Goal: Task Accomplishment & Management: Manage account settings

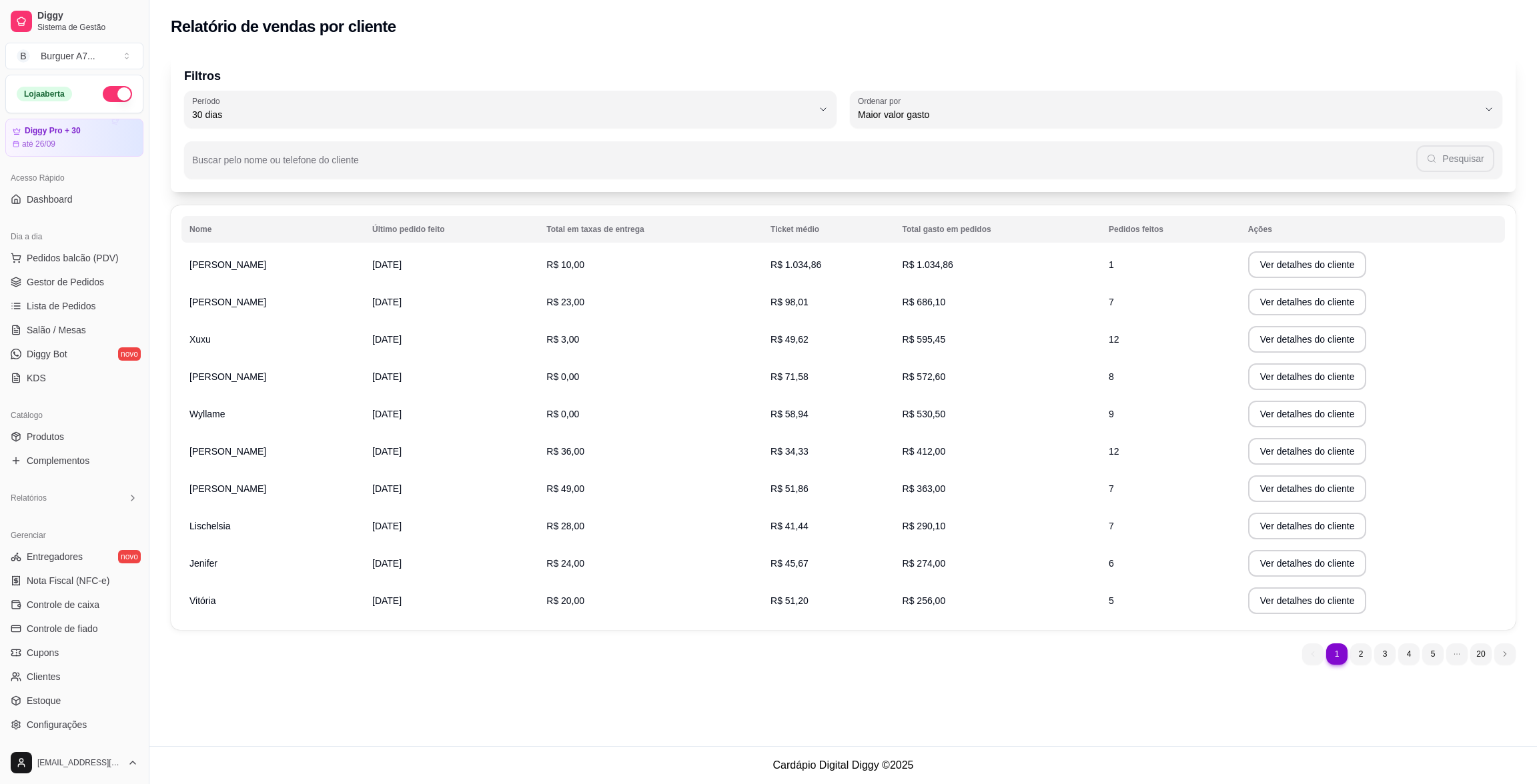
select select "30"
select select "HIGHEST_TOTAL_SPENT_WITH_ORDERS"
drag, startPoint x: 878, startPoint y: 342, endPoint x: 957, endPoint y: 347, distance: 79.2
click at [958, 347] on tr "Xuxu [DATE] R$ 3,00 R$ 49,62 R$ 595,45 12 Ver detalhes do cliente" at bounding box center [843, 339] width 1324 height 38
click at [955, 349] on td "R$ 595,45" at bounding box center [998, 339] width 206 height 38
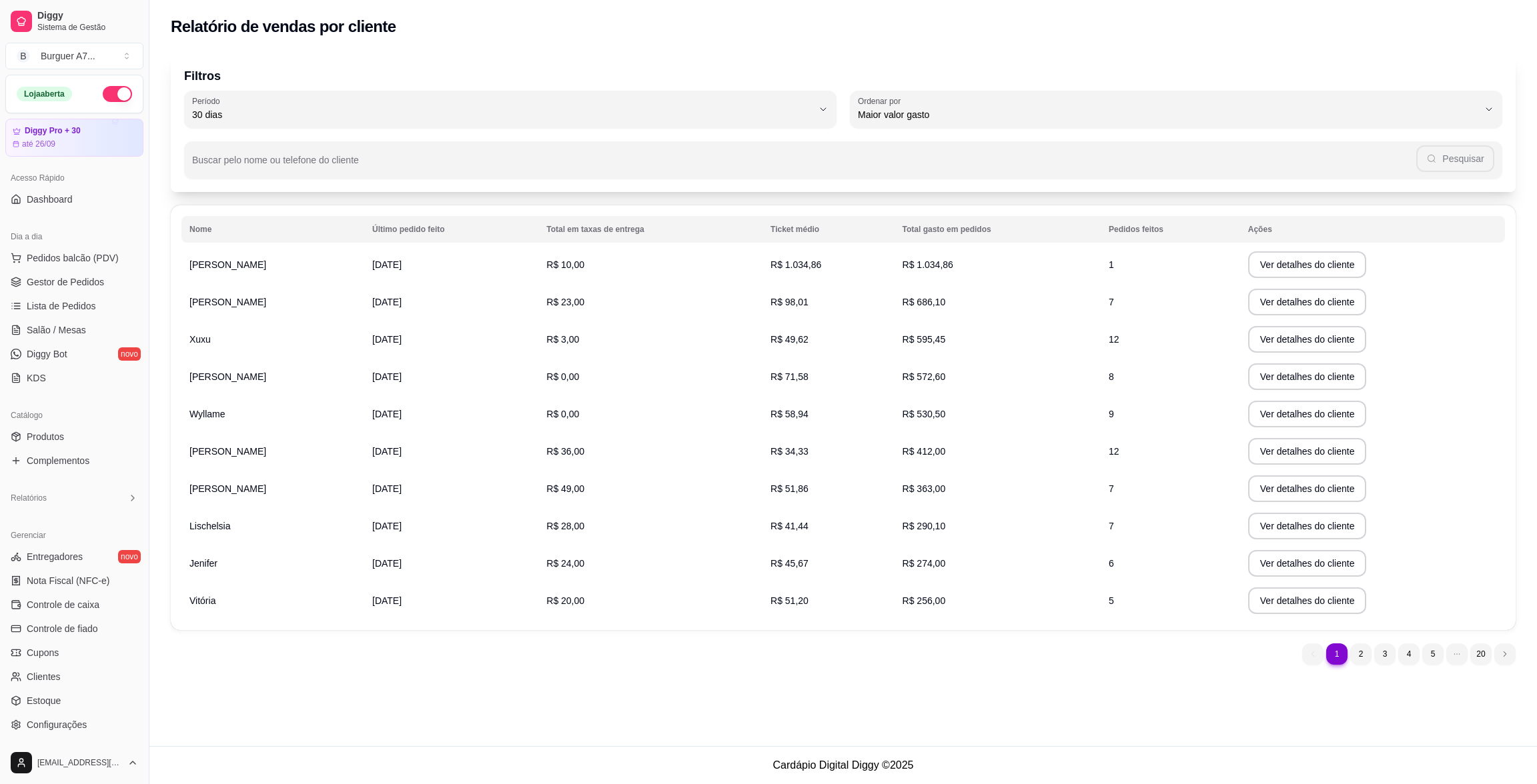
drag, startPoint x: 906, startPoint y: 346, endPoint x: 920, endPoint y: 329, distance: 22.0
click at [920, 329] on td "R$ 595,45" at bounding box center [998, 339] width 206 height 38
click at [106, 276] on link "Gestor de Pedidos" at bounding box center [74, 282] width 138 height 21
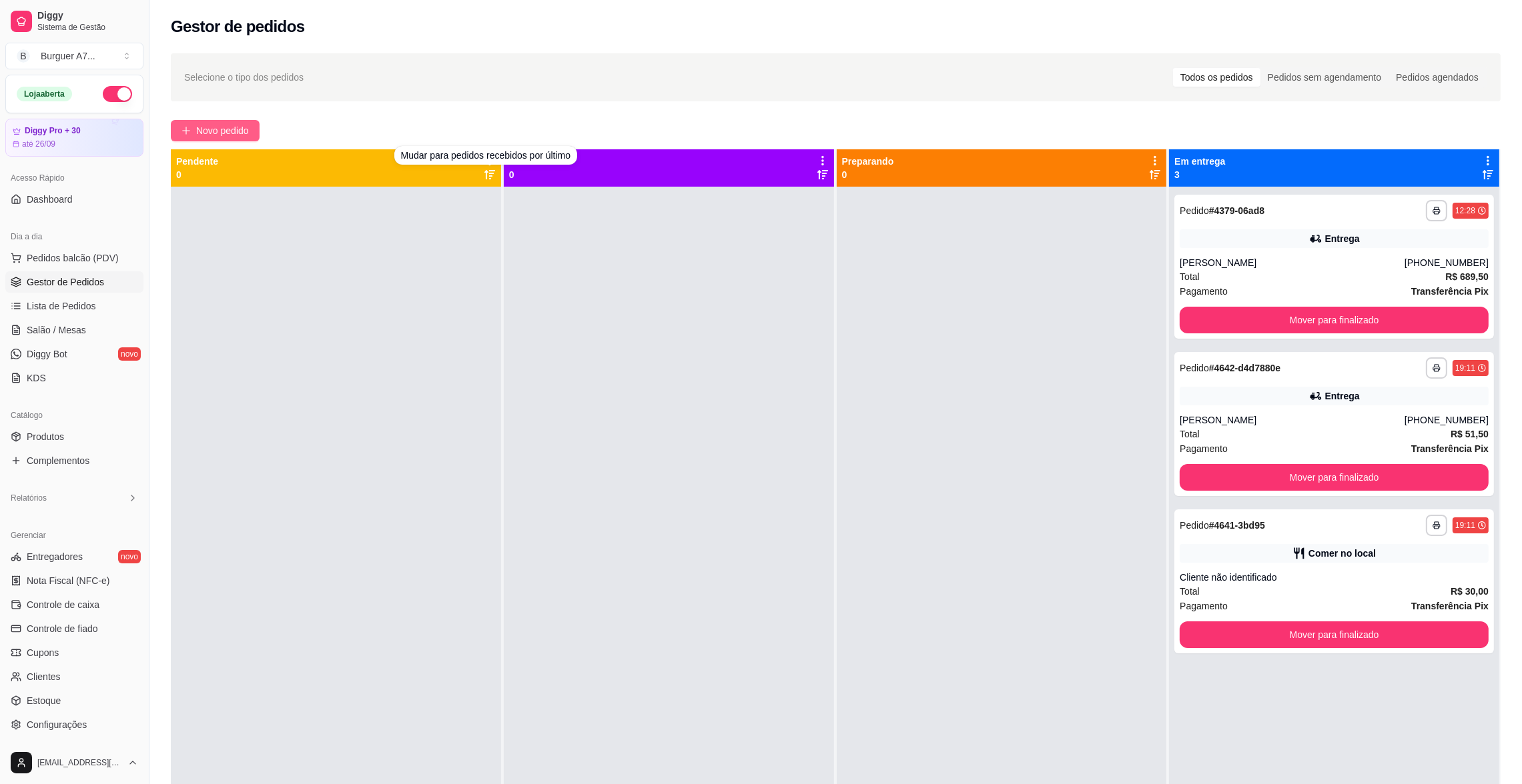
click at [186, 132] on icon "plus" at bounding box center [185, 130] width 1 height 7
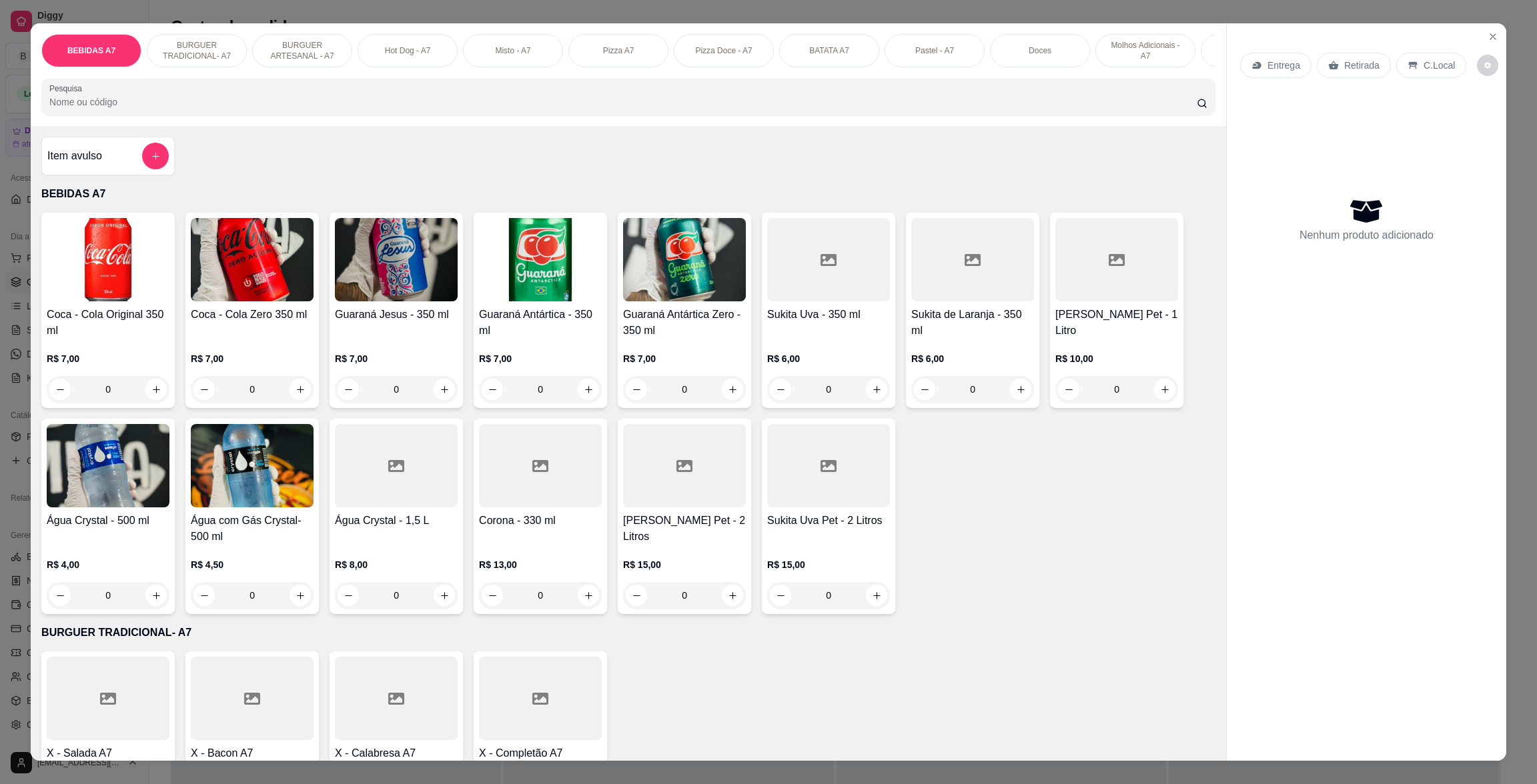
click at [1408, 70] on icon at bounding box center [1413, 65] width 11 height 11
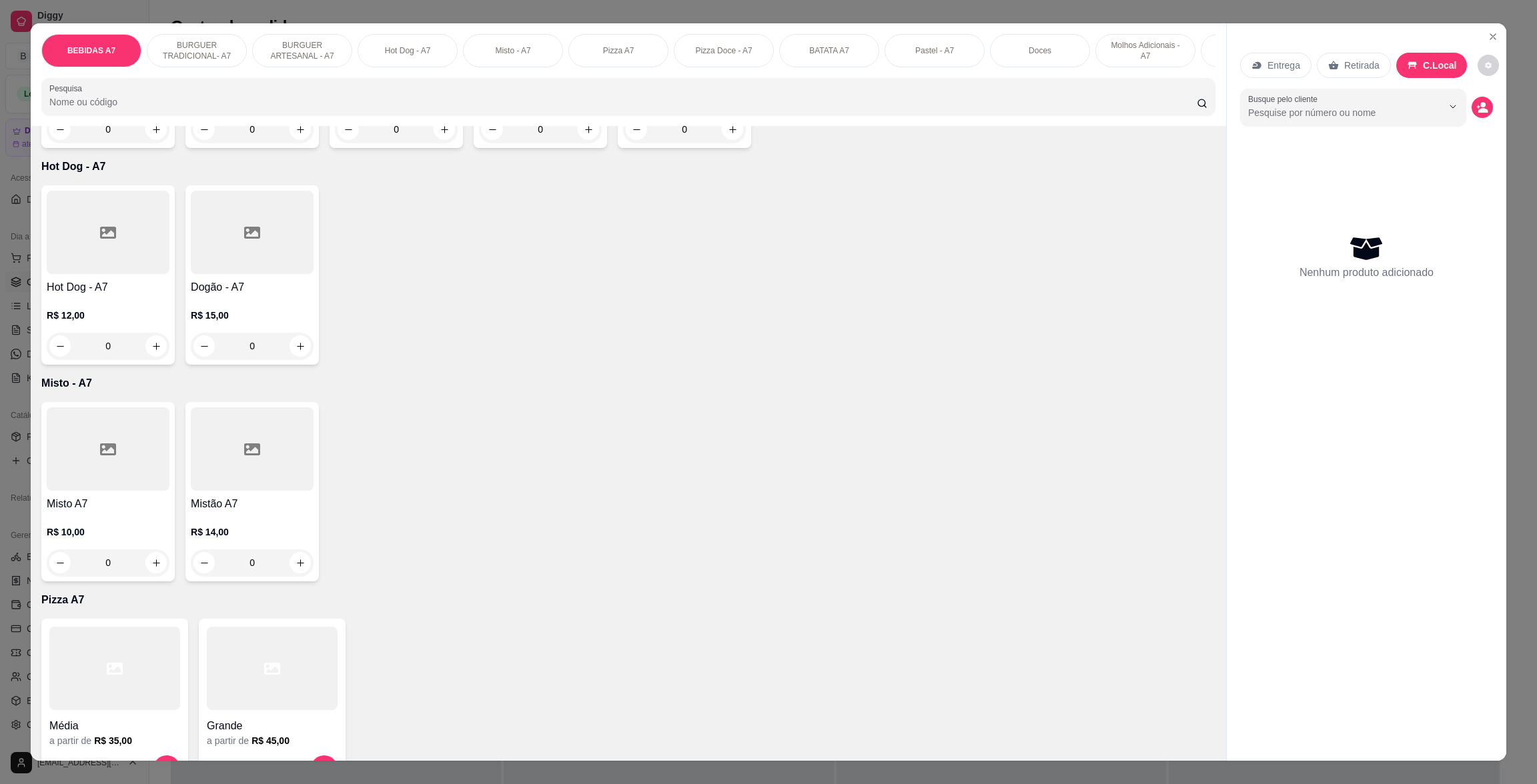
scroll to position [1200, 0]
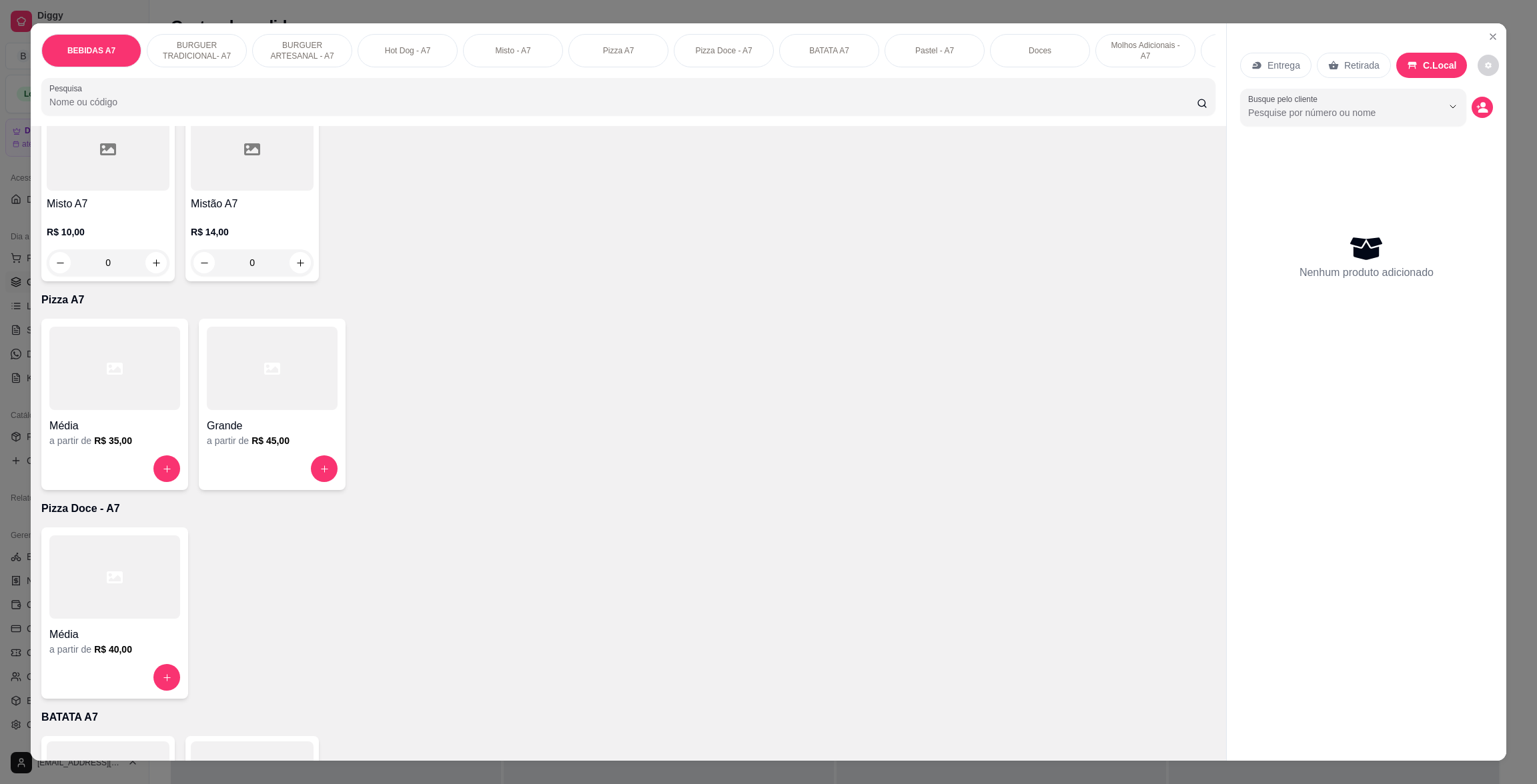
click at [115, 391] on div at bounding box center [115, 368] width 131 height 83
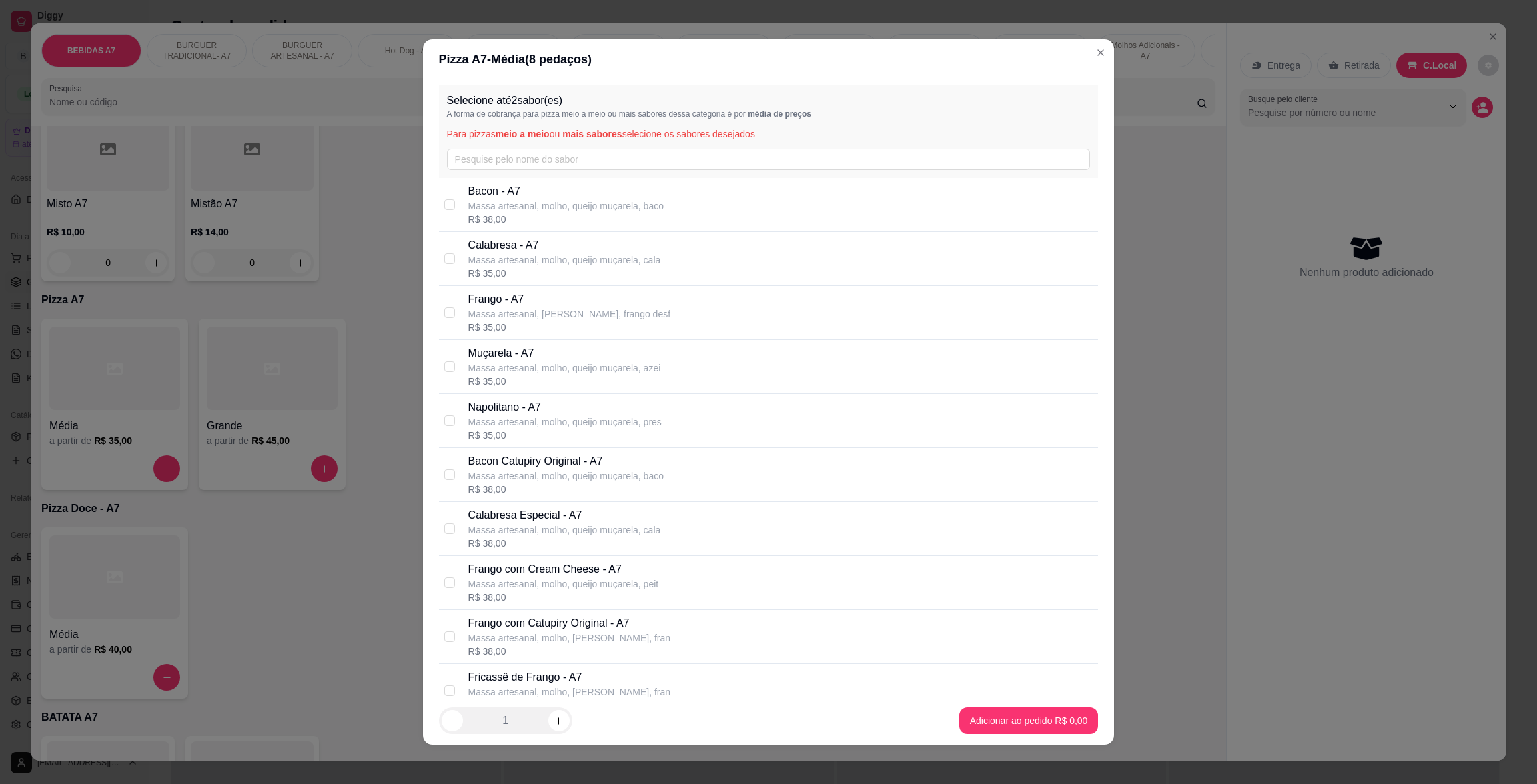
click at [535, 217] on div "R$ 38,00" at bounding box center [567, 219] width 196 height 13
drag, startPoint x: 535, startPoint y: 217, endPoint x: 554, endPoint y: 238, distance: 28.3
click at [538, 221] on div "R$ 38,00" at bounding box center [567, 219] width 196 height 13
checkbox input "false"
click at [558, 242] on p "Calabresa - A7" at bounding box center [565, 246] width 193 height 16
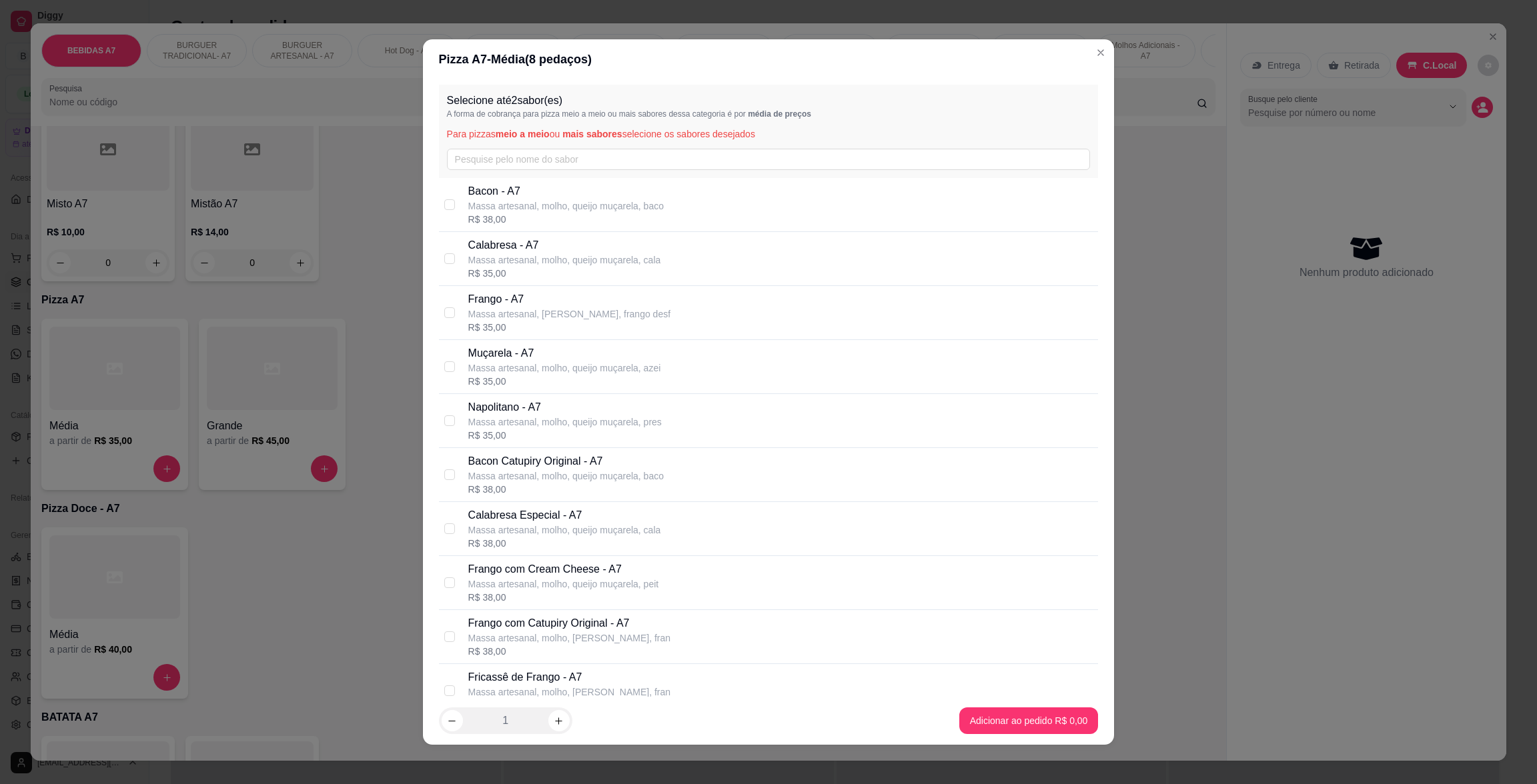
checkbox input "true"
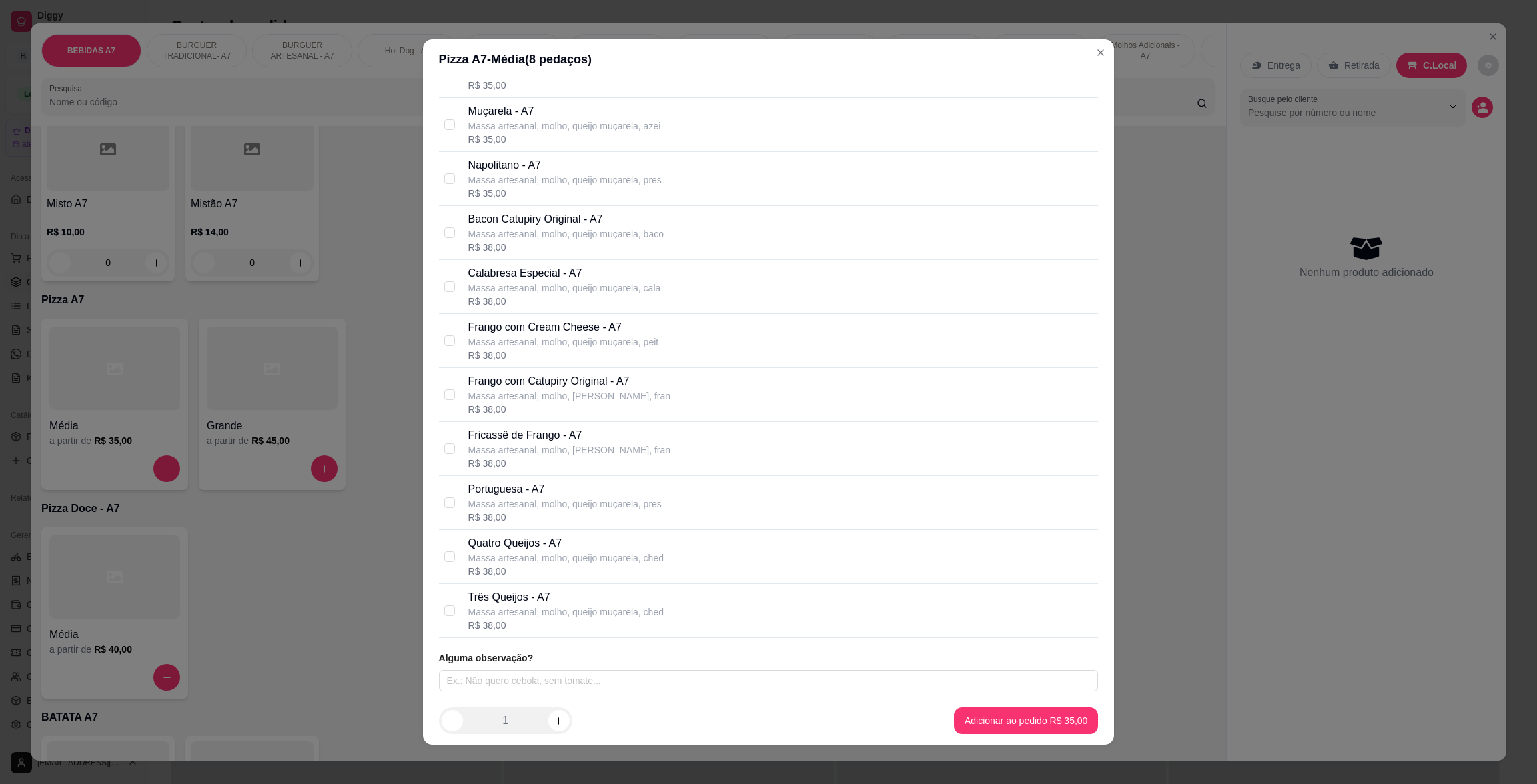
scroll to position [3, 0]
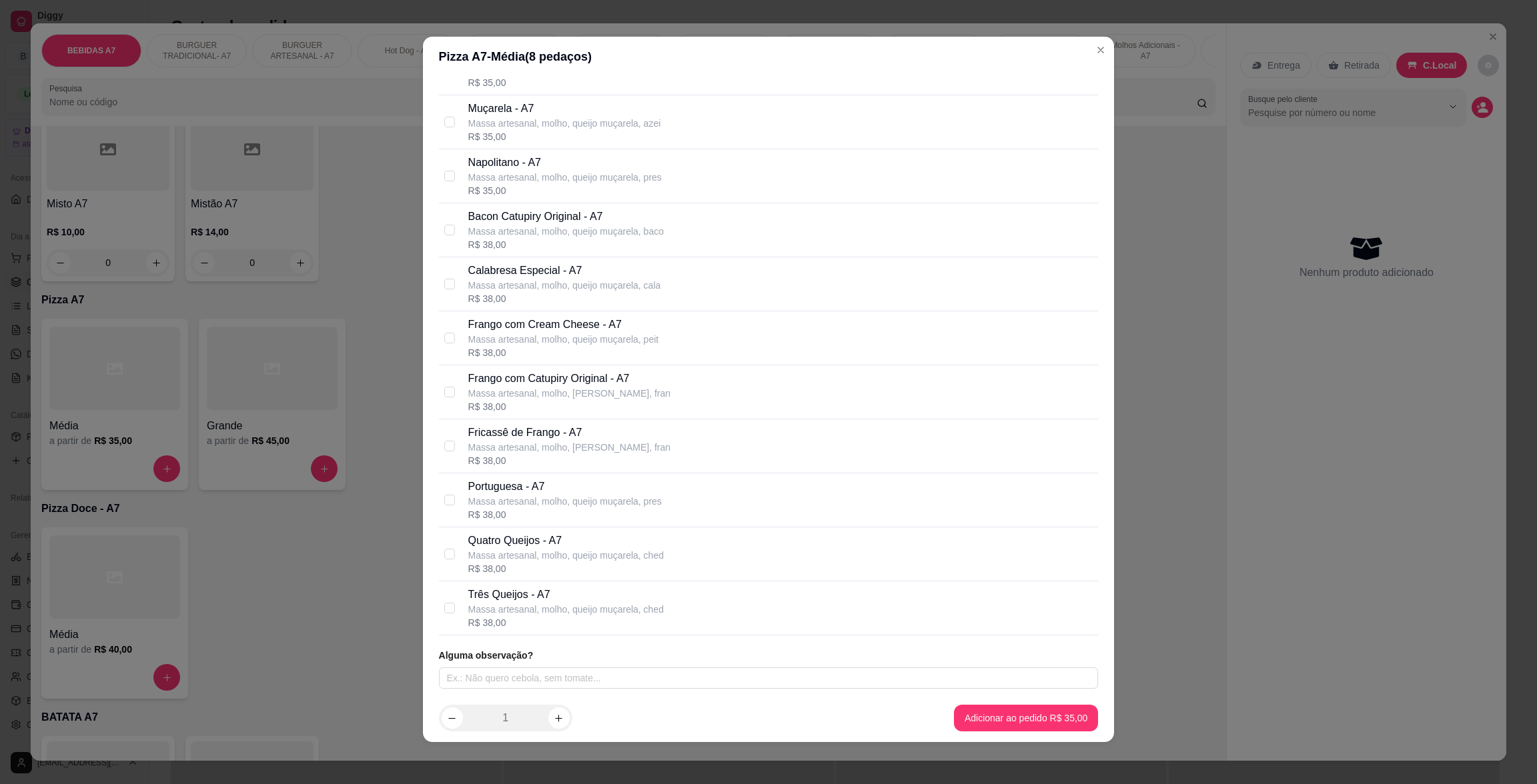
click at [569, 495] on p "Massa artesanal, molho, queijo muçarela, pres" at bounding box center [565, 502] width 194 height 13
checkbox input "true"
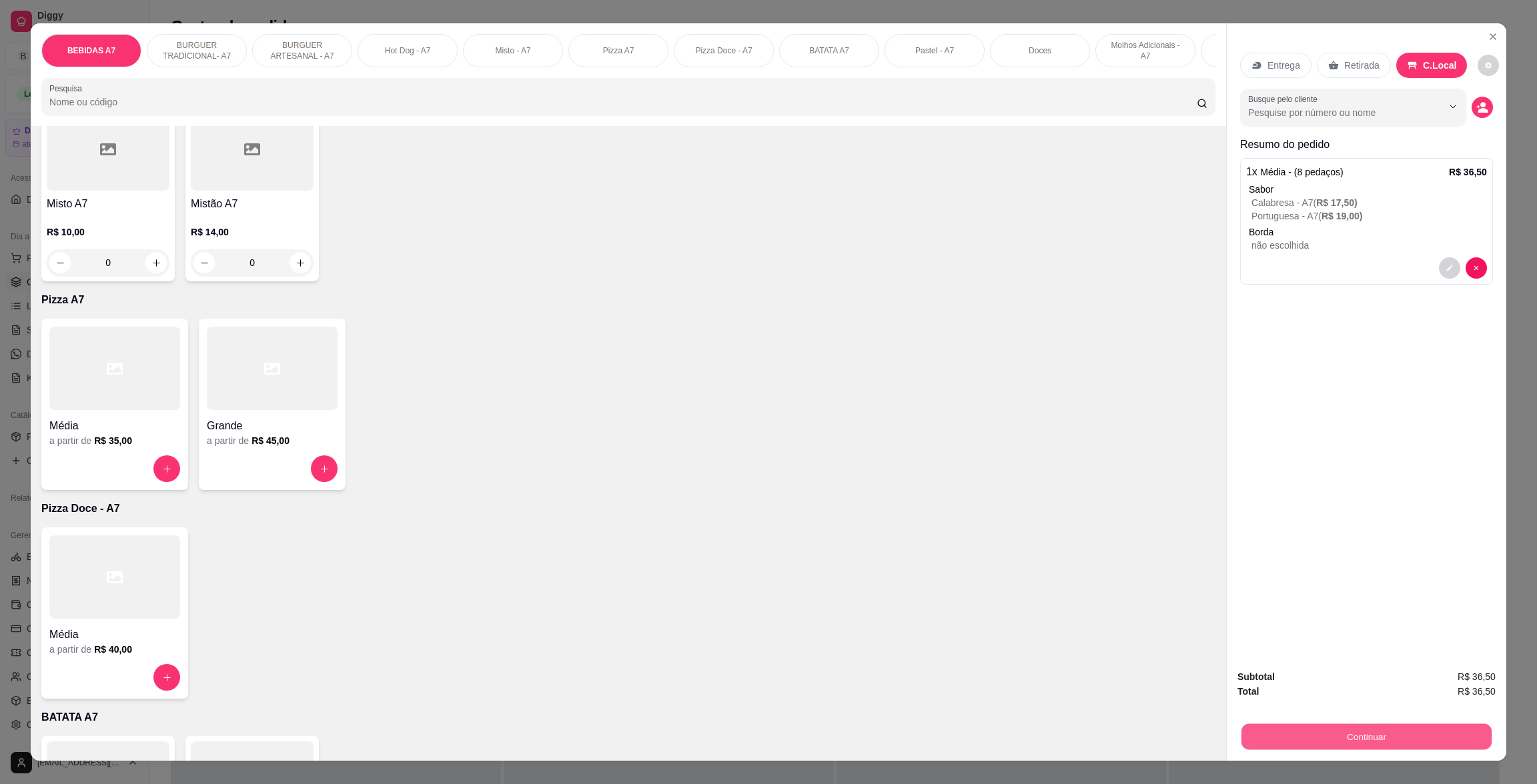
click at [1288, 746] on button "Continuar" at bounding box center [1367, 736] width 250 height 26
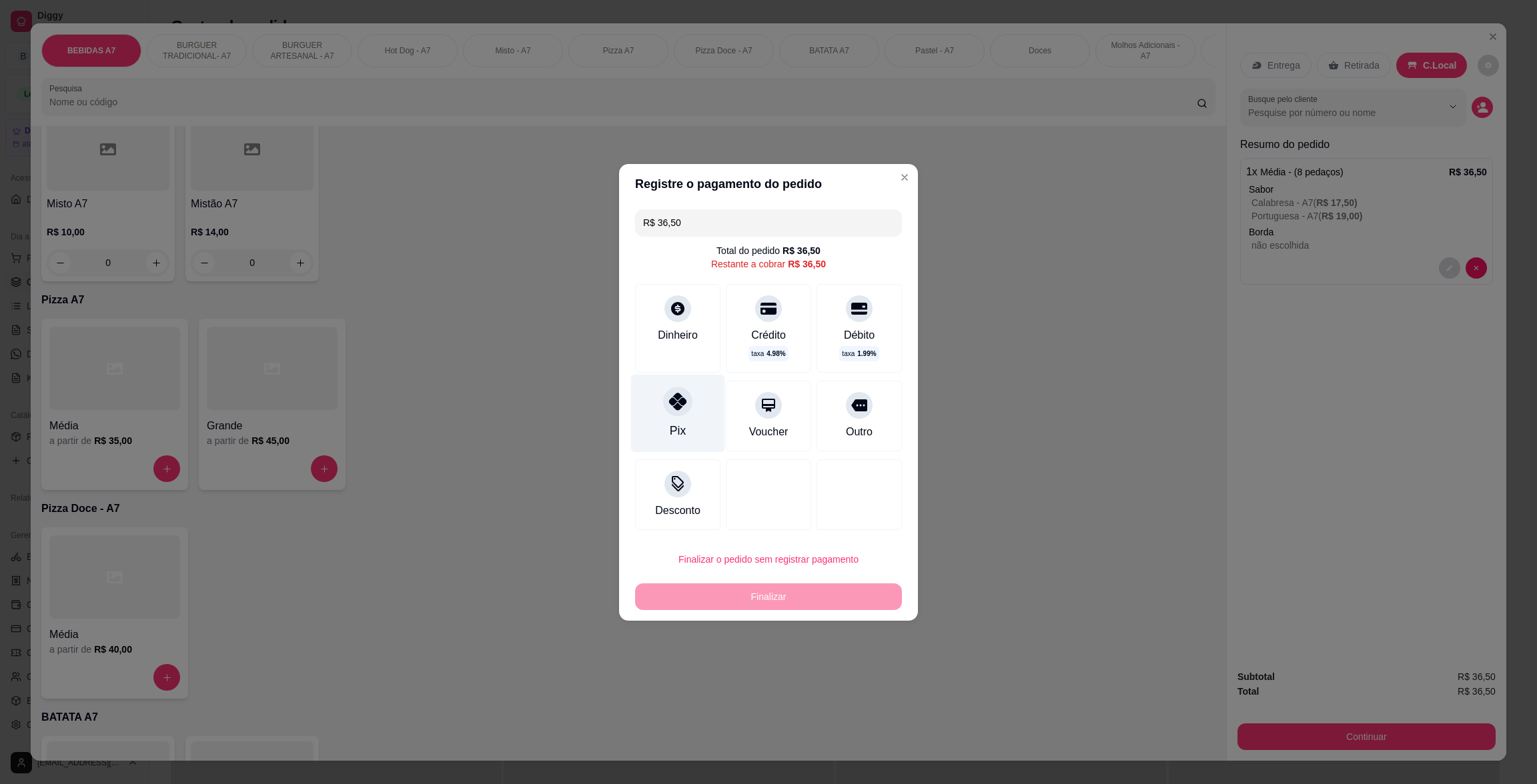
click at [656, 383] on div "Pix" at bounding box center [678, 413] width 94 height 78
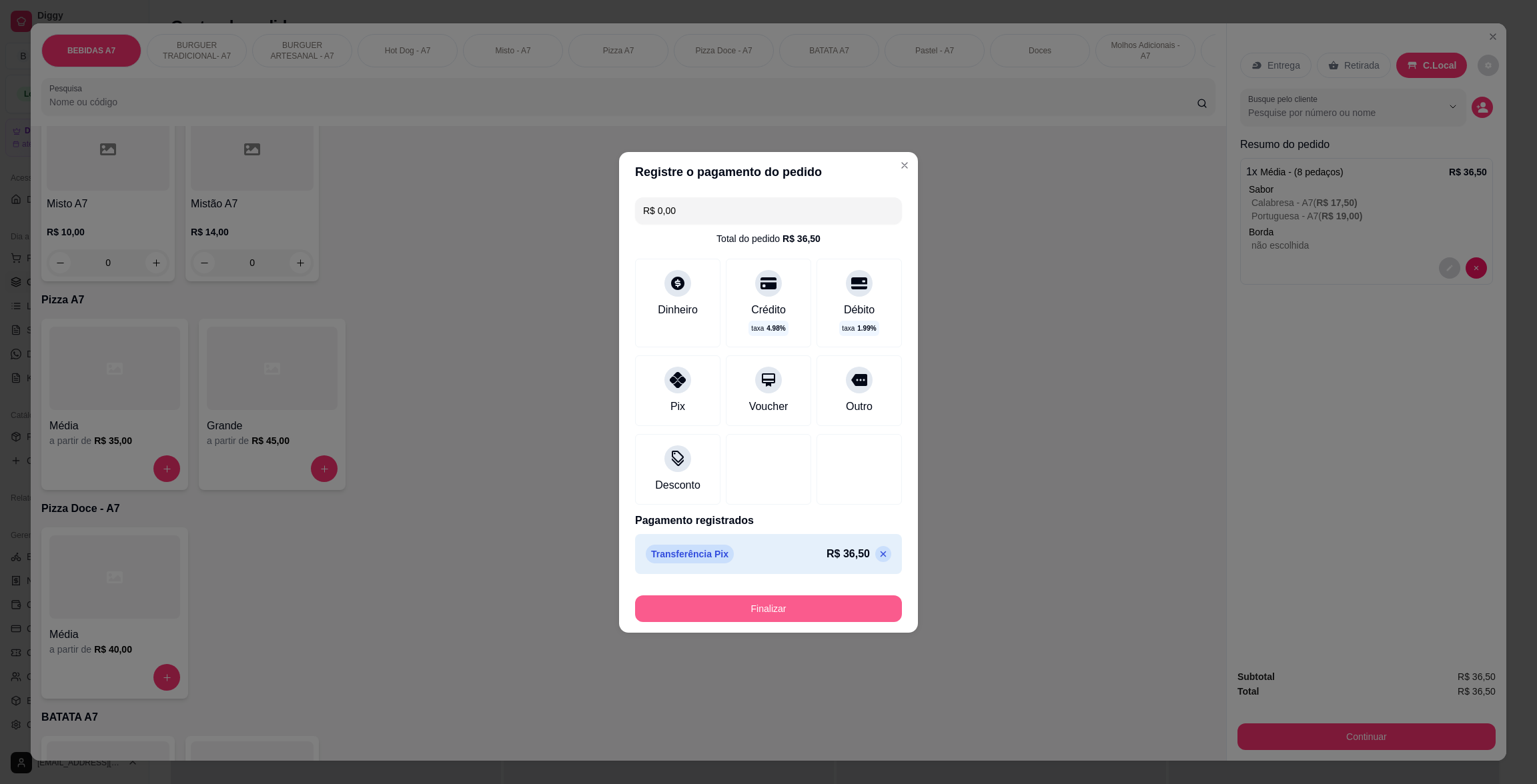
click at [840, 619] on button "Finalizar" at bounding box center [768, 609] width 267 height 26
type input "-R$ 36,50"
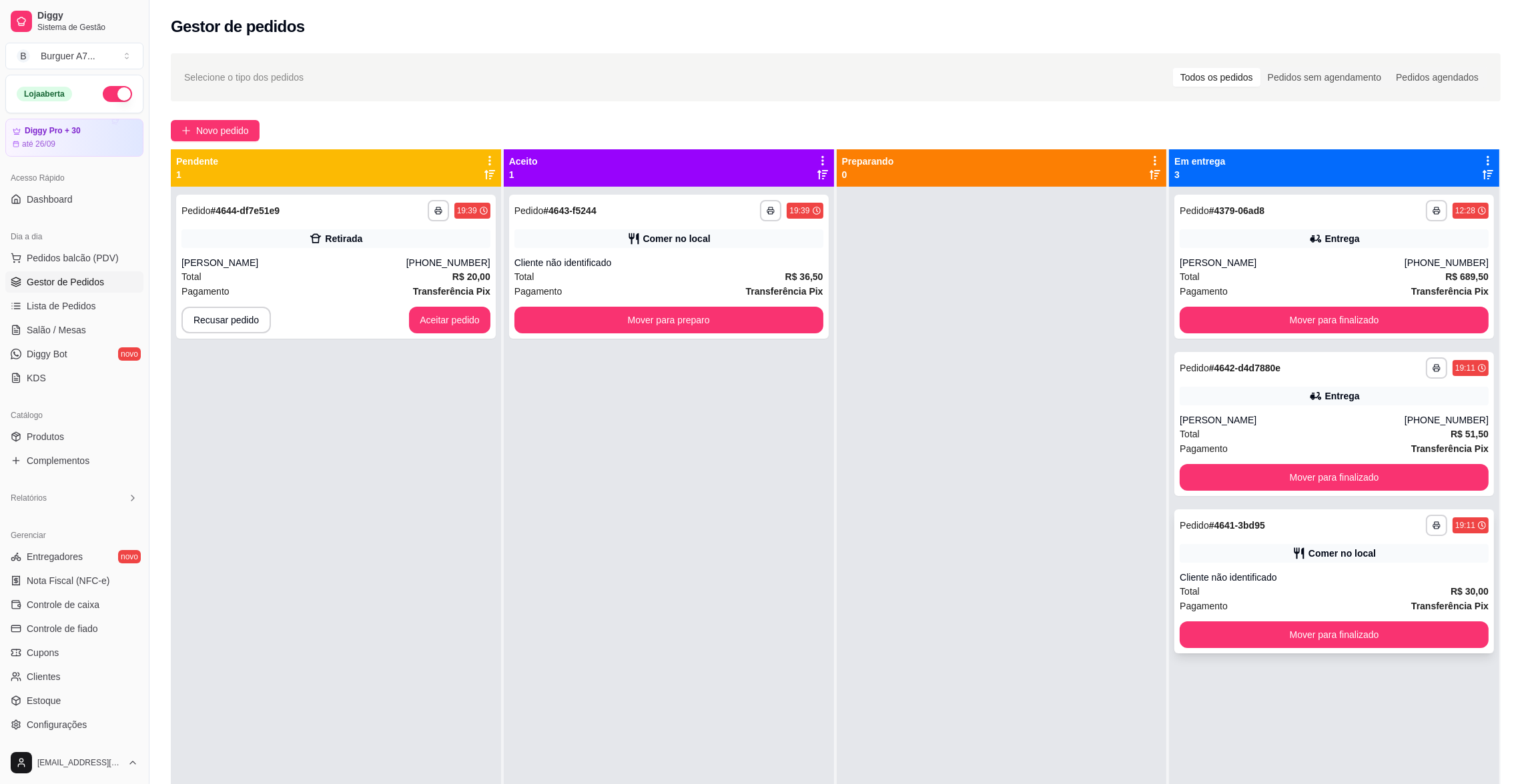
click at [1345, 611] on div "Pagamento Transferência Pix" at bounding box center [1334, 606] width 309 height 15
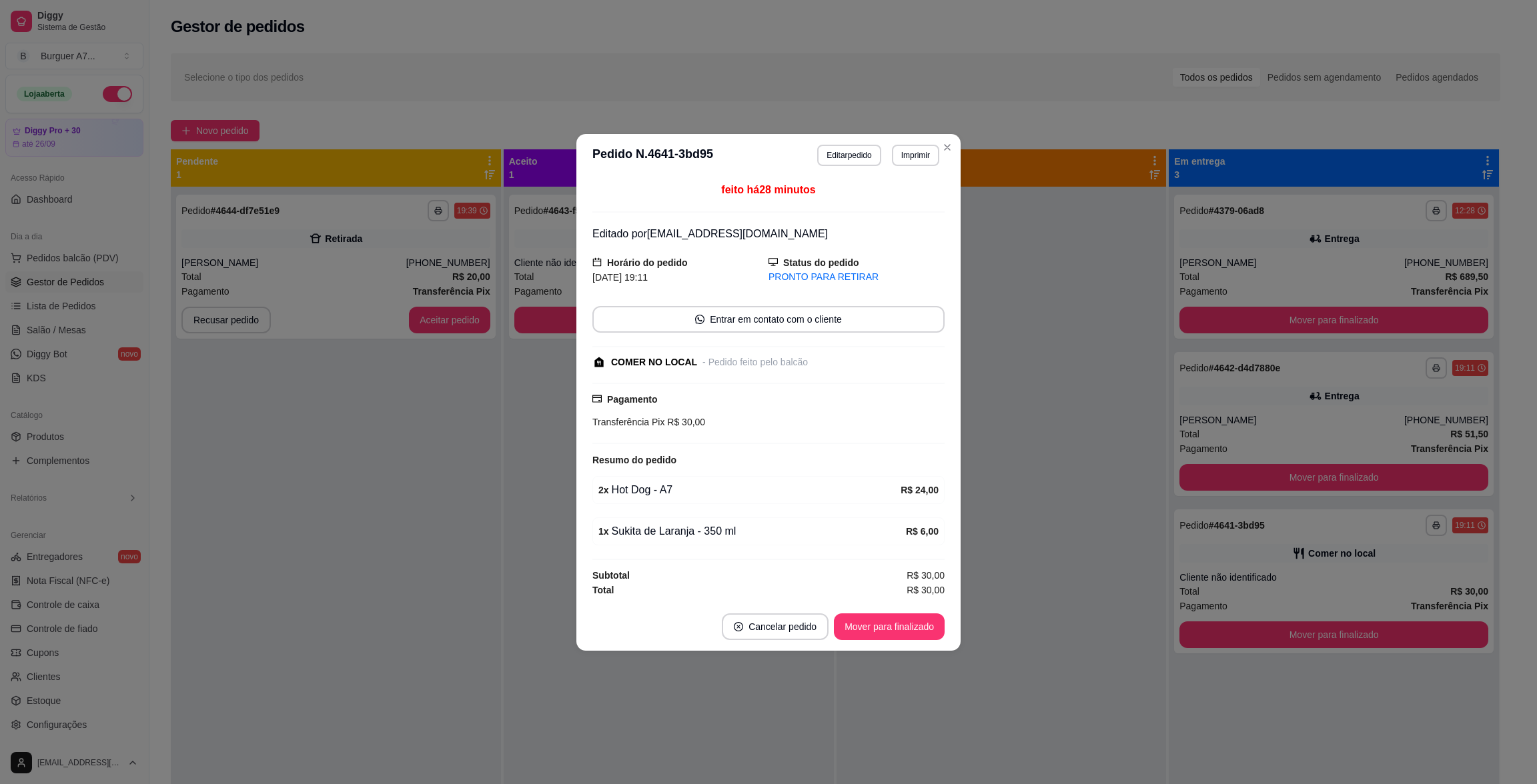
click at [859, 170] on header "**********" at bounding box center [769, 155] width 384 height 43
click at [862, 161] on button "Editar pedido" at bounding box center [849, 155] width 63 height 21
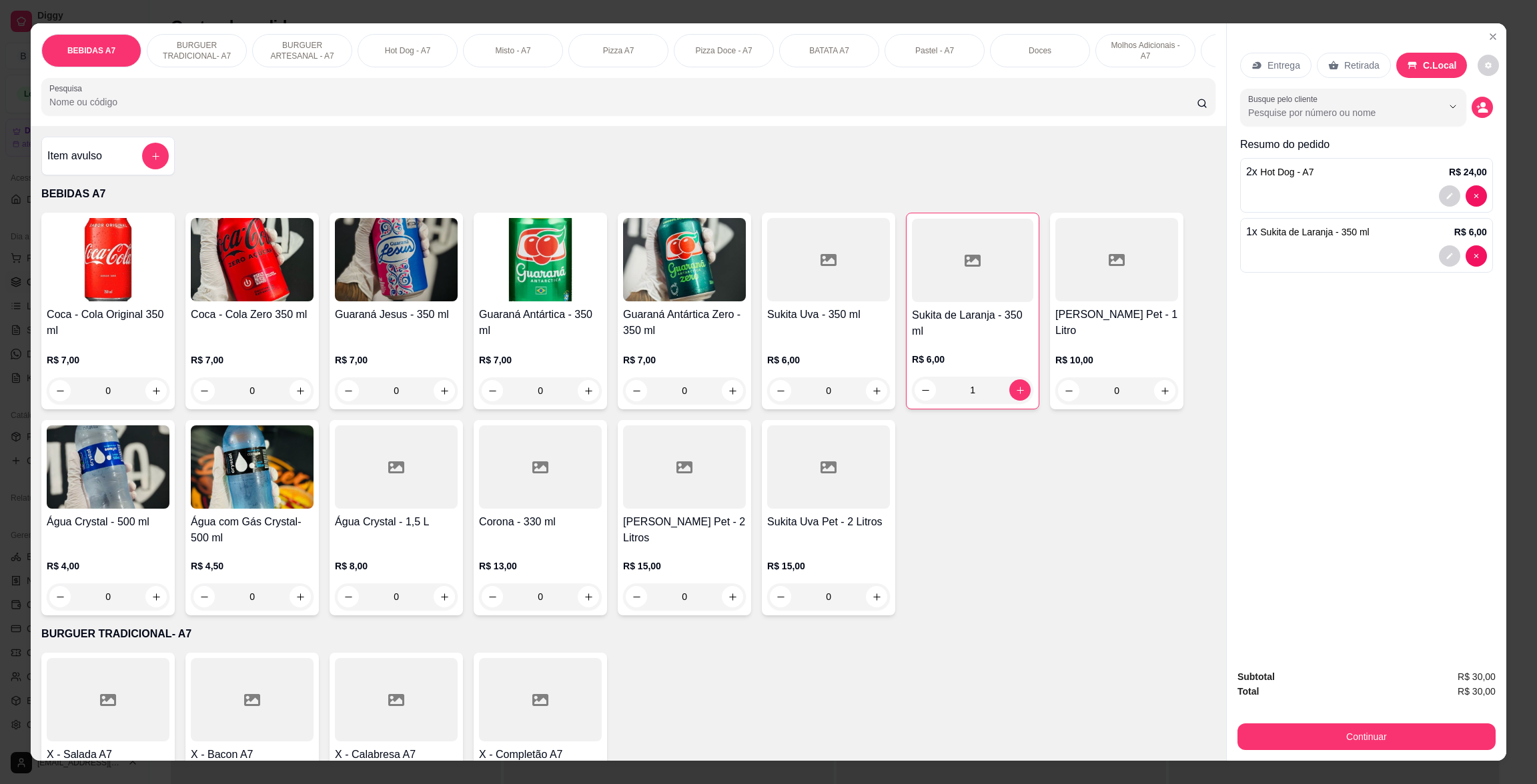
click at [1360, 315] on div "Entrega Retirada C.Local Busque pelo cliente Resumo do pedido 2 x Hot Dog - A7 …" at bounding box center [1367, 341] width 280 height 635
click at [113, 152] on div "Item avulso BEBIDAS A7 Coca - Cola Original 350 ml R$ 7,00 0 Coca - Cola Zero 3…" at bounding box center [628, 443] width 1196 height 634
click at [129, 169] on div "Item avulso" at bounding box center [107, 156] width 121 height 26
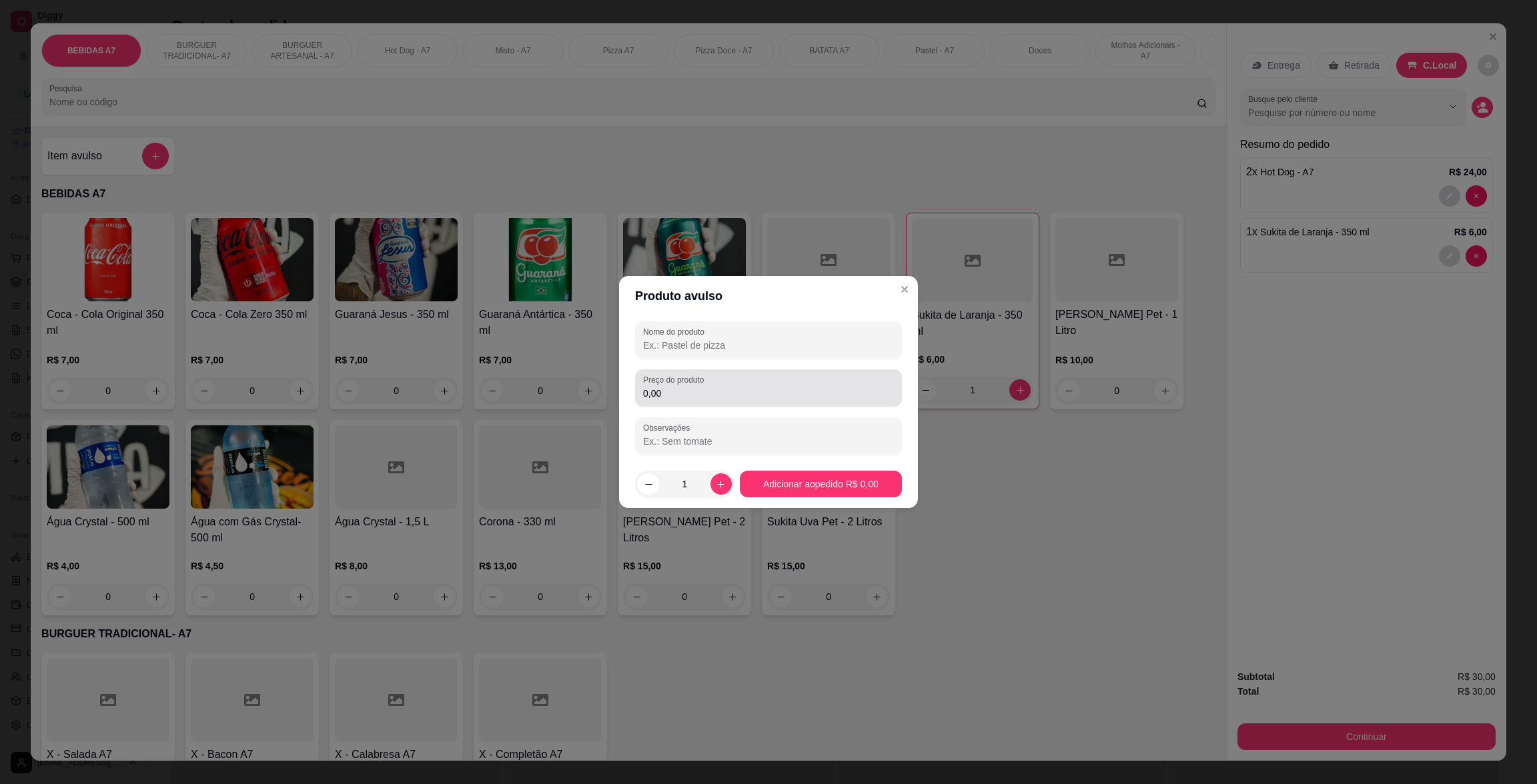
click at [713, 379] on div "0,00" at bounding box center [768, 388] width 251 height 26
type input "4,00"
click at [708, 353] on div at bounding box center [768, 340] width 251 height 26
type input "jm"
click at [783, 455] on div "Nome do produto jm Preço do produto 4,00 Observações" at bounding box center [769, 388] width 299 height 144
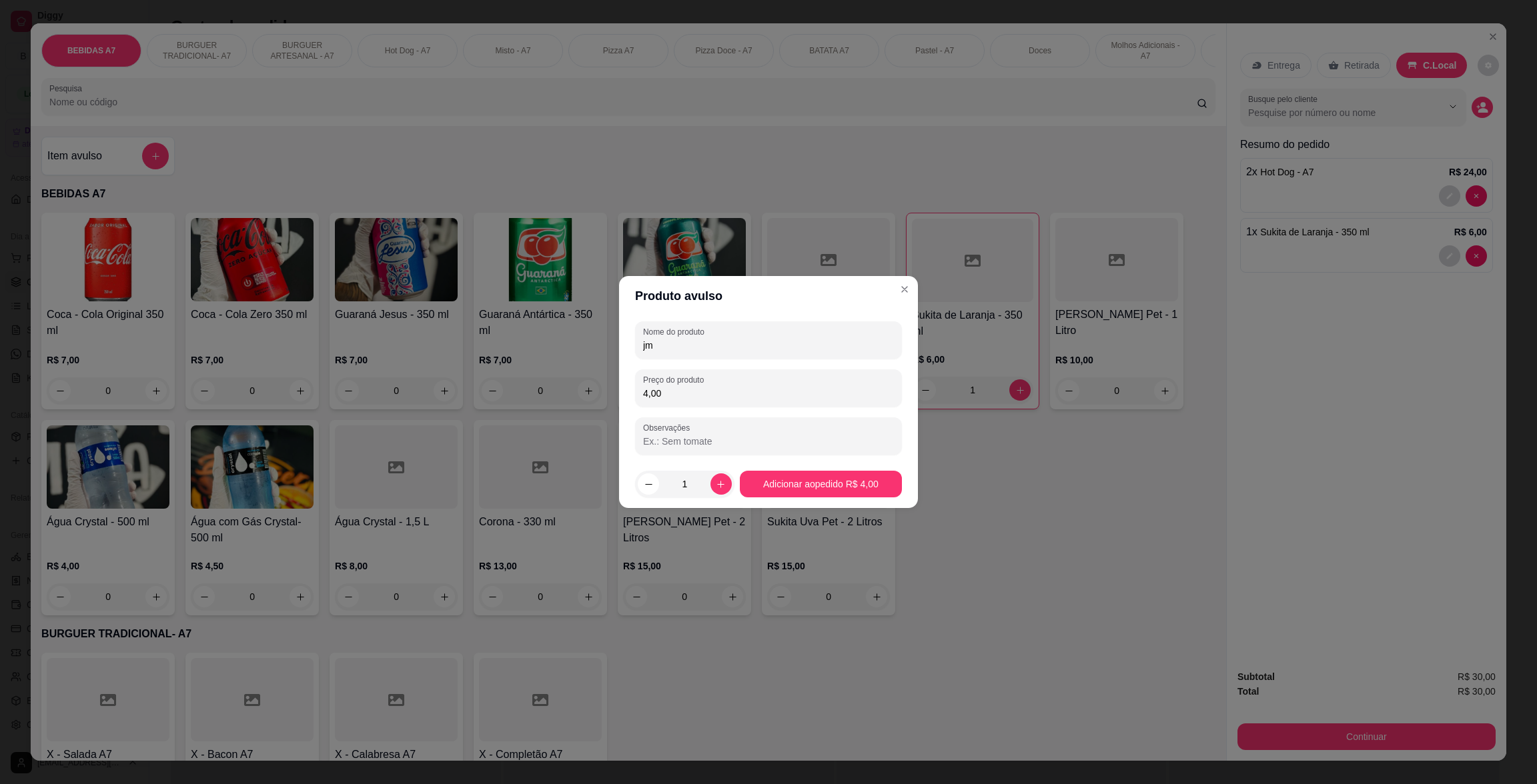
drag, startPoint x: 791, startPoint y: 457, endPoint x: 798, endPoint y: 471, distance: 15.7
click at [796, 468] on section "Produto avulso Nome do produto jm Preço do produto 4,00 Observações 1 Adicionar…" at bounding box center [769, 392] width 299 height 232
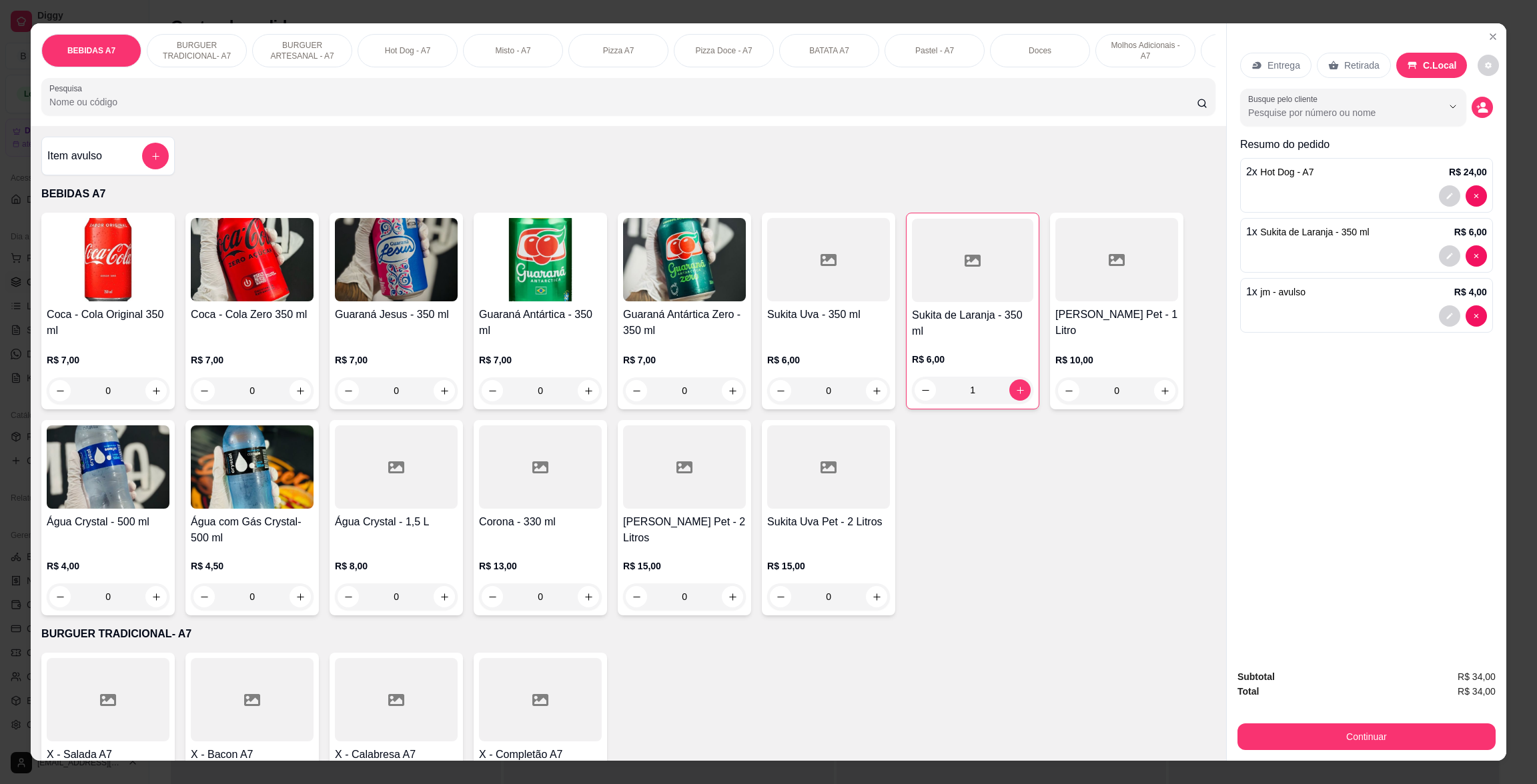
click at [1323, 703] on div "Subtotal R$ 34,00 Total R$ 34,00 Continuar" at bounding box center [1366, 710] width 258 height 81
click at [1340, 724] on button "Continuar" at bounding box center [1366, 737] width 258 height 26
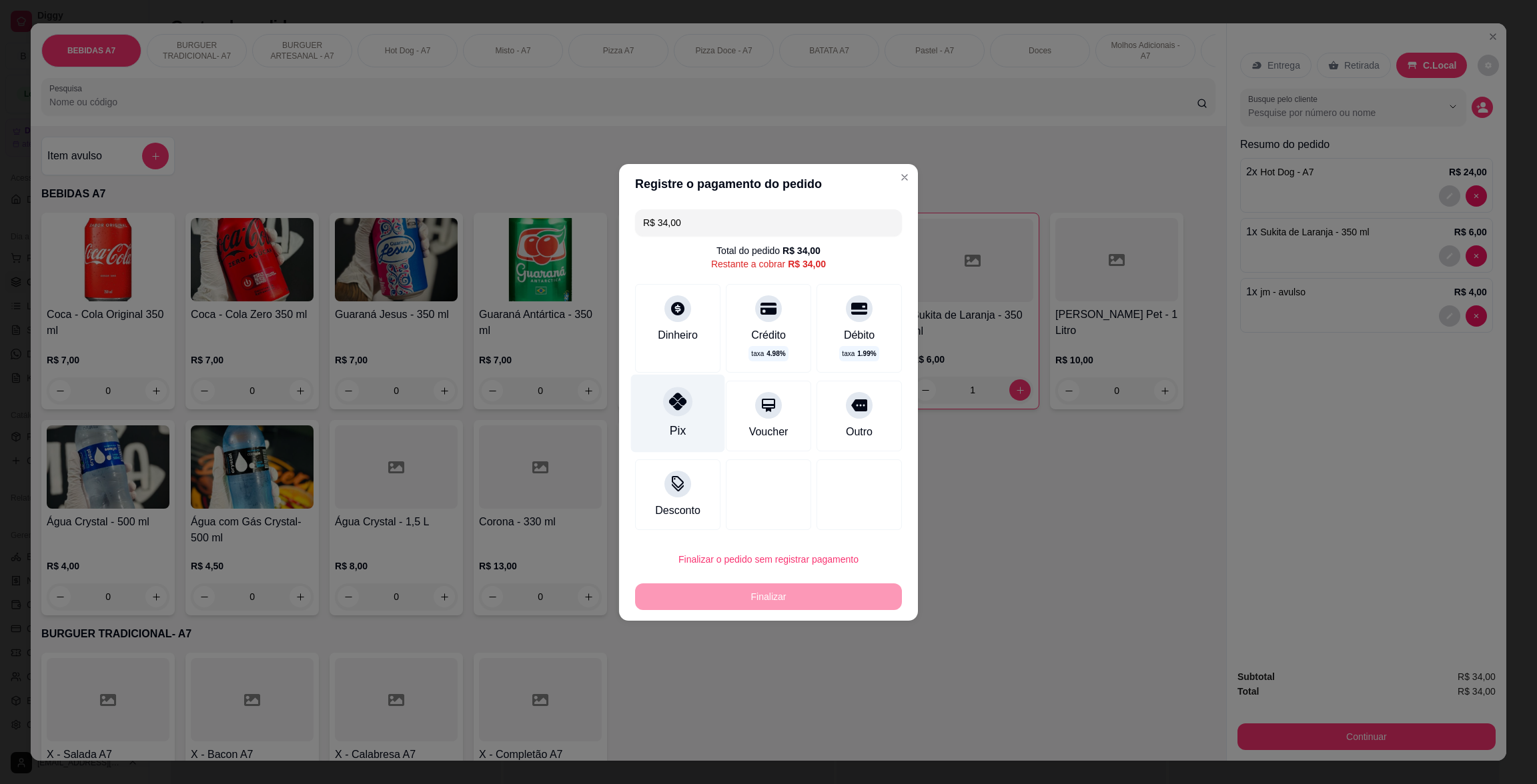
click at [656, 399] on div "Pix" at bounding box center [678, 413] width 94 height 78
type input "R$ 0,00"
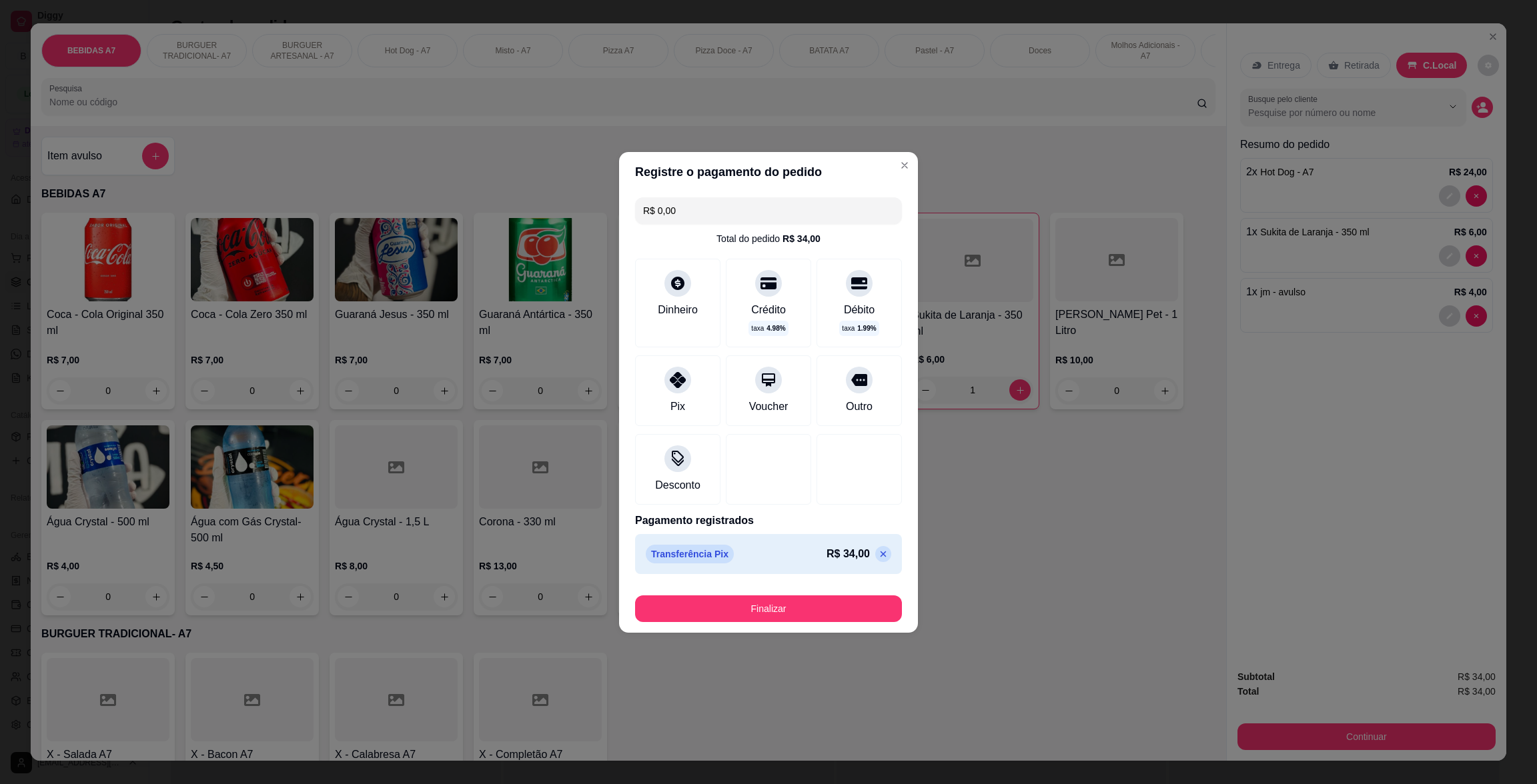
click at [801, 598] on button "Finalizar" at bounding box center [768, 609] width 267 height 26
type input "0"
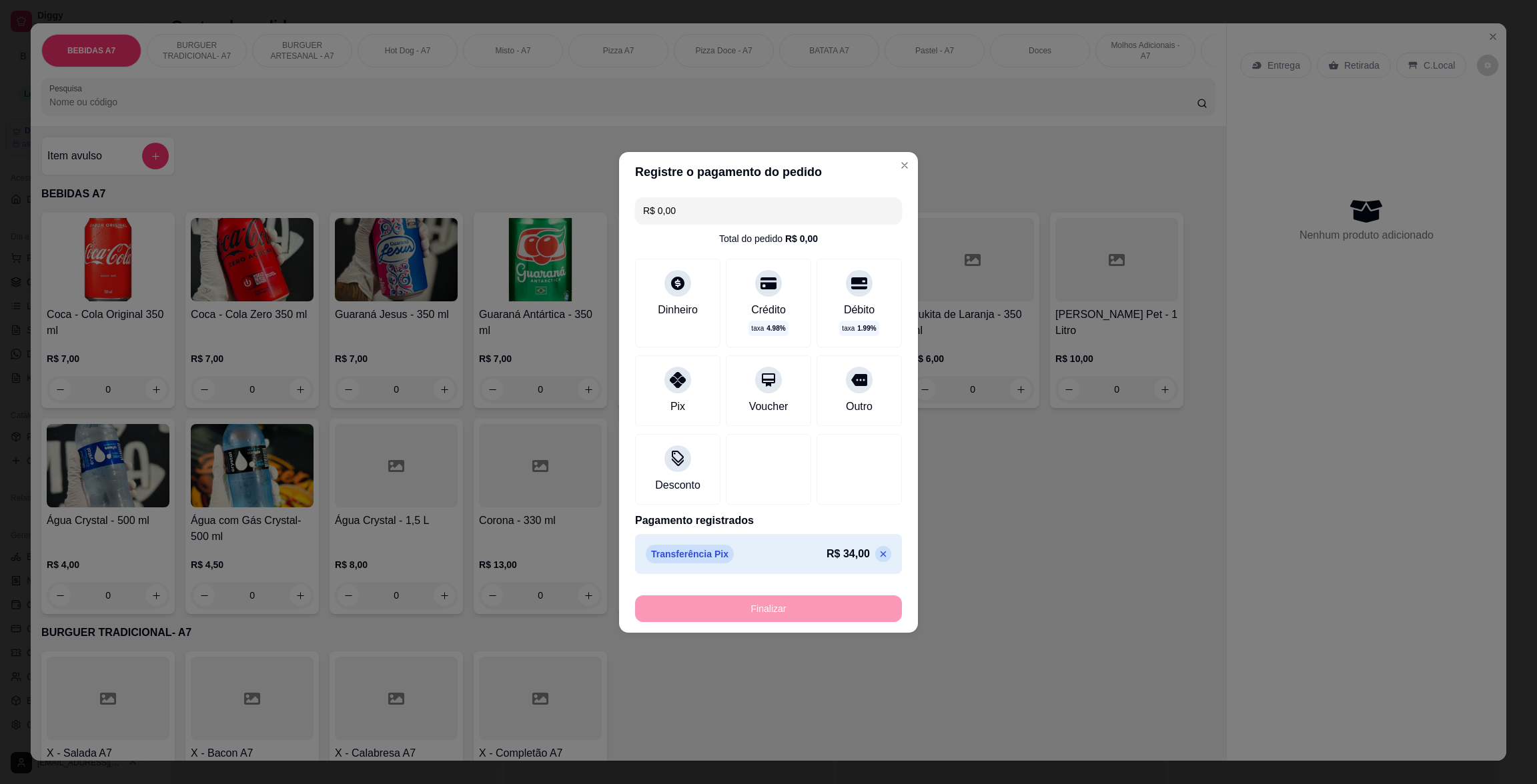
type input "-R$ 34,00"
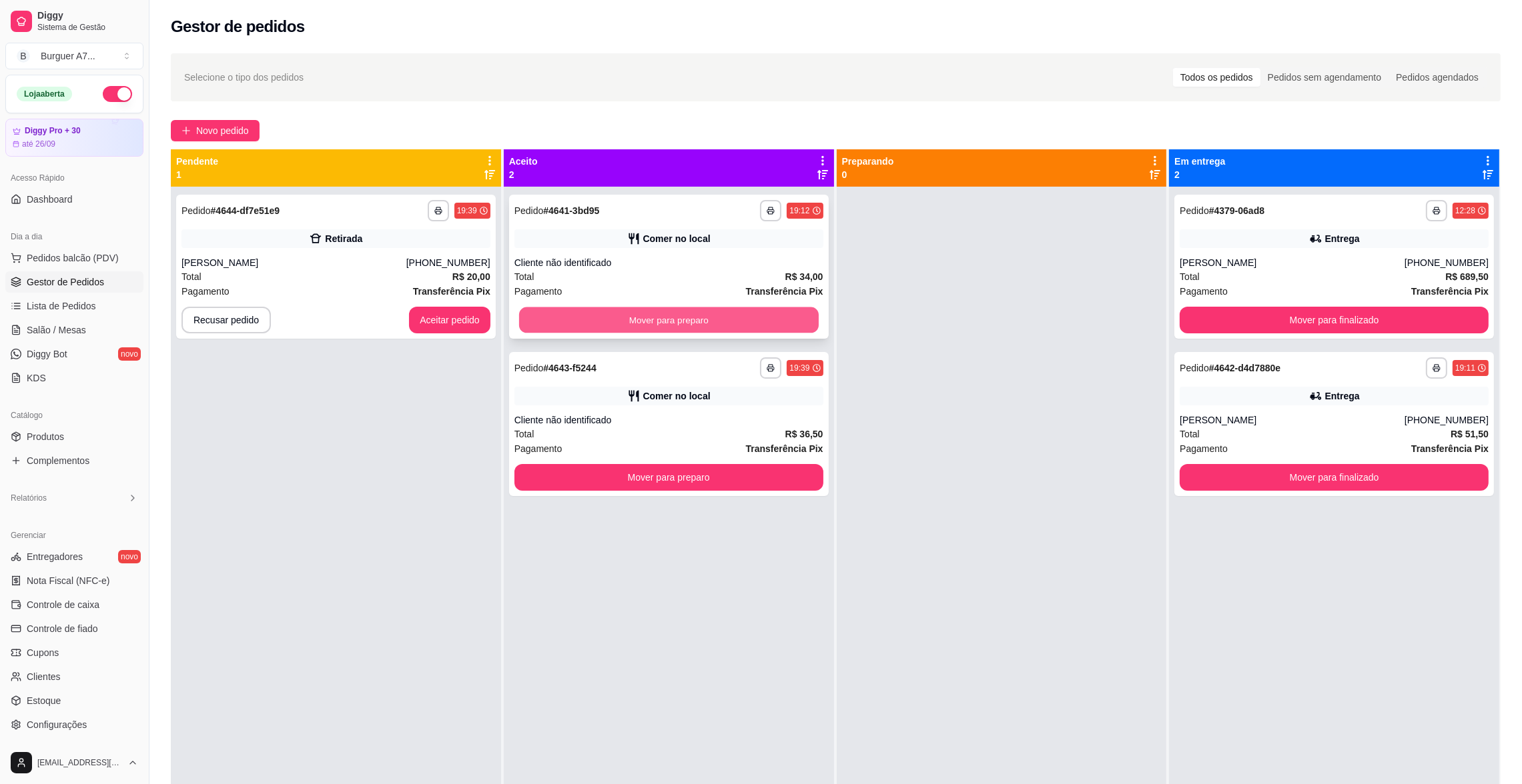
click at [737, 333] on div "Mover para preparo" at bounding box center [669, 320] width 309 height 26
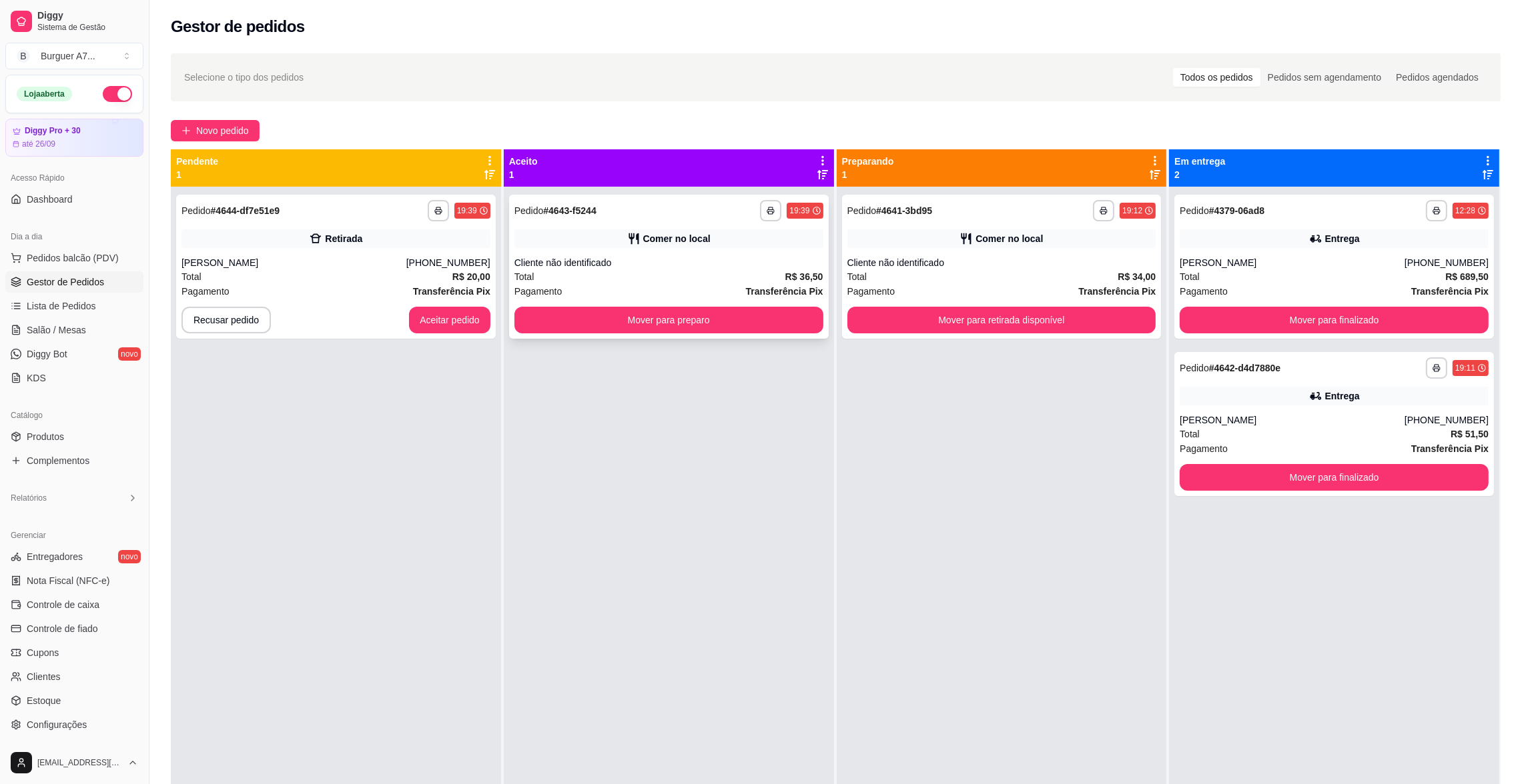
click at [673, 258] on div "Cliente não identificado" at bounding box center [669, 263] width 309 height 13
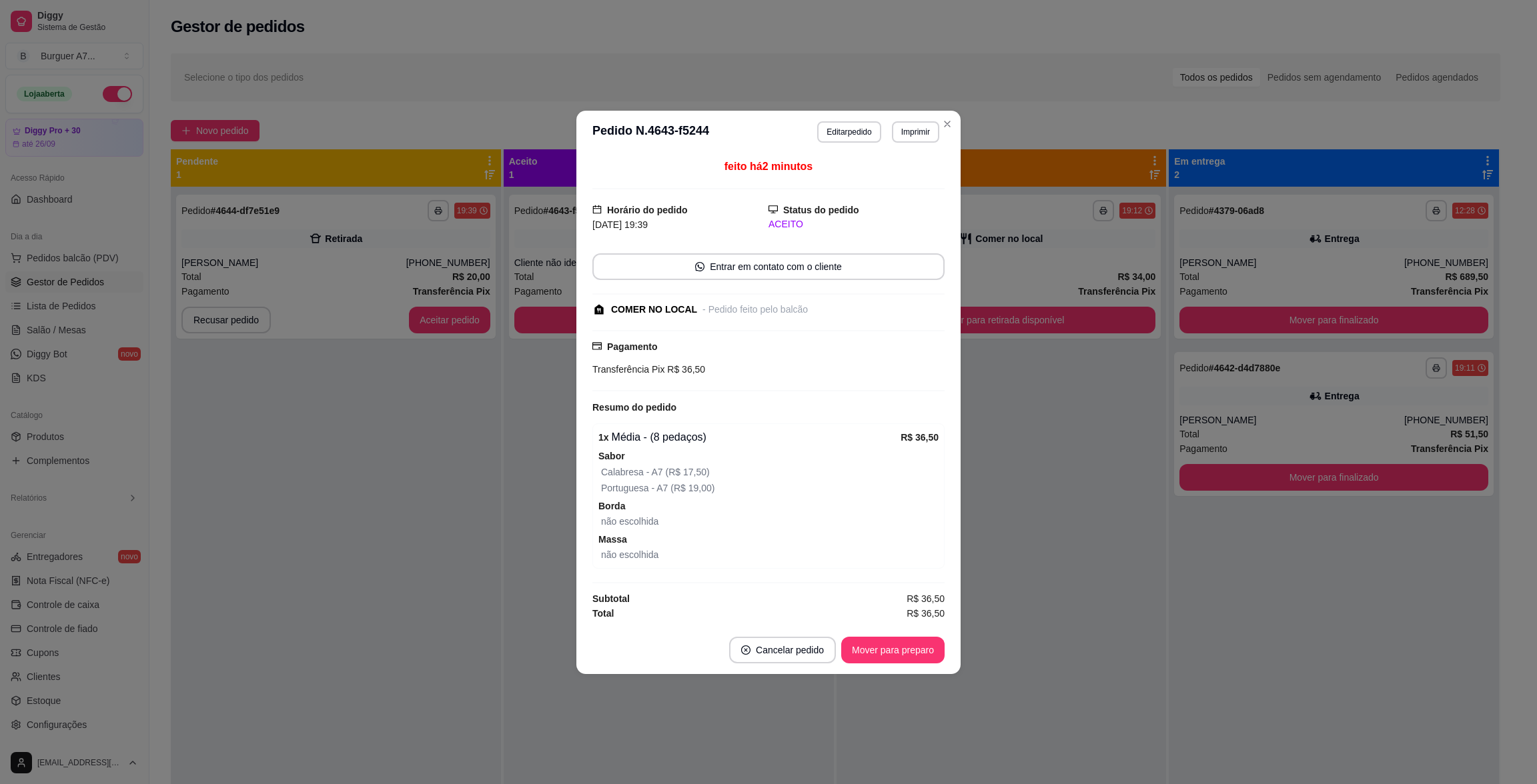
click at [868, 333] on div "**********" at bounding box center [768, 392] width 1537 height 784
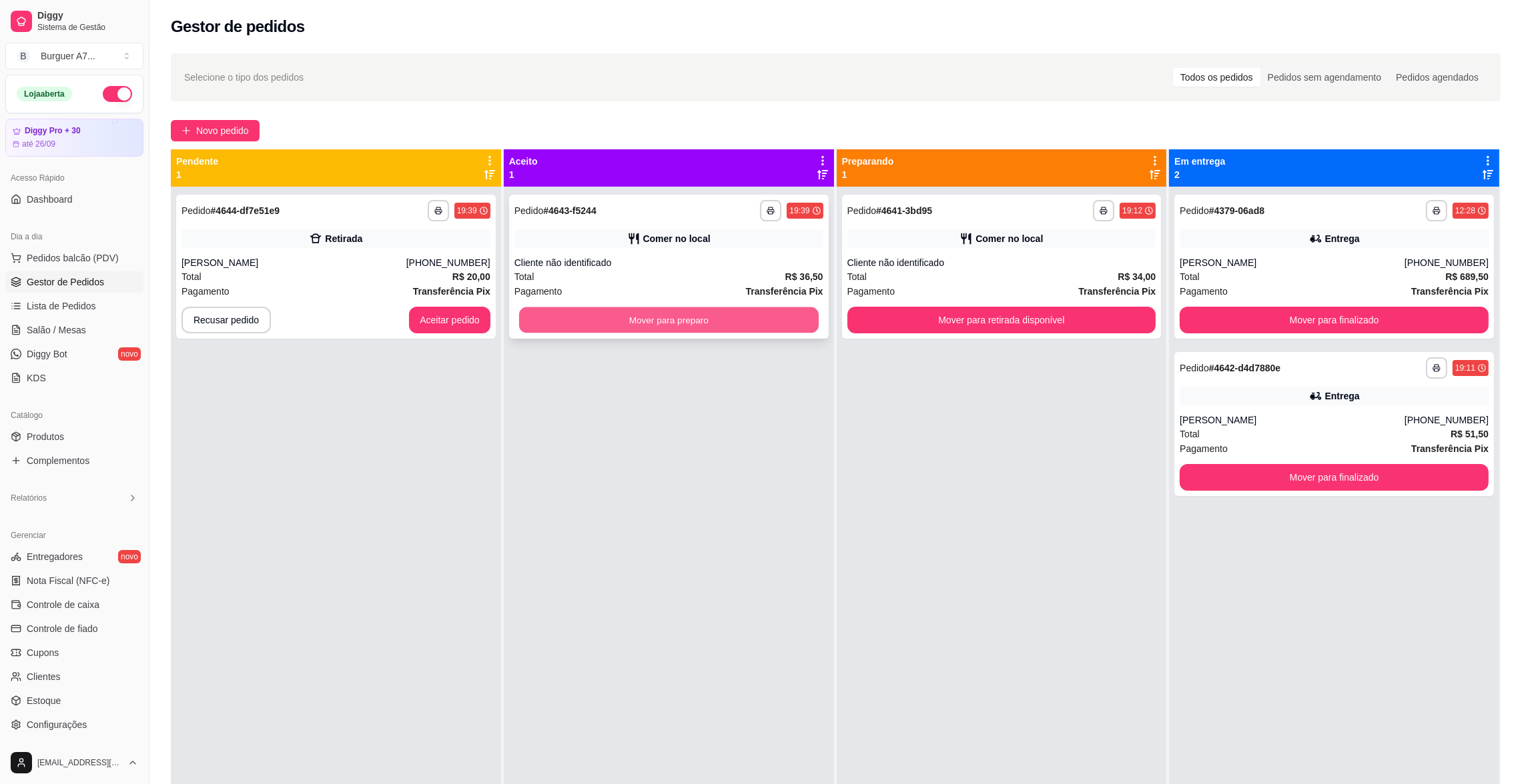
click at [763, 322] on button "Mover para preparo" at bounding box center [669, 320] width 299 height 26
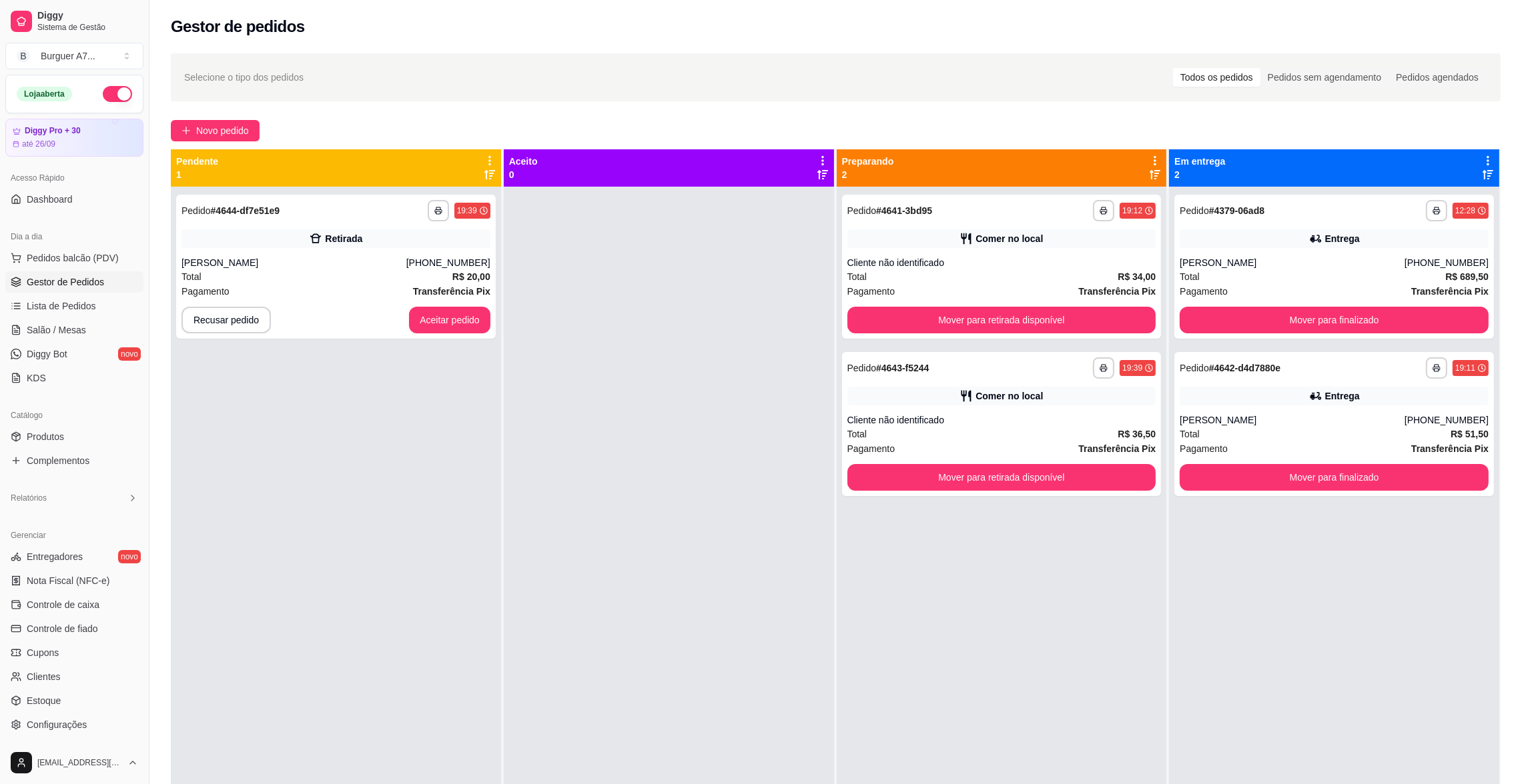
click at [154, 113] on div "**********" at bounding box center [835, 498] width 1372 height 905
click at [188, 129] on icon "plus" at bounding box center [186, 130] width 10 height 10
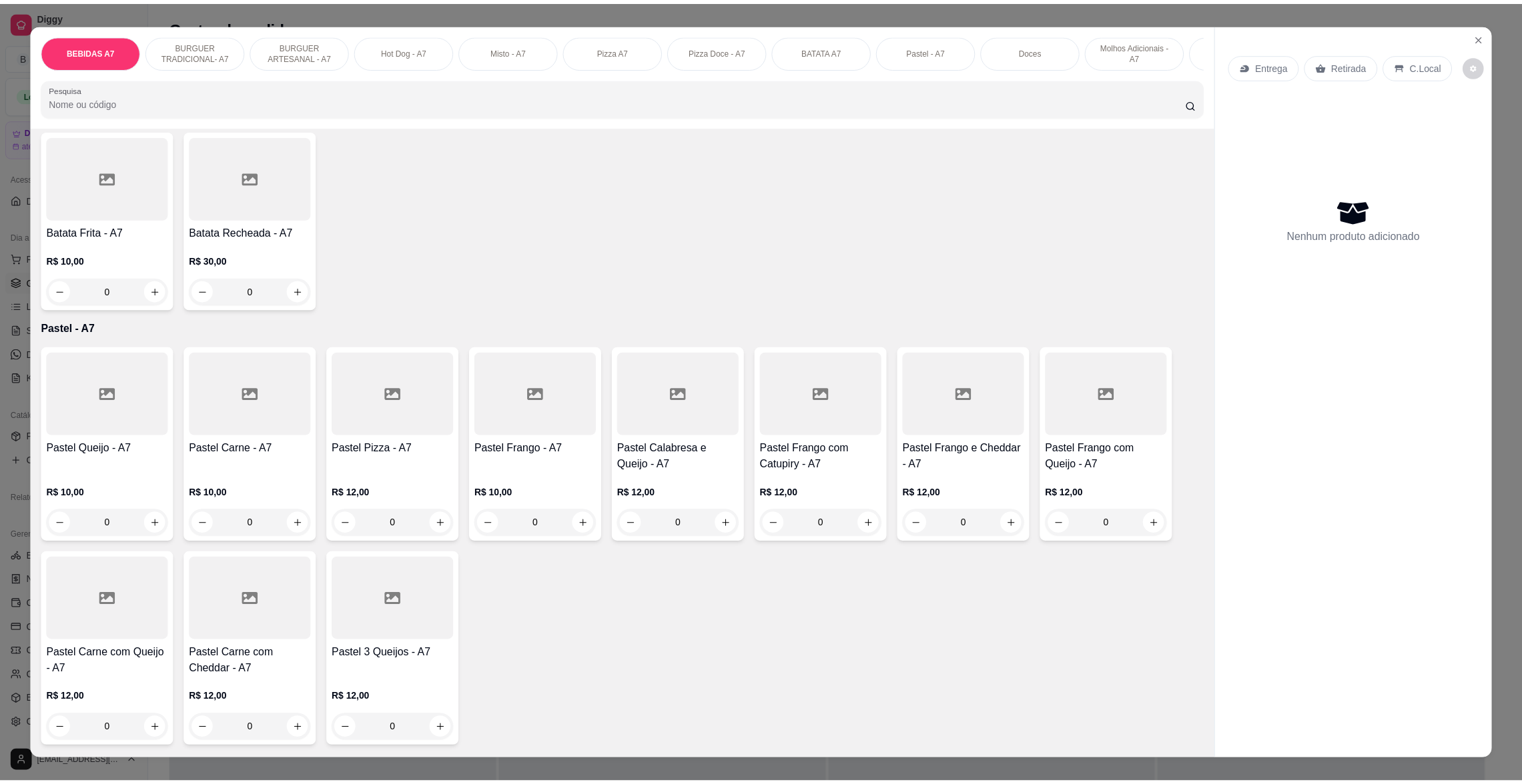
scroll to position [1800, 0]
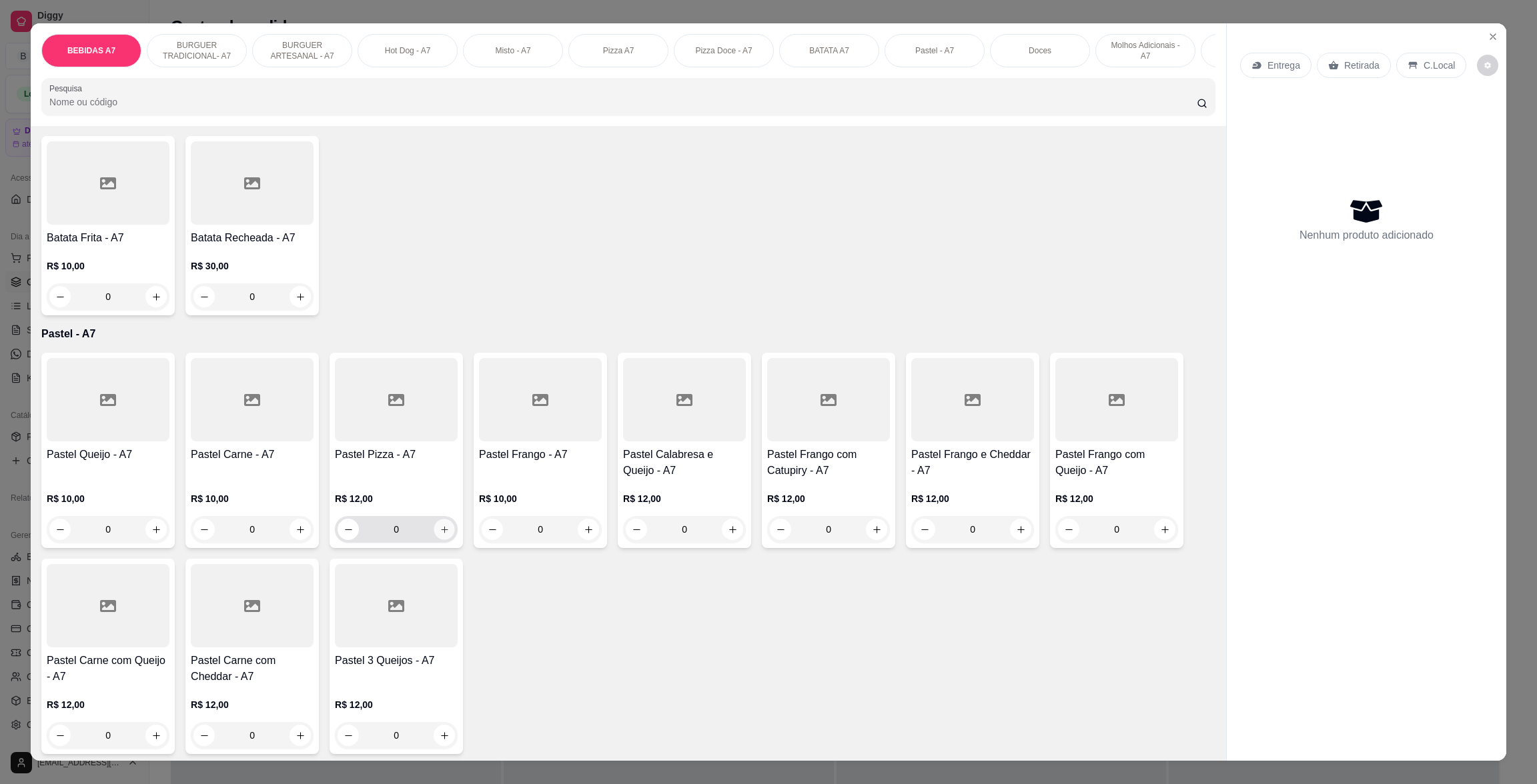
click at [440, 535] on icon "increase-product-quantity" at bounding box center [445, 530] width 10 height 10
type input "2"
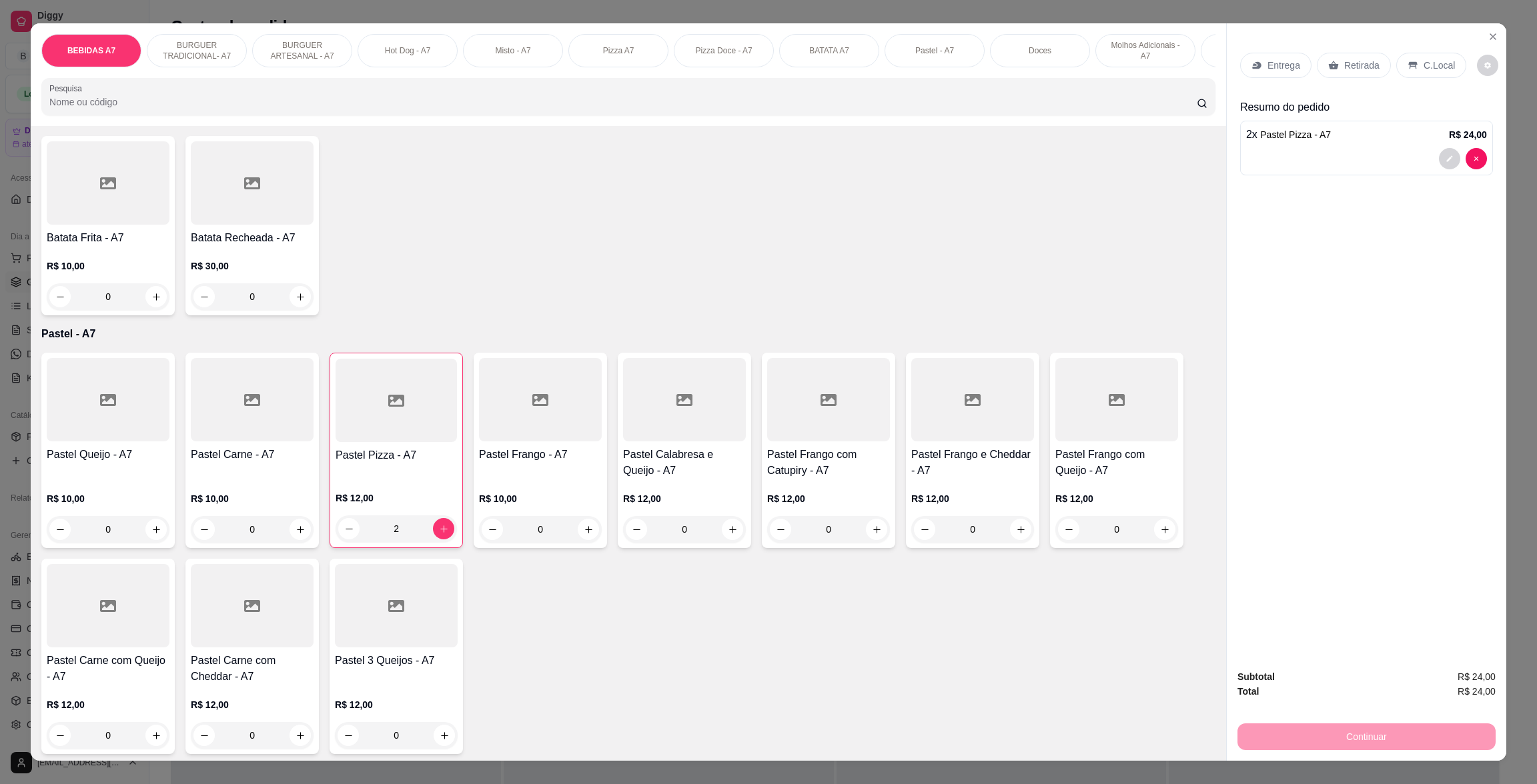
click at [1319, 74] on div "Retirada" at bounding box center [1354, 65] width 74 height 25
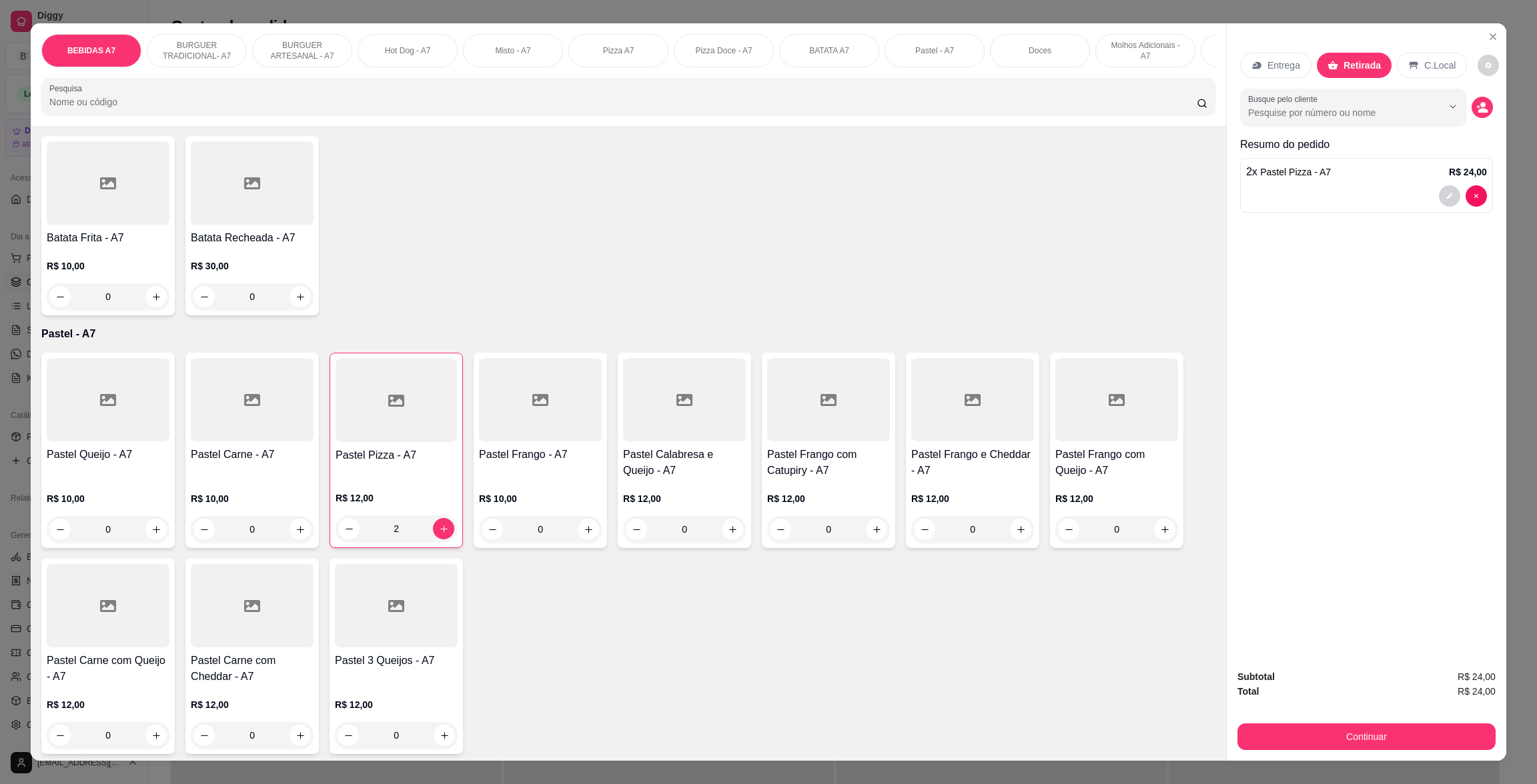
click at [1447, 46] on div "Entrega Retirada C.Local" at bounding box center [1367, 65] width 253 height 46
click at [1438, 63] on p "C.Local" at bounding box center [1440, 65] width 32 height 13
click at [1472, 737] on button "Continuar" at bounding box center [1366, 737] width 258 height 26
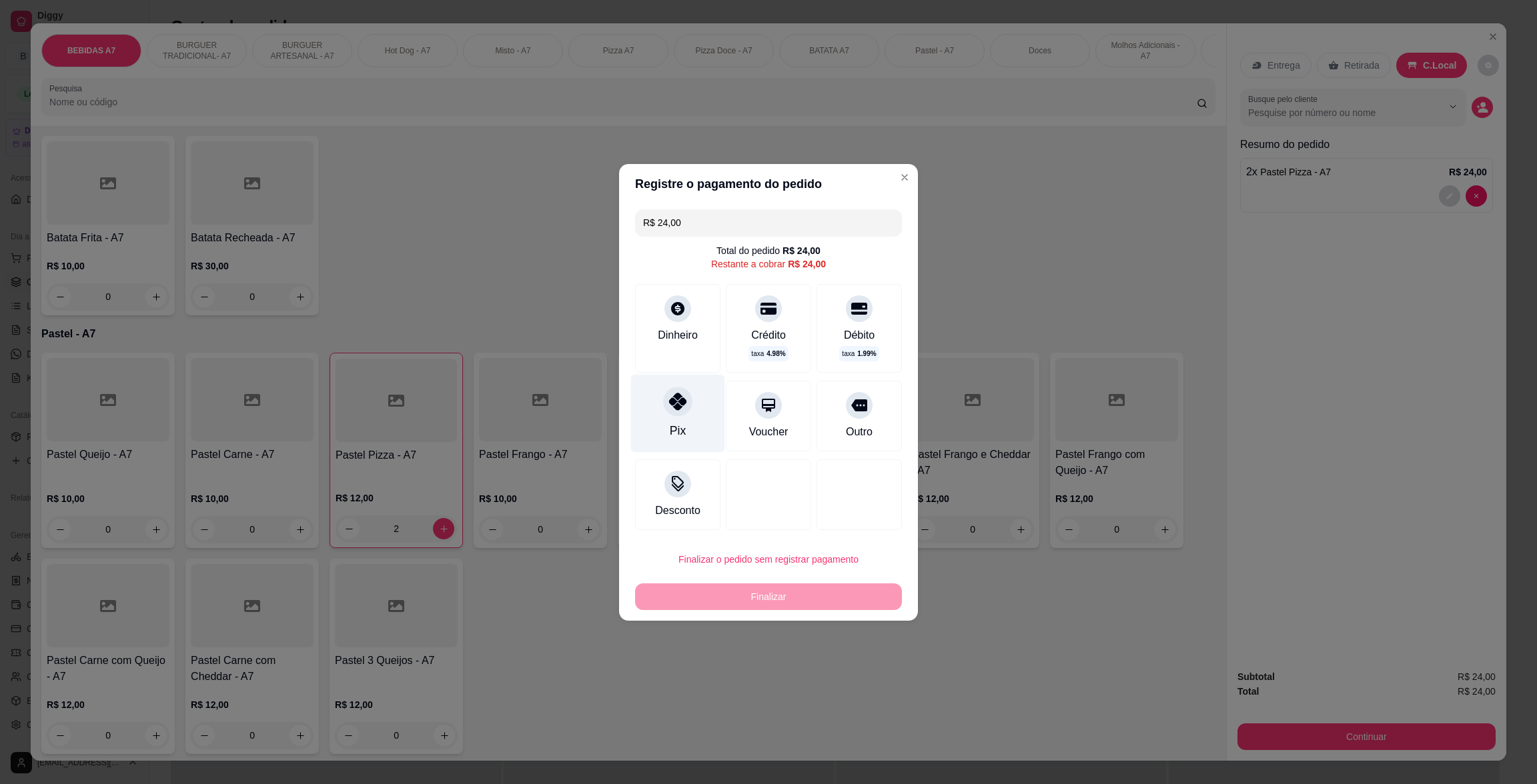
click at [702, 422] on div "Pix" at bounding box center [678, 413] width 94 height 78
type input "R$ 0,00"
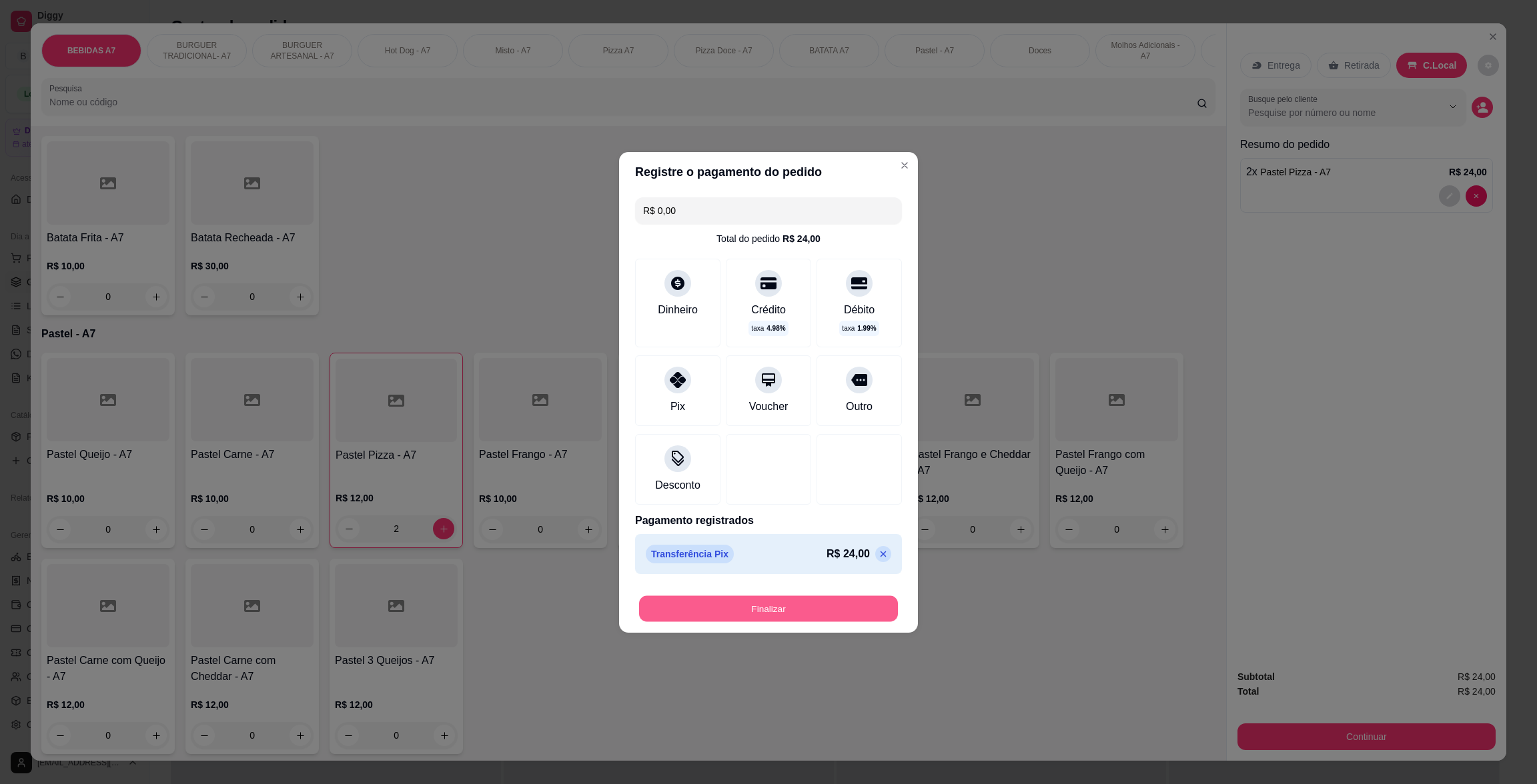
click at [758, 613] on button "Finalizar" at bounding box center [769, 608] width 259 height 26
type input "0"
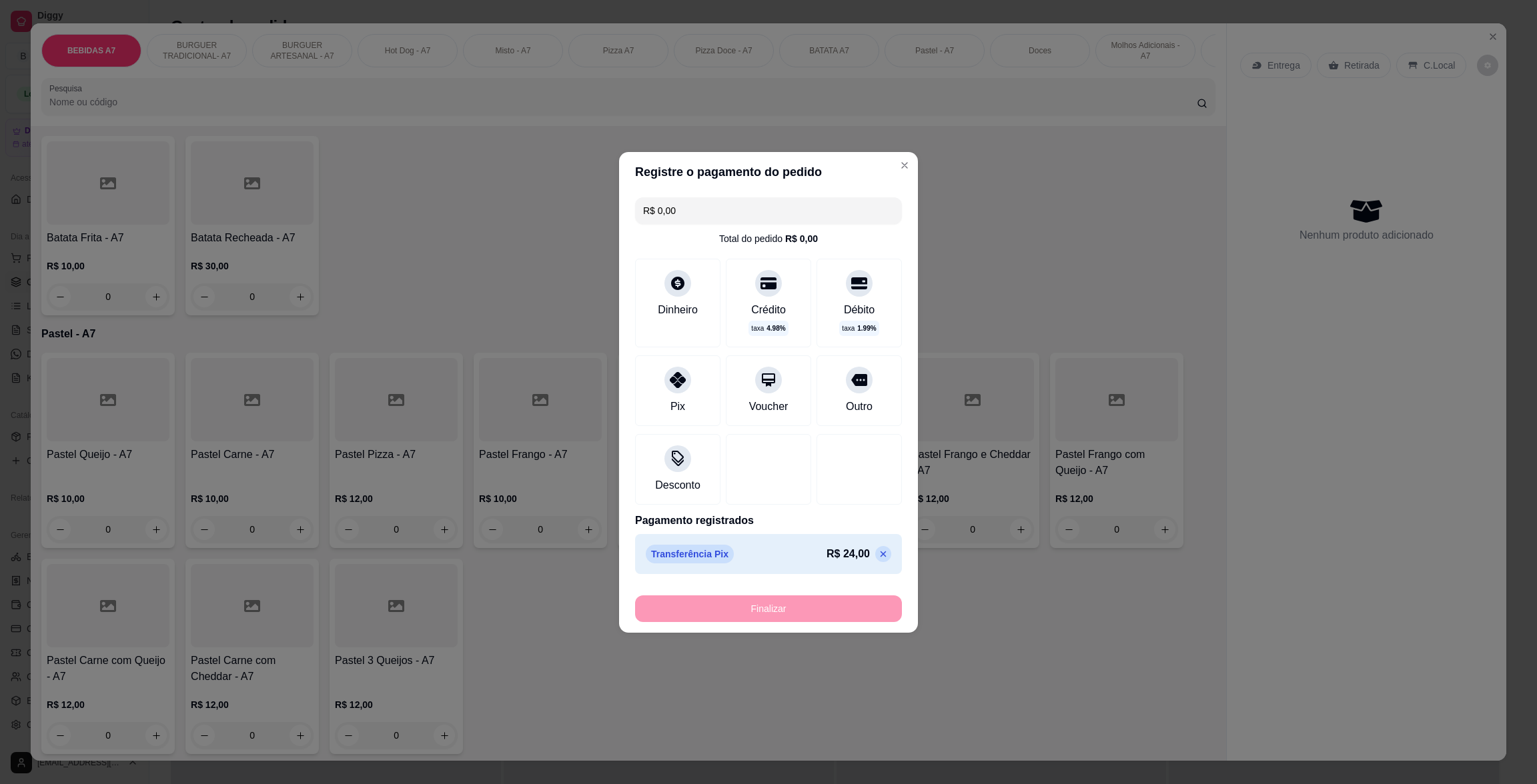
type input "-R$ 24,00"
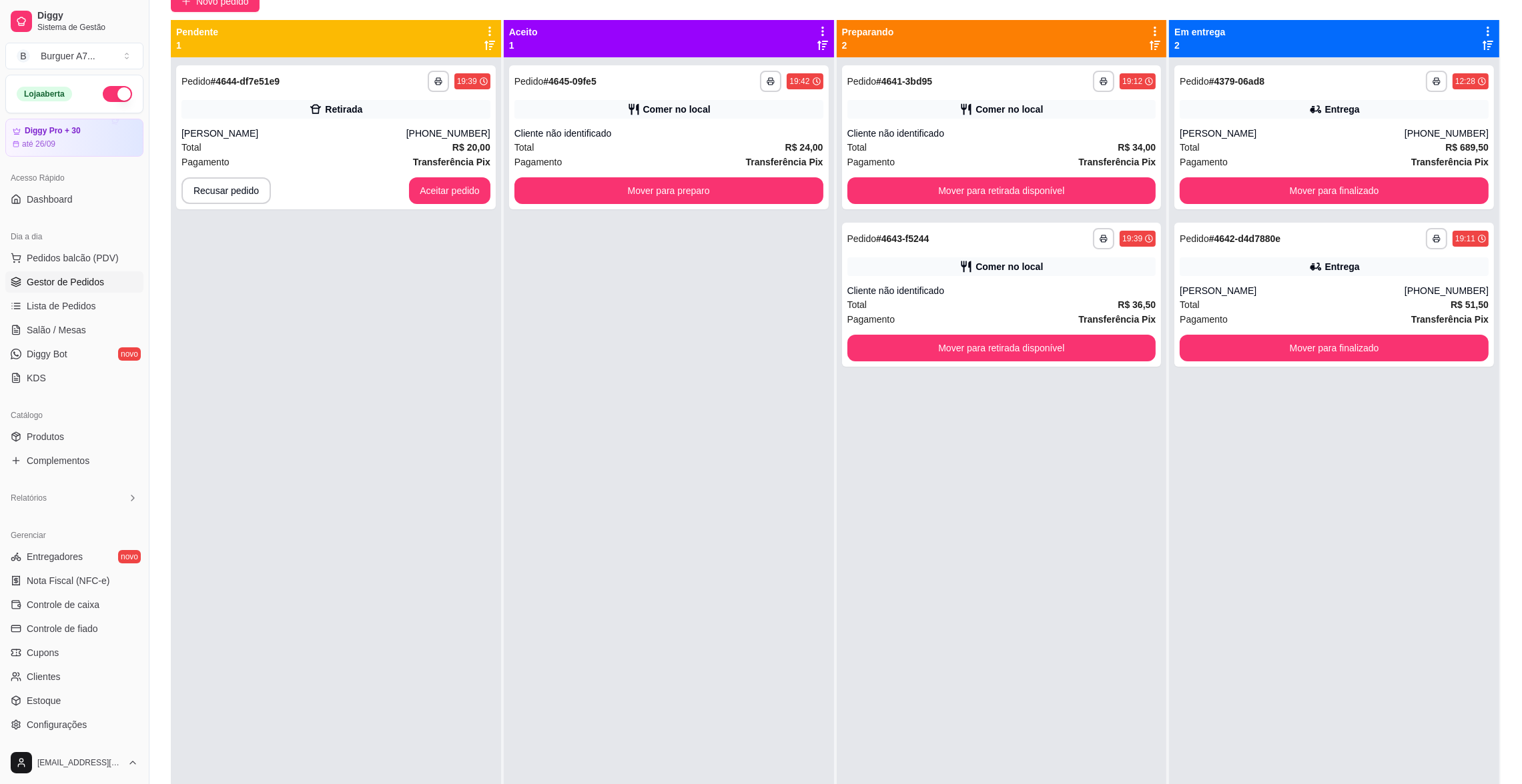
scroll to position [203, 0]
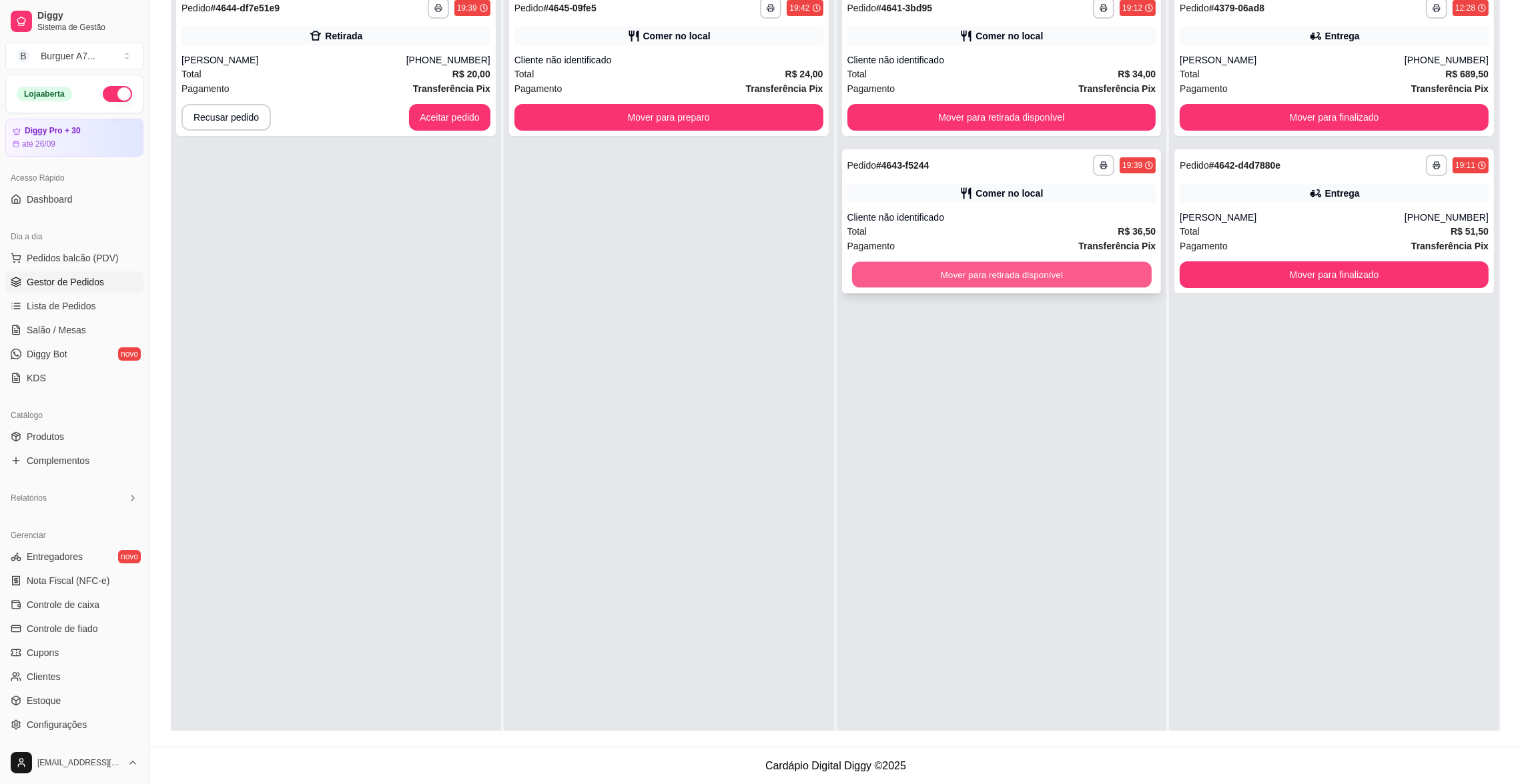
click at [1095, 271] on button "Mover para retirada disponível" at bounding box center [1000, 274] width 299 height 26
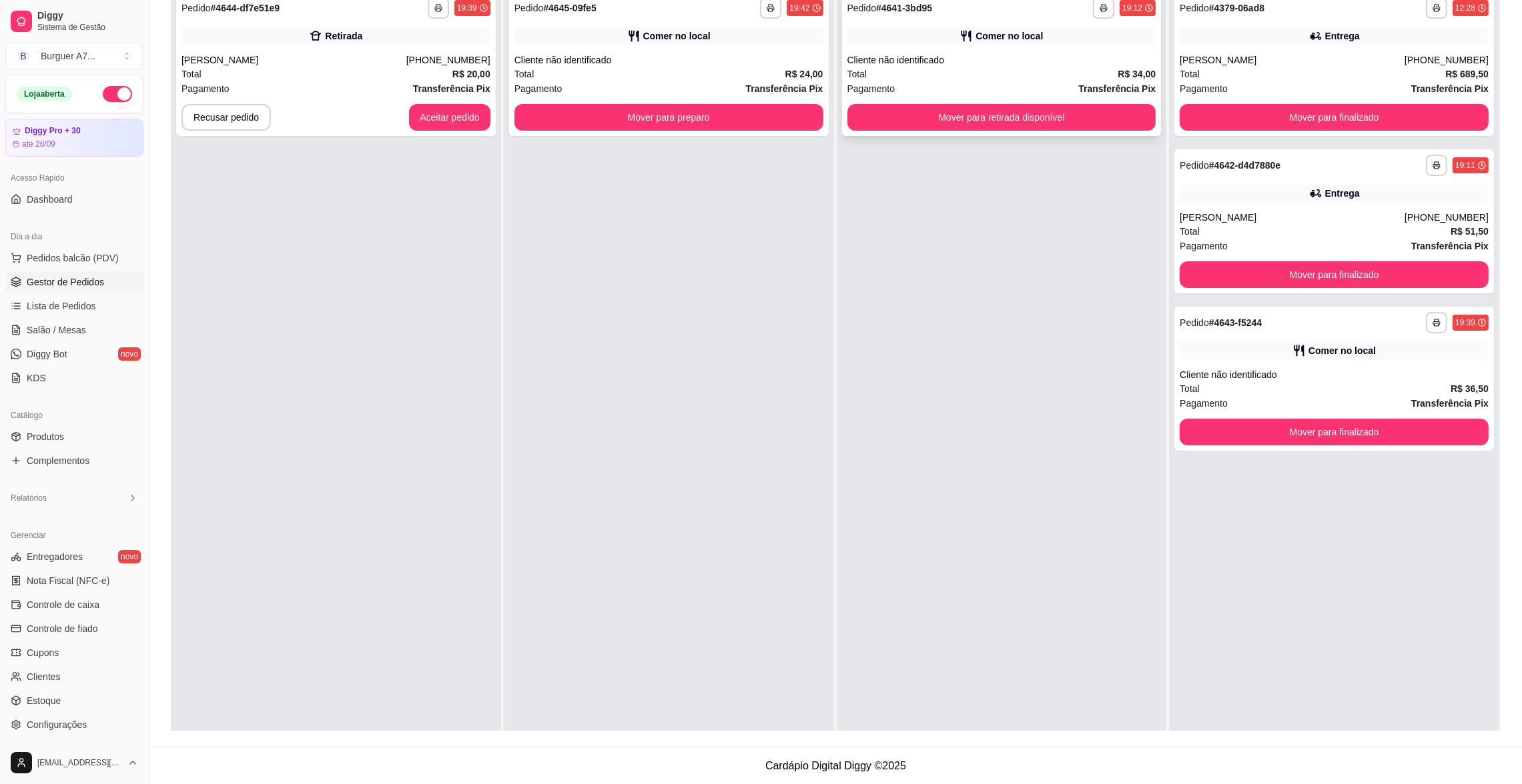
click at [957, 55] on div "Cliente não identificado" at bounding box center [1002, 60] width 309 height 13
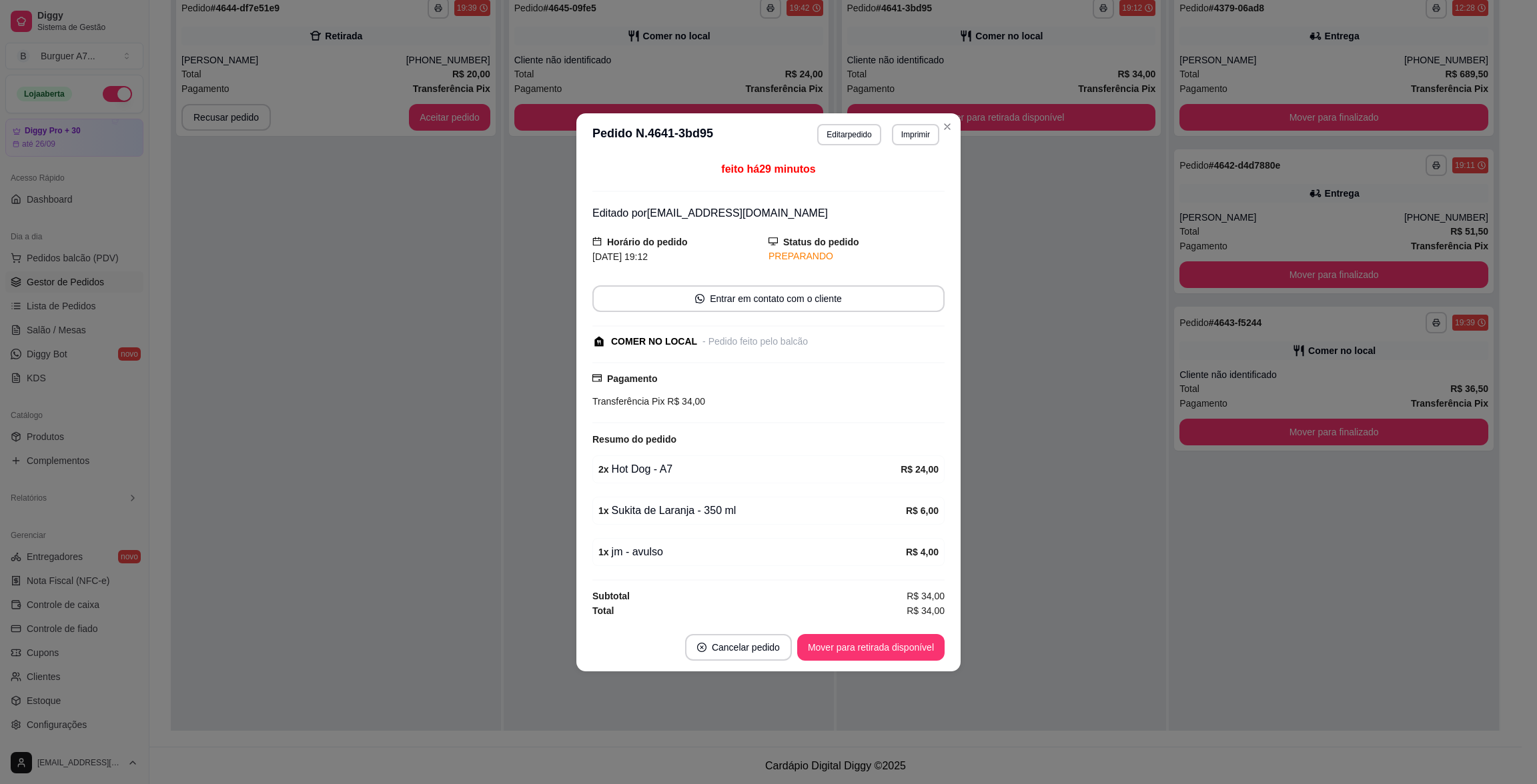
drag, startPoint x: 952, startPoint y: 434, endPoint x: 1062, endPoint y: 151, distance: 303.6
click at [967, 405] on div "**********" at bounding box center [768, 392] width 1537 height 784
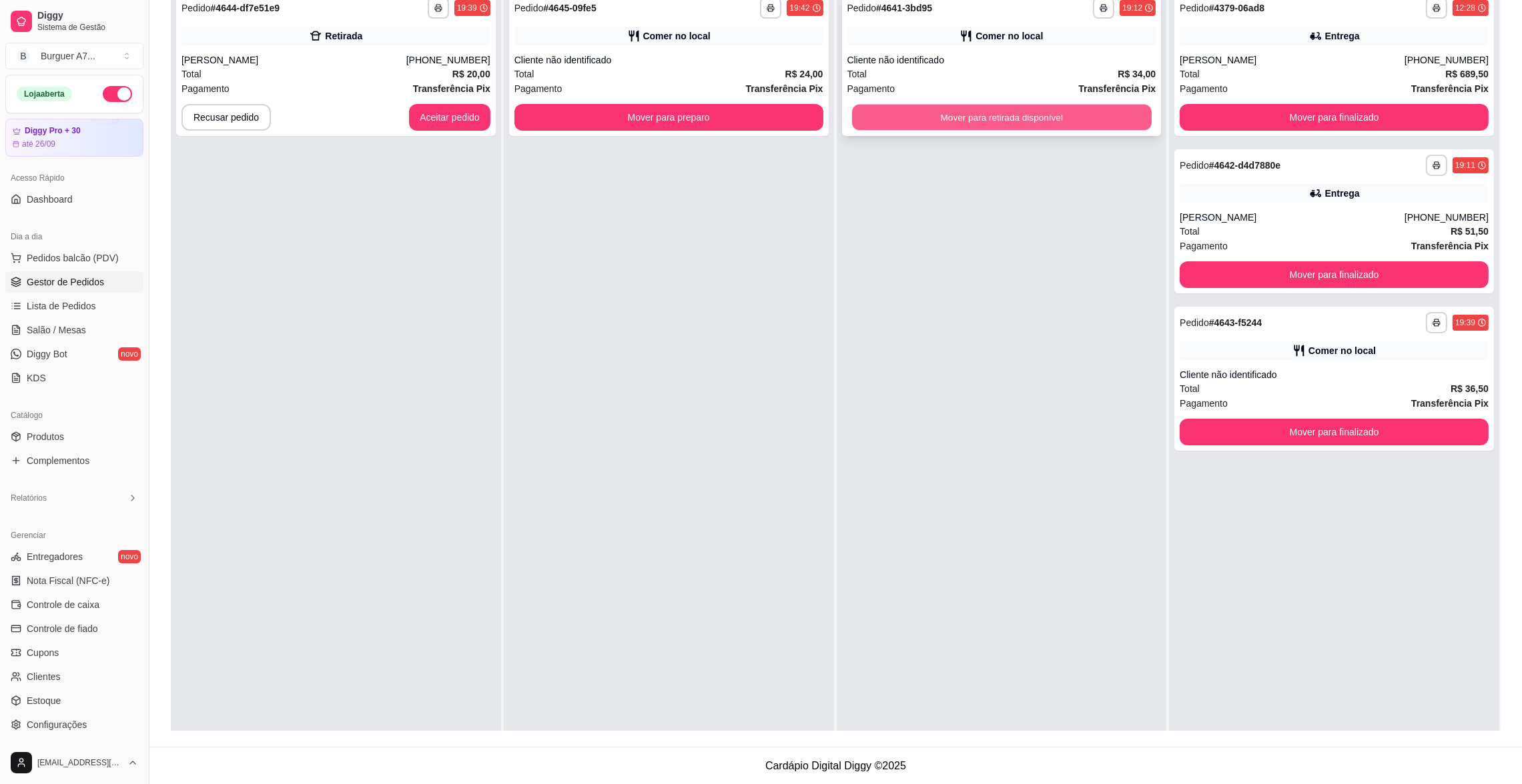
click at [1060, 123] on button "Mover para retirada disponível" at bounding box center [1000, 117] width 299 height 26
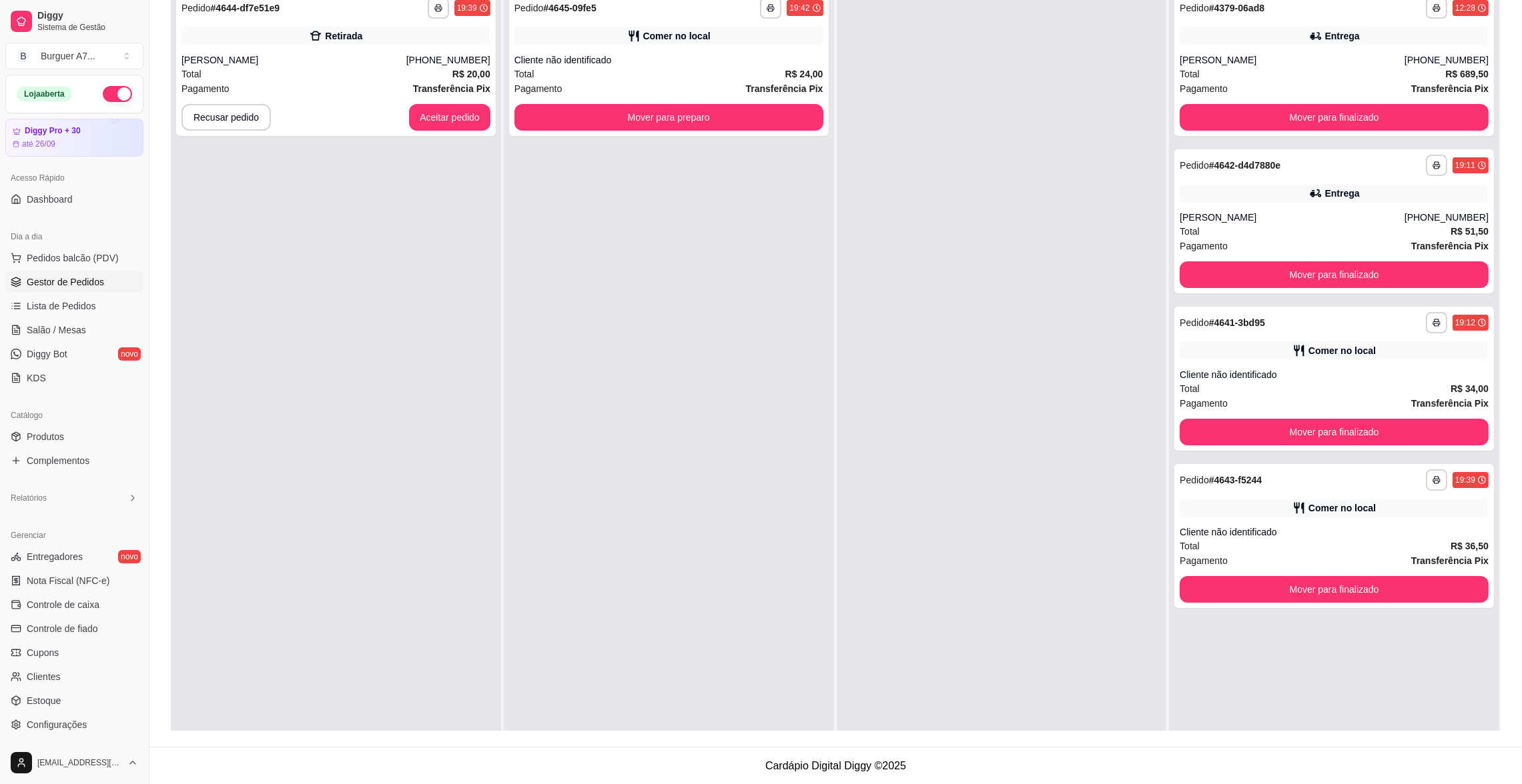
click at [1410, 607] on div "**********" at bounding box center [1334, 376] width 330 height 784
click at [1392, 423] on button "Mover para finalizado" at bounding box center [1334, 432] width 309 height 26
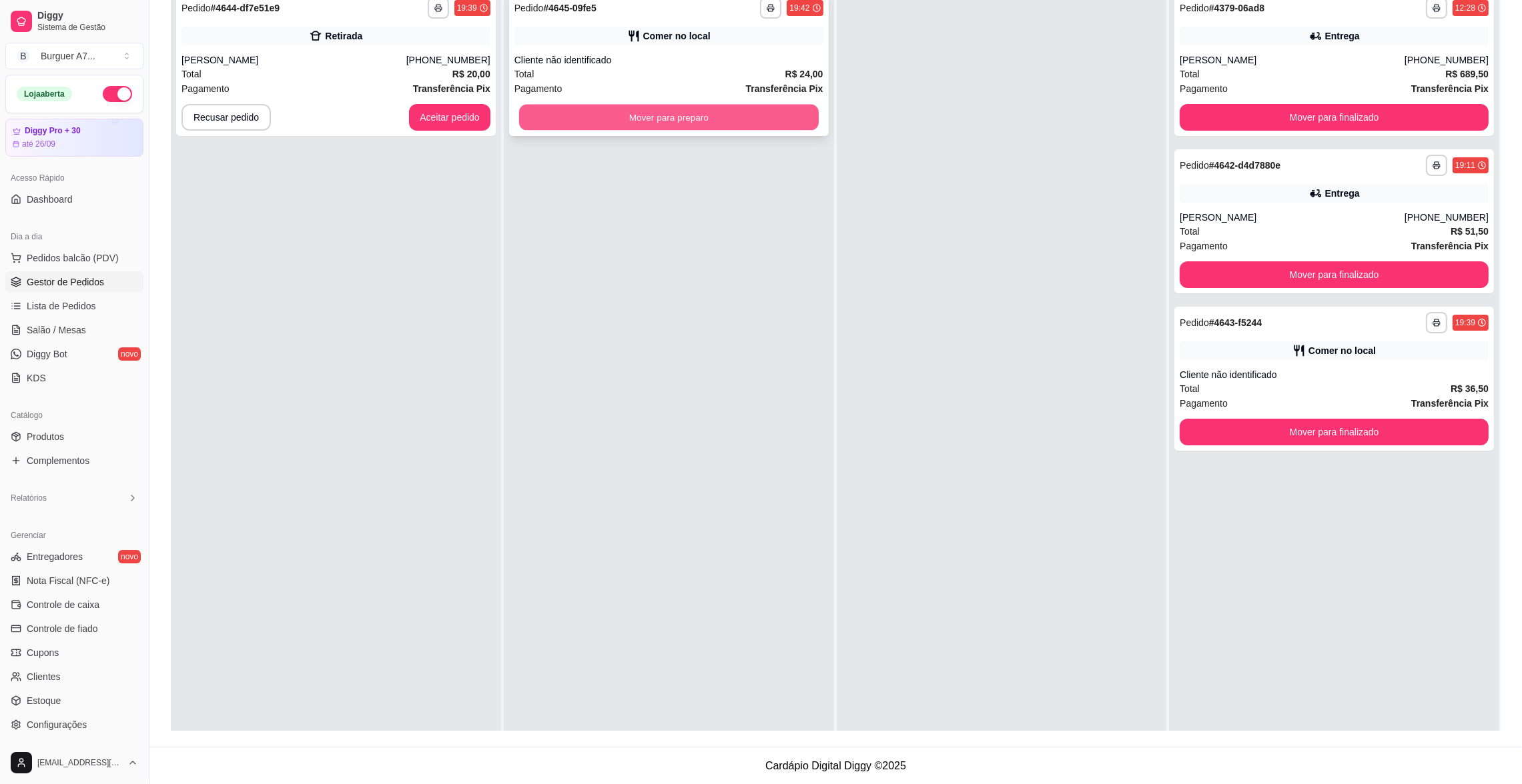
click at [753, 115] on button "Mover para preparo" at bounding box center [669, 117] width 299 height 26
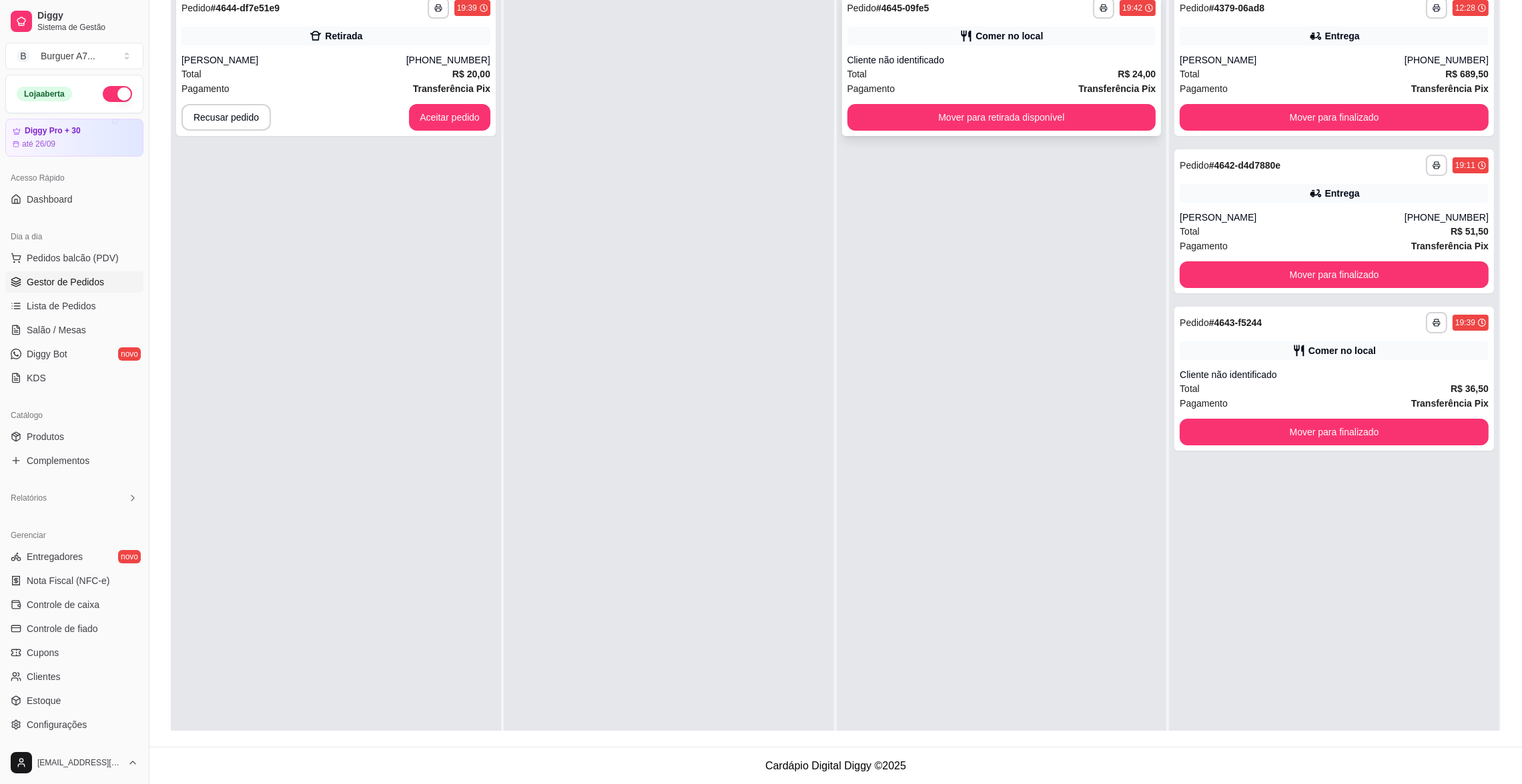
click at [954, 82] on div "Pagamento Transferência Pix" at bounding box center [1002, 89] width 309 height 15
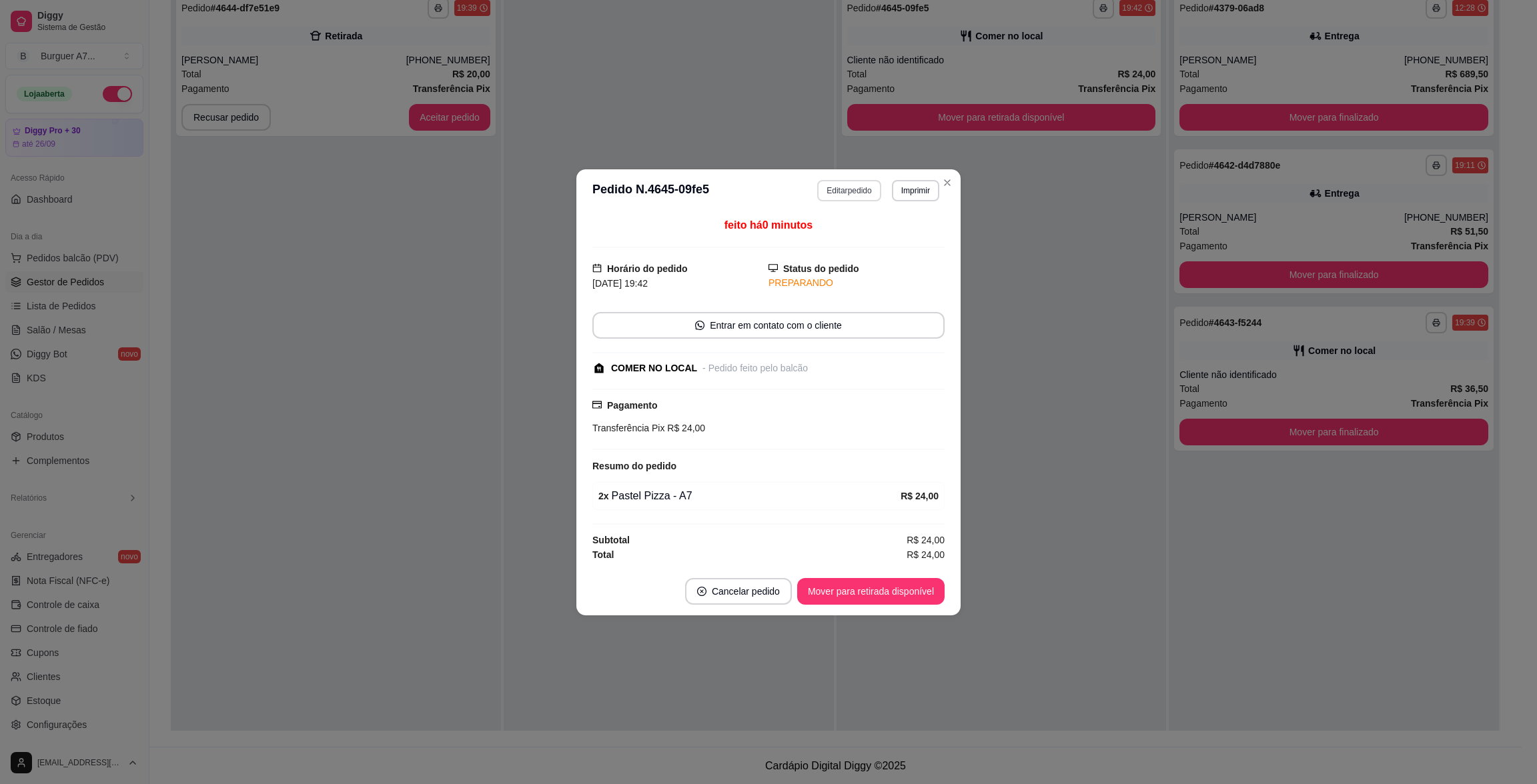
click at [855, 190] on button "Editar pedido" at bounding box center [849, 190] width 63 height 21
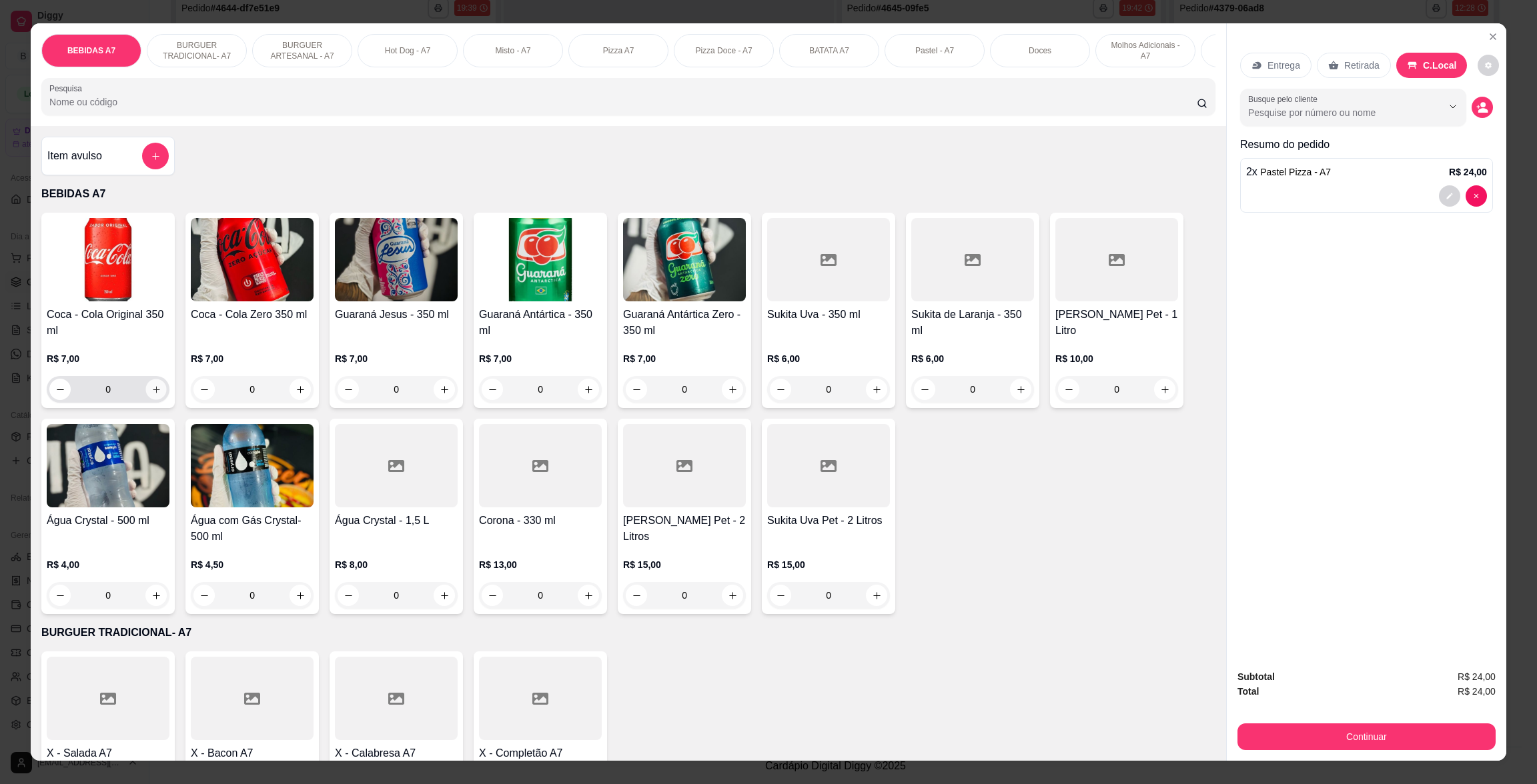
click at [155, 399] on button "increase-product-quantity" at bounding box center [157, 390] width 21 height 21
type input "1"
click at [1386, 722] on div "Continuar" at bounding box center [1366, 735] width 258 height 30
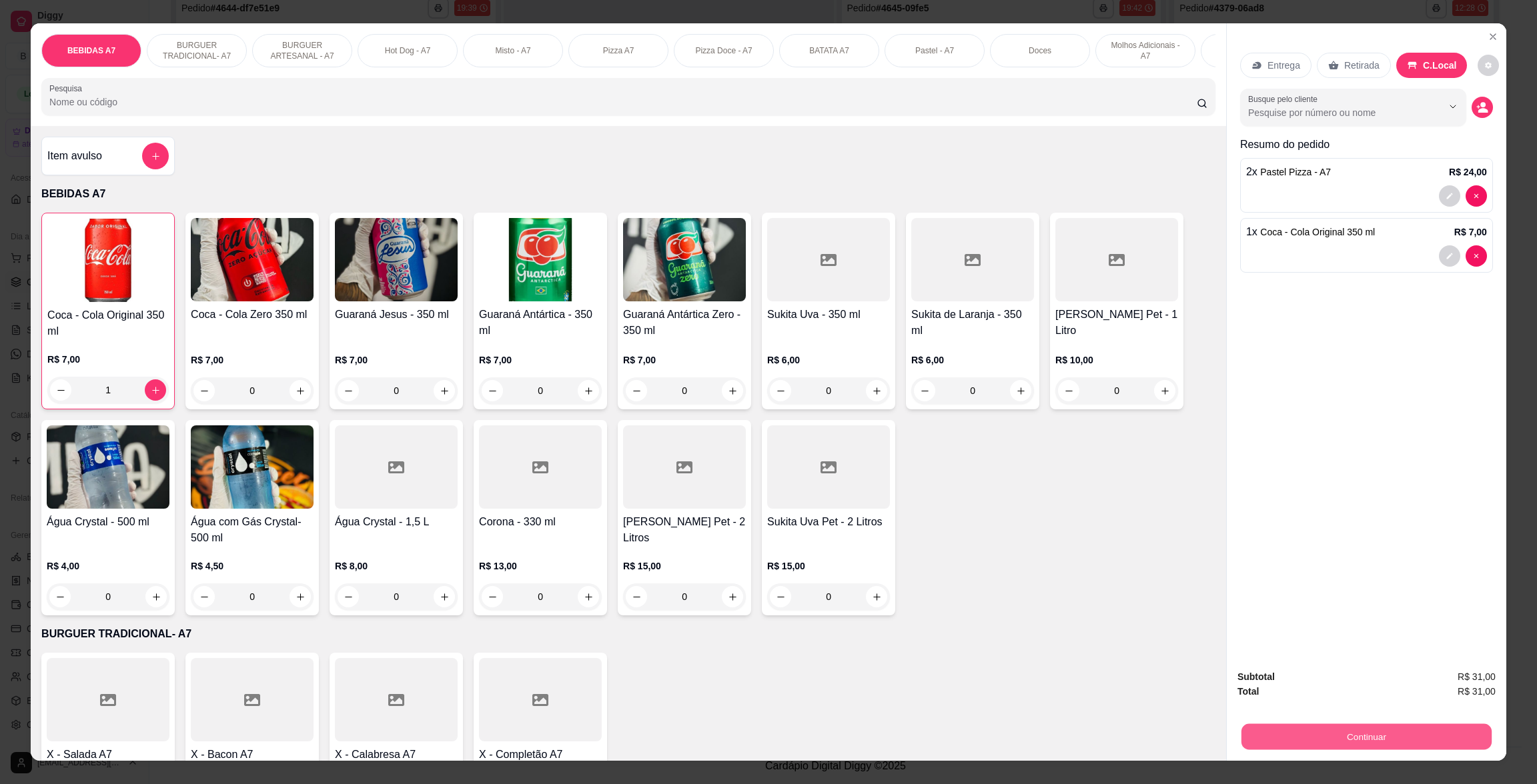
click at [1434, 740] on button "Continuar" at bounding box center [1367, 736] width 250 height 26
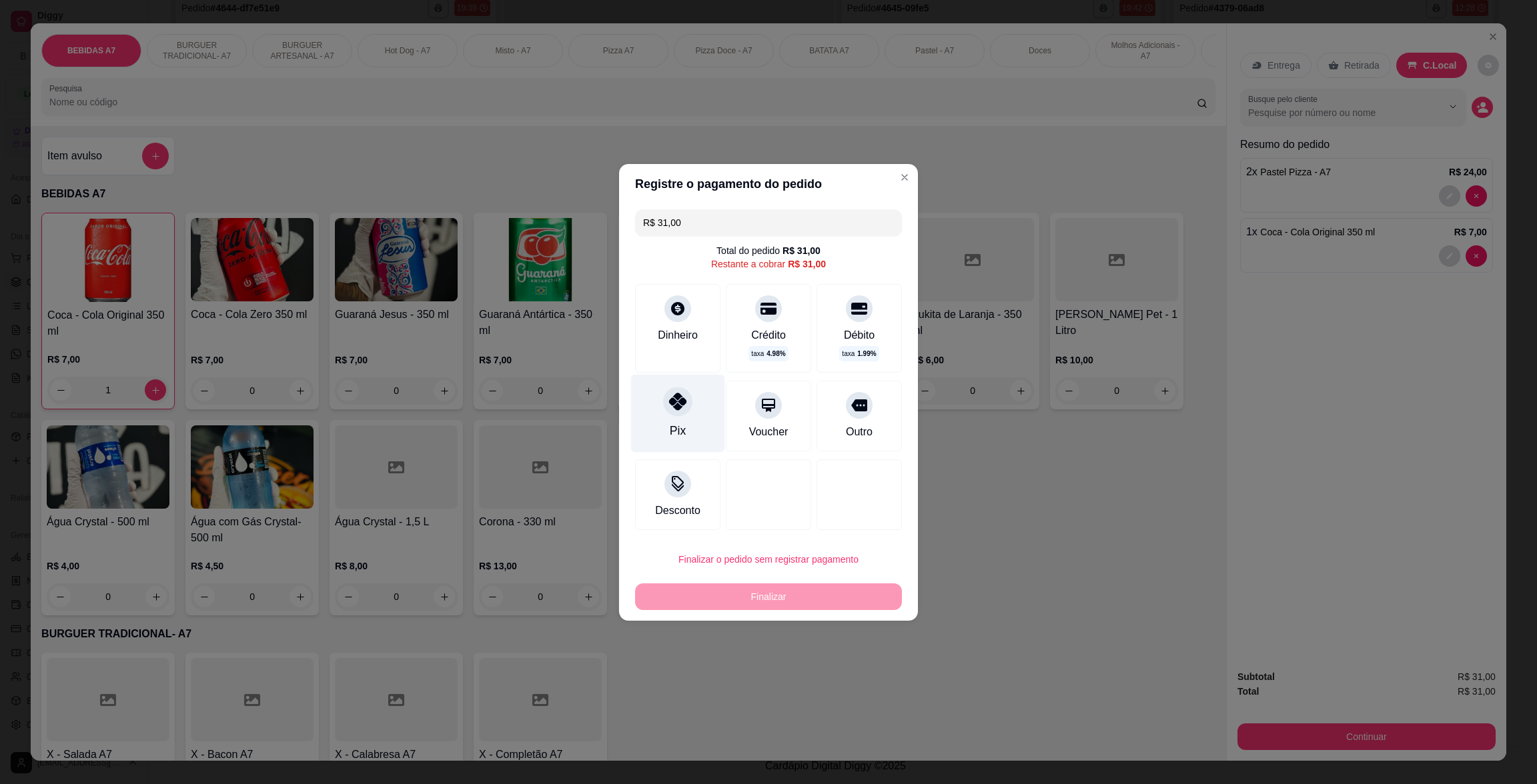
click at [667, 421] on div "Pix" at bounding box center [678, 413] width 94 height 78
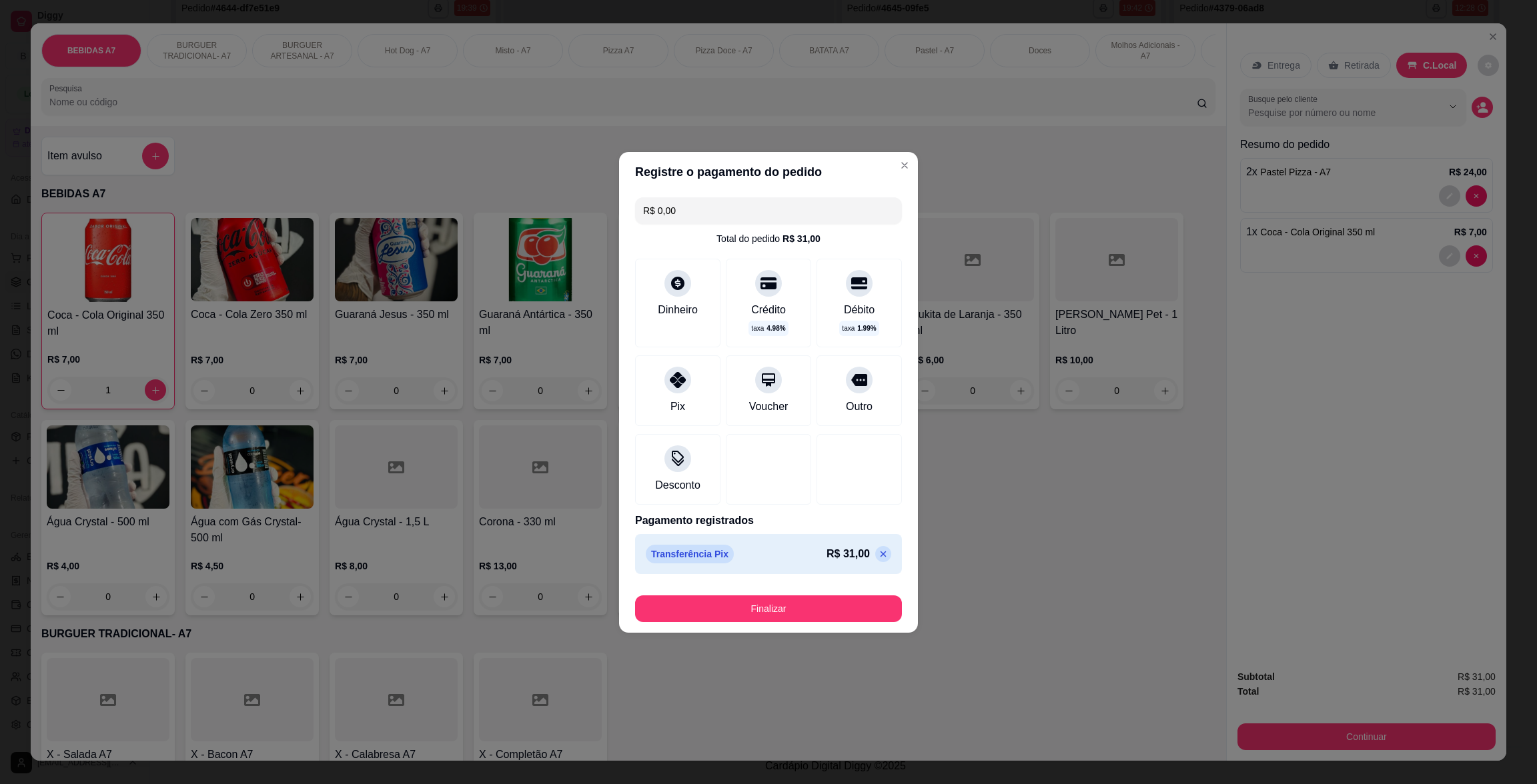
type input "R$ 0,00"
click at [815, 605] on button "Finalizar" at bounding box center [769, 608] width 259 height 26
type input "0"
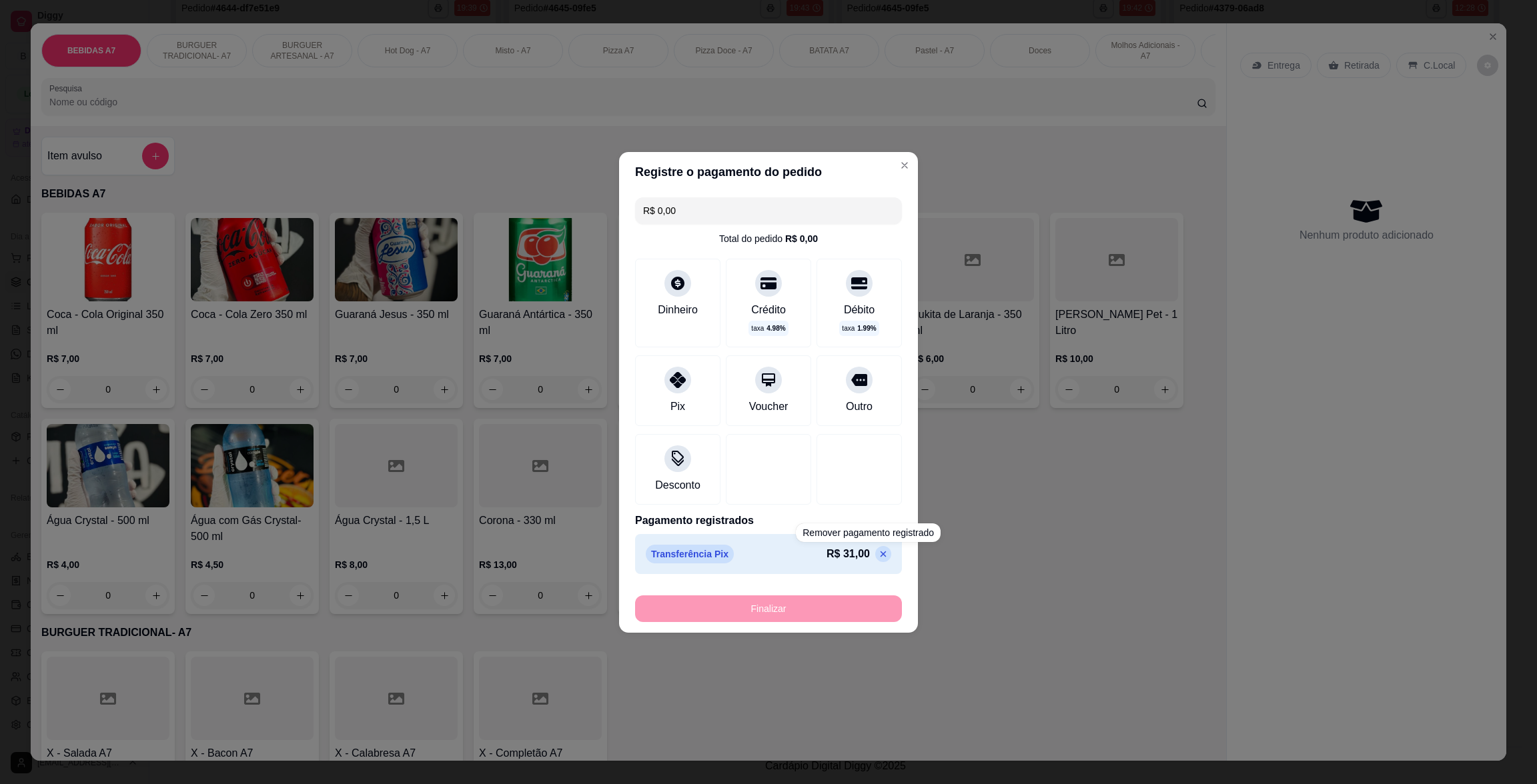
type input "-R$ 31,00"
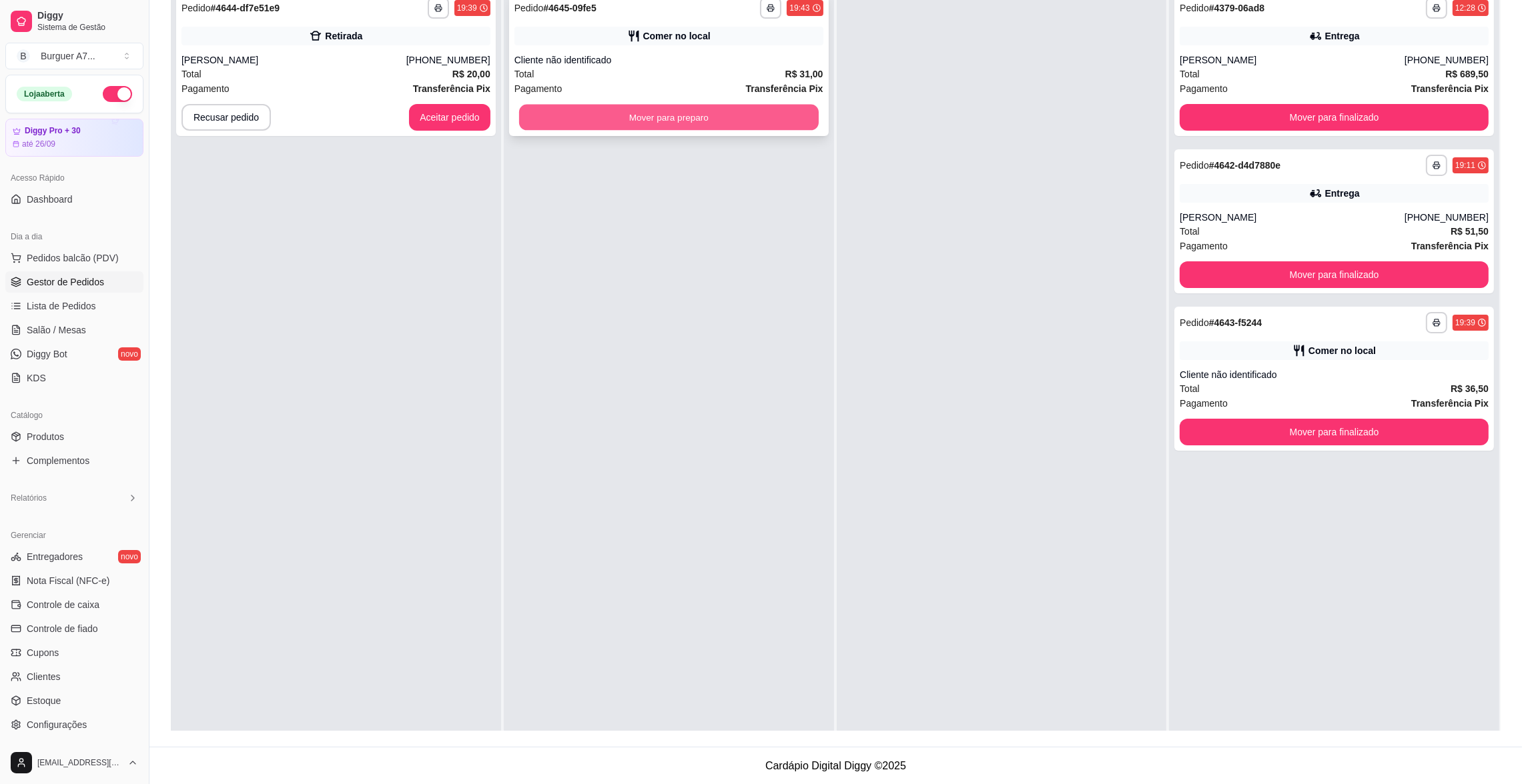
click at [754, 118] on button "Mover para preparo" at bounding box center [669, 117] width 299 height 26
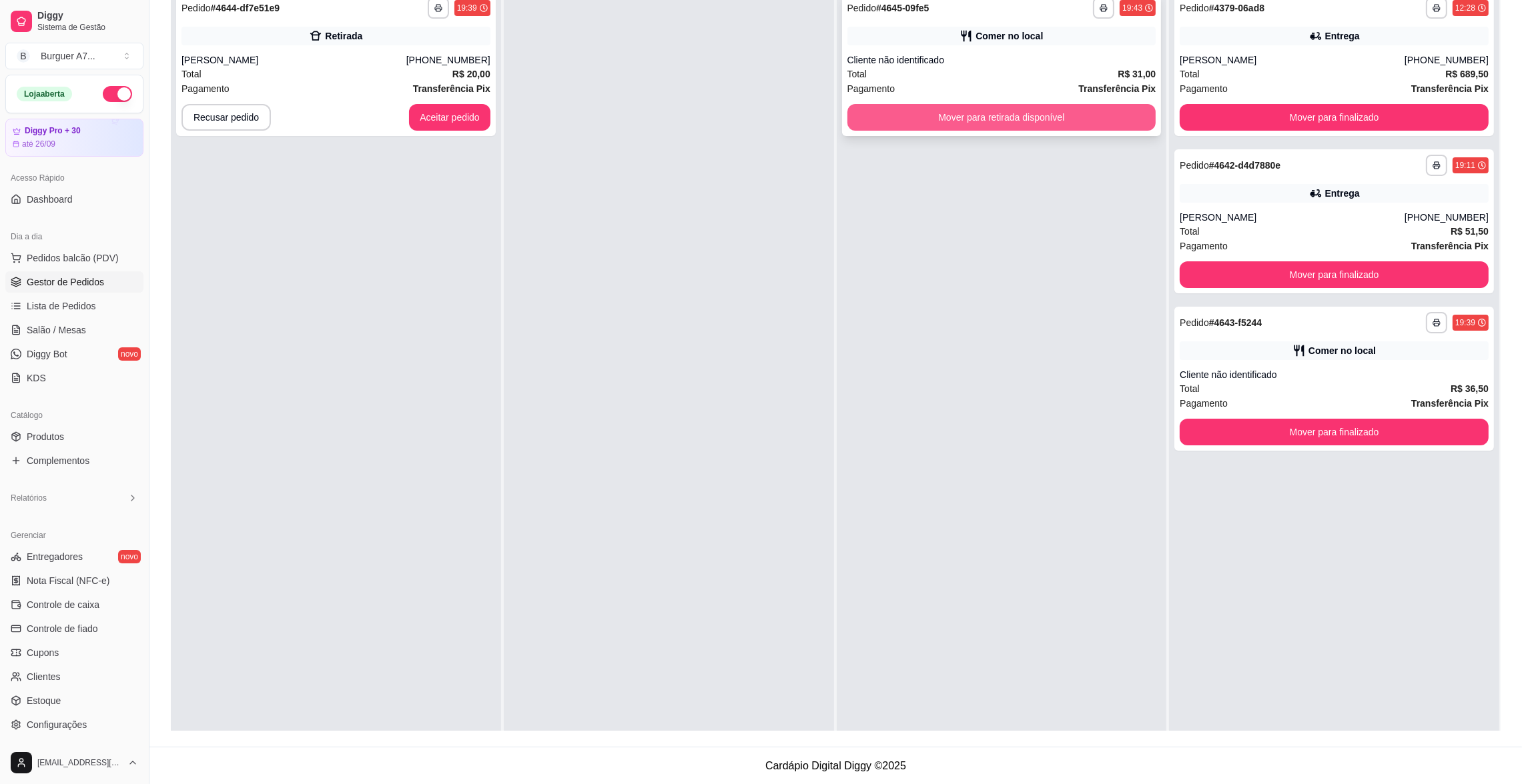
click at [881, 125] on button "Mover para retirada disponível" at bounding box center [1002, 117] width 309 height 26
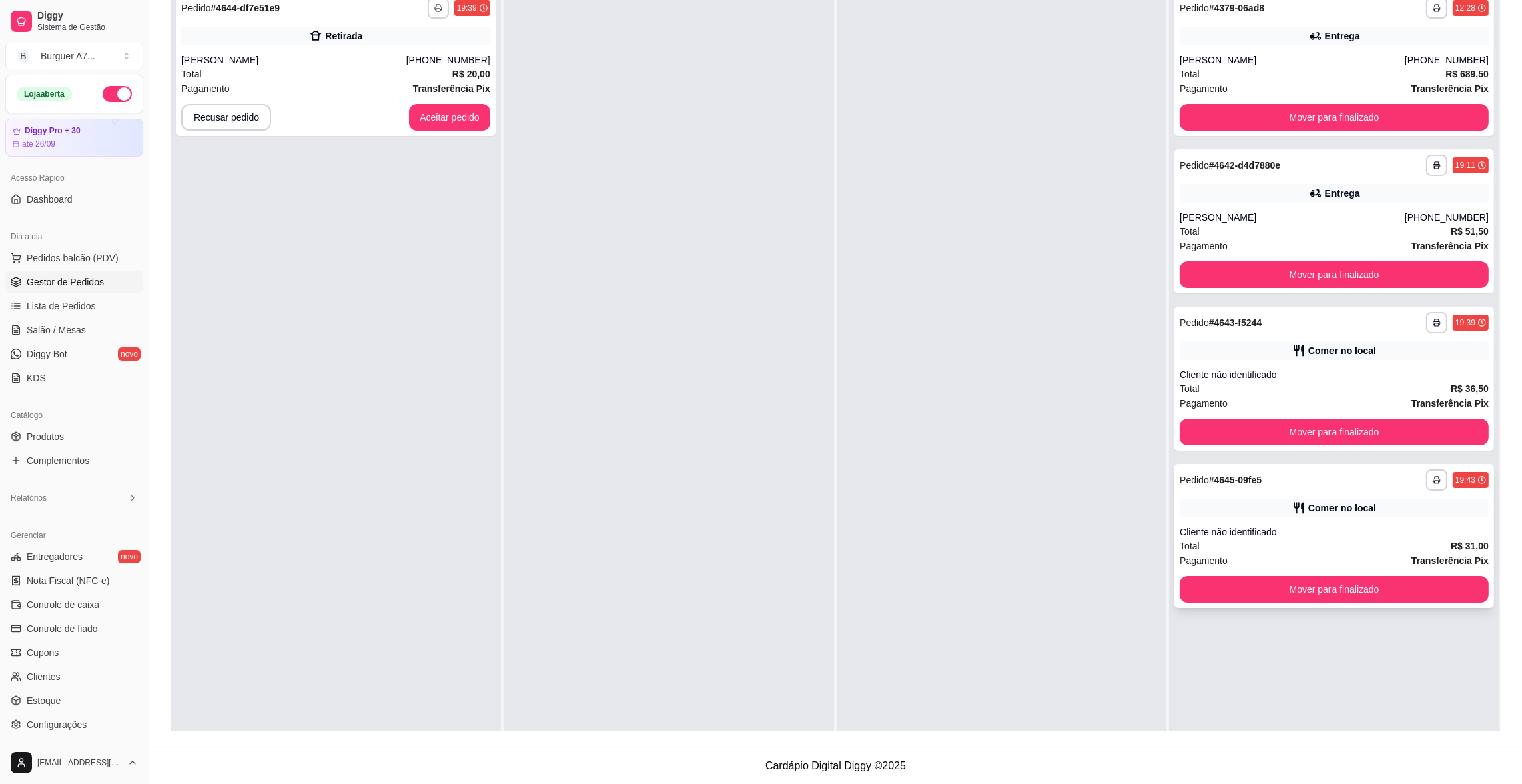
click at [1329, 550] on div "Total R$ 31,00" at bounding box center [1334, 546] width 309 height 15
click at [1350, 579] on button "Mover para finalizado" at bounding box center [1334, 590] width 309 height 26
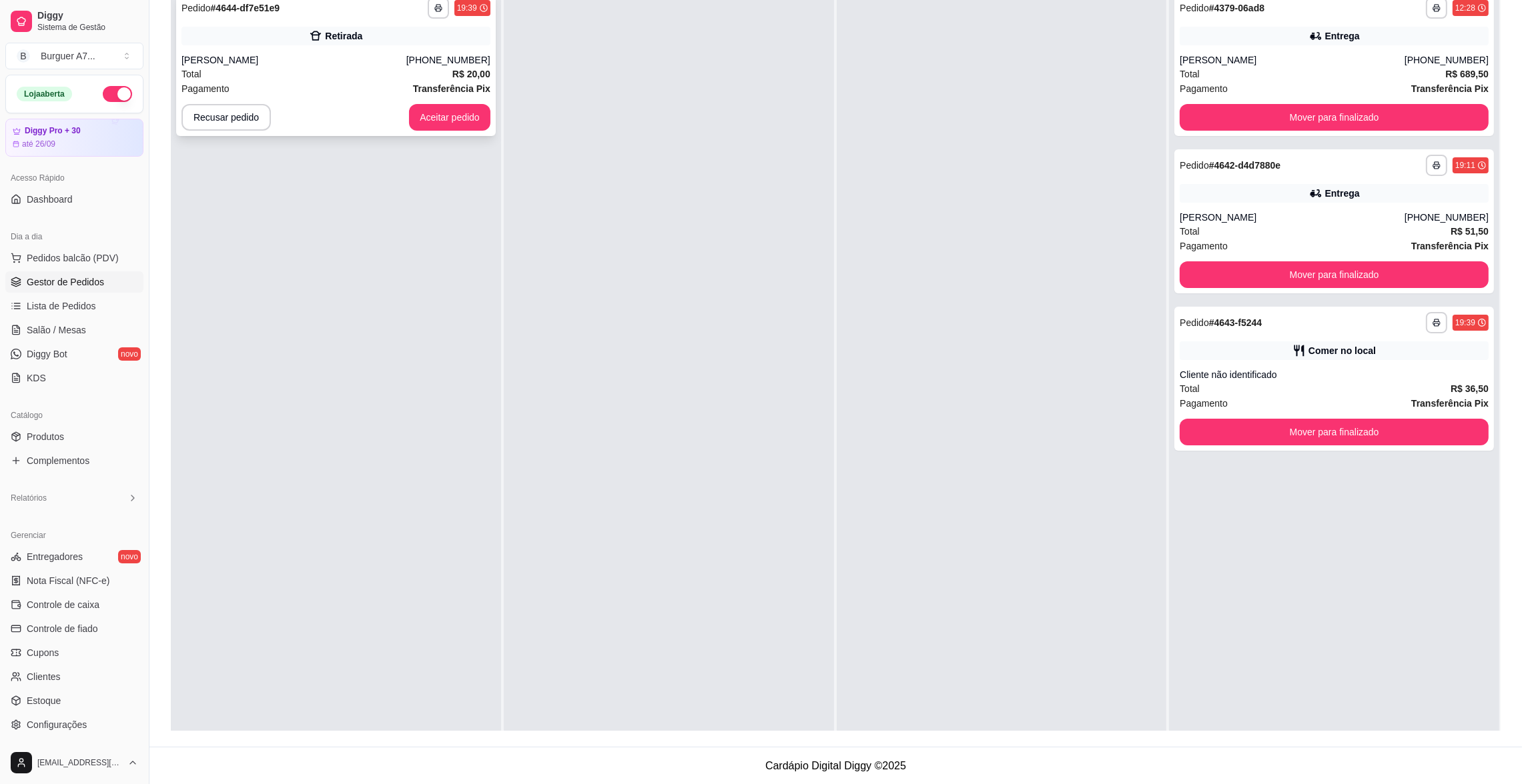
click at [389, 91] on div "Pagamento Transferência Pix" at bounding box center [336, 89] width 309 height 15
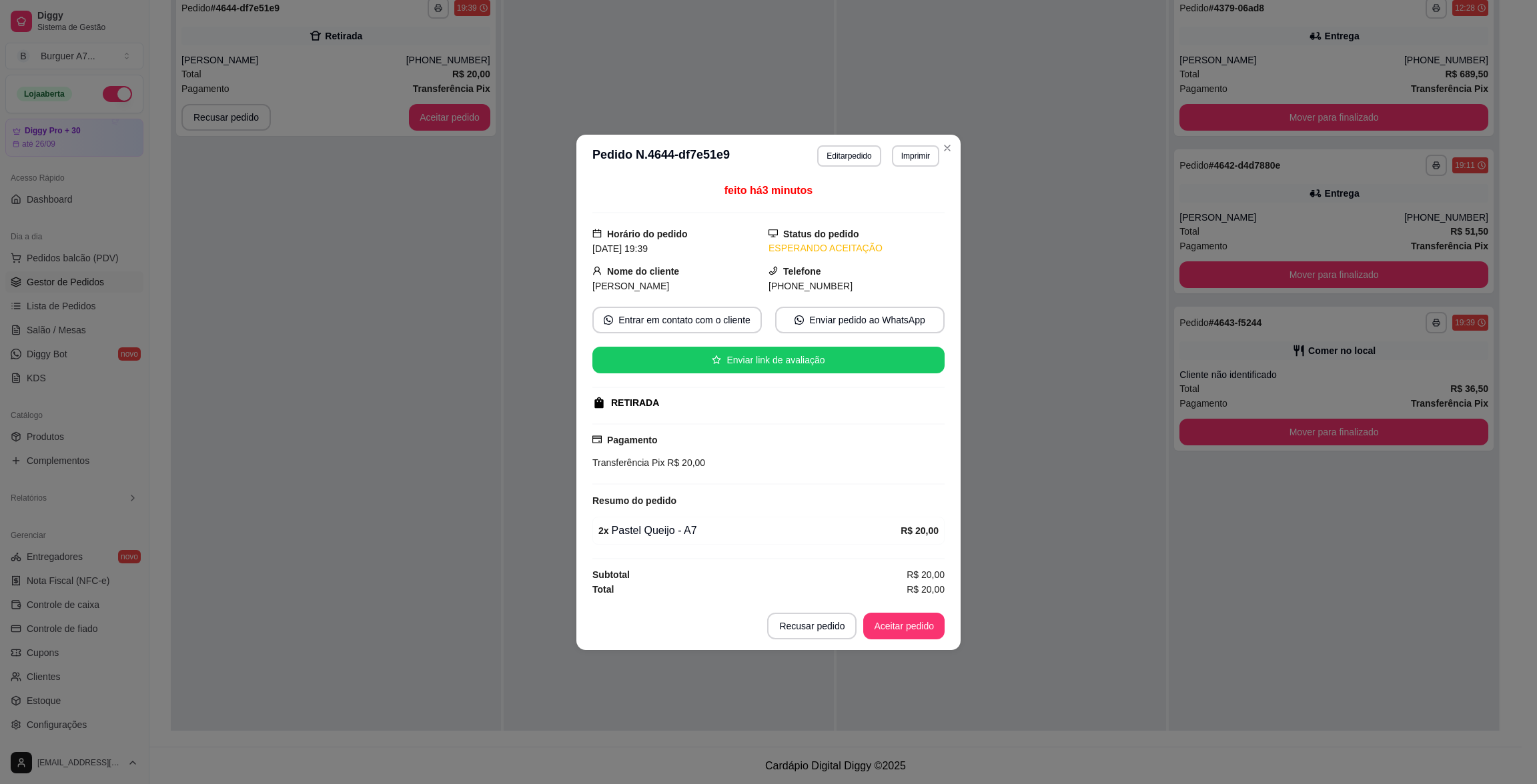
click at [798, 487] on div "feito há 3 minutos Horário do pedido [DATE] 19:39 Status do pedido ESPERANDO AC…" at bounding box center [768, 389] width 352 height 414
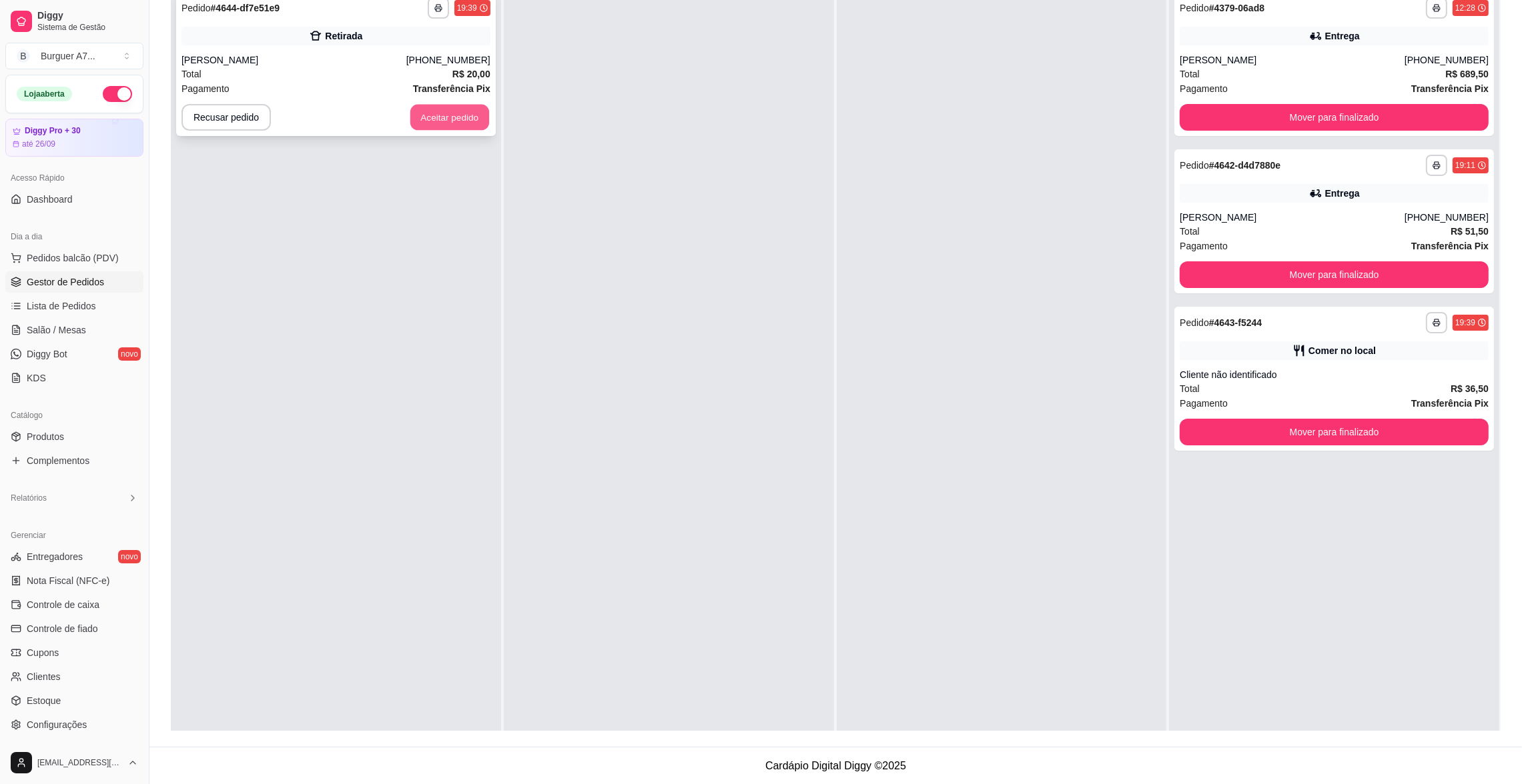
click at [446, 109] on button "Aceitar pedido" at bounding box center [449, 117] width 79 height 26
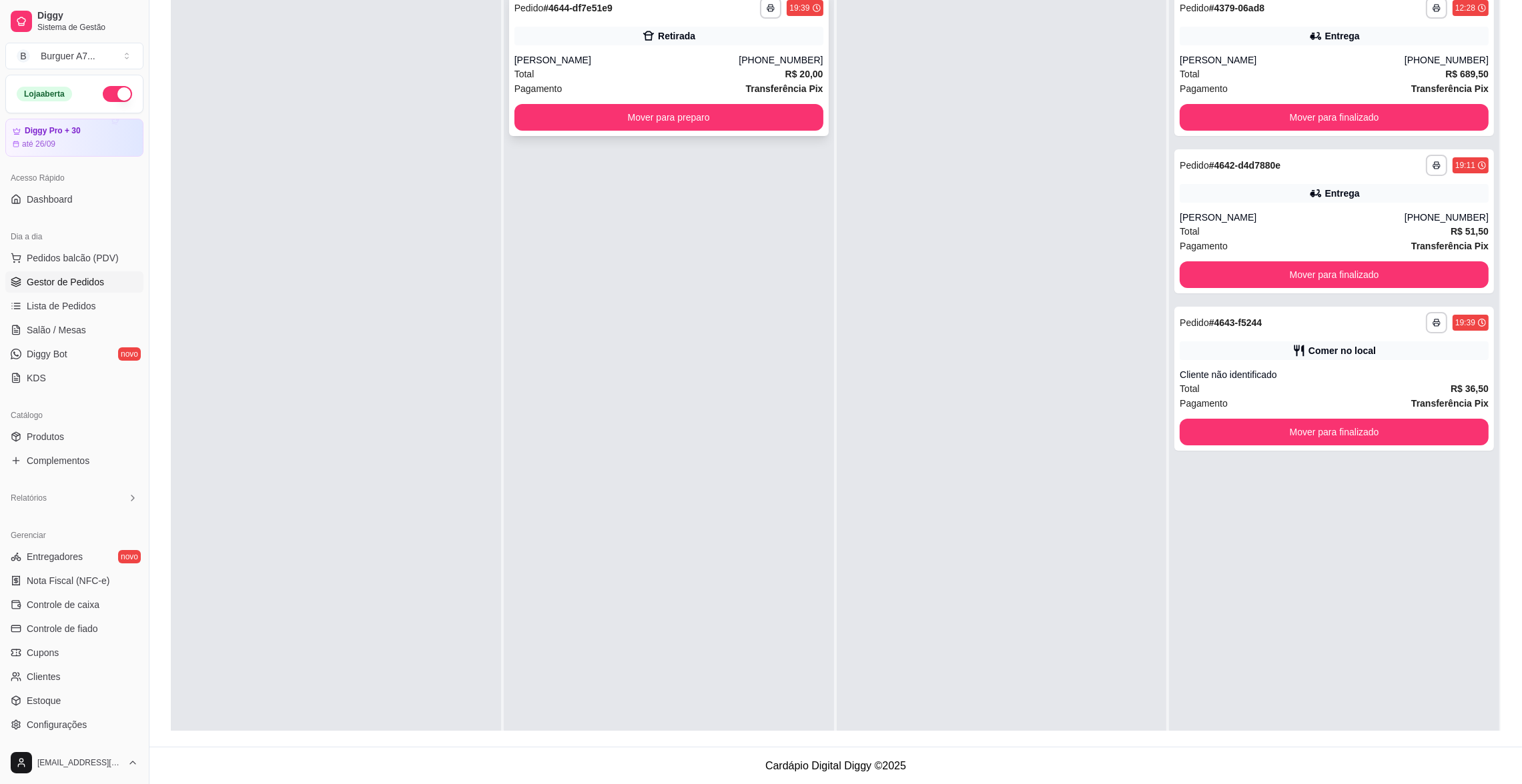
click at [734, 95] on div "Pagamento Transferência Pix" at bounding box center [669, 89] width 309 height 15
click at [724, 126] on button "Mover para preparo" at bounding box center [669, 117] width 309 height 26
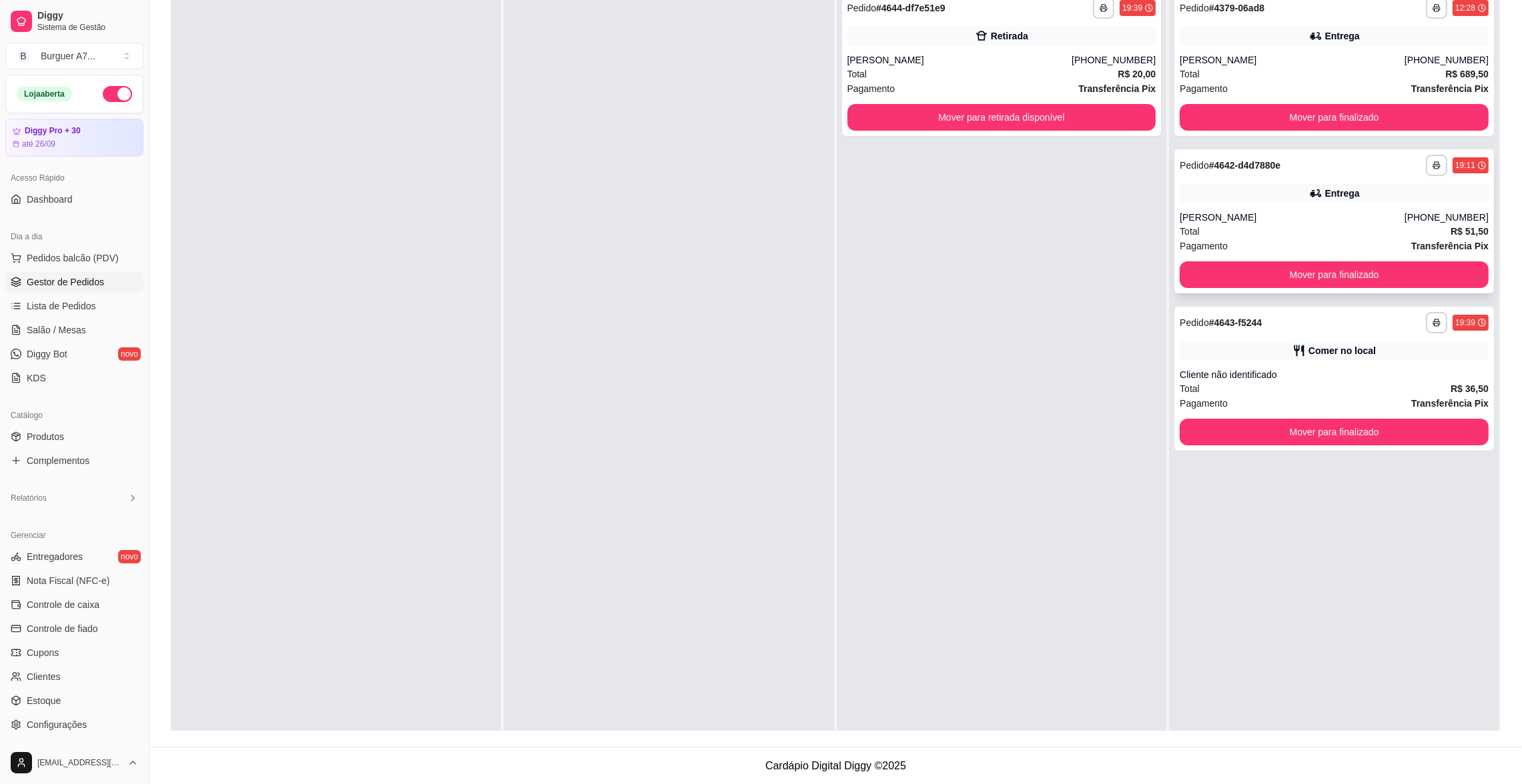
click at [1204, 217] on div "[PERSON_NAME]" at bounding box center [1292, 218] width 225 height 13
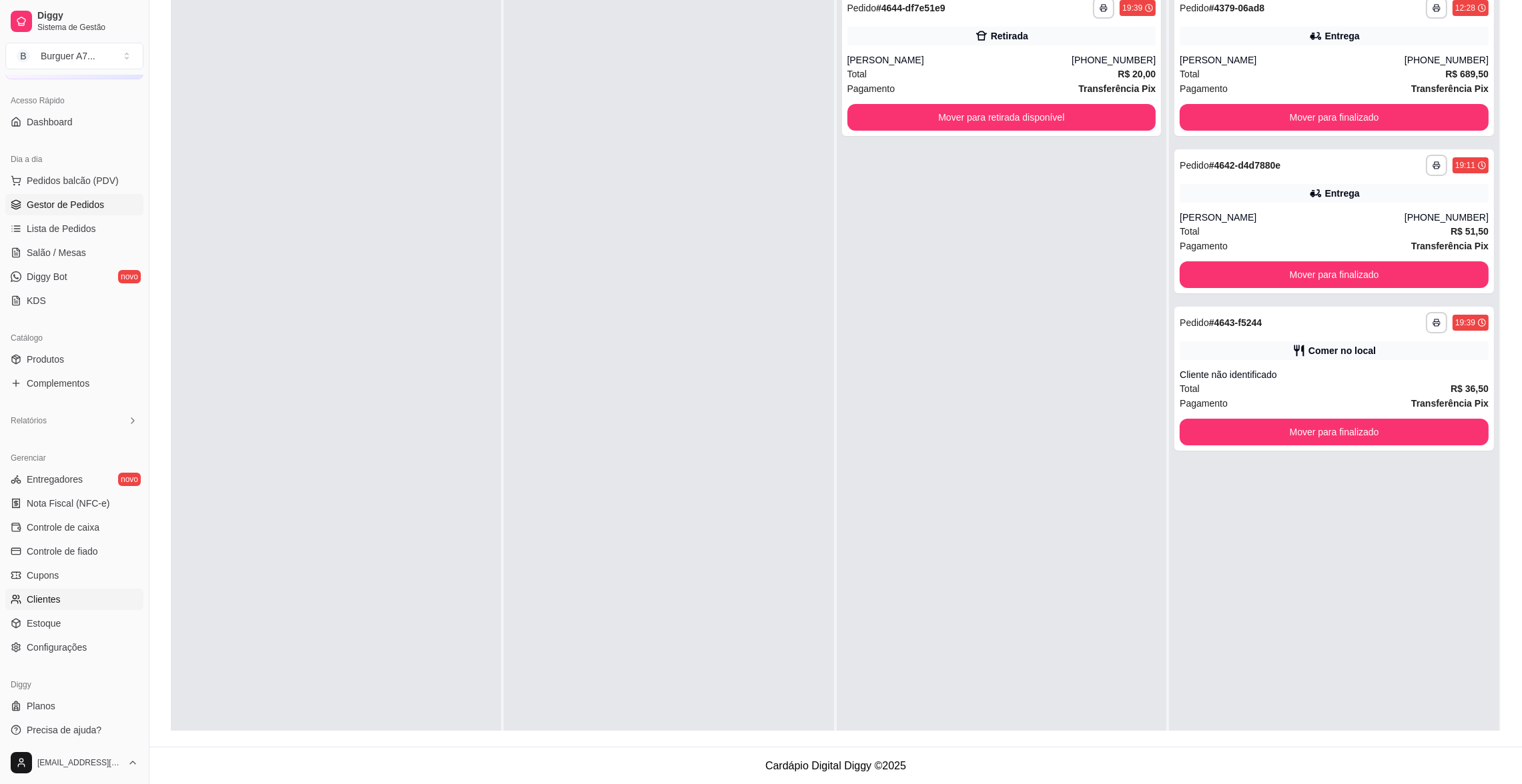
scroll to position [82, 0]
click at [75, 705] on link "Planos" at bounding box center [74, 702] width 138 height 21
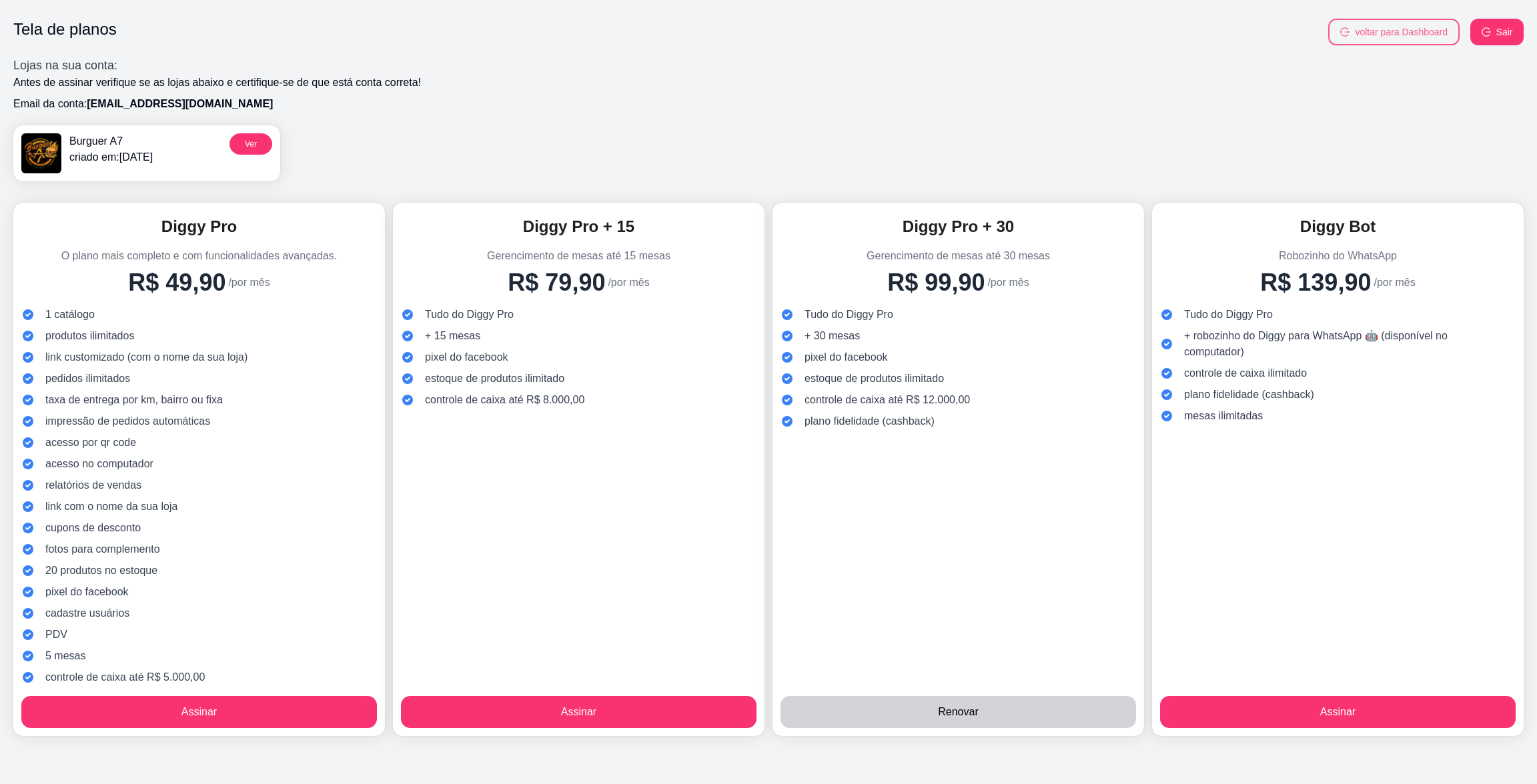
click at [1405, 35] on button "voltar para Dashboard" at bounding box center [1394, 32] width 132 height 26
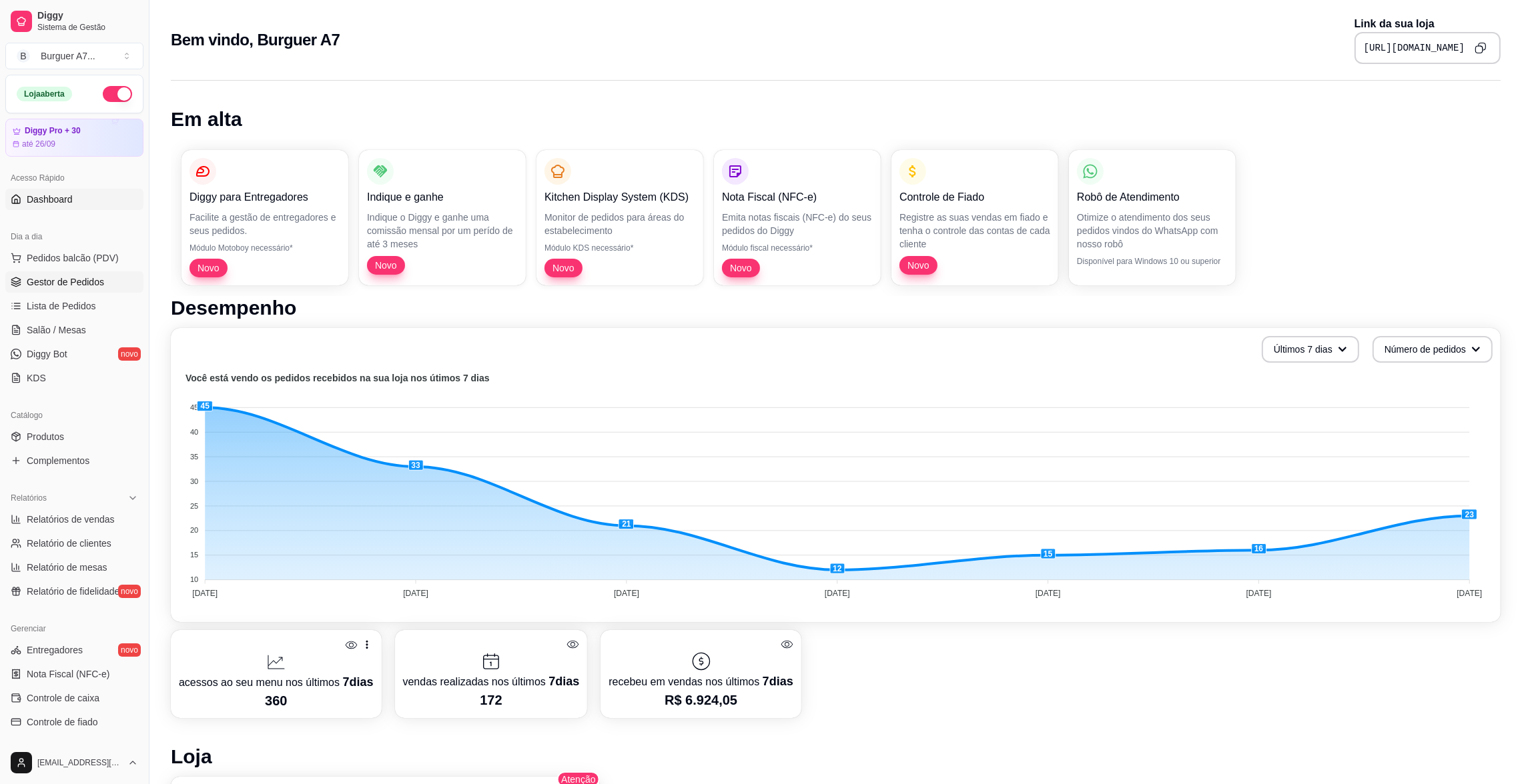
click at [43, 277] on span "Gestor de Pedidos" at bounding box center [65, 282] width 77 height 13
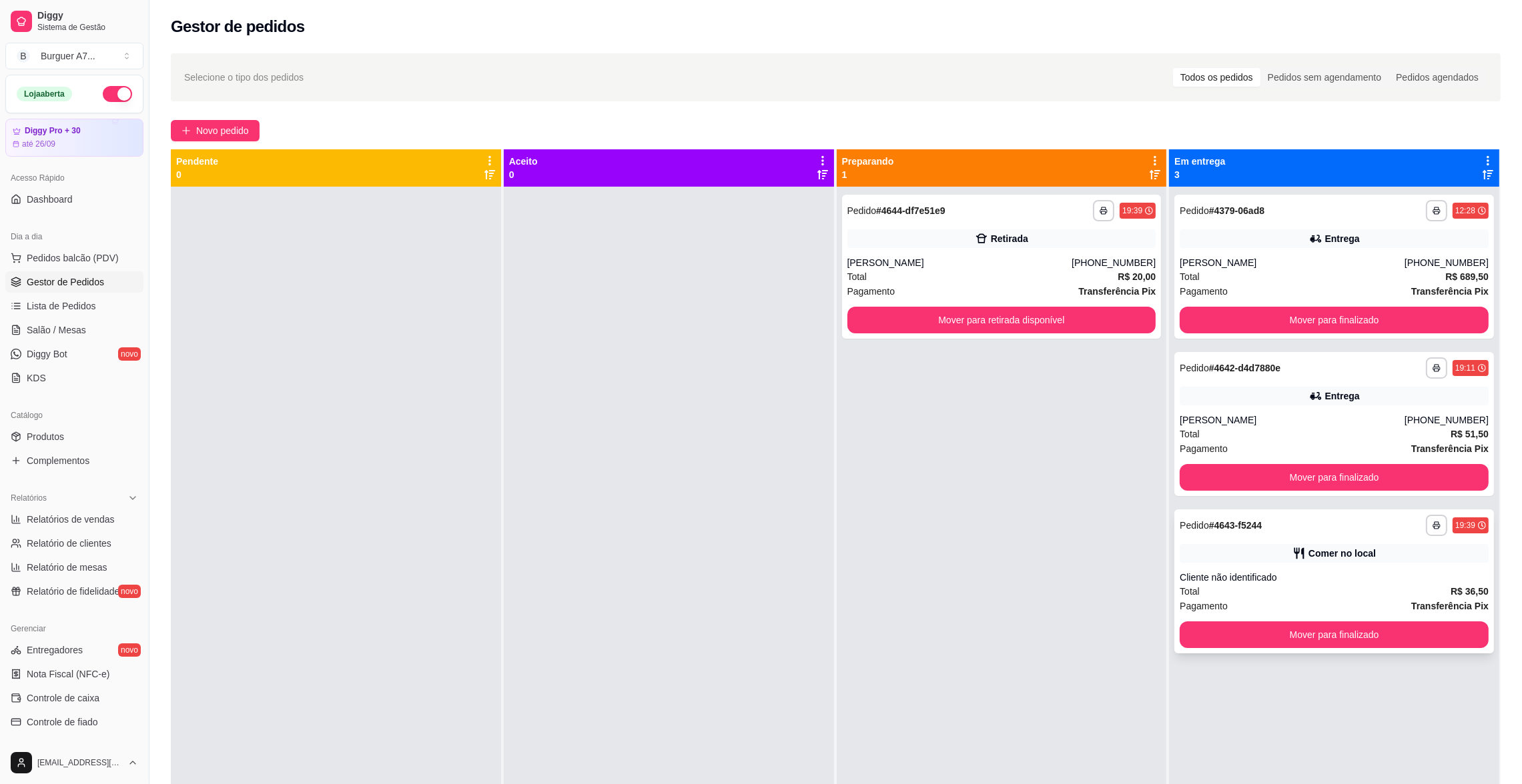
click at [1402, 585] on div "Total R$ 36,50" at bounding box center [1334, 591] width 309 height 15
click at [54, 518] on span "Relatórios de vendas" at bounding box center [71, 519] width 88 height 13
select select "ALL"
select select "0"
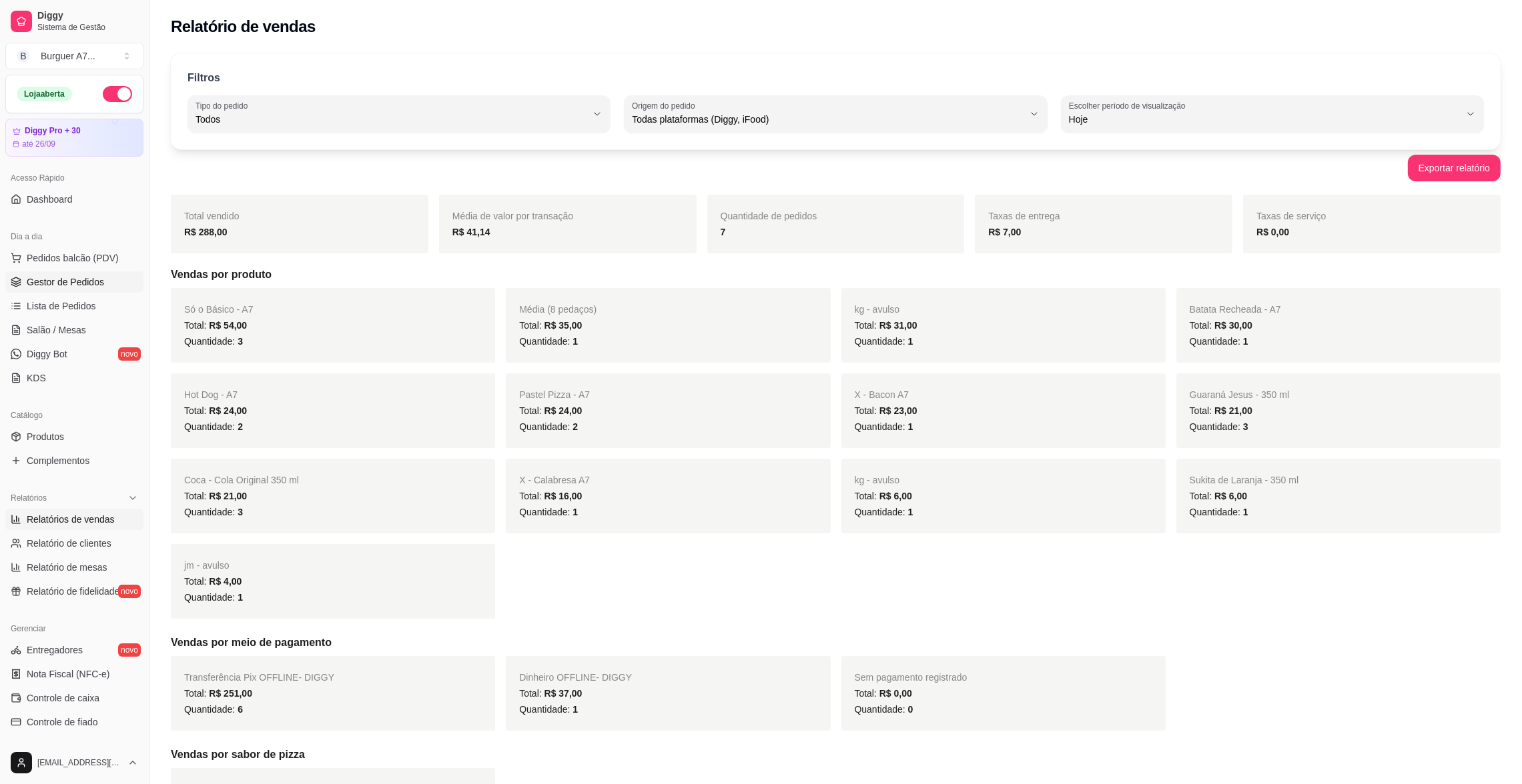
click at [74, 290] on link "Gestor de Pedidos" at bounding box center [74, 282] width 138 height 21
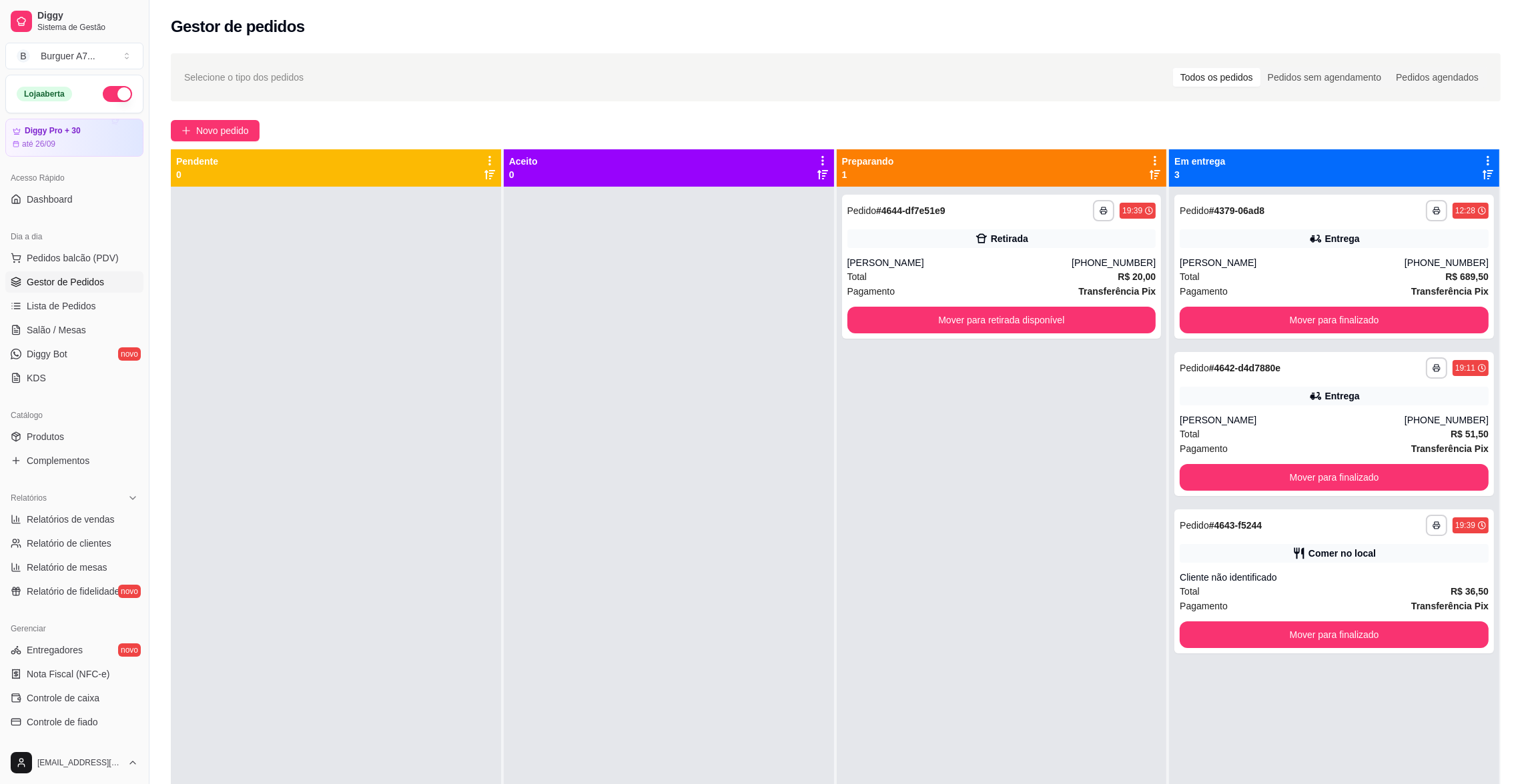
click at [74, 290] on link "Gestor de Pedidos" at bounding box center [74, 282] width 138 height 21
click at [111, 516] on link "Relatórios de vendas" at bounding box center [74, 519] width 138 height 21
select select "ALL"
select select "0"
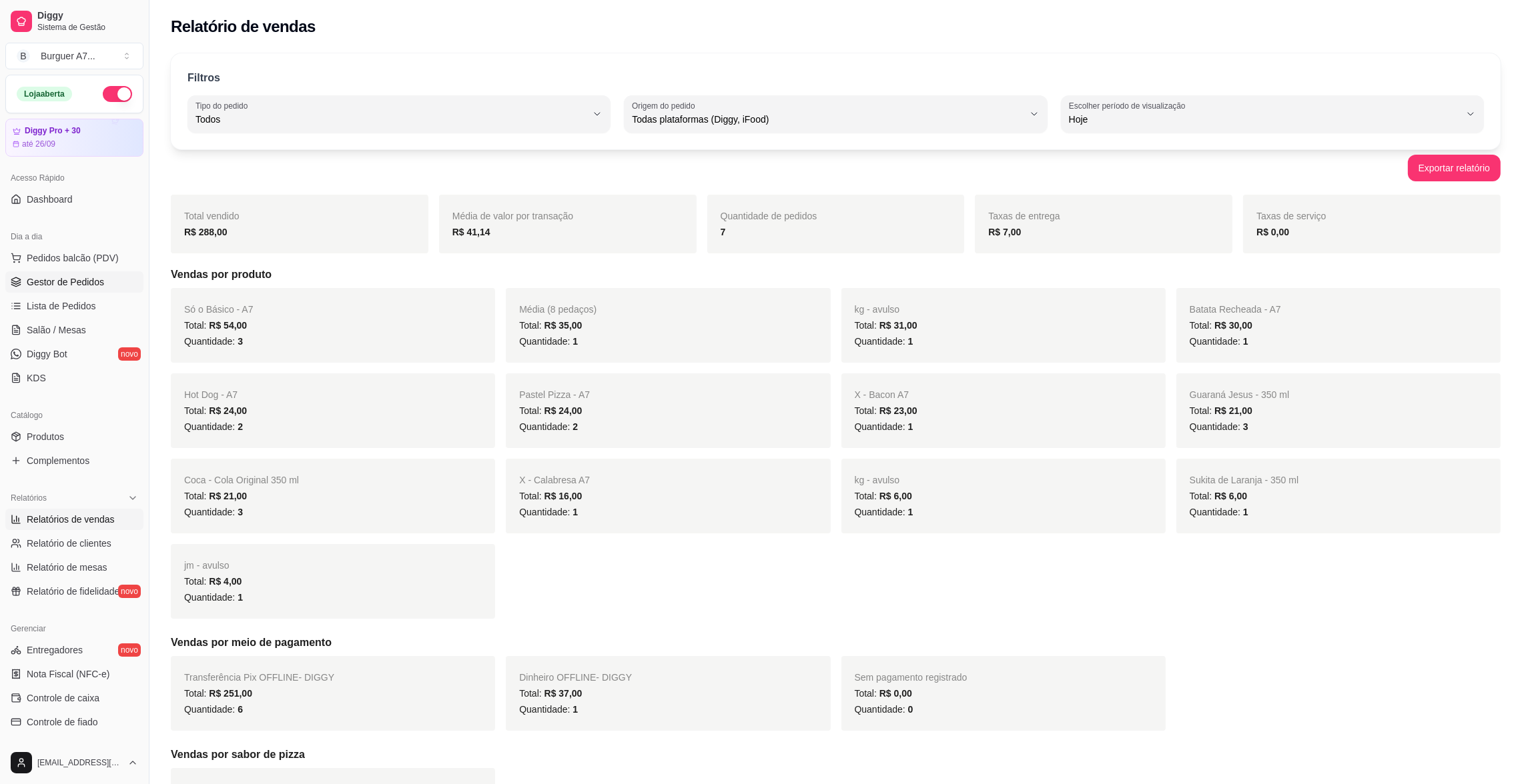
click at [82, 282] on span "Gestor de Pedidos" at bounding box center [65, 282] width 77 height 13
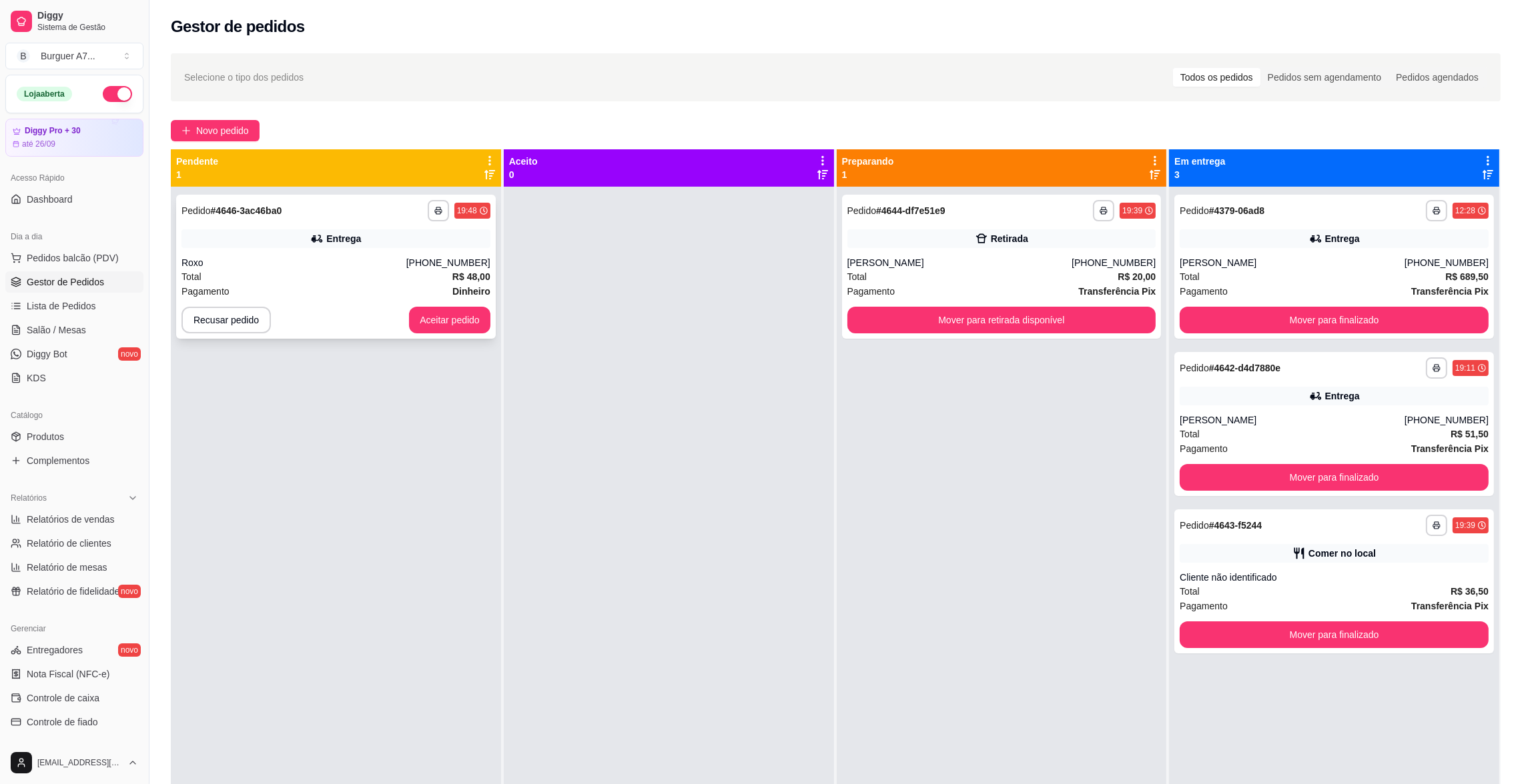
click at [469, 329] on button "Aceitar pedido" at bounding box center [449, 320] width 82 height 26
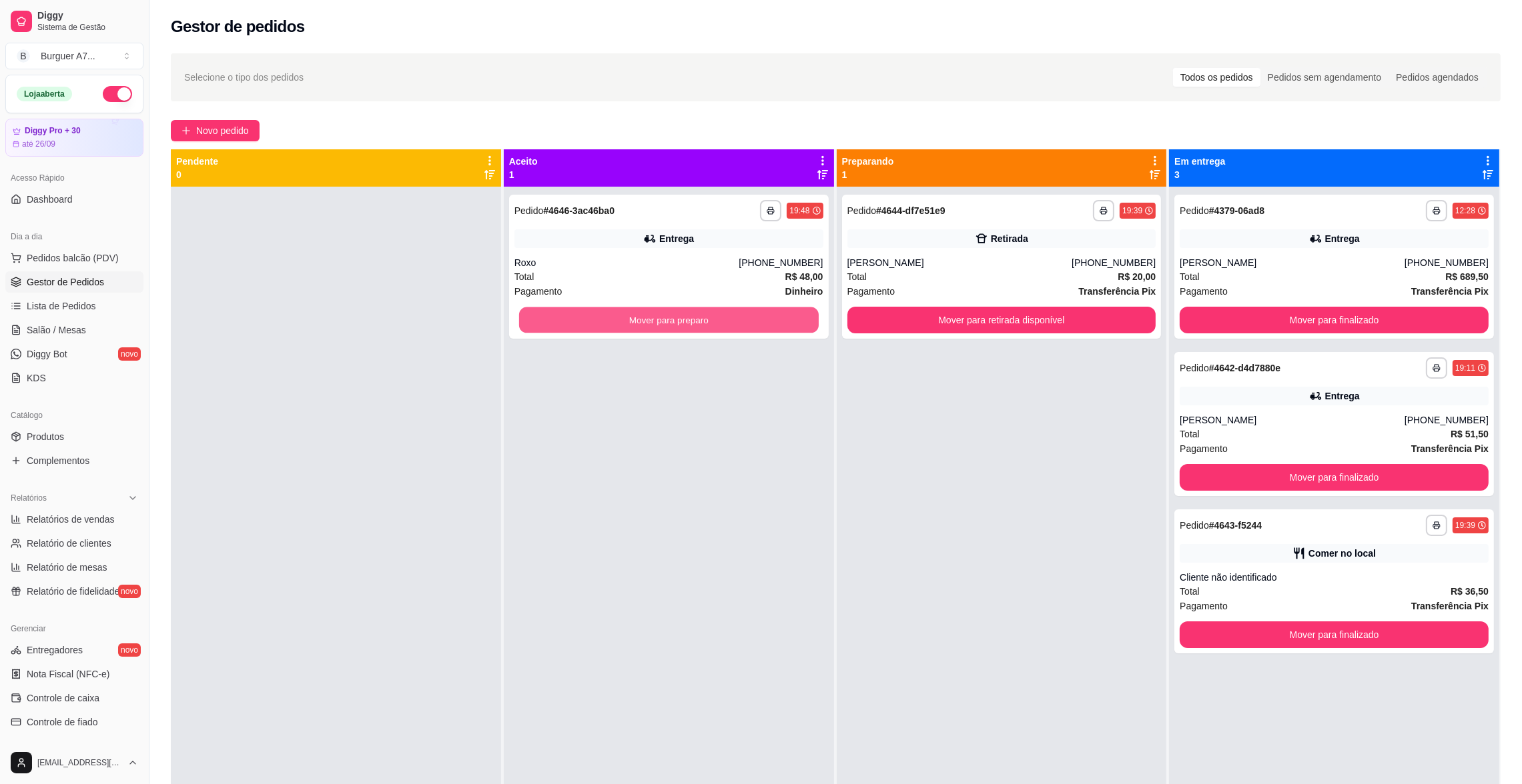
click at [730, 311] on button "Mover para preparo" at bounding box center [669, 320] width 299 height 26
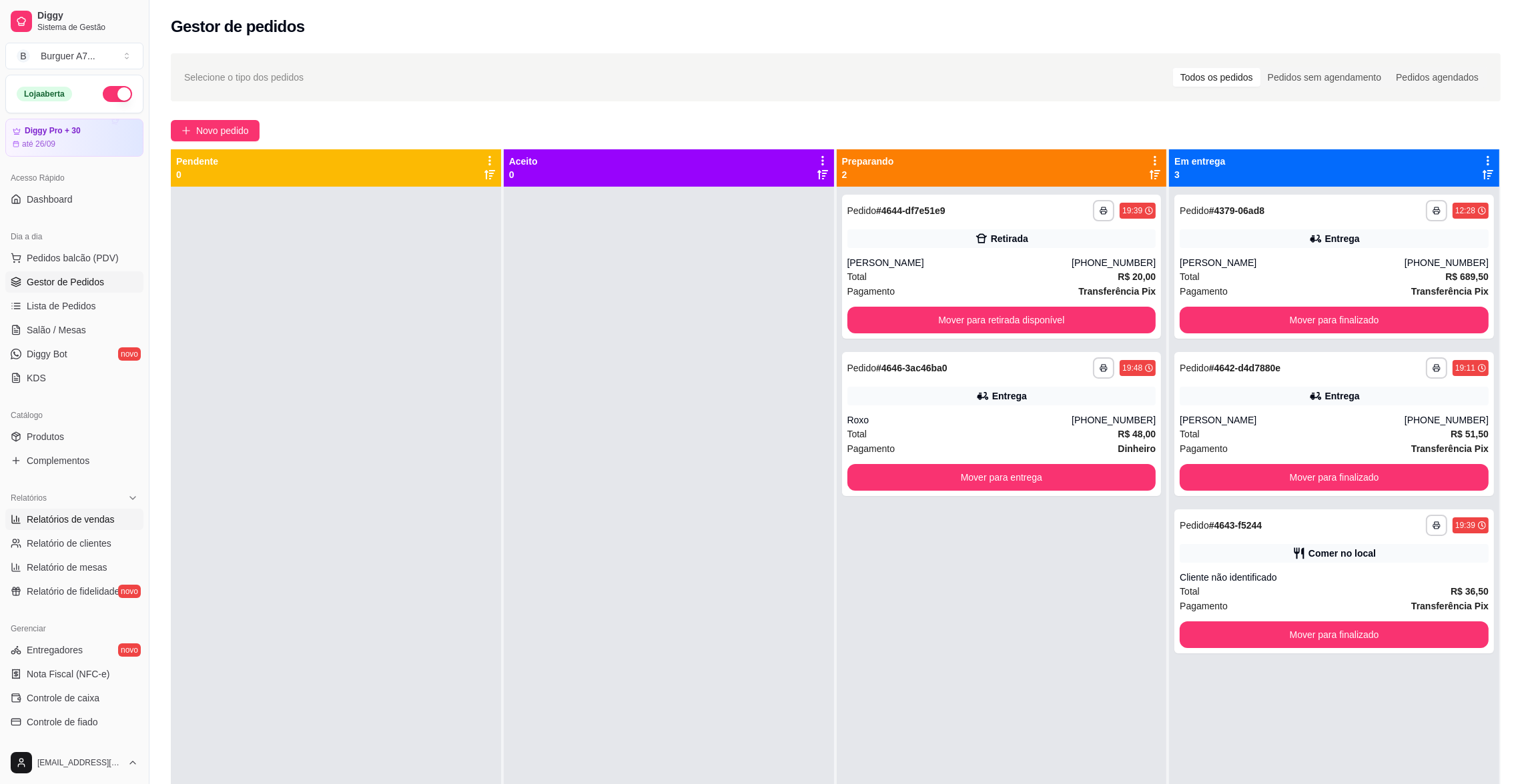
click at [86, 524] on span "Relatórios de vendas" at bounding box center [71, 519] width 88 height 13
select select "ALL"
select select "0"
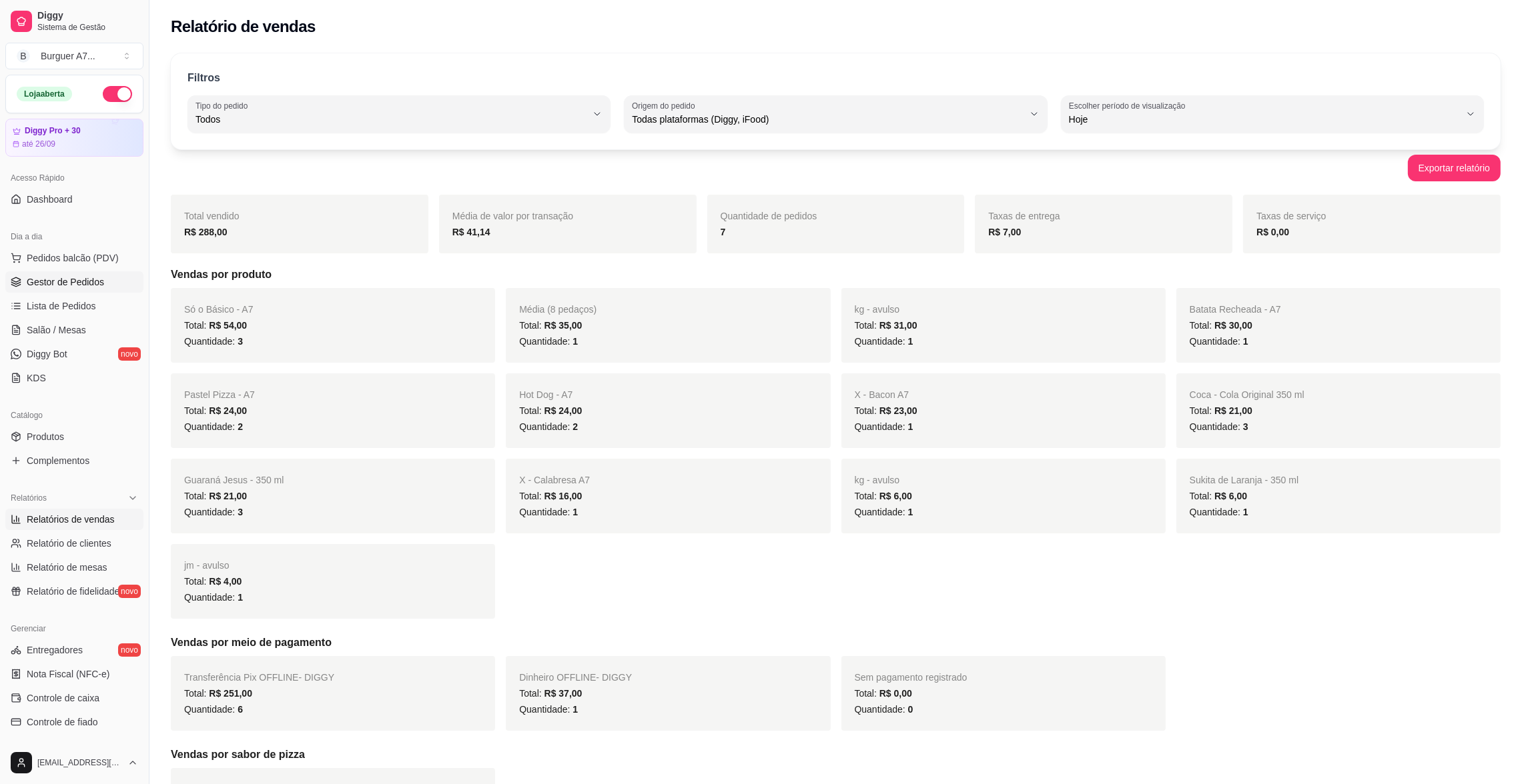
click at [118, 277] on link "Gestor de Pedidos" at bounding box center [74, 282] width 138 height 21
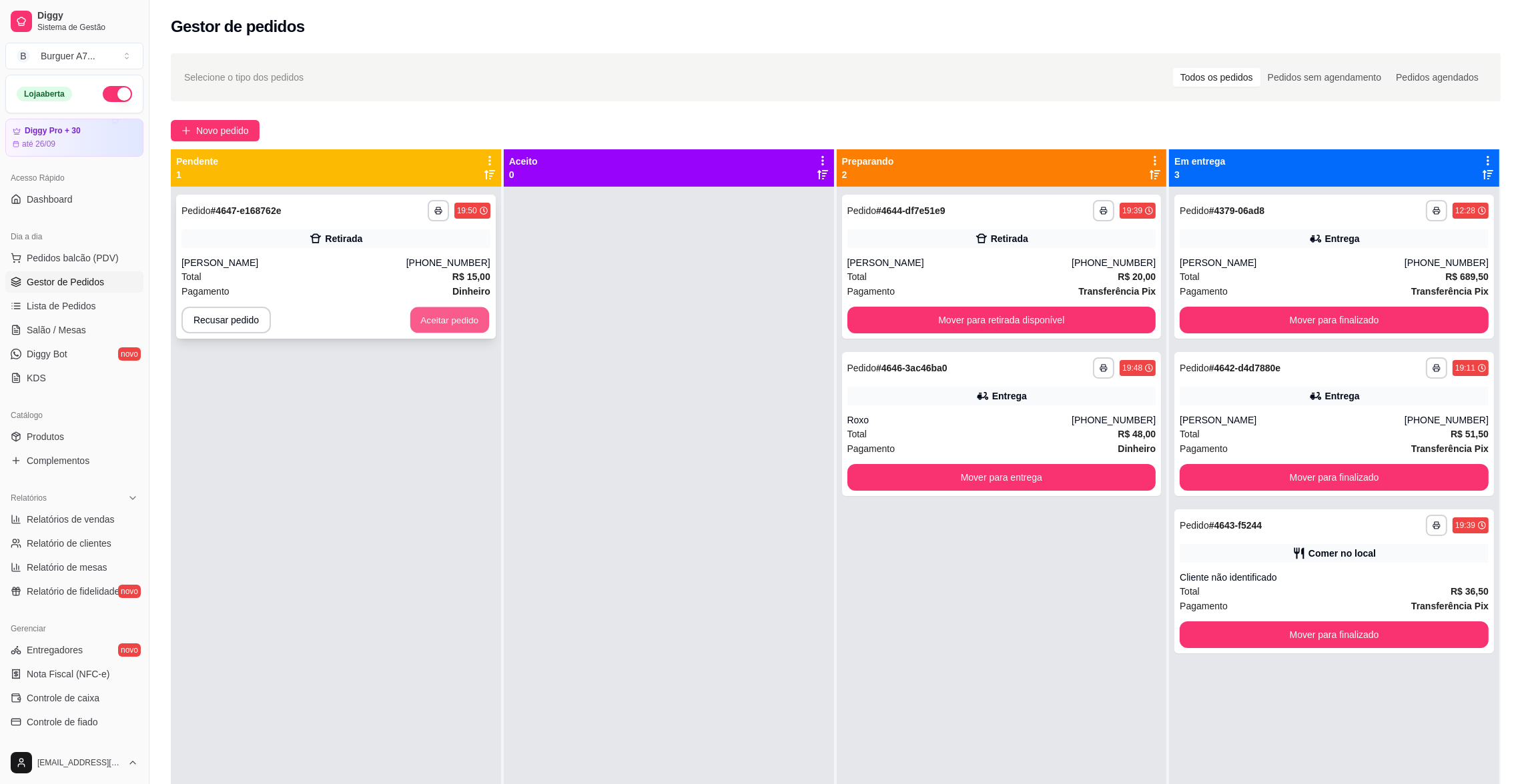
click at [479, 316] on button "Aceitar pedido" at bounding box center [449, 320] width 79 height 26
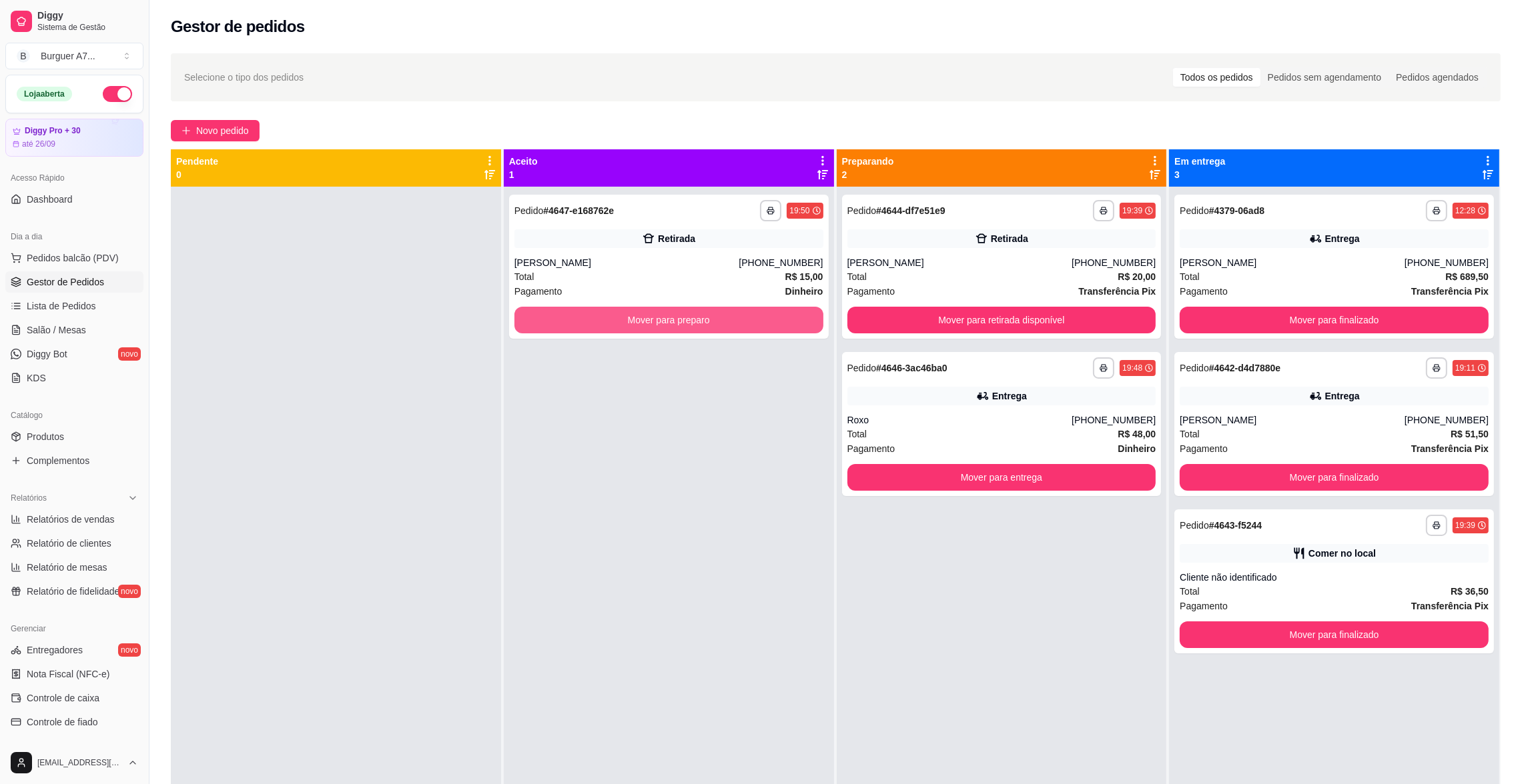
click at [595, 329] on button "Mover para preparo" at bounding box center [669, 320] width 309 height 26
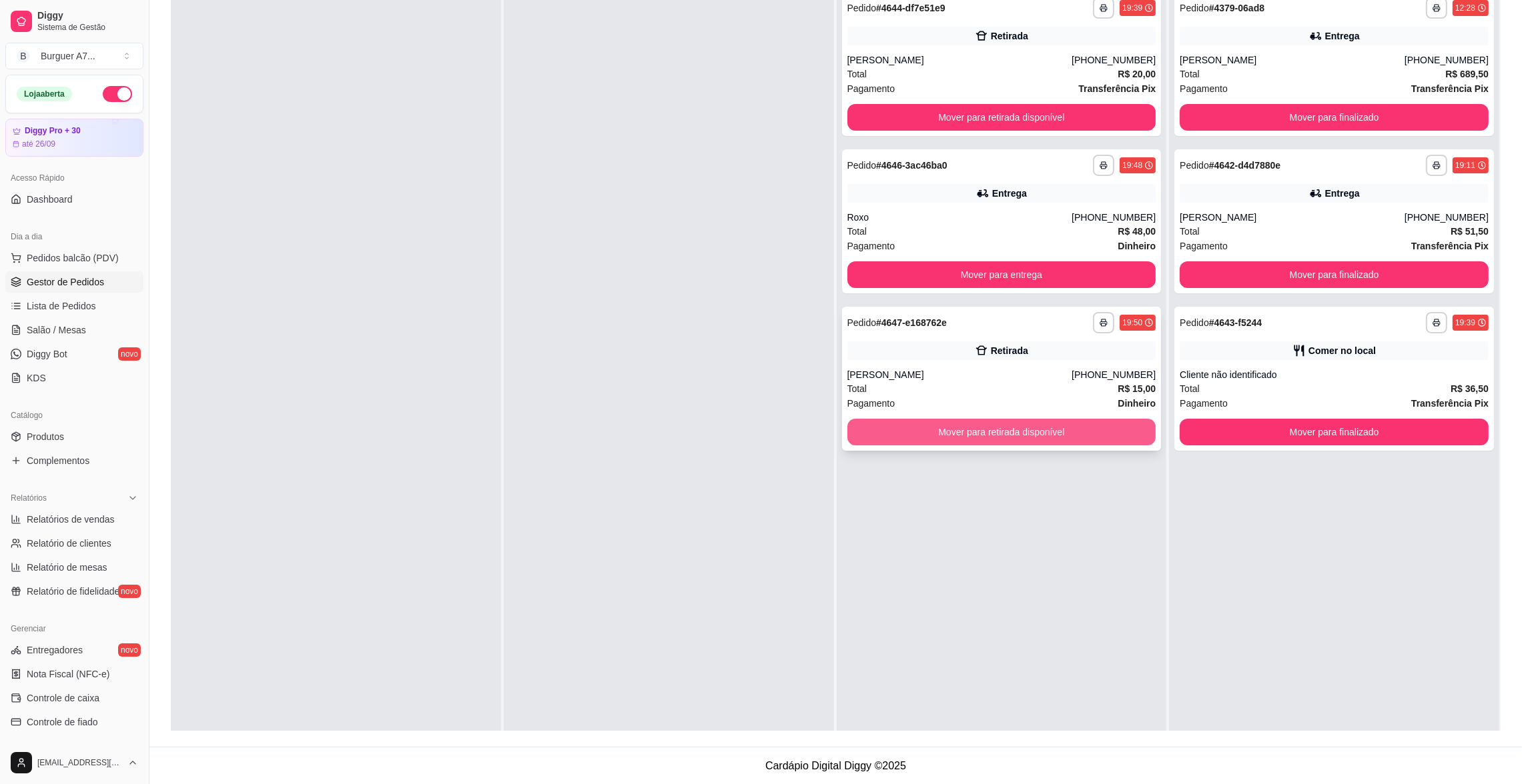
click at [1092, 437] on button "Mover para retirada disponível" at bounding box center [1002, 432] width 309 height 26
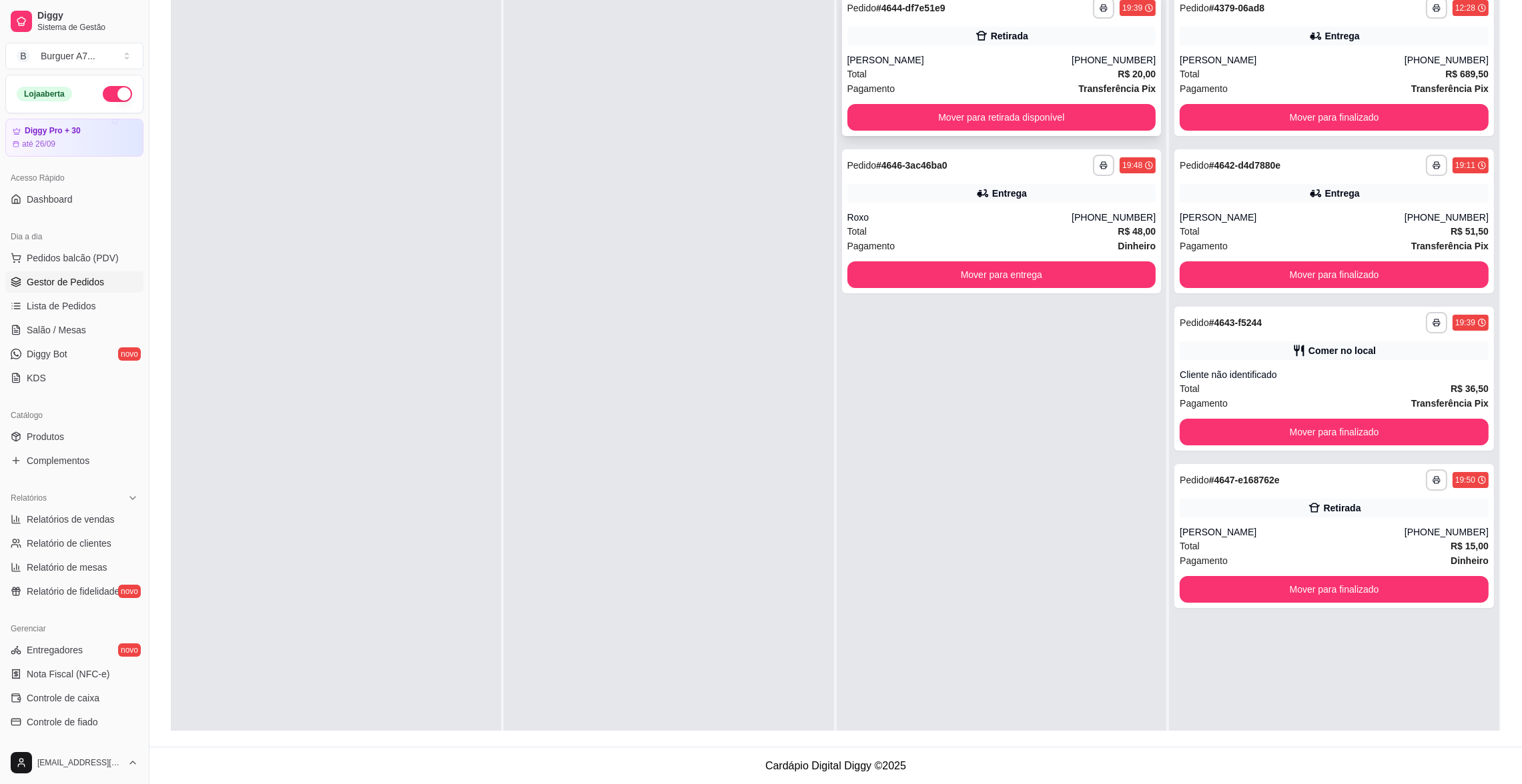
click at [1103, 102] on div "**********" at bounding box center [1001, 64] width 319 height 144
click at [1096, 110] on button "Mover para retirada disponível" at bounding box center [1002, 117] width 309 height 26
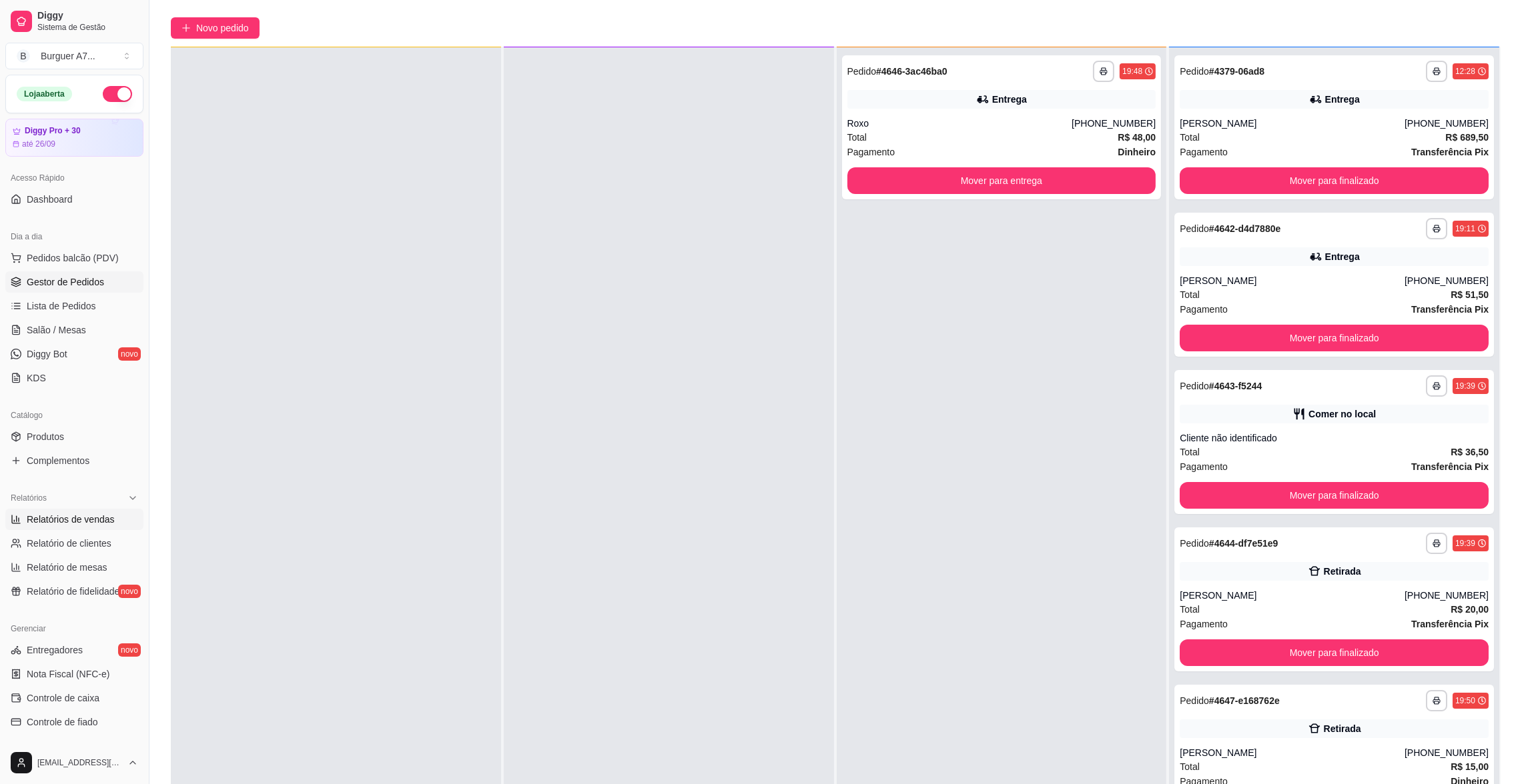
click at [81, 523] on span "Relatórios de vendas" at bounding box center [71, 519] width 88 height 13
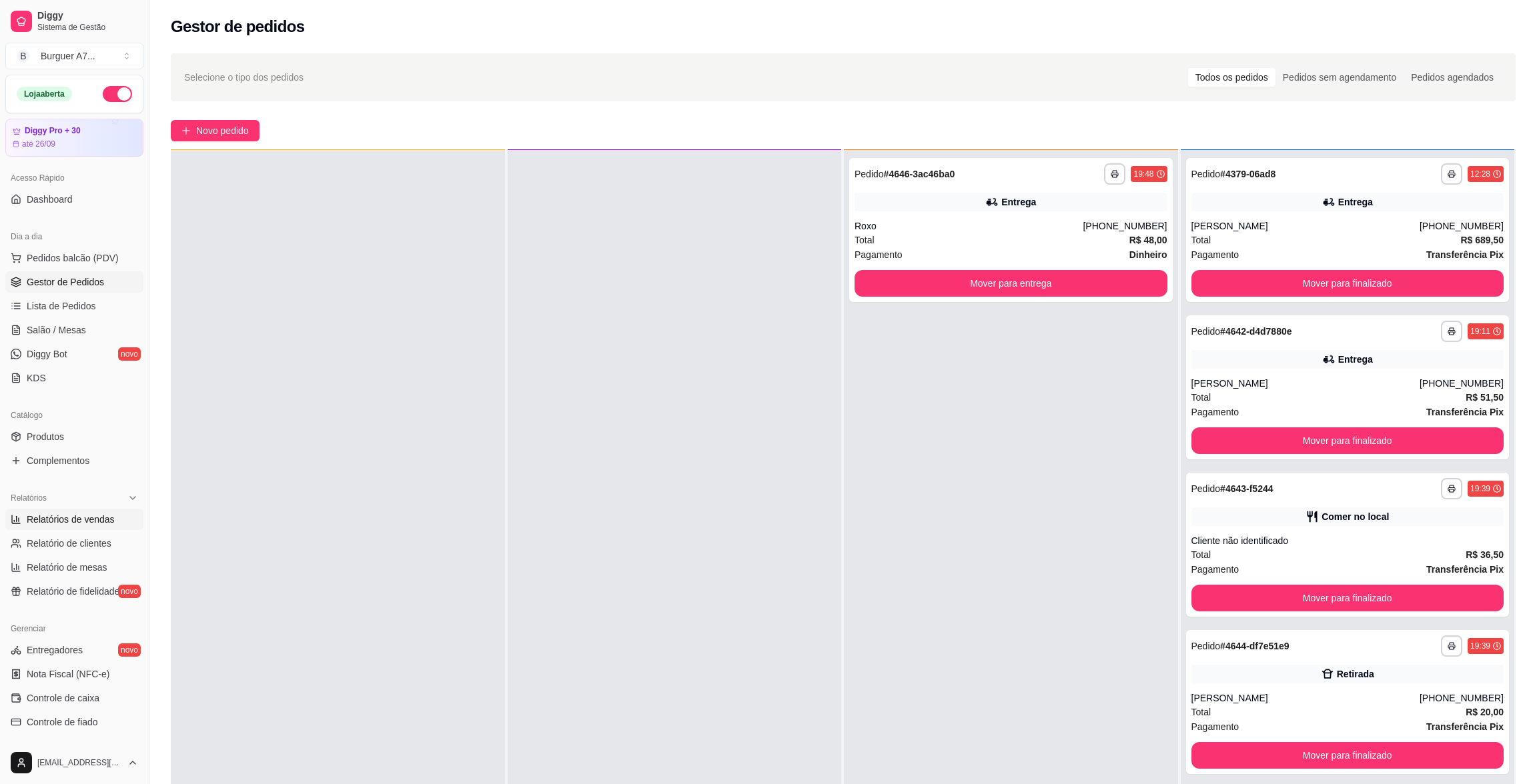
select select "ALL"
select select "0"
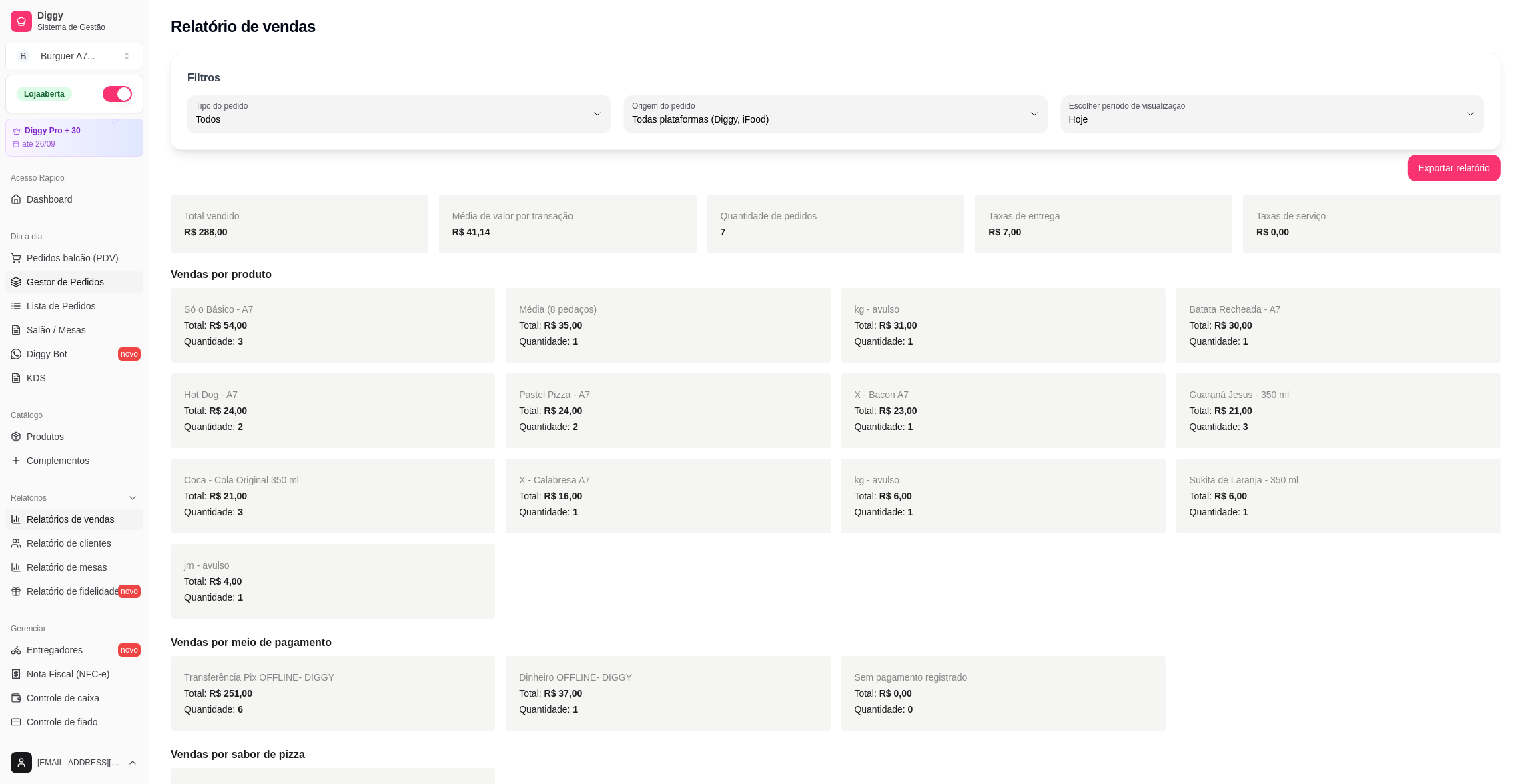
click at [82, 285] on span "Gestor de Pedidos" at bounding box center [65, 282] width 77 height 13
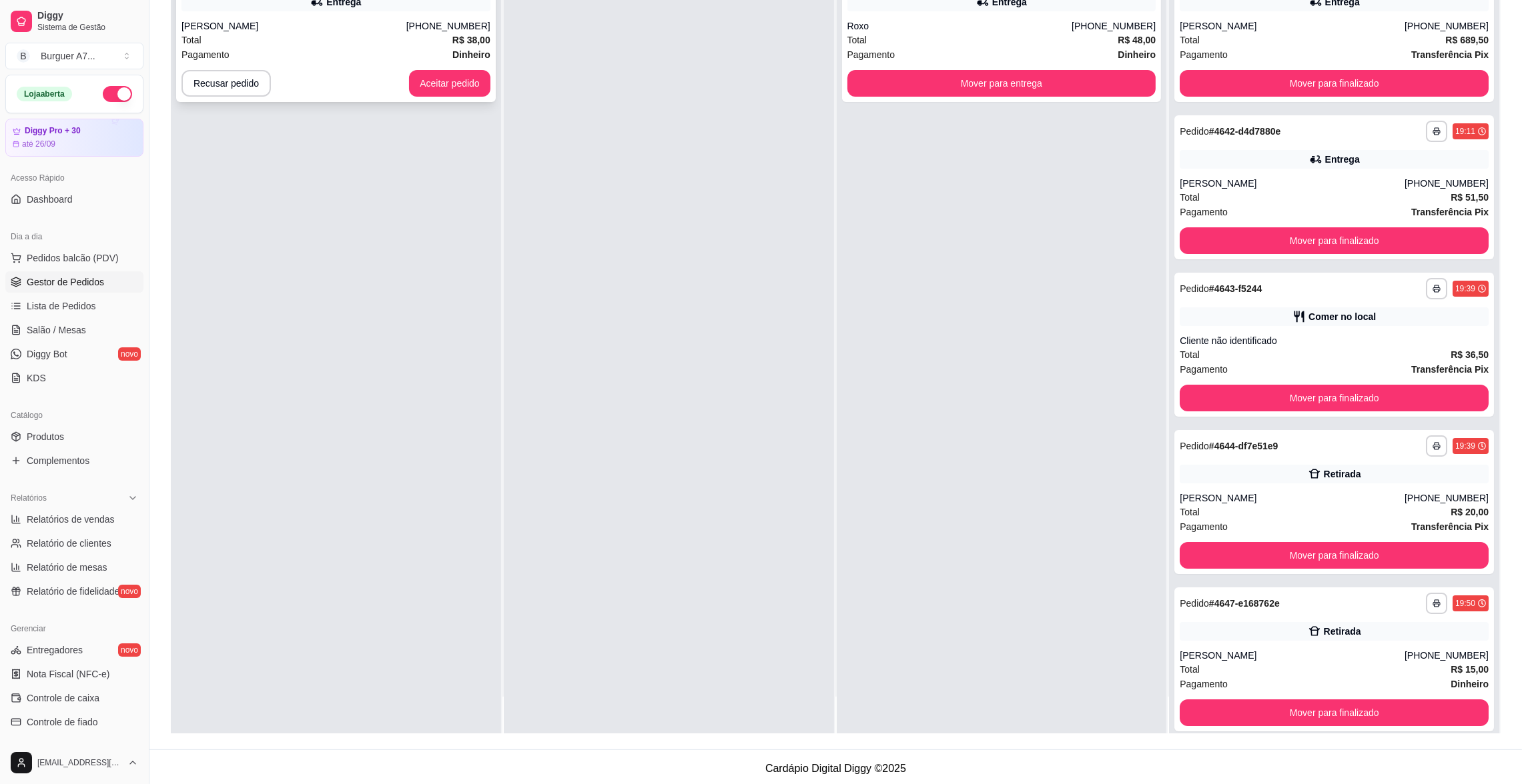
click at [281, 34] on div "Total R$ 38,00" at bounding box center [336, 40] width 309 height 15
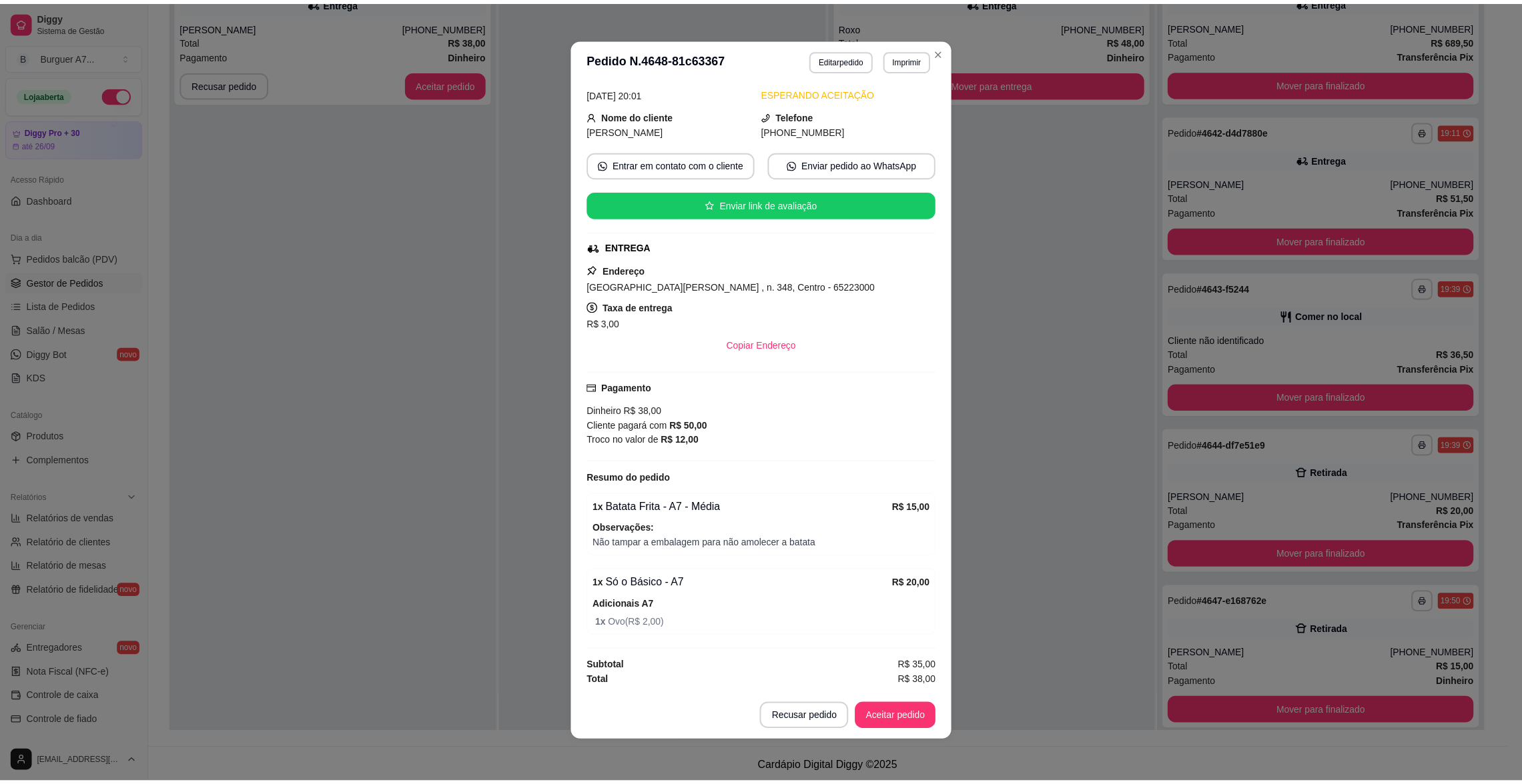
scroll to position [62, 0]
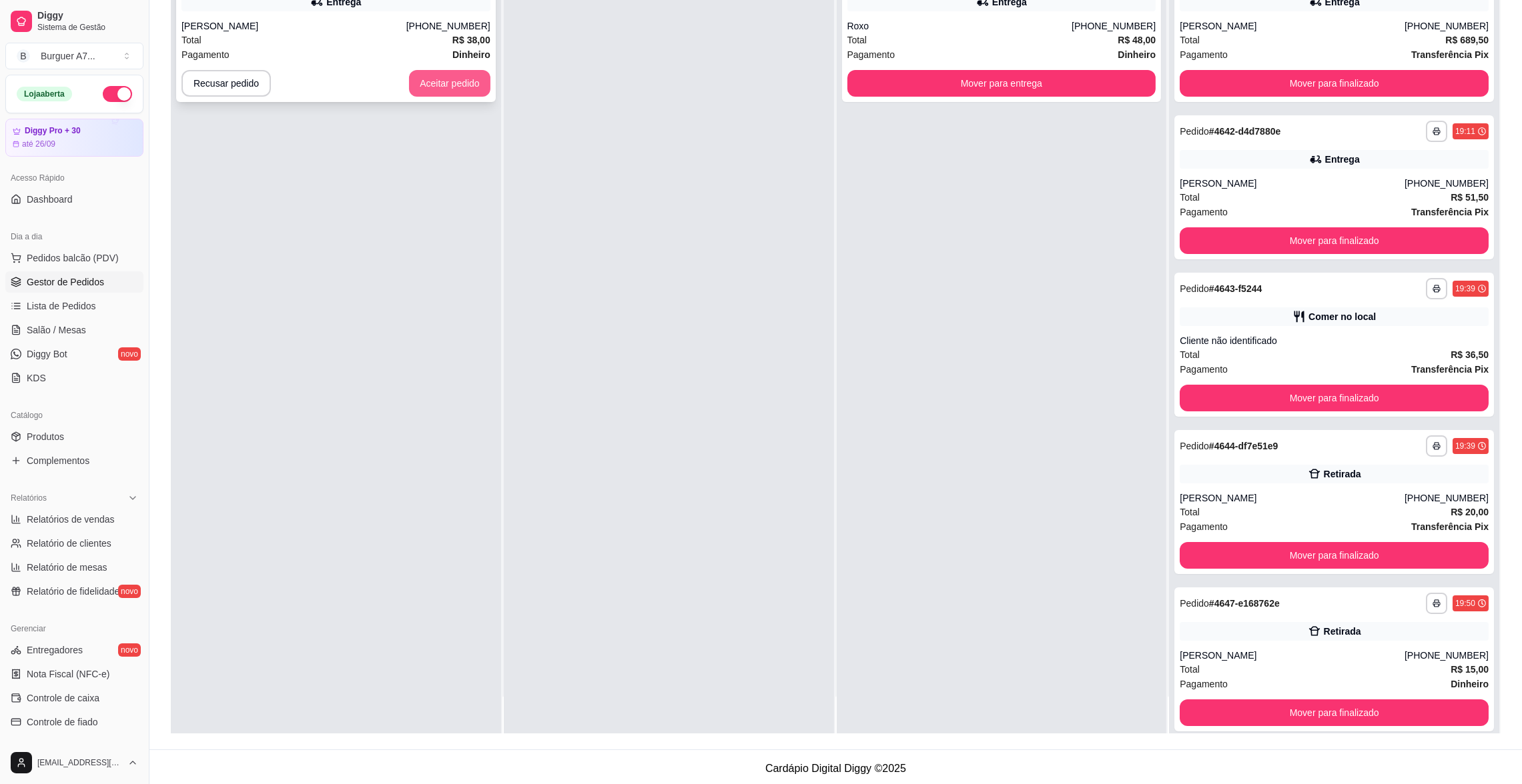
click at [460, 82] on button "Aceitar pedido" at bounding box center [449, 83] width 82 height 26
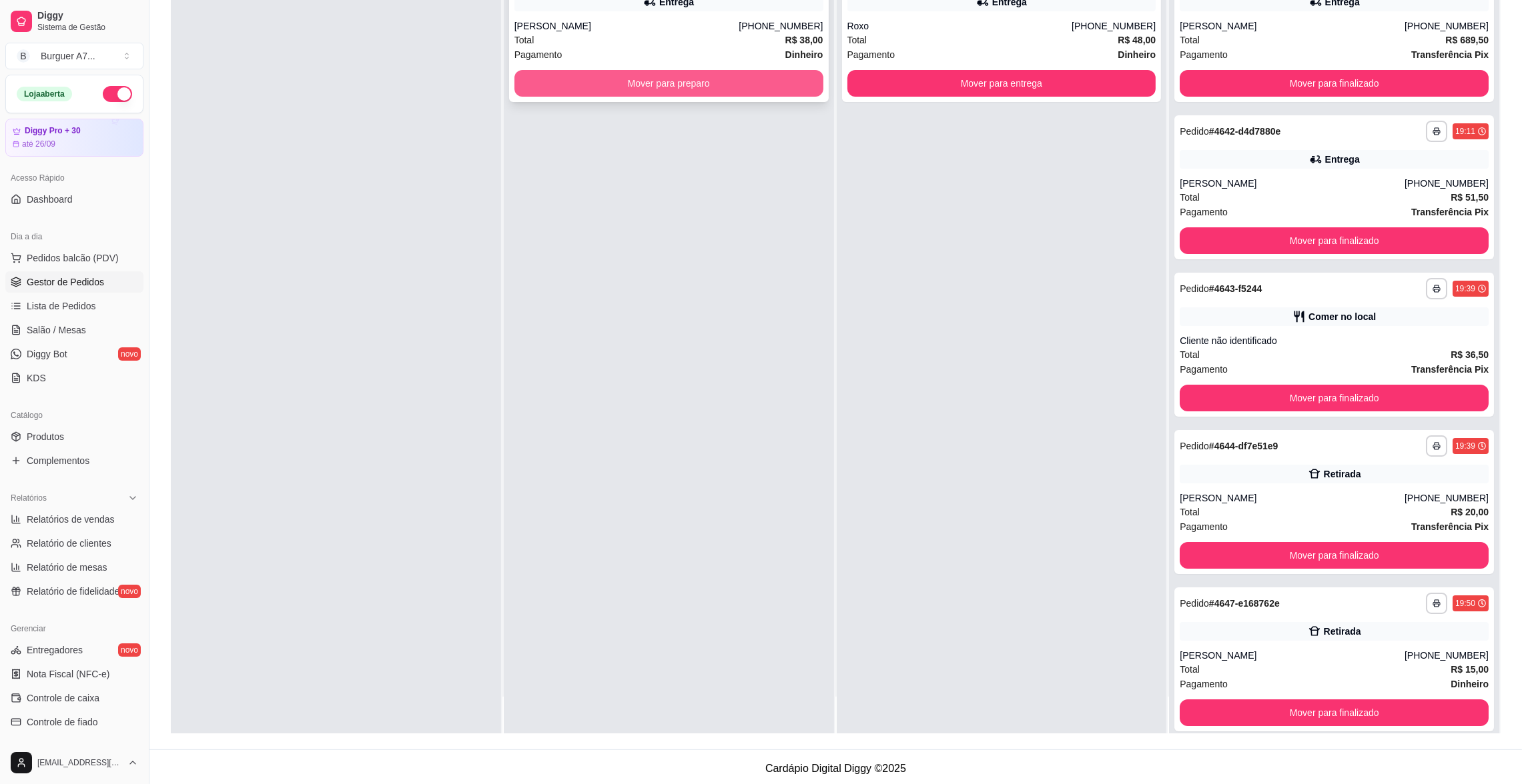
click at [792, 86] on button "Mover para preparo" at bounding box center [669, 83] width 309 height 26
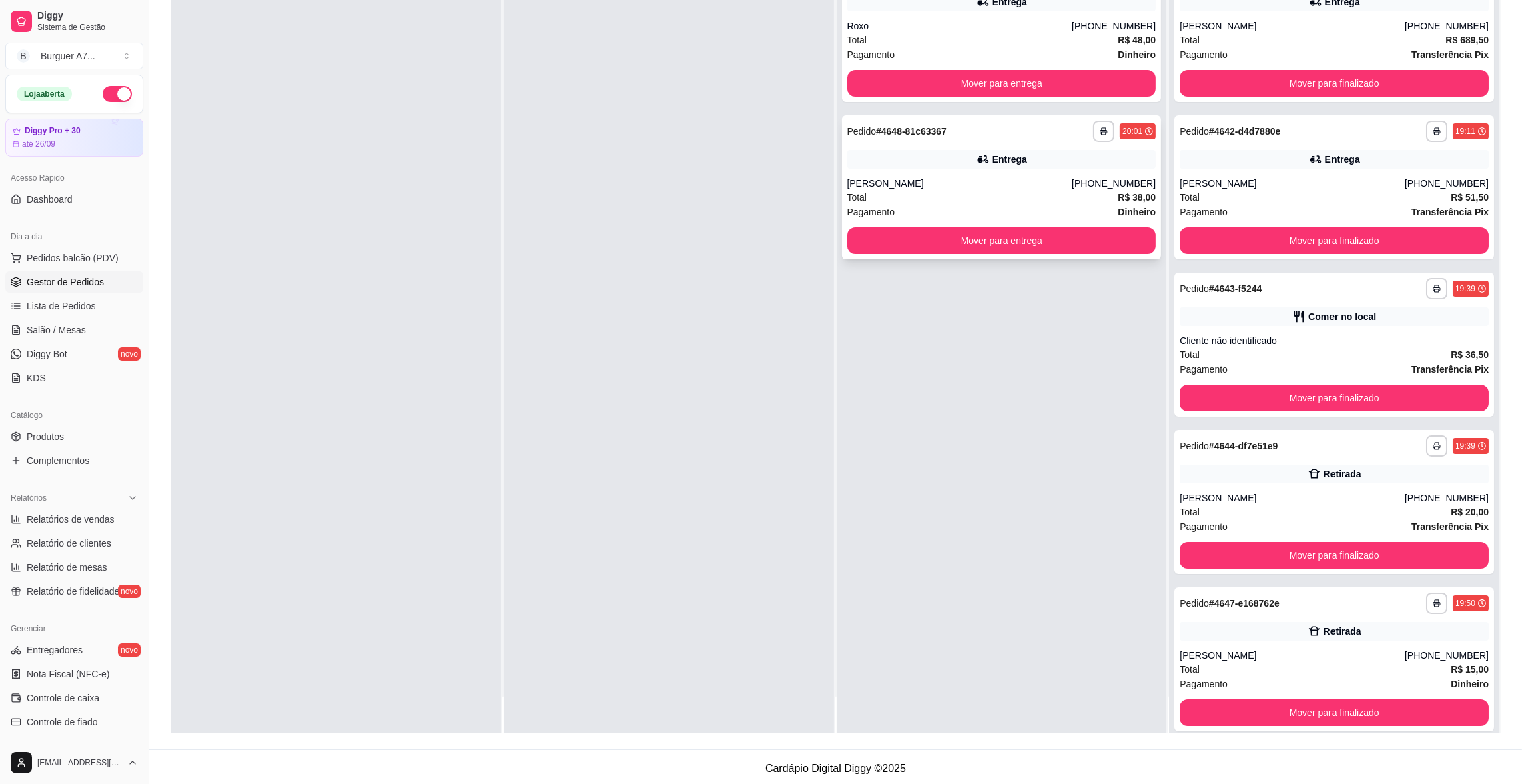
click at [1029, 155] on div "Entrega" at bounding box center [1002, 159] width 309 height 18
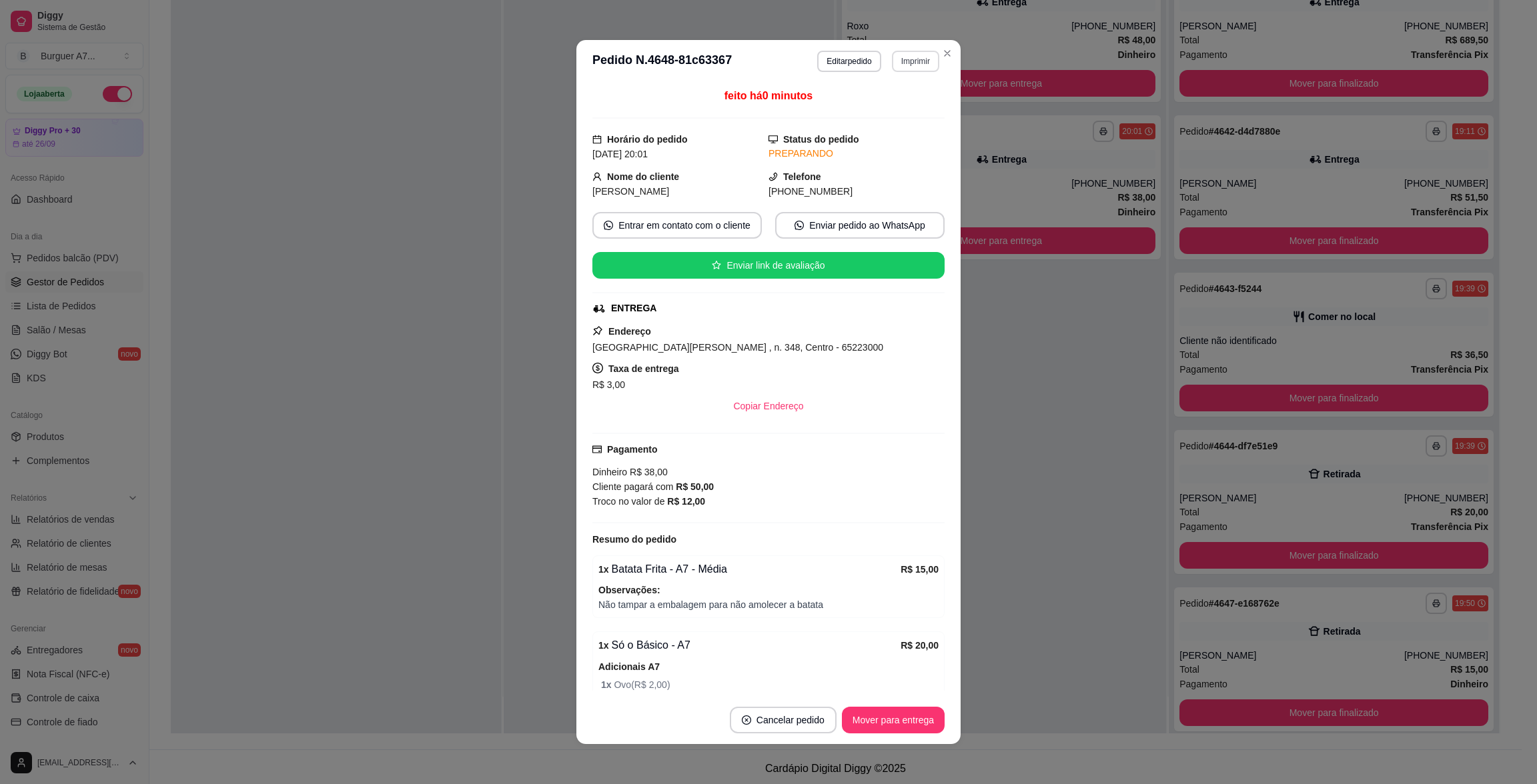
click at [918, 71] on button "Imprimir" at bounding box center [915, 61] width 47 height 21
click at [882, 113] on button "Impressora - CELULAR" at bounding box center [879, 108] width 99 height 21
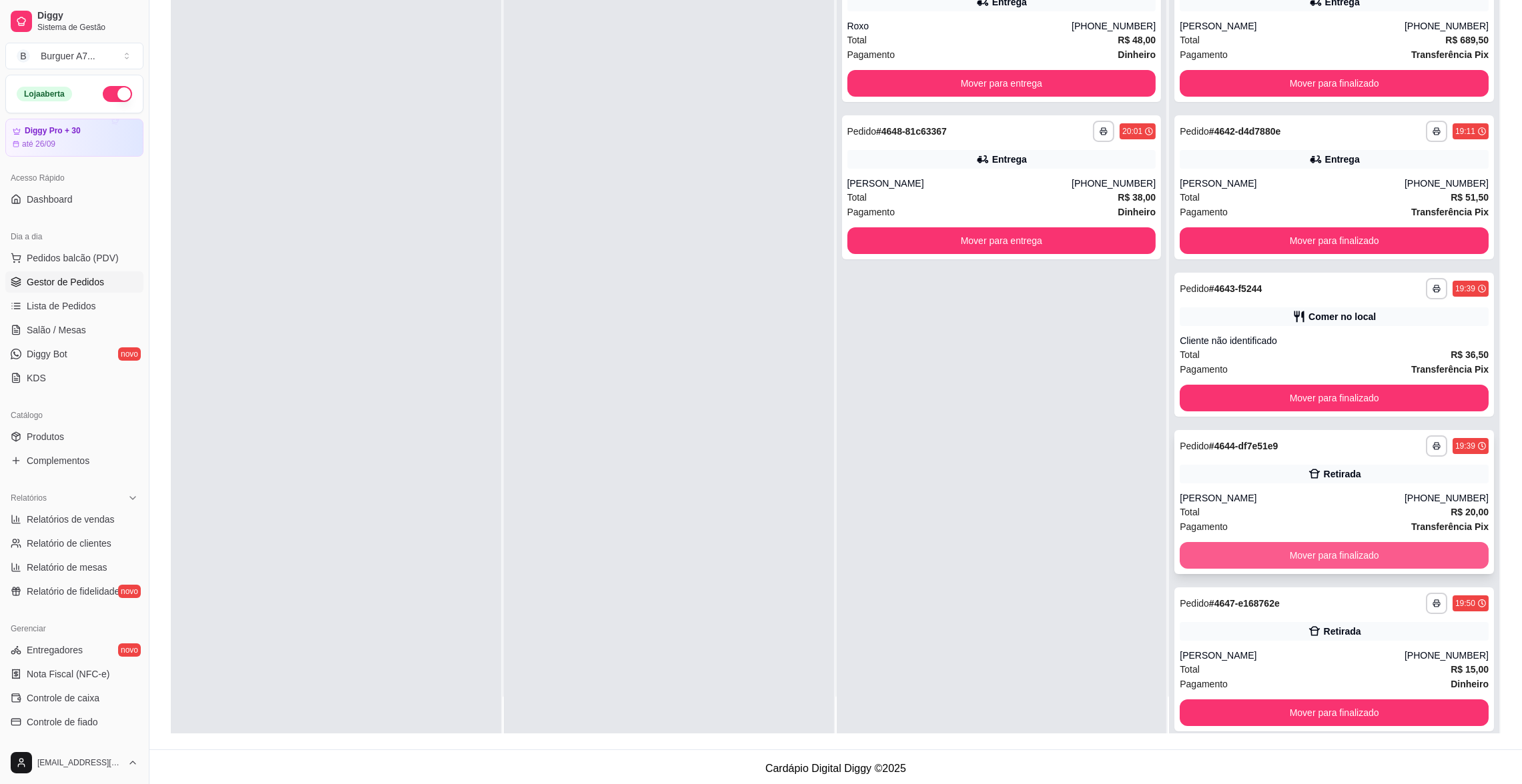
click at [1348, 553] on button "Mover para finalizado" at bounding box center [1334, 555] width 309 height 26
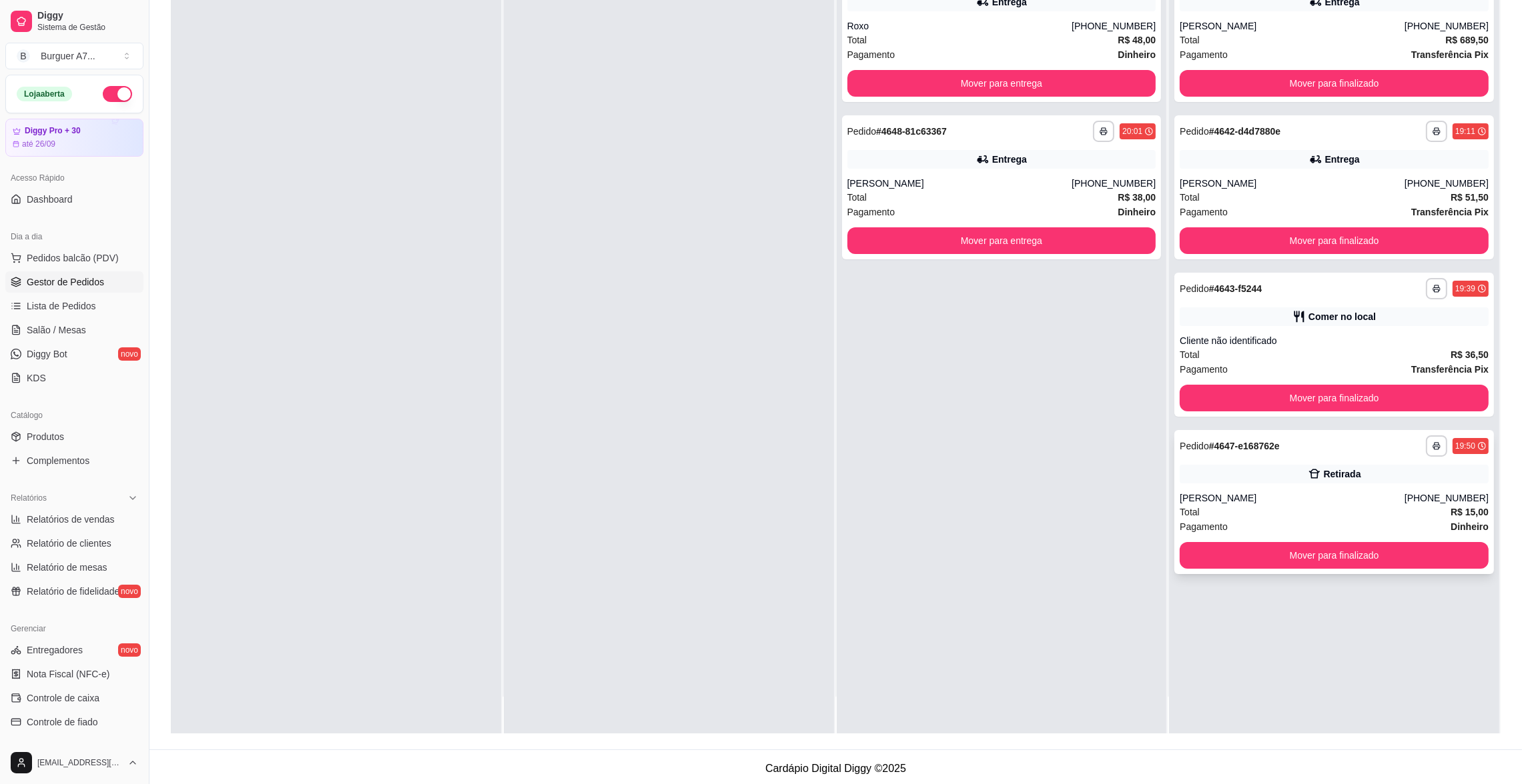
click at [1340, 496] on div "[PERSON_NAME]" at bounding box center [1292, 498] width 225 height 13
click at [1295, 323] on div "Comer no local" at bounding box center [1334, 316] width 309 height 18
click at [1293, 358] on div "Total R$ 36,50" at bounding box center [1334, 354] width 309 height 15
click at [1275, 313] on div "Comer no local" at bounding box center [1334, 316] width 309 height 18
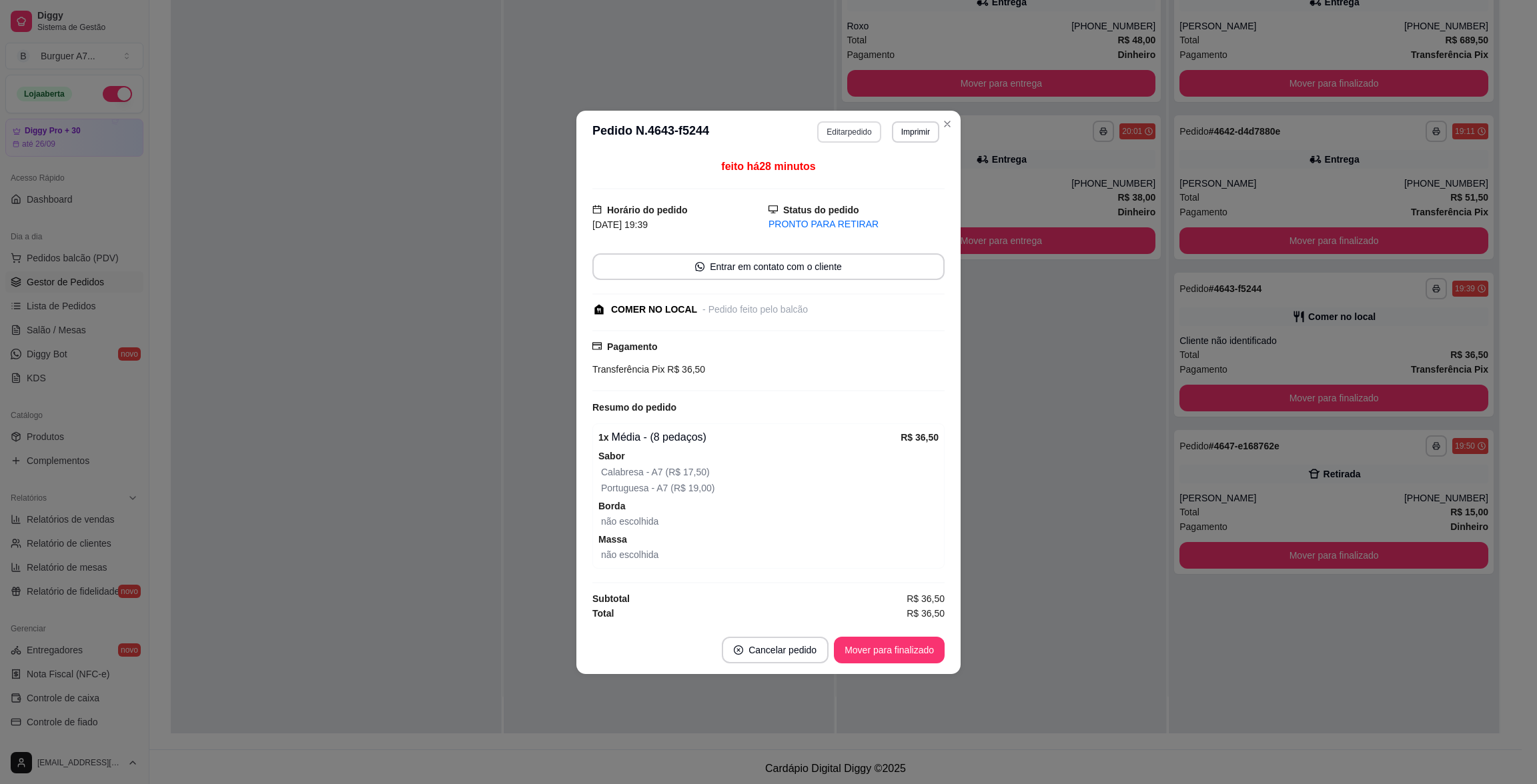
click at [851, 132] on button "Editar pedido" at bounding box center [849, 132] width 63 height 21
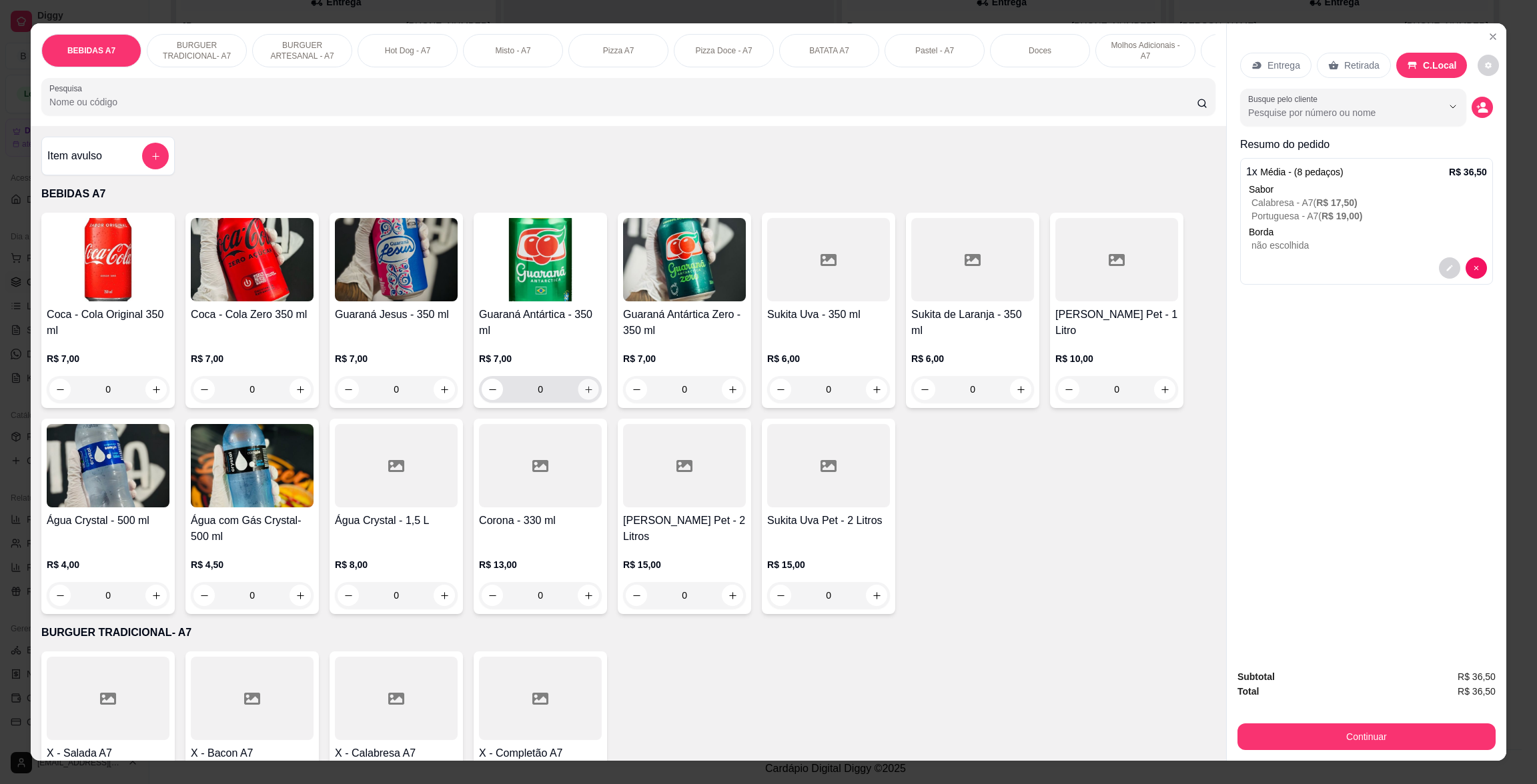
click at [586, 400] on button "increase-product-quantity" at bounding box center [589, 390] width 21 height 21
type input "1"
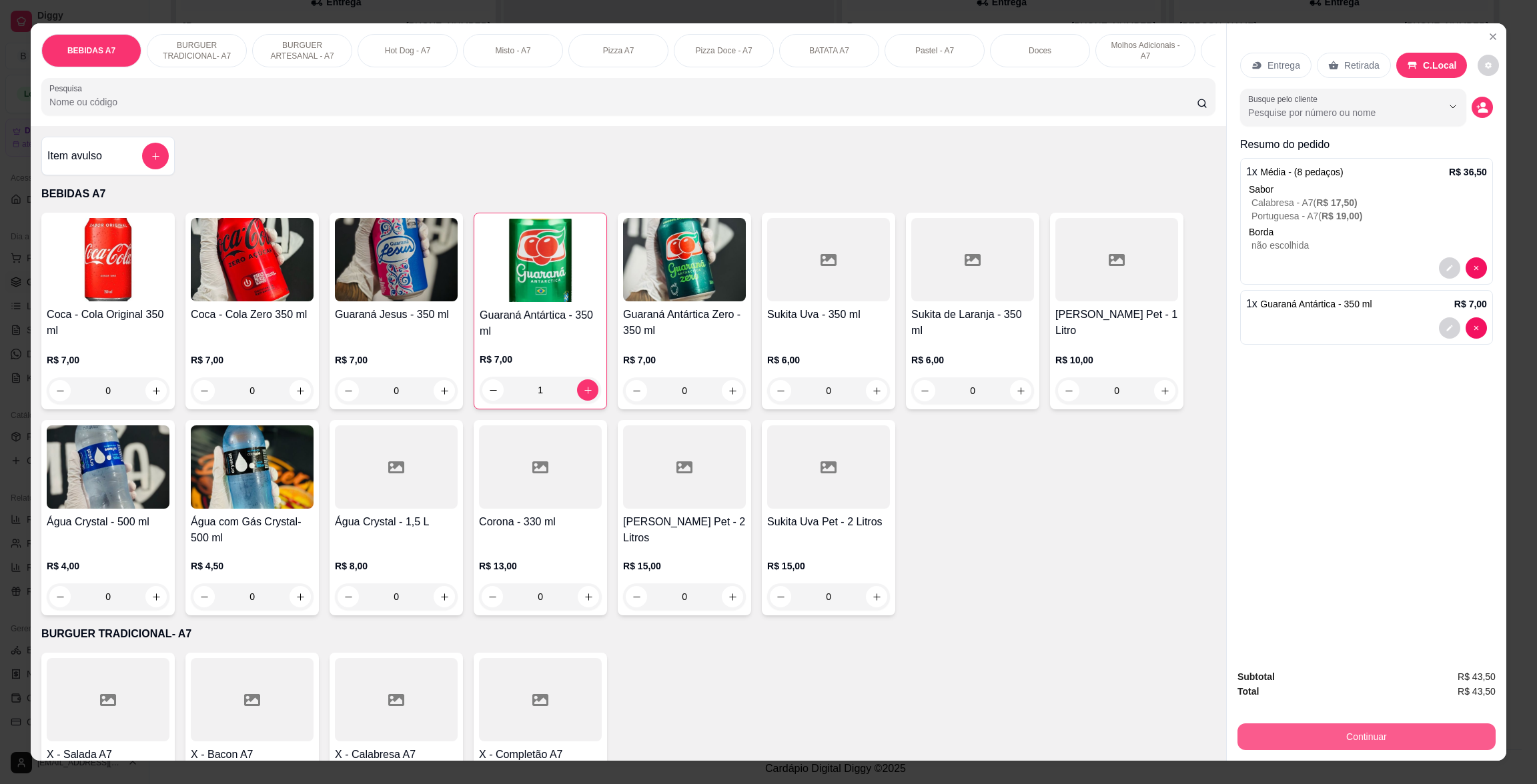
click at [1360, 749] on button "Continuar" at bounding box center [1366, 737] width 258 height 26
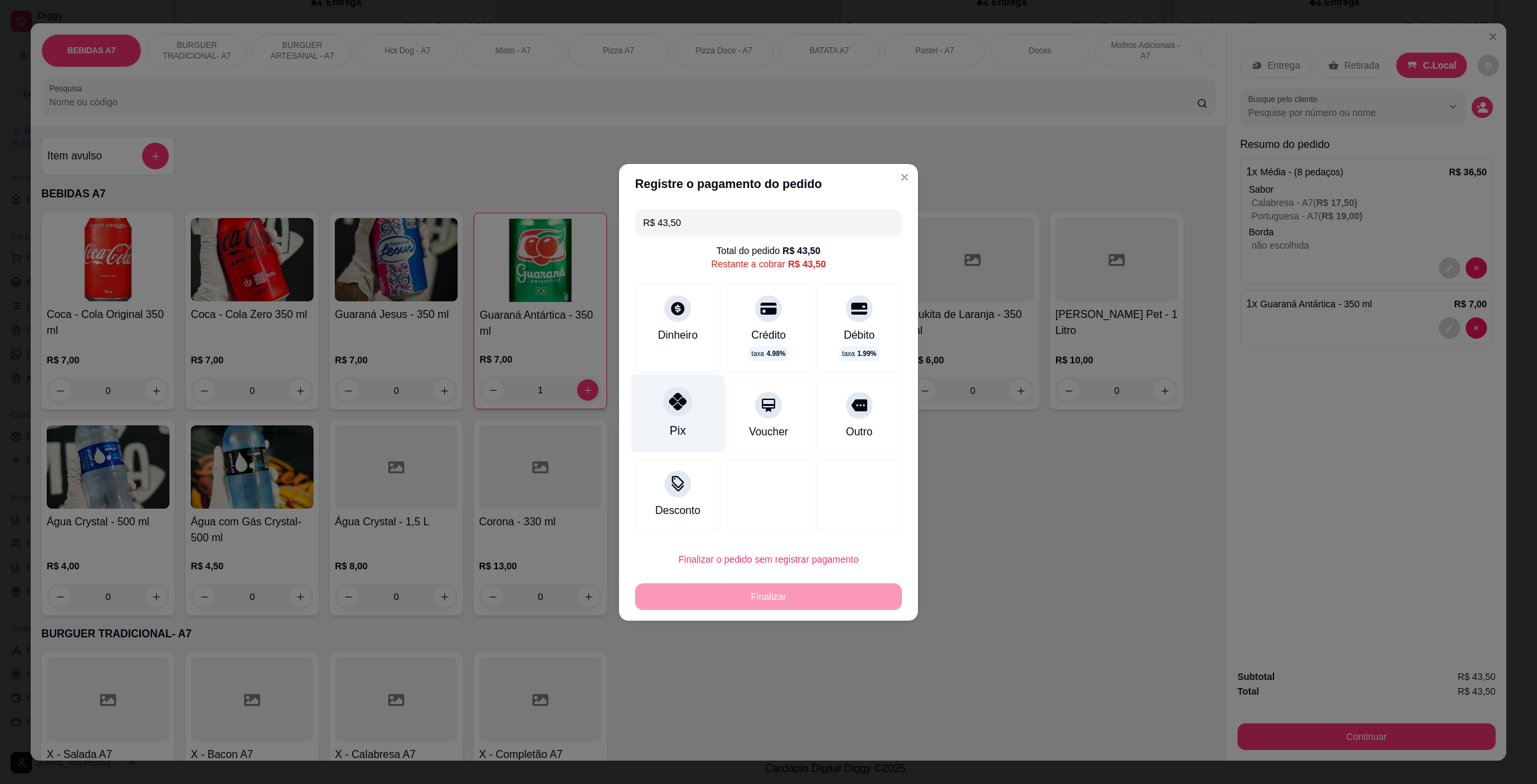
click at [677, 432] on div "Pix" at bounding box center [678, 431] width 16 height 18
type input "R$ 0,00"
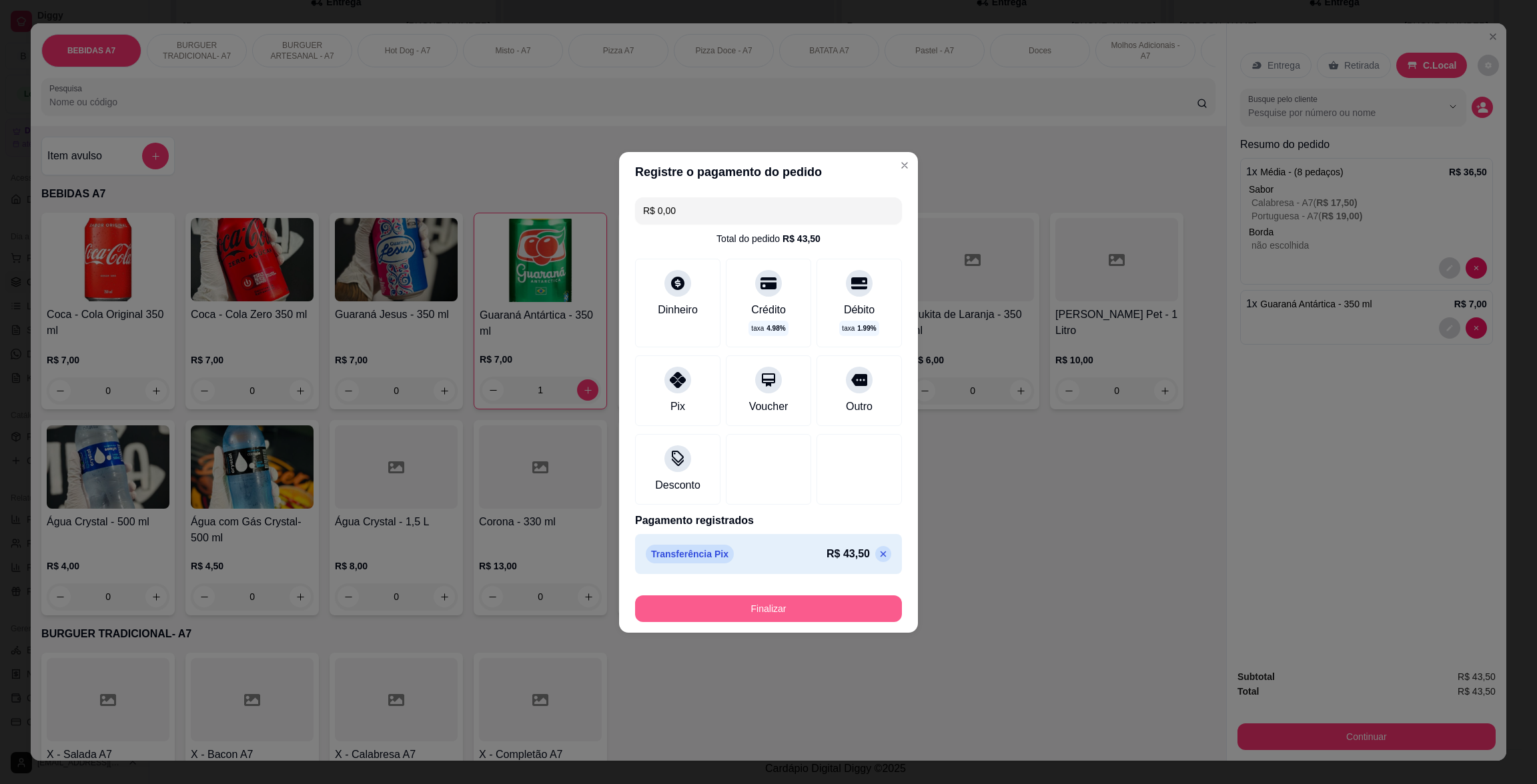
click at [753, 603] on button "Finalizar" at bounding box center [768, 609] width 267 height 26
type input "0"
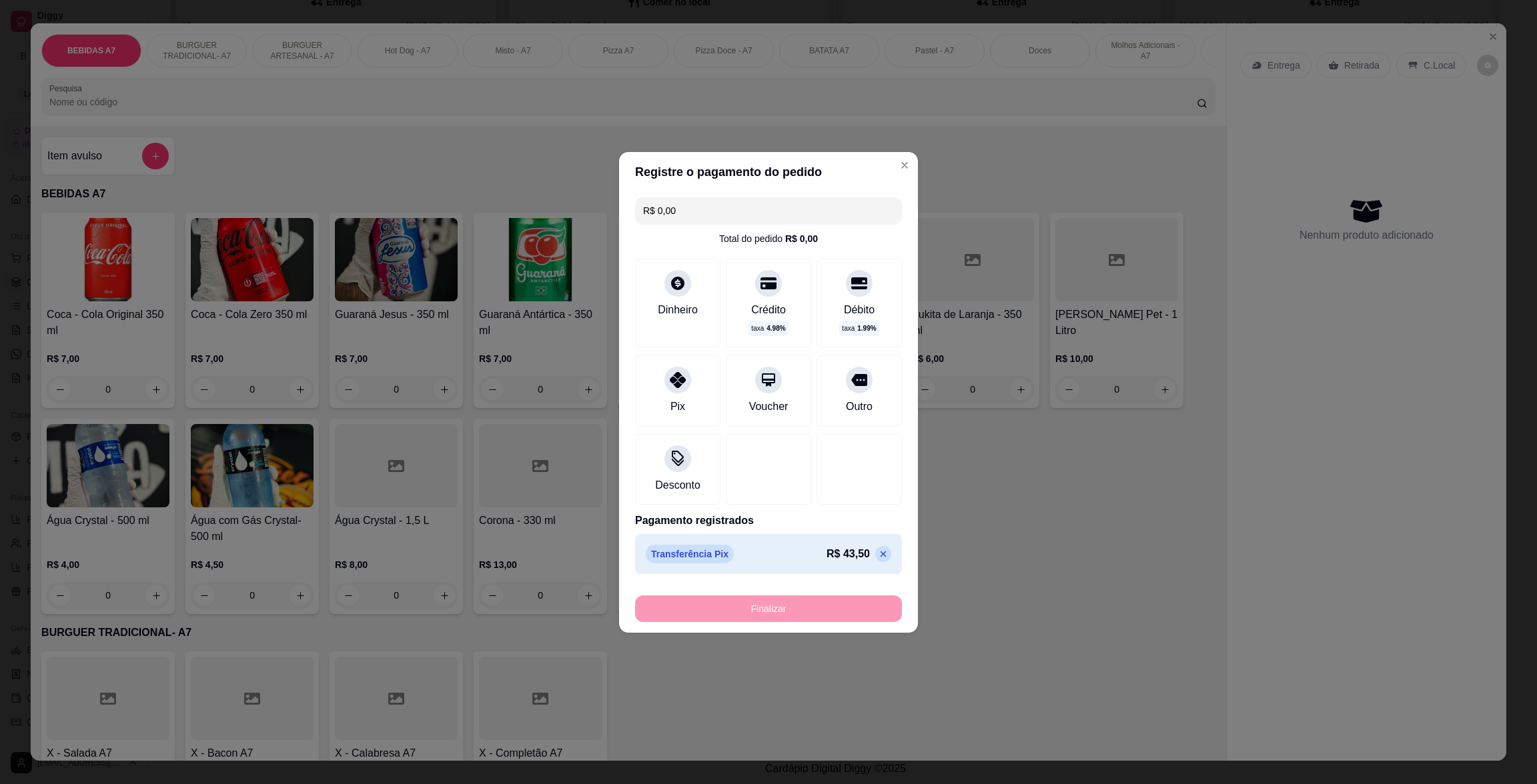
type input "-R$ 43,50"
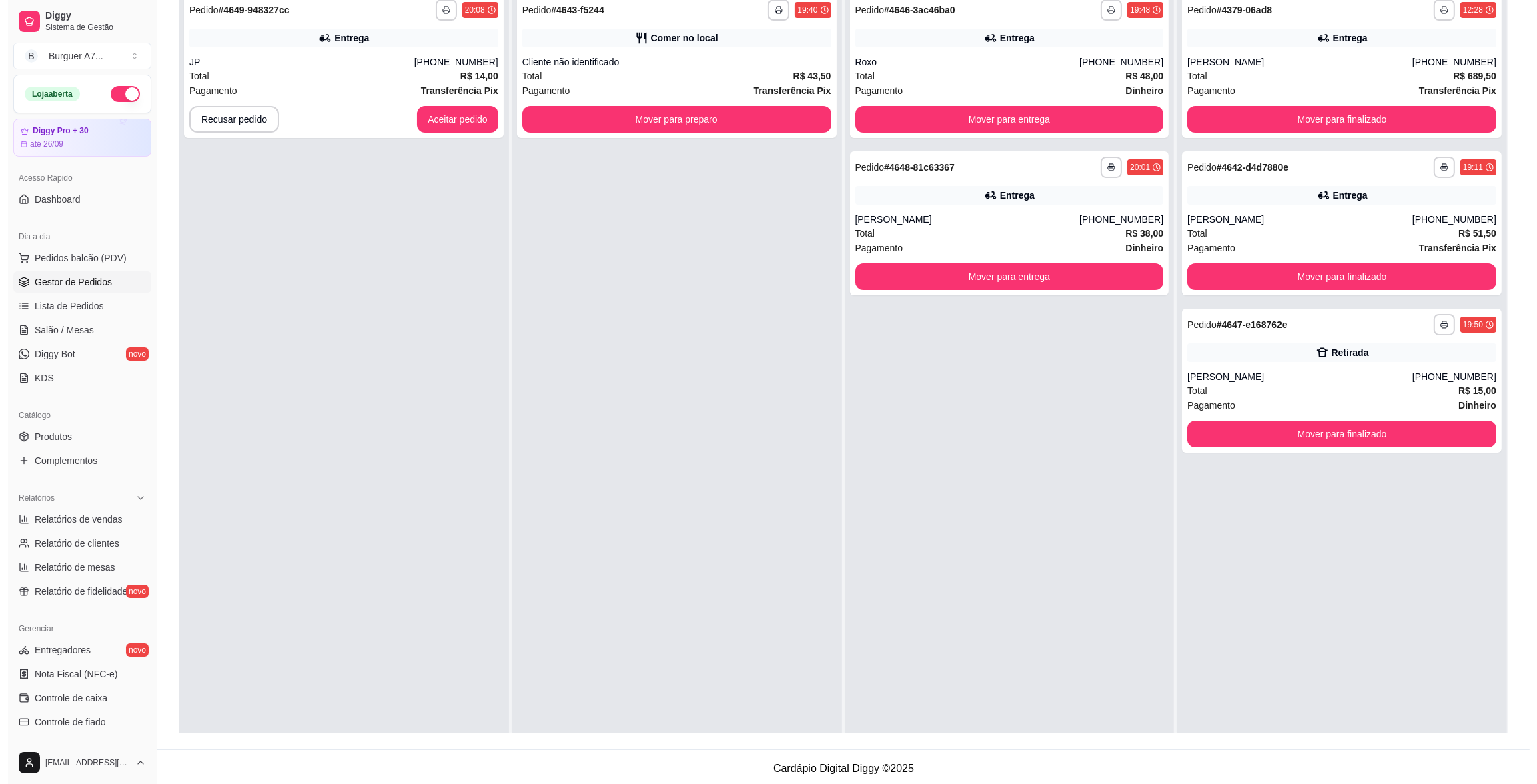
scroll to position [0, 0]
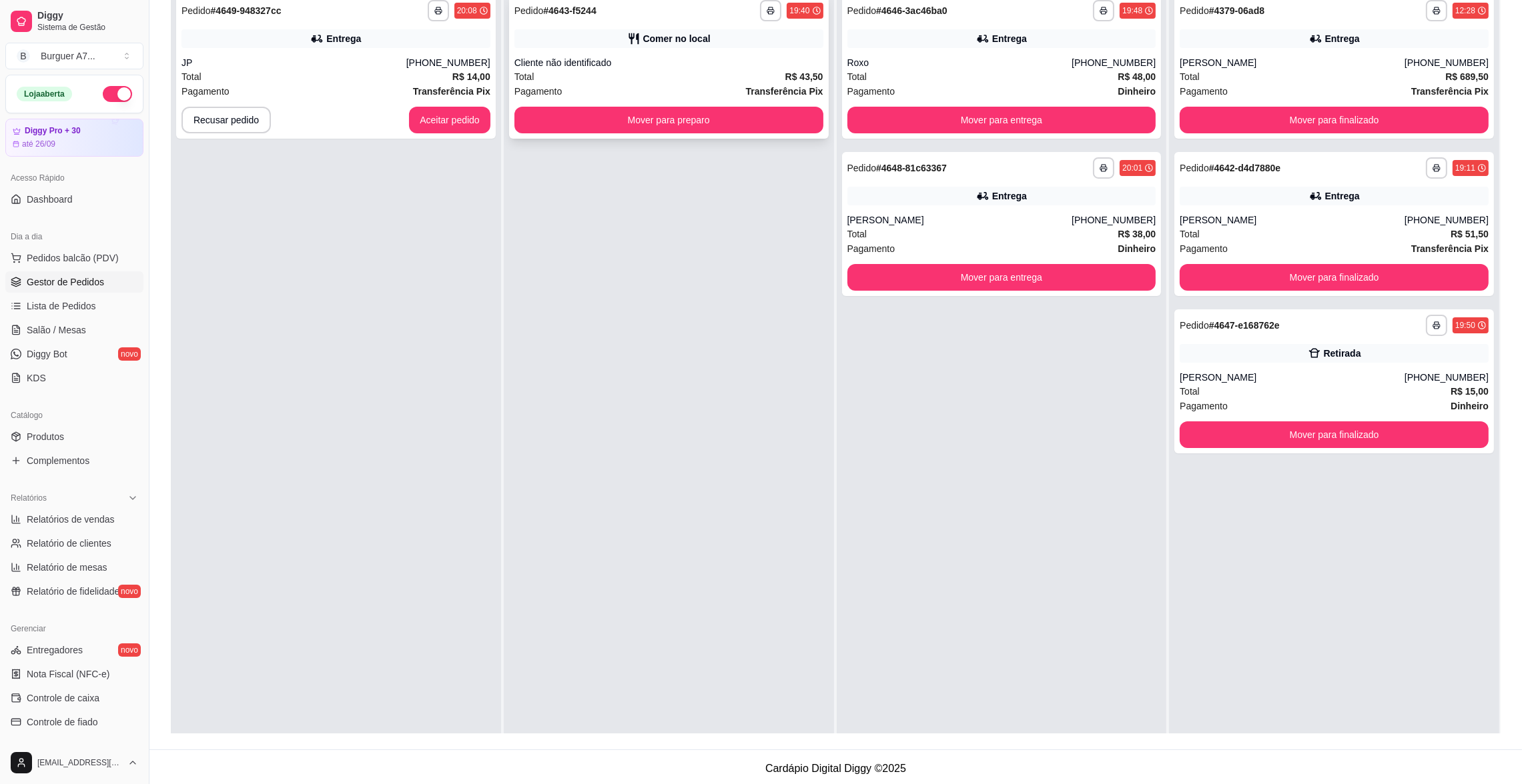
click at [613, 46] on div "Comer no local" at bounding box center [669, 38] width 309 height 18
click at [719, 115] on button "Mover para preparo" at bounding box center [669, 120] width 299 height 26
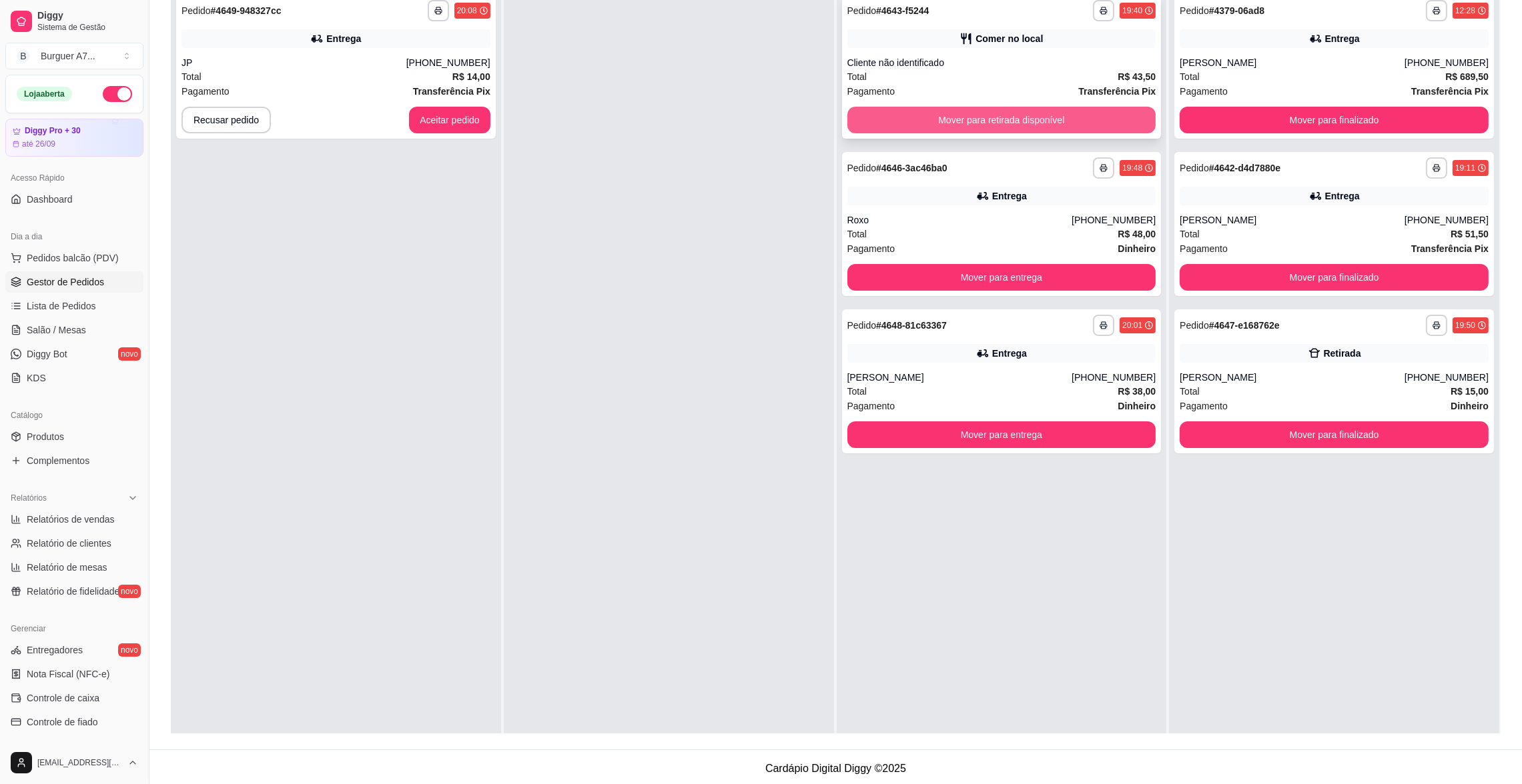
click at [1083, 118] on button "Mover para retirada disponível" at bounding box center [1002, 120] width 309 height 26
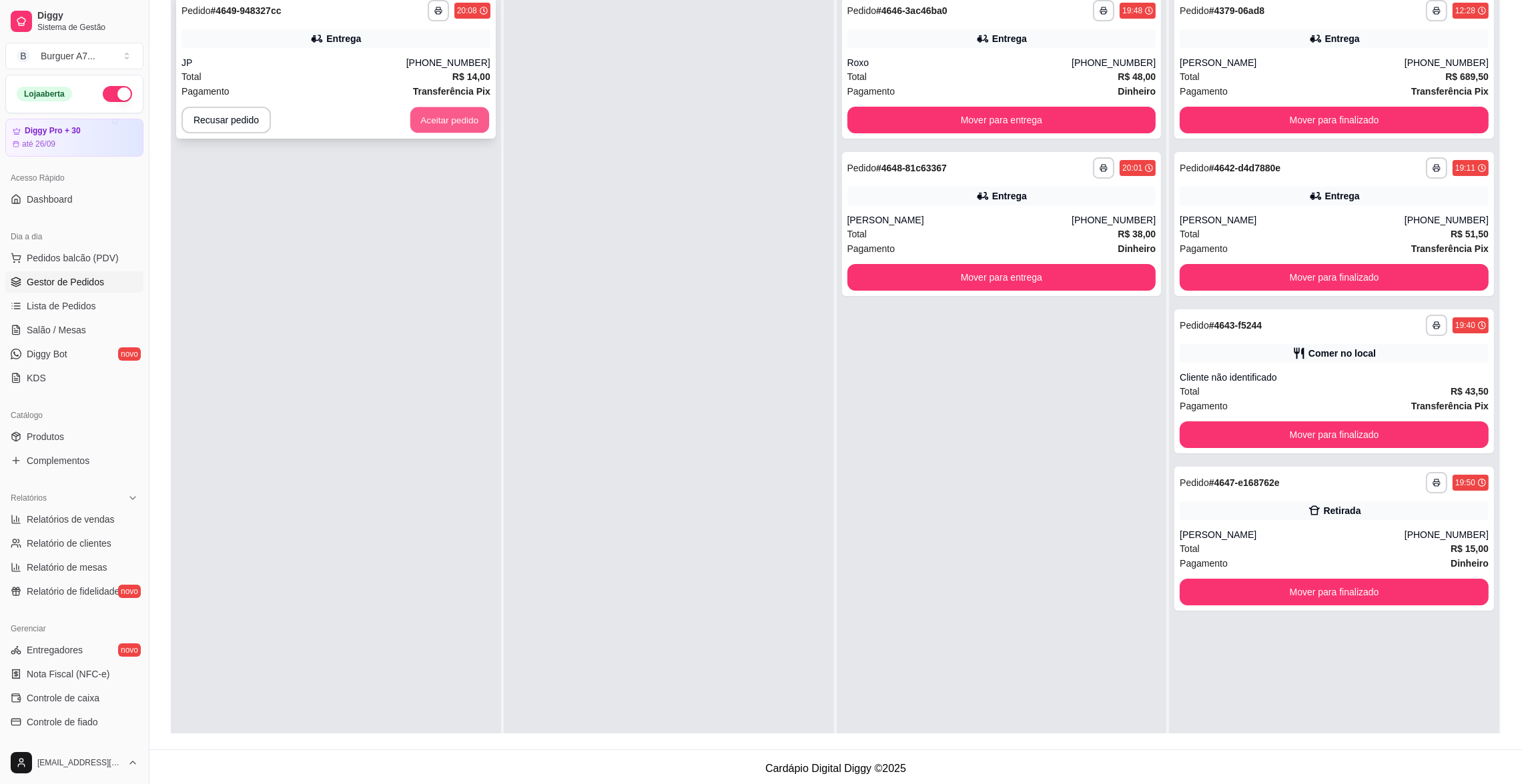
click at [443, 110] on button "Aceitar pedido" at bounding box center [449, 120] width 79 height 26
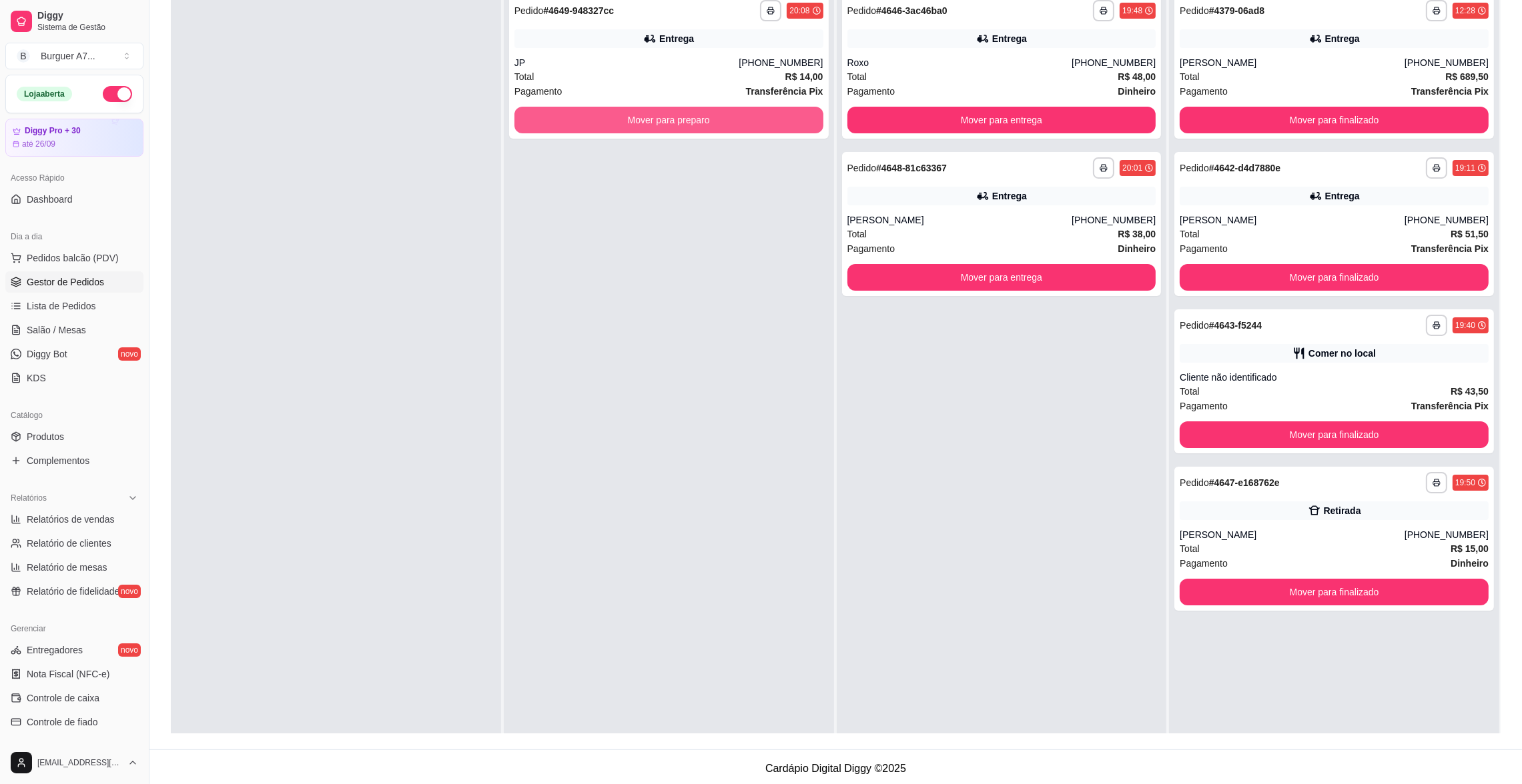
click at [686, 117] on button "Mover para preparo" at bounding box center [669, 120] width 309 height 26
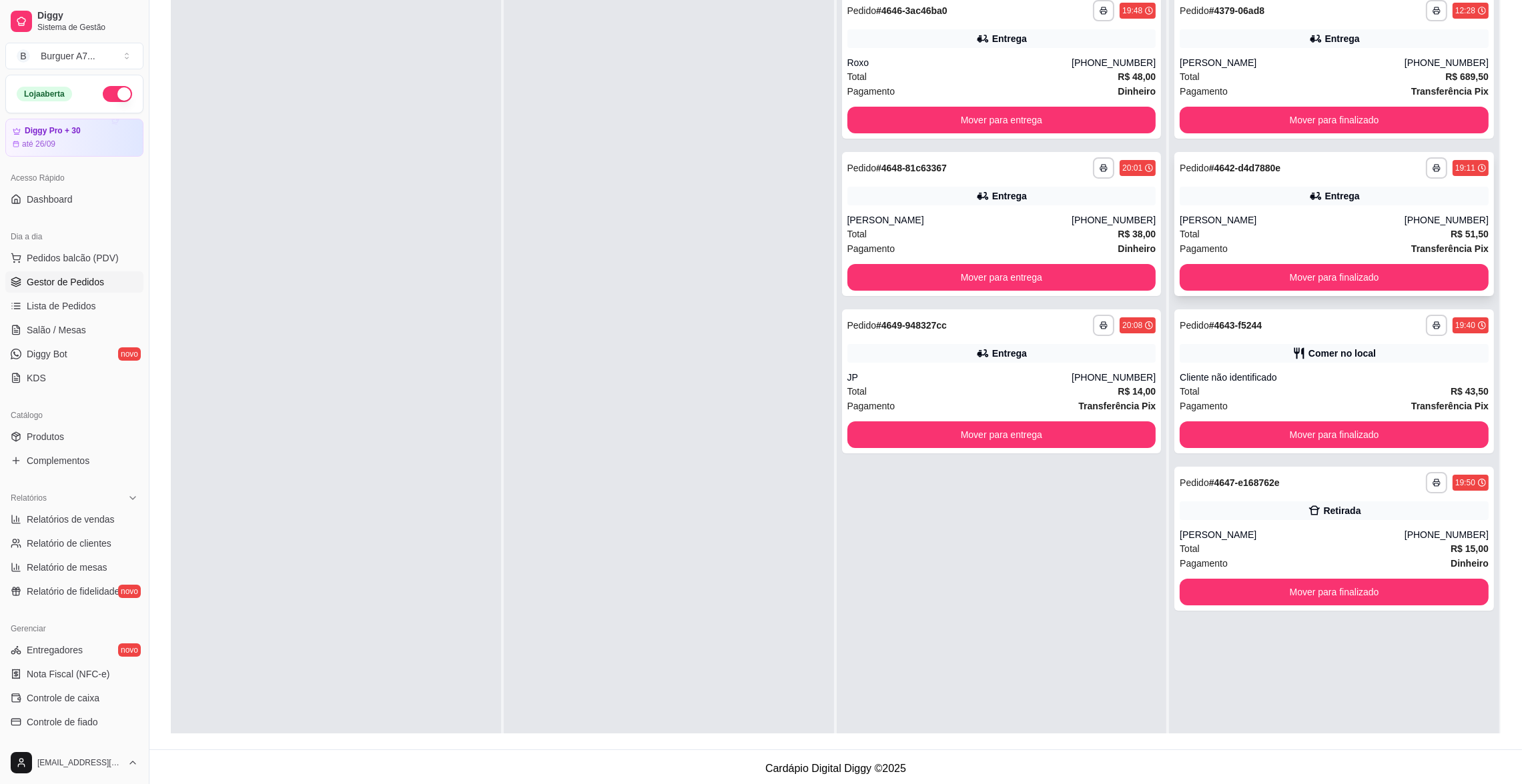
click at [1370, 218] on div "[PERSON_NAME]" at bounding box center [1292, 220] width 225 height 13
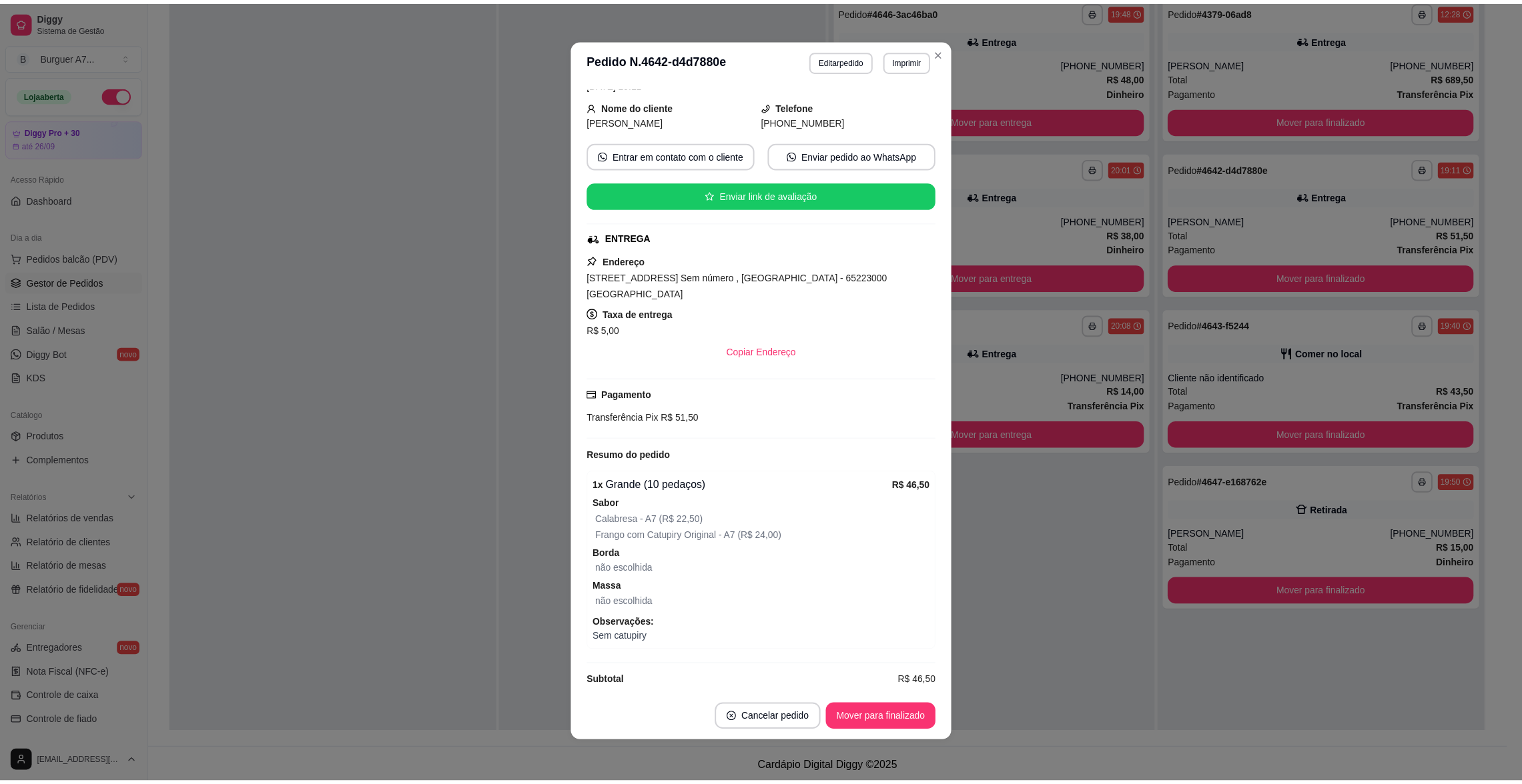
scroll to position [2, 0]
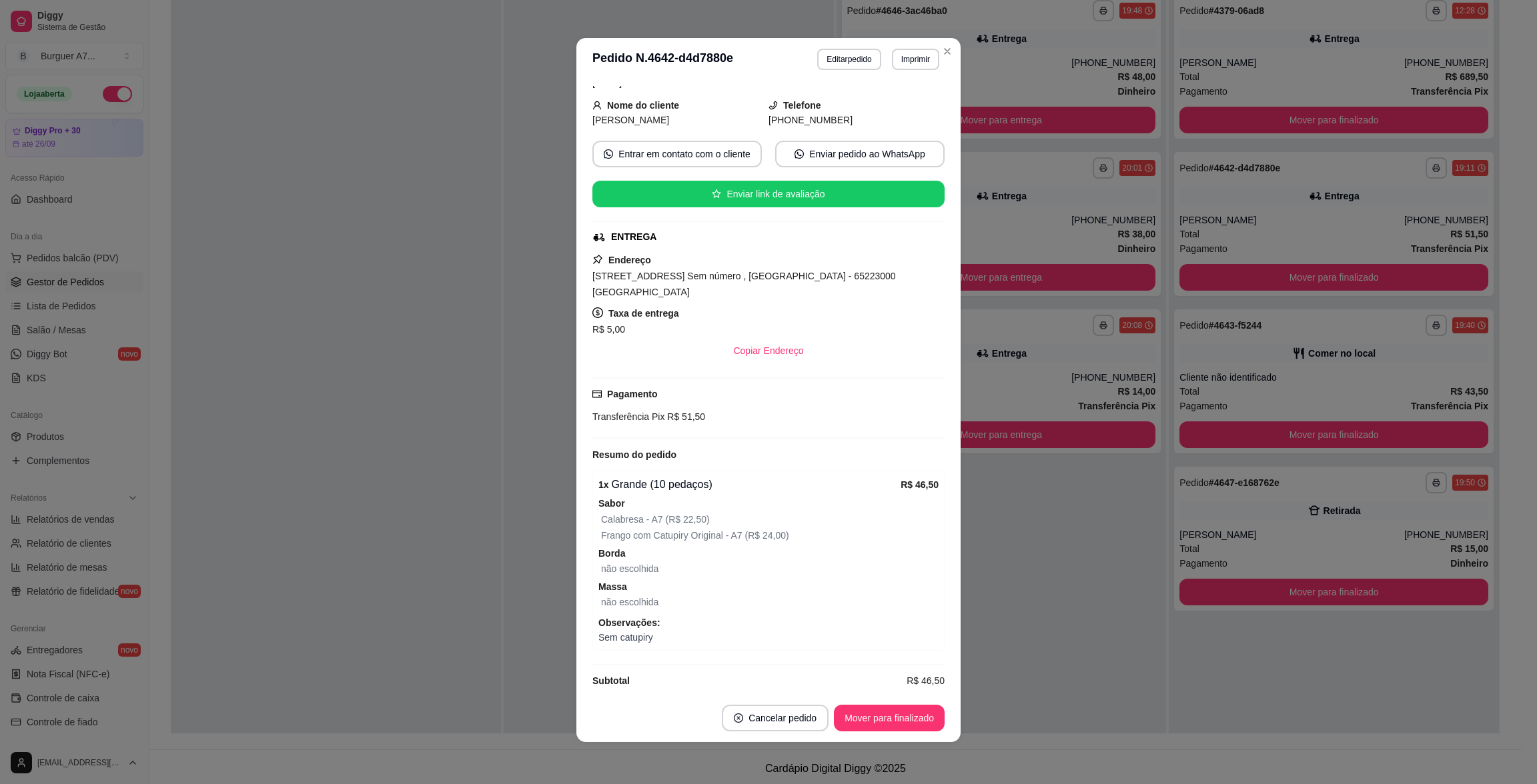
click at [949, 325] on div "feito há 59 minutos Horário do pedido [DATE] 19:11 Status do pedido SAIU PARA E…" at bounding box center [769, 388] width 384 height 613
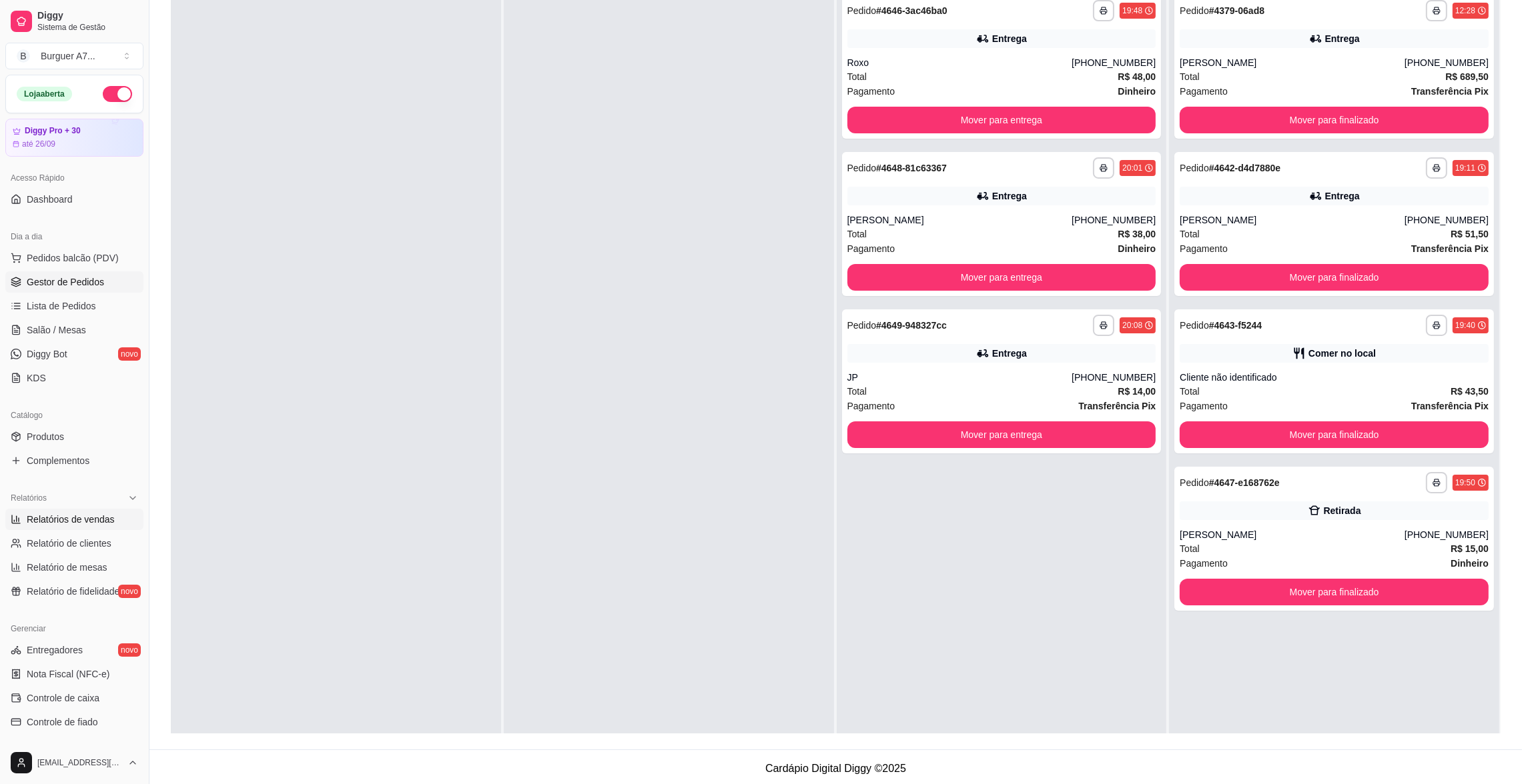
click at [15, 513] on link "Relatórios de vendas" at bounding box center [74, 519] width 138 height 21
select select "ALL"
select select "0"
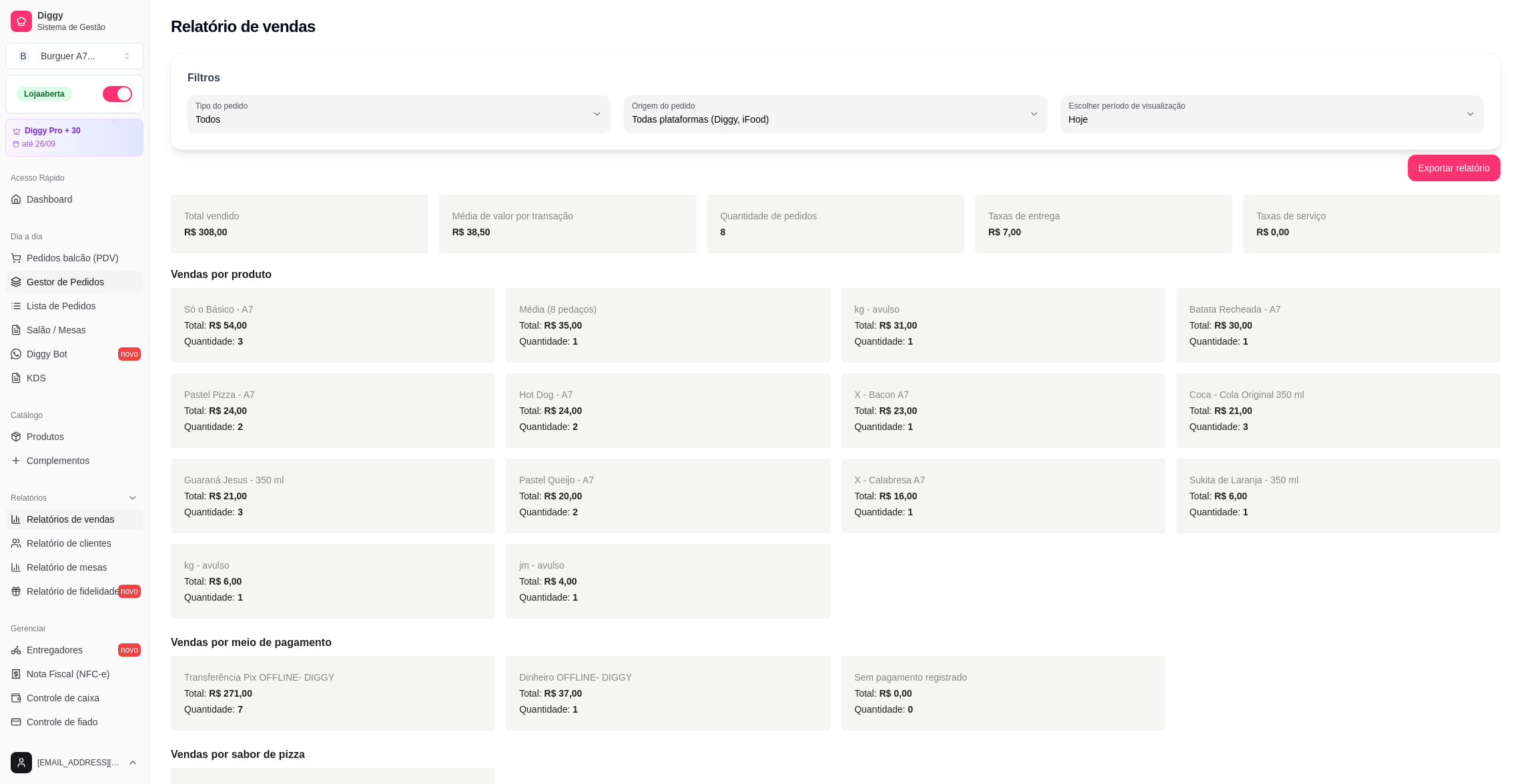
click at [125, 288] on link "Gestor de Pedidos" at bounding box center [74, 282] width 138 height 21
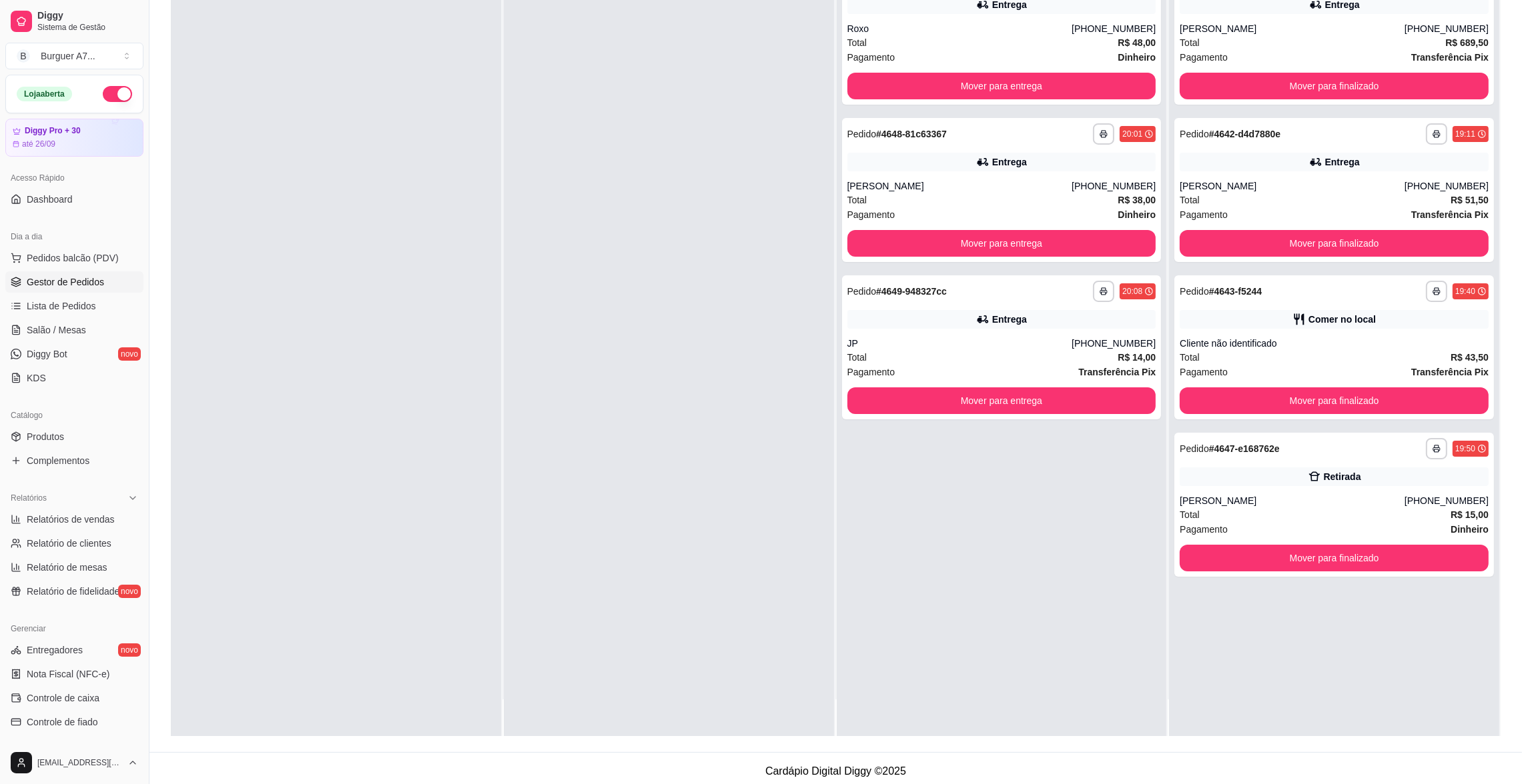
scroll to position [203, 0]
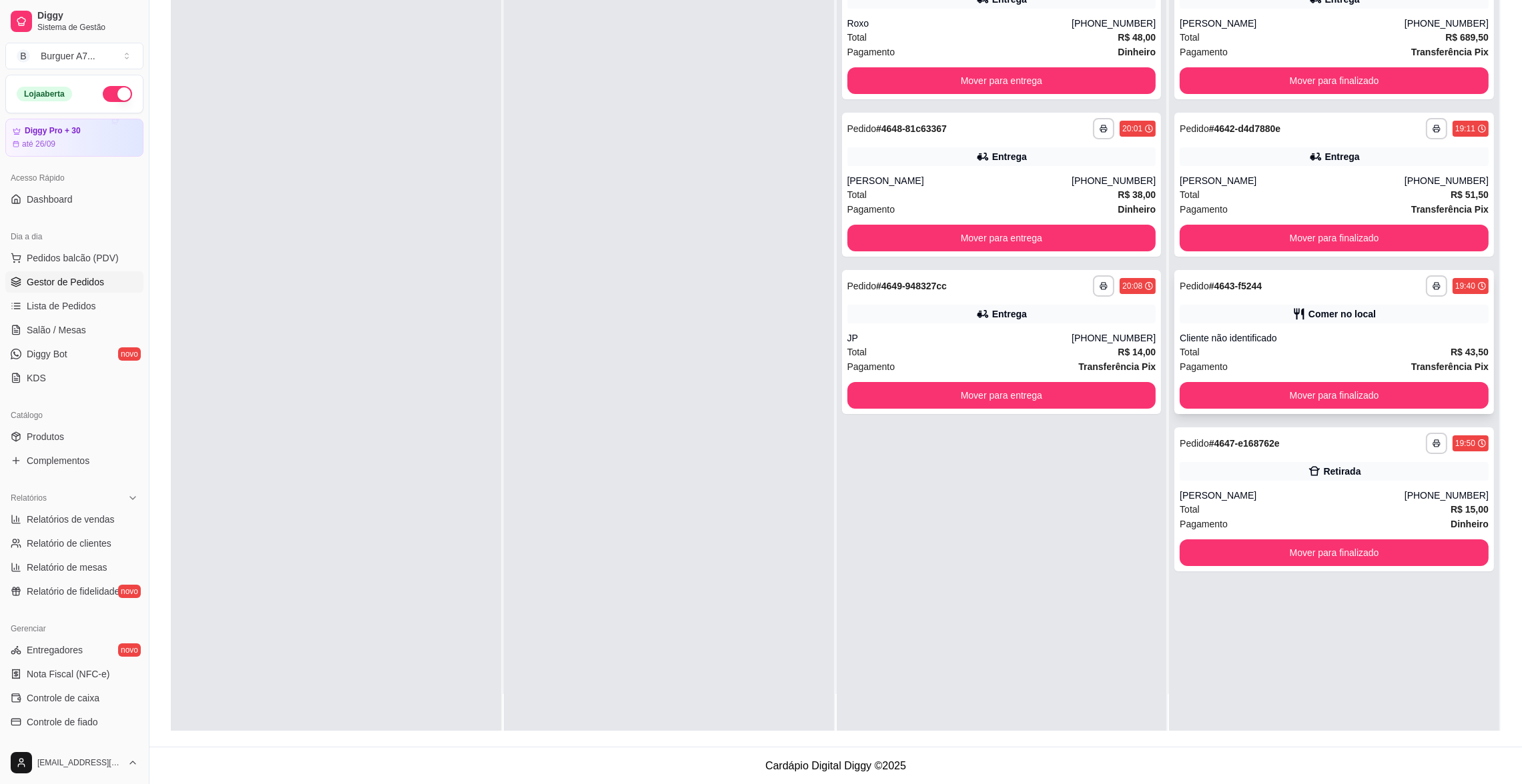
click at [1263, 297] on div "**********" at bounding box center [1334, 342] width 319 height 144
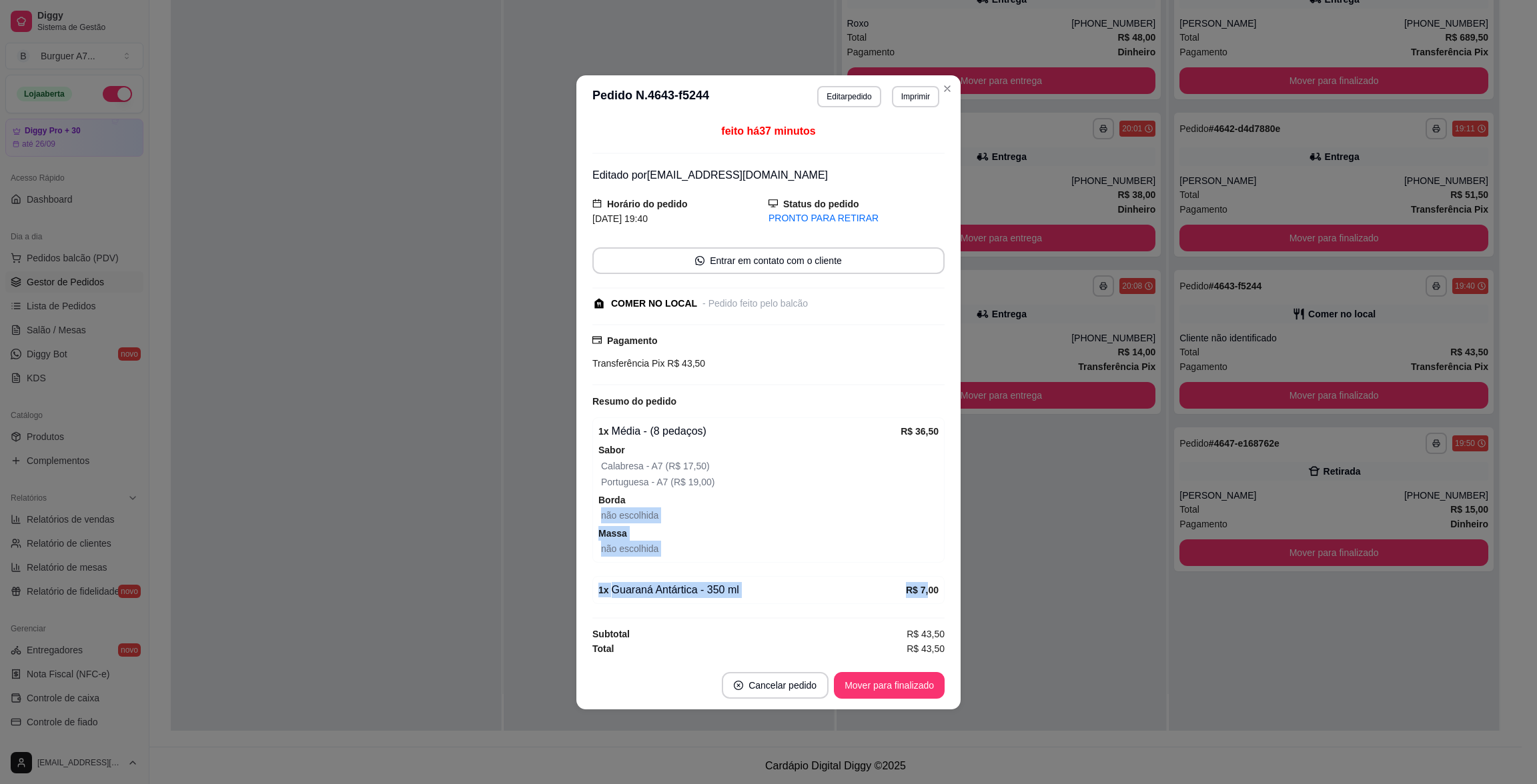
drag, startPoint x: 919, startPoint y: 505, endPoint x: 946, endPoint y: 586, distance: 85.4
click at [931, 585] on div "feito há 37 minutos Editado por [EMAIL_ADDRESS][DOMAIN_NAME] Horário do pedido …" at bounding box center [768, 390] width 352 height 533
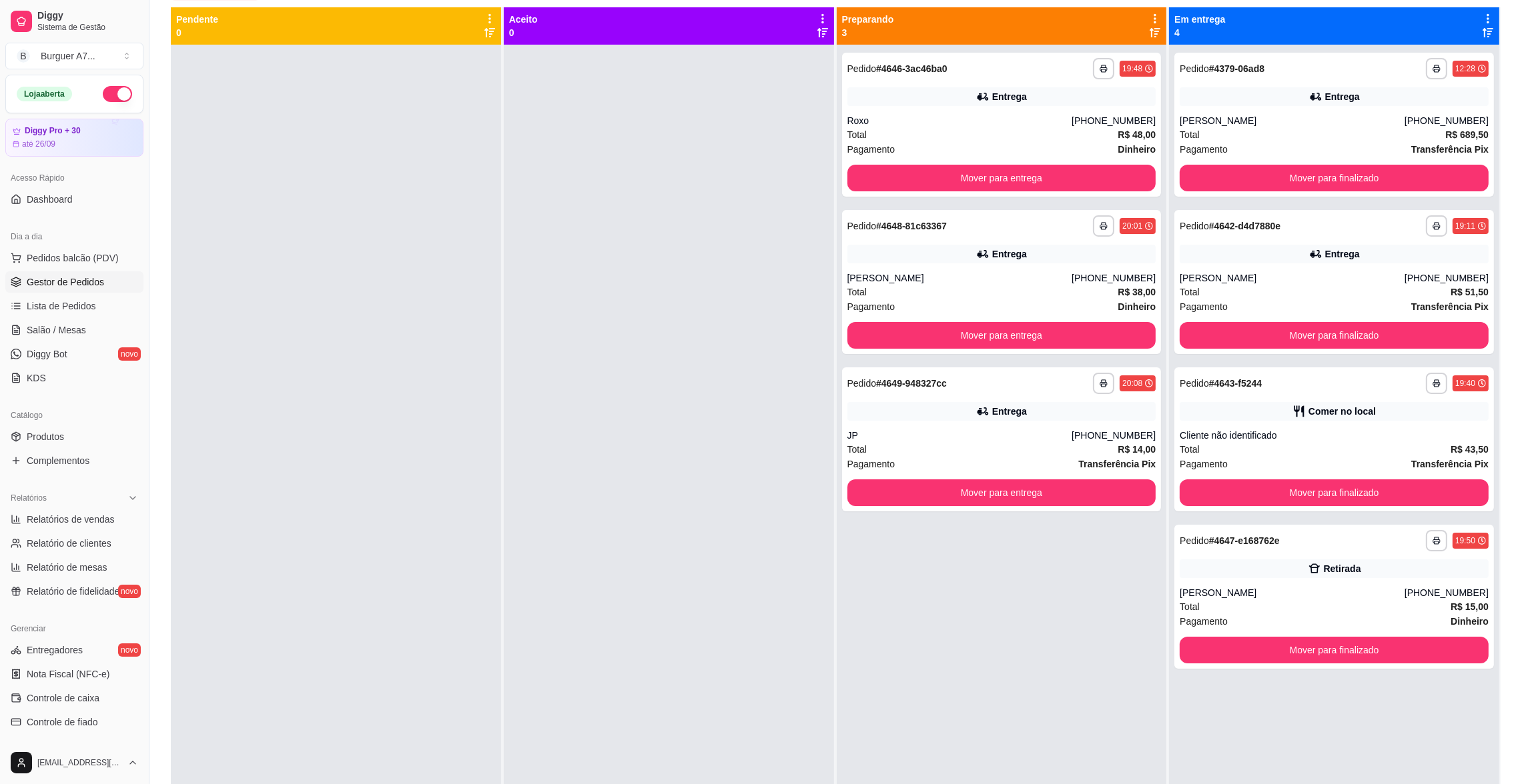
scroll to position [0, 0]
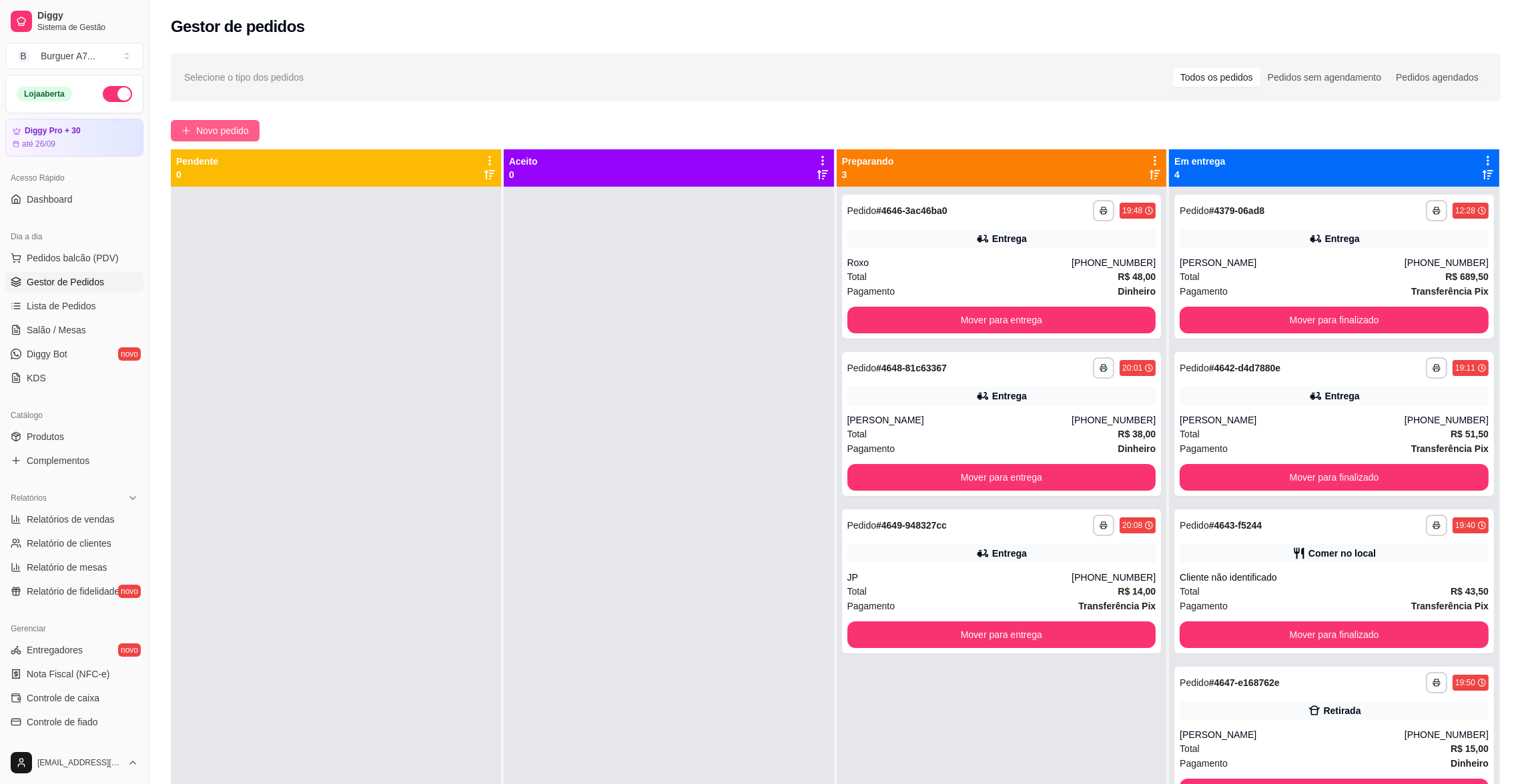
click at [232, 126] on span "Novo pedido" at bounding box center [223, 131] width 53 height 15
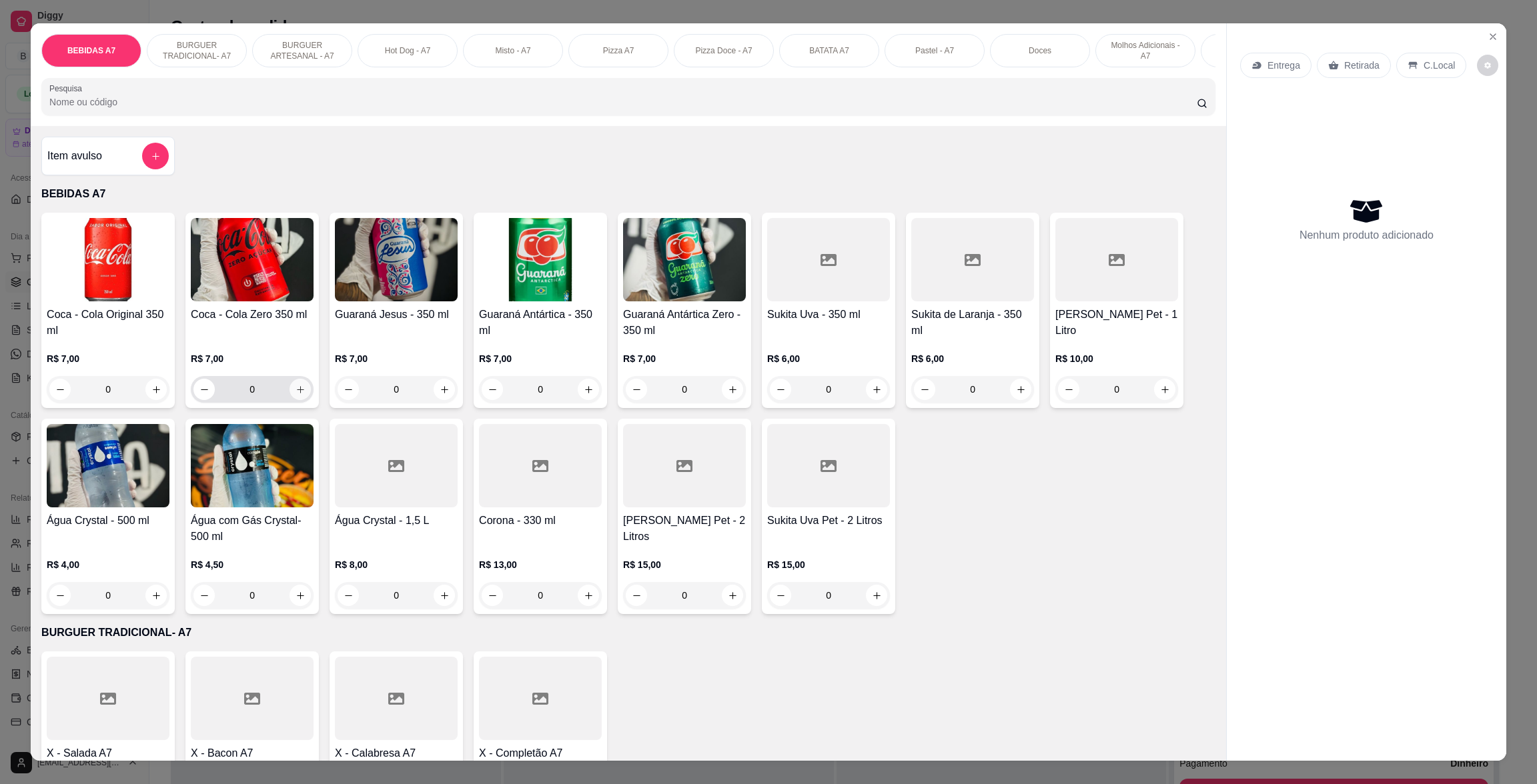
click at [290, 400] on button "increase-product-quantity" at bounding box center [300, 389] width 21 height 21
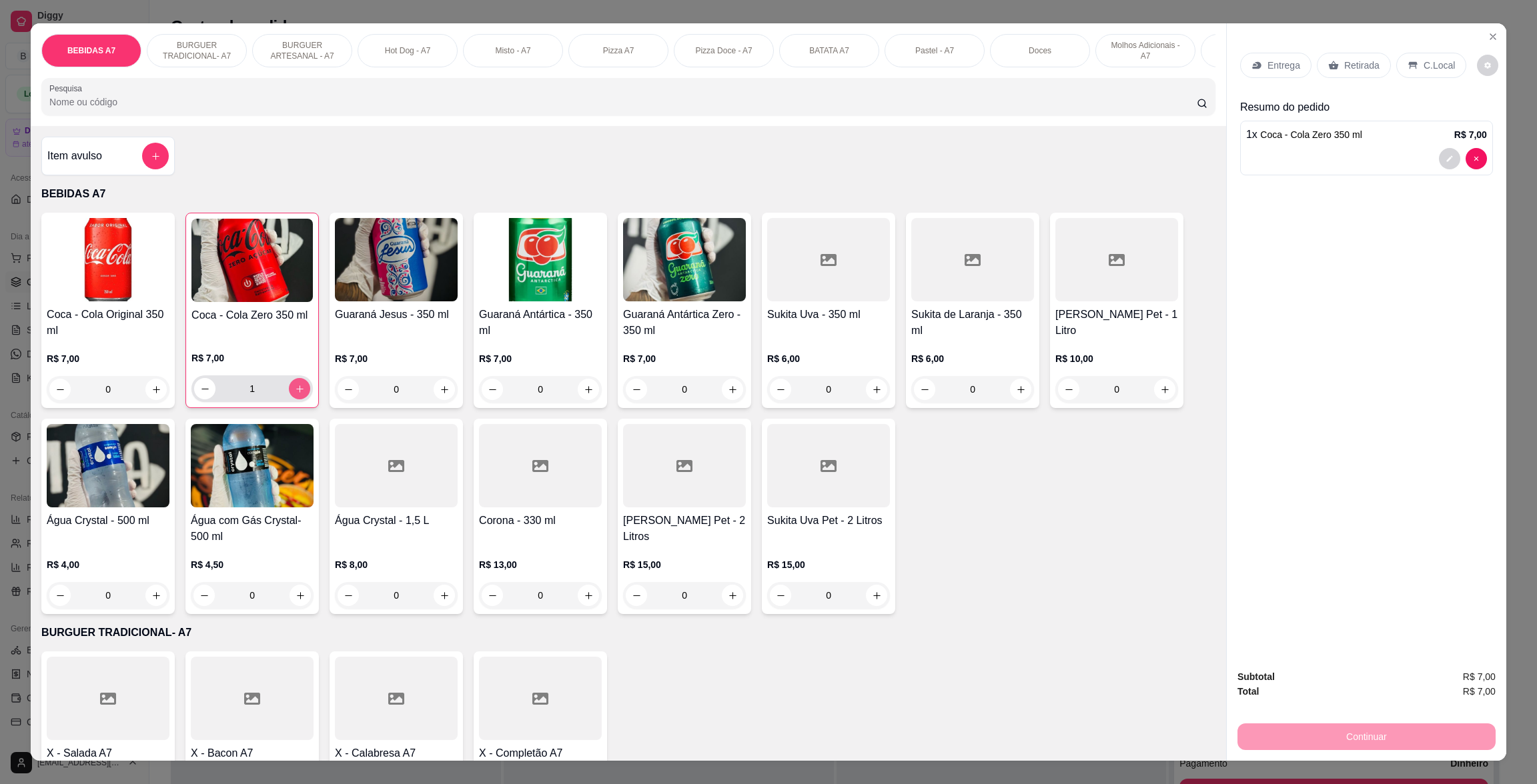
type input "1"
click at [1352, 76] on div "Retirada" at bounding box center [1354, 65] width 74 height 25
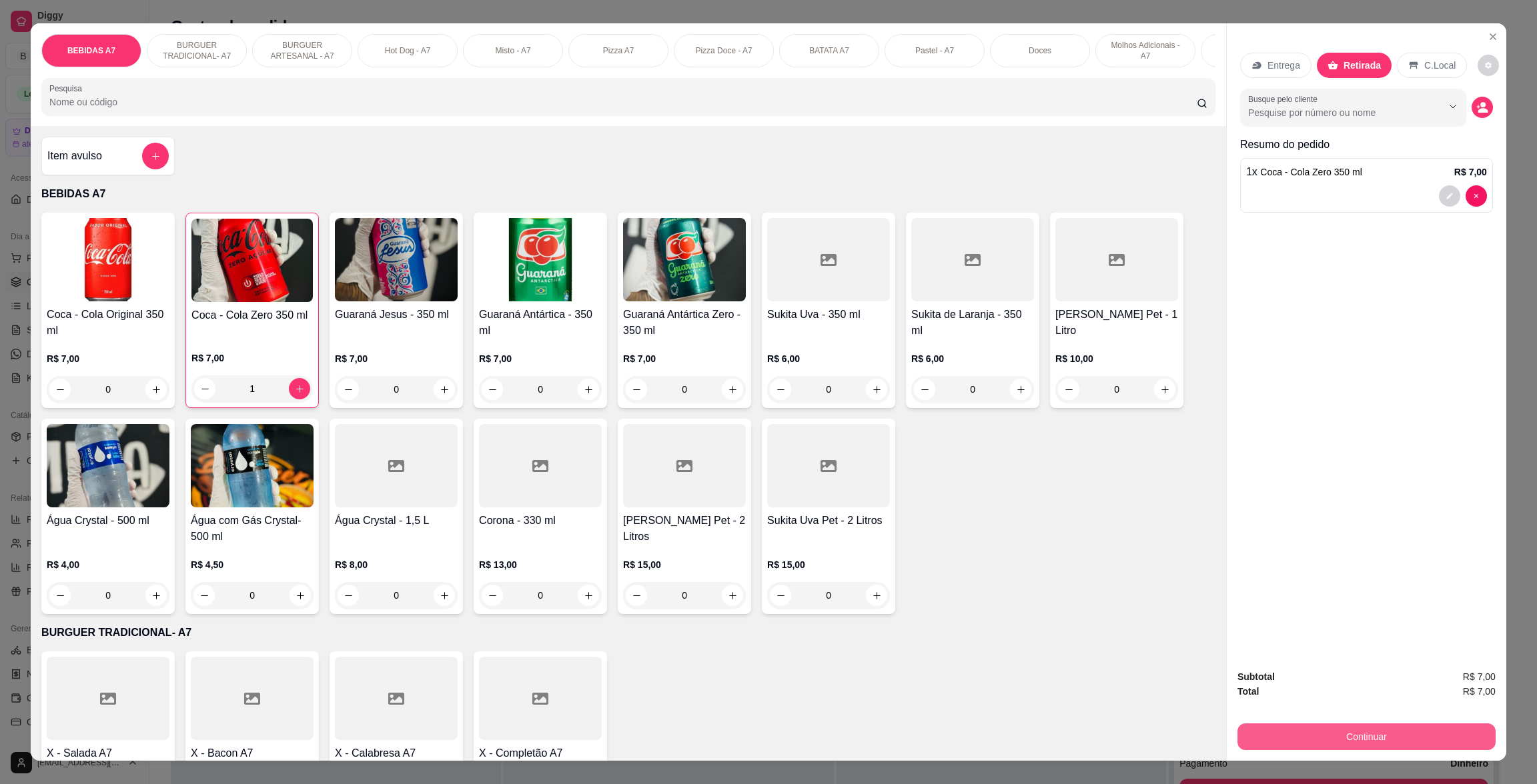
click at [1410, 739] on button "Continuar" at bounding box center [1366, 737] width 258 height 26
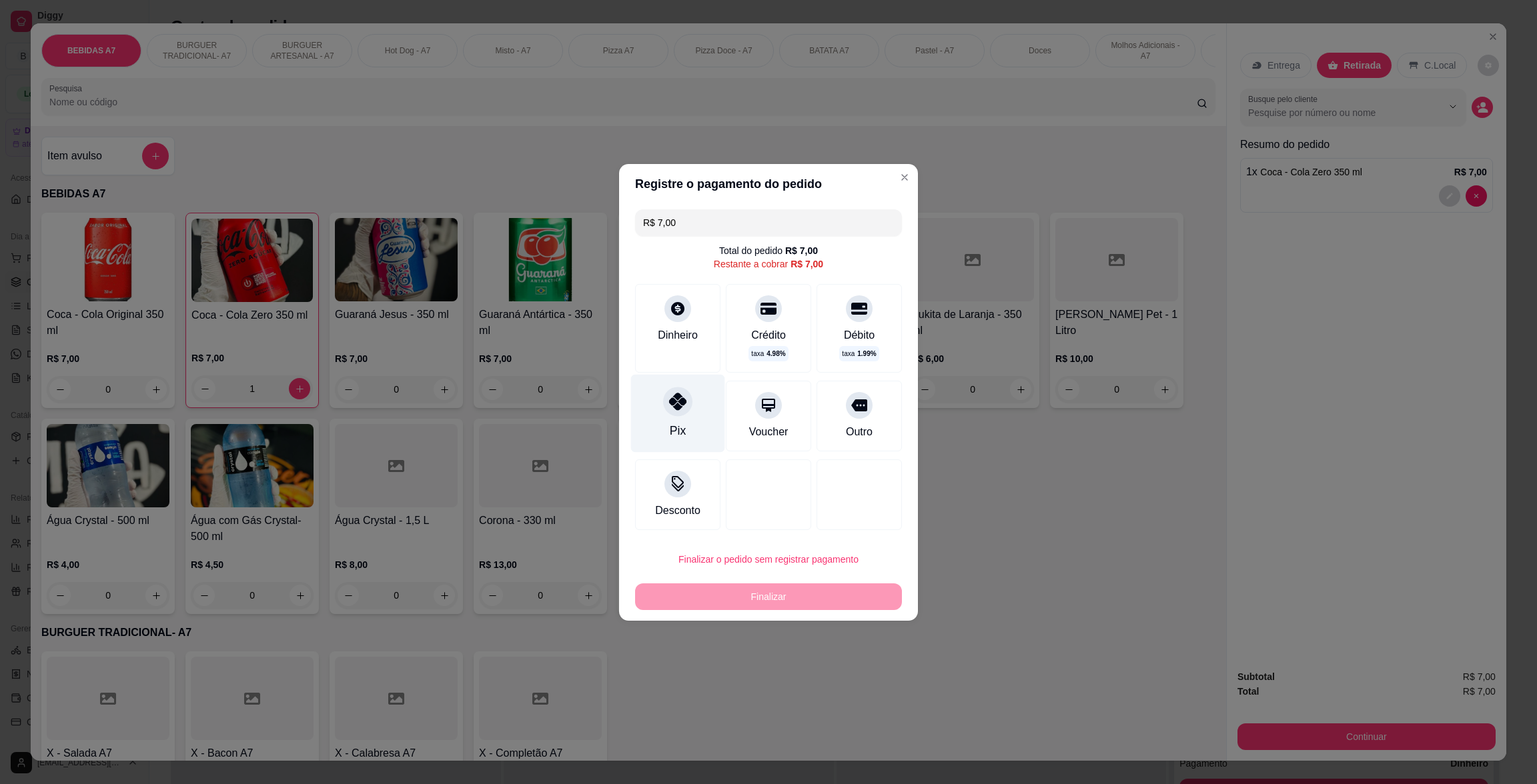
drag, startPoint x: 706, startPoint y: 416, endPoint x: 711, endPoint y: 425, distance: 10.3
click at [698, 419] on div "Pix" at bounding box center [678, 413] width 94 height 78
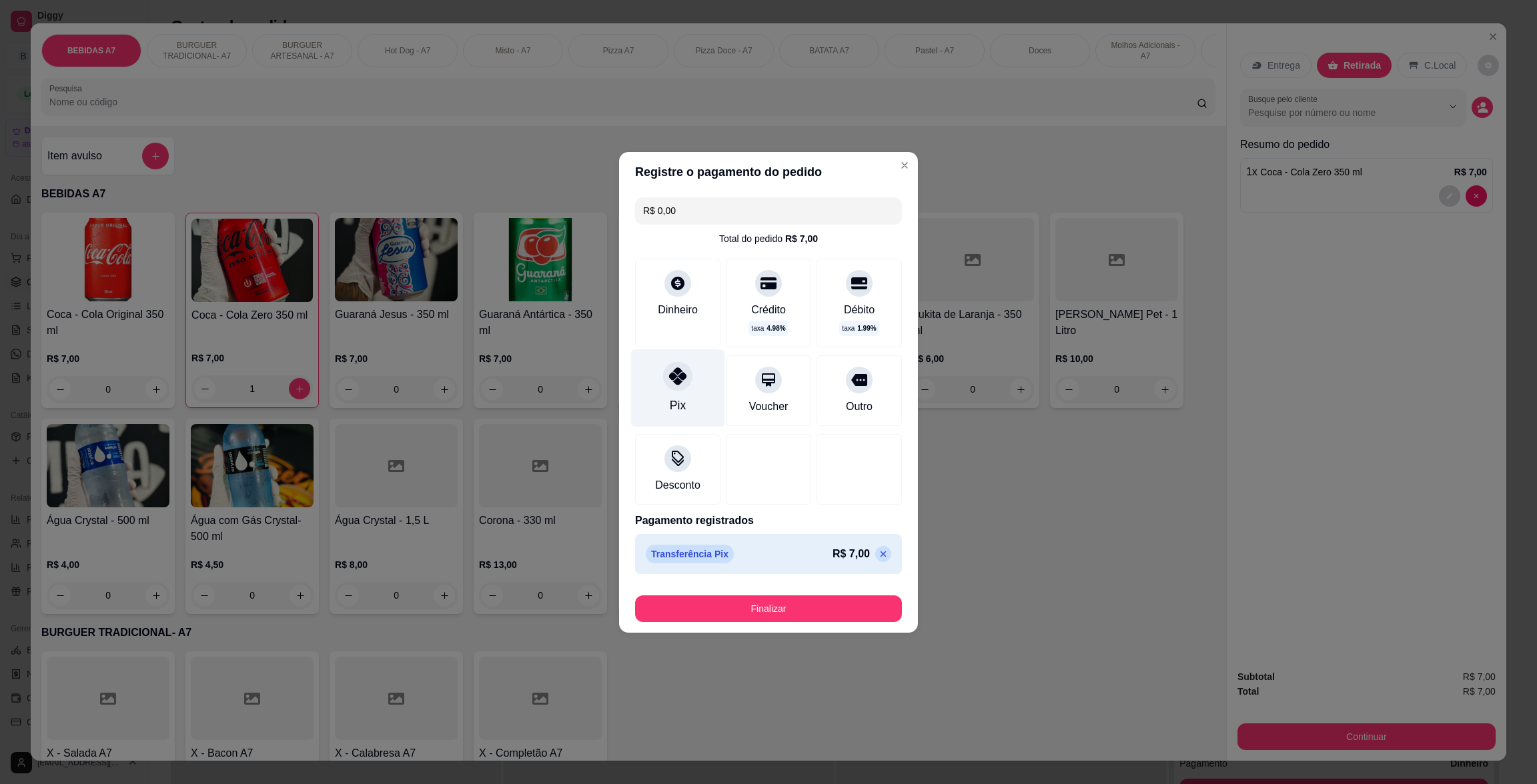
type input "R$ 0,00"
click at [828, 618] on button "Finalizar" at bounding box center [769, 608] width 259 height 26
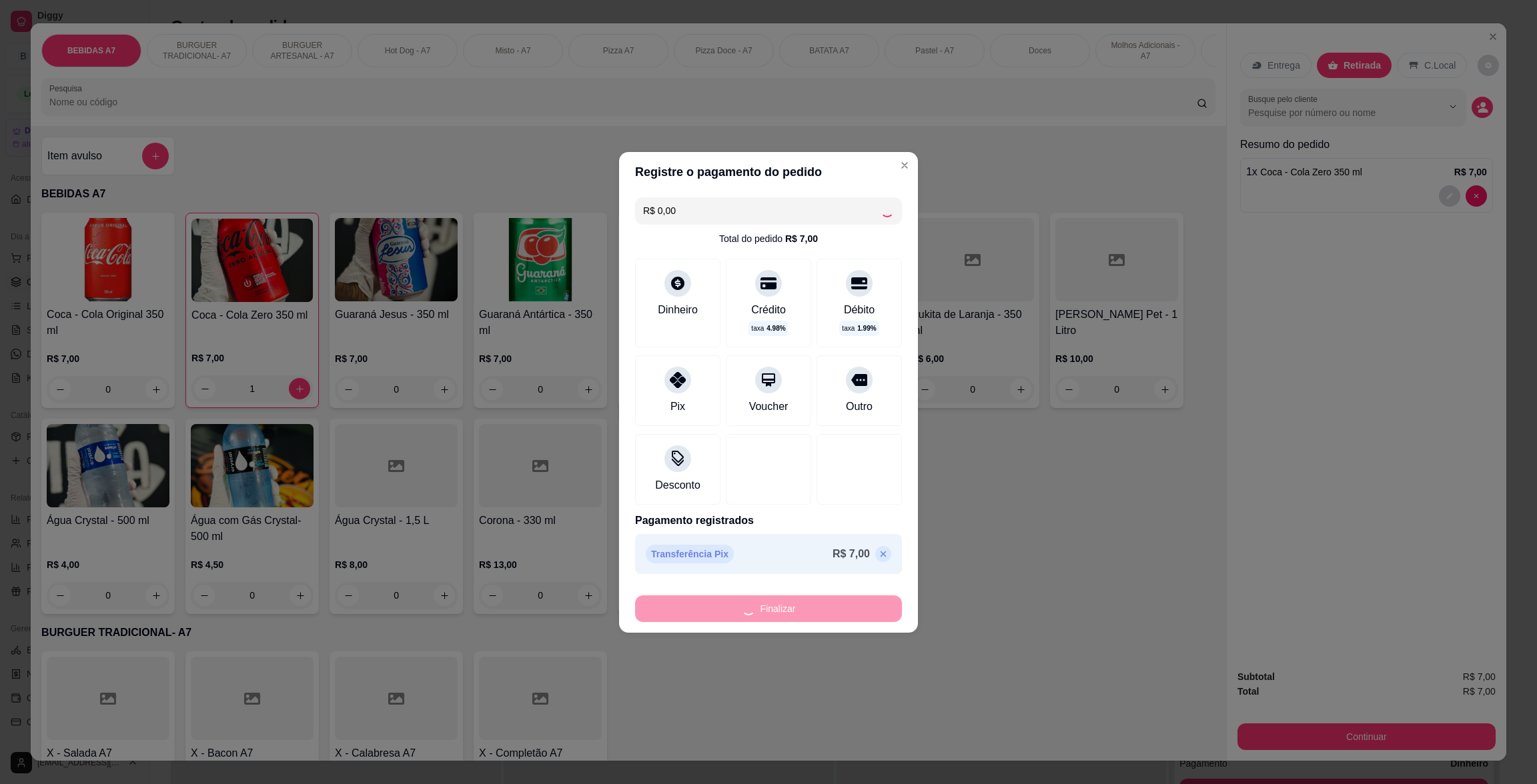
type input "0"
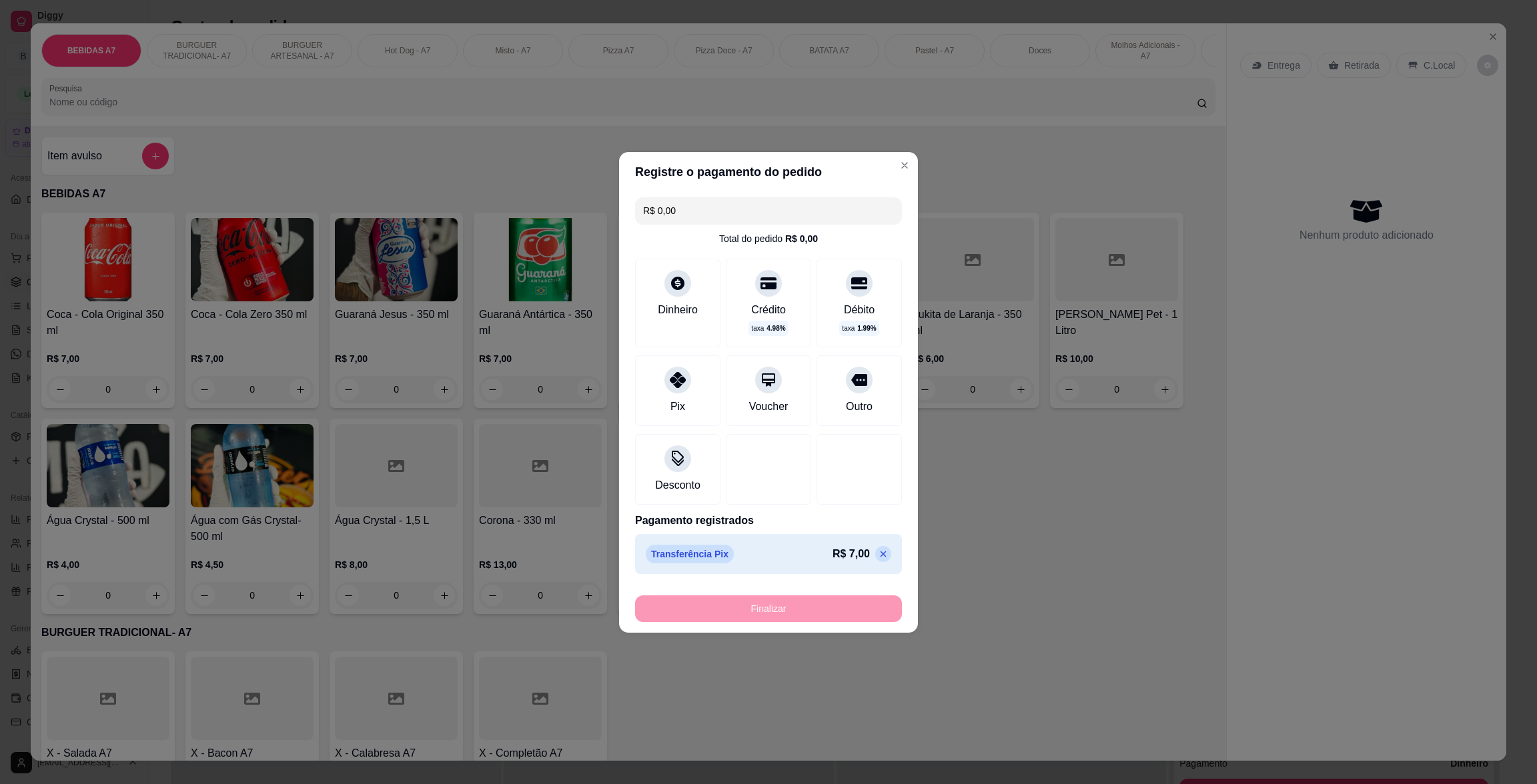
type input "-R$ 7,00"
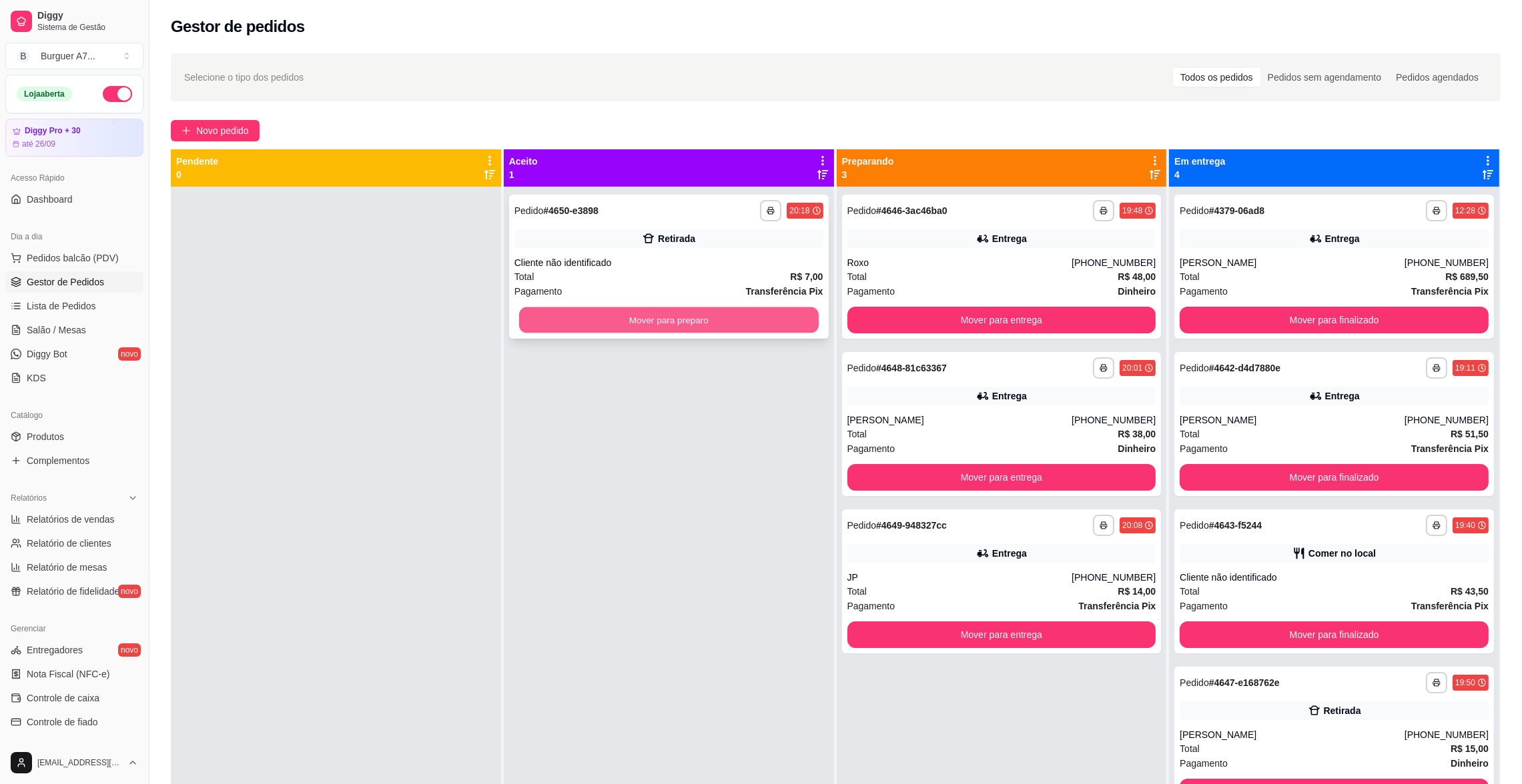
click at [790, 314] on button "Mover para preparo" at bounding box center [669, 320] width 299 height 26
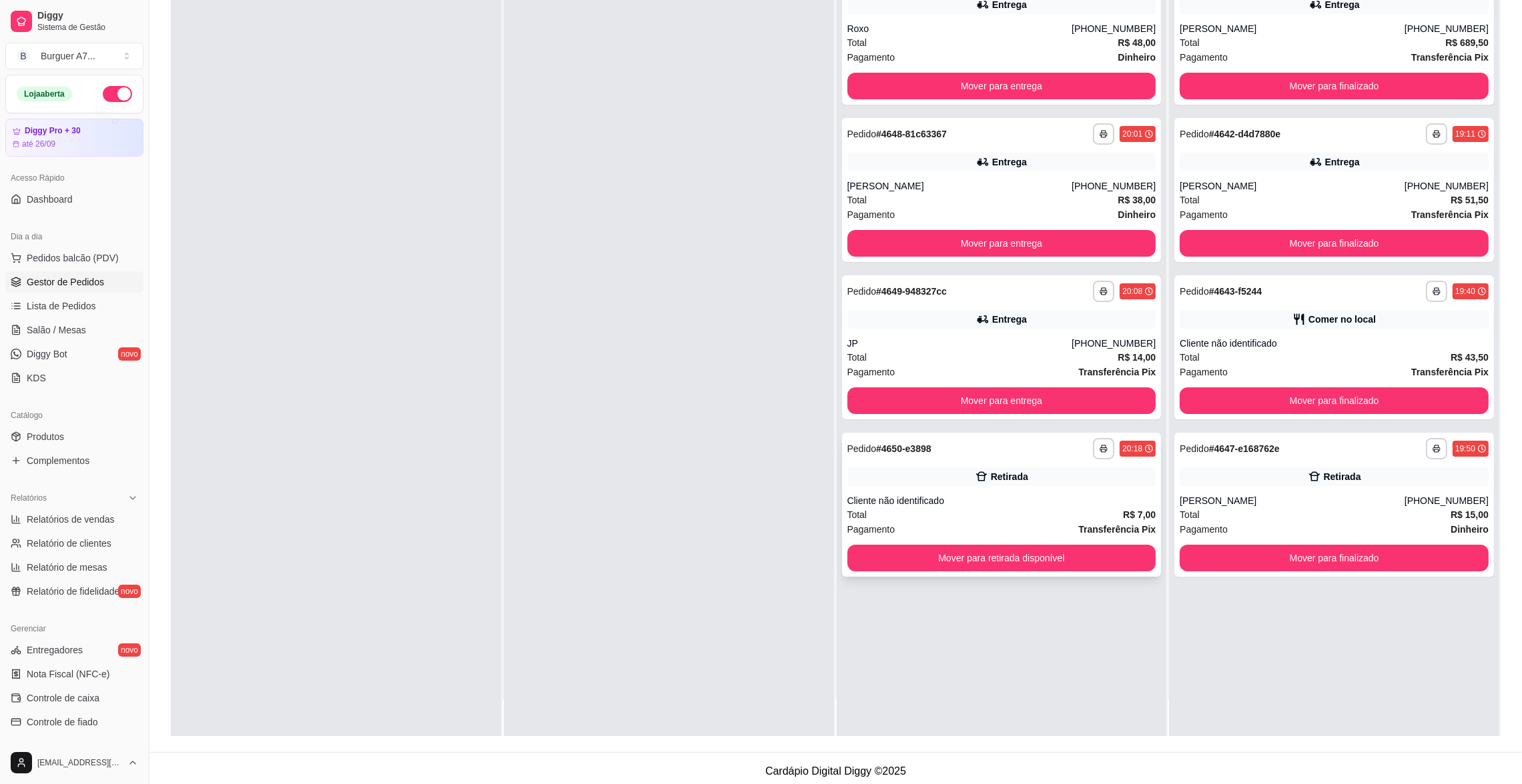
scroll to position [203, 0]
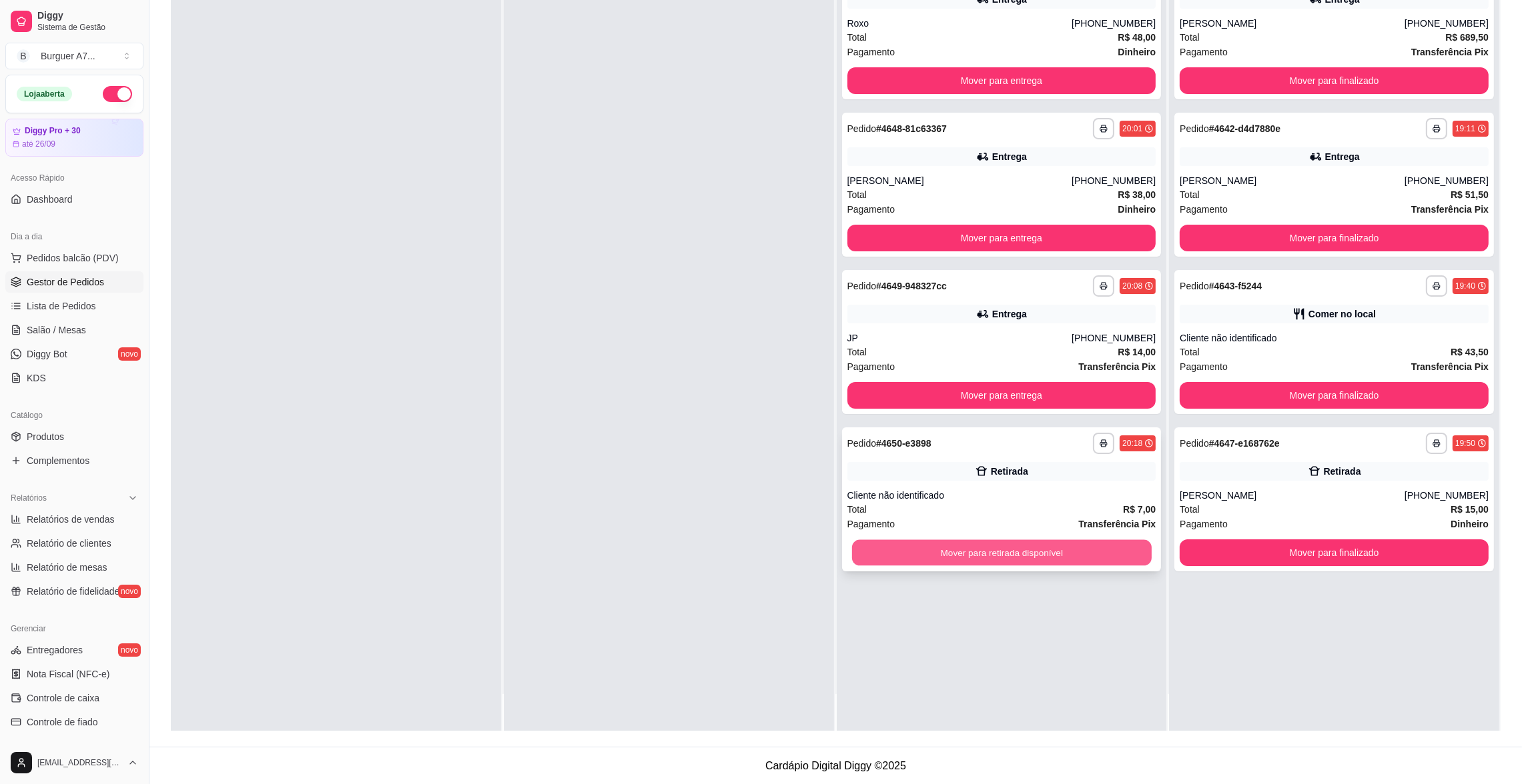
click at [1111, 551] on button "Mover para retirada disponível" at bounding box center [1000, 553] width 299 height 26
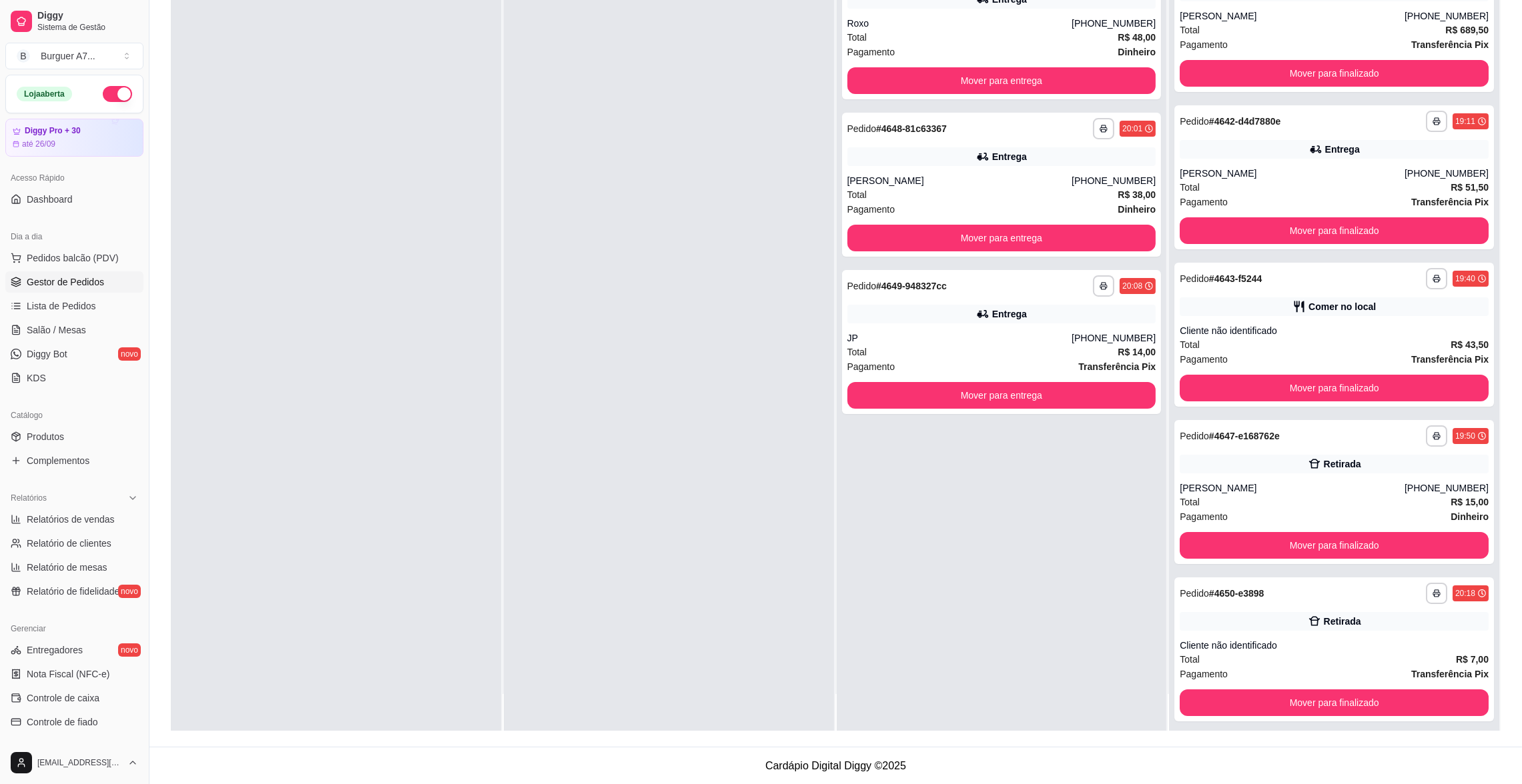
scroll to position [15, 0]
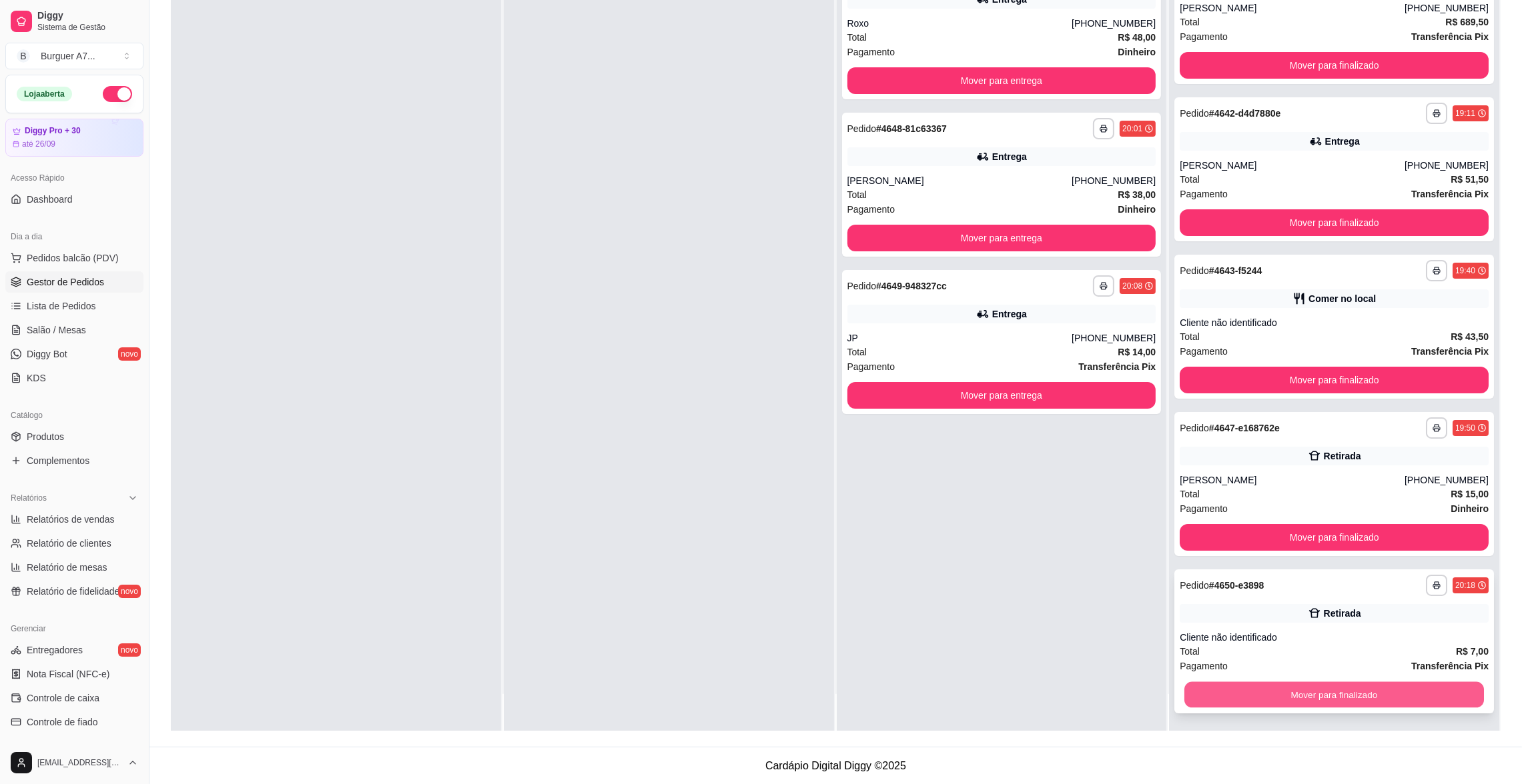
click at [1423, 689] on button "Mover para finalizado" at bounding box center [1334, 695] width 299 height 26
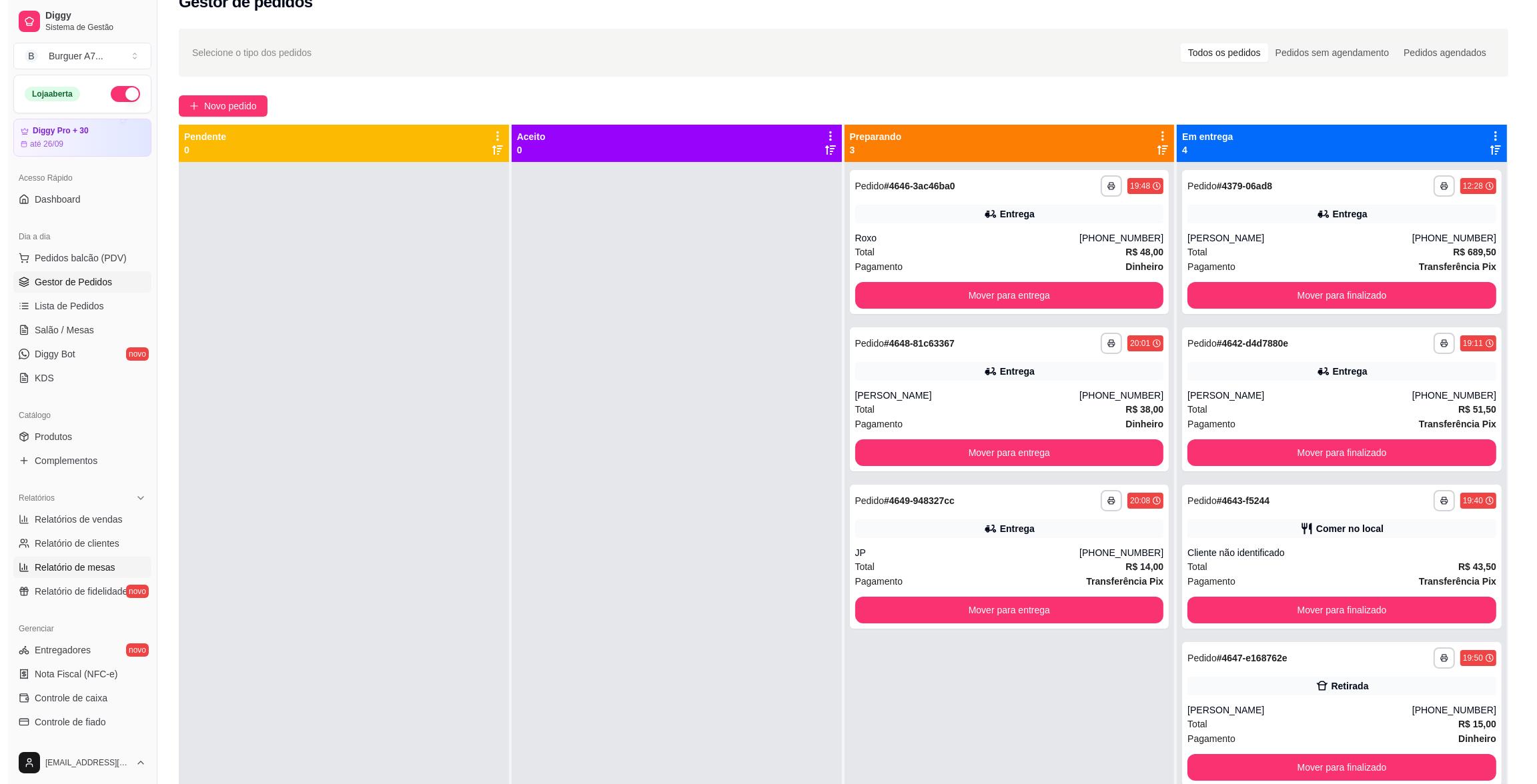
scroll to position [0, 0]
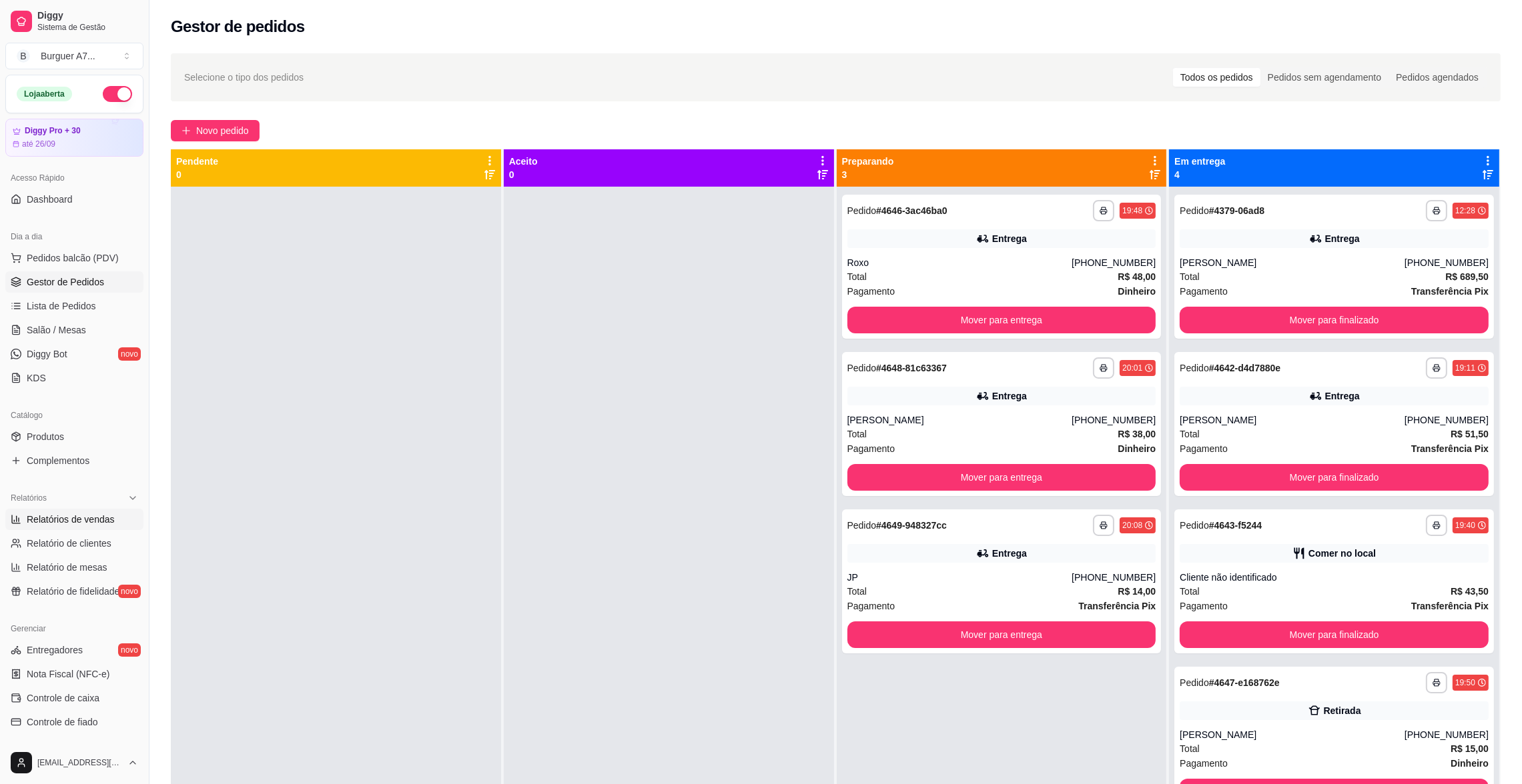
click at [93, 527] on link "Relatórios de vendas" at bounding box center [74, 519] width 138 height 21
select select "ALL"
select select "0"
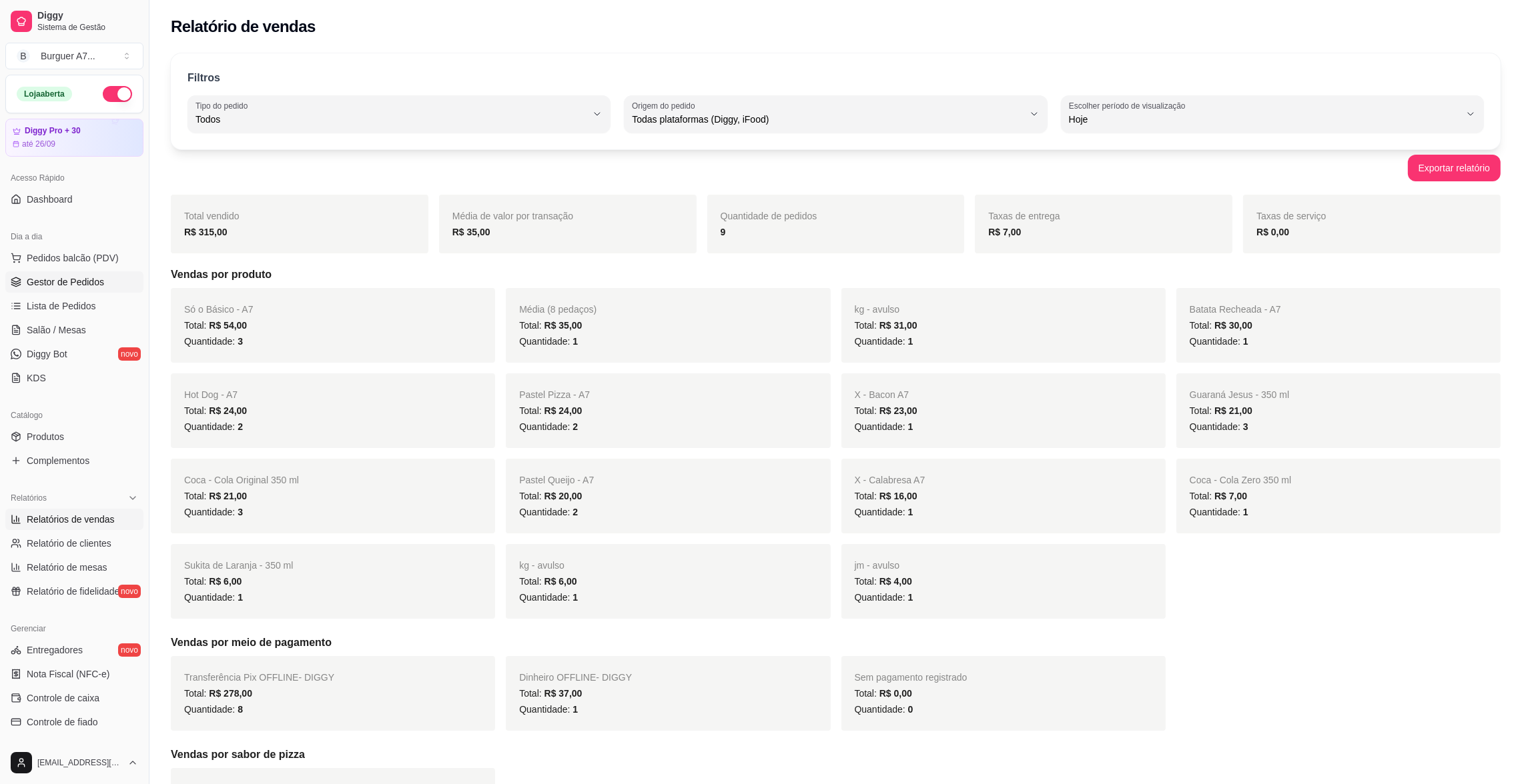
click at [47, 288] on span "Gestor de Pedidos" at bounding box center [65, 282] width 77 height 13
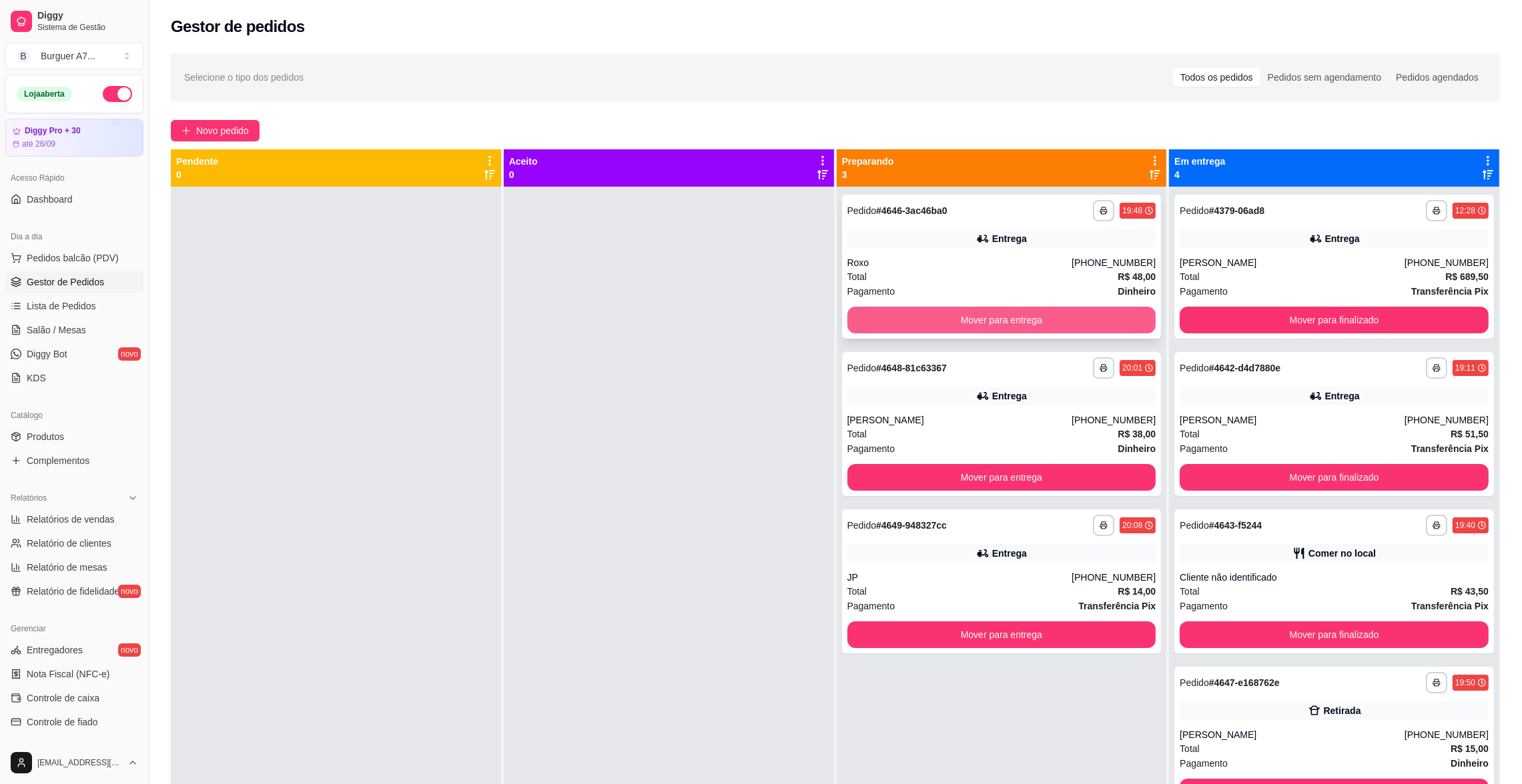
click at [1031, 315] on button "Mover para entrega" at bounding box center [1002, 320] width 309 height 26
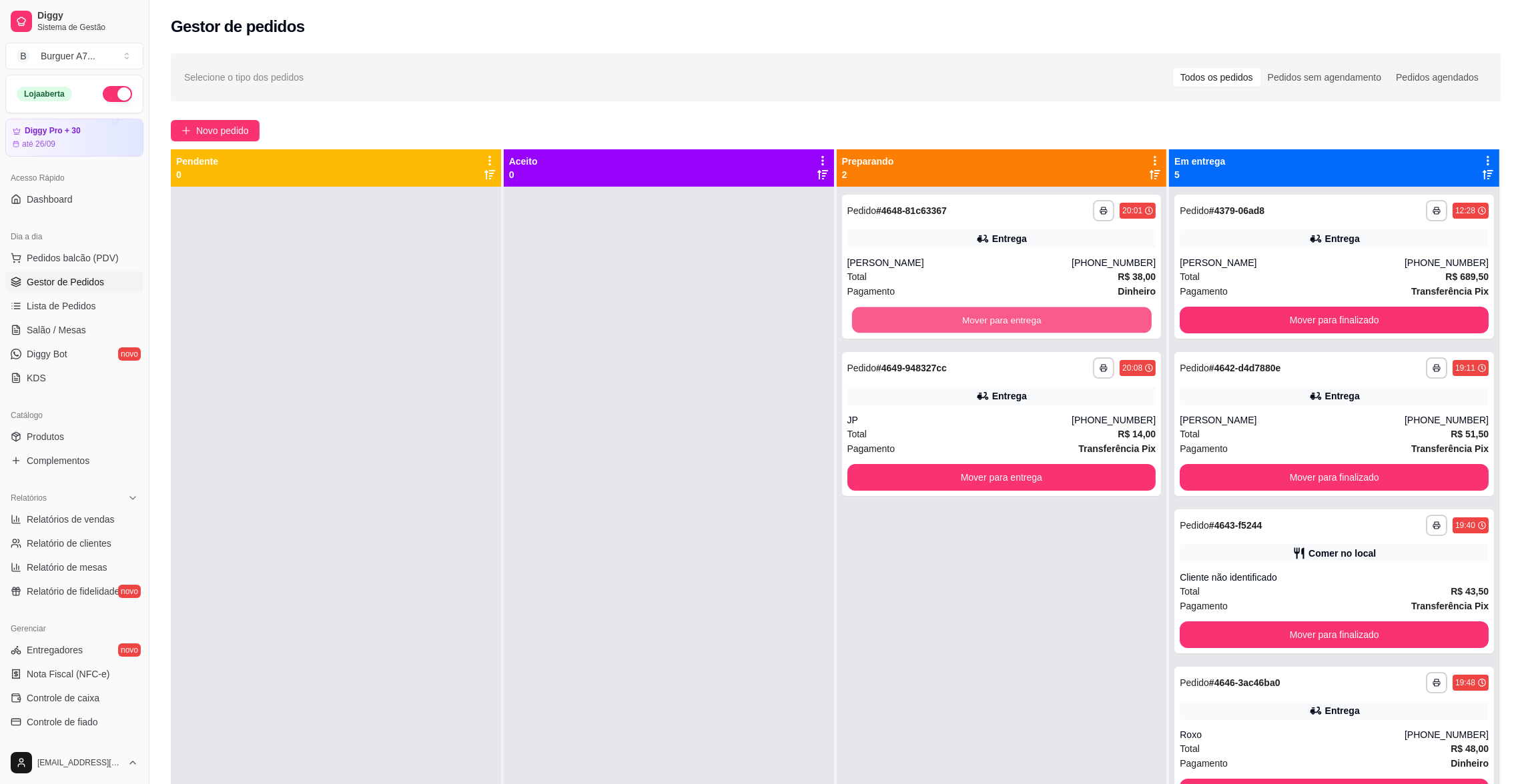
click at [1031, 318] on button "Mover para entrega" at bounding box center [1000, 320] width 299 height 26
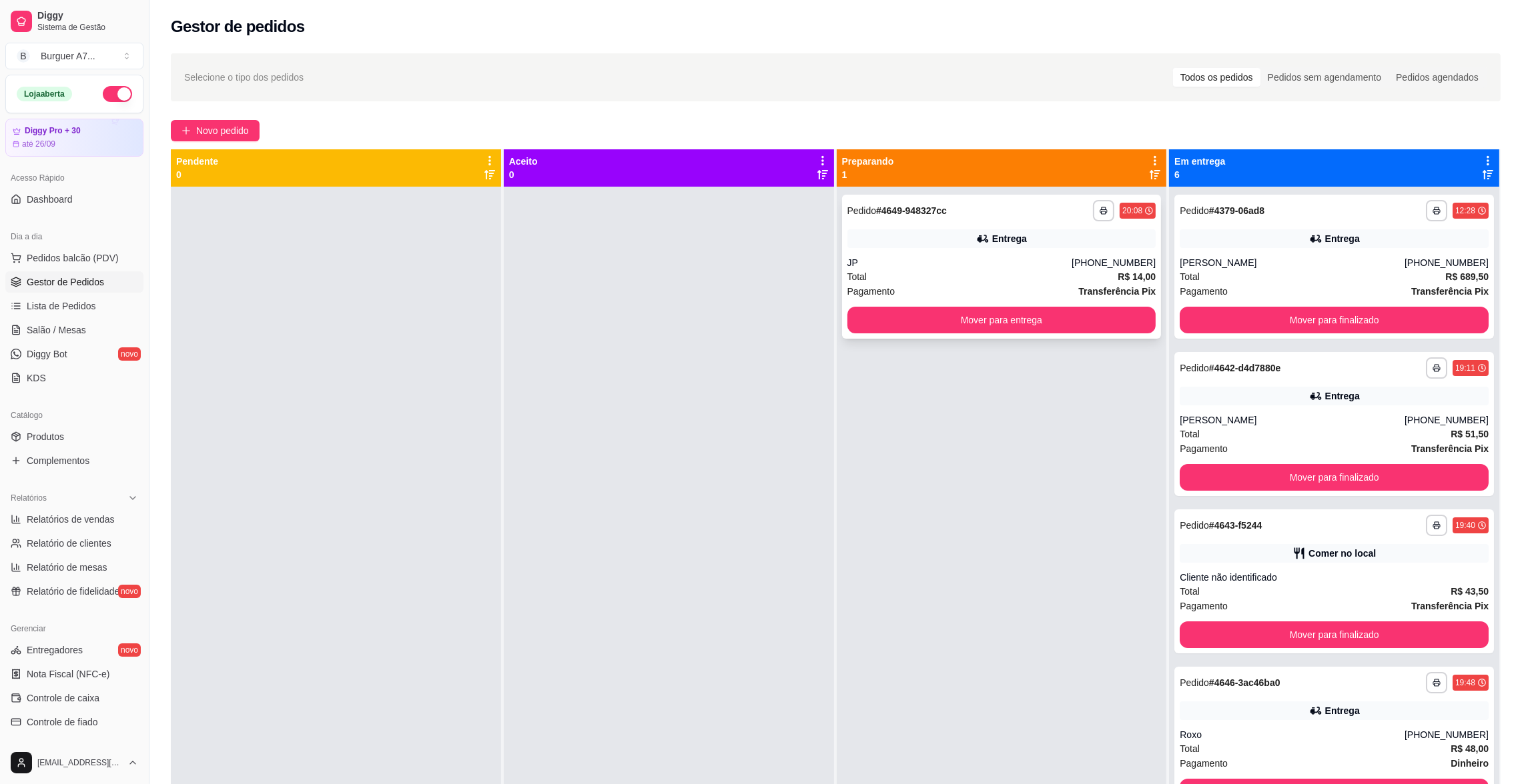
click at [1034, 268] on div "JP" at bounding box center [960, 263] width 225 height 13
click at [237, 138] on span "Novo pedido" at bounding box center [223, 131] width 53 height 15
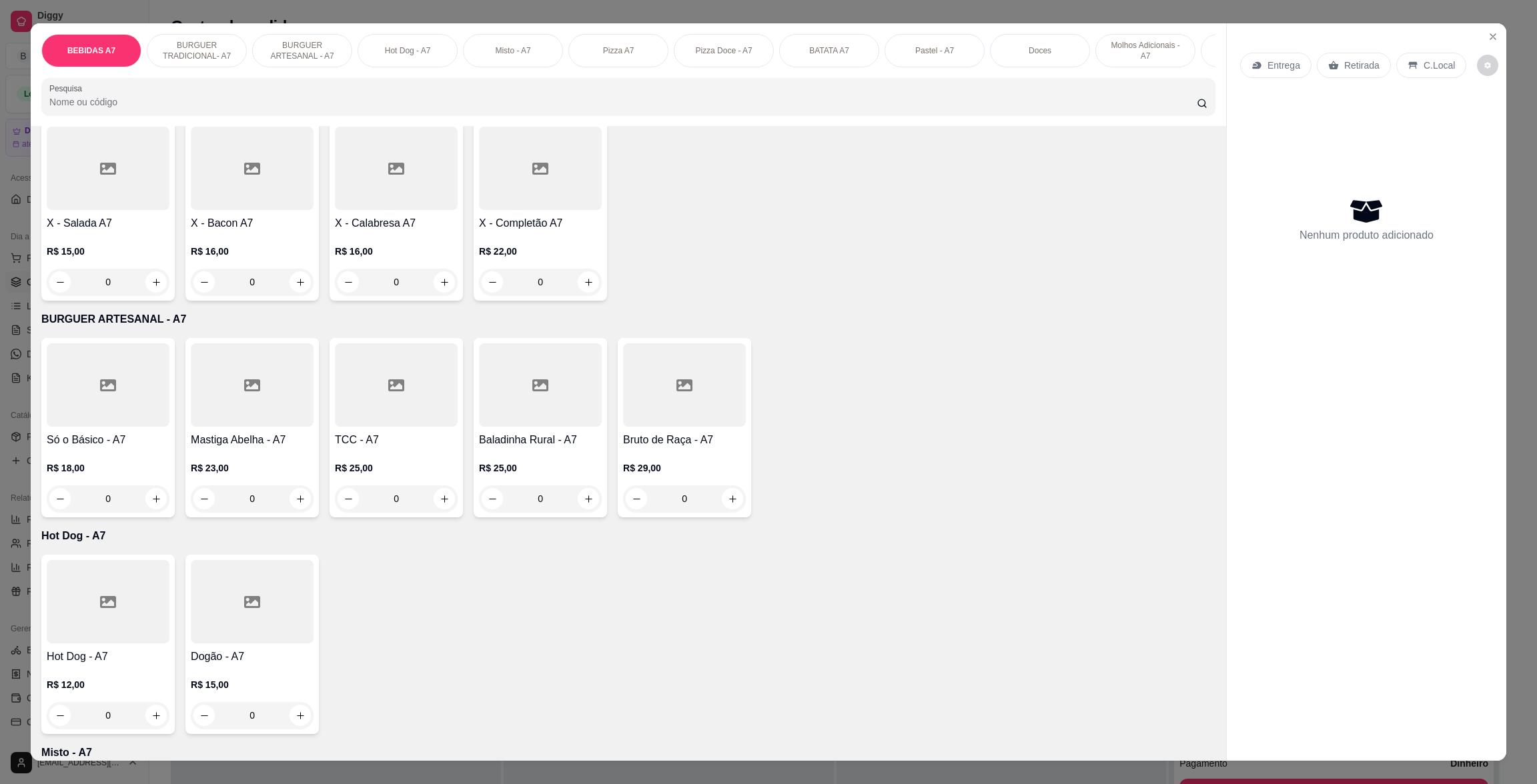
scroll to position [599, 0]
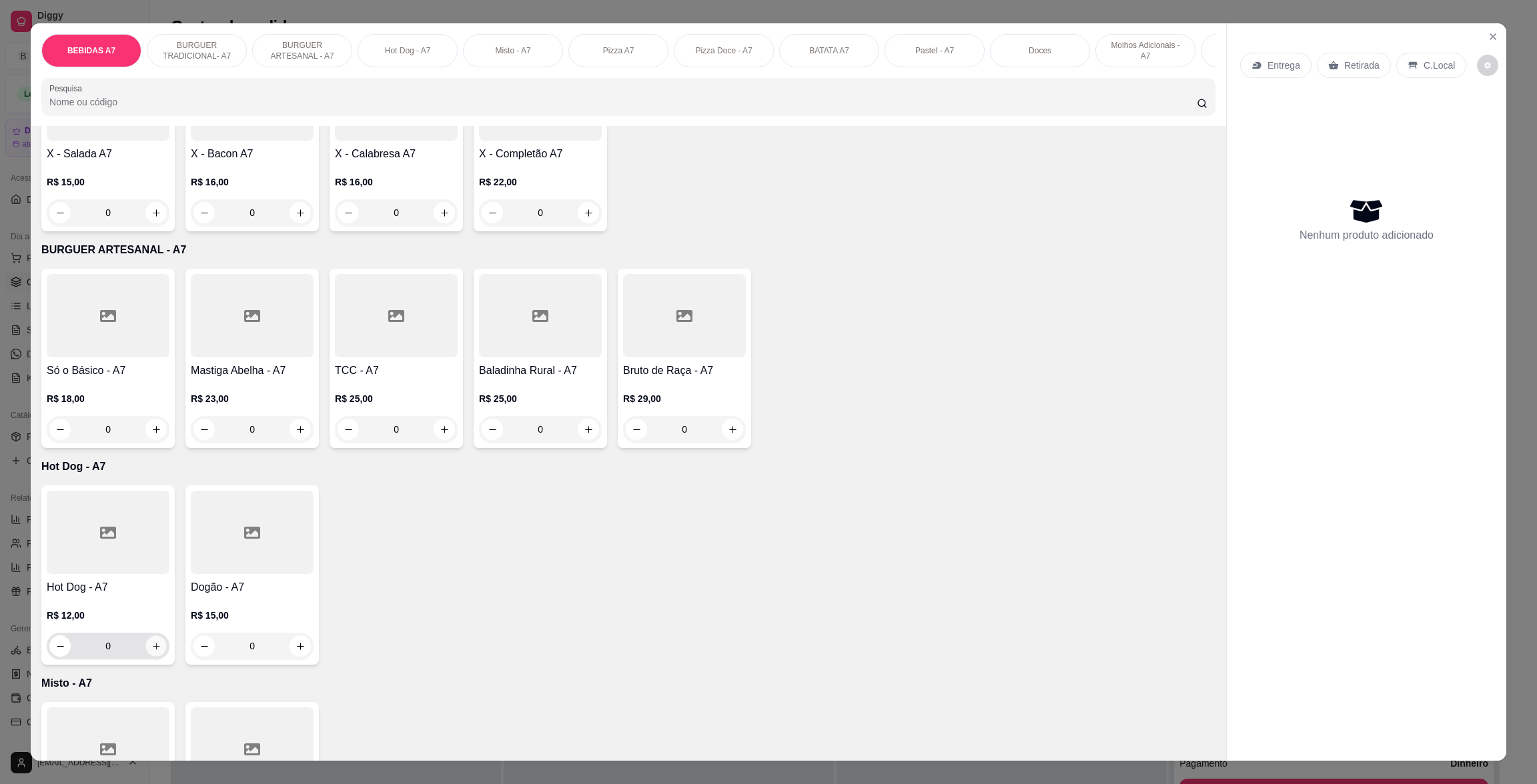
click at [152, 652] on icon "increase-product-quantity" at bounding box center [157, 646] width 10 height 10
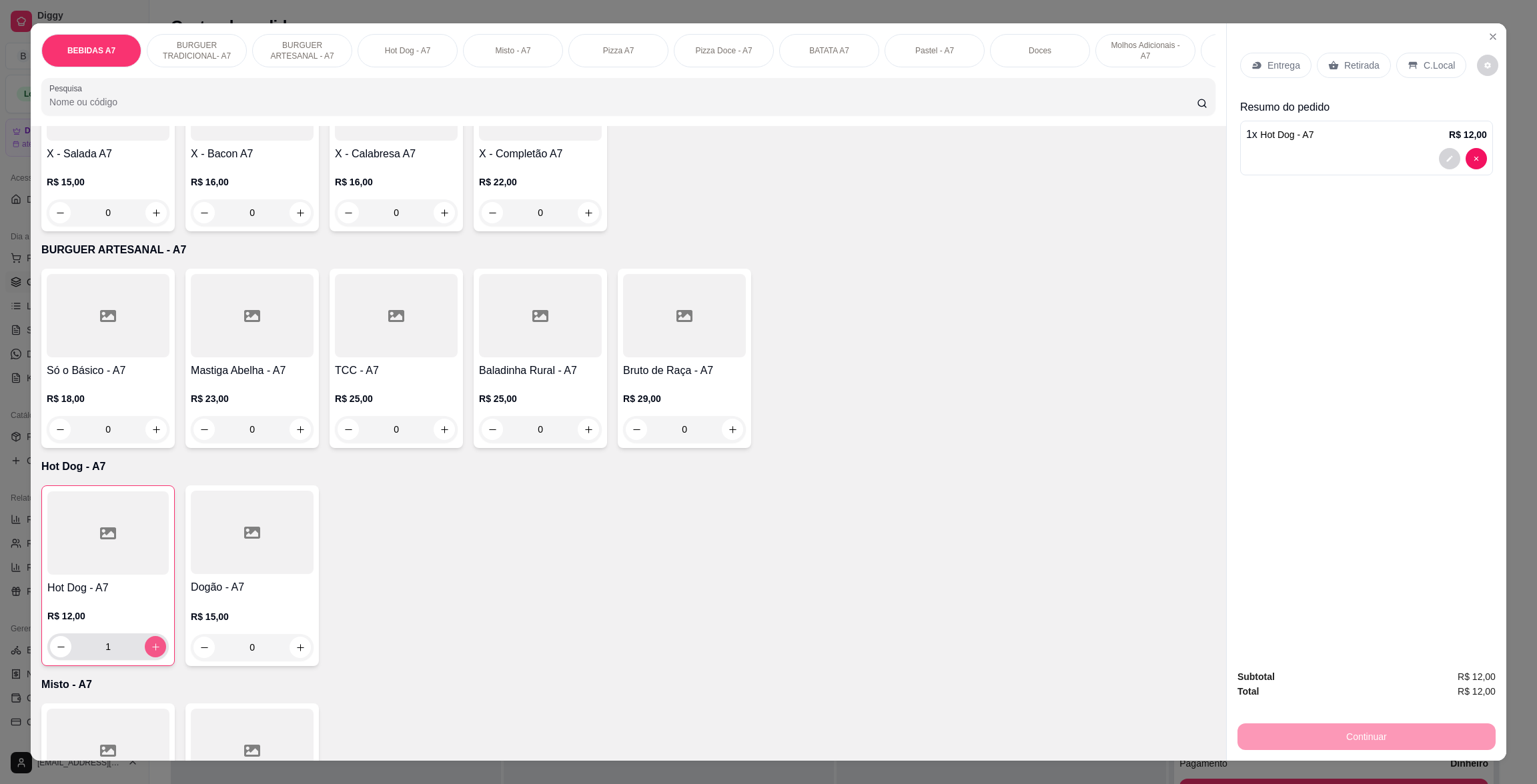
click at [152, 651] on icon "increase-product-quantity" at bounding box center [156, 647] width 7 height 7
type input "2"
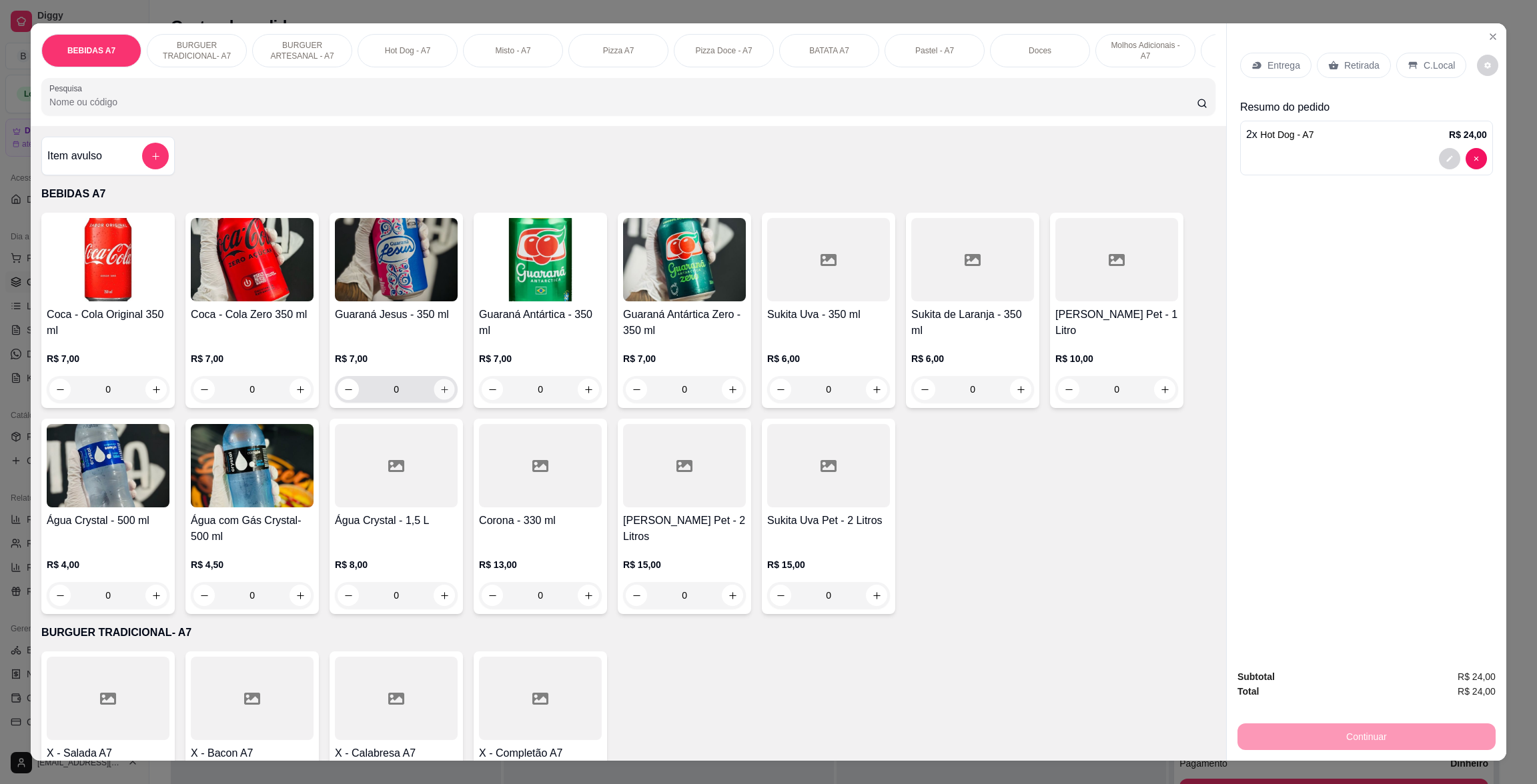
click at [440, 395] on icon "increase-product-quantity" at bounding box center [445, 390] width 10 height 10
type input "1"
click at [1287, 70] on p "Entrega" at bounding box center [1284, 65] width 32 height 13
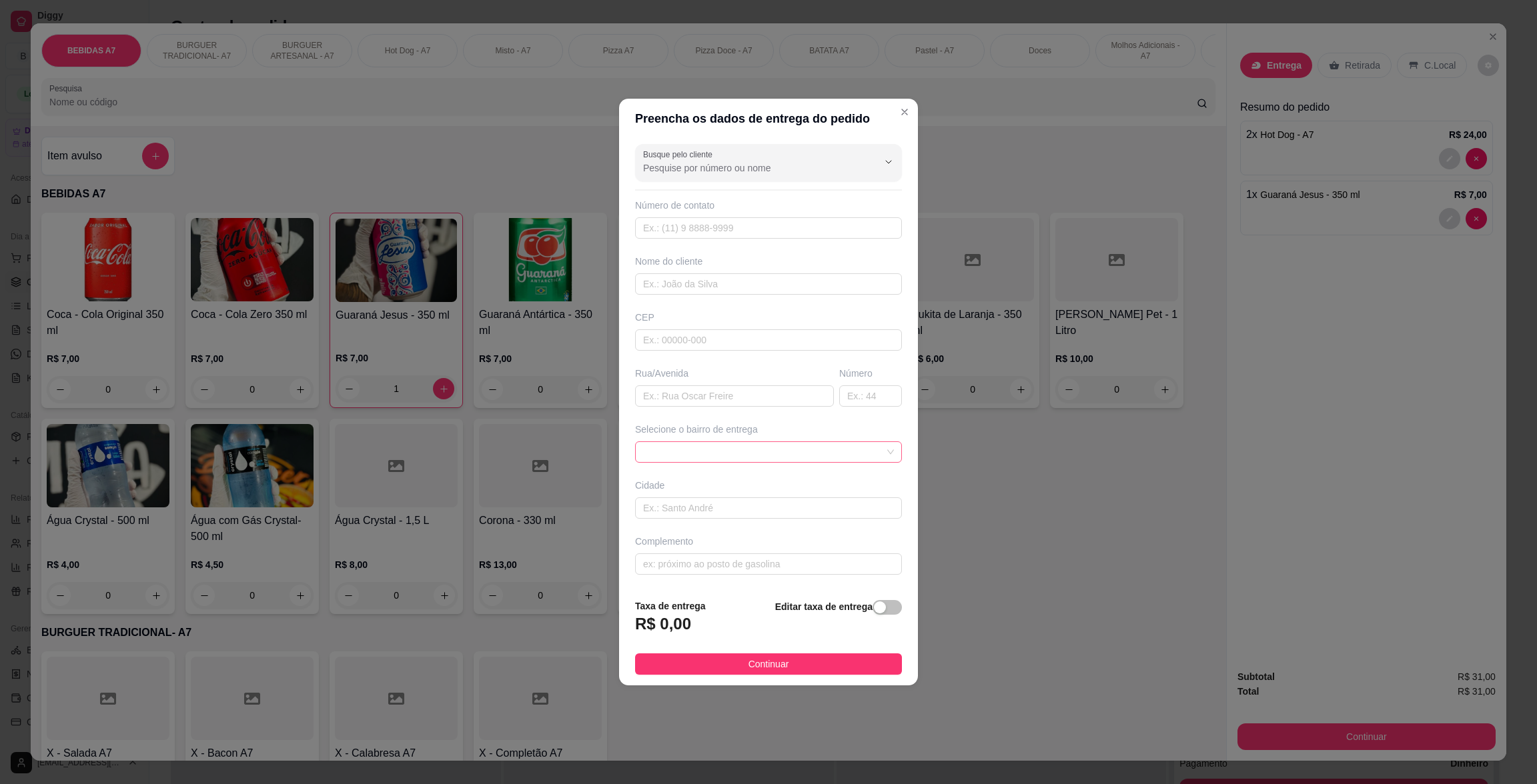
click at [871, 446] on span at bounding box center [768, 452] width 251 height 20
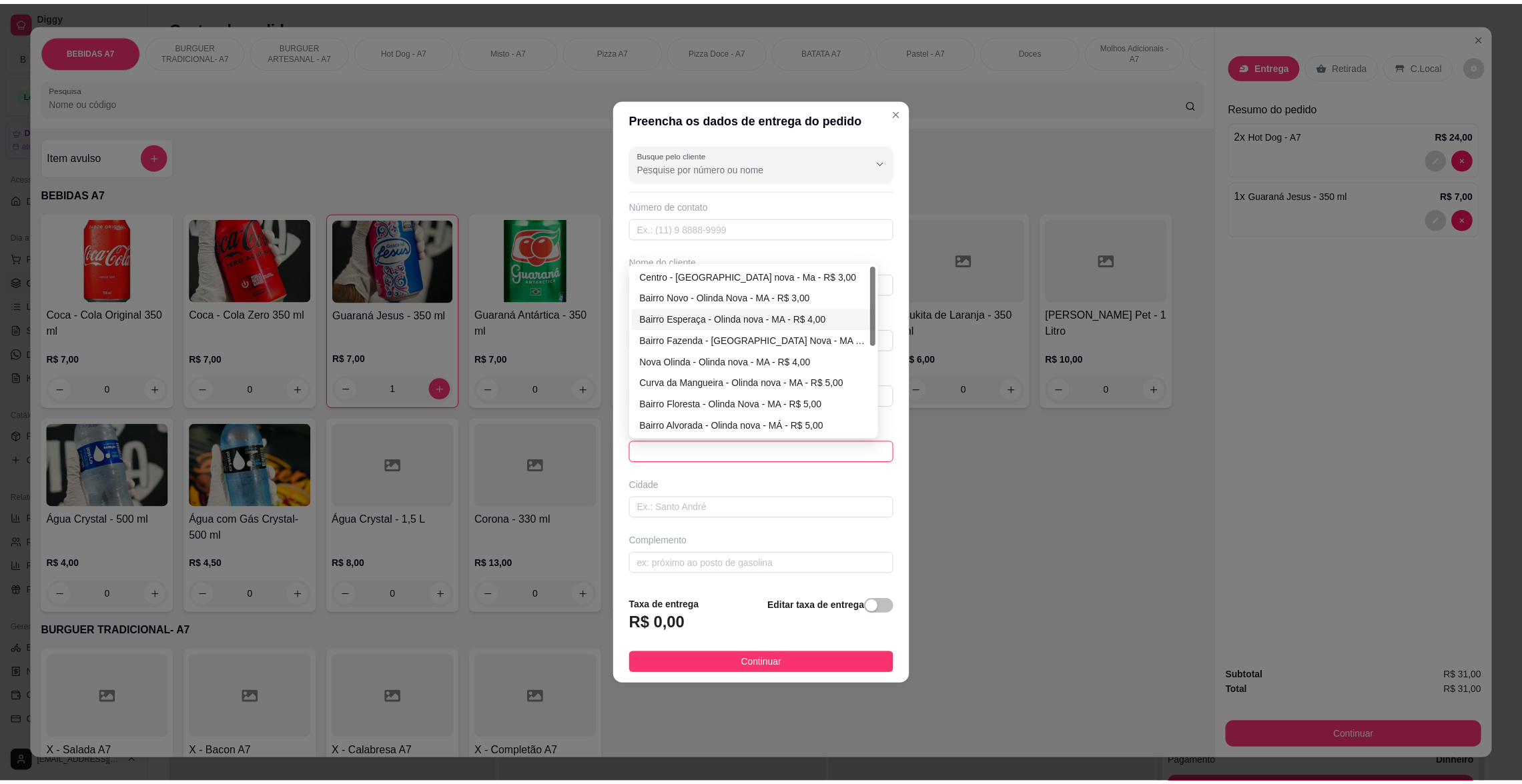
scroll to position [192, 0]
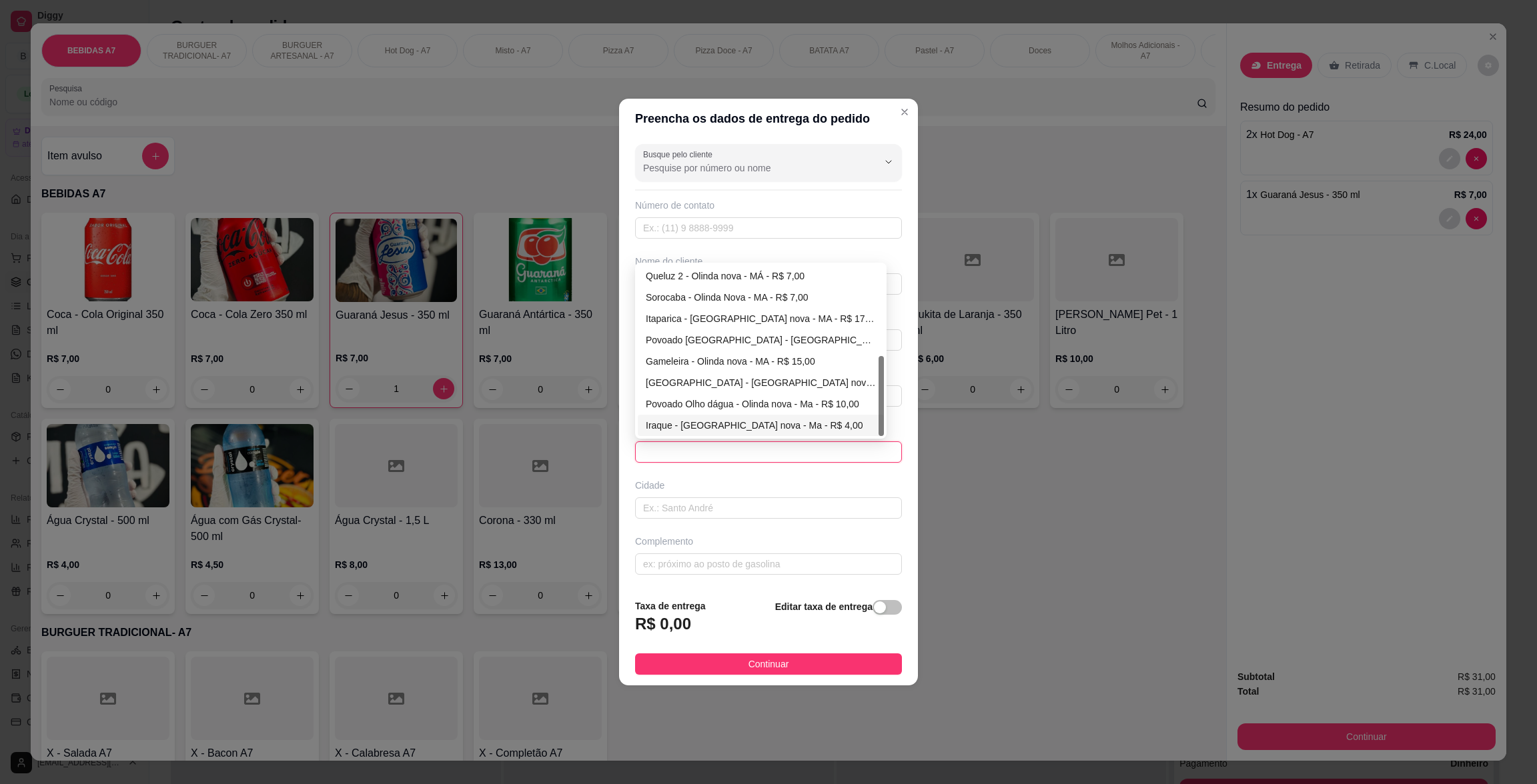
click at [765, 421] on div "Iraque - [GEOGRAPHIC_DATA] nova - Ma - R$ 4,00" at bounding box center [761, 426] width 230 height 15
type input "Olinda nova - Ma"
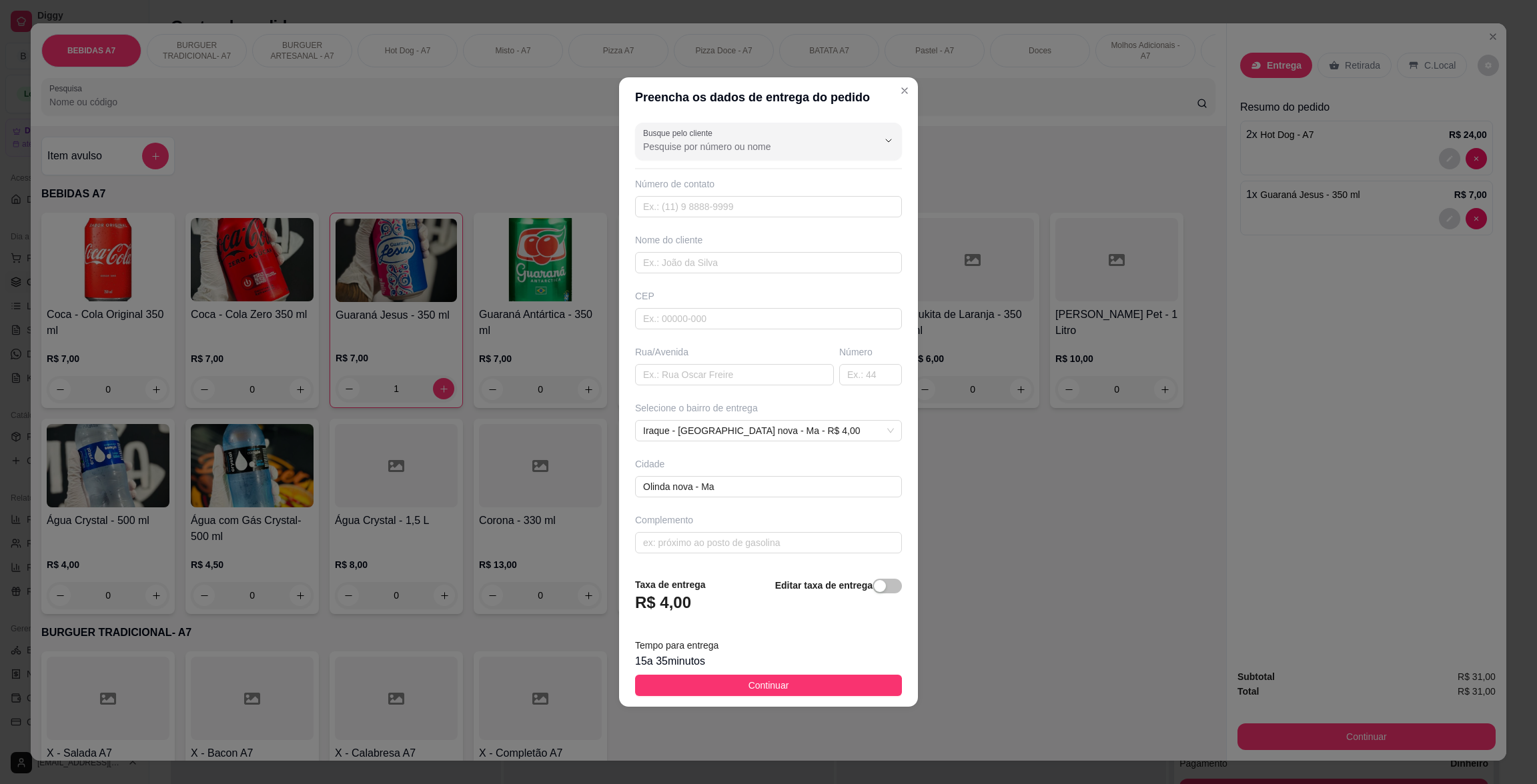
click at [856, 677] on button "Continuar" at bounding box center [768, 685] width 267 height 21
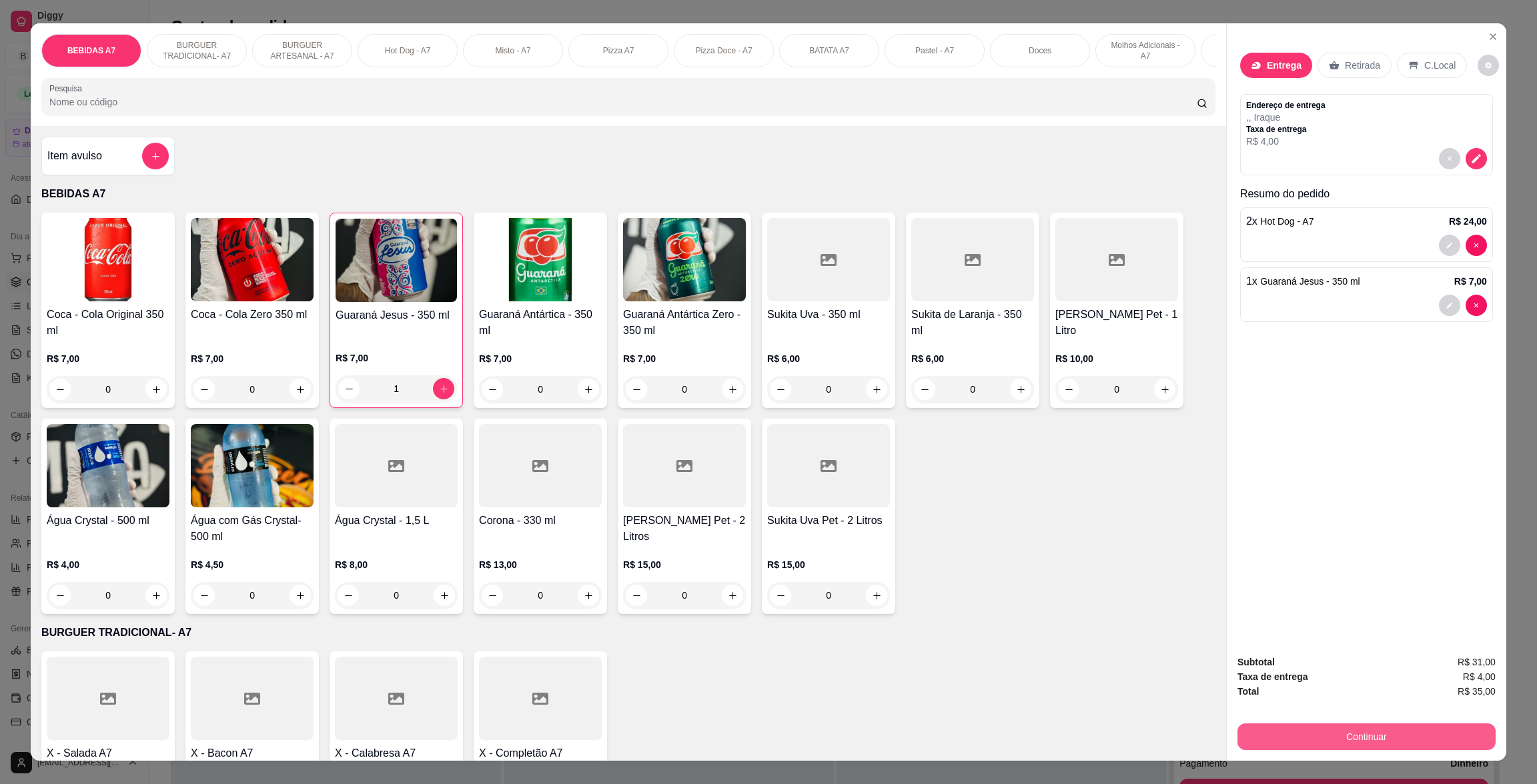
click at [1415, 739] on button "Continuar" at bounding box center [1366, 737] width 258 height 26
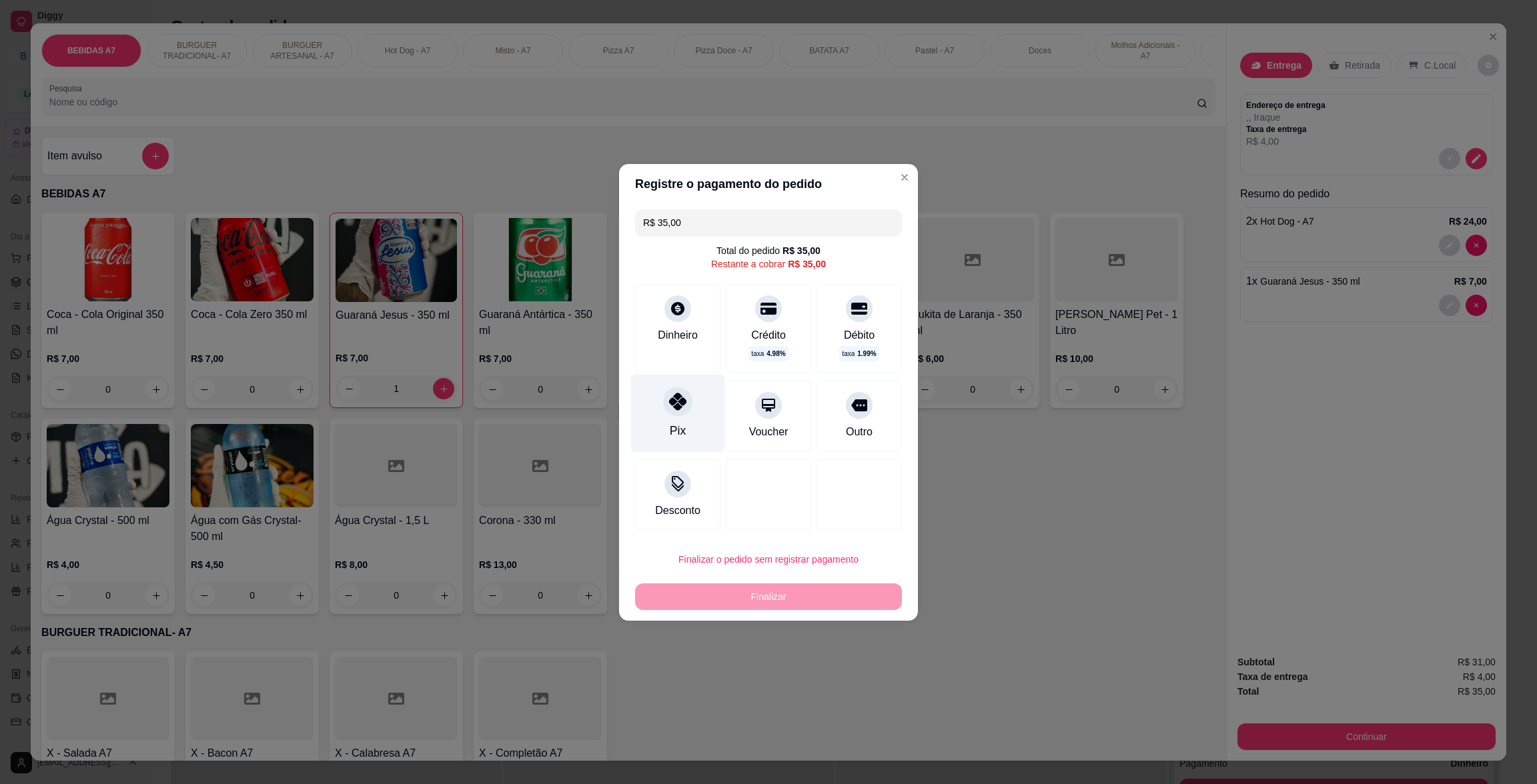
click at [673, 405] on icon at bounding box center [678, 402] width 18 height 18
type input "R$ 0,00"
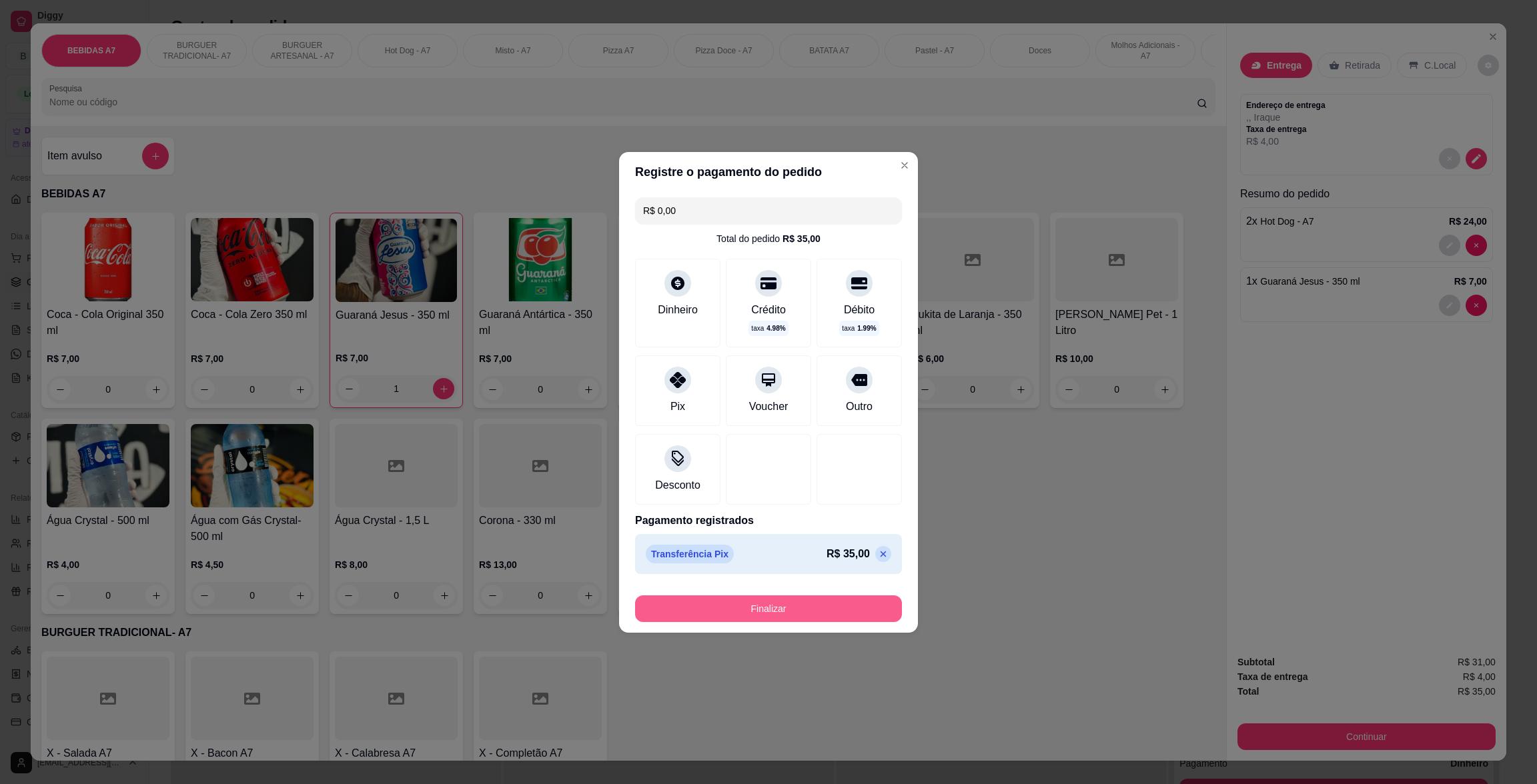
click at [781, 611] on button "Finalizar" at bounding box center [768, 609] width 267 height 26
type input "0"
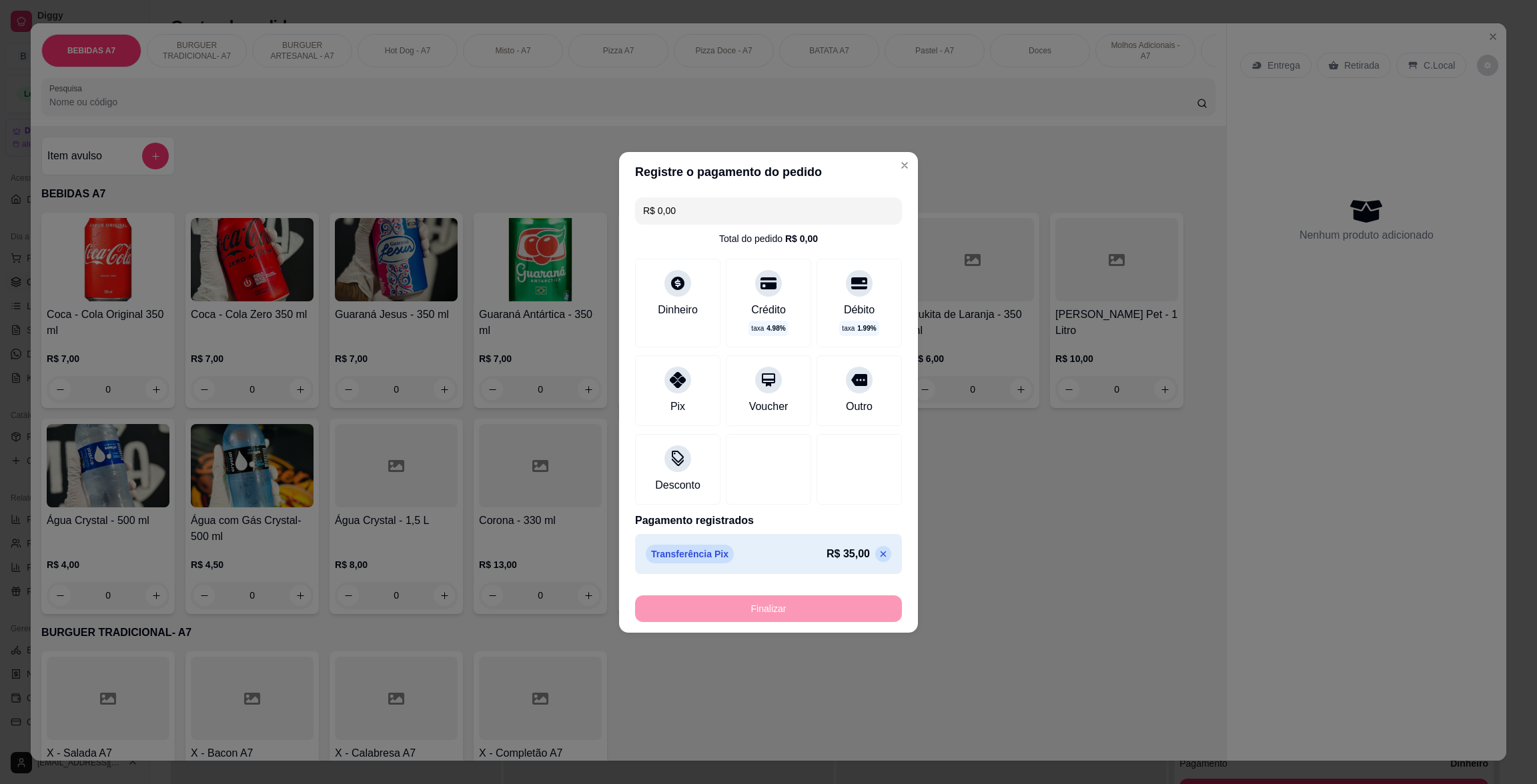
type input "-R$ 35,00"
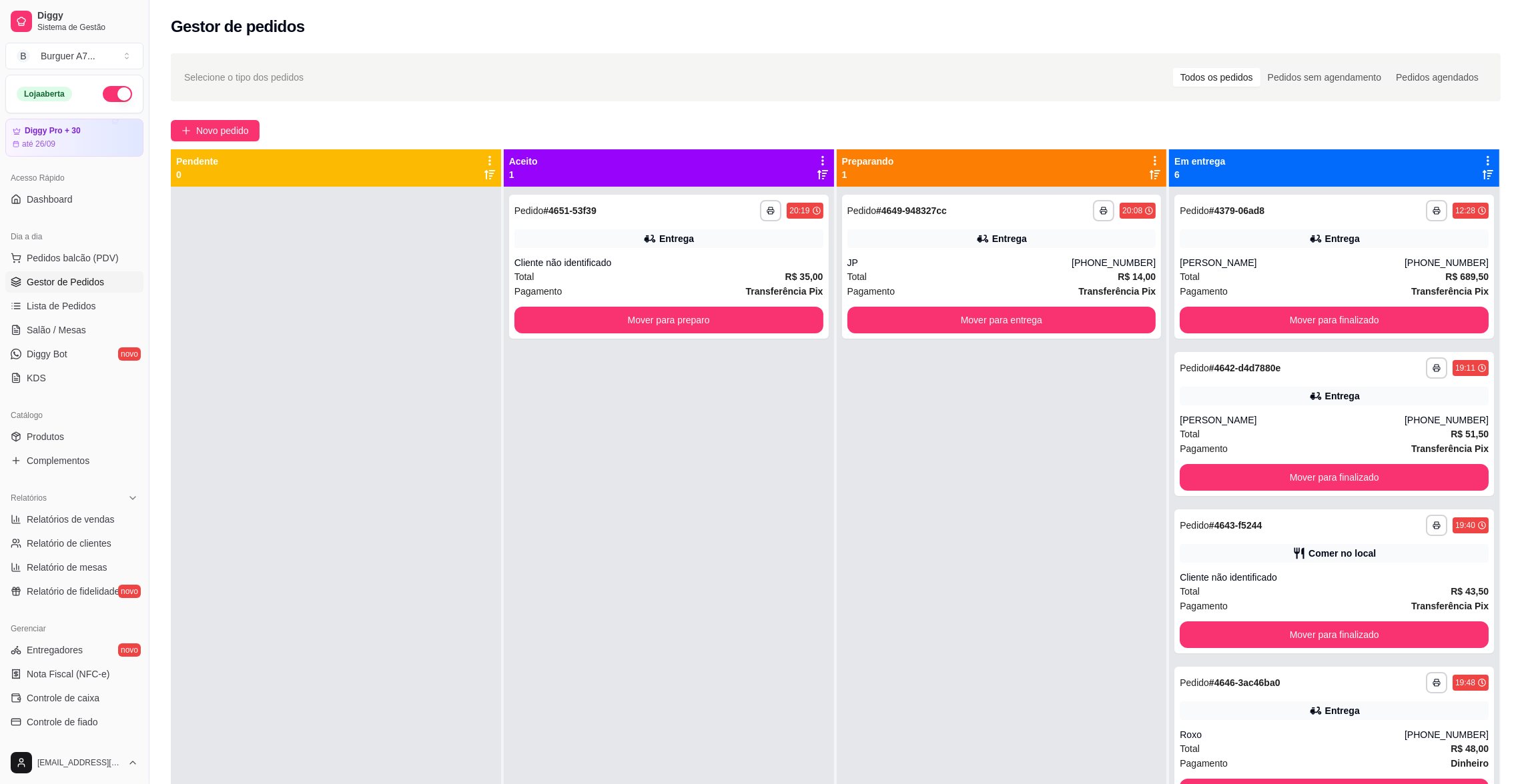
scroll to position [37, 0]
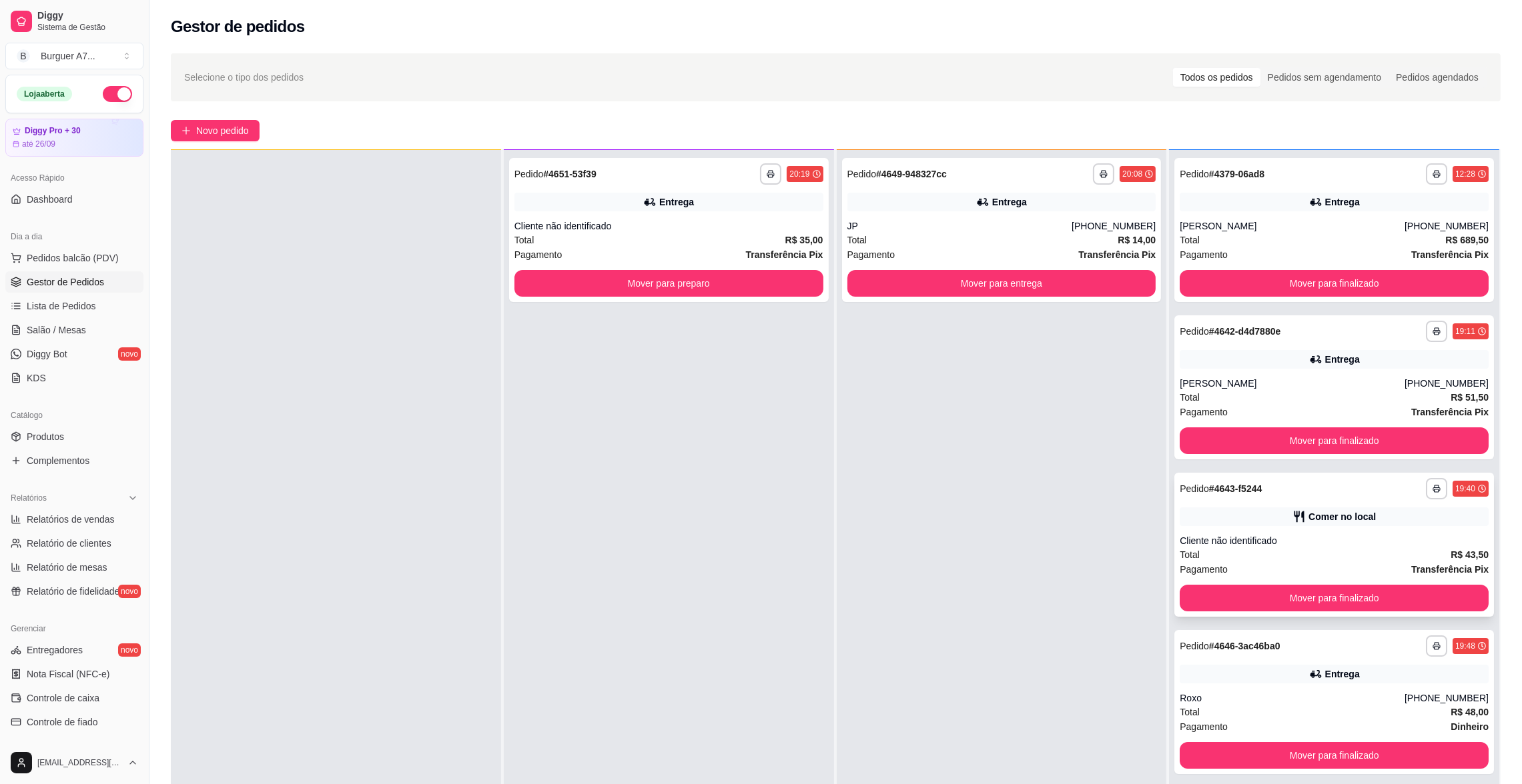
click at [1260, 514] on div "Comer no local" at bounding box center [1334, 516] width 309 height 18
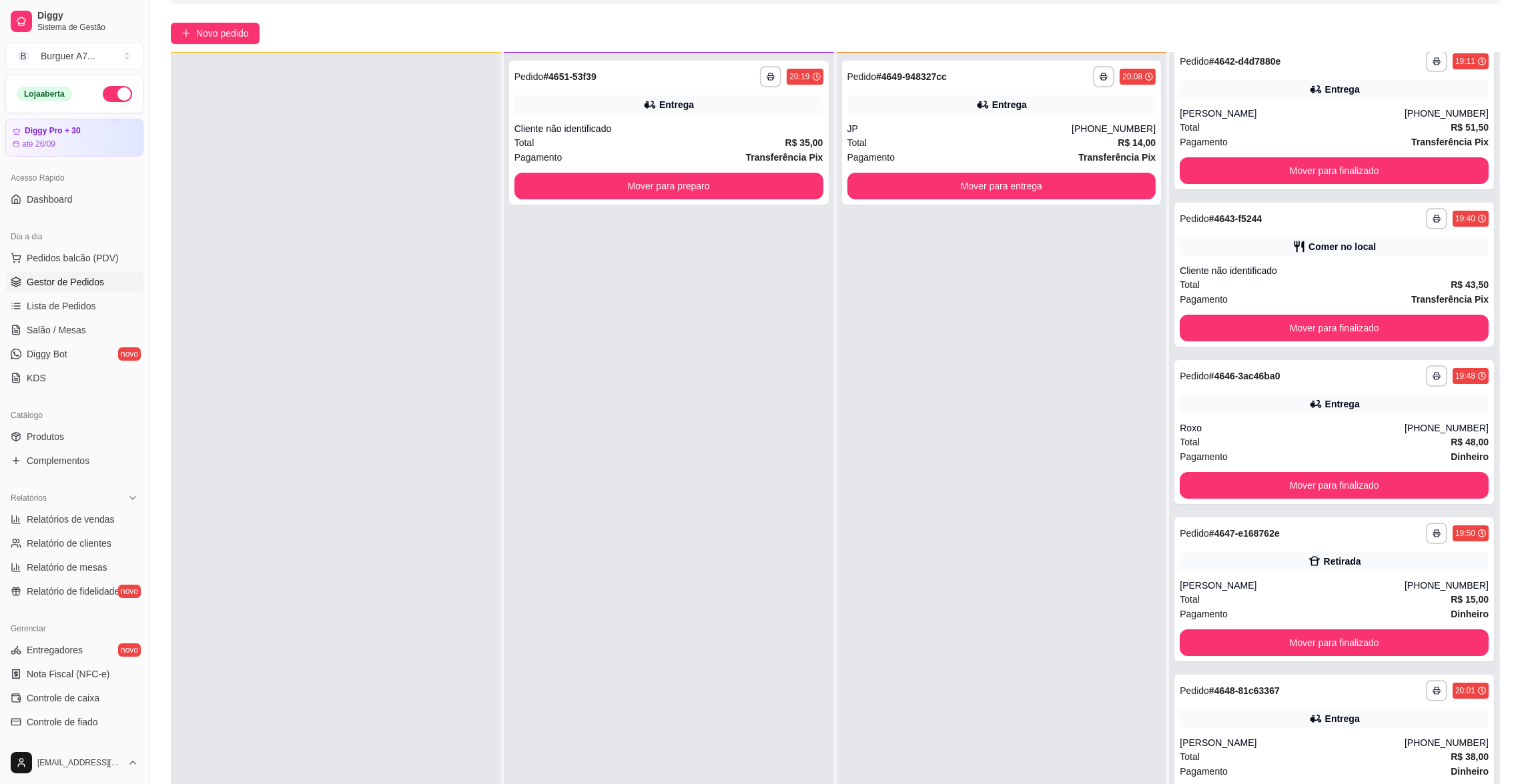
scroll to position [100, 0]
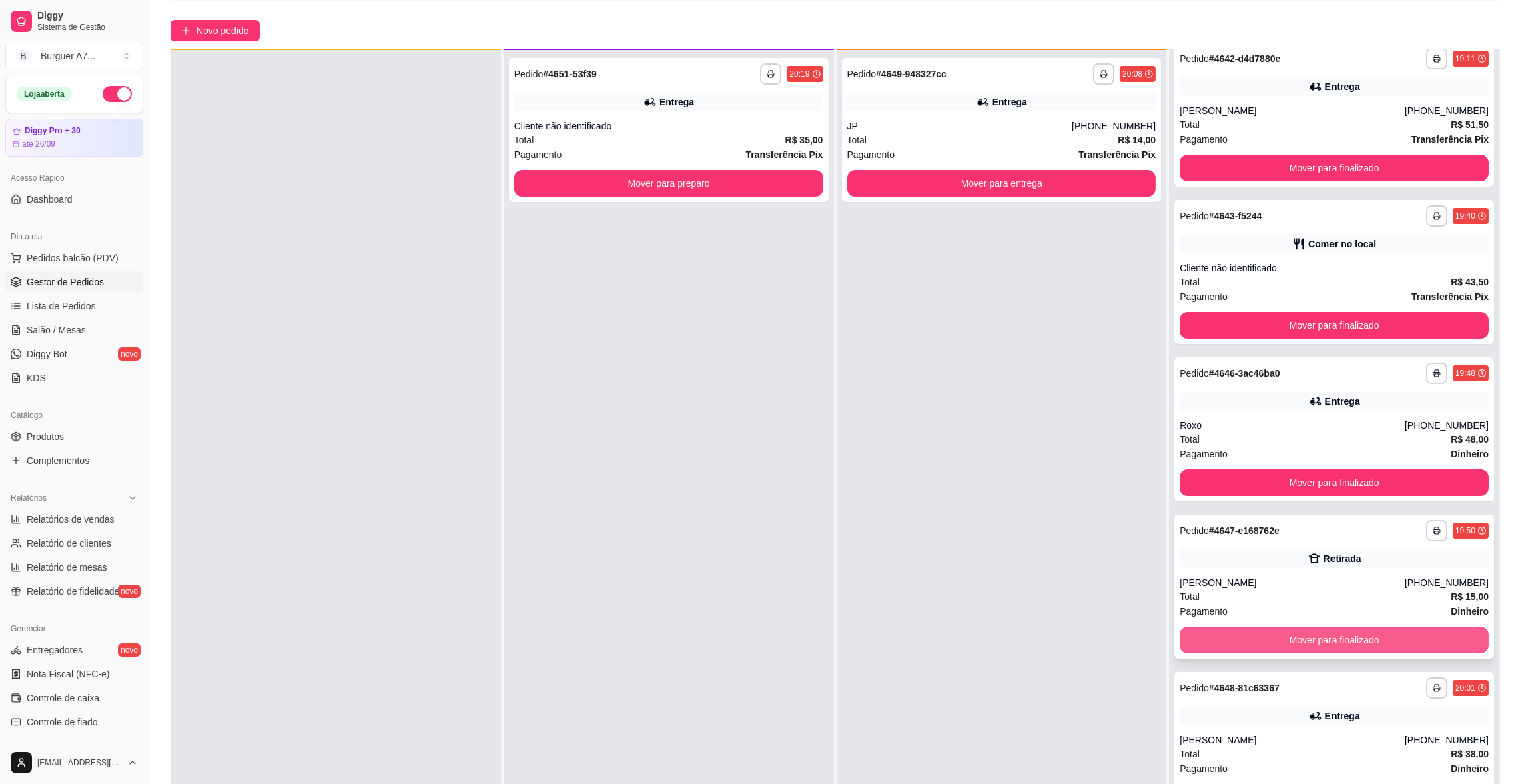
click at [1298, 640] on button "Mover para finalizado" at bounding box center [1334, 640] width 309 height 26
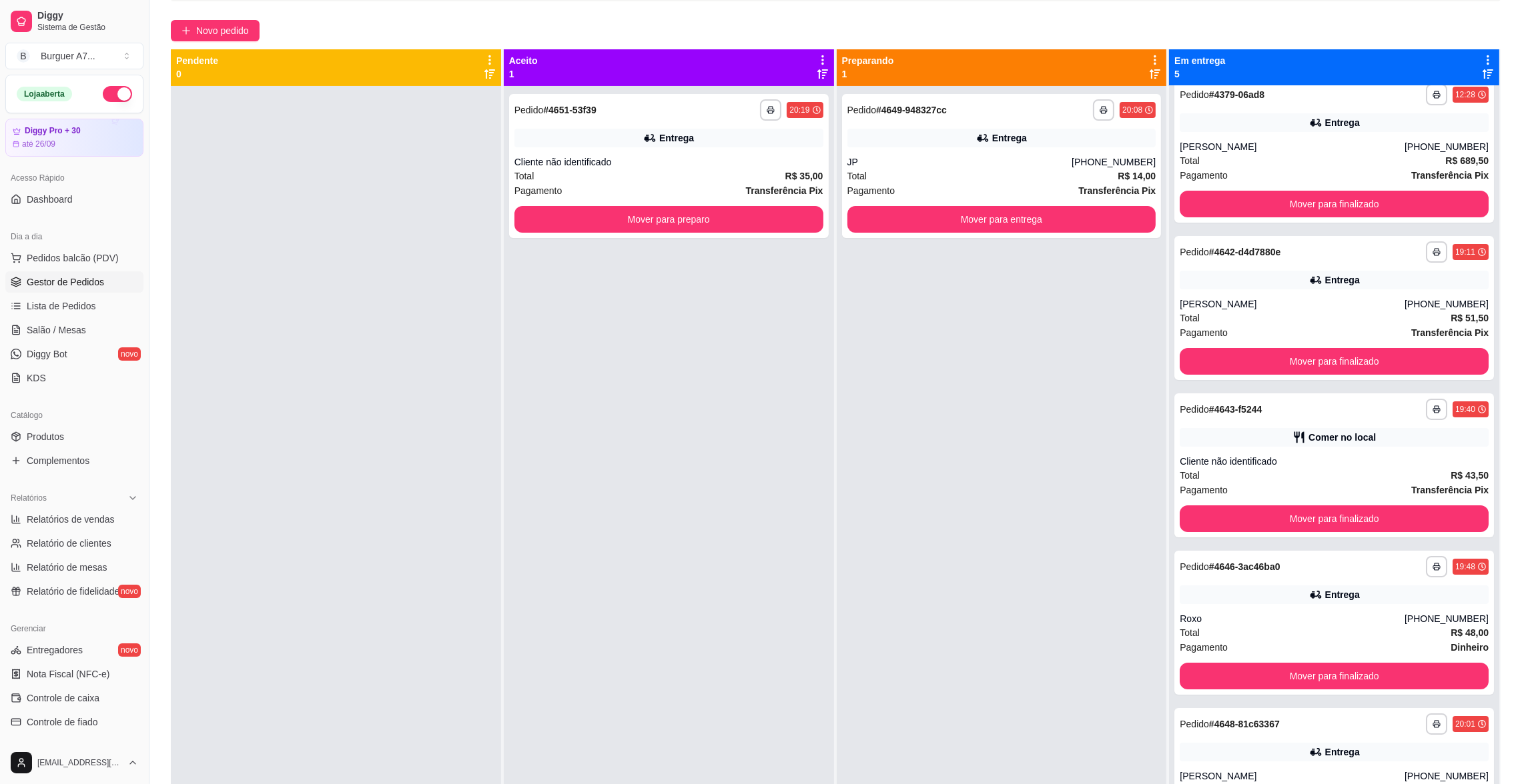
scroll to position [0, 0]
click at [801, 207] on button "Mover para preparo" at bounding box center [669, 220] width 309 height 26
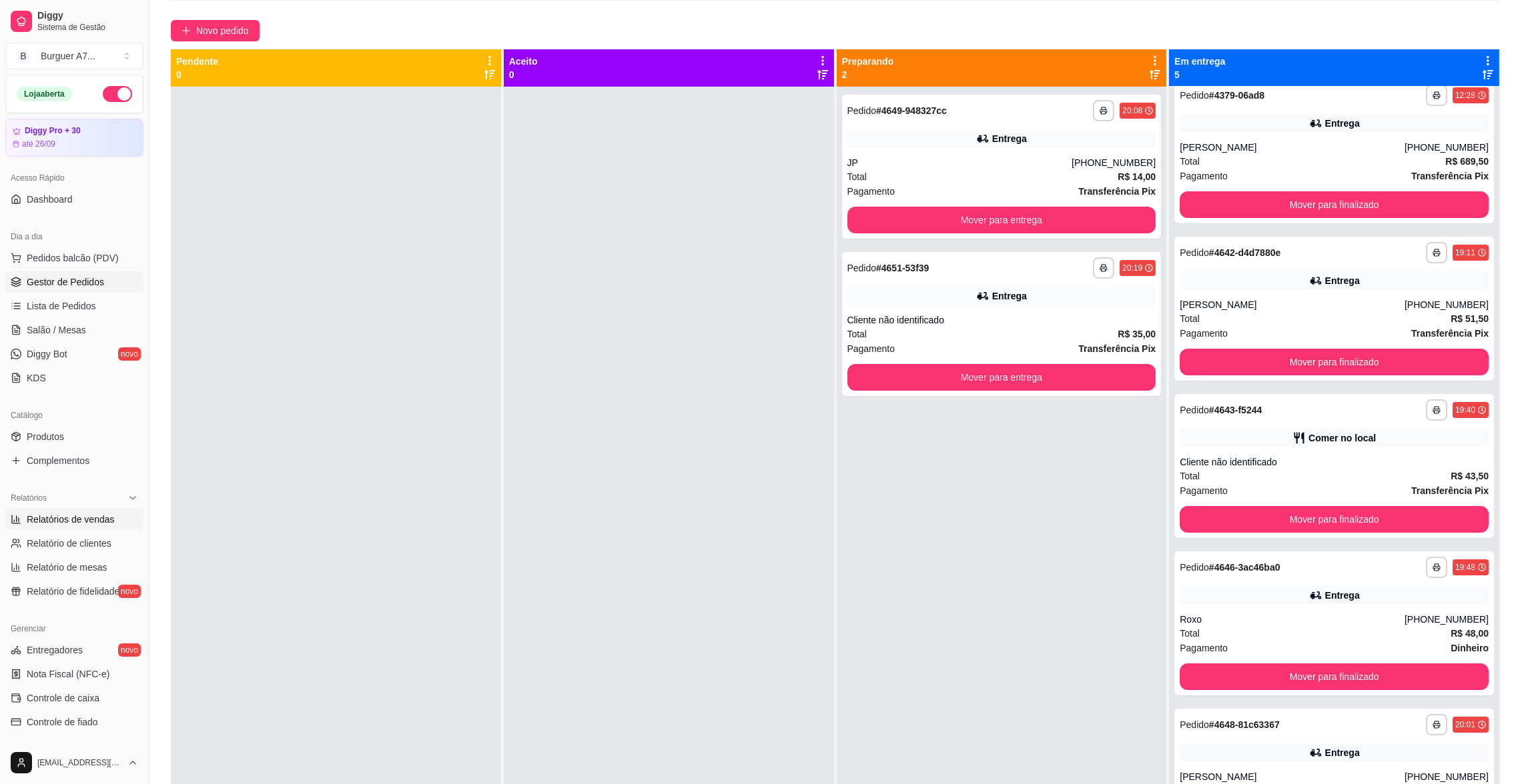
click at [35, 514] on span "Relatórios de vendas" at bounding box center [71, 519] width 88 height 13
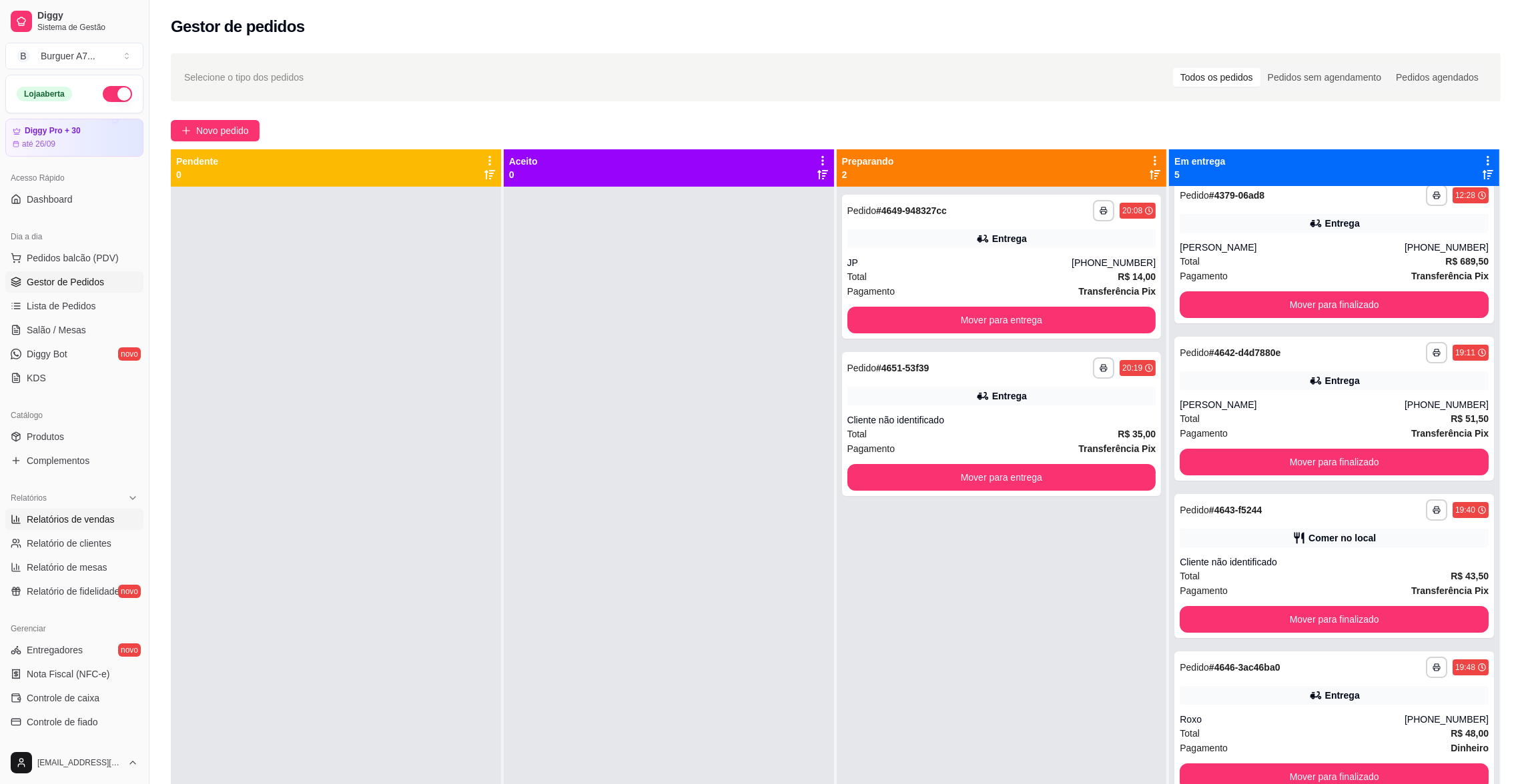
select select "ALL"
select select "0"
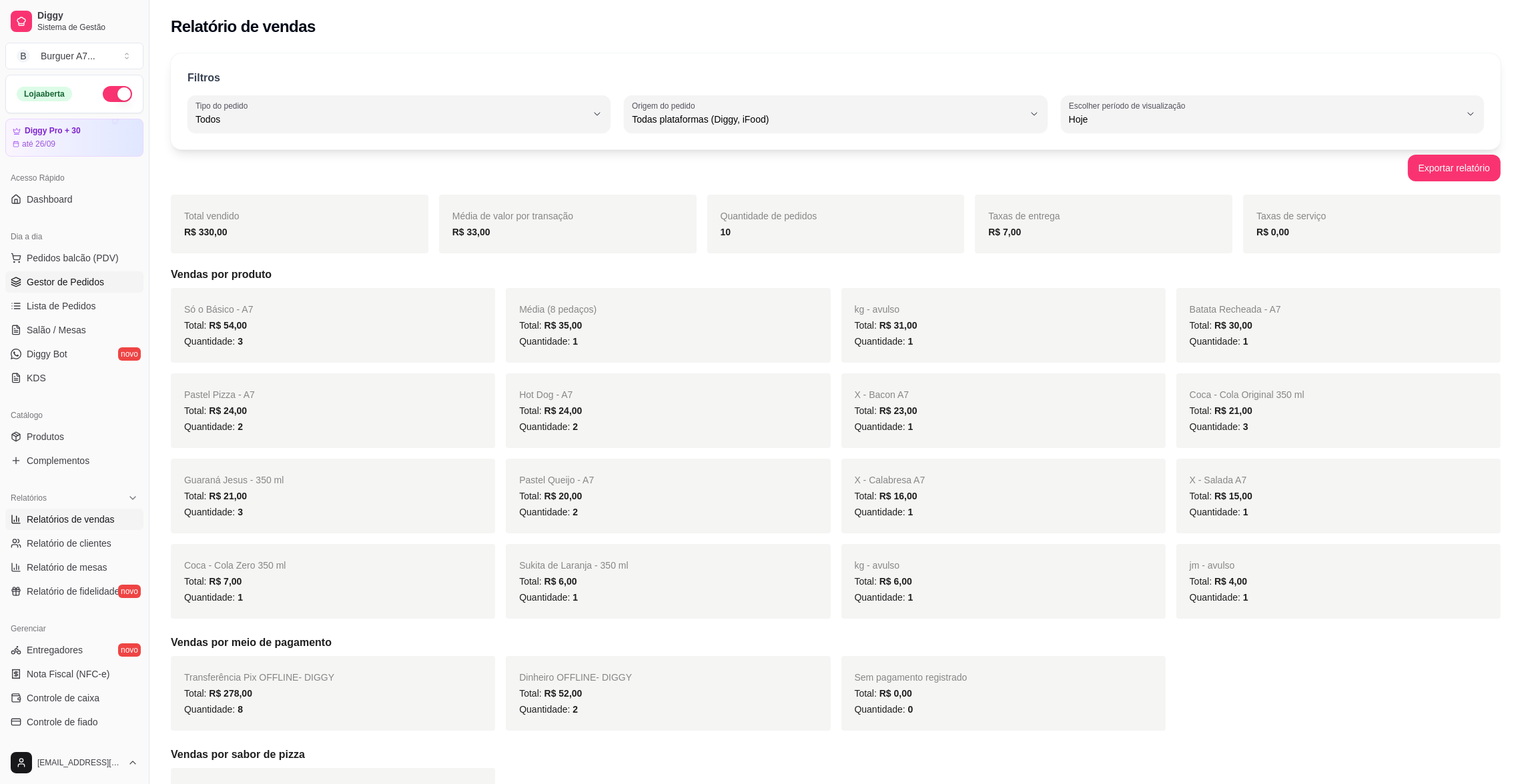
click at [74, 289] on span "Gestor de Pedidos" at bounding box center [65, 282] width 77 height 13
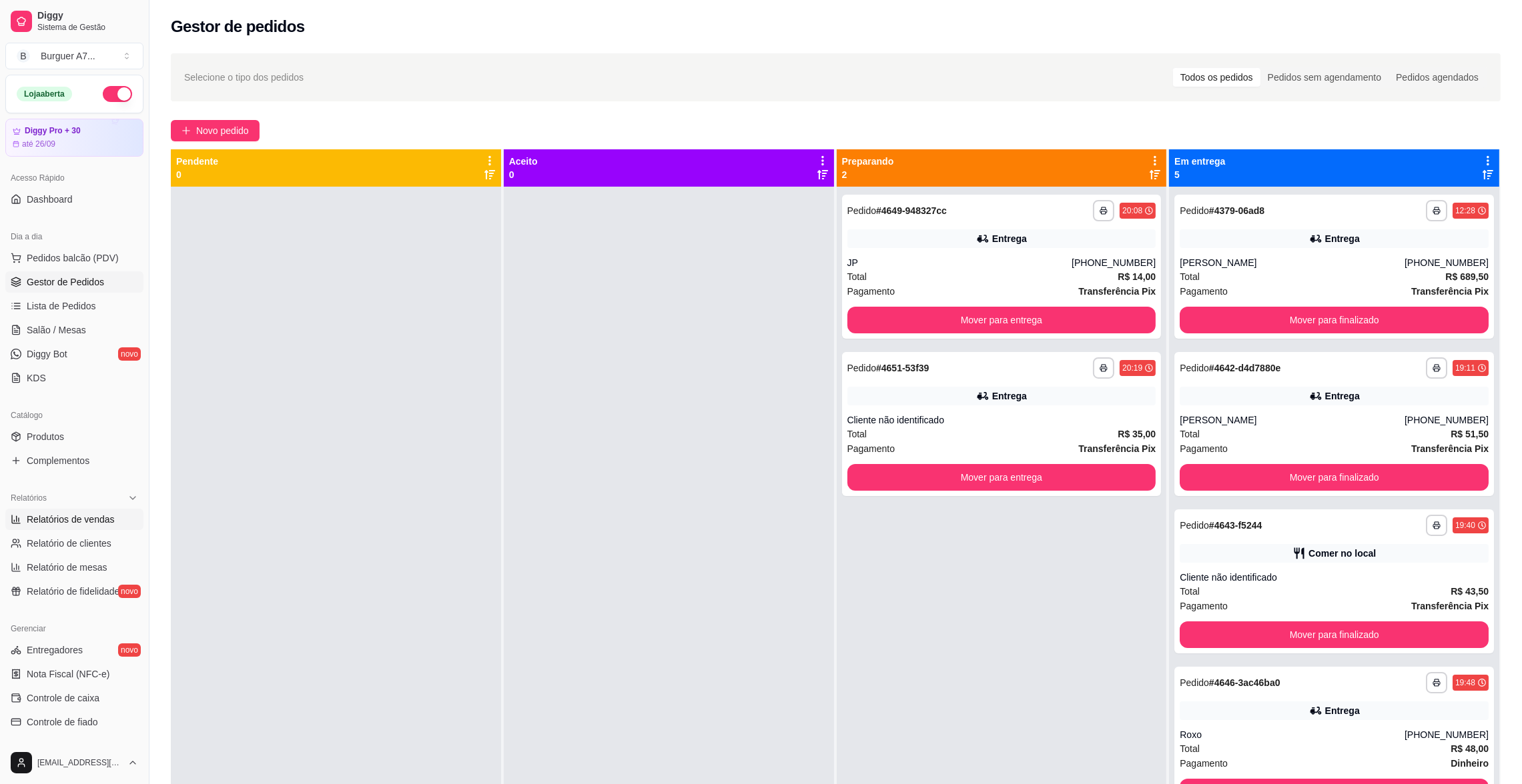
click at [43, 517] on span "Relatórios de vendas" at bounding box center [71, 519] width 88 height 13
select select "ALL"
select select "0"
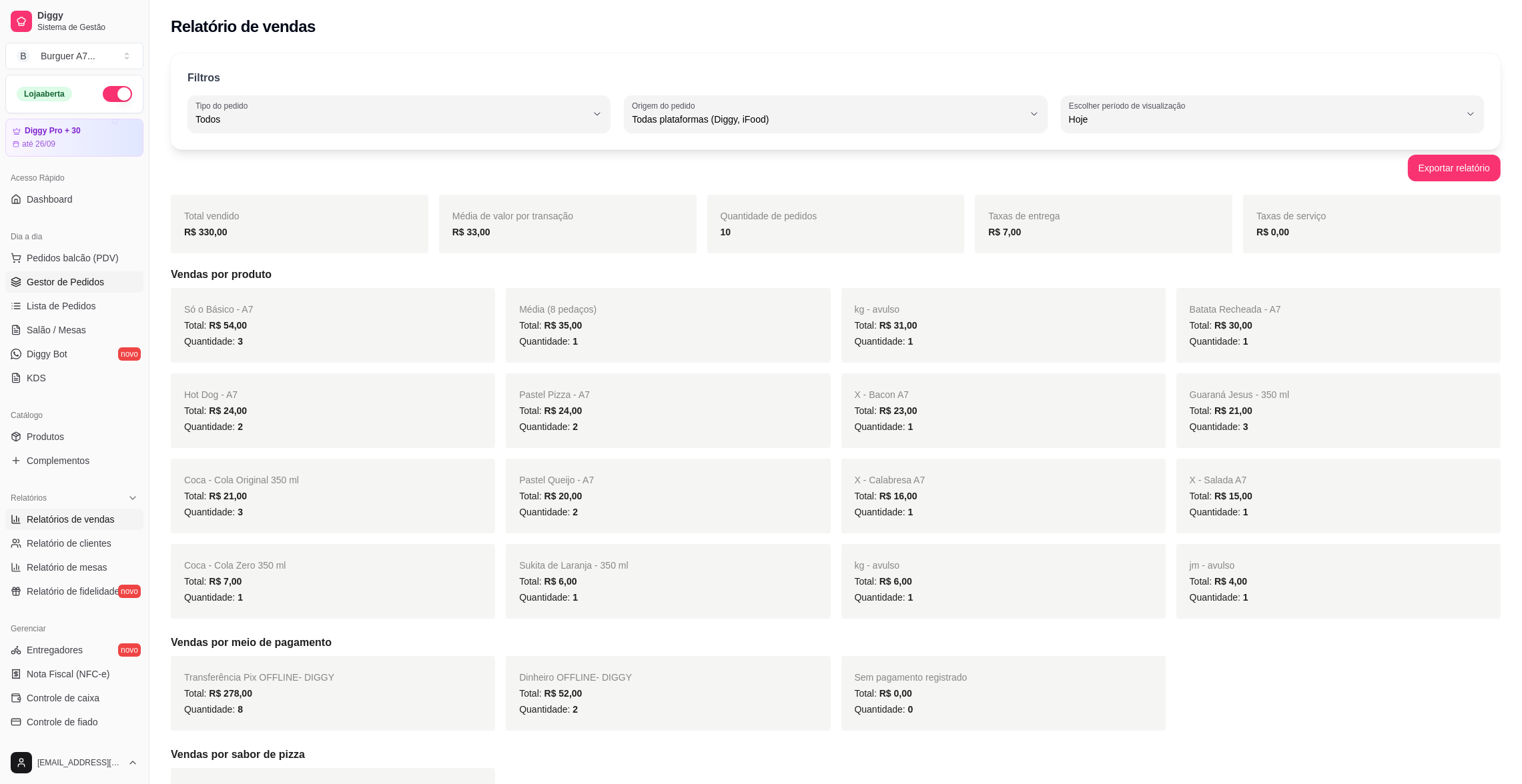
click at [75, 283] on span "Gestor de Pedidos" at bounding box center [65, 282] width 77 height 13
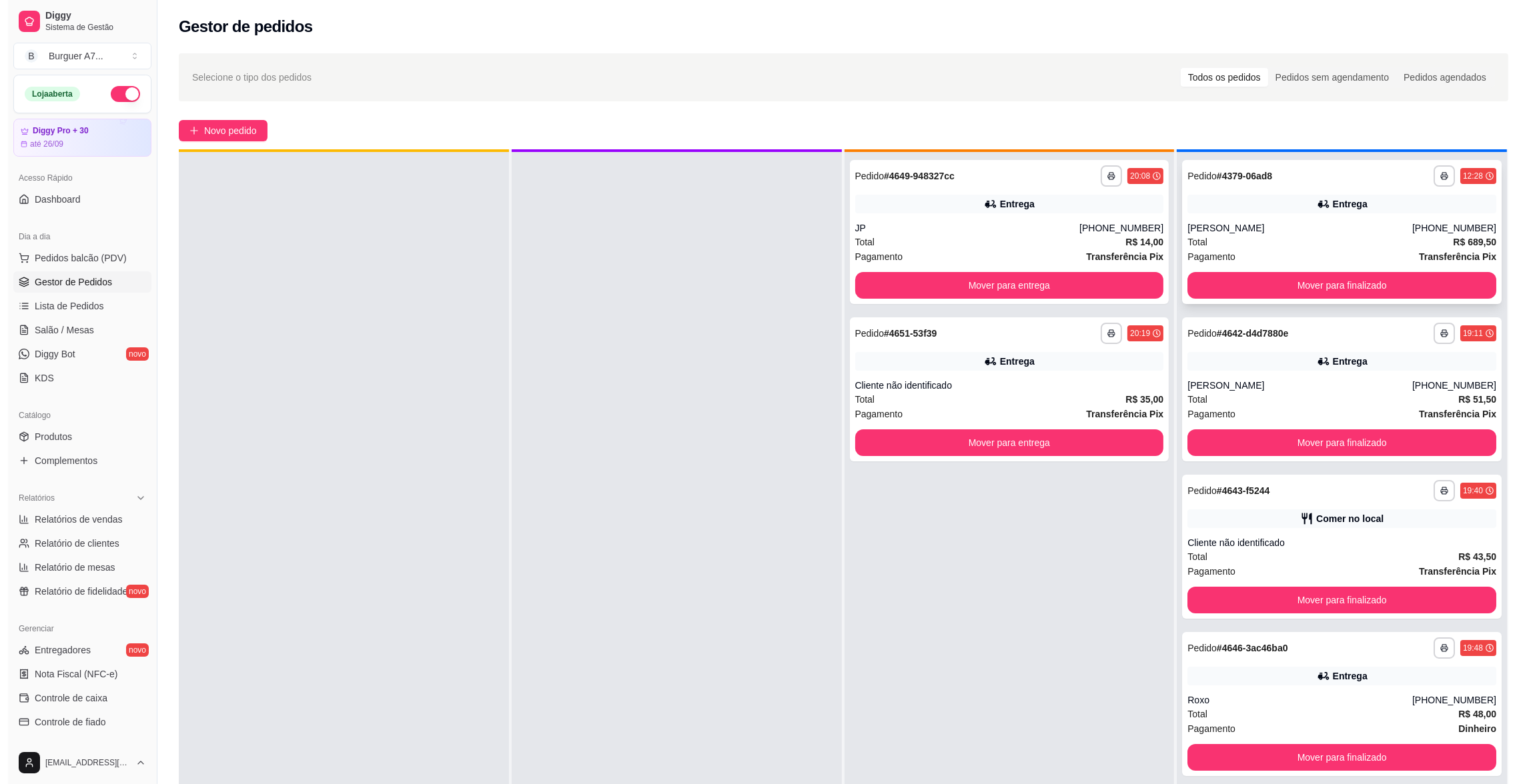
scroll to position [37, 0]
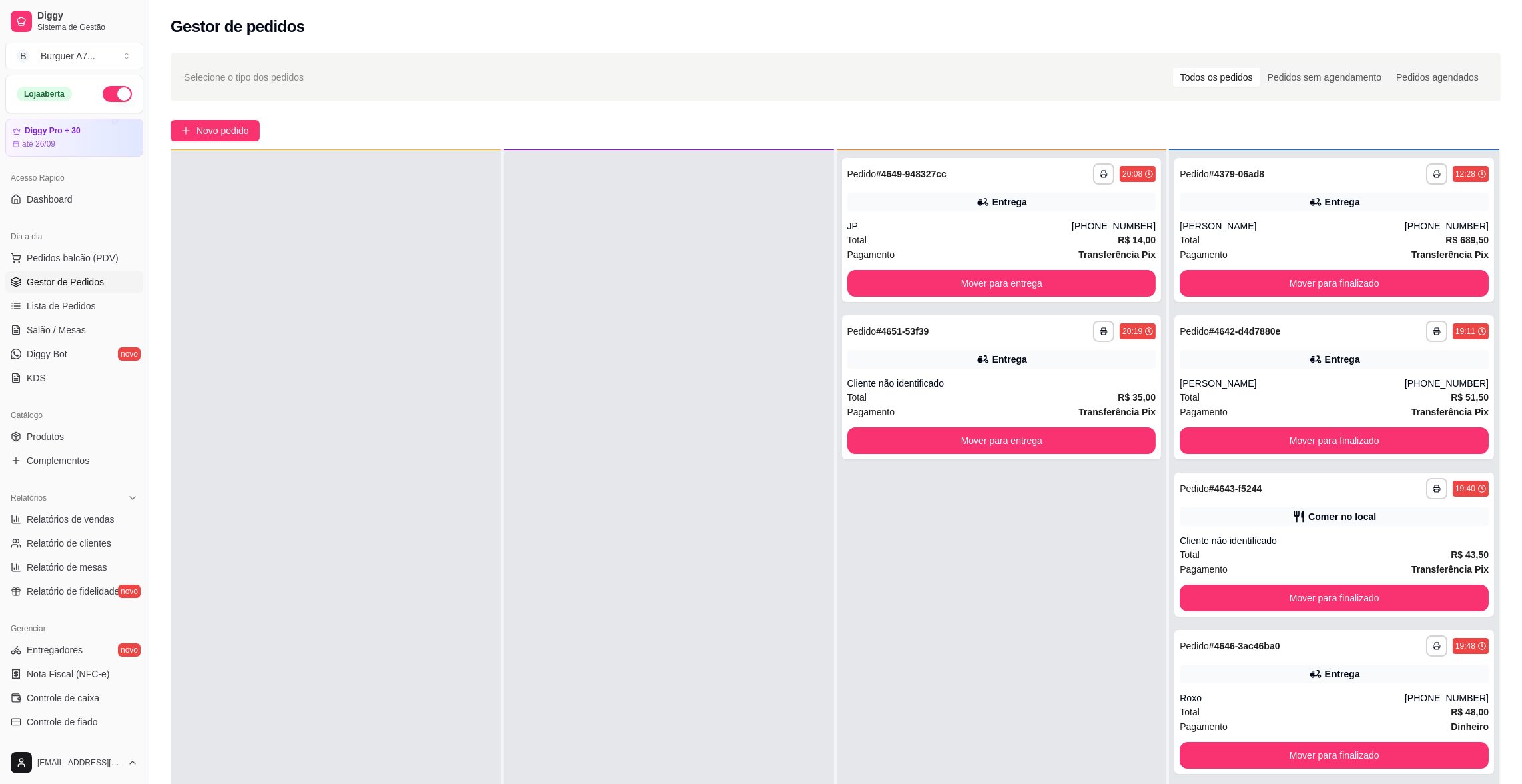
click at [238, 115] on div "**********" at bounding box center [835, 498] width 1372 height 905
drag, startPoint x: 230, startPoint y: 140, endPoint x: 221, endPoint y: 143, distance: 9.5
click at [226, 141] on div "**********" at bounding box center [835, 498] width 1372 height 905
click at [255, 120] on button "Novo pedido" at bounding box center [215, 130] width 89 height 21
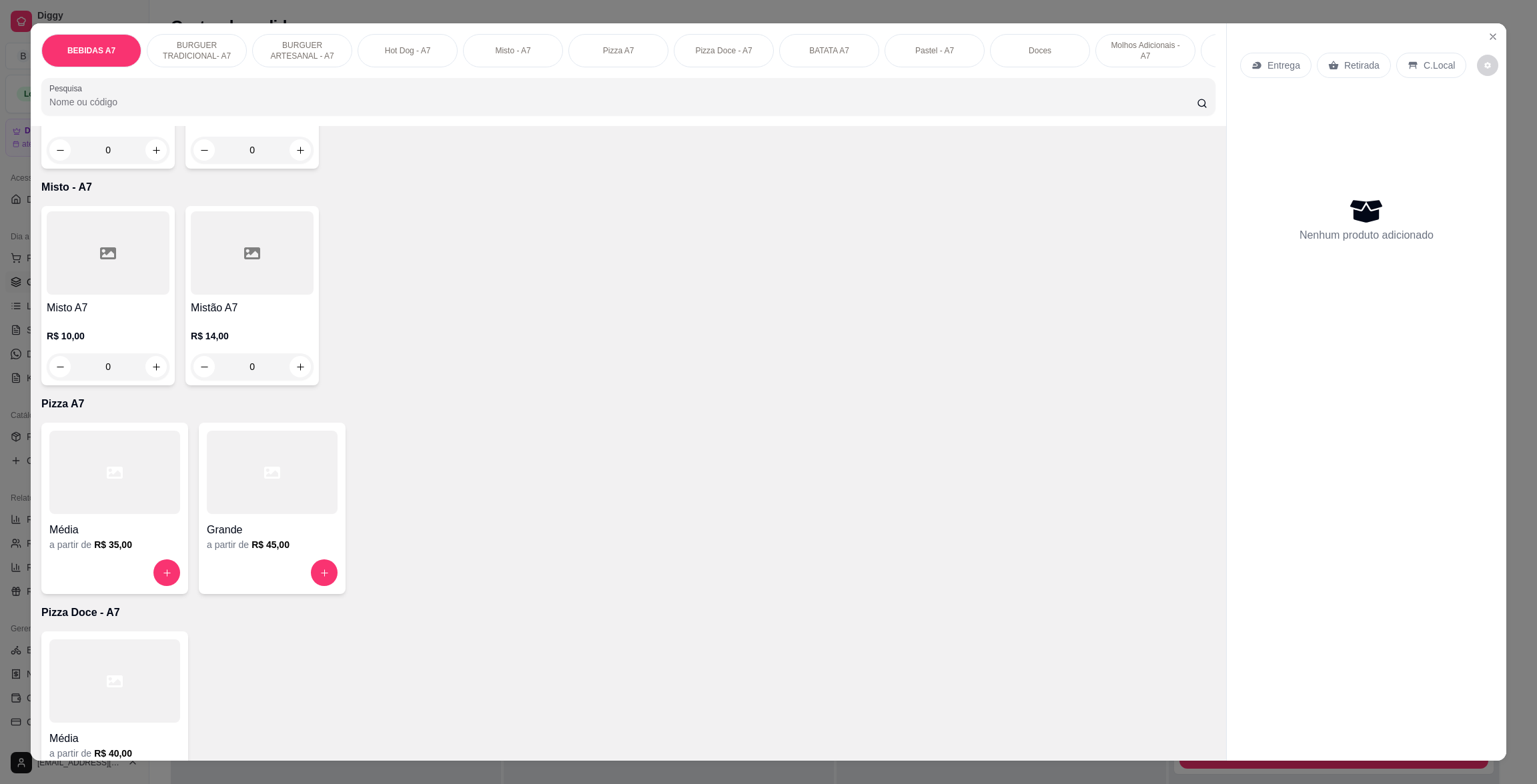
scroll to position [1100, 0]
click at [130, 527] on div "Média" at bounding box center [115, 522] width 131 height 24
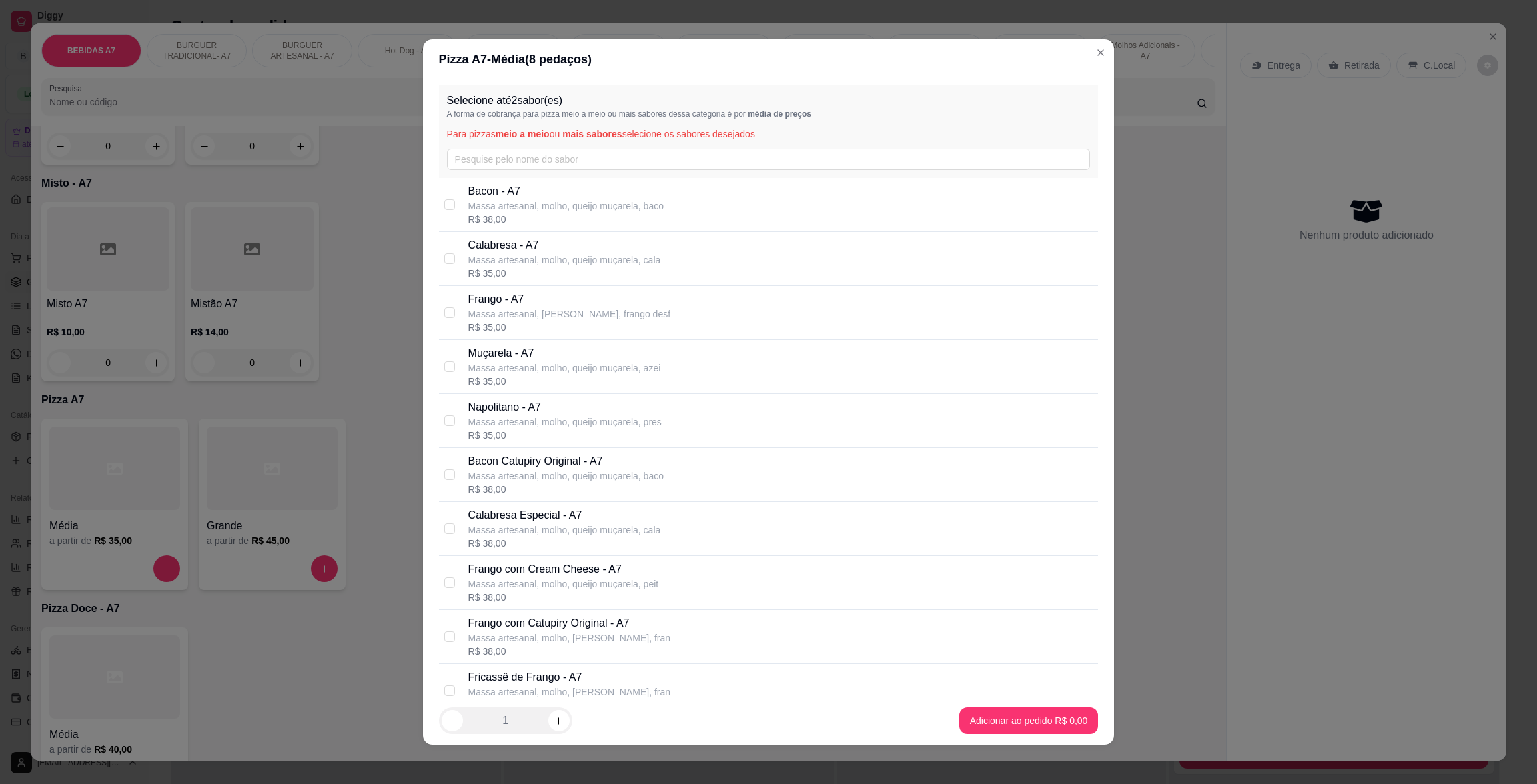
click at [577, 375] on div "R$ 35,00" at bounding box center [565, 382] width 193 height 13
checkbox input "true"
click at [538, 275] on div "R$ 35,00" at bounding box center [565, 274] width 193 height 13
checkbox input "true"
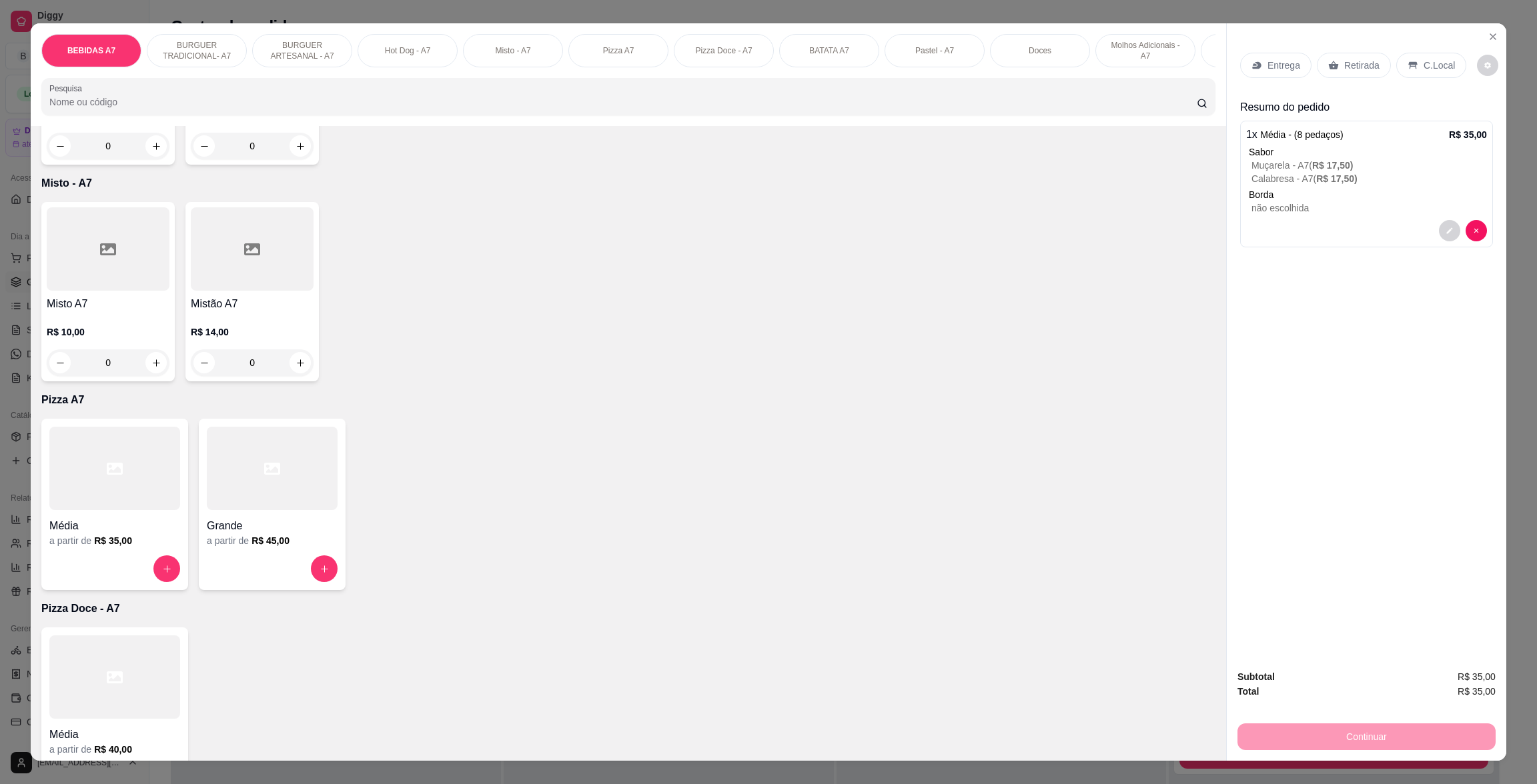
click at [1344, 71] on p "Retirada" at bounding box center [1362, 65] width 35 height 13
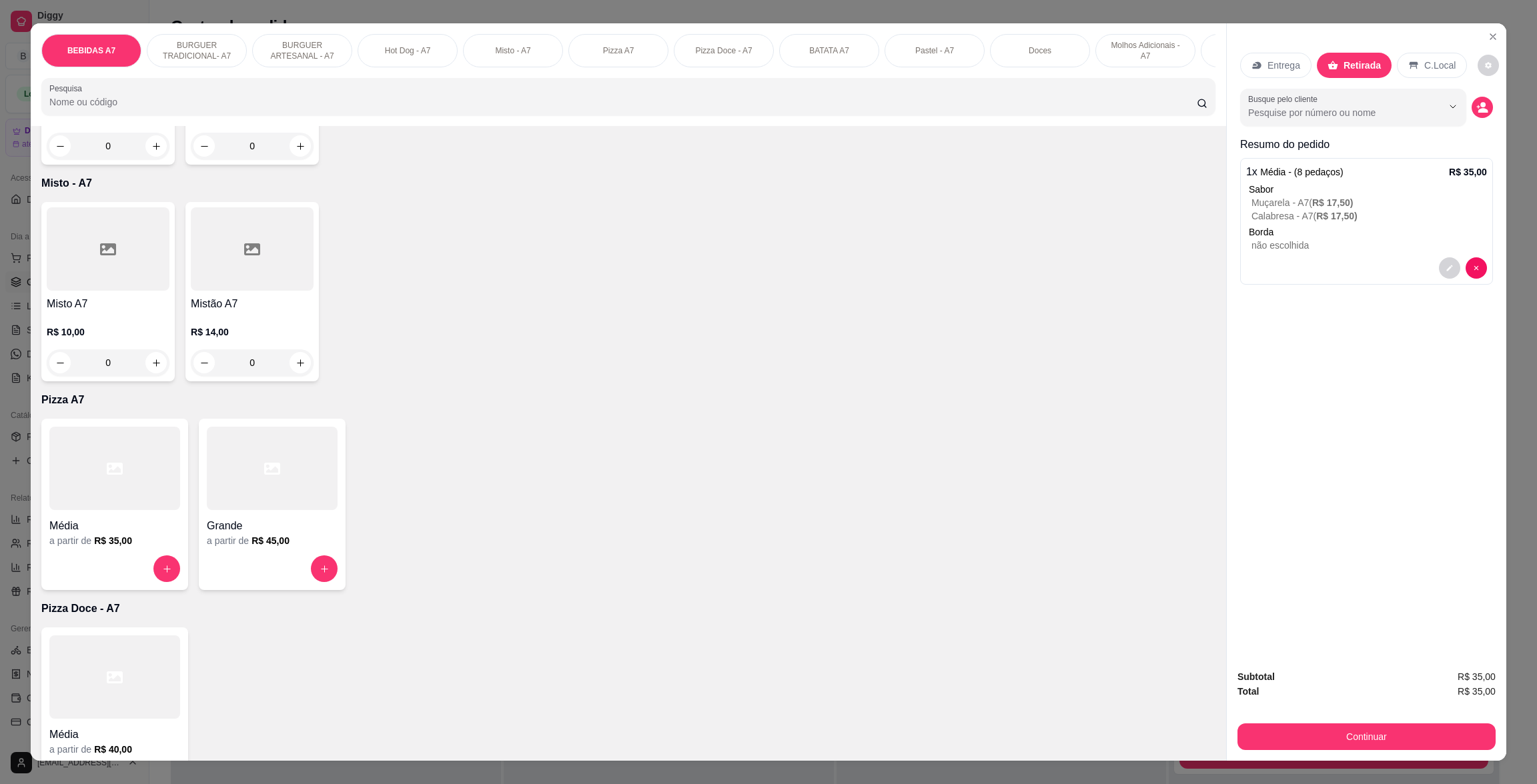
click at [1391, 54] on div "Entrega Retirada C.Local" at bounding box center [1354, 65] width 227 height 25
click at [1397, 54] on div "C.Local" at bounding box center [1432, 65] width 70 height 25
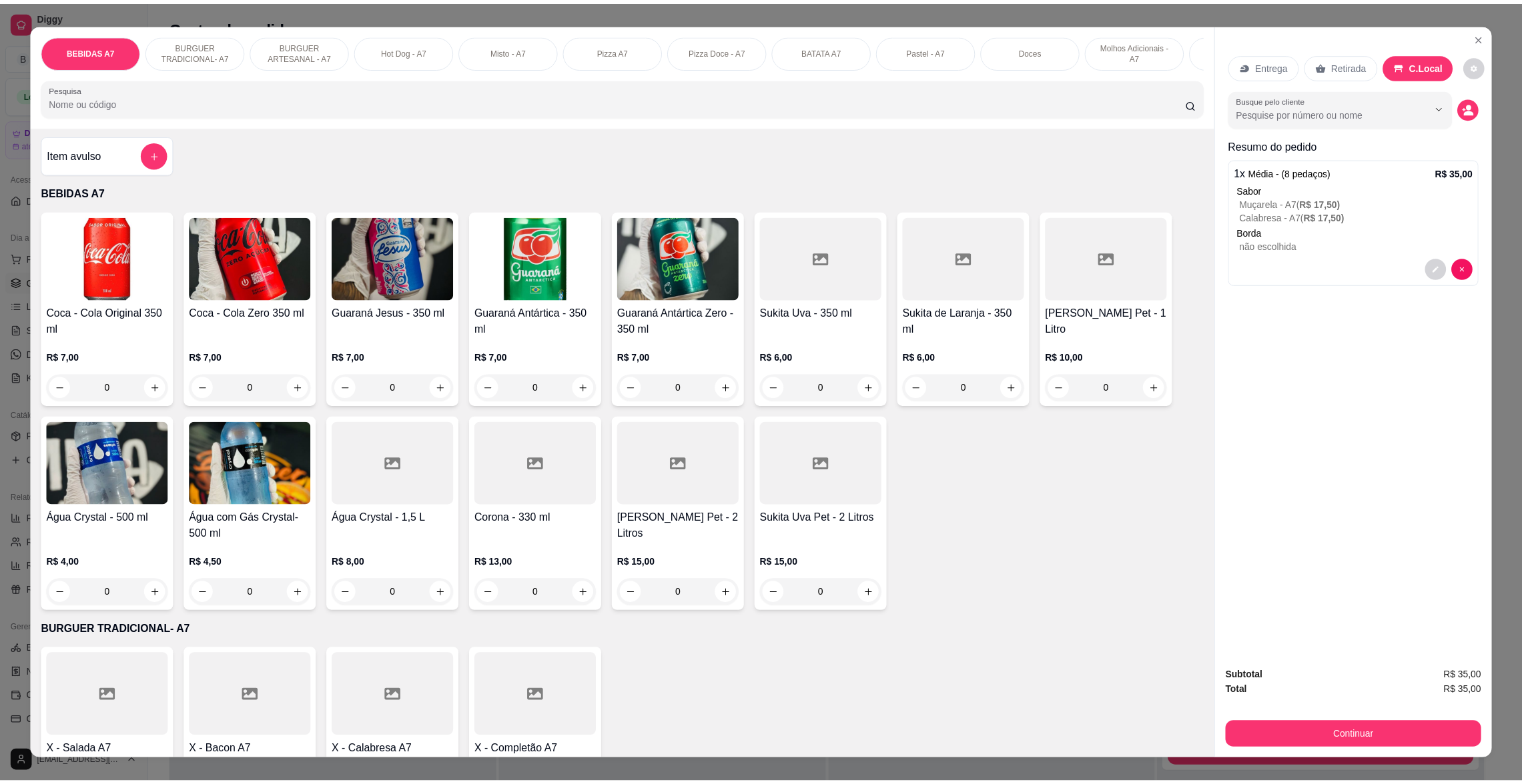
scroll to position [0, 0]
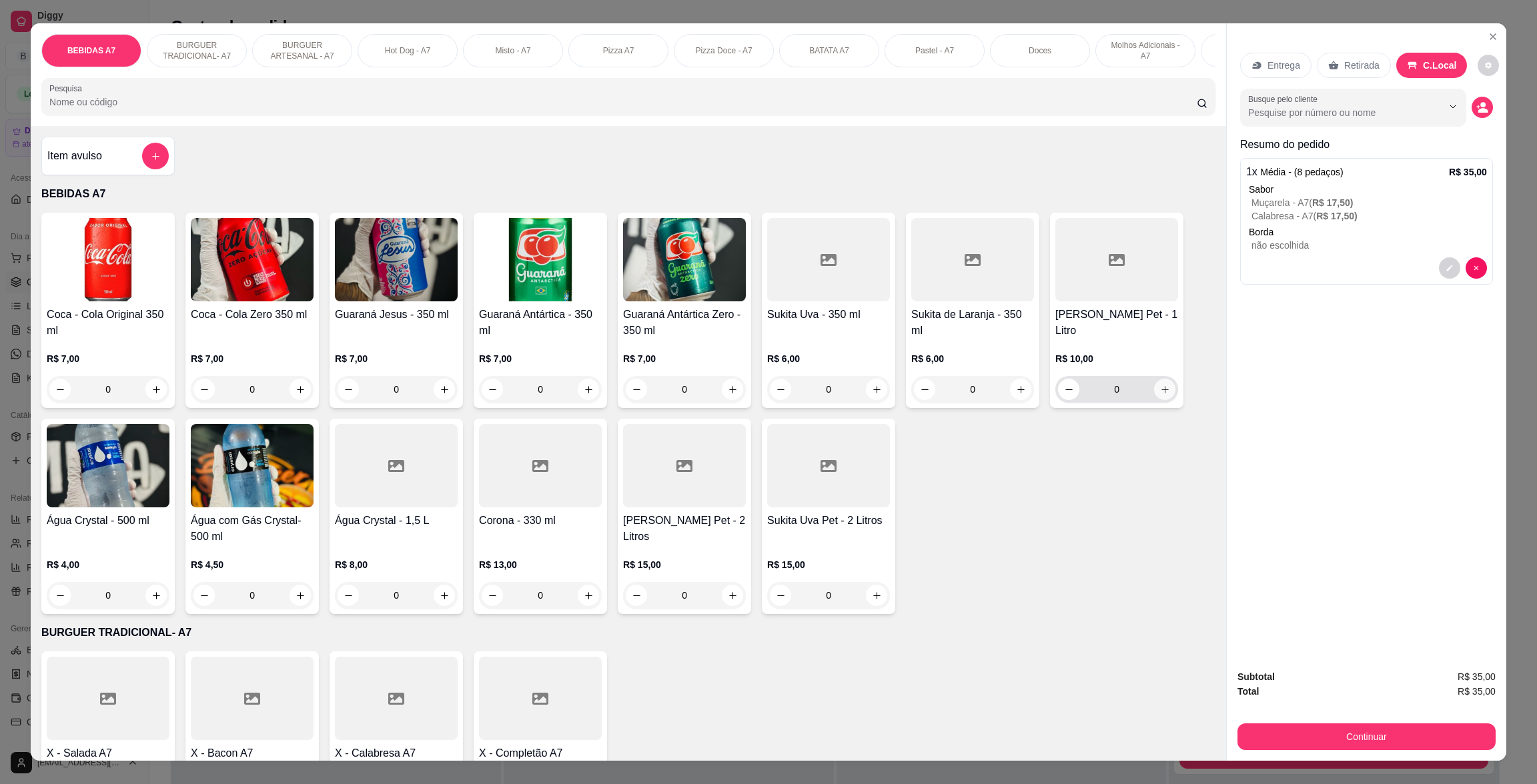
click at [1160, 395] on icon "increase-product-quantity" at bounding box center [1165, 390] width 10 height 10
type input "1"
click at [1446, 717] on div "Subtotal R$ 45,00 Total R$ 45,00 Continuar" at bounding box center [1366, 710] width 258 height 81
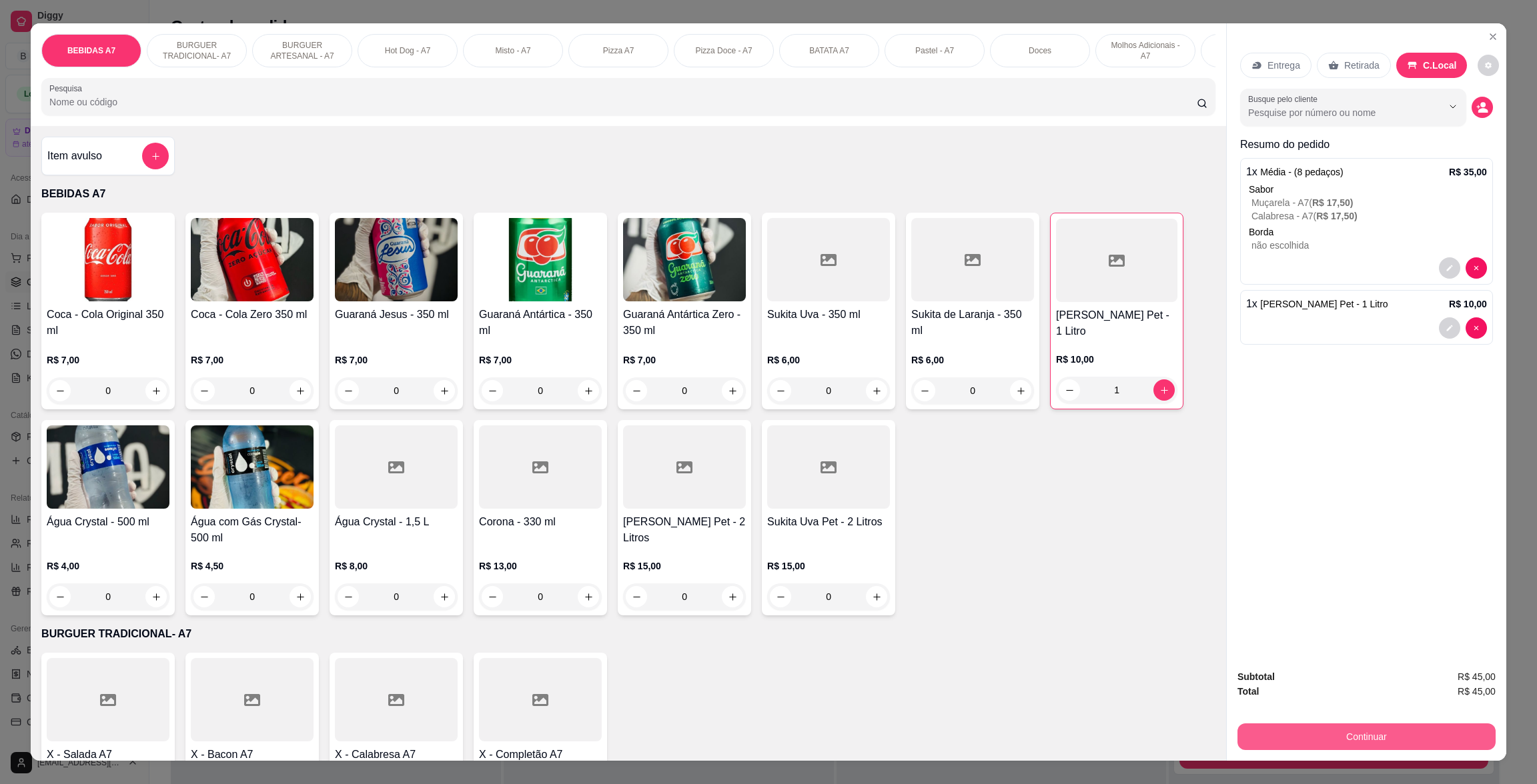
click at [1479, 727] on button "Continuar" at bounding box center [1366, 737] width 258 height 26
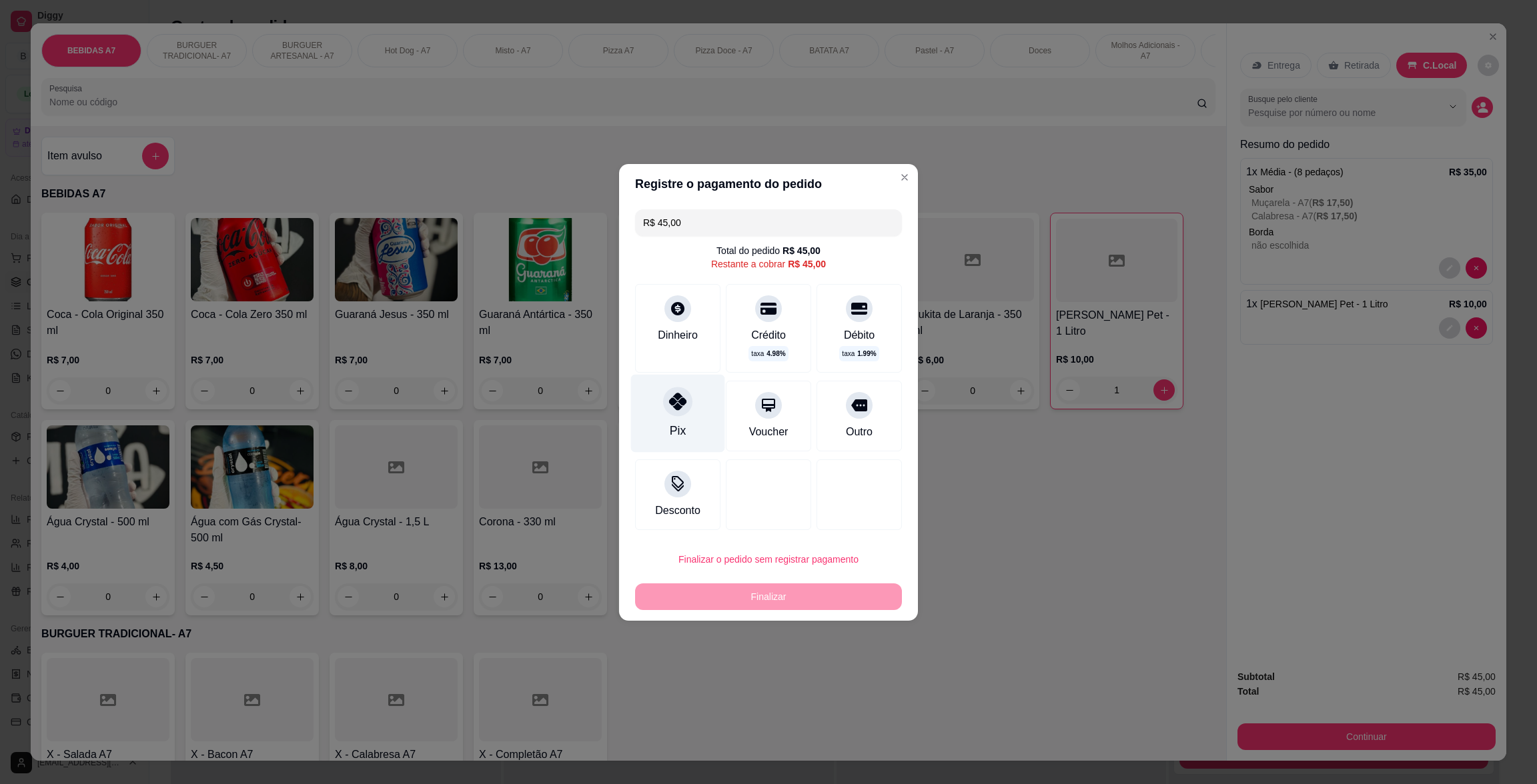
click at [678, 402] on icon at bounding box center [678, 402] width 18 height 18
type input "R$ 0,00"
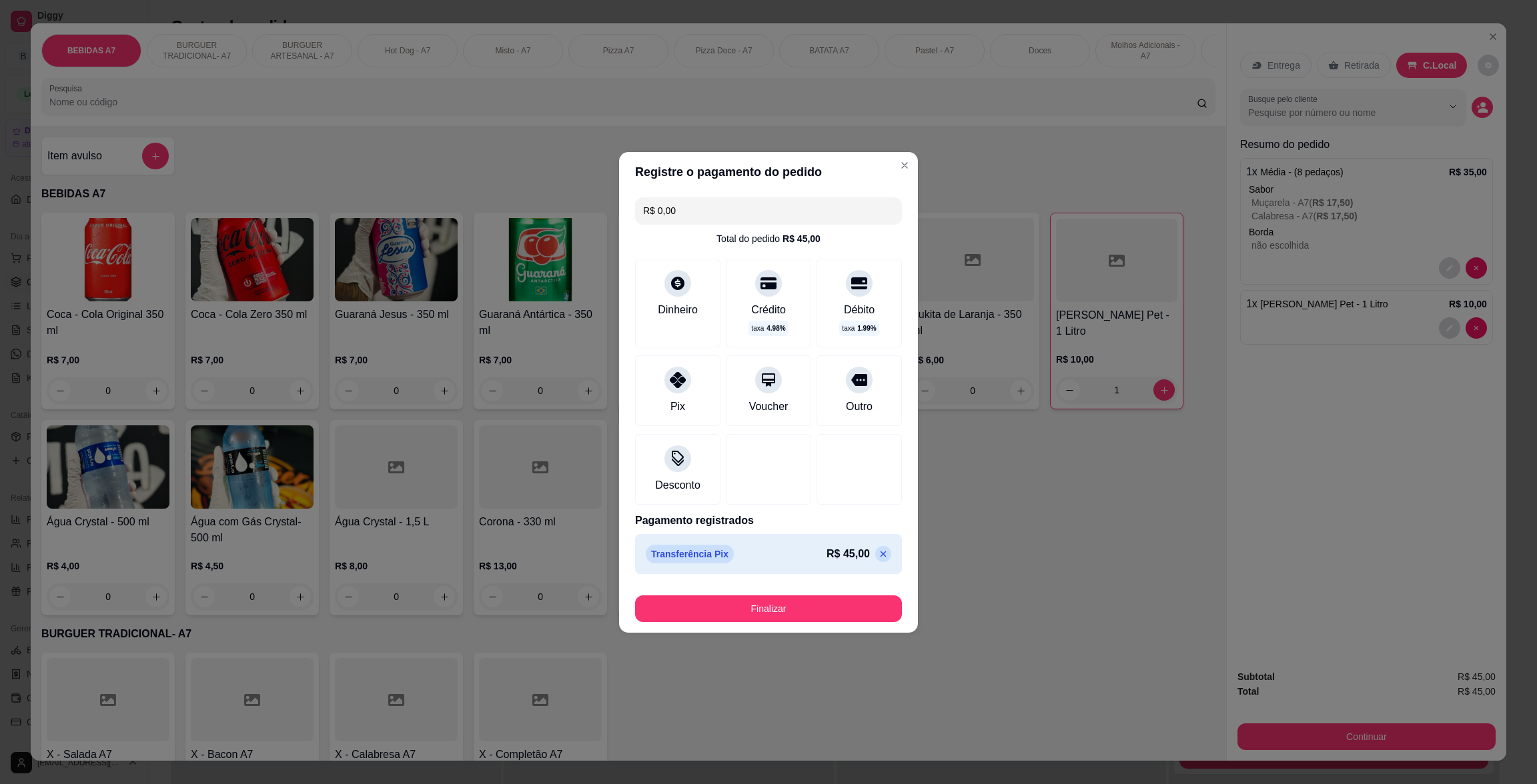
drag, startPoint x: 787, startPoint y: 587, endPoint x: 804, endPoint y: 606, distance: 25.5
click at [798, 603] on footer "Finalizar" at bounding box center [769, 606] width 299 height 54
click at [804, 606] on button "Finalizar" at bounding box center [769, 608] width 259 height 26
type input "0"
type input "-R$ 45,00"
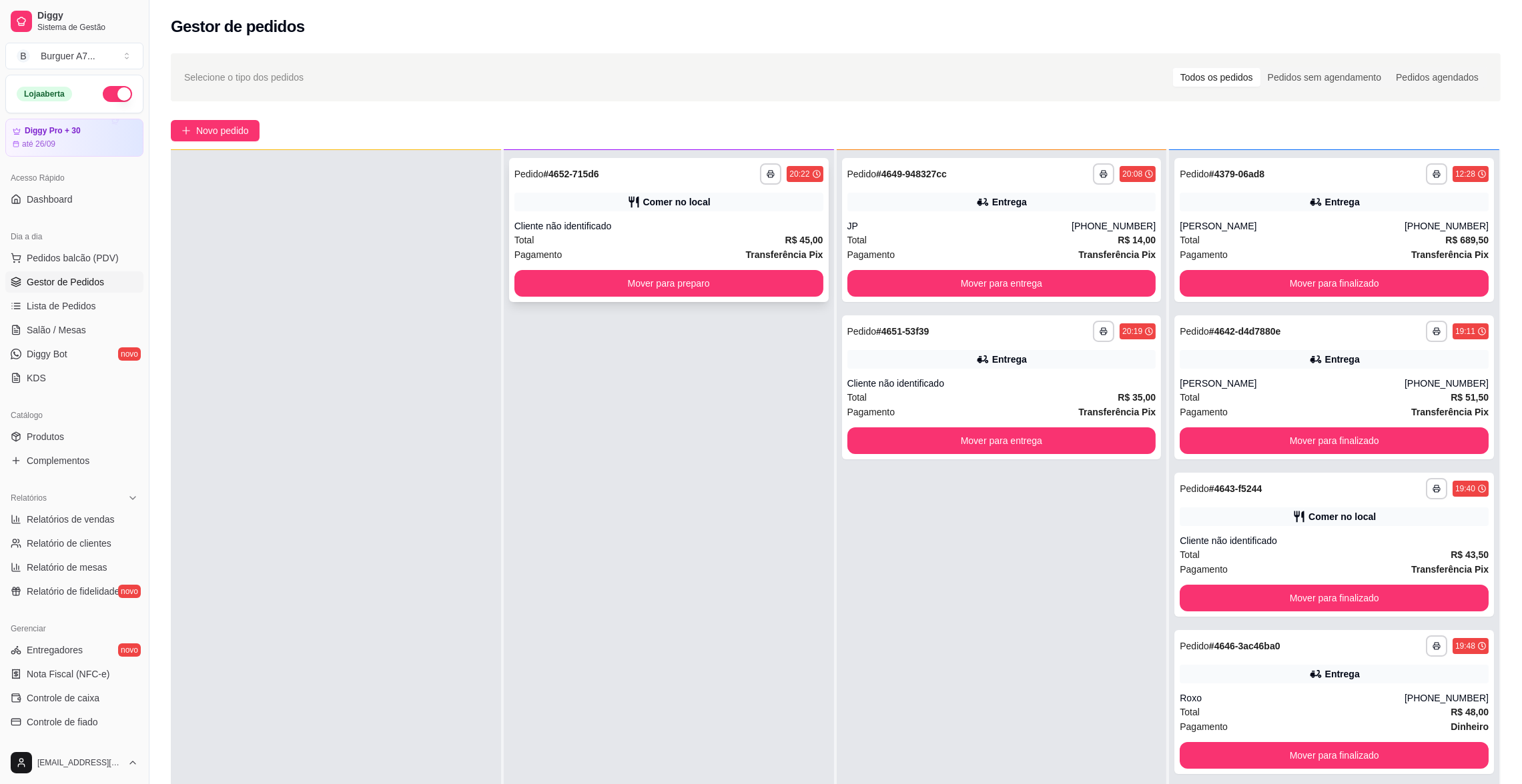
click at [659, 265] on div "**********" at bounding box center [669, 230] width 319 height 144
click at [758, 263] on div "**********" at bounding box center [669, 230] width 319 height 144
click at [555, 275] on button "Mover para preparo" at bounding box center [669, 283] width 299 height 26
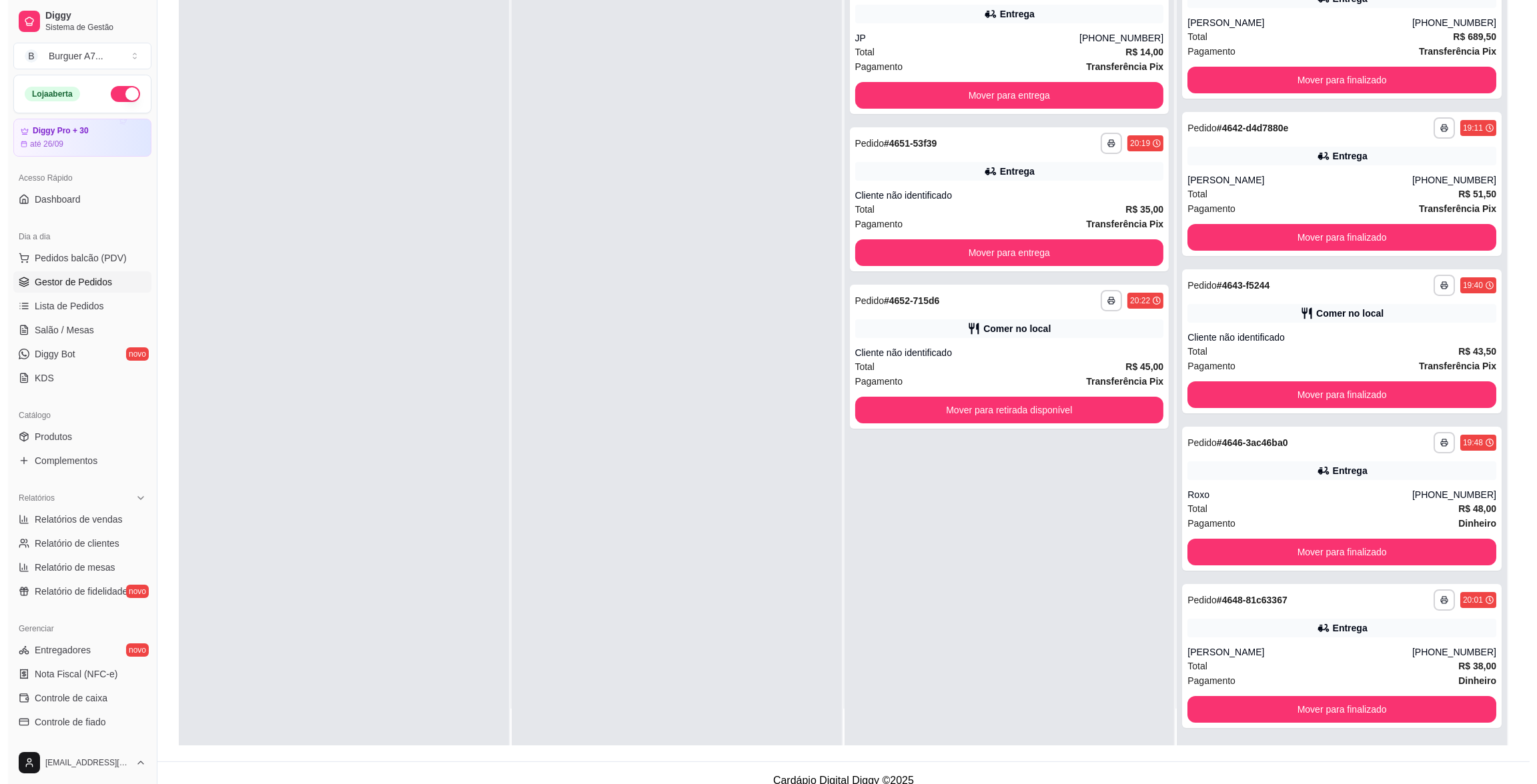
scroll to position [203, 0]
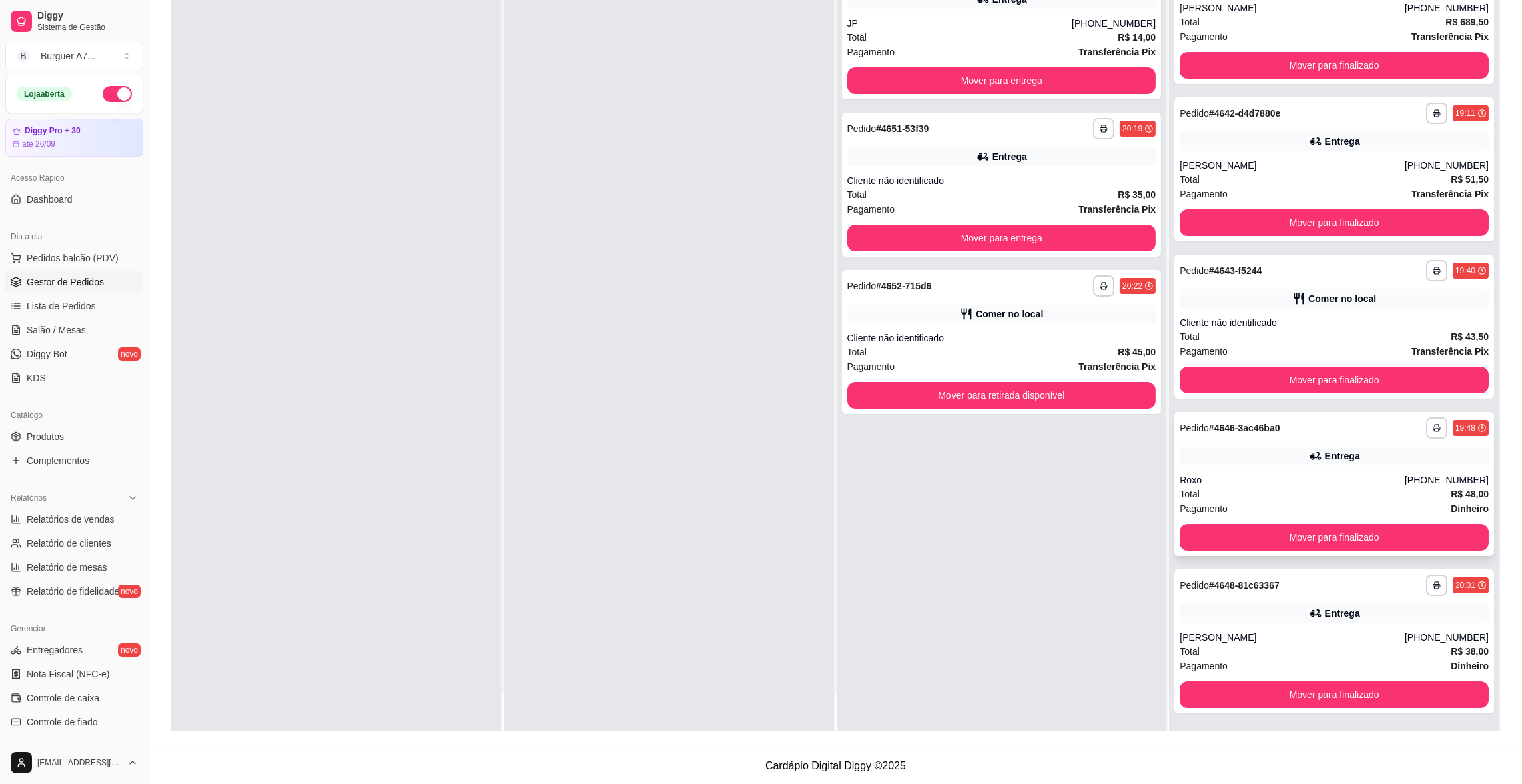
click at [1199, 482] on div "Roxo" at bounding box center [1292, 480] width 225 height 13
click at [1326, 594] on div "**********" at bounding box center [1334, 585] width 309 height 21
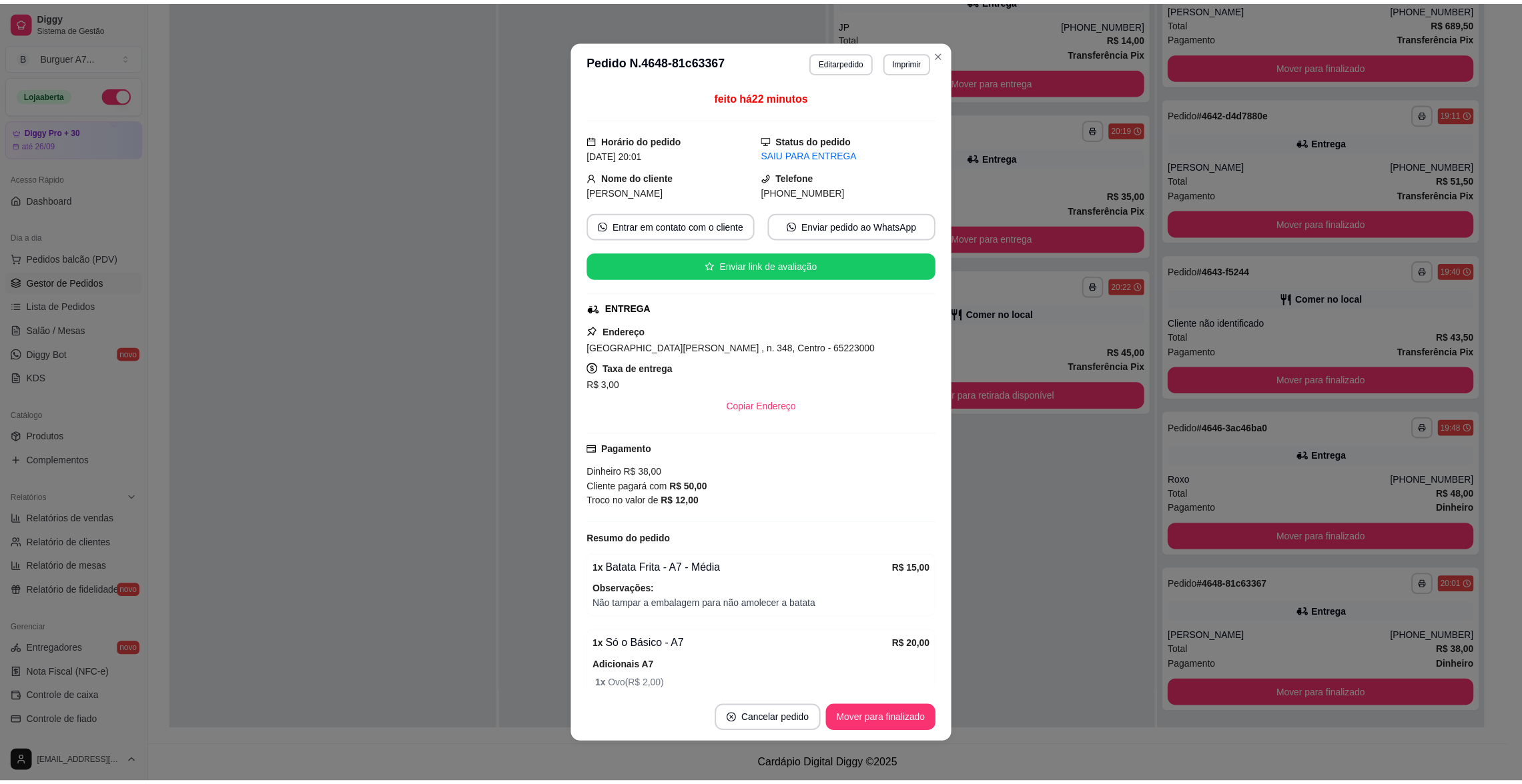
scroll to position [2, 0]
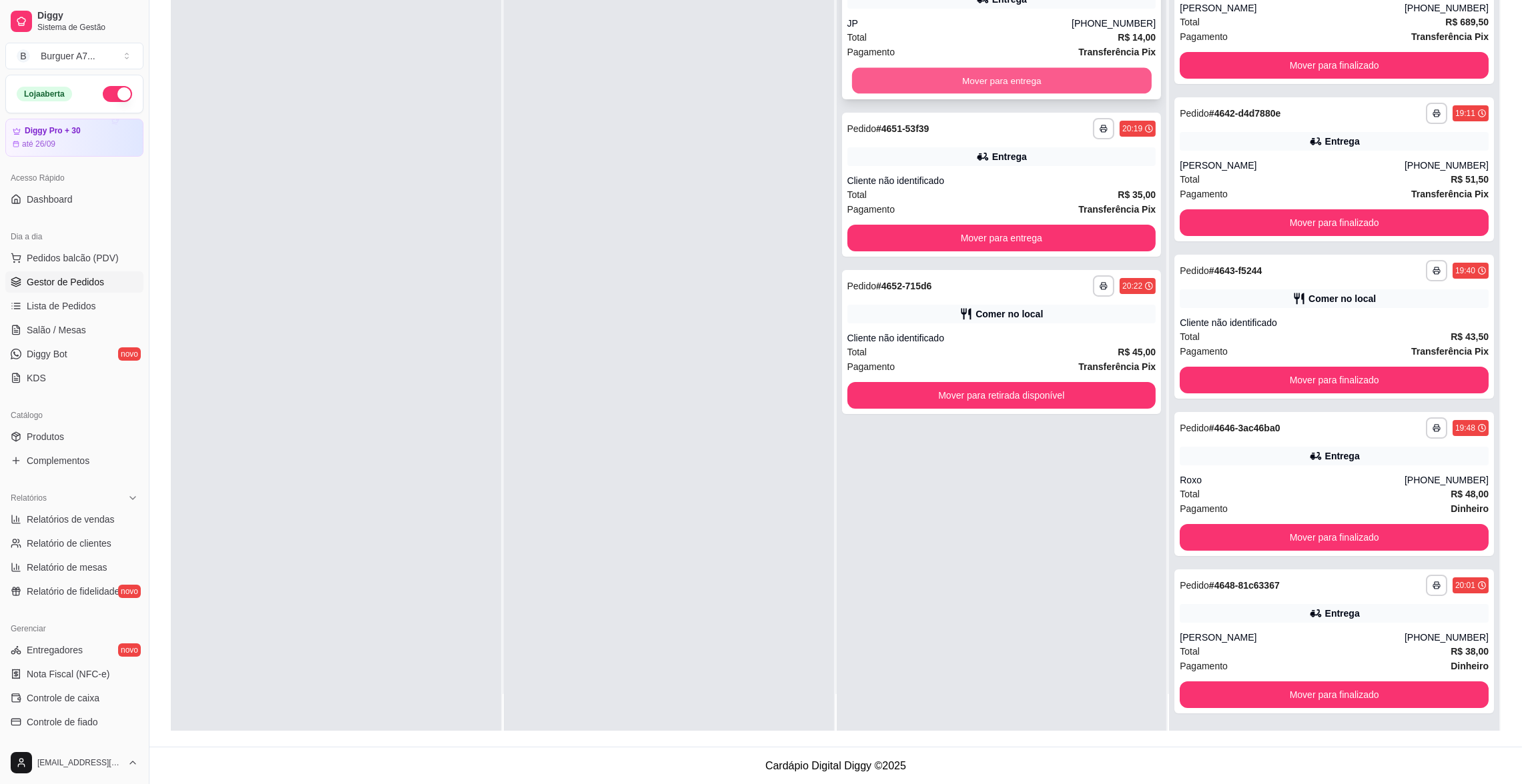
click at [1115, 76] on button "Mover para entrega" at bounding box center [1000, 80] width 299 height 26
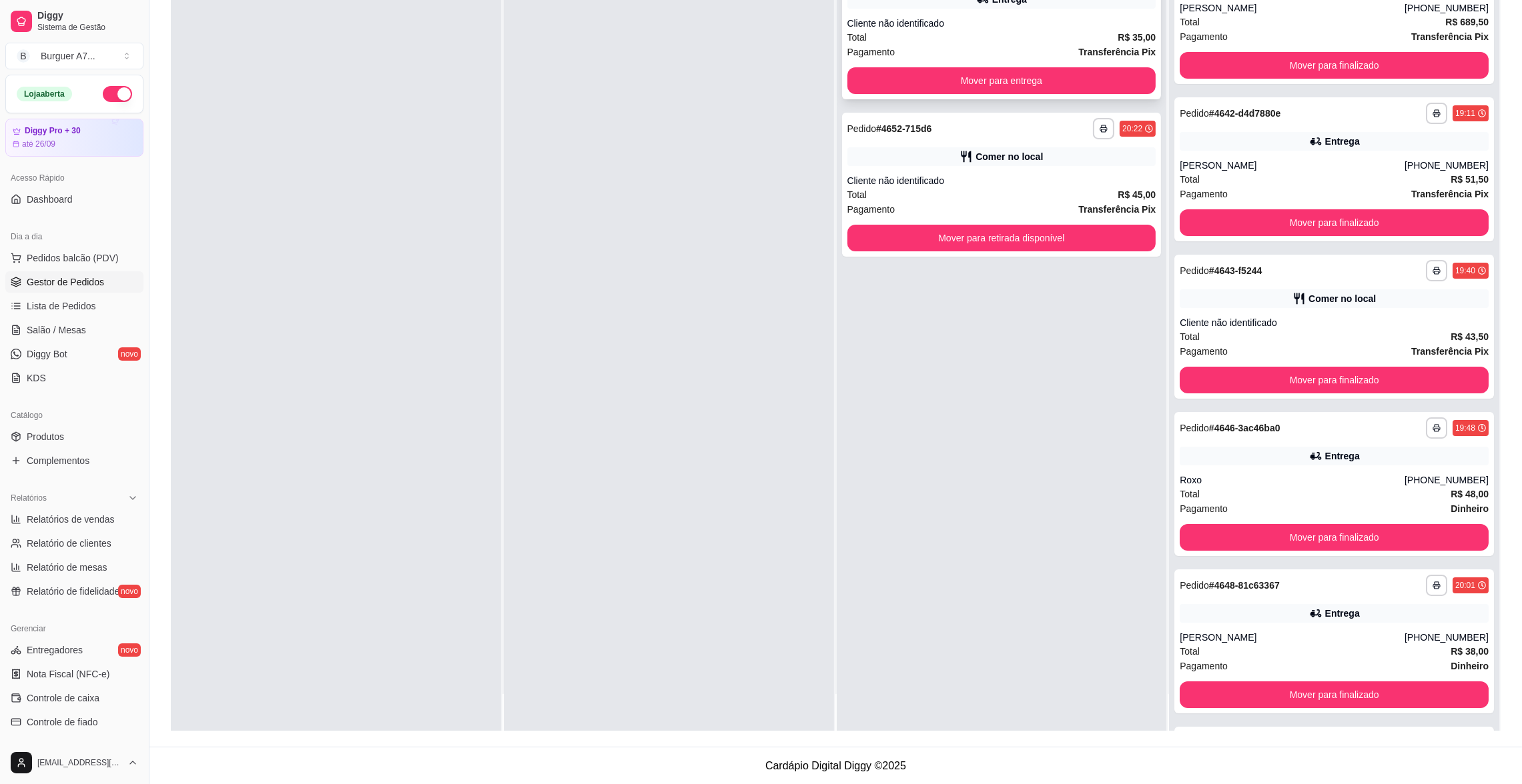
click at [1020, 45] on div "Pagamento Transferência Pix" at bounding box center [1002, 52] width 309 height 15
click at [71, 527] on link "Relatórios de vendas" at bounding box center [74, 519] width 138 height 21
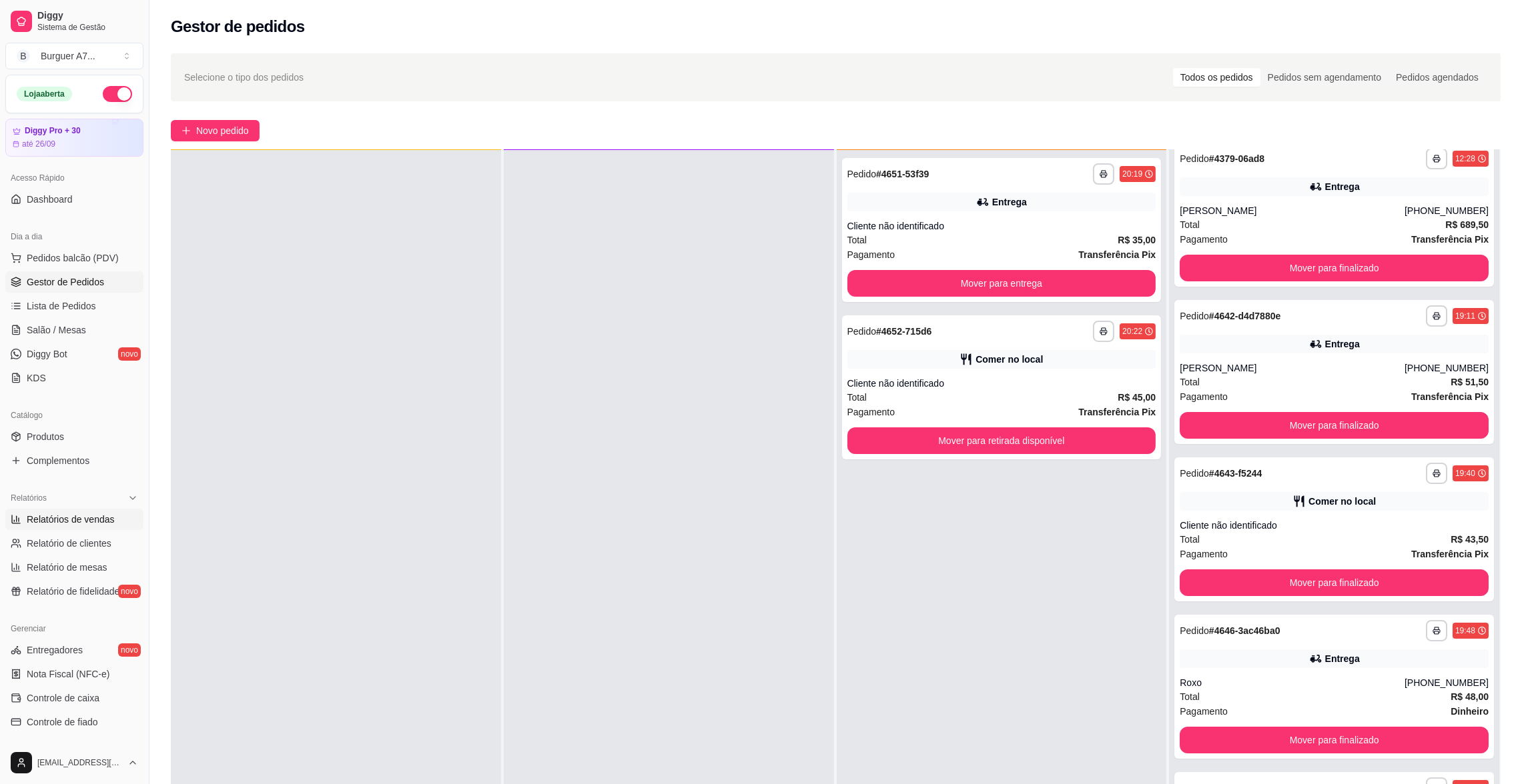
select select "ALL"
select select "0"
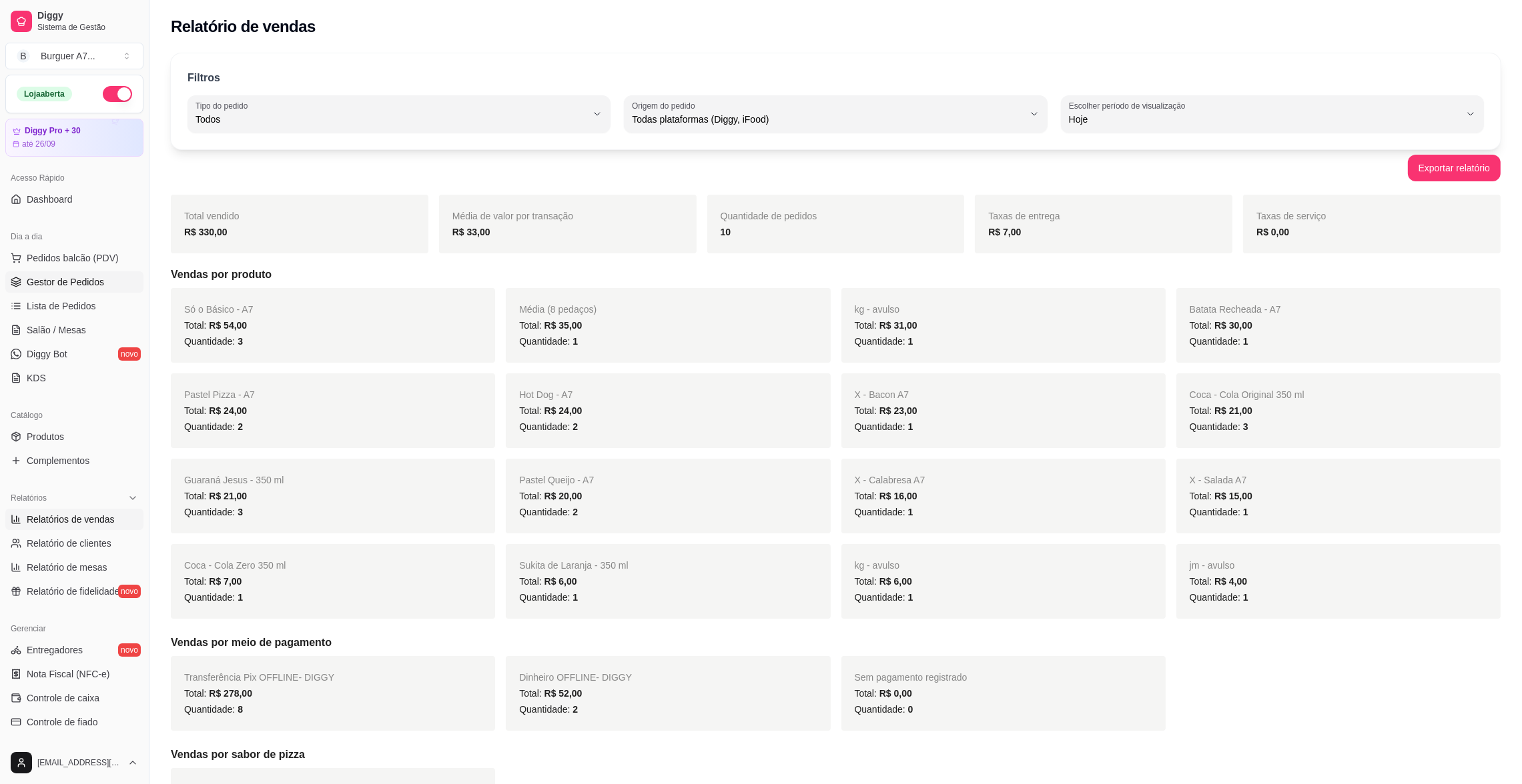
click at [113, 286] on link "Gestor de Pedidos" at bounding box center [74, 282] width 138 height 21
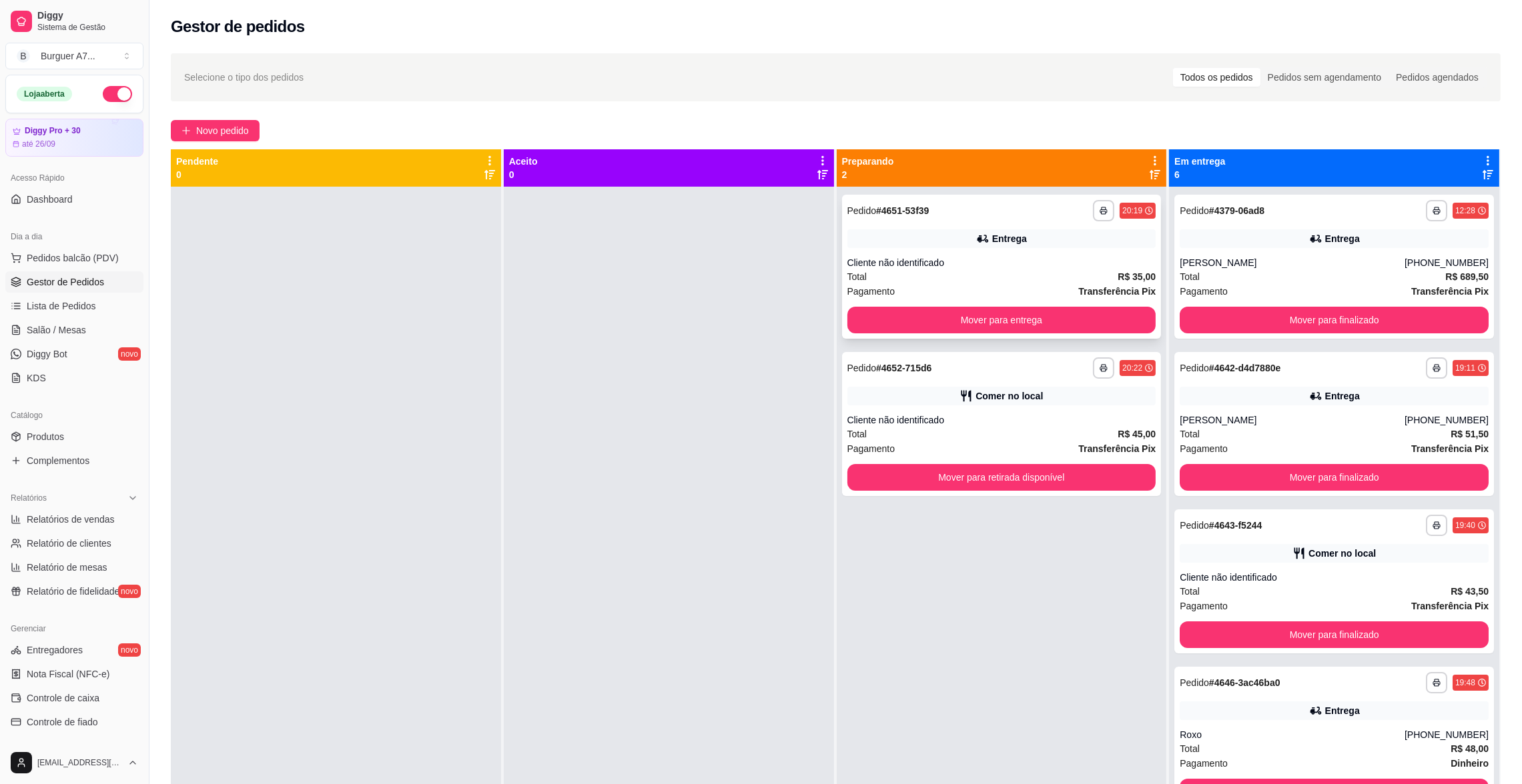
click at [1028, 232] on div "Entrega" at bounding box center [1002, 238] width 309 height 18
click at [1352, 599] on div "Pagamento Transferência Pix" at bounding box center [1334, 606] width 309 height 15
click at [1435, 637] on button "Mover para finalizado" at bounding box center [1334, 635] width 309 height 26
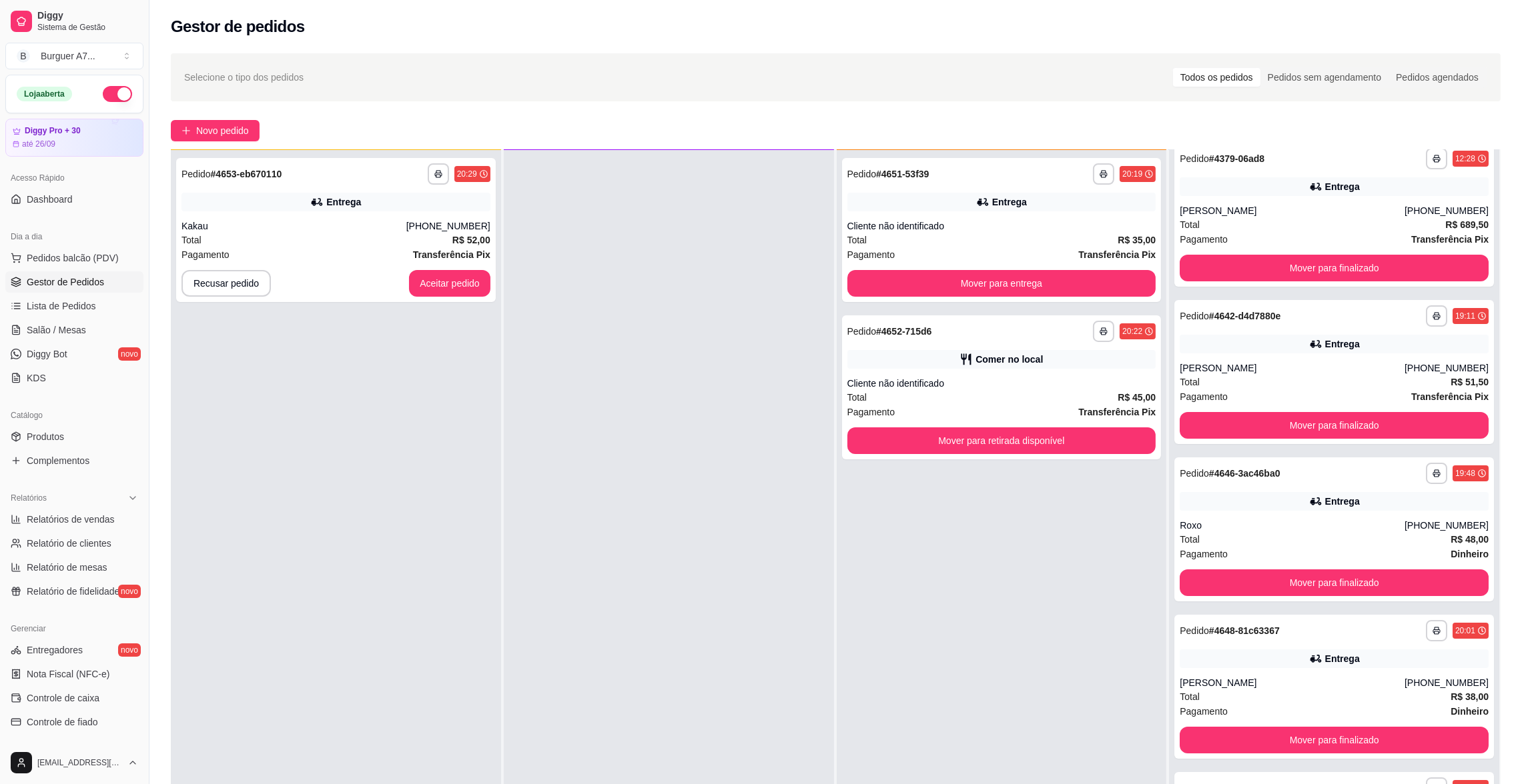
drag, startPoint x: 519, startPoint y: 261, endPoint x: 502, endPoint y: 233, distance: 32.8
click at [519, 262] on div at bounding box center [669, 542] width 330 height 784
click at [447, 238] on div "Total R$ 52,00" at bounding box center [336, 240] width 309 height 15
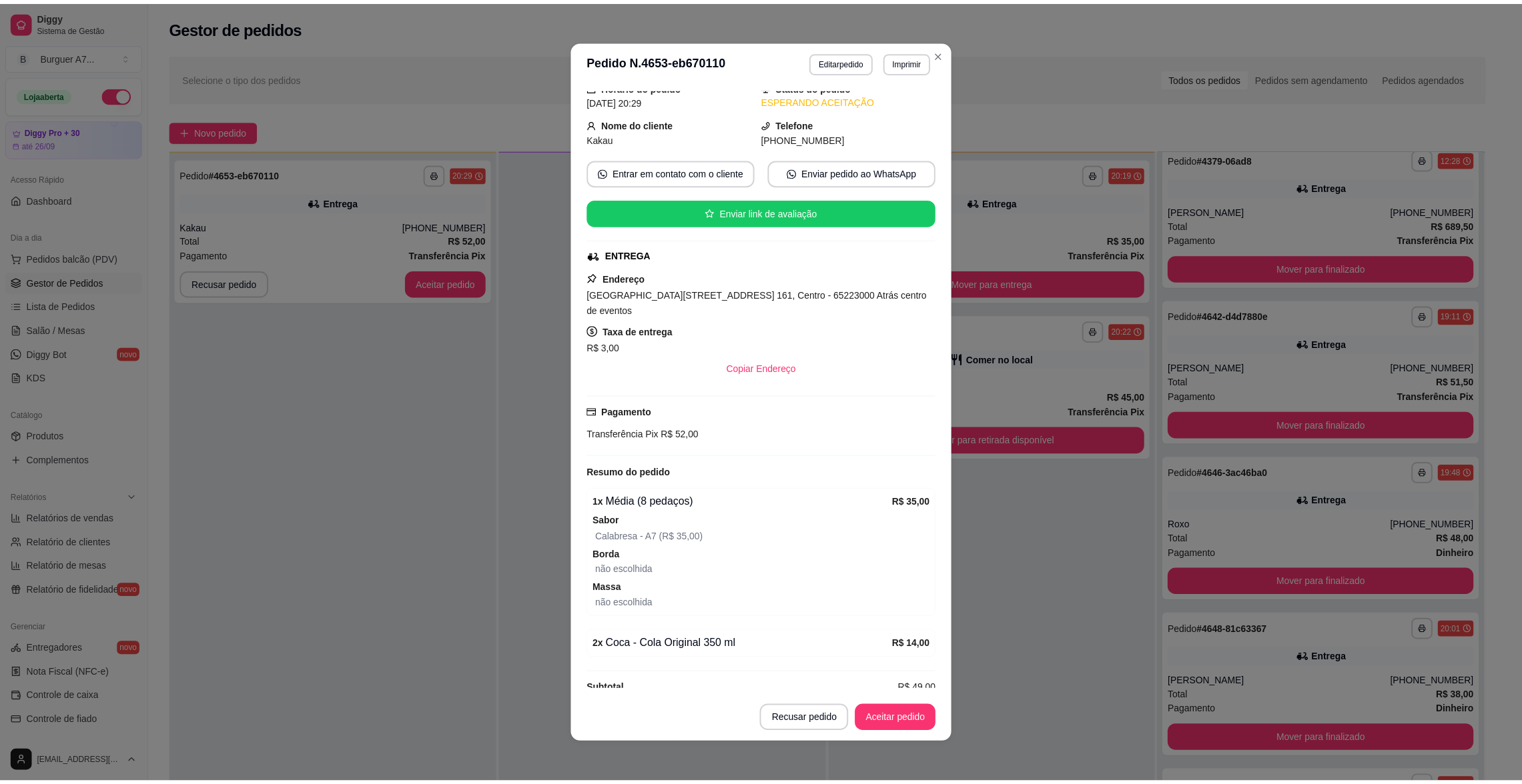
scroll to position [61, 0]
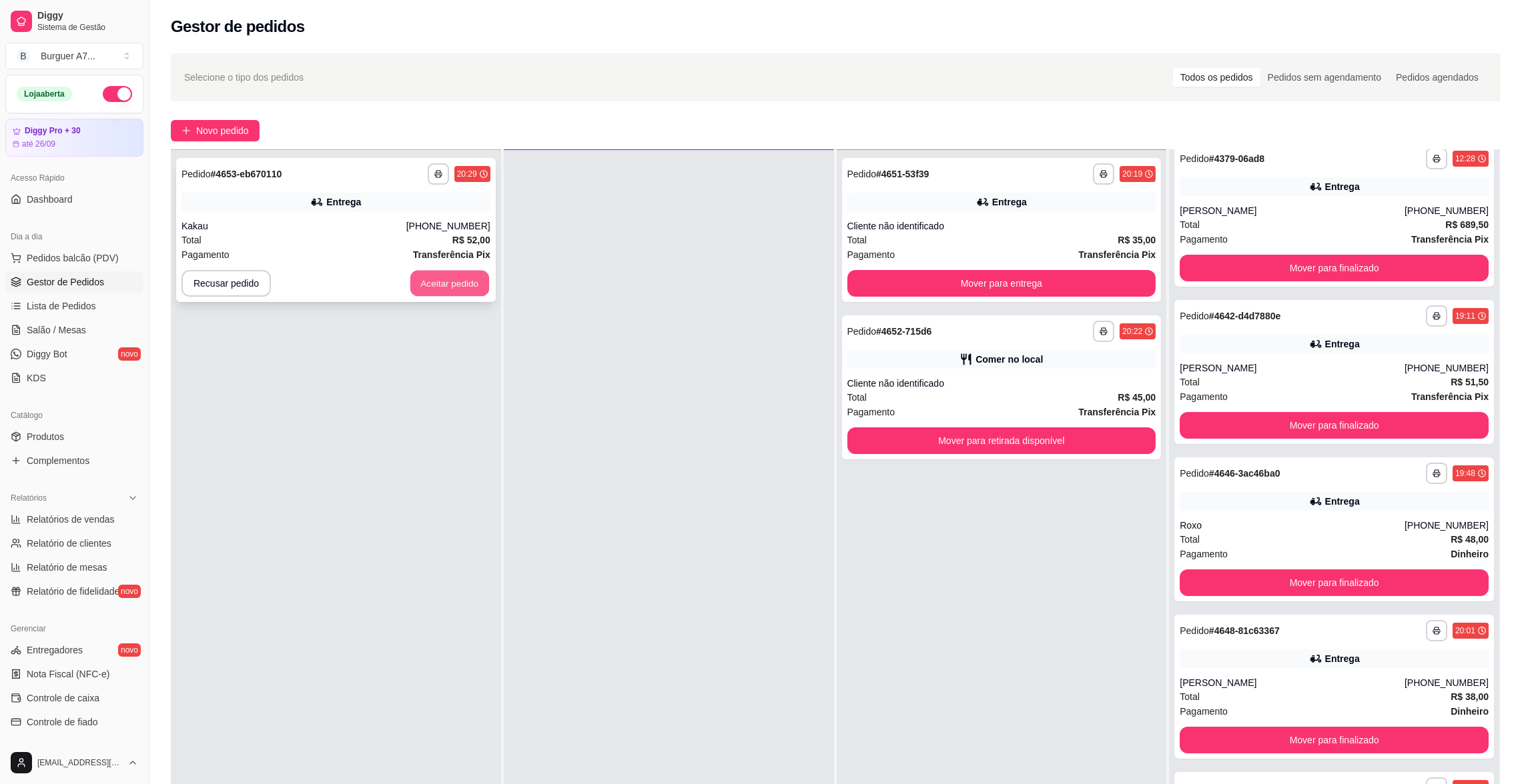
click at [423, 281] on button "Aceitar pedido" at bounding box center [449, 283] width 79 height 26
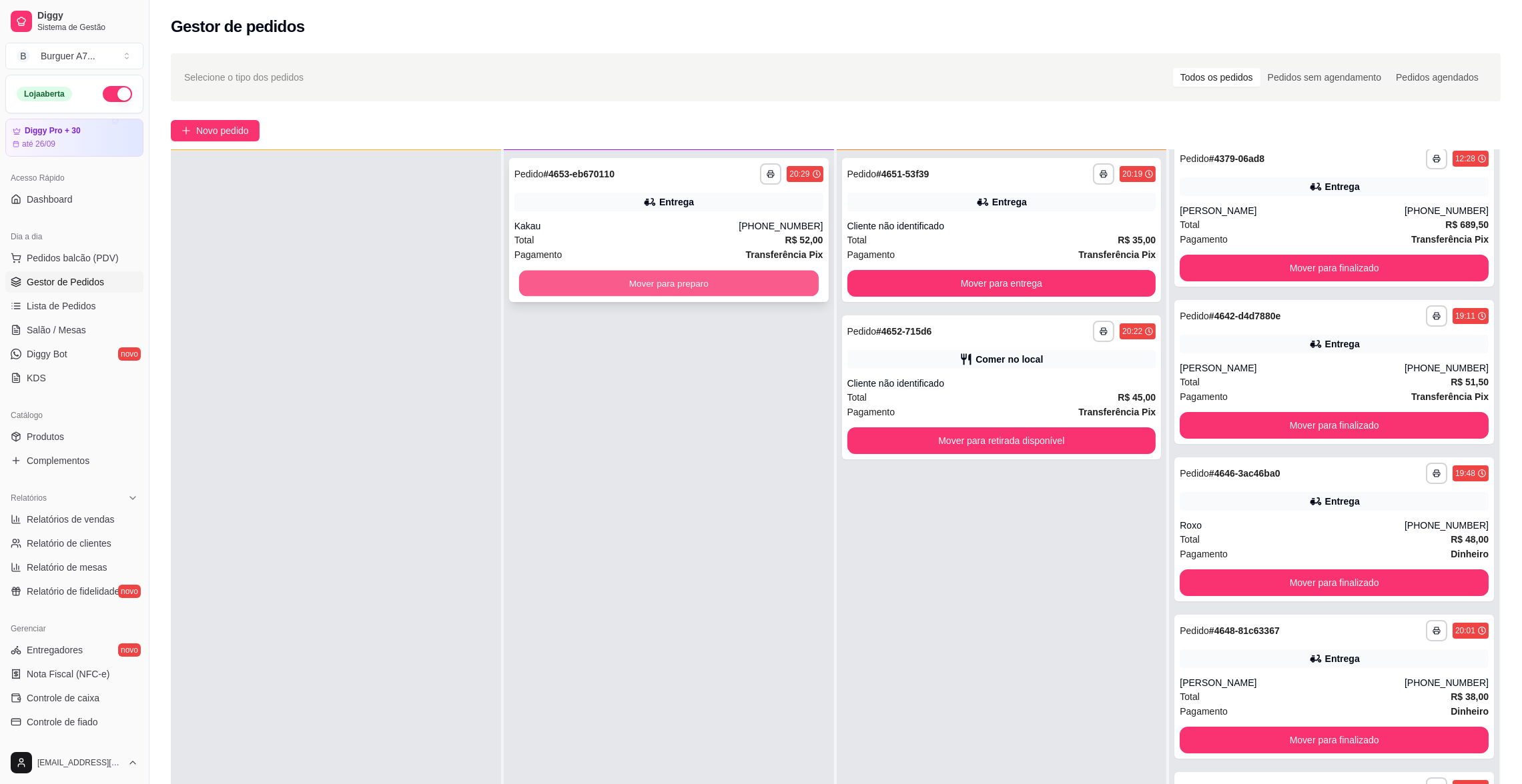
click at [651, 291] on button "Mover para preparo" at bounding box center [669, 283] width 299 height 26
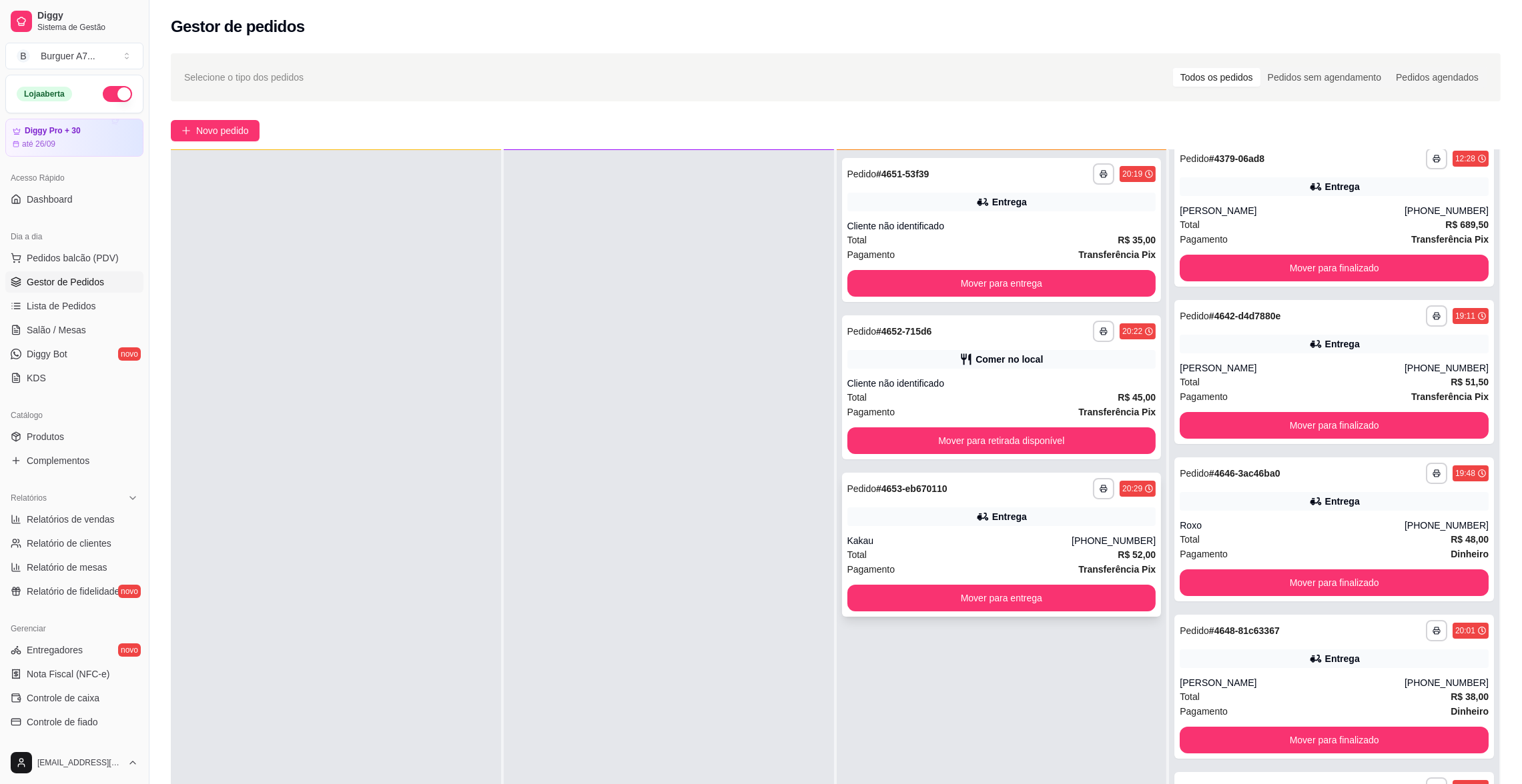
click at [996, 530] on div "**********" at bounding box center [1001, 545] width 319 height 144
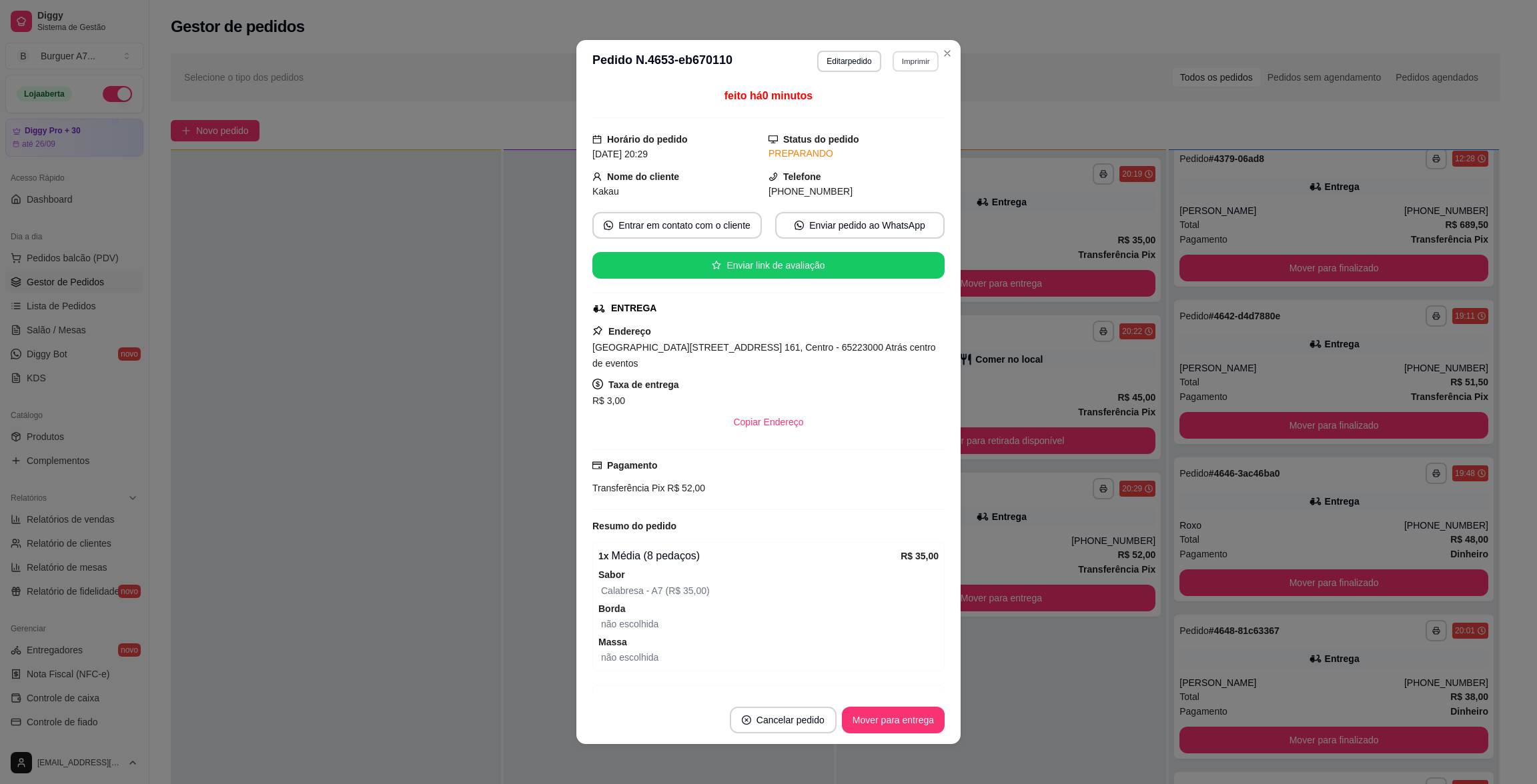
click at [901, 54] on button "Imprimir" at bounding box center [915, 61] width 46 height 21
click at [913, 114] on button "Impressora - CELULAR" at bounding box center [880, 108] width 103 height 21
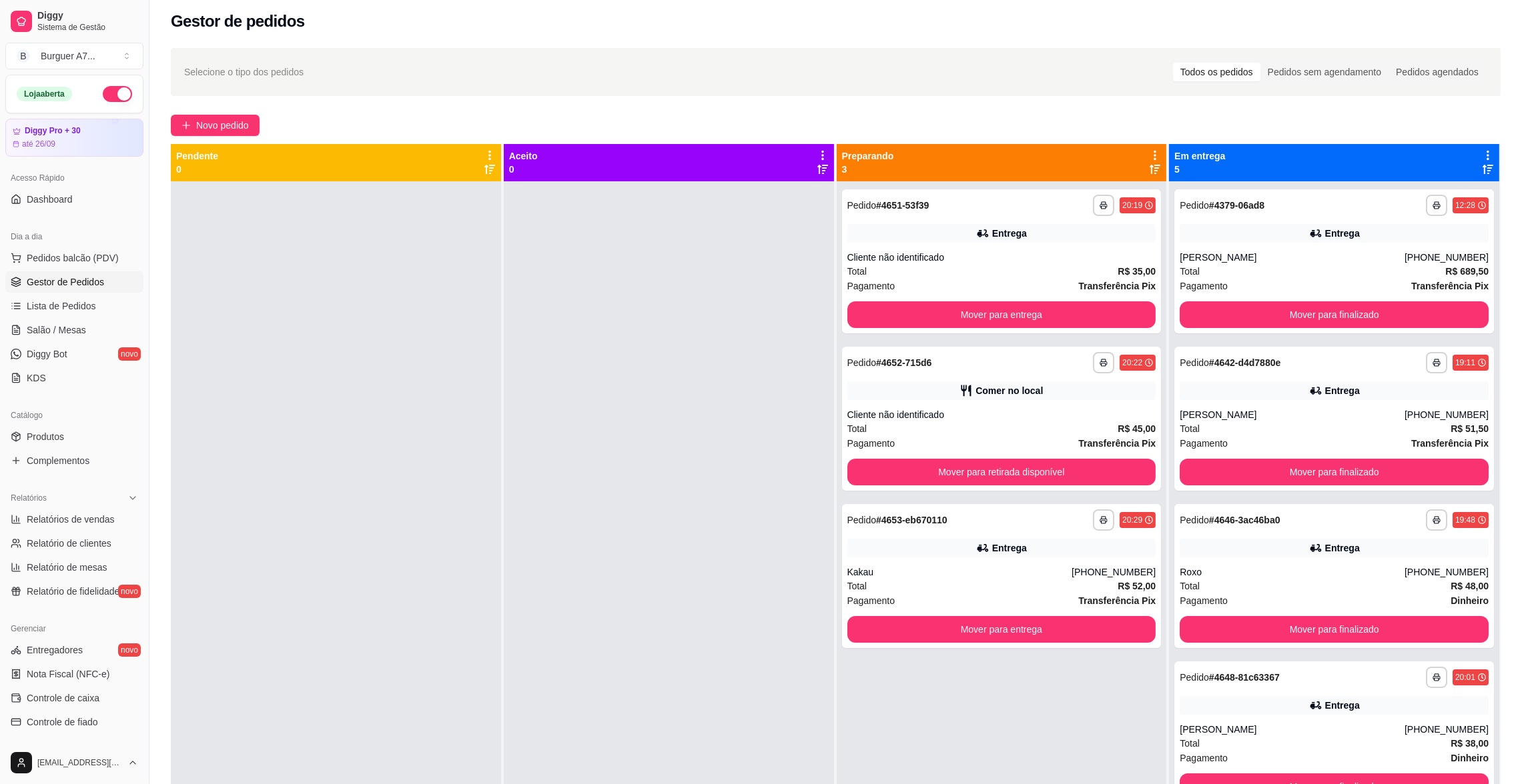
scroll to position [3, 0]
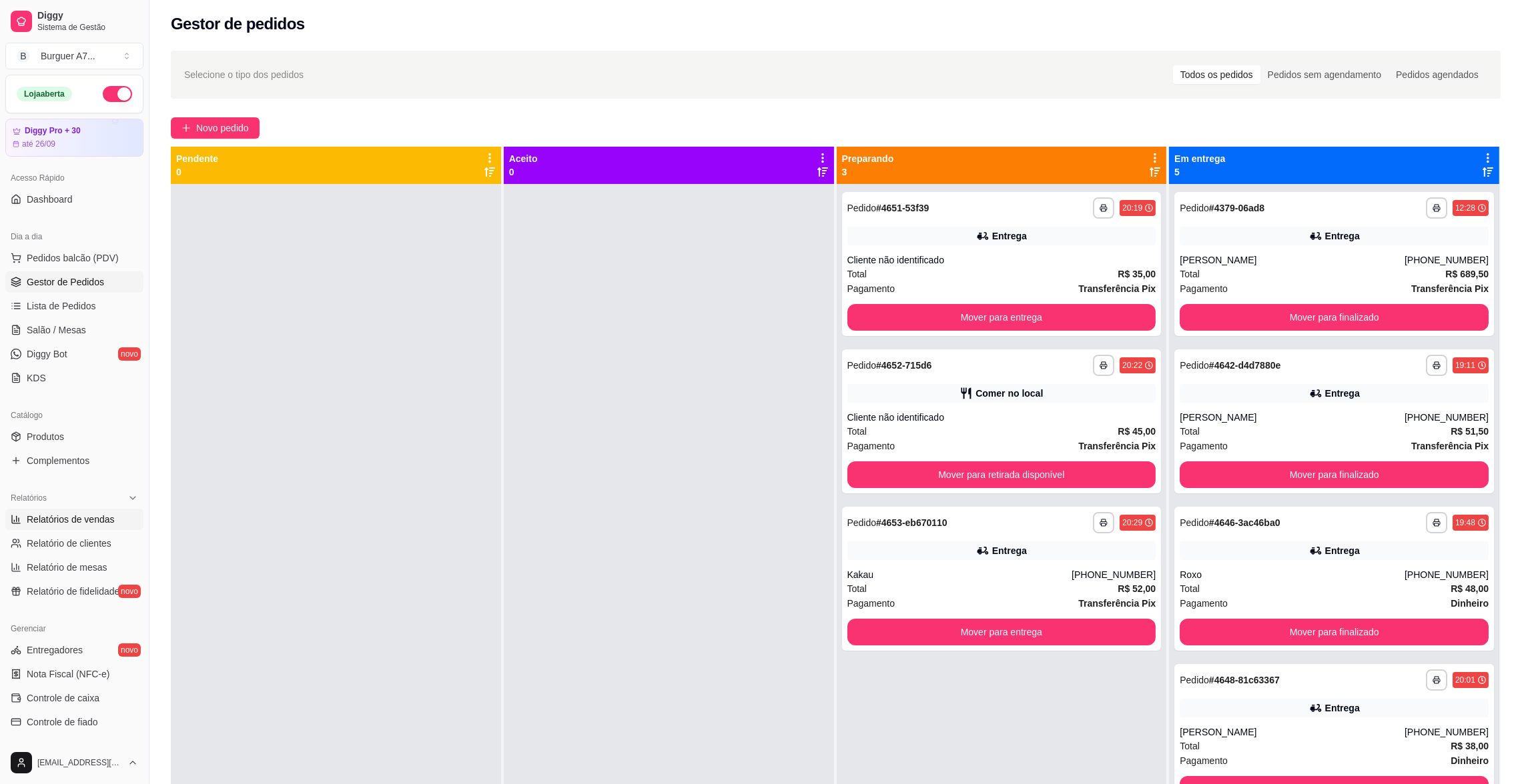
click at [71, 519] on span "Relatórios de vendas" at bounding box center [71, 519] width 88 height 13
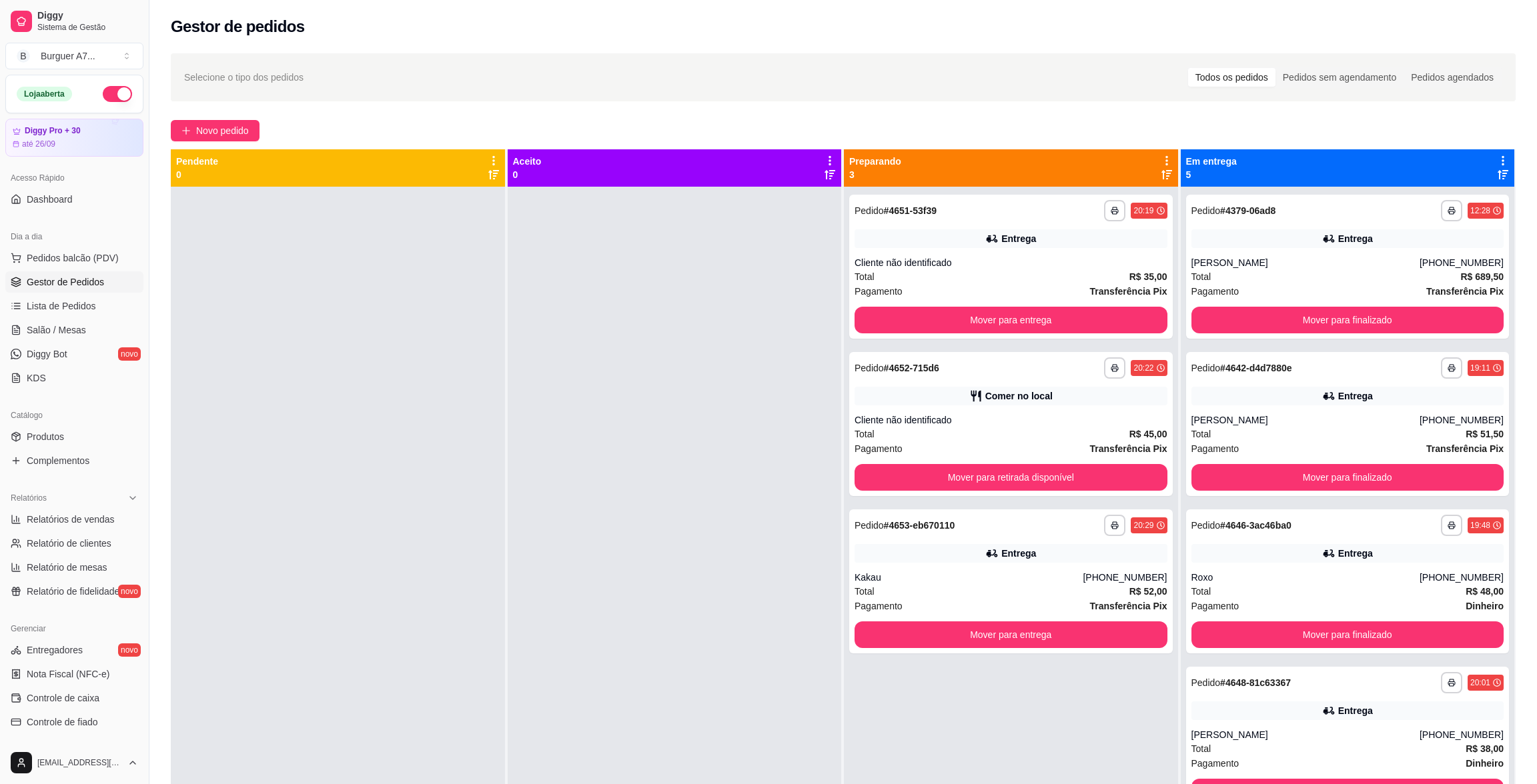
select select "ALL"
select select "0"
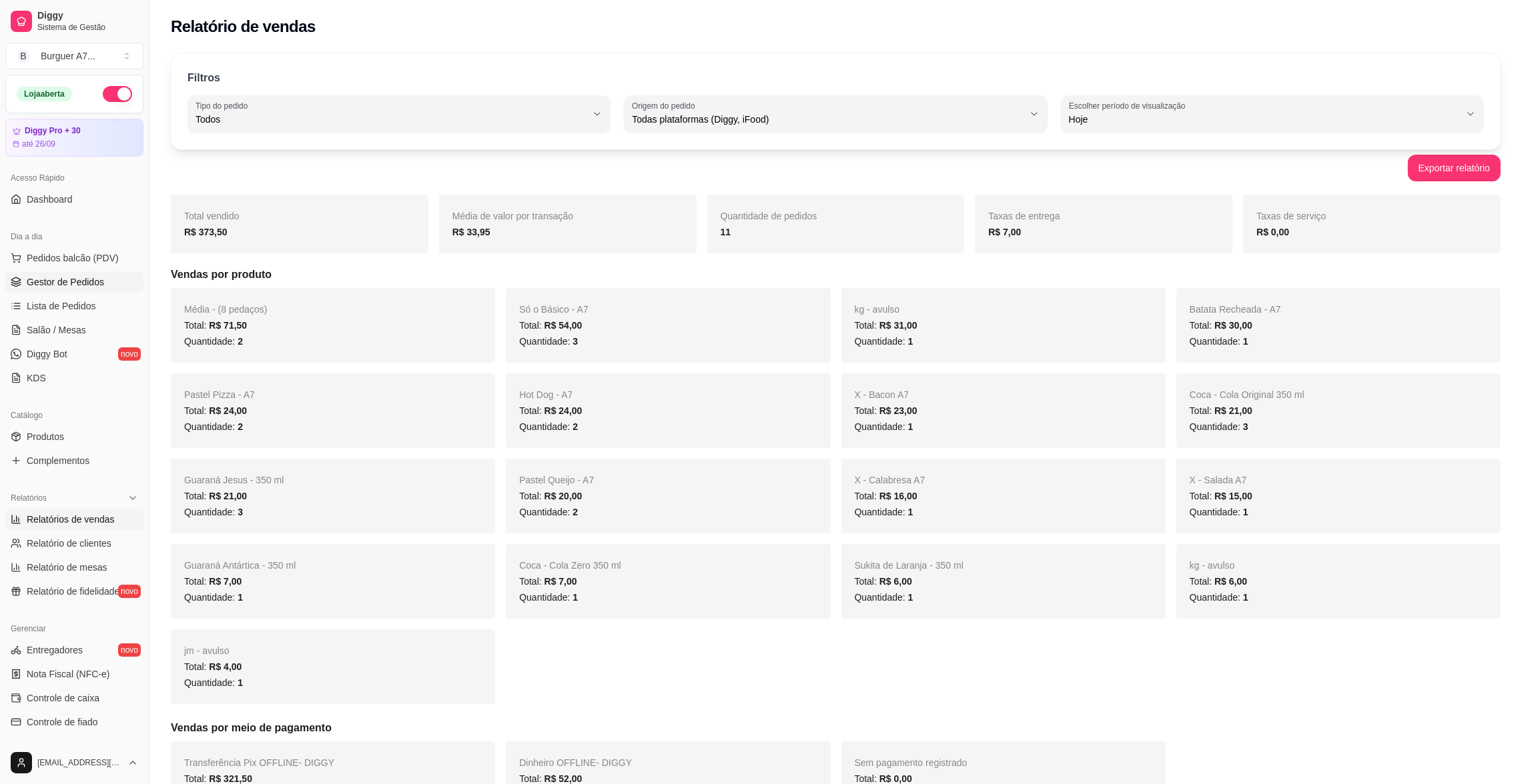
click at [103, 288] on link "Gestor de Pedidos" at bounding box center [74, 282] width 138 height 21
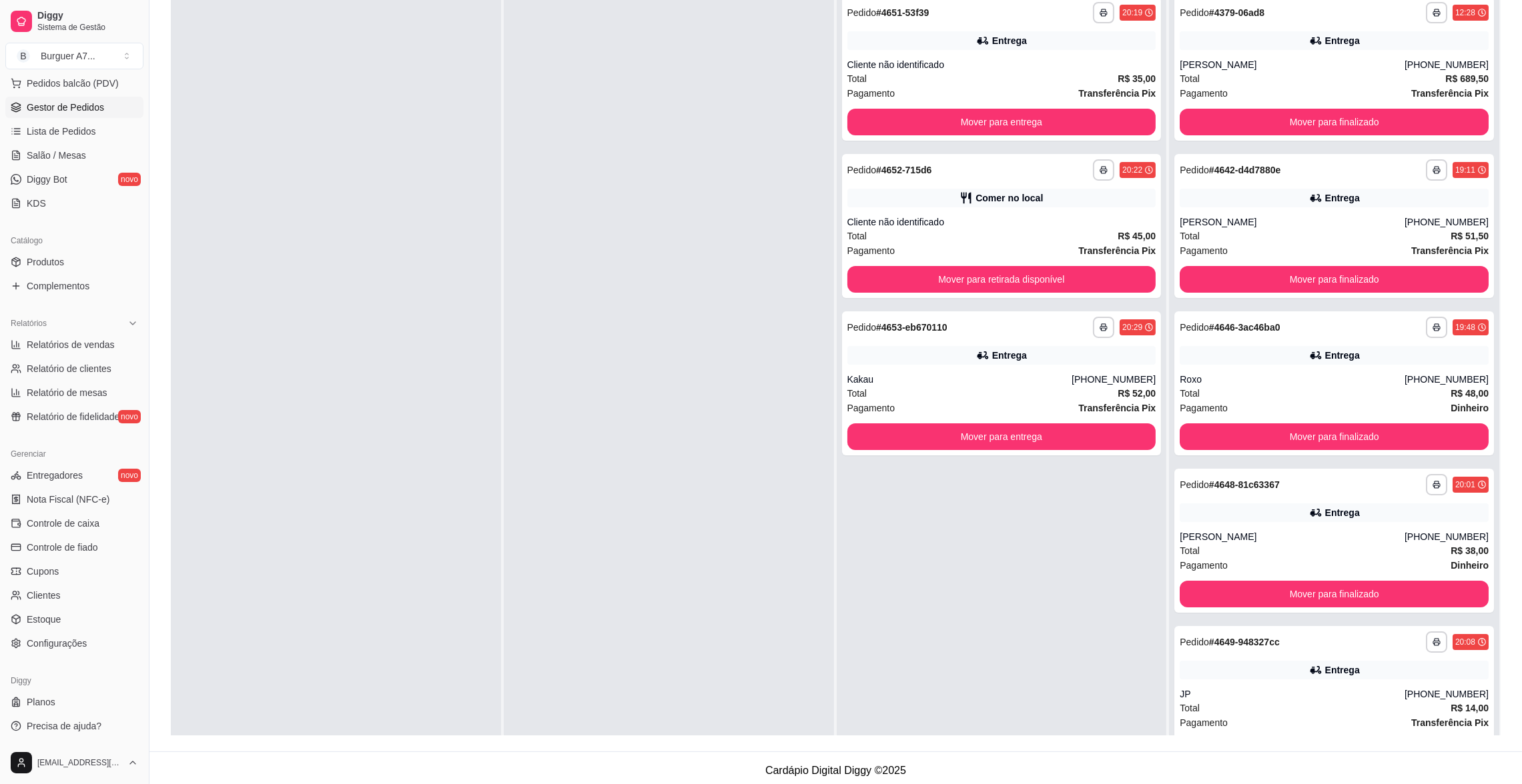
scroll to position [203, 0]
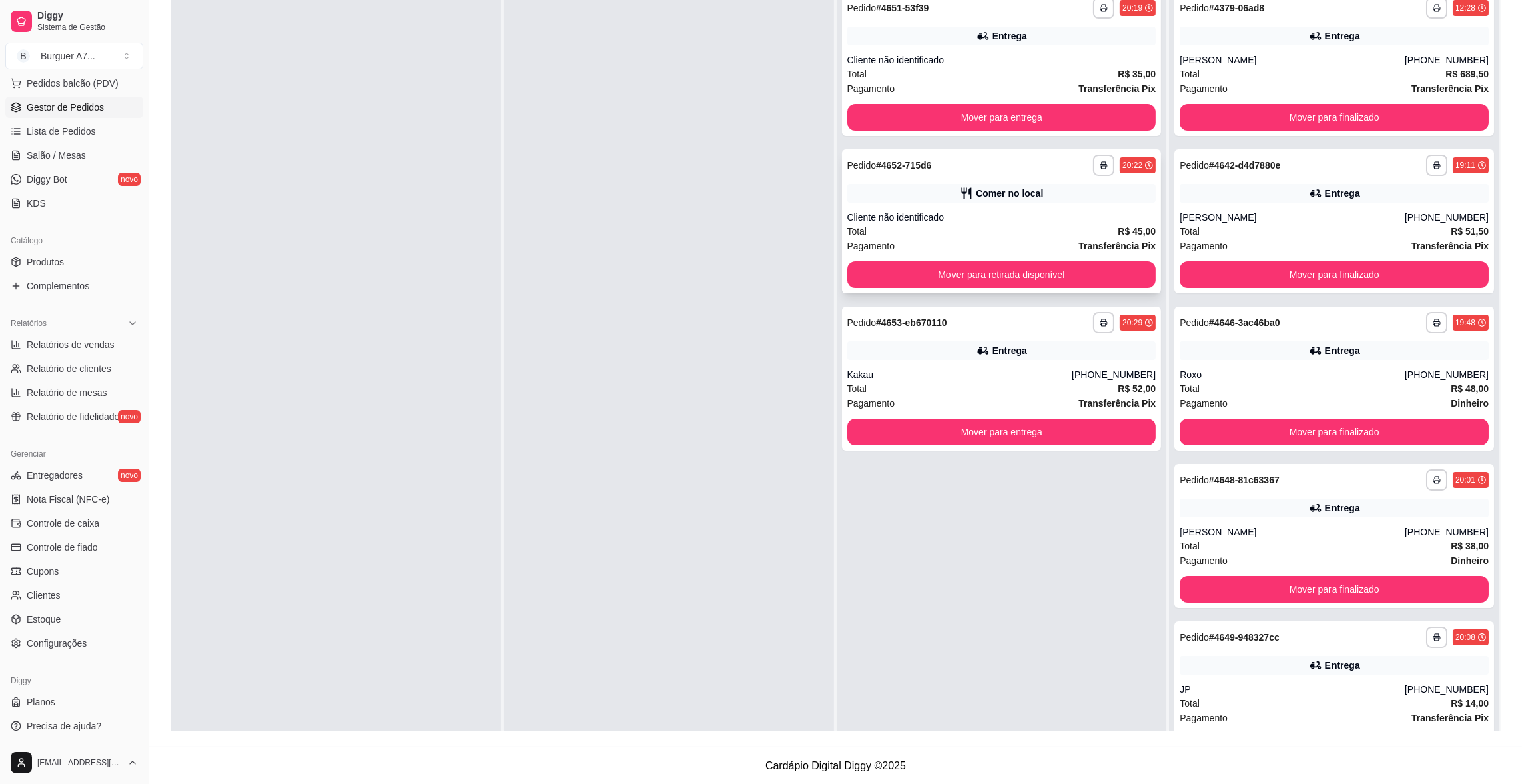
click at [928, 182] on div "**********" at bounding box center [1001, 221] width 319 height 144
click at [1026, 26] on div "Entrega" at bounding box center [1002, 35] width 309 height 18
click at [1055, 97] on div "**********" at bounding box center [1001, 64] width 319 height 144
click at [1070, 109] on button "Mover para entrega" at bounding box center [1000, 117] width 299 height 26
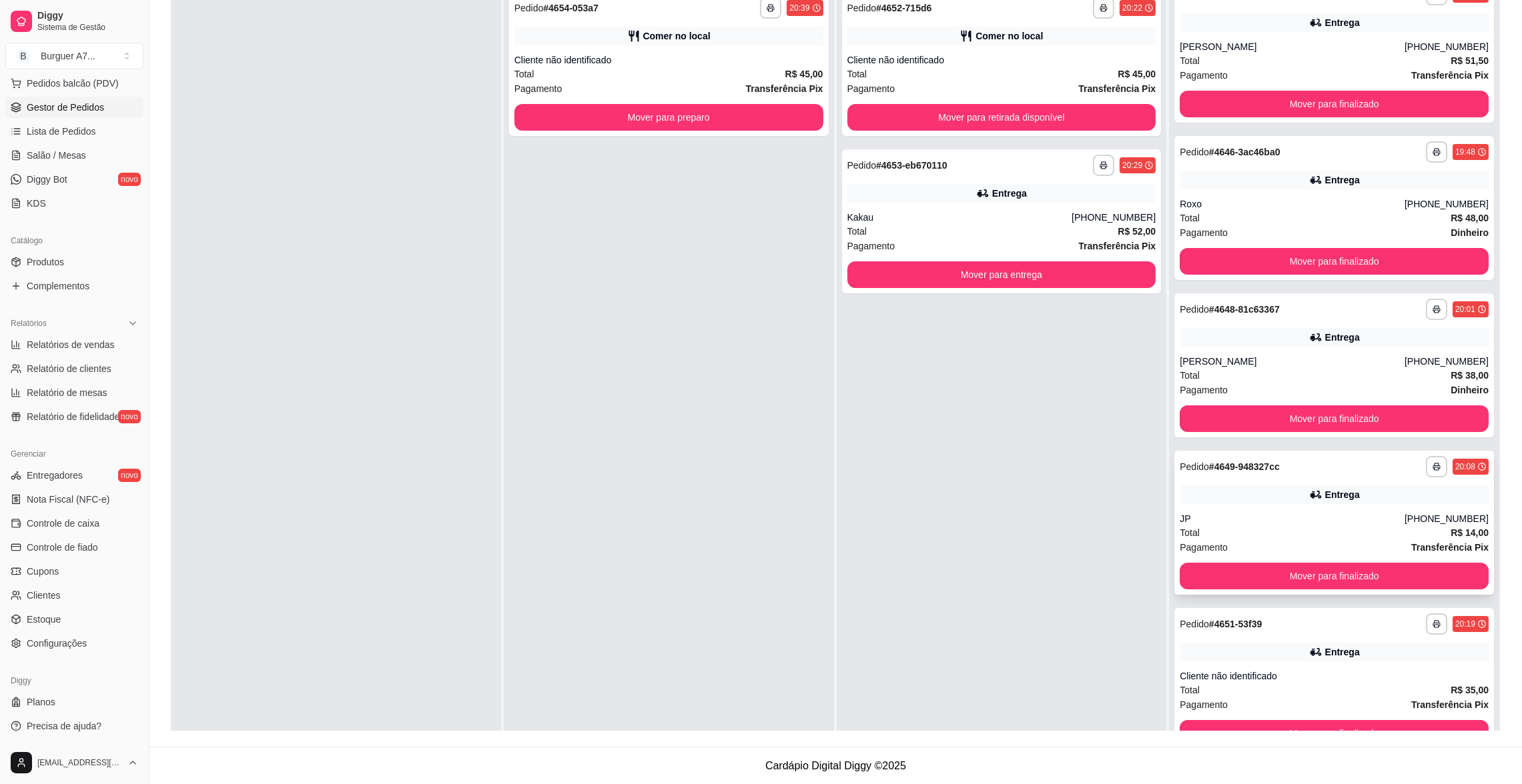
scroll to position [173, 0]
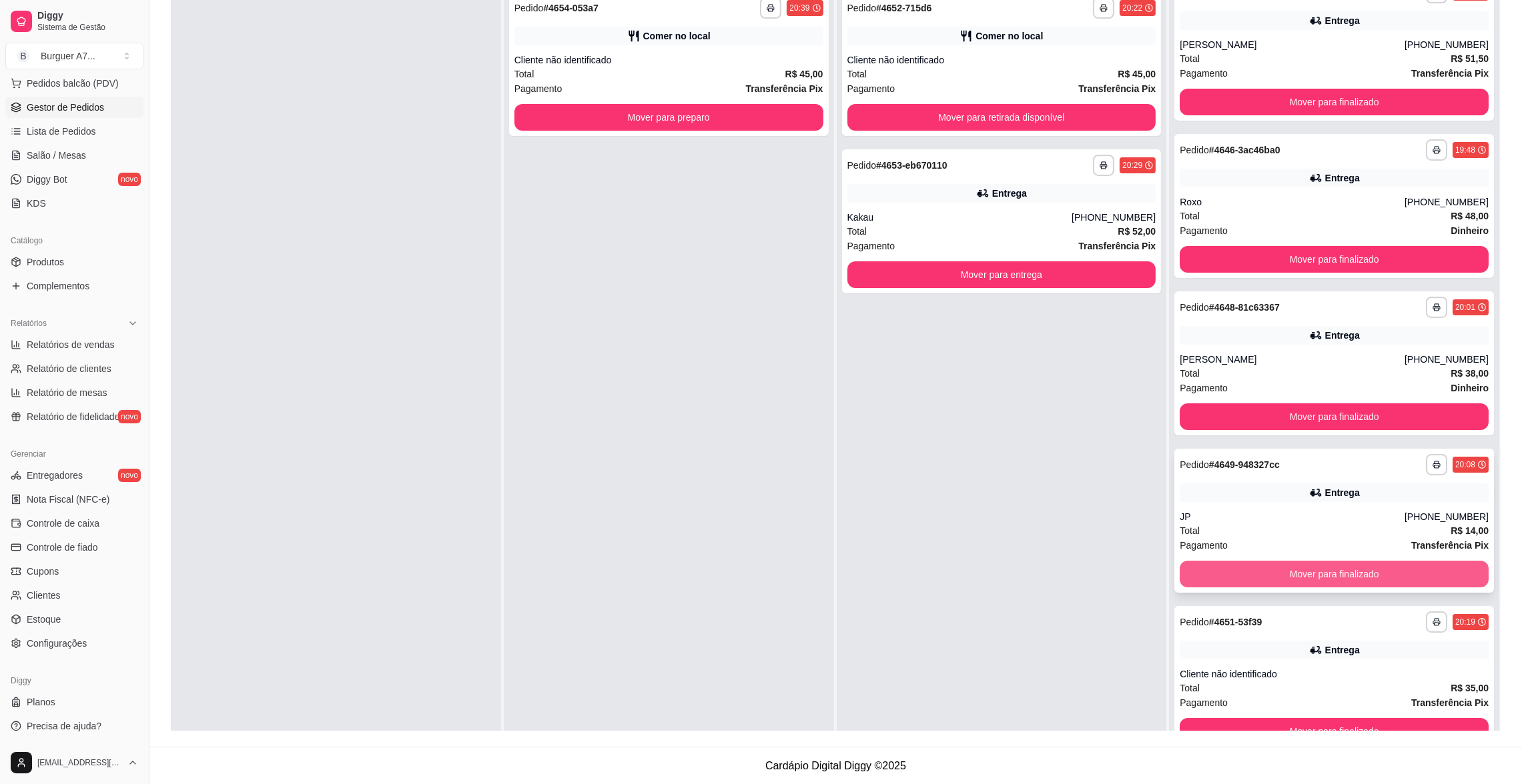
click at [1402, 566] on button "Mover para finalizado" at bounding box center [1334, 574] width 309 height 26
drag, startPoint x: 1306, startPoint y: 658, endPoint x: 1295, endPoint y: 658, distance: 11.0
click at [1295, 658] on div "**********" at bounding box center [1334, 678] width 319 height 144
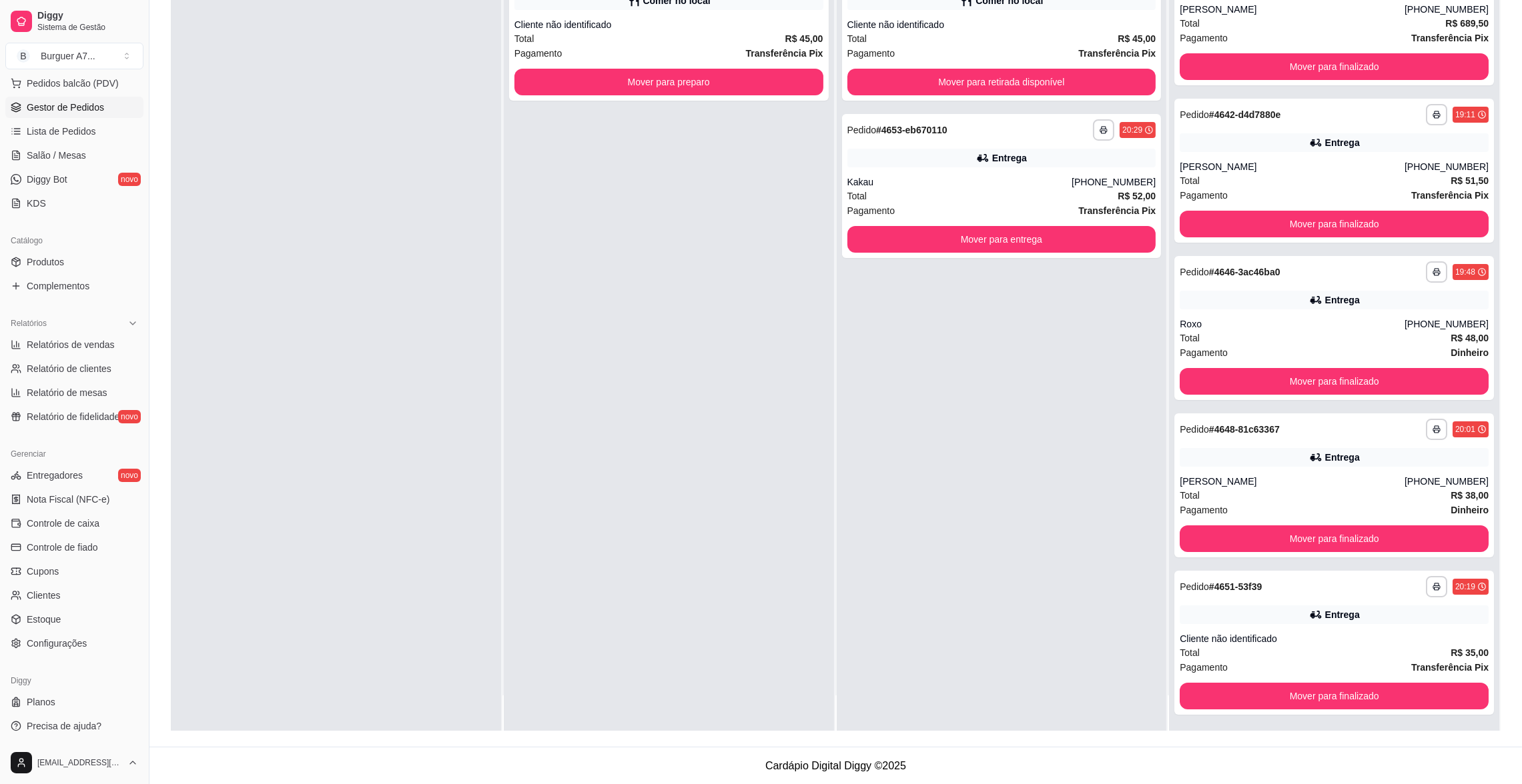
scroll to position [37, 0]
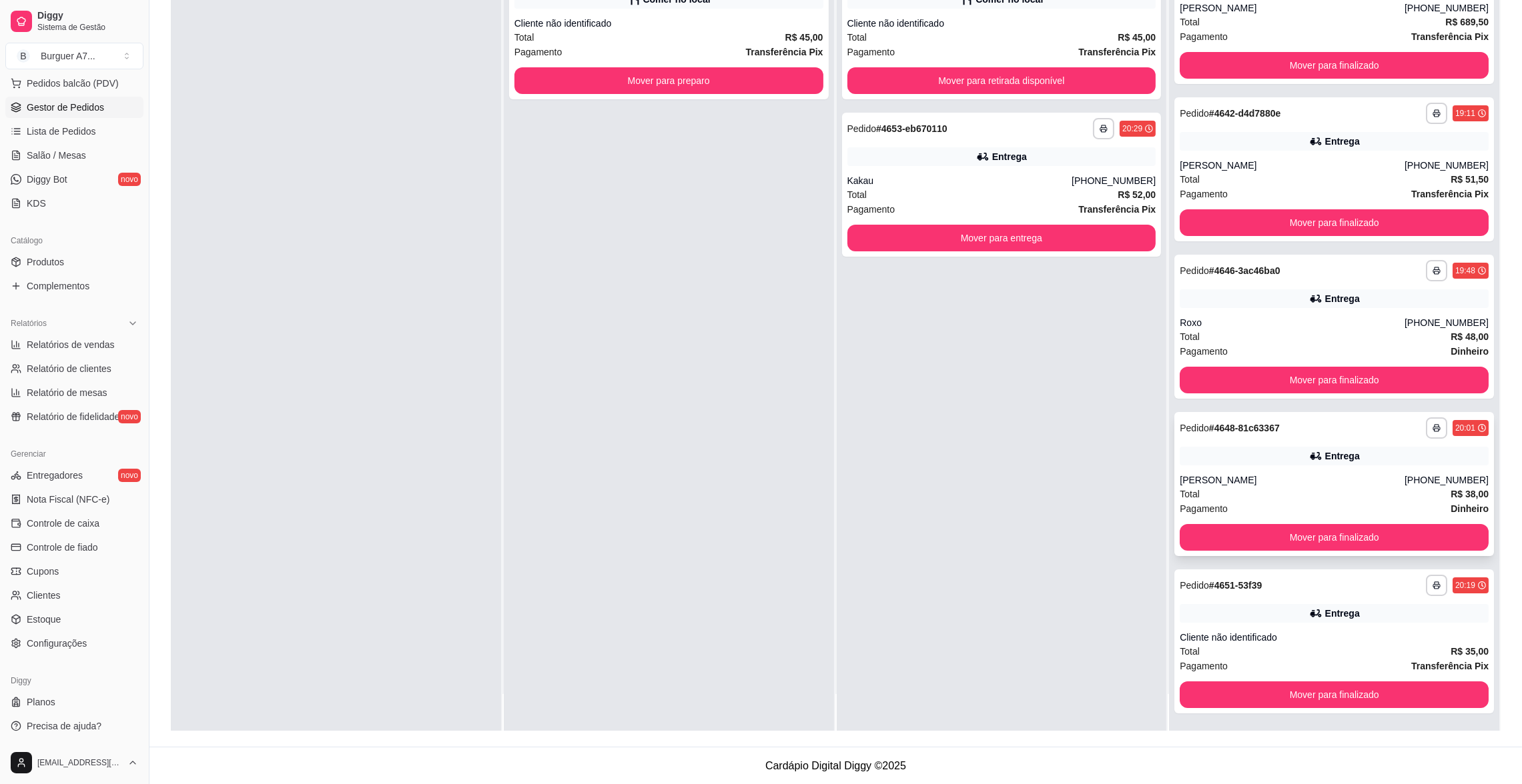
click at [1248, 496] on div "Total R$ 38,00" at bounding box center [1334, 494] width 309 height 15
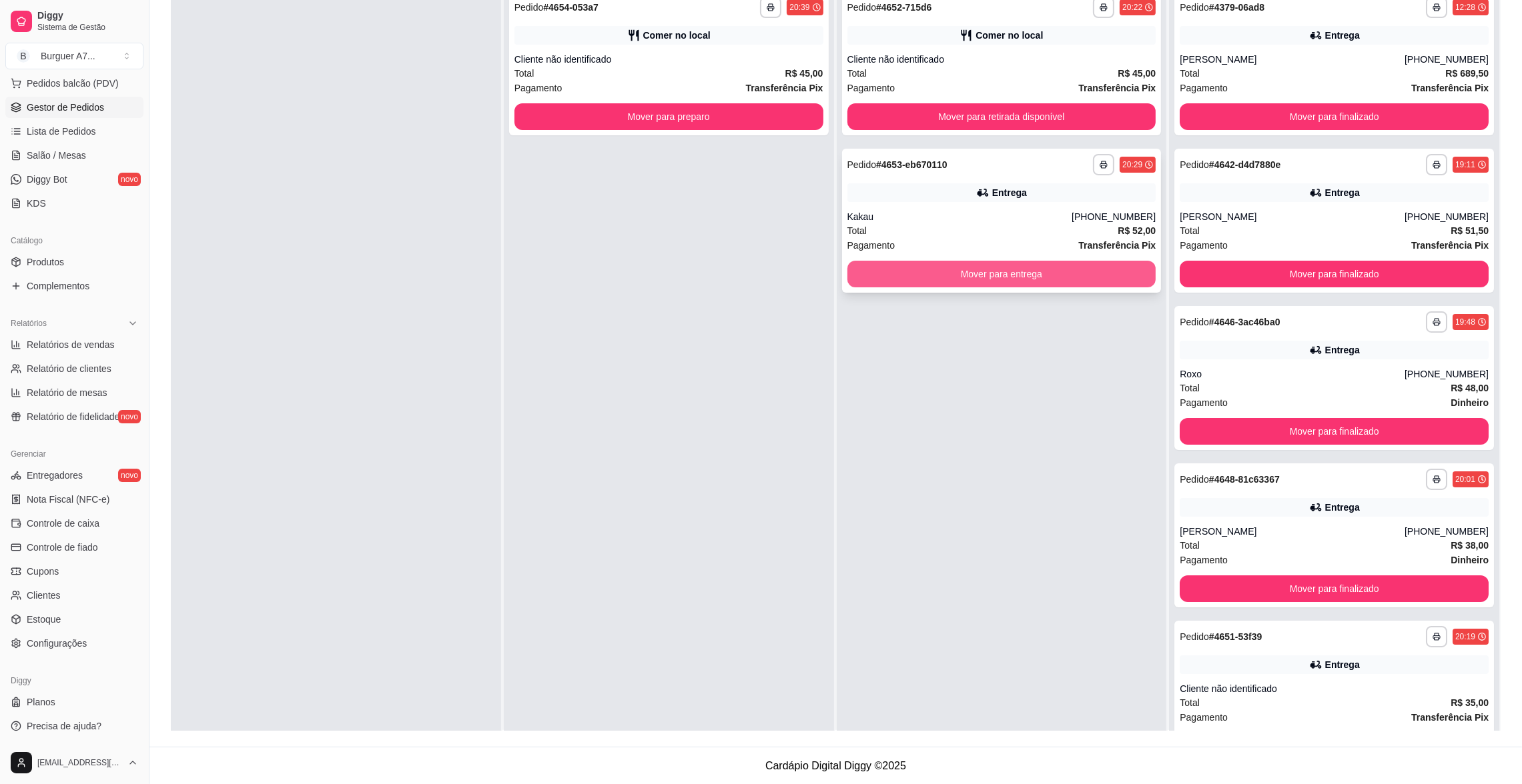
scroll to position [0, 0]
click at [995, 74] on div "Total R$ 45,00" at bounding box center [1002, 74] width 309 height 15
click at [770, 101] on div "**********" at bounding box center [669, 64] width 319 height 144
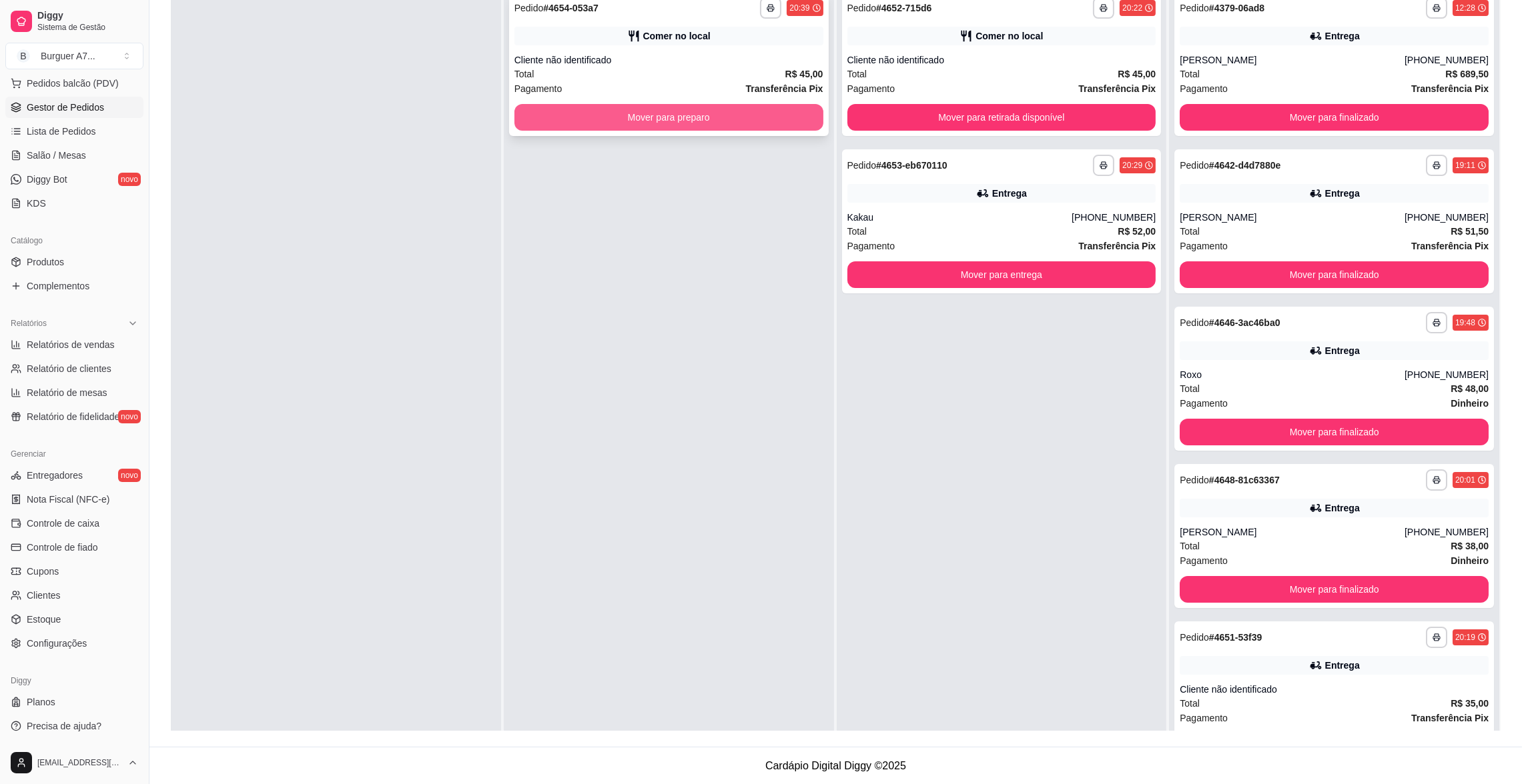
click at [786, 110] on button "Mover para preparo" at bounding box center [669, 117] width 309 height 26
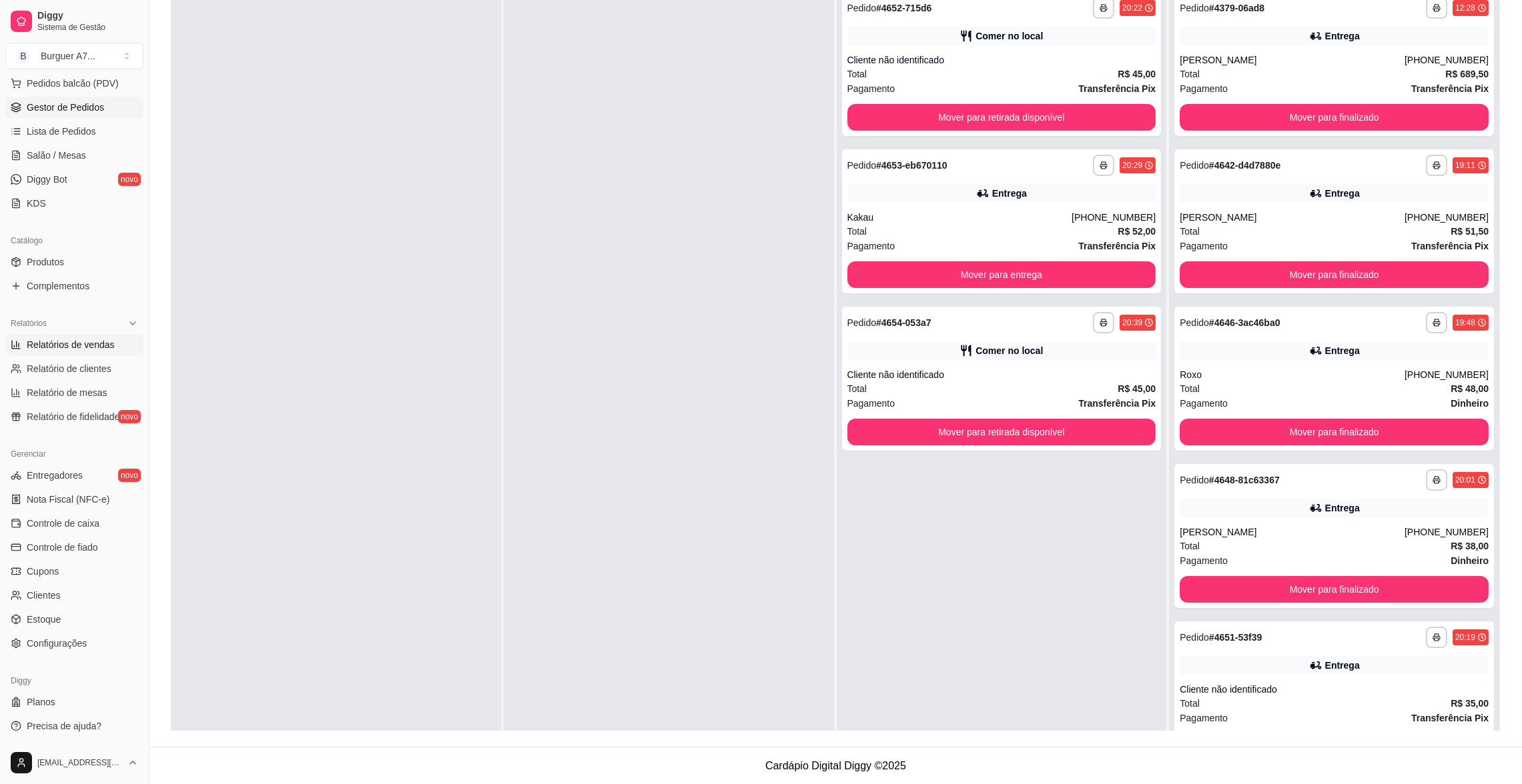
click at [90, 354] on link "Relatórios de vendas" at bounding box center [74, 344] width 138 height 21
select select "ALL"
select select "0"
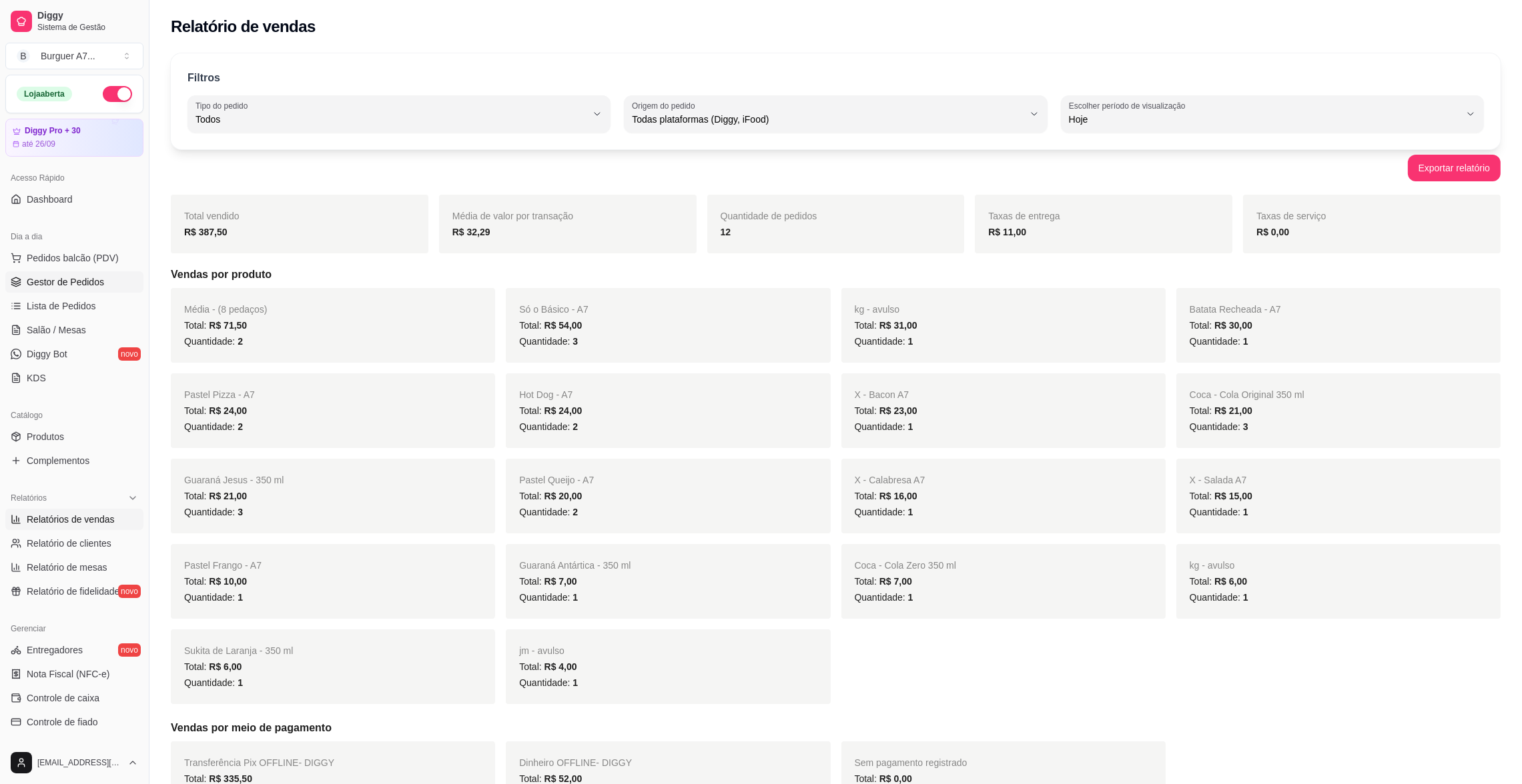
click at [88, 279] on span "Gestor de Pedidos" at bounding box center [65, 282] width 77 height 13
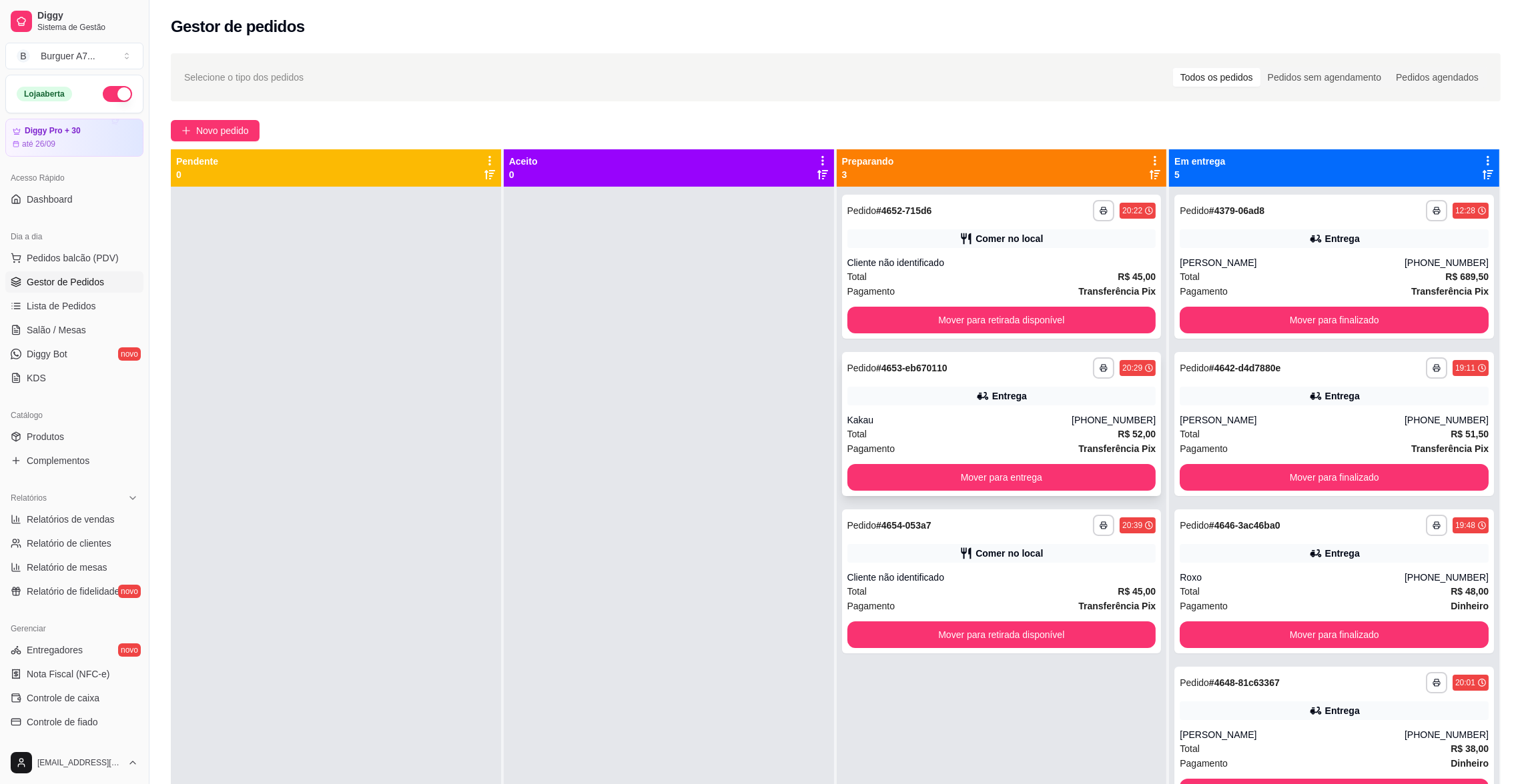
click at [988, 429] on div "Total R$ 52,00" at bounding box center [1002, 434] width 309 height 15
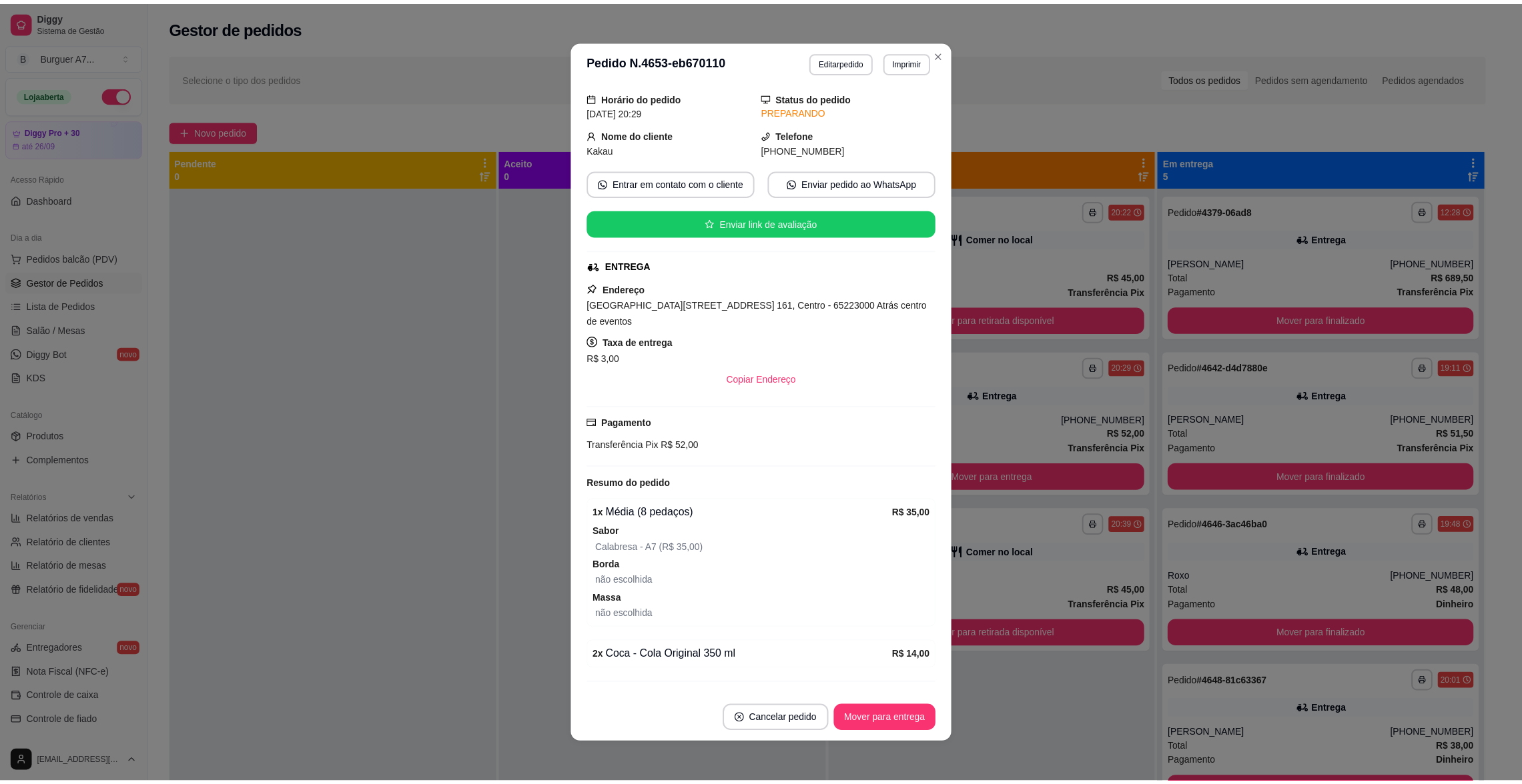
scroll to position [61, 0]
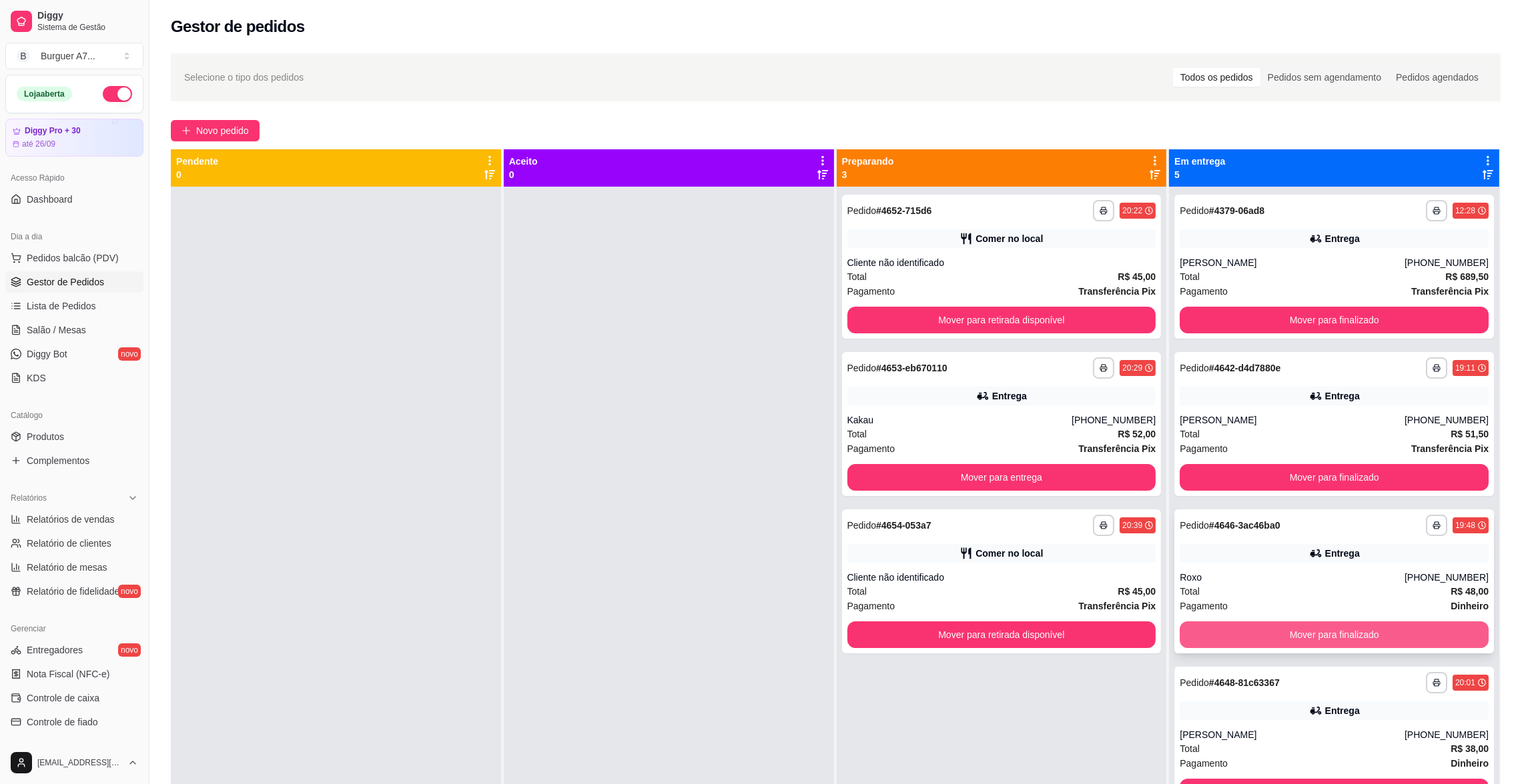
click at [1290, 632] on button "Mover para finalizado" at bounding box center [1334, 635] width 309 height 26
click at [1291, 632] on button "Mover para finalizado" at bounding box center [1334, 635] width 309 height 26
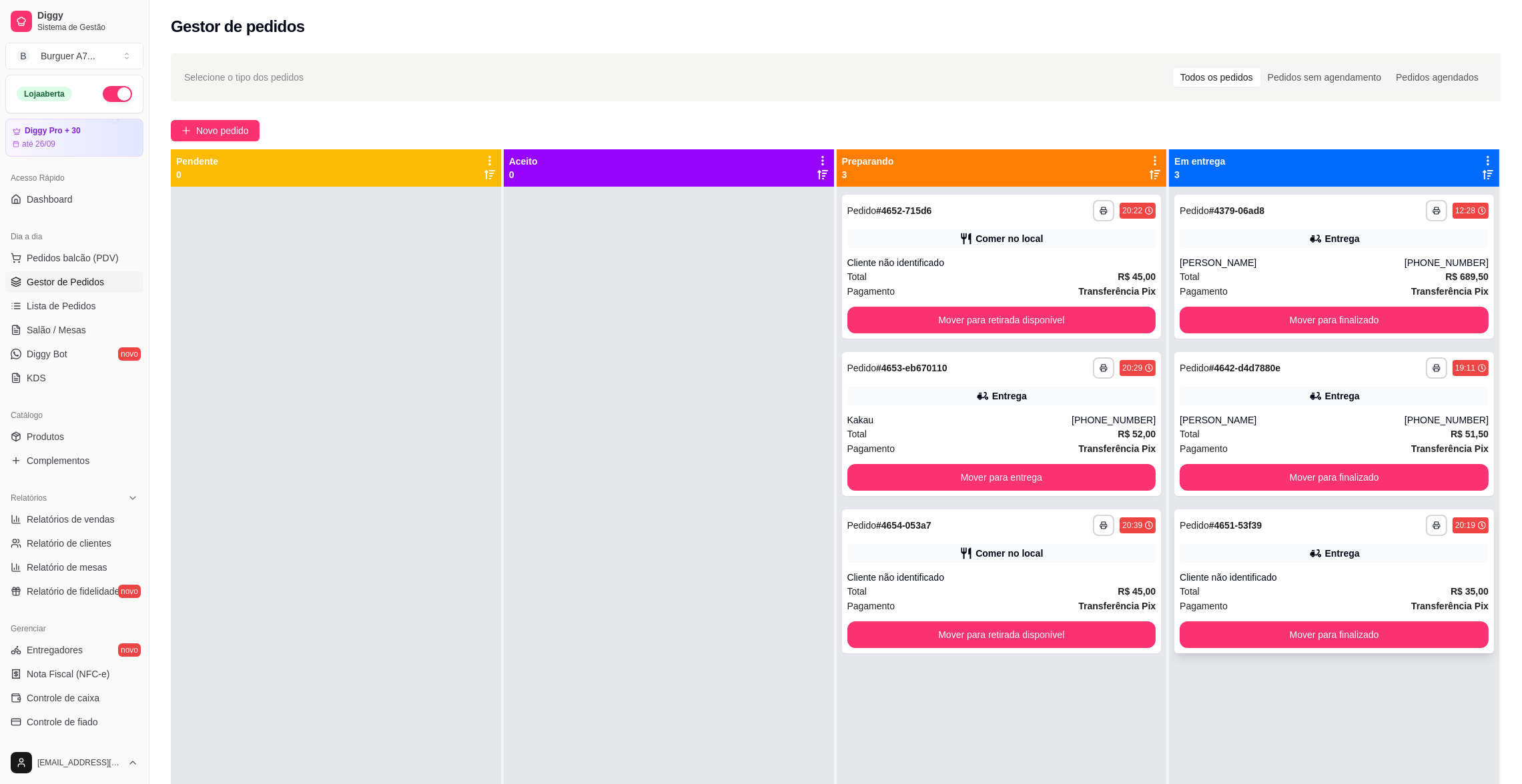
click at [1285, 587] on div "Total R$ 35,00" at bounding box center [1334, 591] width 309 height 15
click at [1090, 490] on button "Mover para entrega" at bounding box center [1002, 477] width 309 height 26
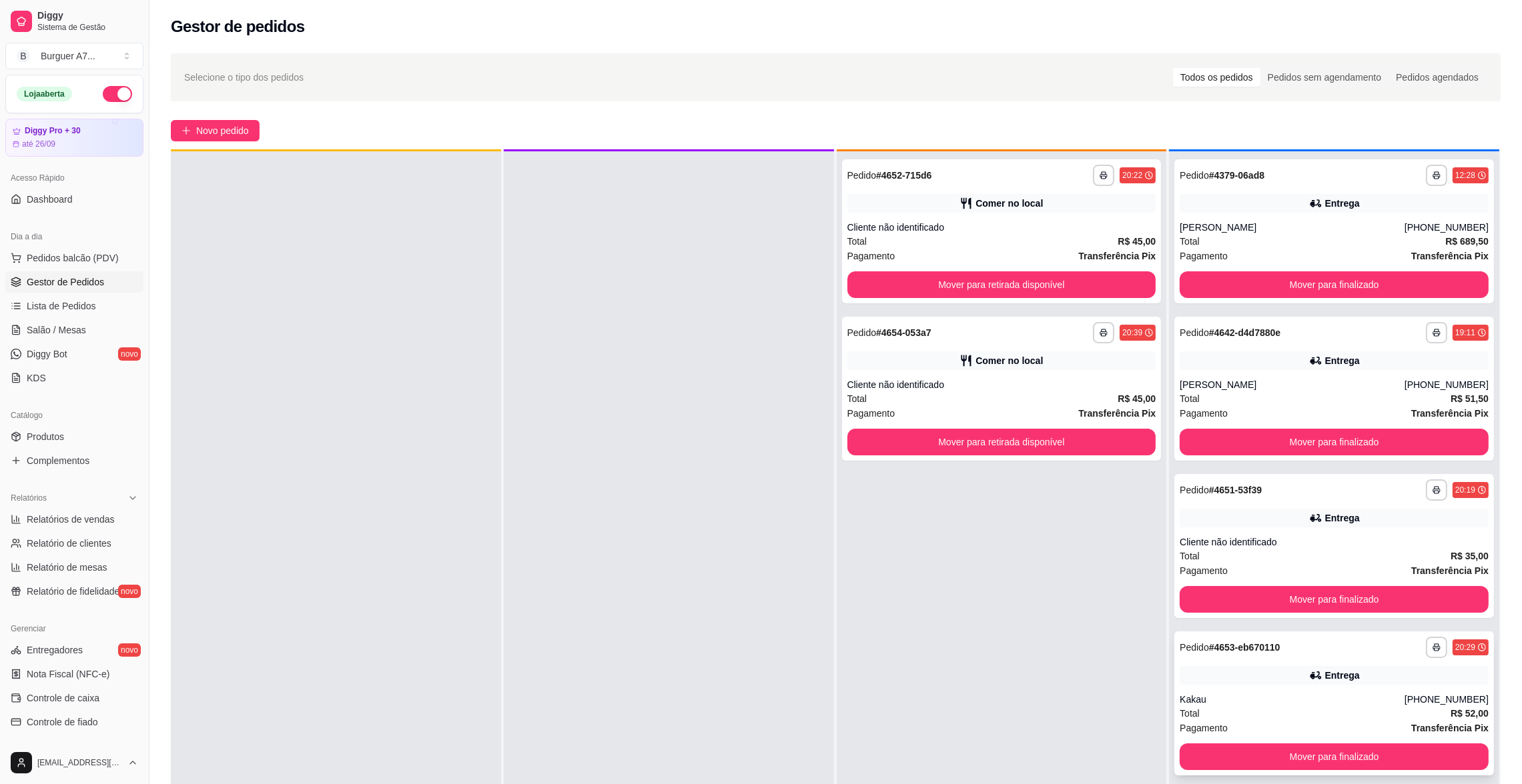
scroll to position [37, 0]
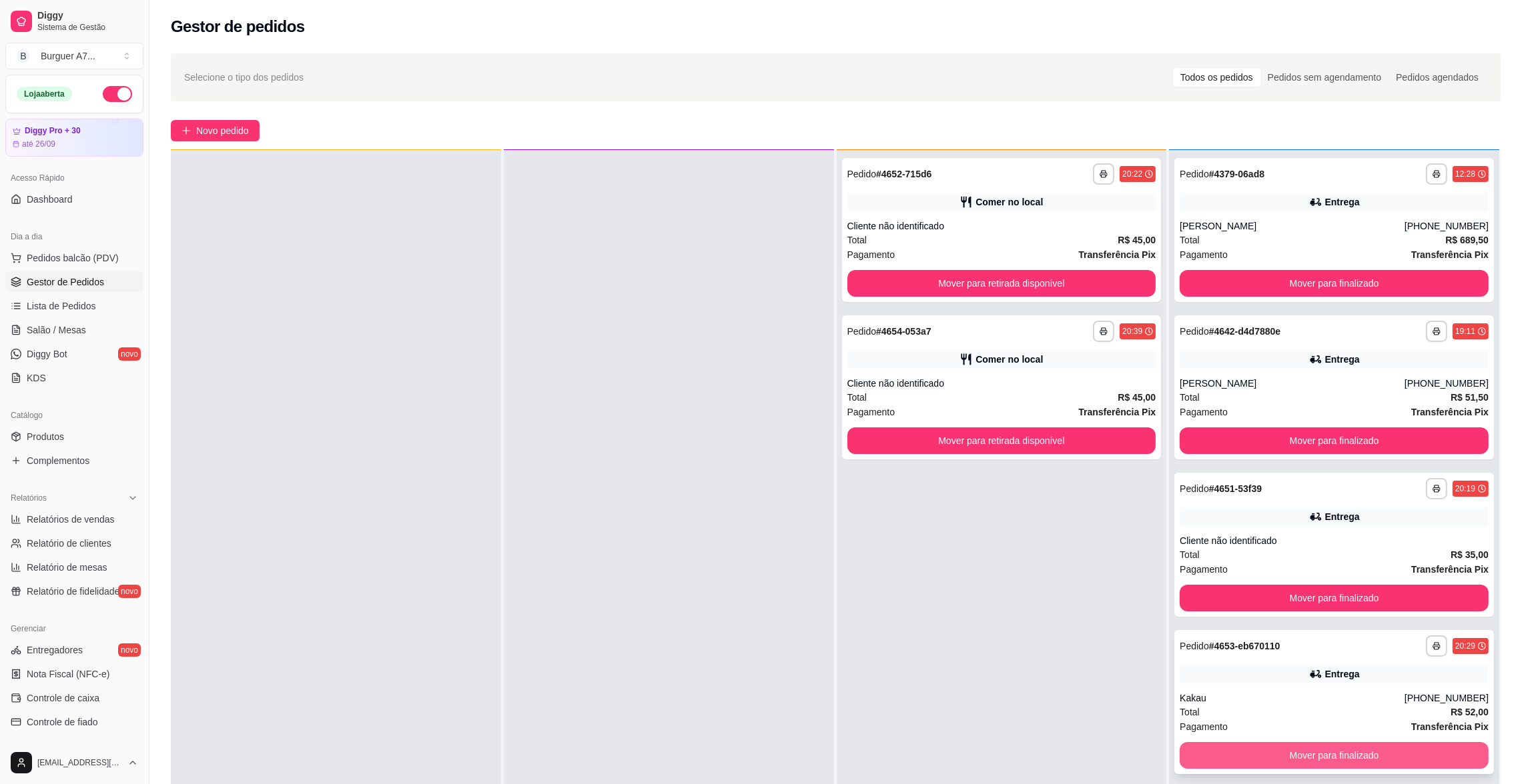
click at [1274, 742] on button "Mover para finalizado" at bounding box center [1334, 755] width 309 height 26
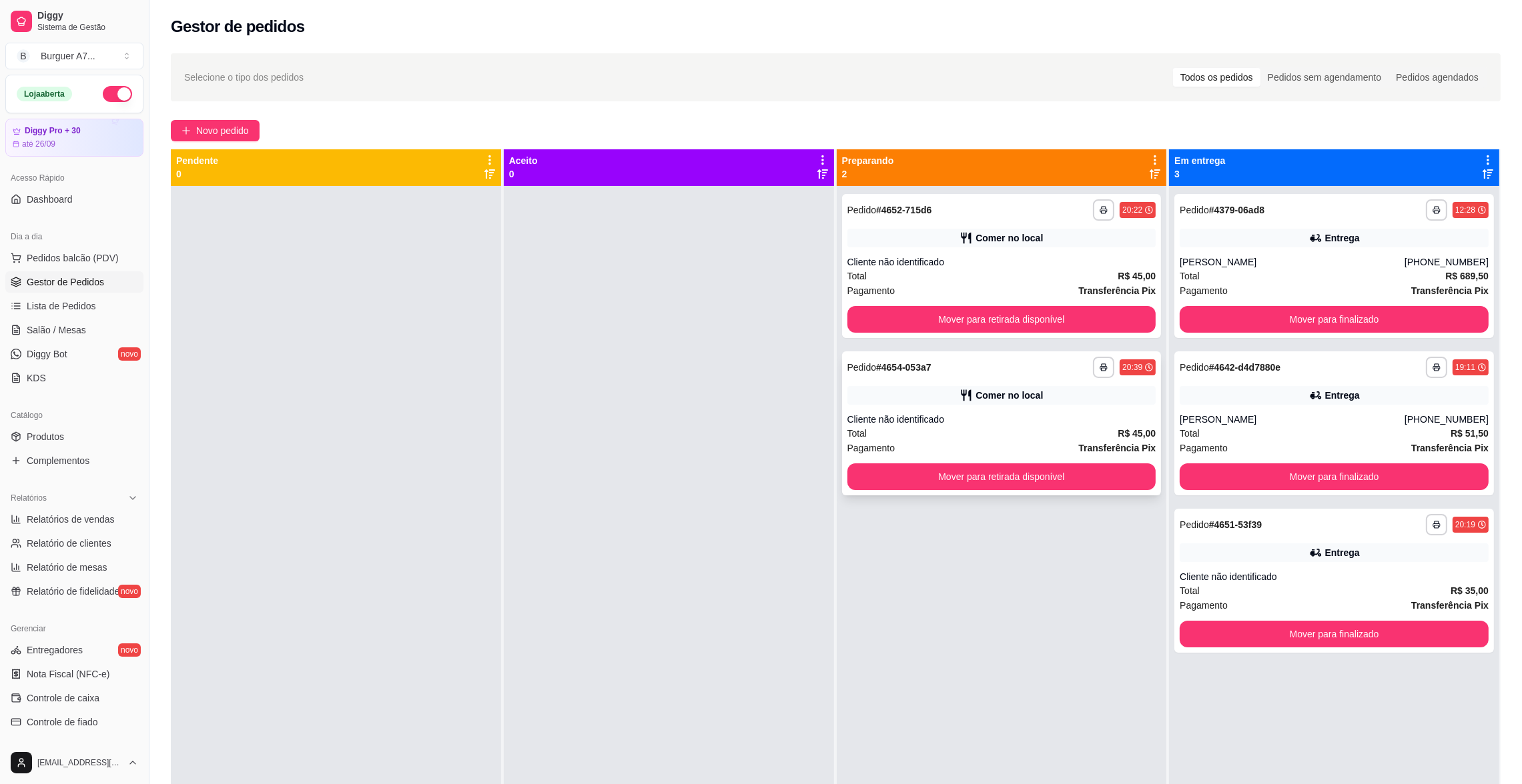
scroll to position [0, 0]
click at [908, 279] on div "Total R$ 45,00" at bounding box center [1002, 277] width 309 height 15
click at [1120, 250] on div "**********" at bounding box center [1001, 267] width 319 height 144
click at [58, 512] on link "Relatórios de vendas" at bounding box center [74, 519] width 138 height 21
select select "ALL"
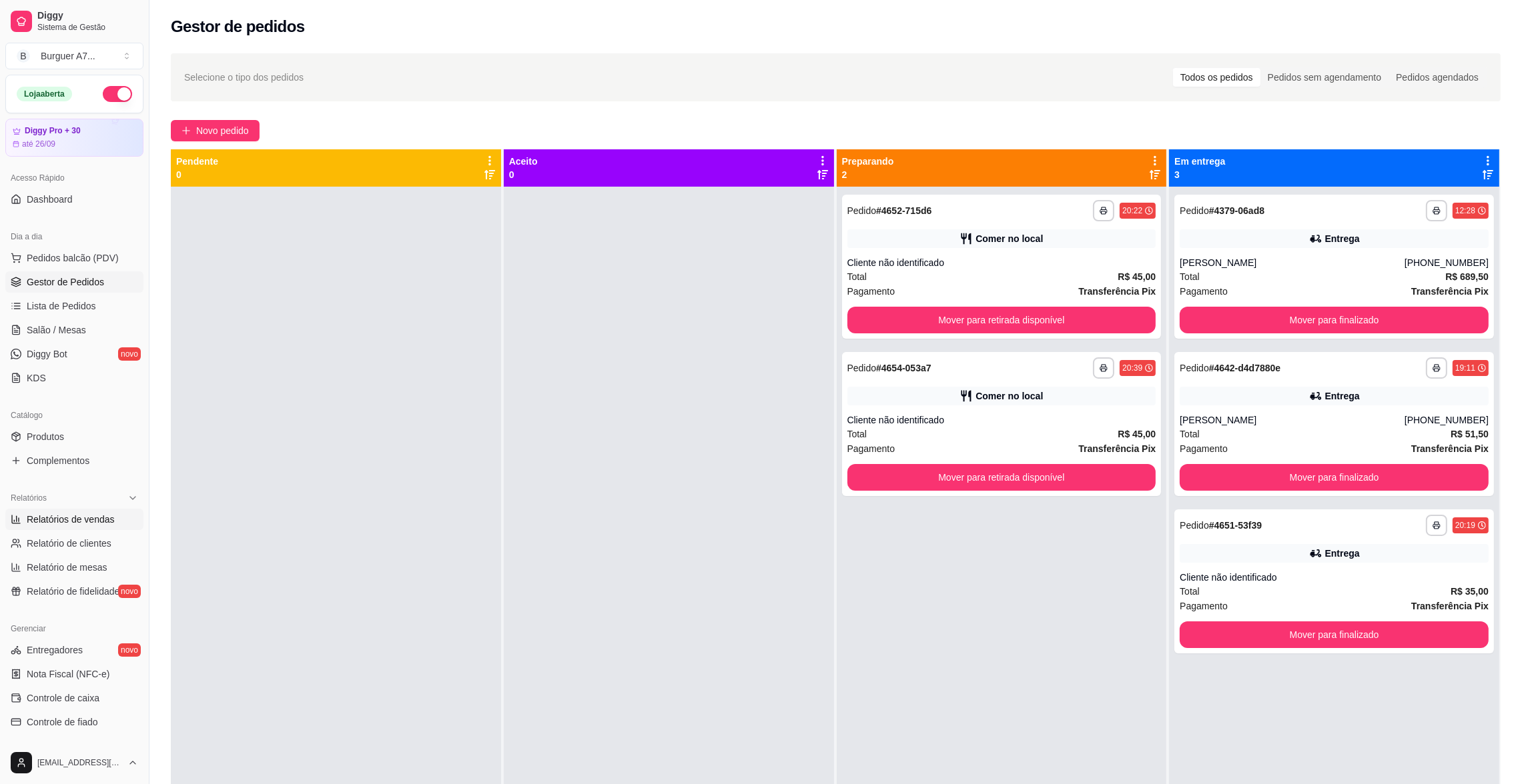
select select "ALL"
select select "0"
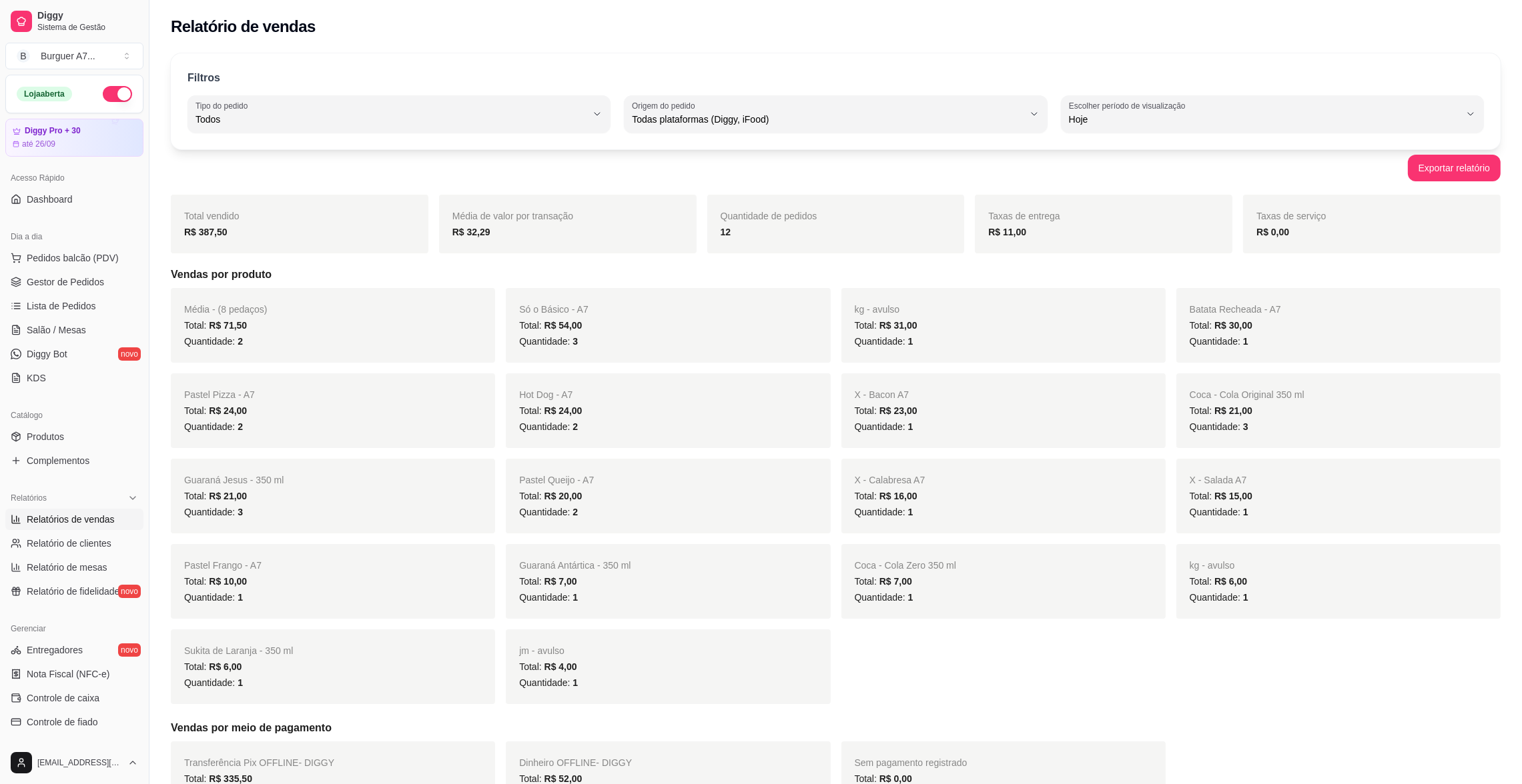
click at [59, 514] on span "Relatórios de vendas" at bounding box center [71, 519] width 88 height 13
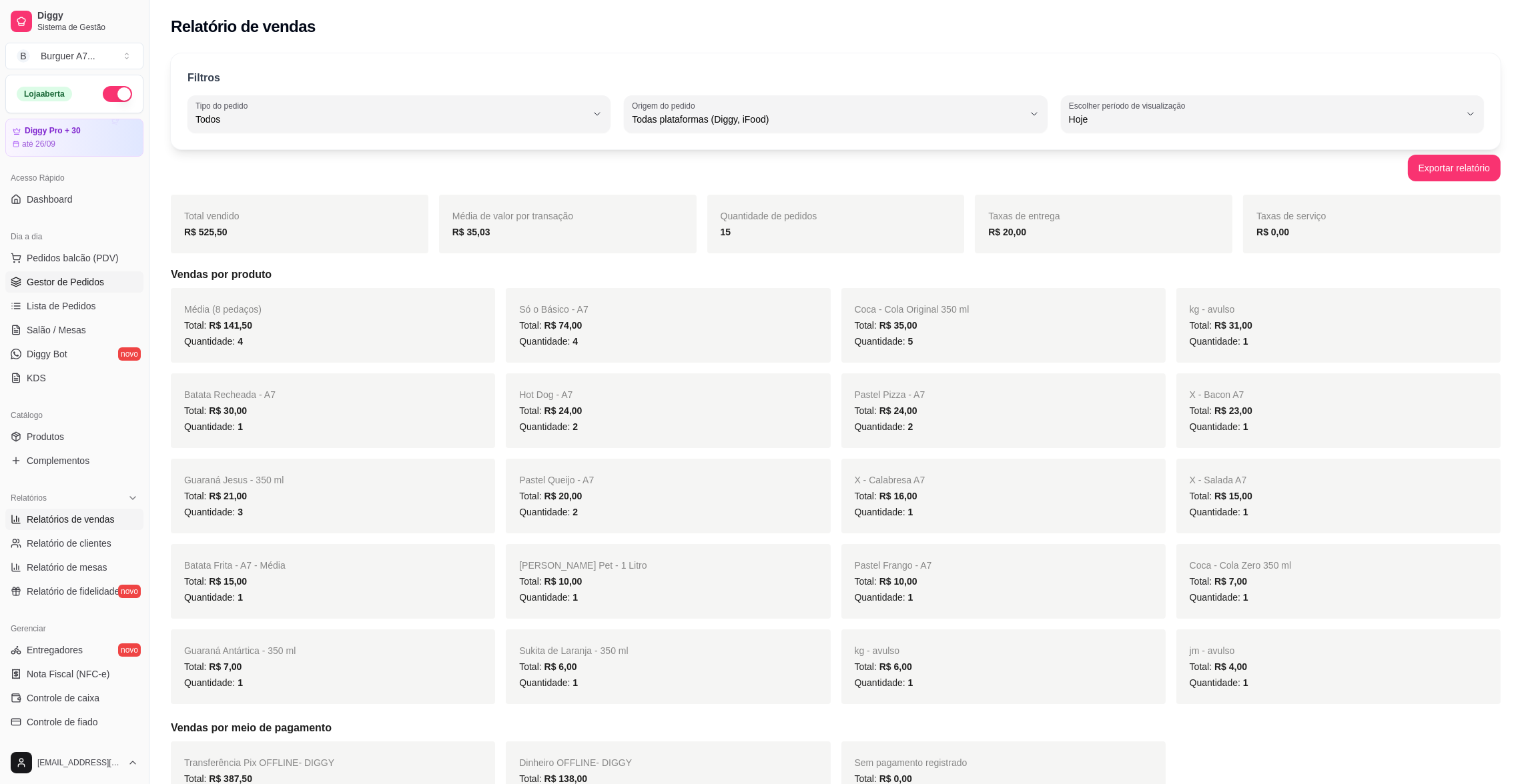
click at [103, 285] on link "Gestor de Pedidos" at bounding box center [74, 282] width 138 height 21
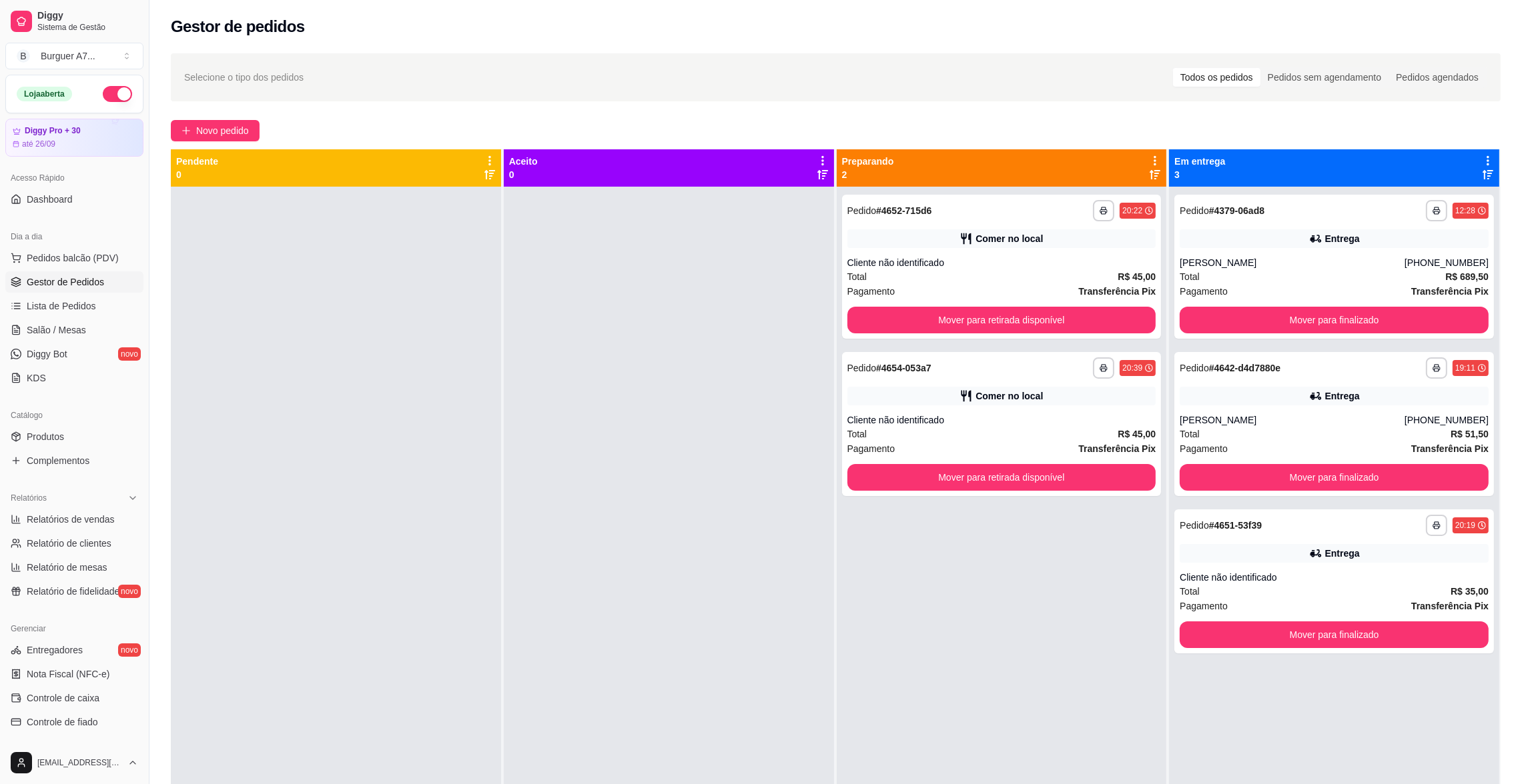
click at [82, 283] on span "Gestor de Pedidos" at bounding box center [65, 282] width 77 height 13
click at [79, 502] on div "Relatórios" at bounding box center [74, 498] width 138 height 21
click at [82, 521] on div "Gerenciar Entregadores novo Nota Fiscal (NFC-e) Controle de caixa Controle de f…" at bounding box center [74, 630] width 149 height 221
click at [93, 499] on div "Relatórios" at bounding box center [74, 498] width 138 height 21
click at [82, 514] on span "Relatórios de vendas" at bounding box center [71, 519] width 88 height 13
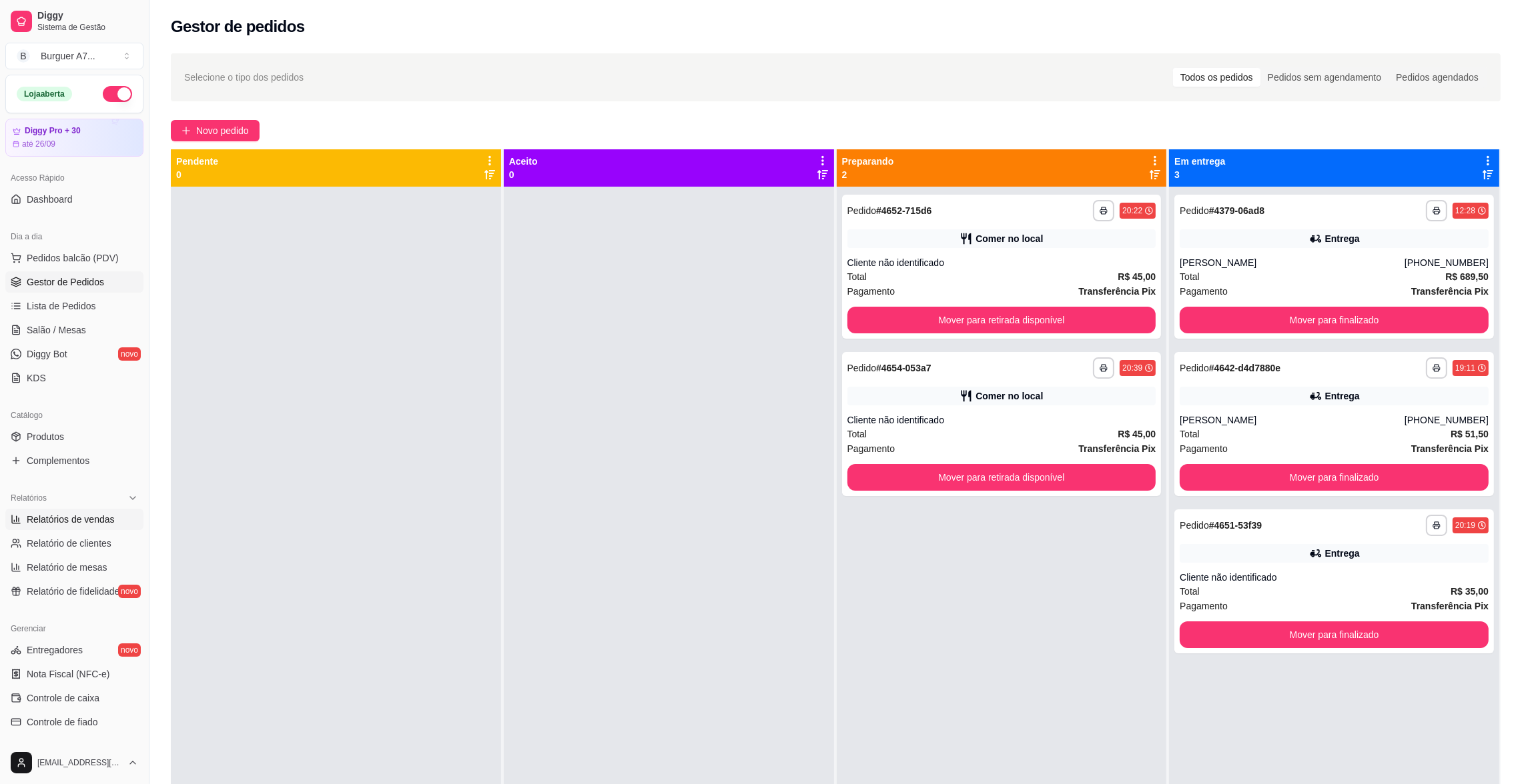
select select "ALL"
select select "0"
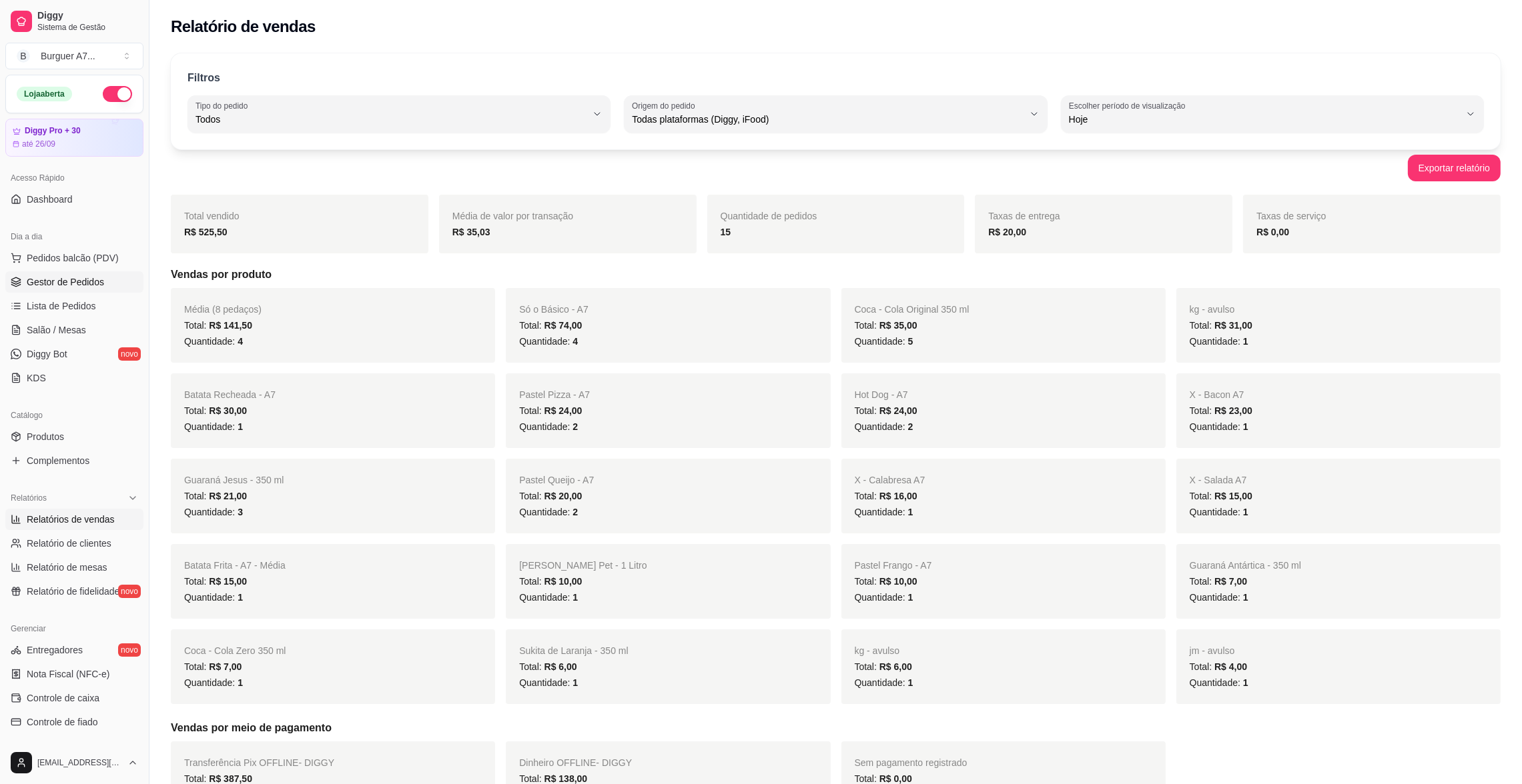
click at [75, 285] on span "Gestor de Pedidos" at bounding box center [65, 282] width 77 height 13
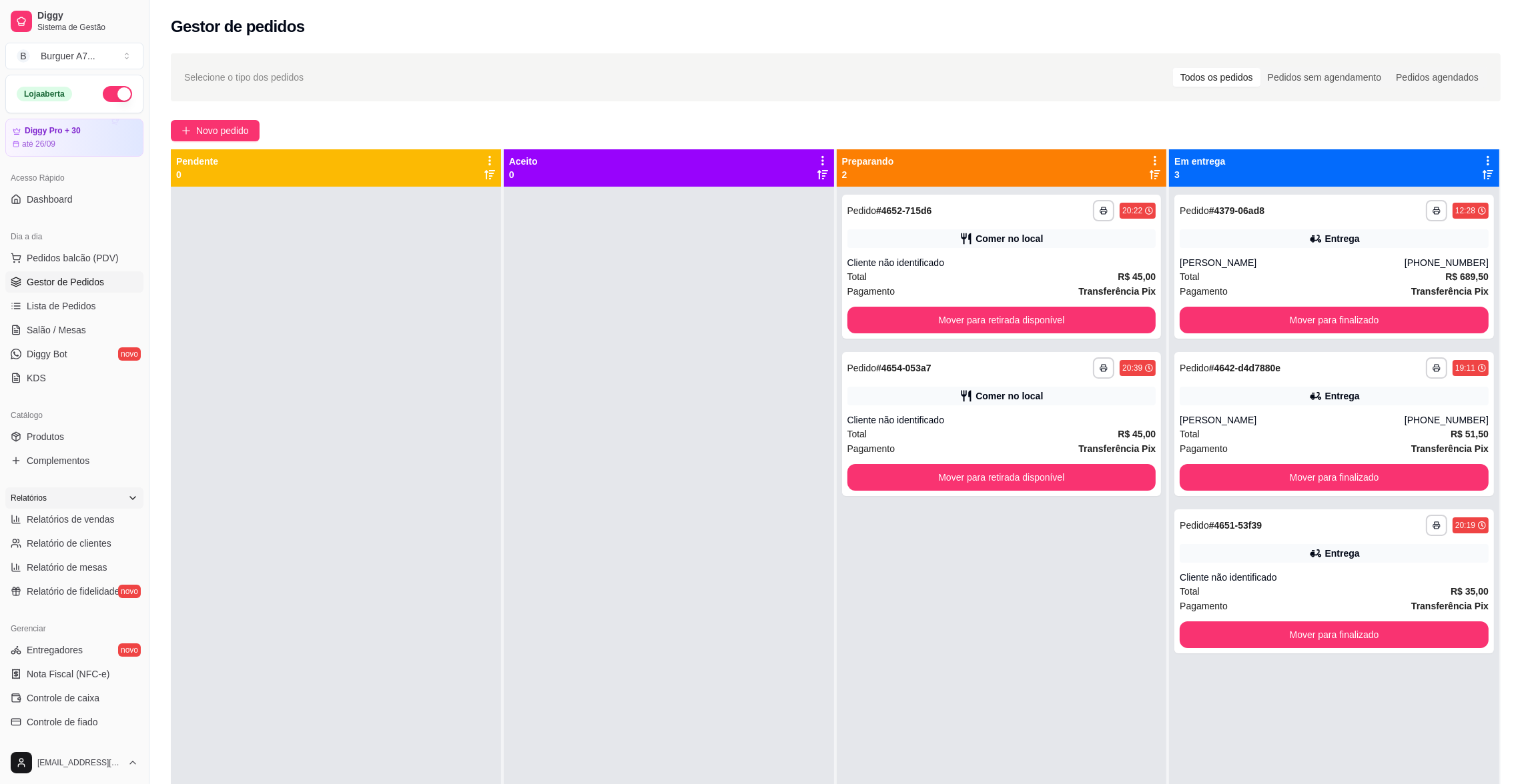
drag, startPoint x: 79, startPoint y: 495, endPoint x: 85, endPoint y: 502, distance: 9.2
click at [82, 498] on div "Relatórios" at bounding box center [74, 498] width 138 height 21
click at [90, 505] on div "Relatórios" at bounding box center [74, 498] width 138 height 21
click at [91, 517] on span "Relatórios de vendas" at bounding box center [71, 519] width 88 height 13
select select "ALL"
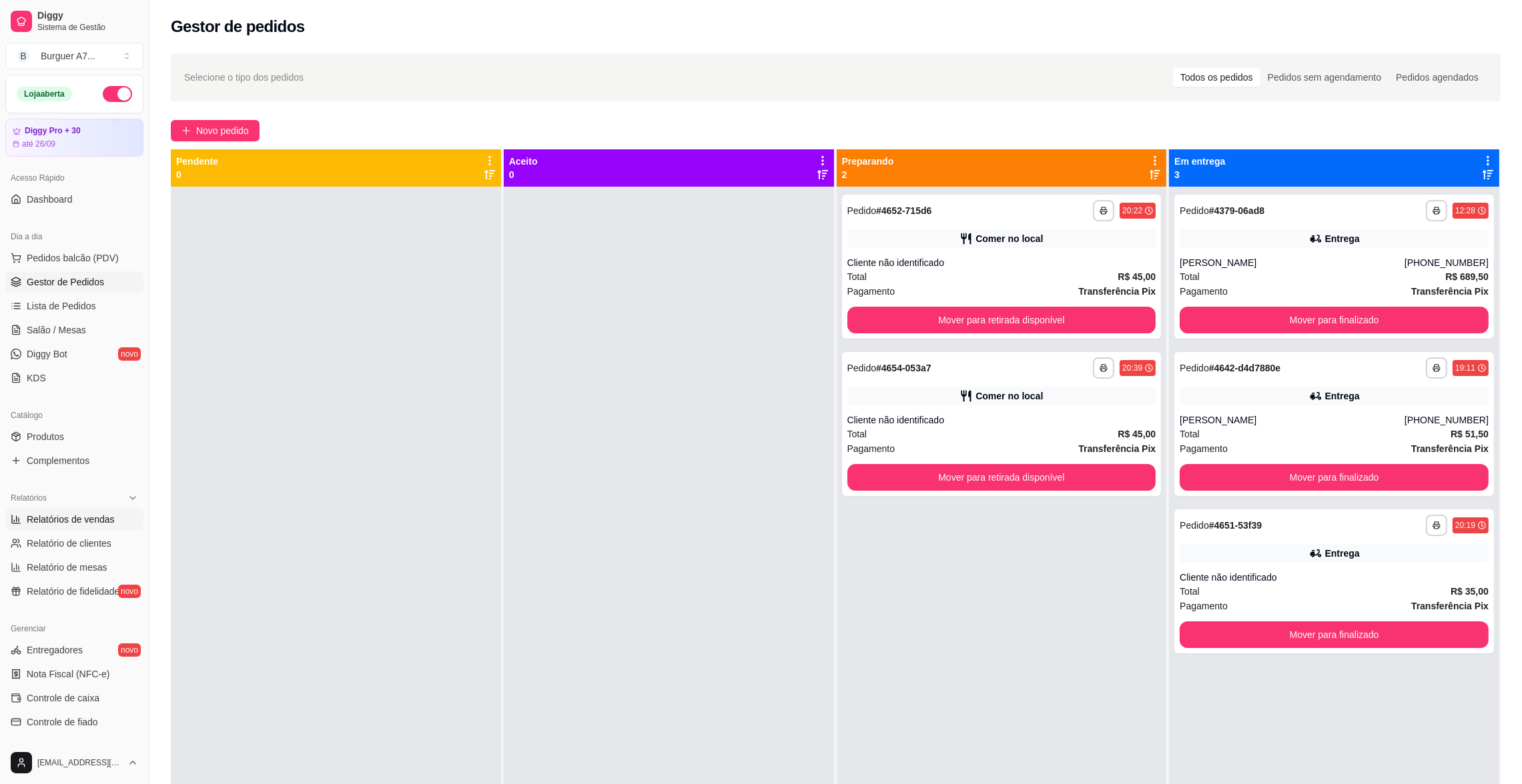
select select "ALL"
select select "0"
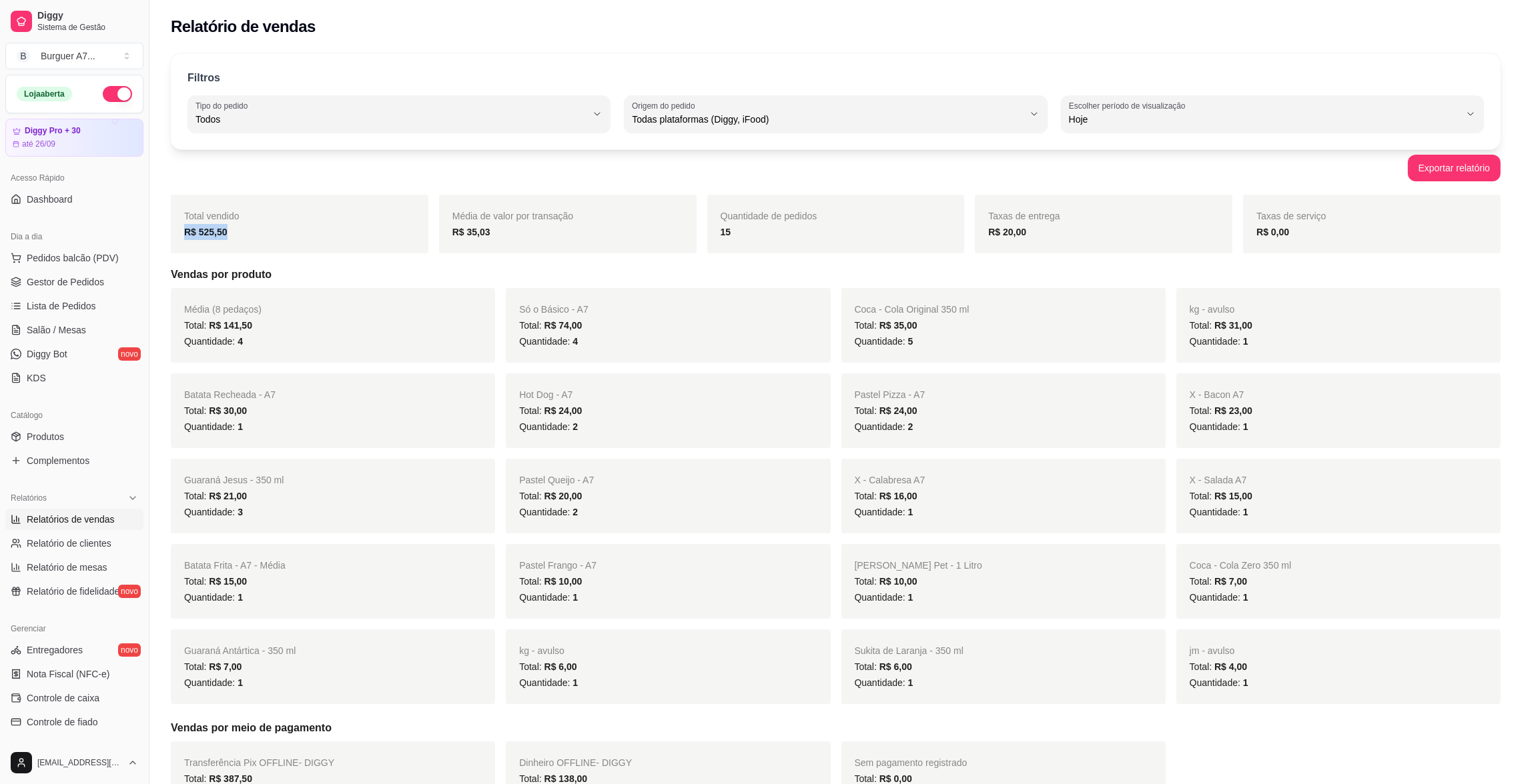
drag, startPoint x: 227, startPoint y: 234, endPoint x: 177, endPoint y: 249, distance: 52.2
click at [177, 249] on div "Total vendido R$ 525,50" at bounding box center [299, 224] width 257 height 59
click at [109, 277] on link "Gestor de Pedidos" at bounding box center [74, 282] width 138 height 21
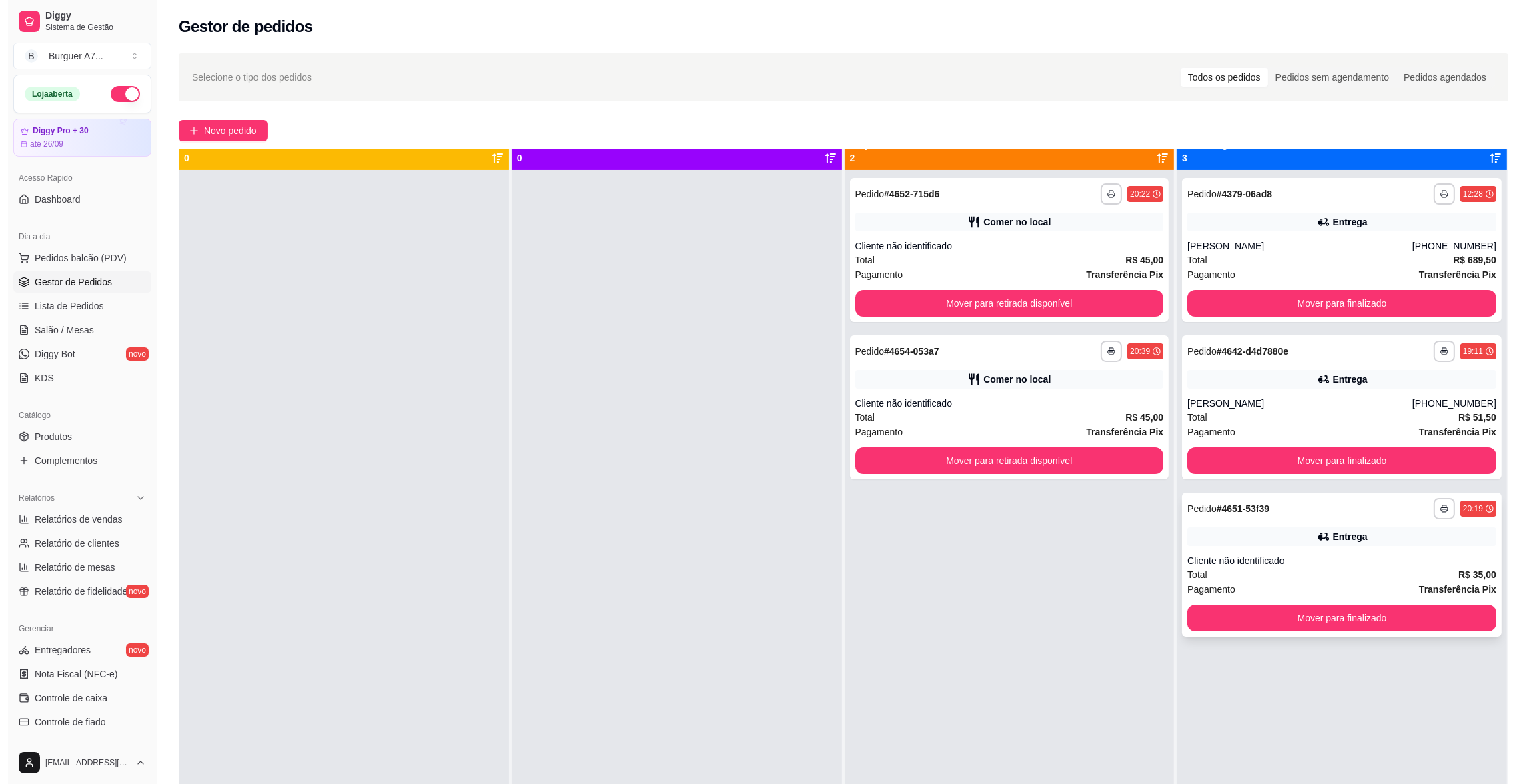
scroll to position [37, 0]
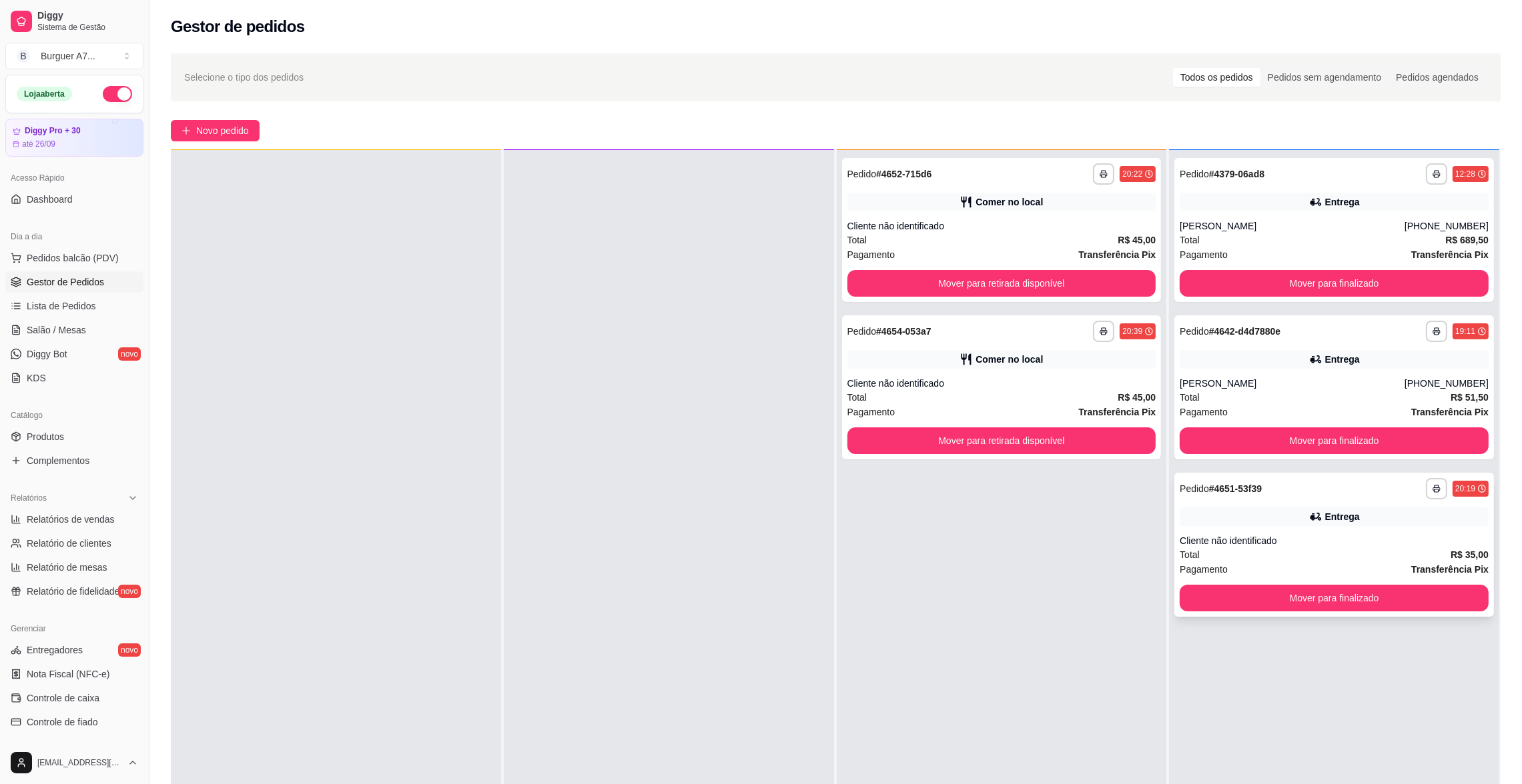
click at [1323, 503] on div "**********" at bounding box center [1334, 545] width 319 height 144
click at [1037, 390] on div "Cliente não identificado" at bounding box center [1002, 383] width 309 height 13
click at [1010, 219] on div "Cliente não identificado" at bounding box center [1002, 226] width 309 height 13
click at [103, 522] on span "Relatórios de vendas" at bounding box center [71, 519] width 88 height 13
select select "ALL"
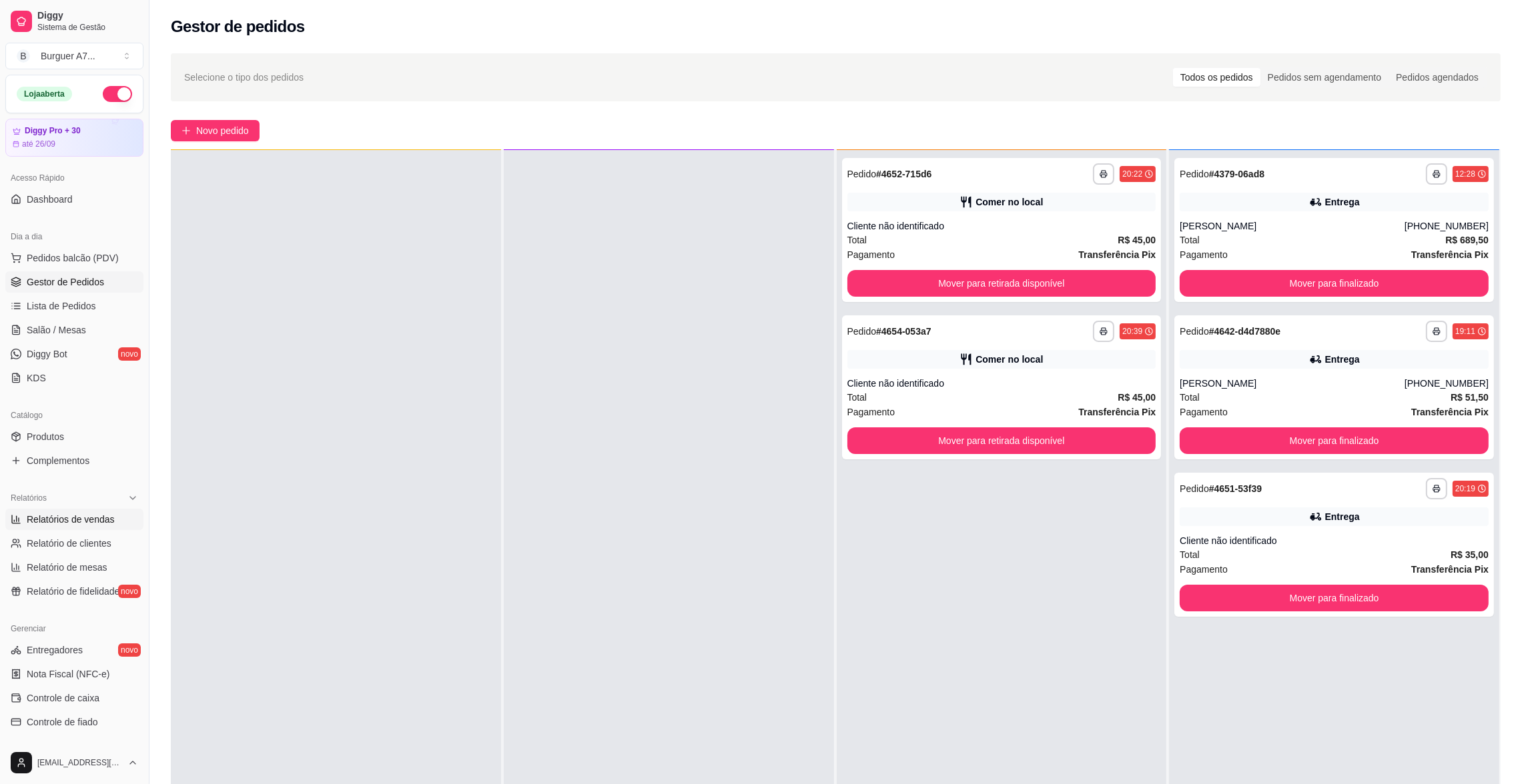
select select "ALL"
select select "0"
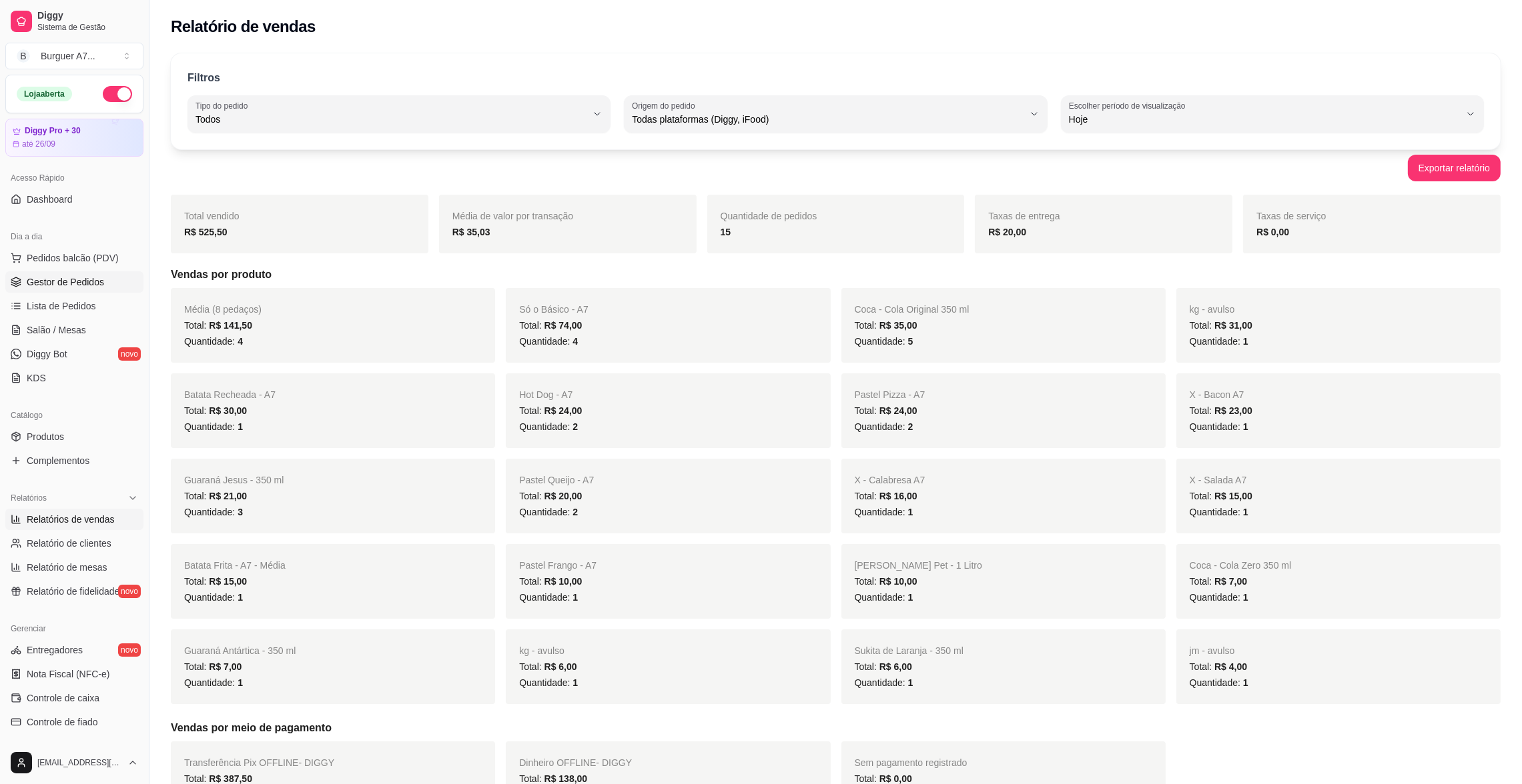
click at [83, 276] on span "Gestor de Pedidos" at bounding box center [65, 282] width 77 height 13
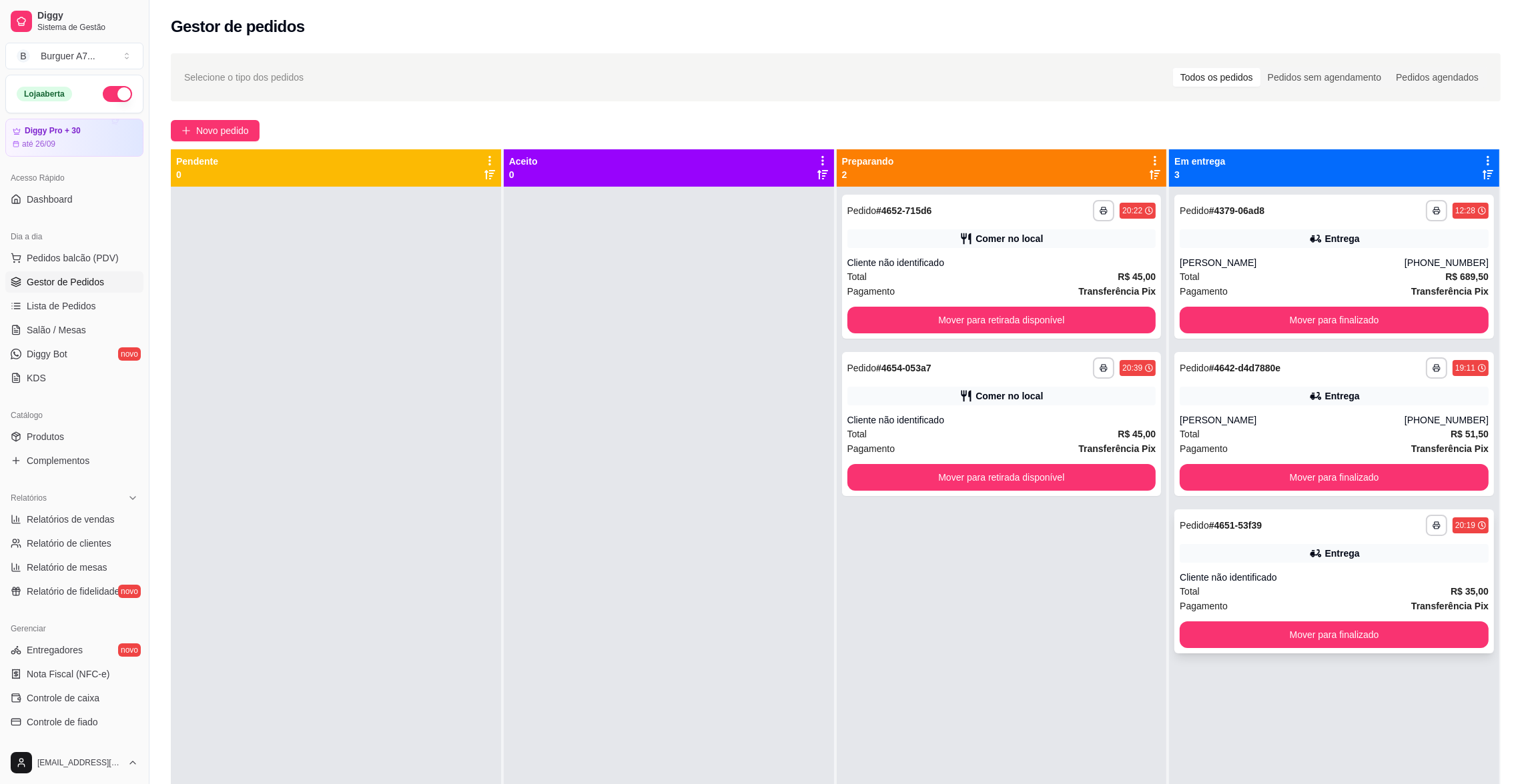
click at [1284, 561] on div "Entrega" at bounding box center [1334, 553] width 309 height 18
click at [1329, 426] on div "[PERSON_NAME]" at bounding box center [1292, 420] width 225 height 13
click at [94, 523] on span "Relatórios de vendas" at bounding box center [71, 519] width 88 height 13
select select "ALL"
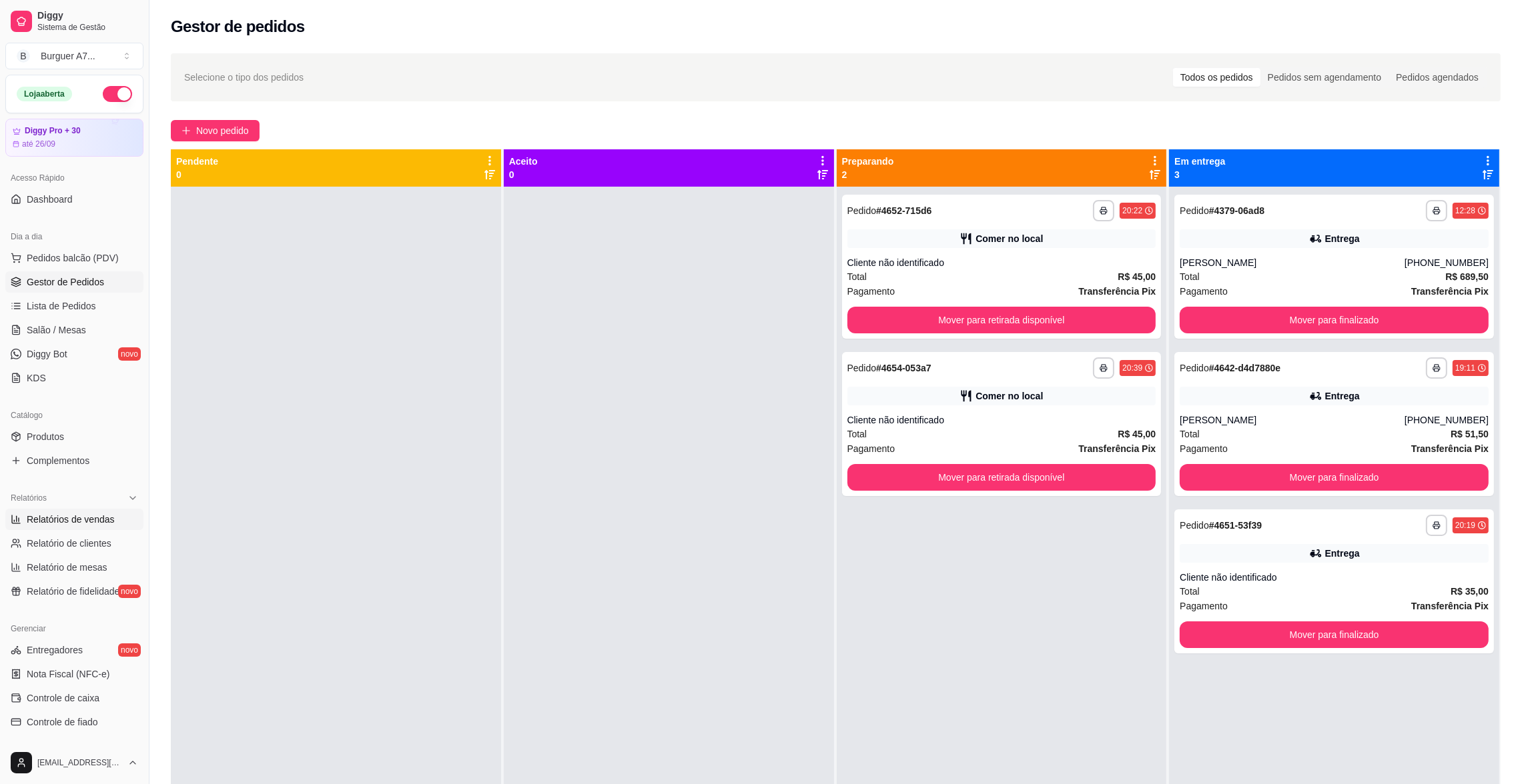
select select "0"
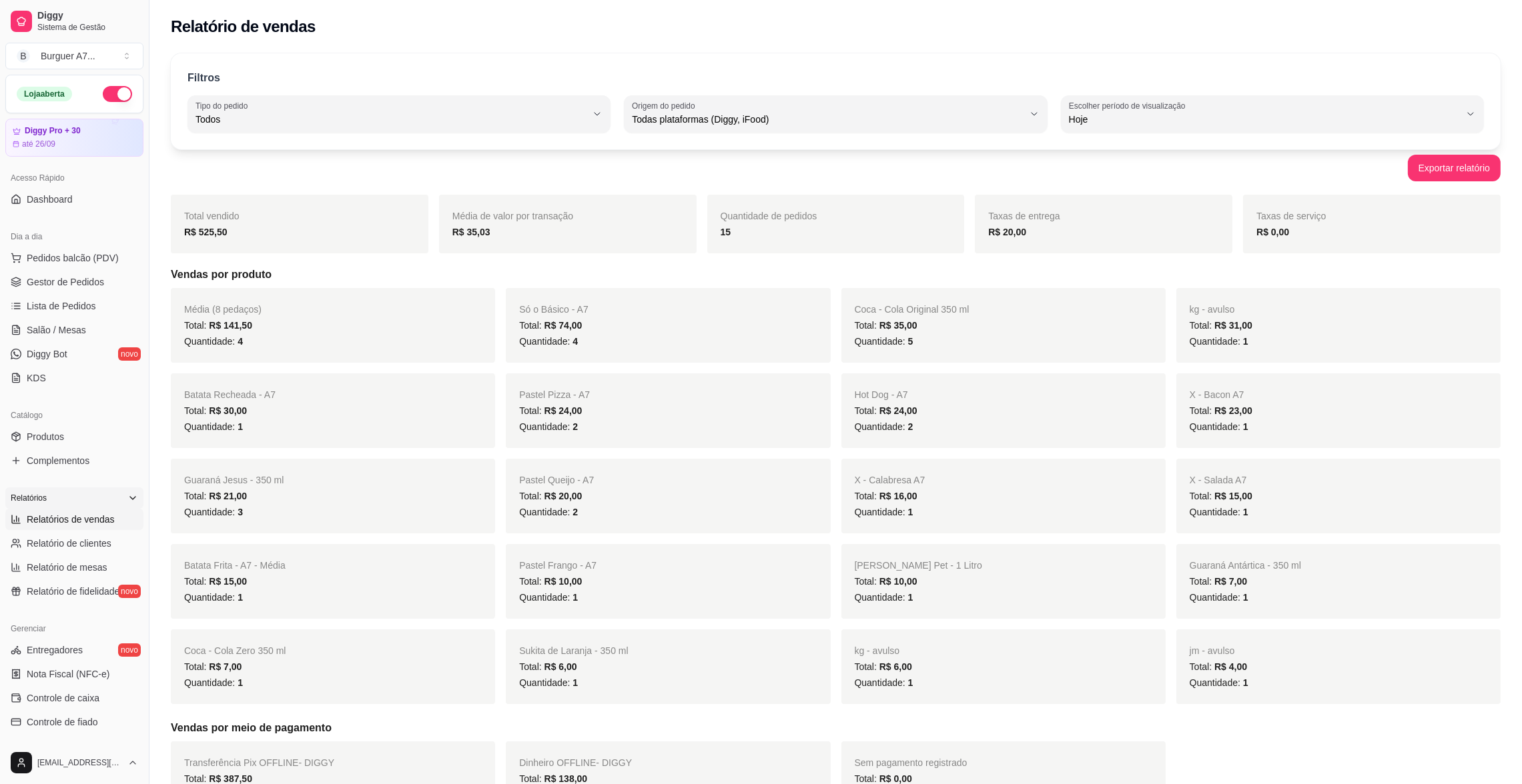
click at [87, 505] on div "Relatórios" at bounding box center [74, 498] width 138 height 21
click at [57, 277] on span "Gestor de Pedidos" at bounding box center [65, 282] width 77 height 13
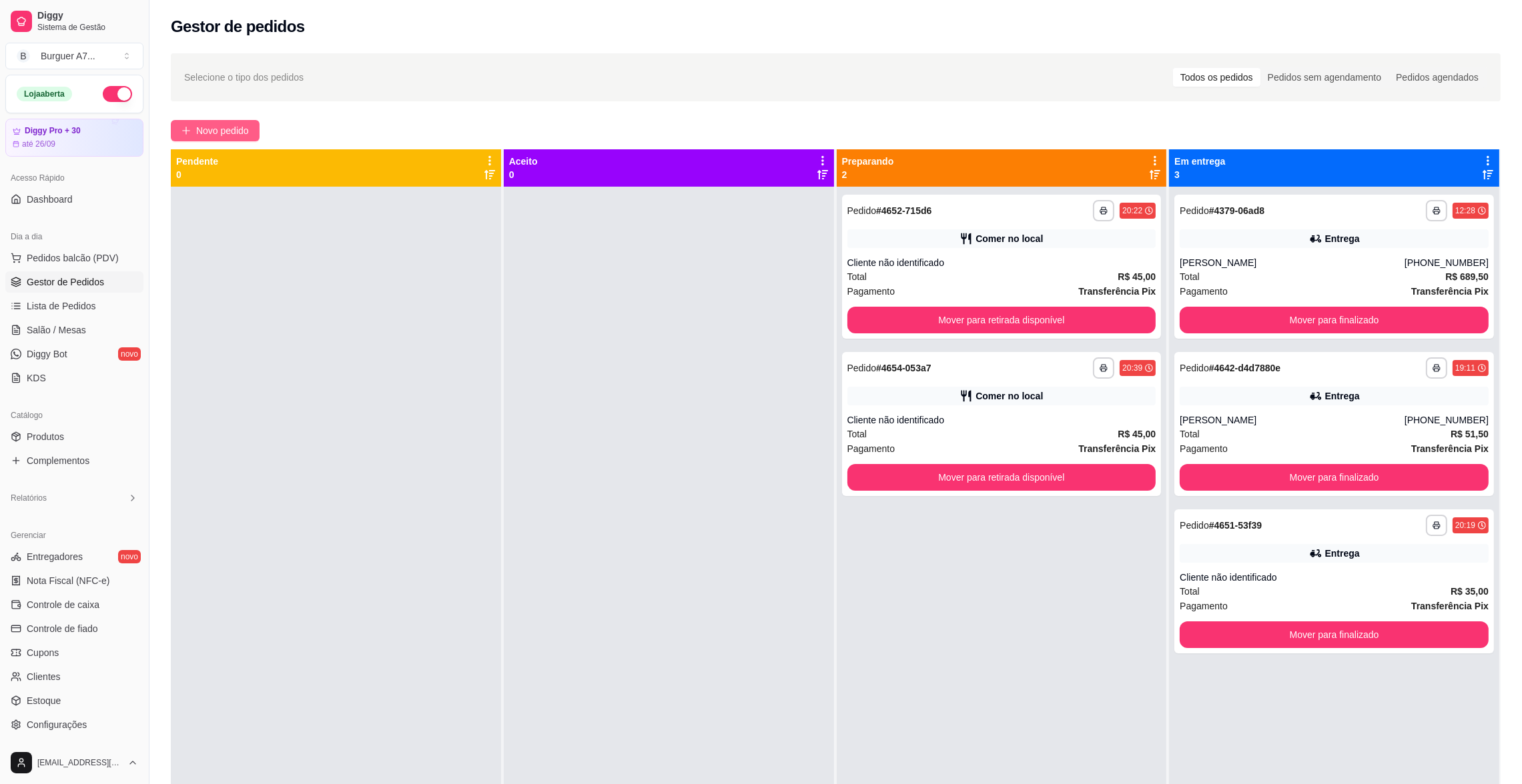
click at [232, 134] on span "Novo pedido" at bounding box center [223, 131] width 53 height 15
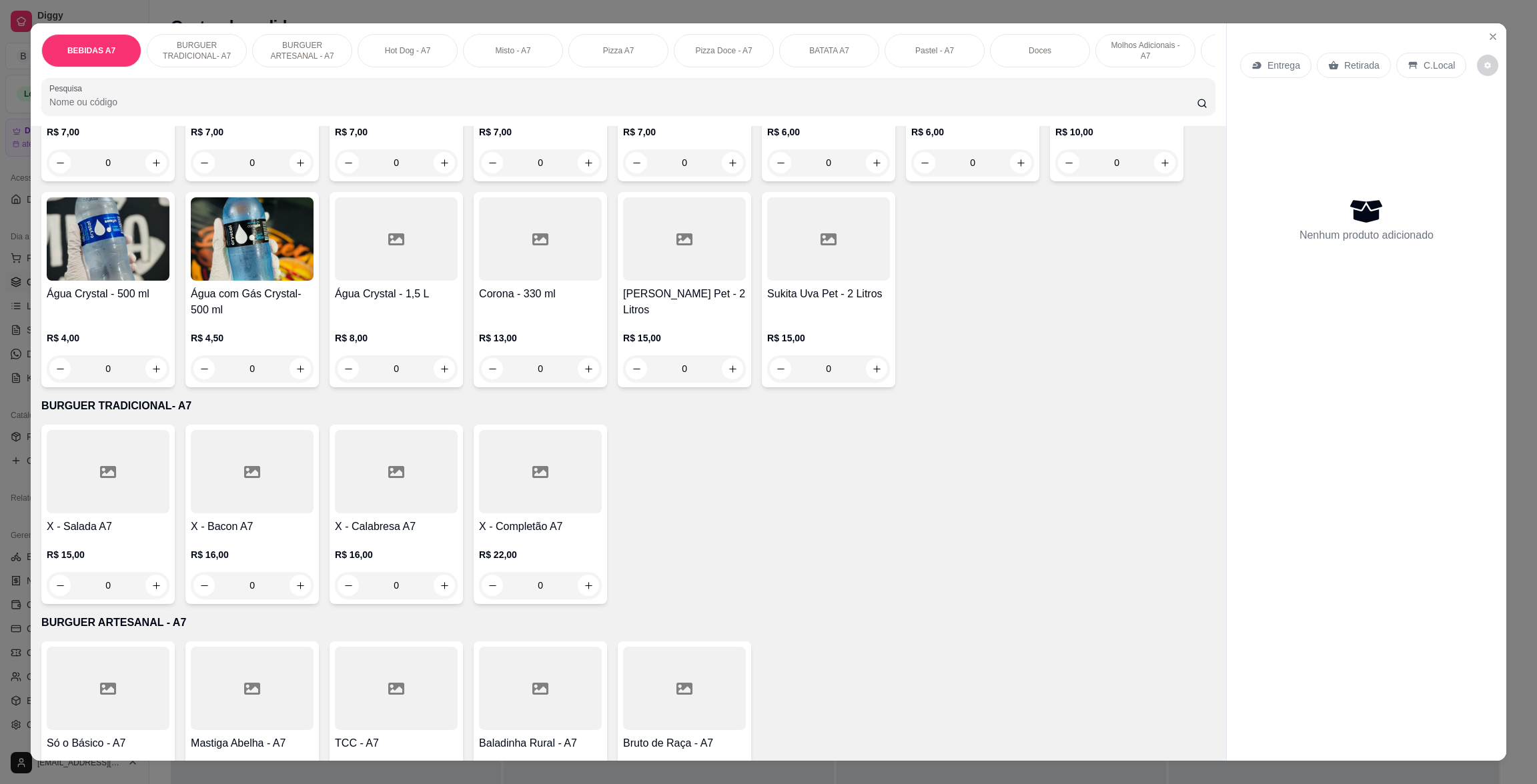
scroll to position [299, 0]
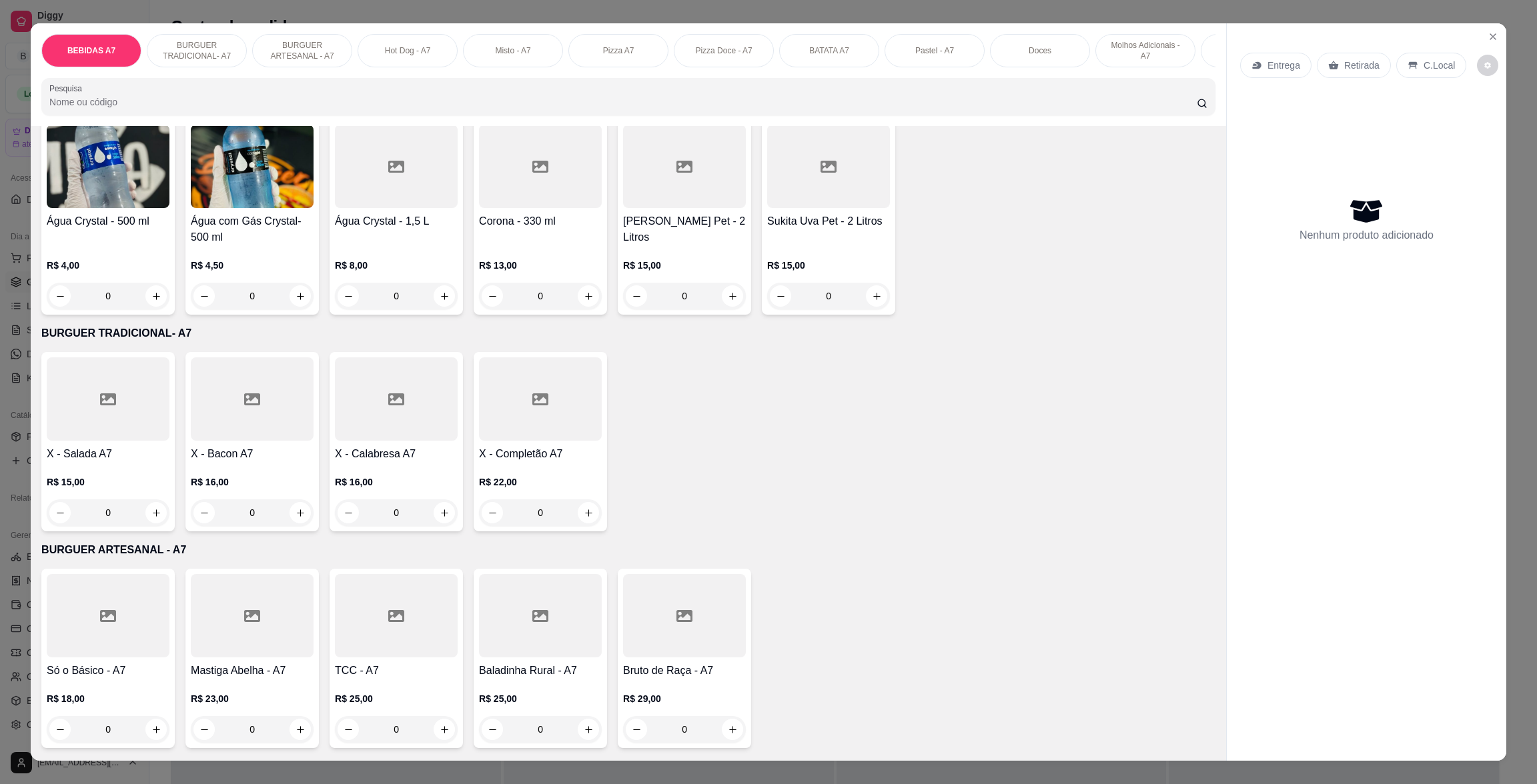
click at [285, 462] on h4 "X - Bacon A7" at bounding box center [252, 455] width 123 height 16
click at [269, 457] on div "X - Bacon A7 R$ 16,00 0" at bounding box center [252, 442] width 133 height 179
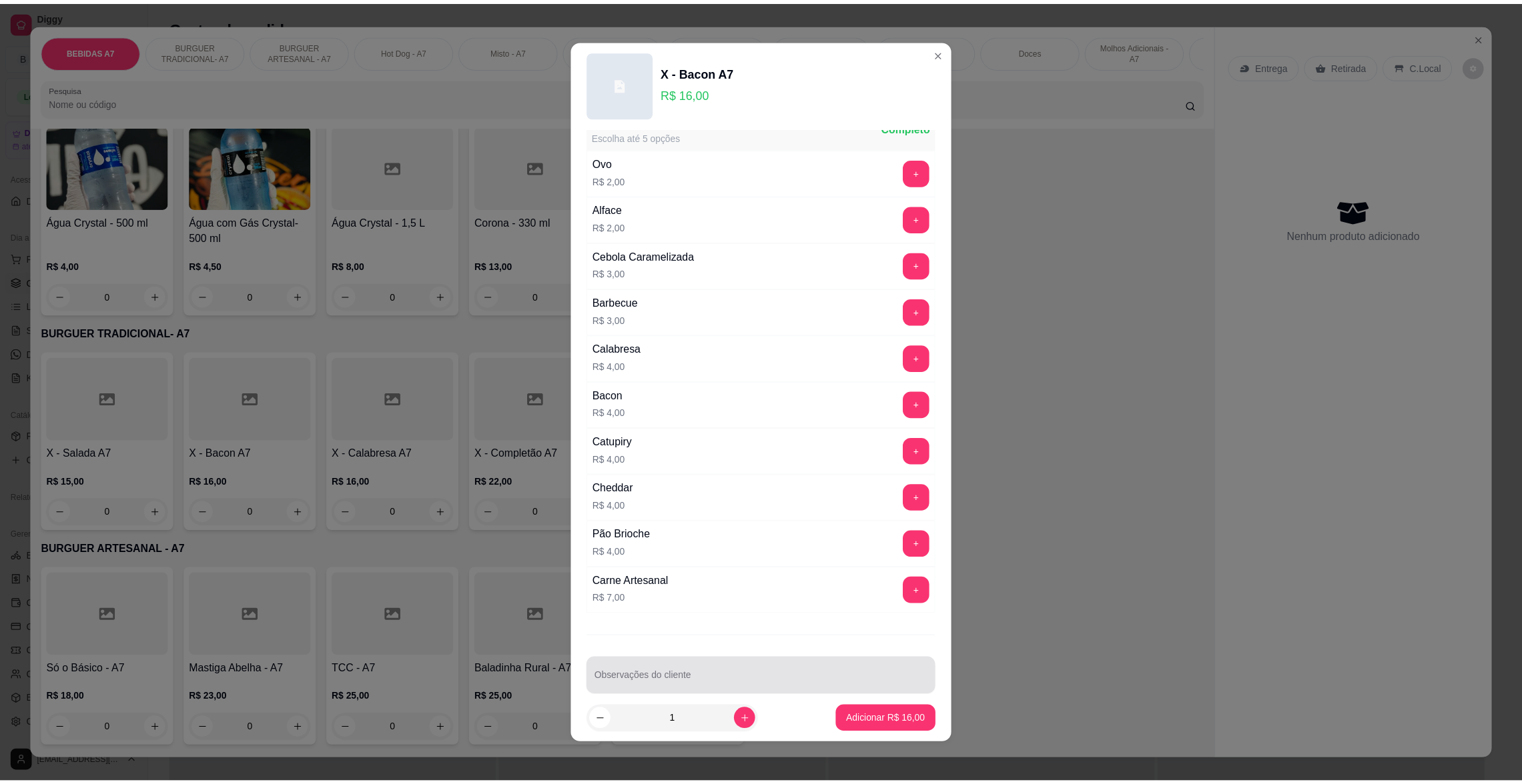
scroll to position [49, 0]
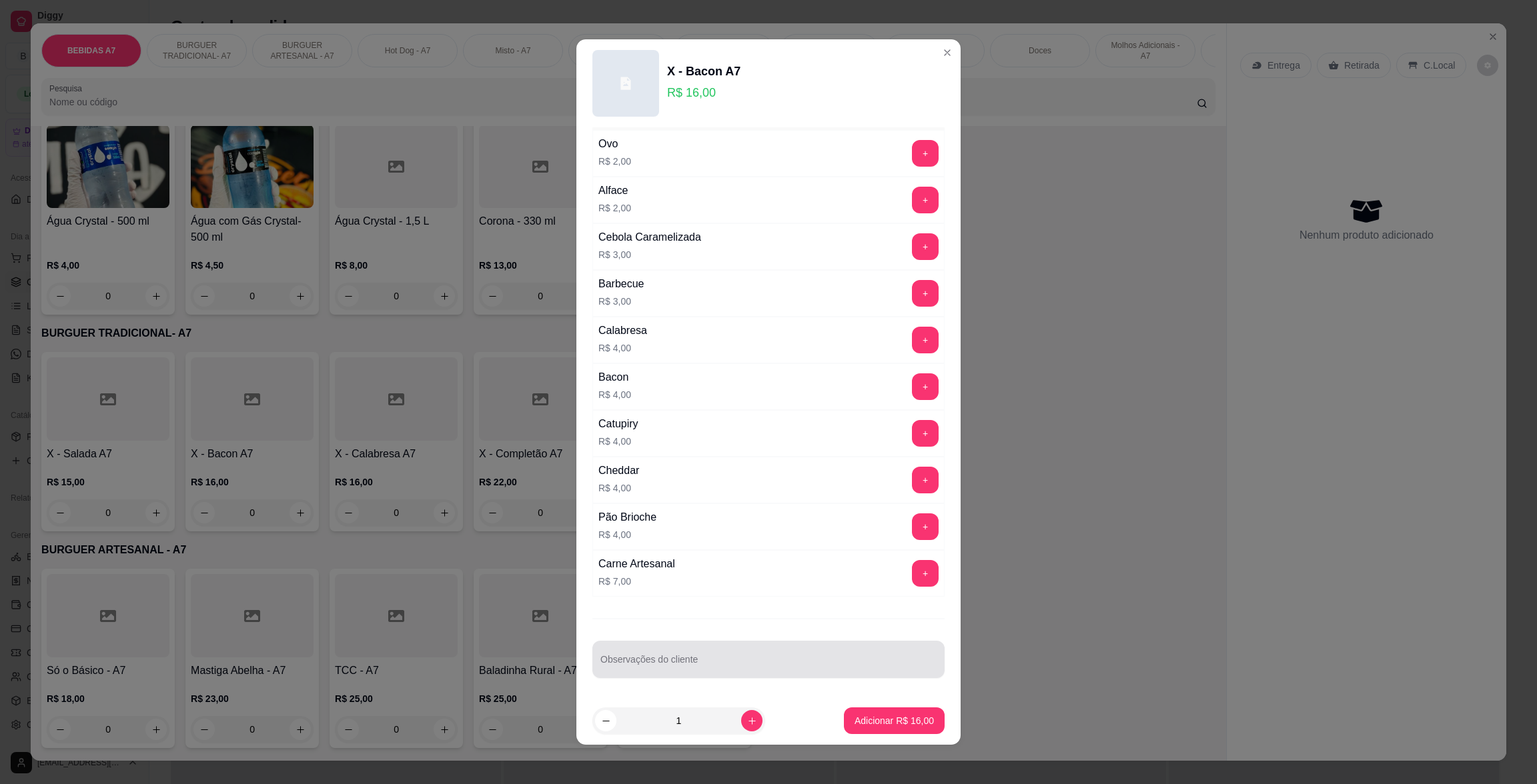
click at [773, 653] on div at bounding box center [768, 660] width 336 height 26
type input "sem salads"
click at [896, 735] on footer "1 Adicionar R$ 16,00" at bounding box center [769, 721] width 384 height 48
click at [902, 719] on p "Adicionar R$ 16,00" at bounding box center [895, 721] width 79 height 13
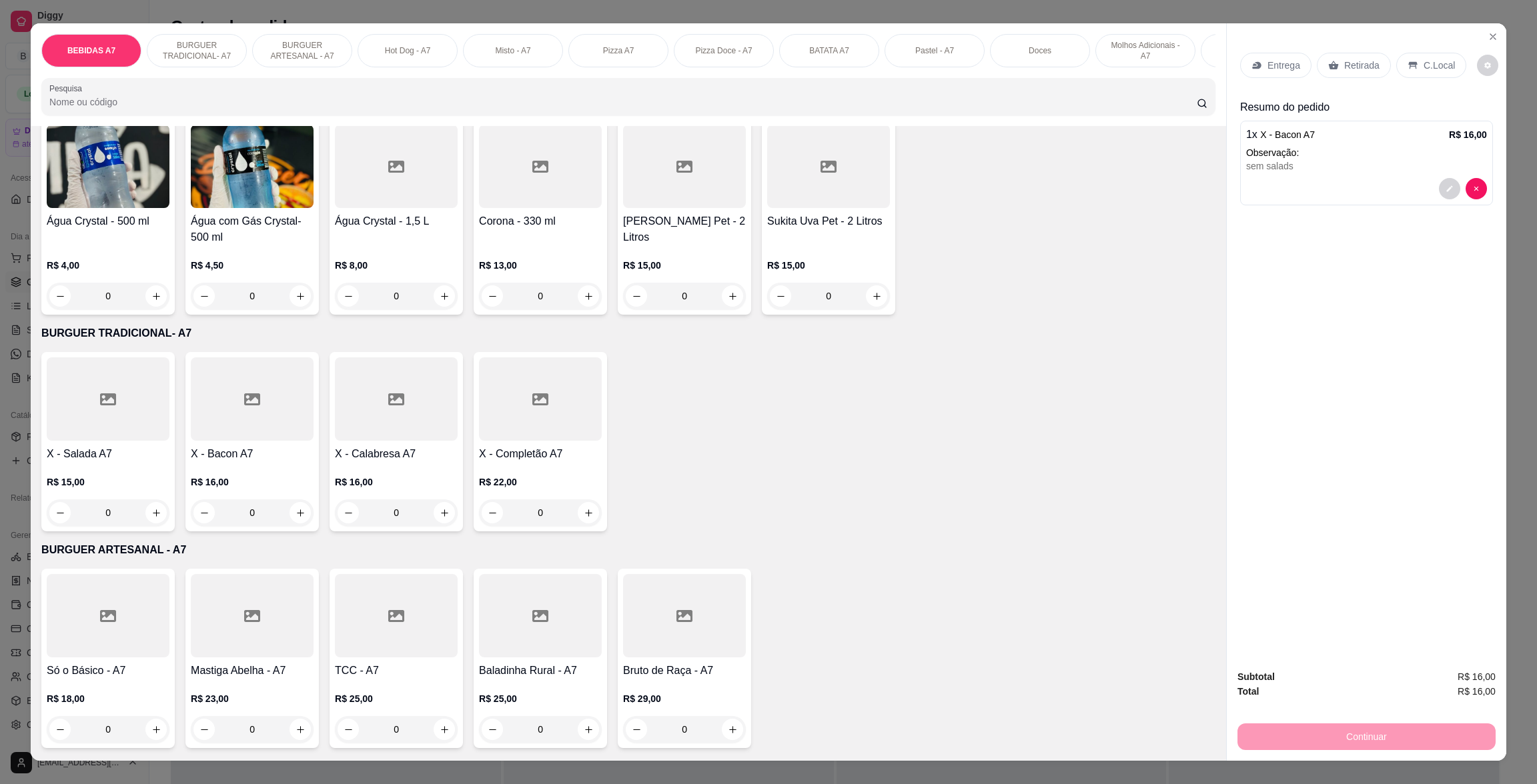
click at [1356, 63] on p "Retirada" at bounding box center [1362, 65] width 35 height 13
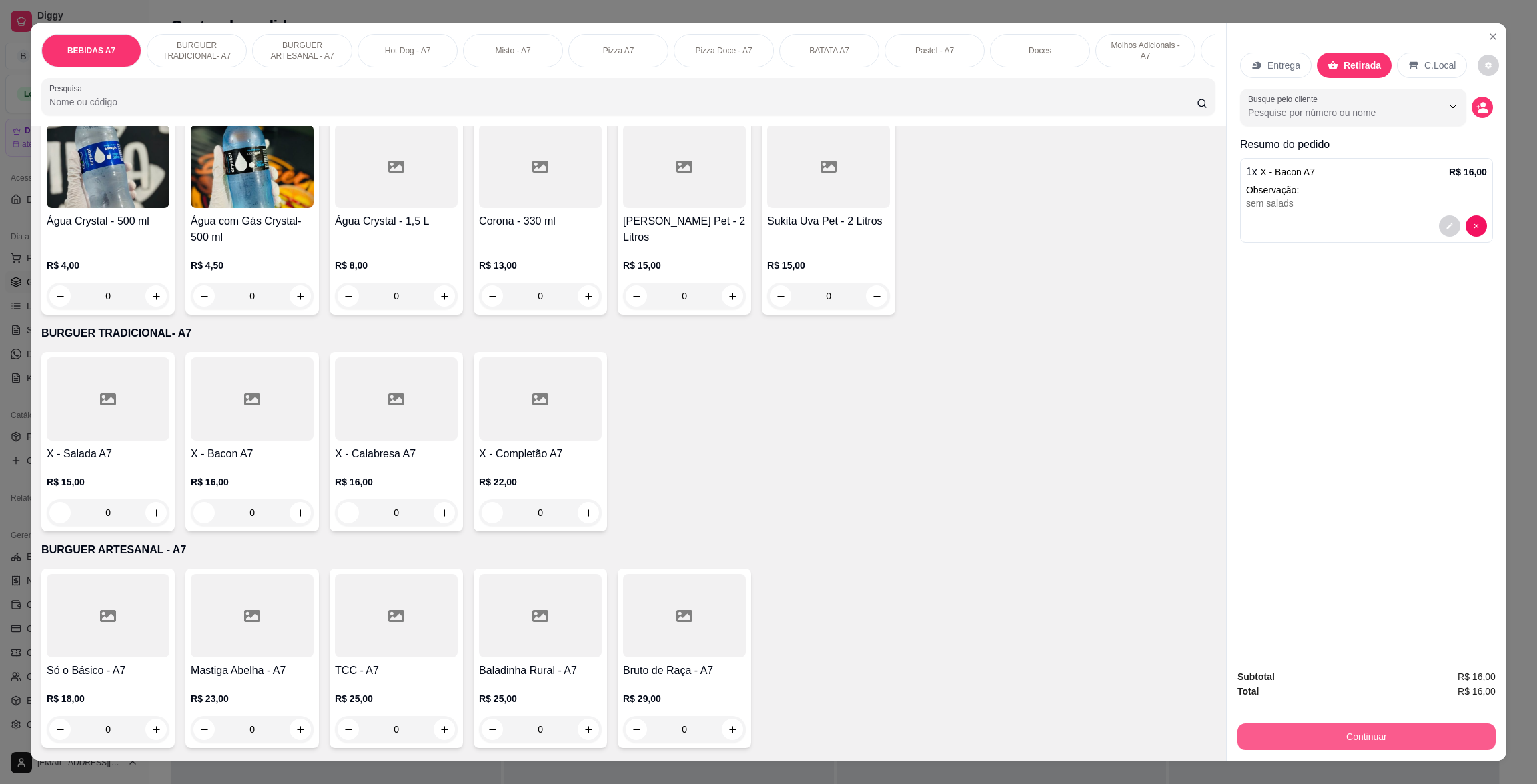
click at [1404, 740] on button "Continuar" at bounding box center [1366, 737] width 258 height 26
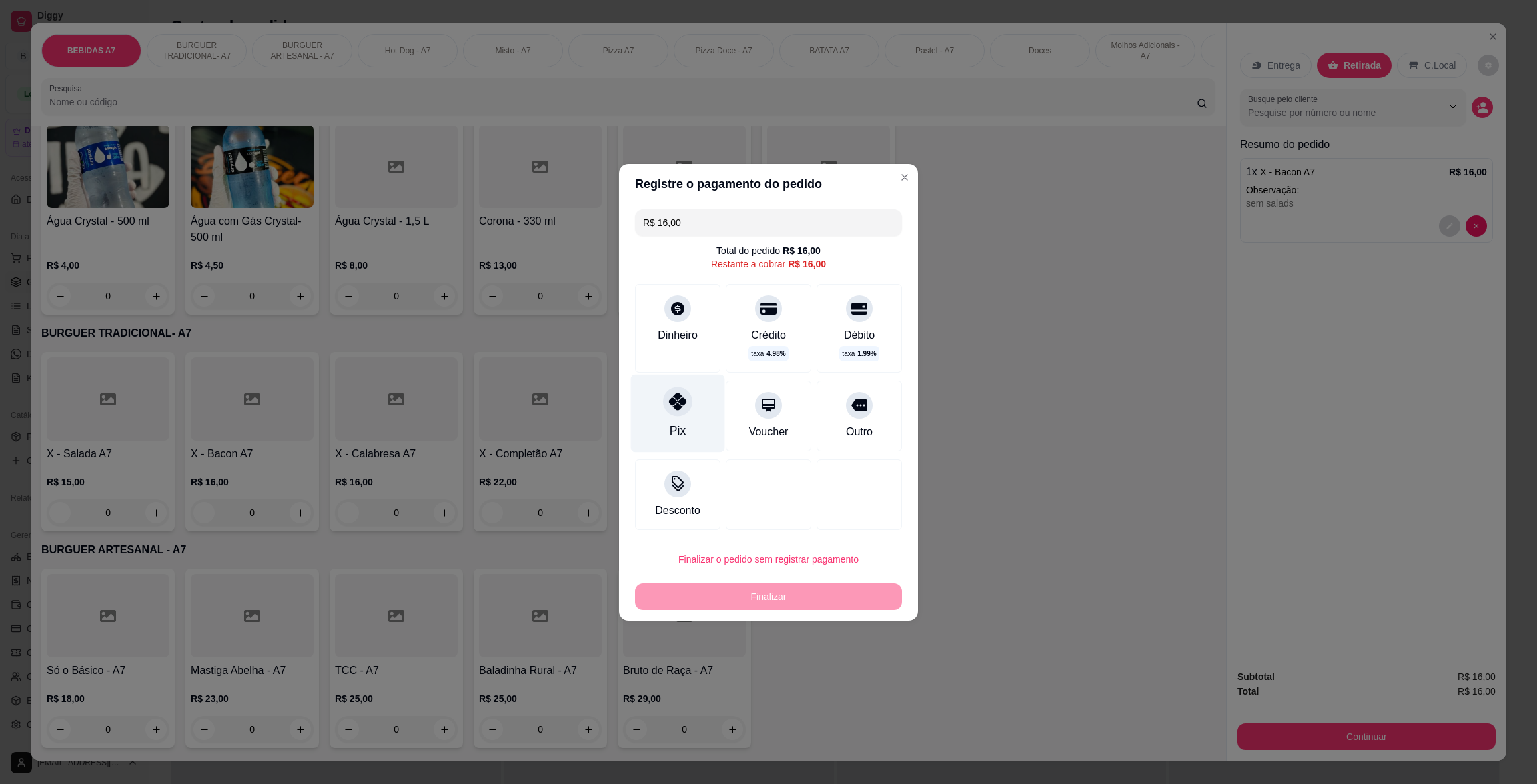
click at [670, 398] on icon at bounding box center [678, 402] width 18 height 18
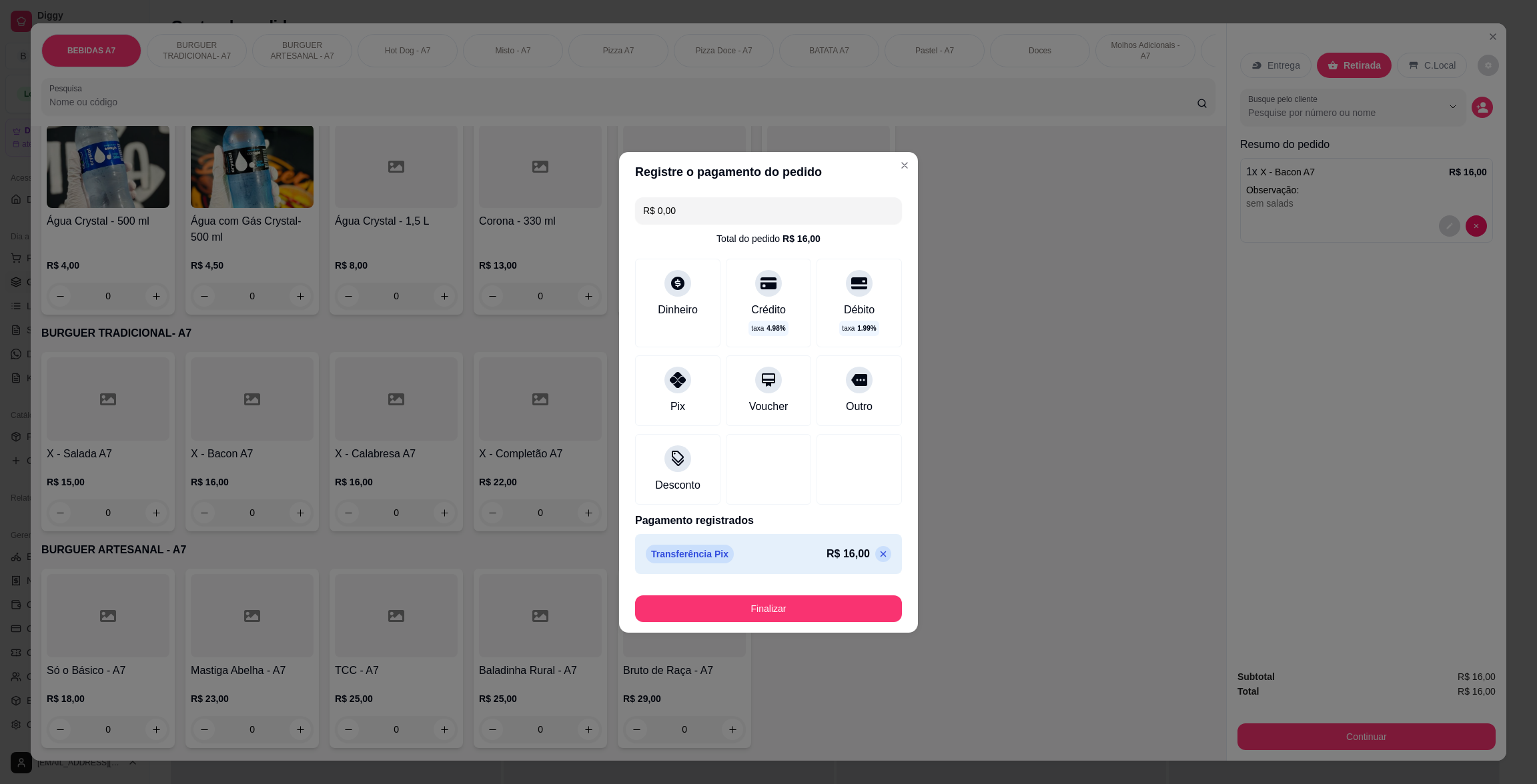
drag, startPoint x: 762, startPoint y: 589, endPoint x: 770, endPoint y: 614, distance: 26.2
click at [767, 602] on footer "Finalizar" at bounding box center [769, 606] width 299 height 54
click at [772, 616] on button "Finalizar" at bounding box center [768, 609] width 267 height 26
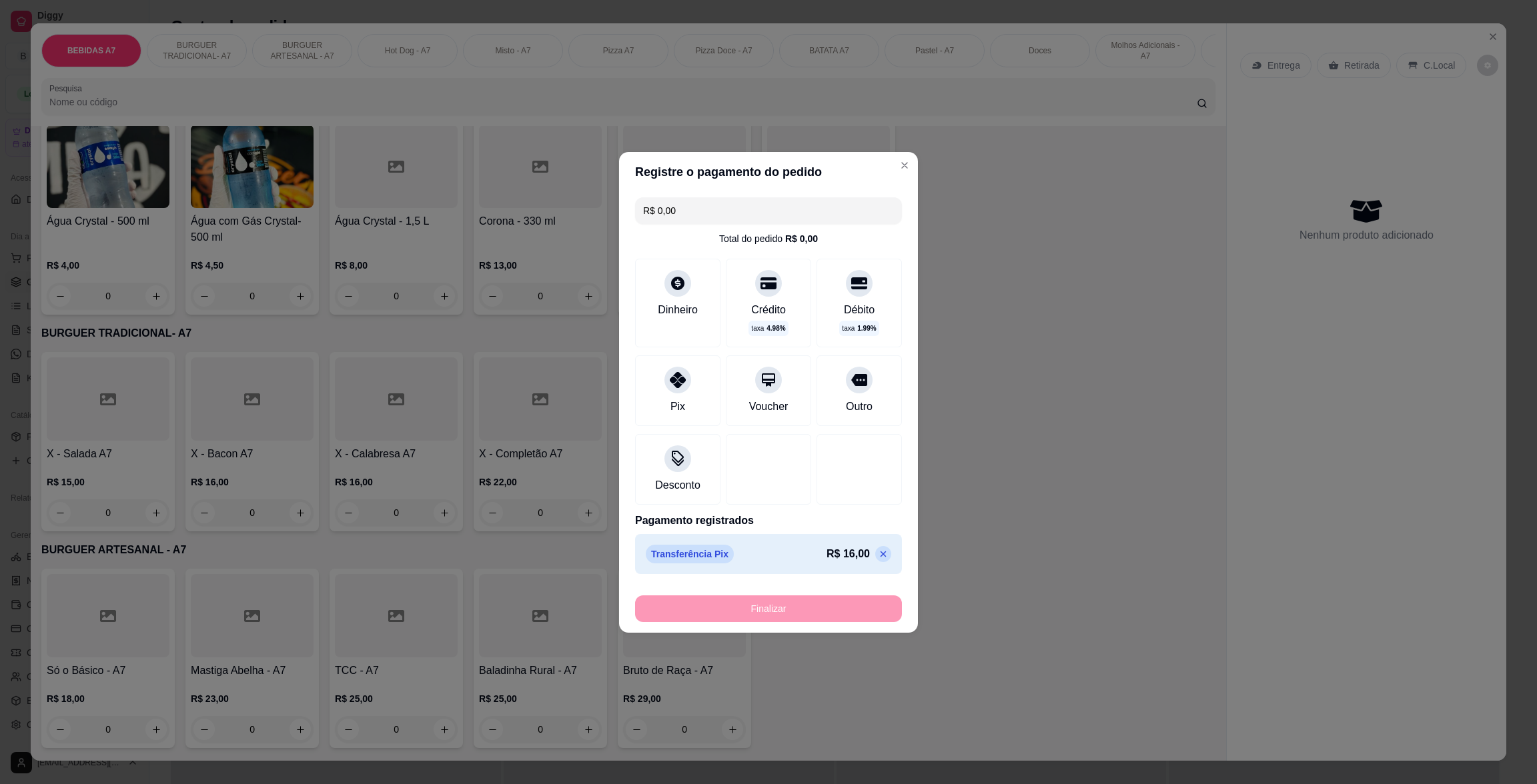
type input "-R$ 16,00"
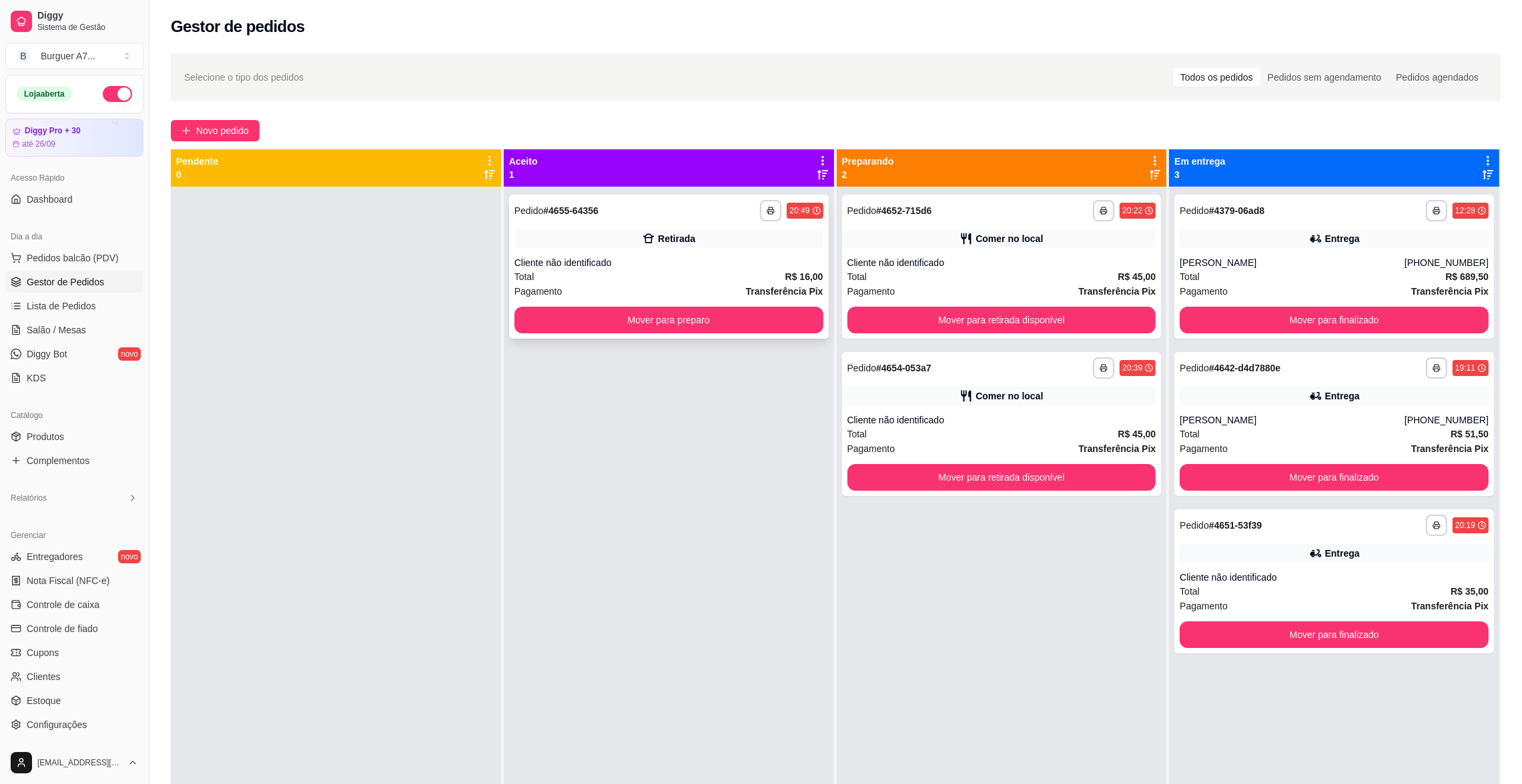
click at [759, 266] on div "Cliente não identificado" at bounding box center [669, 263] width 309 height 13
click at [758, 326] on button "Mover para preparo" at bounding box center [669, 320] width 309 height 26
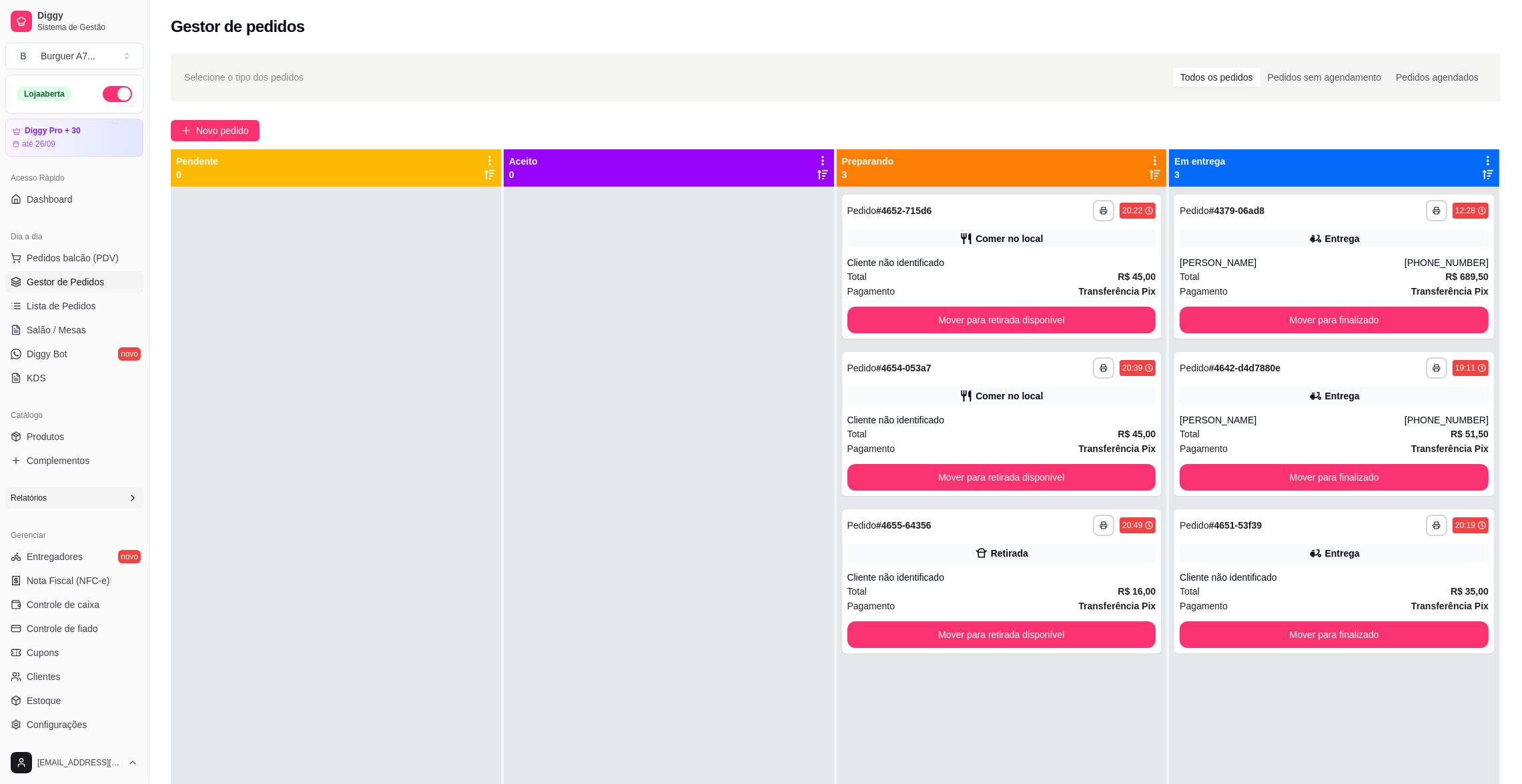
click at [110, 499] on div "Relatórios" at bounding box center [74, 498] width 138 height 21
click at [97, 526] on span "Relatórios de vendas" at bounding box center [71, 519] width 88 height 13
select select "ALL"
select select "0"
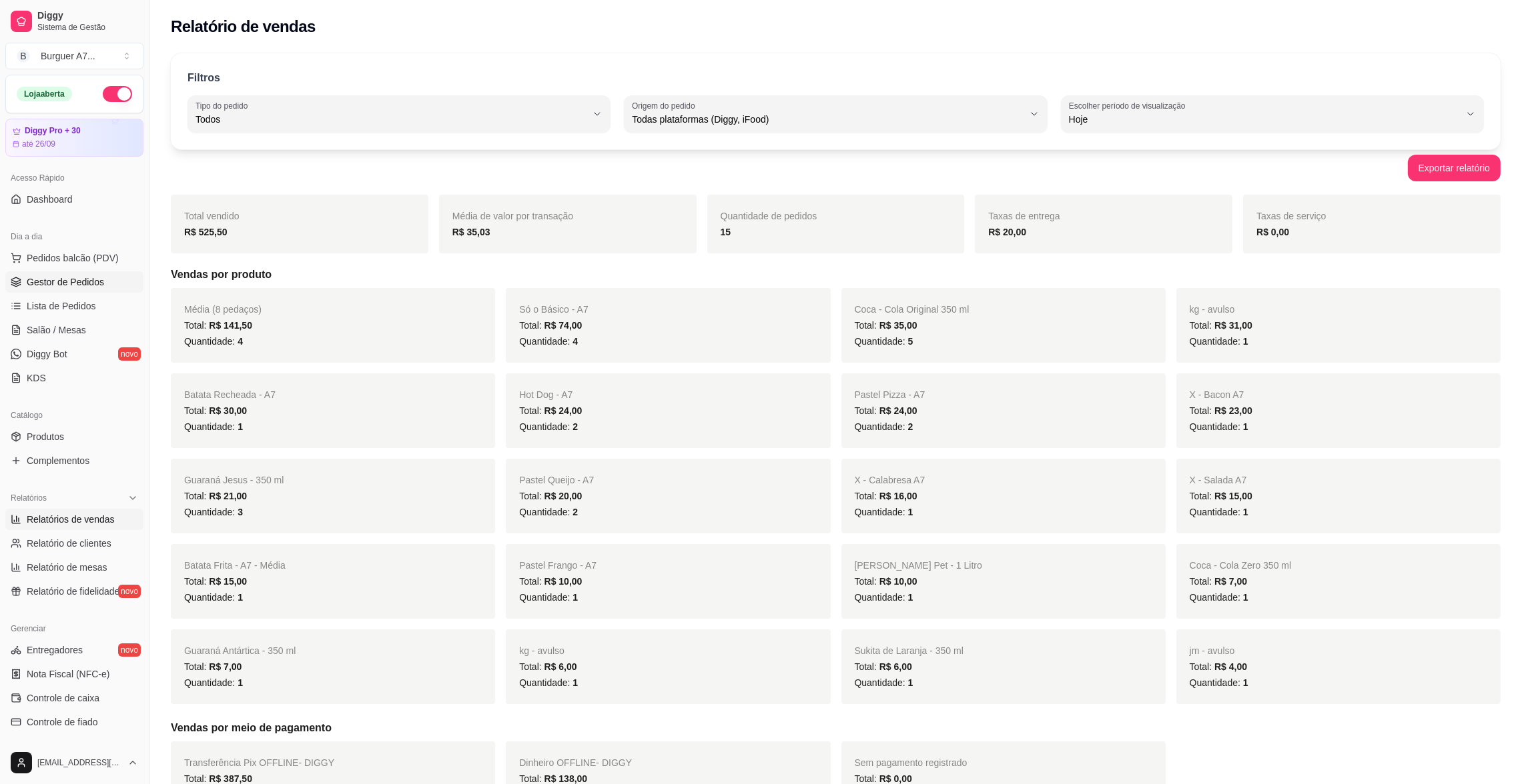
click at [68, 283] on span "Gestor de Pedidos" at bounding box center [65, 282] width 77 height 13
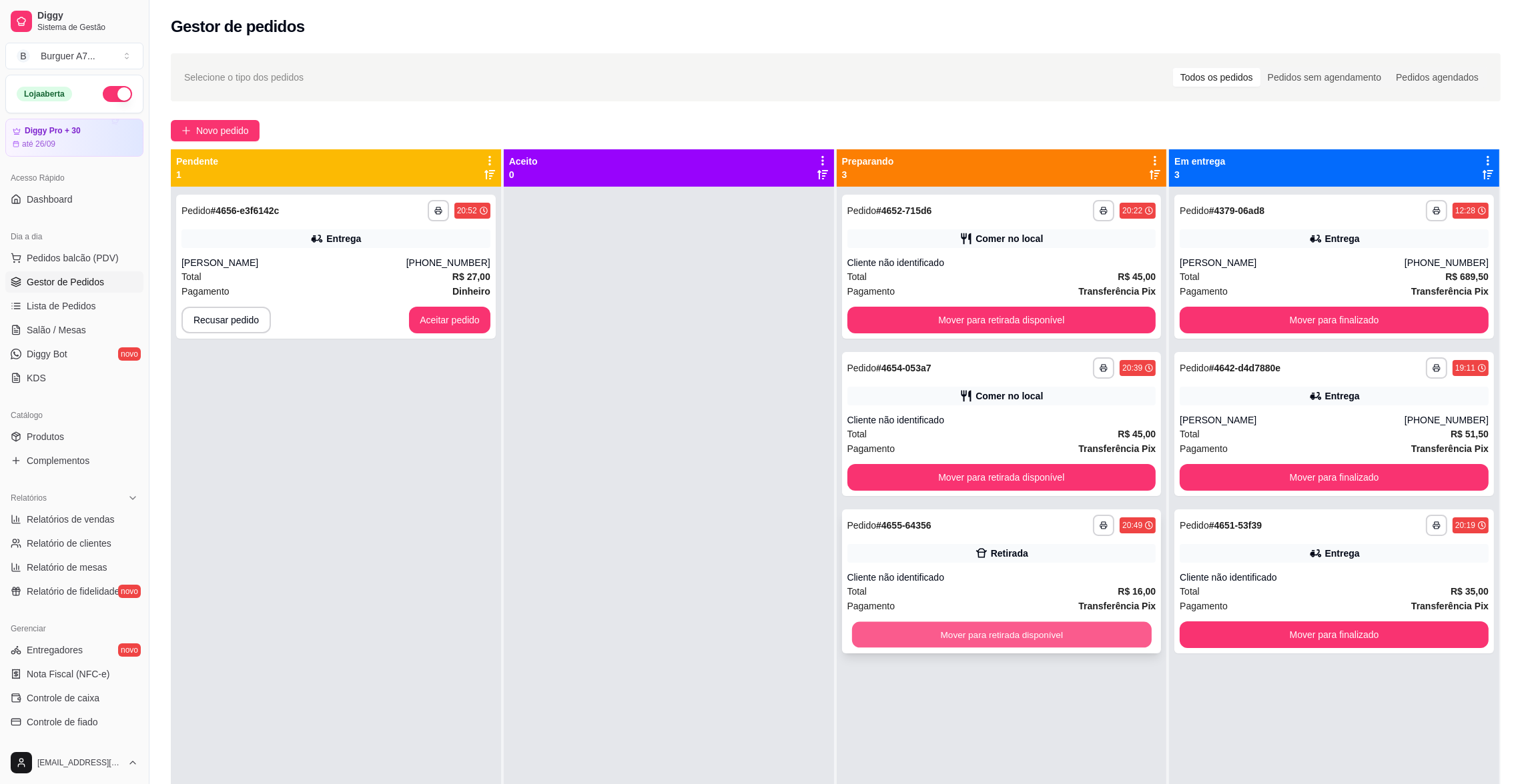
click at [967, 630] on button "Mover para retirada disponível" at bounding box center [1000, 635] width 299 height 26
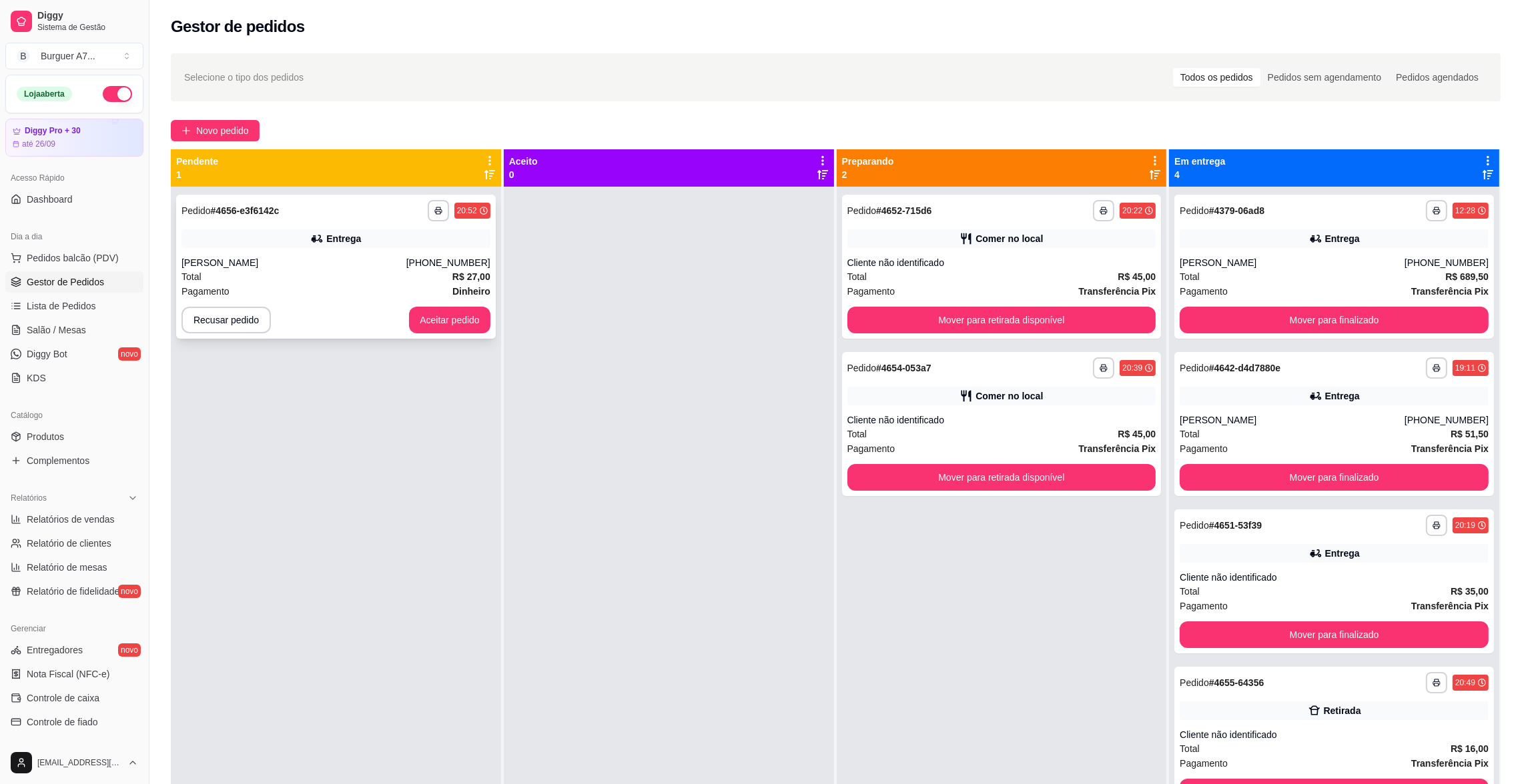
click at [430, 302] on div "**********" at bounding box center [335, 267] width 319 height 144
click at [442, 310] on button "Aceitar pedido" at bounding box center [449, 320] width 82 height 26
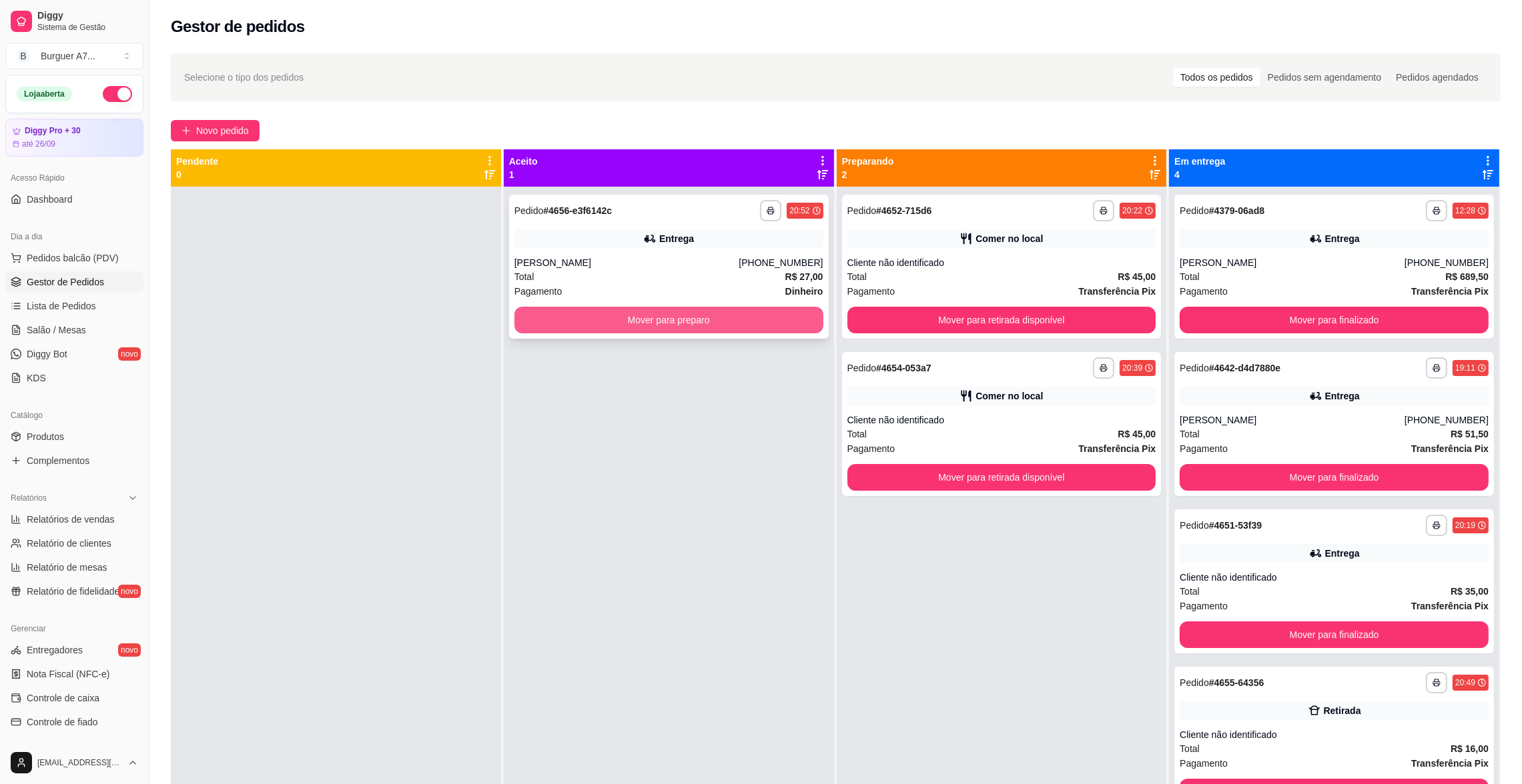
click at [623, 321] on button "Mover para preparo" at bounding box center [669, 320] width 309 height 26
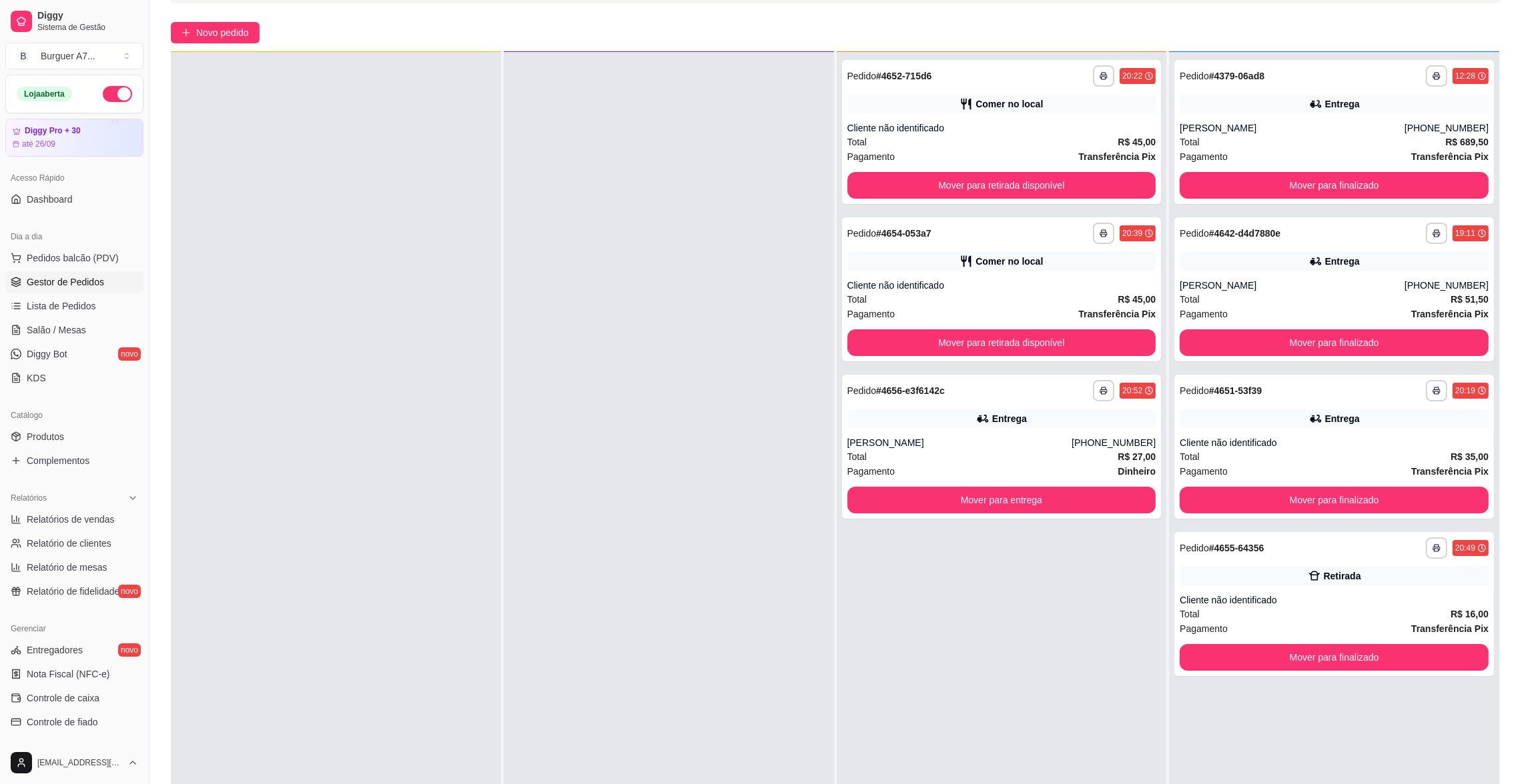
scroll to position [100, 0]
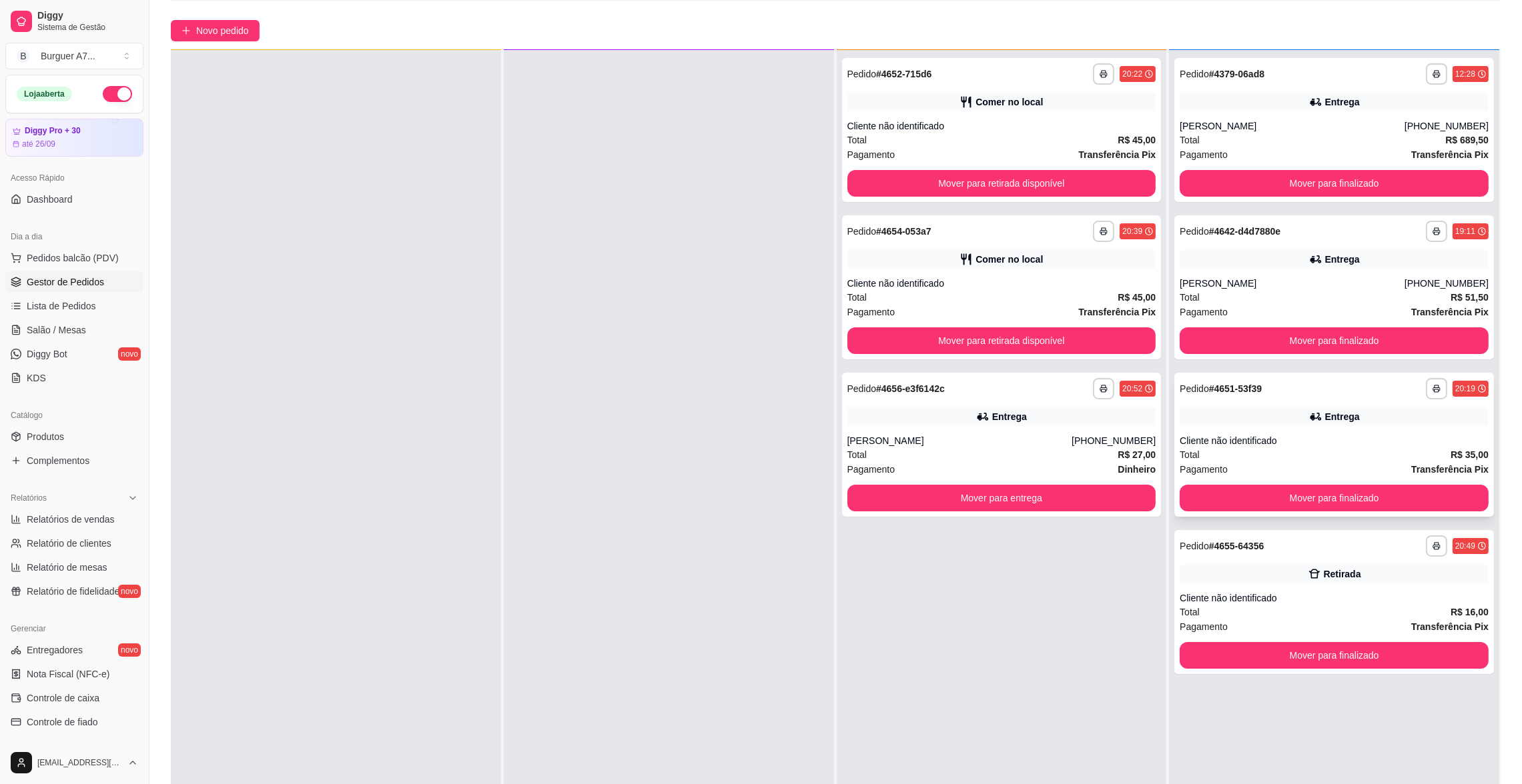
click at [1302, 438] on div "Cliente não identificado" at bounding box center [1334, 441] width 309 height 13
click at [1231, 499] on button "Mover para finalizado" at bounding box center [1334, 498] width 309 height 26
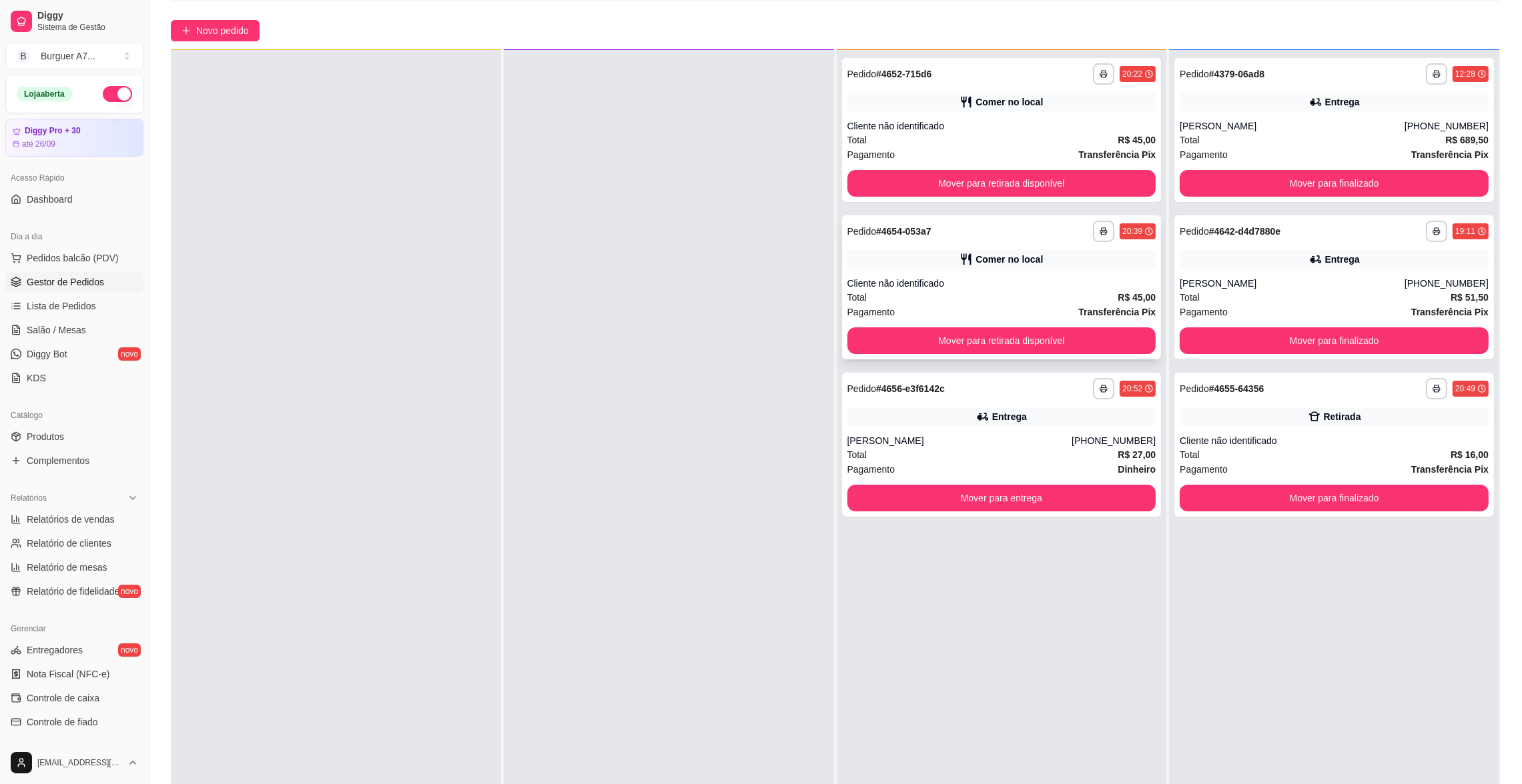
click at [1055, 254] on div "Comer no local" at bounding box center [1002, 259] width 309 height 18
click at [1022, 166] on div "**********" at bounding box center [1001, 130] width 319 height 144
click at [1104, 190] on button "Mover para retirada disponível" at bounding box center [1002, 183] width 309 height 26
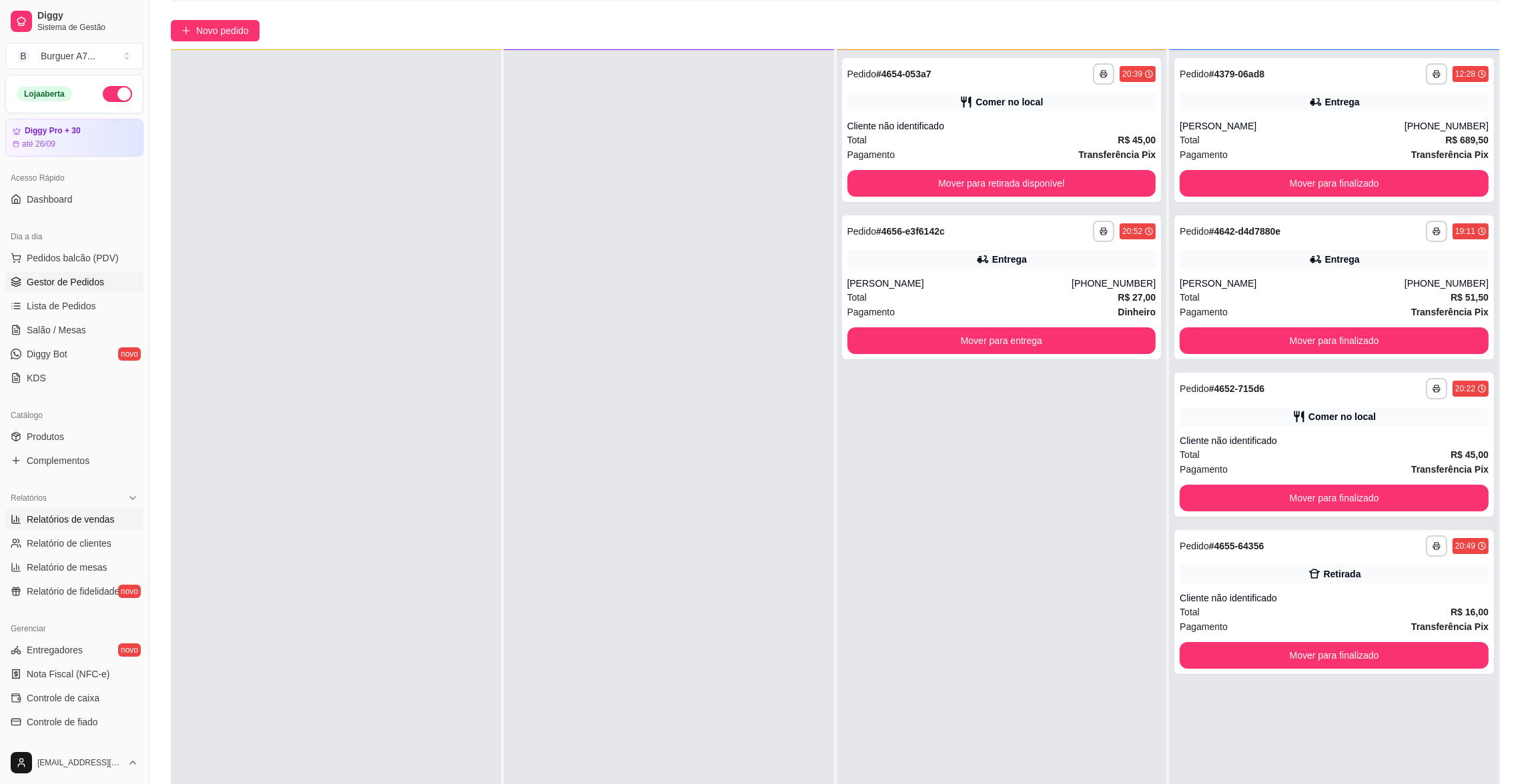
click at [27, 519] on span "Relatórios de vendas" at bounding box center [71, 519] width 88 height 13
select select "ALL"
select select "0"
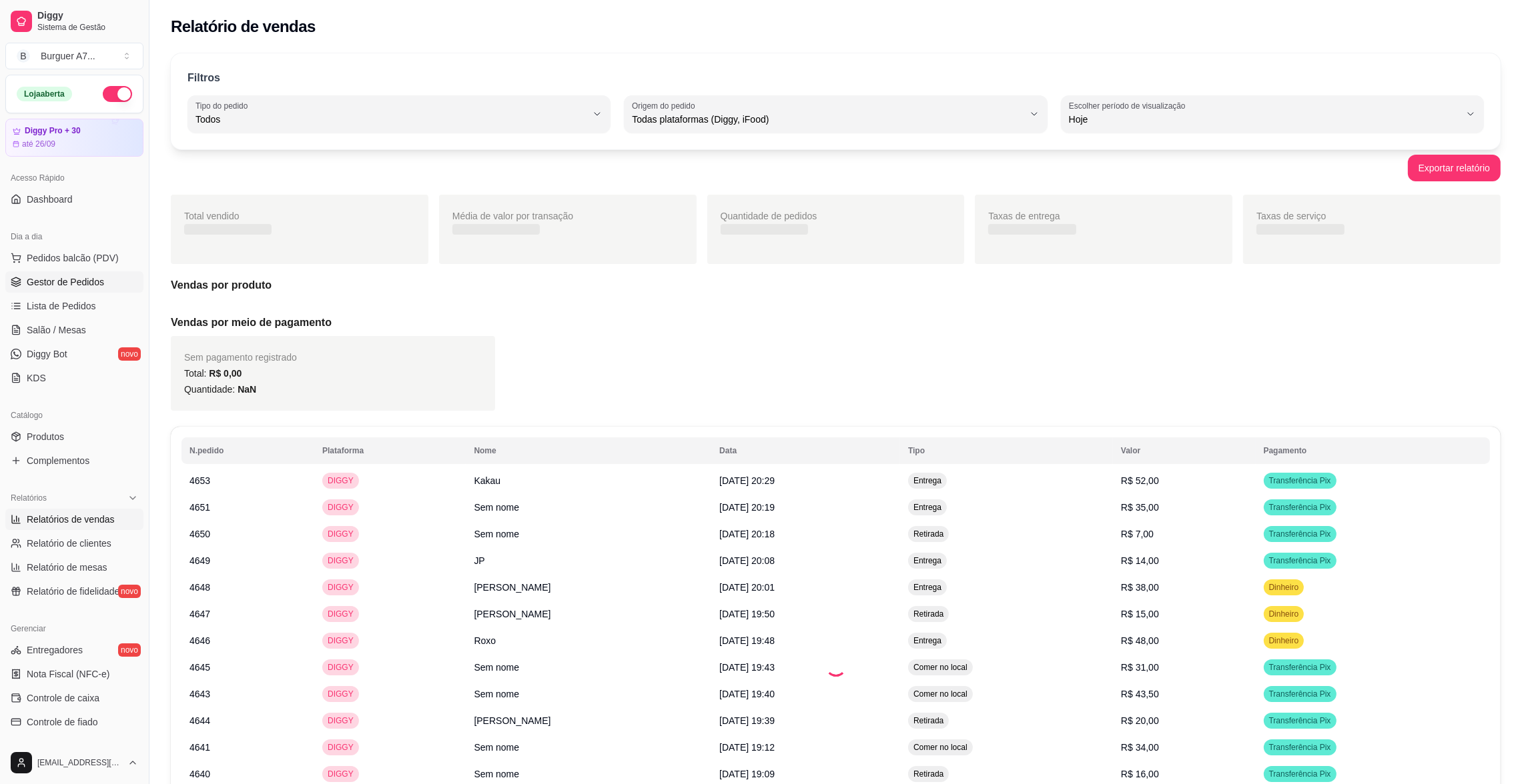
click at [61, 276] on span "Gestor de Pedidos" at bounding box center [65, 282] width 77 height 13
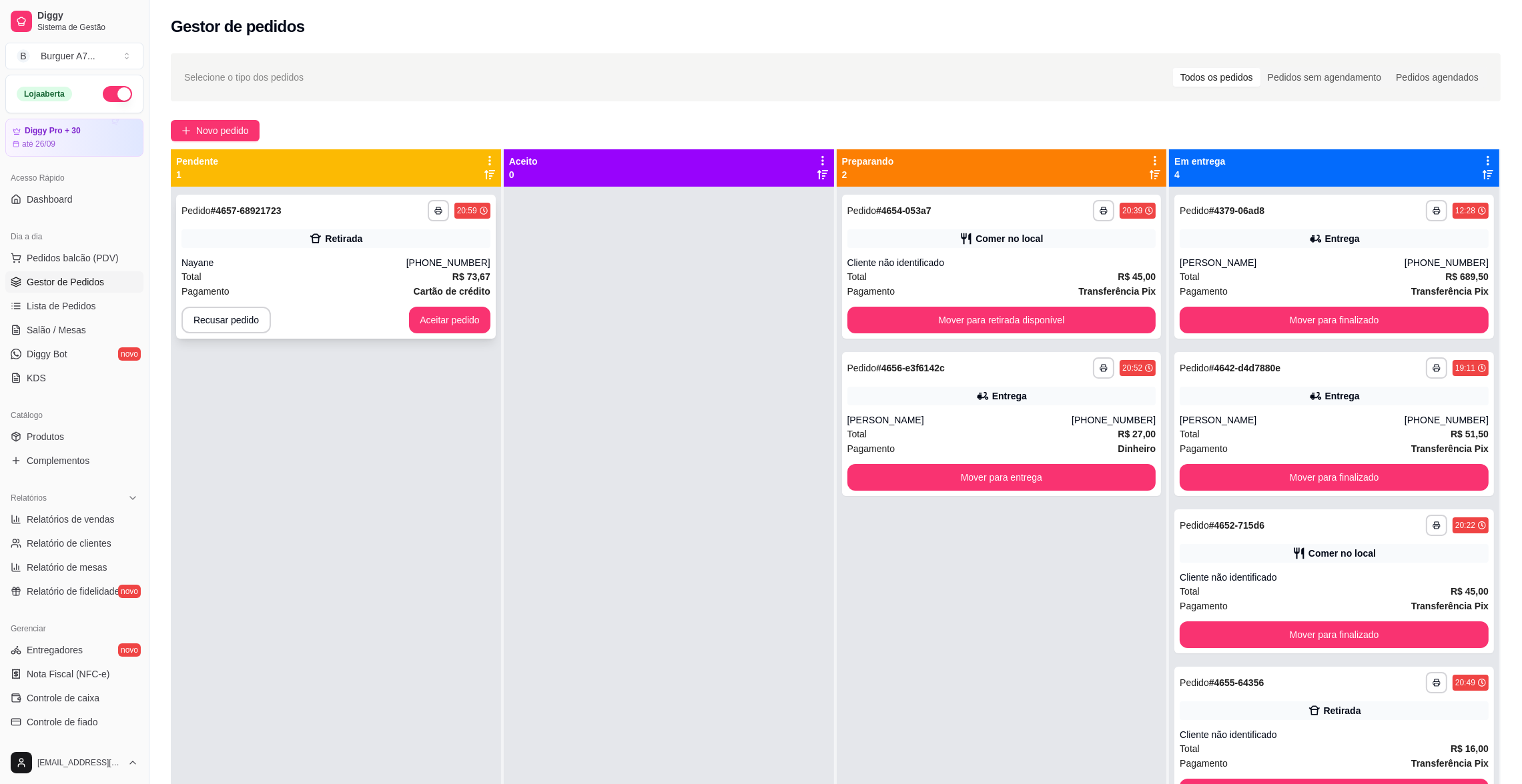
click at [427, 256] on div "[PHONE_NUMBER]" at bounding box center [448, 263] width 84 height 13
click at [469, 318] on button "Aceitar pedido" at bounding box center [449, 320] width 79 height 26
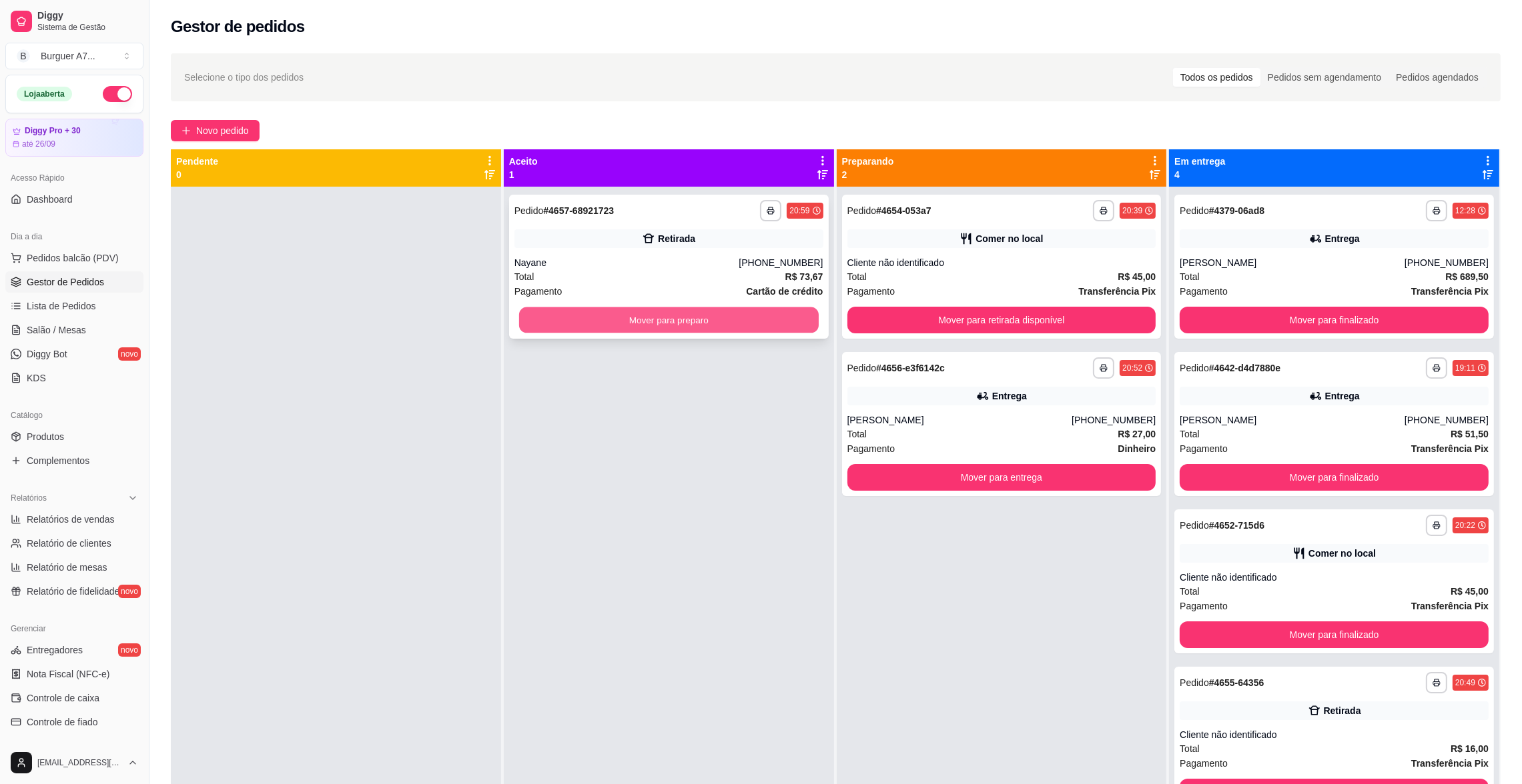
click at [700, 323] on button "Mover para preparo" at bounding box center [669, 320] width 299 height 26
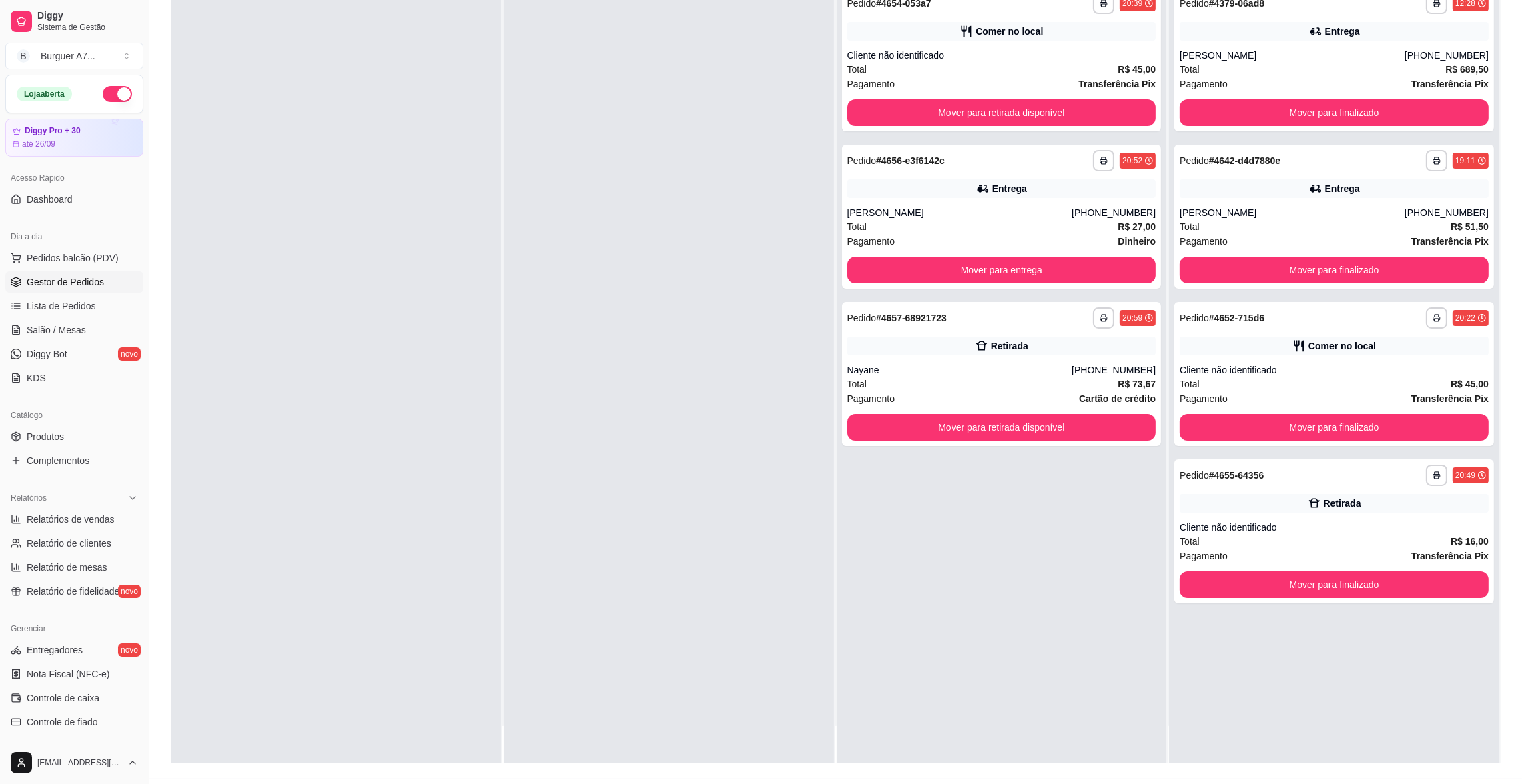
scroll to position [200, 0]
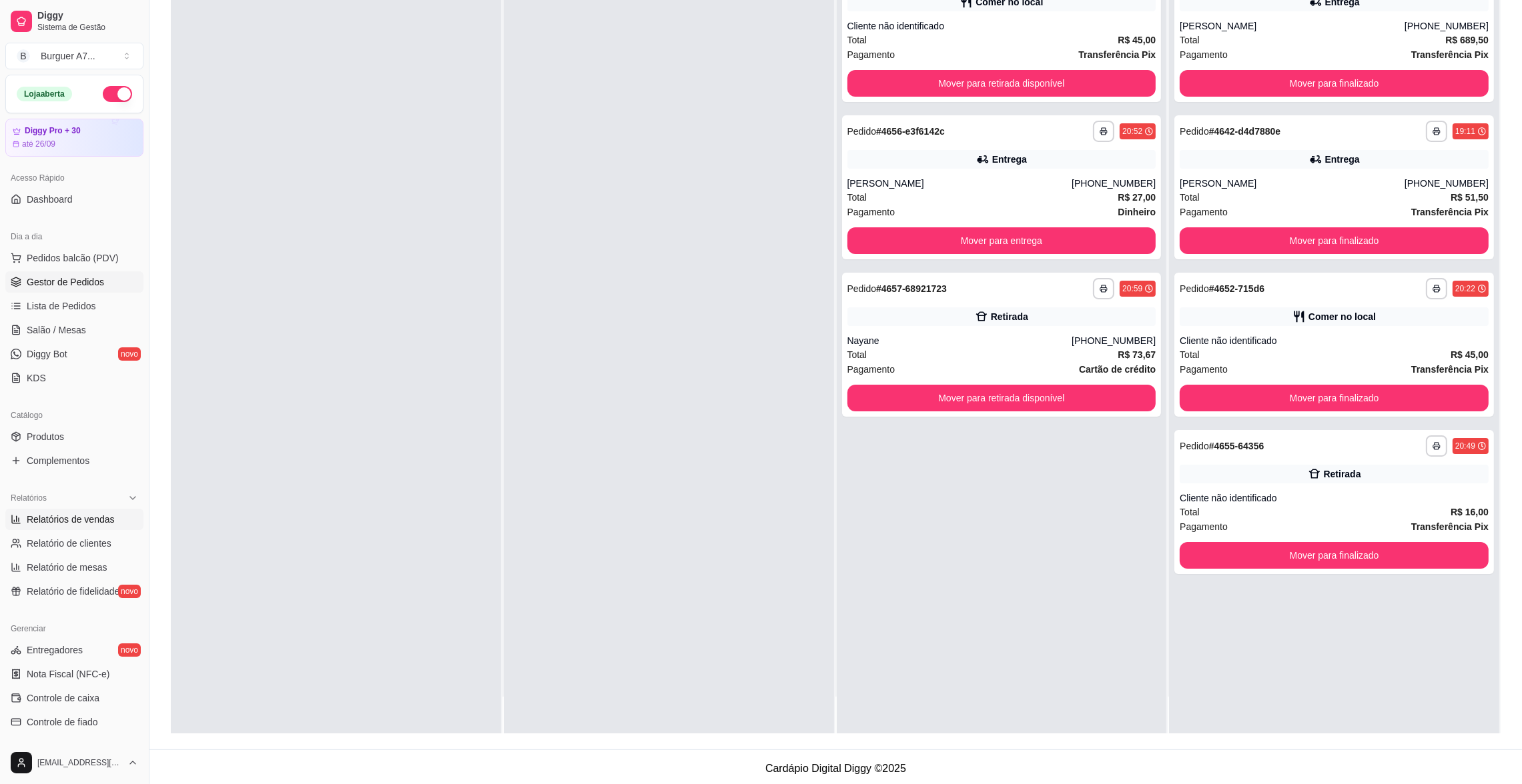
click at [67, 529] on link "Relatórios de vendas" at bounding box center [74, 519] width 138 height 21
select select "ALL"
select select "0"
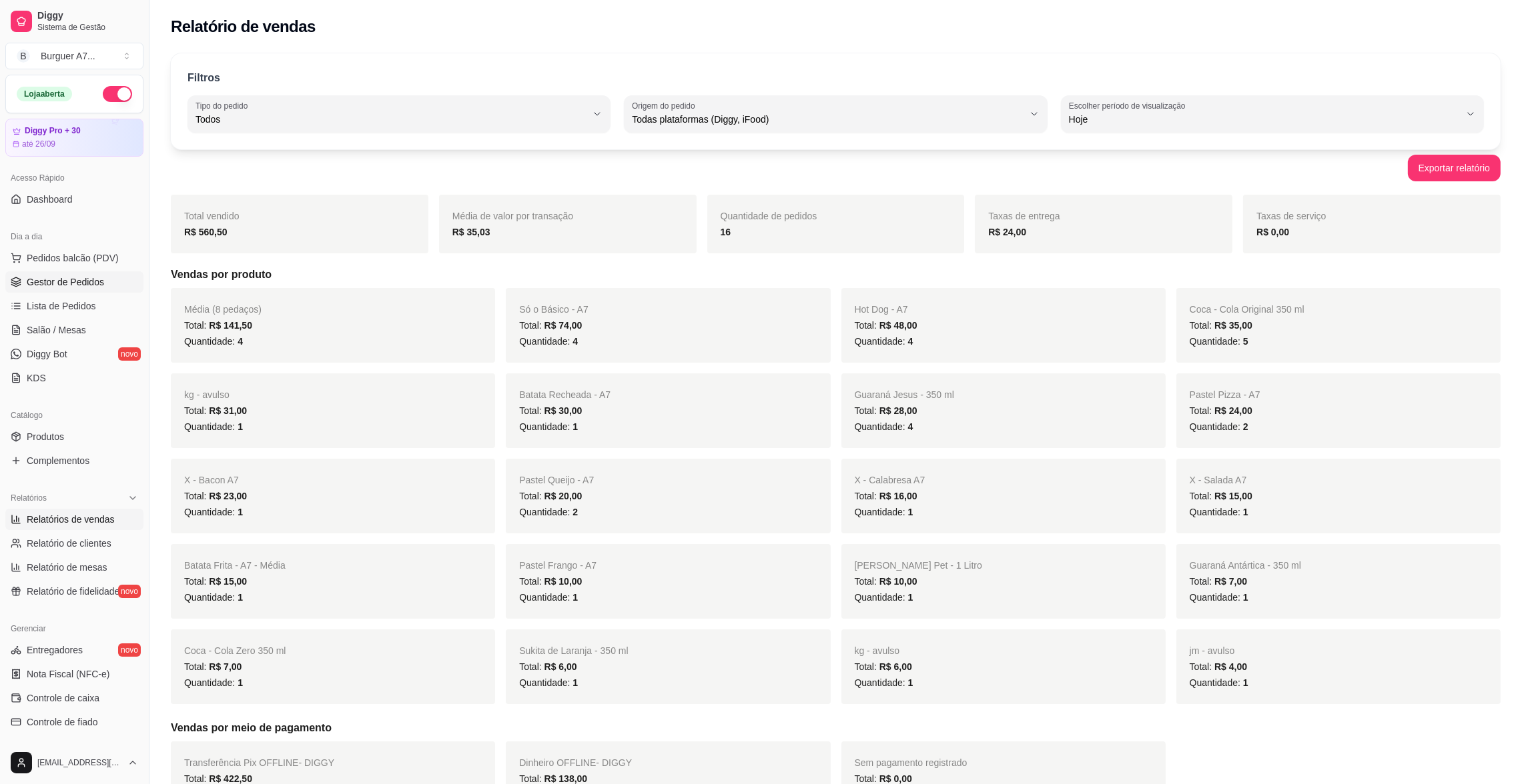
click at [70, 285] on span "Gestor de Pedidos" at bounding box center [65, 282] width 77 height 13
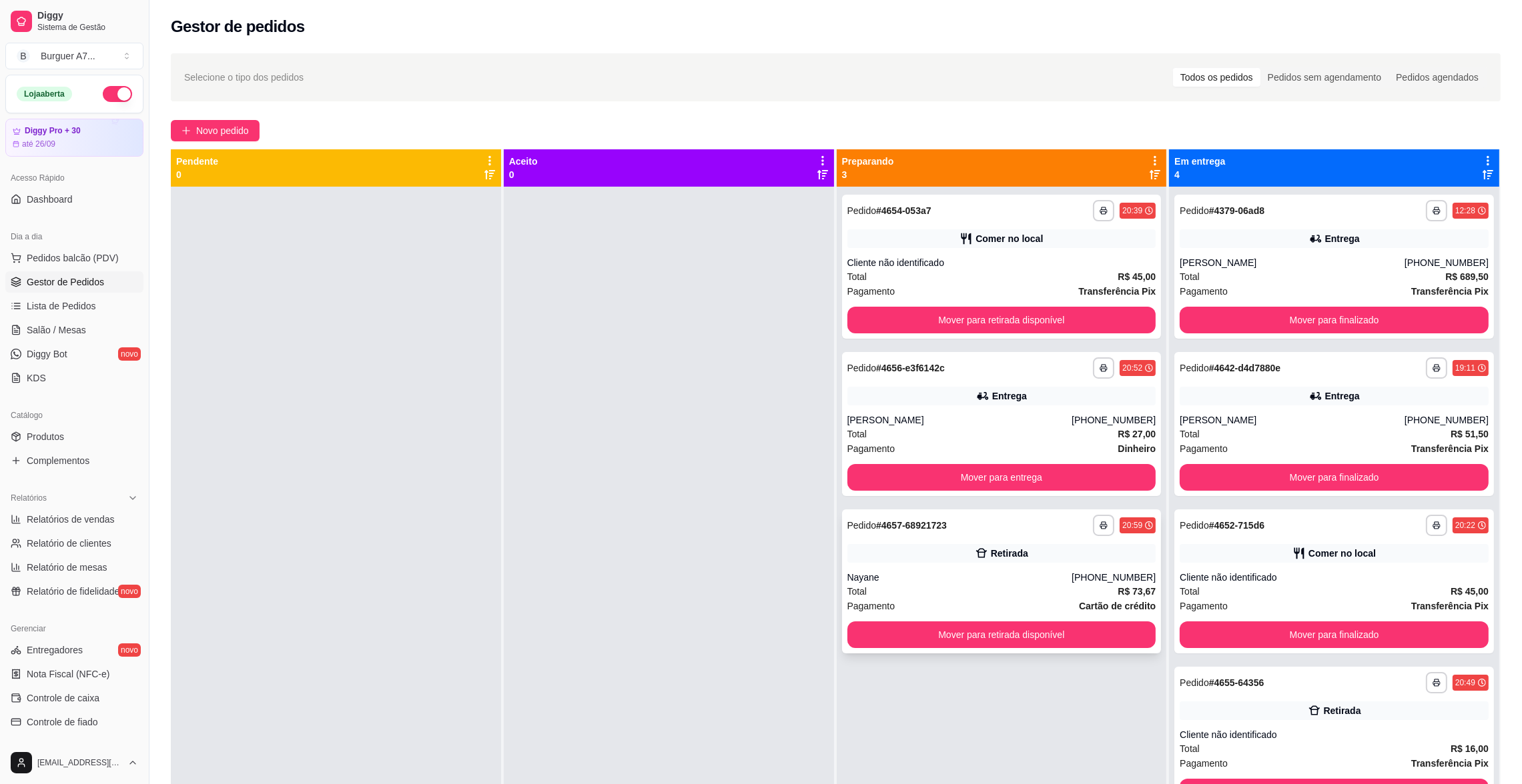
click at [849, 577] on div "Nayane" at bounding box center [960, 577] width 225 height 13
click at [936, 261] on div "Cliente não identificado" at bounding box center [1002, 263] width 309 height 13
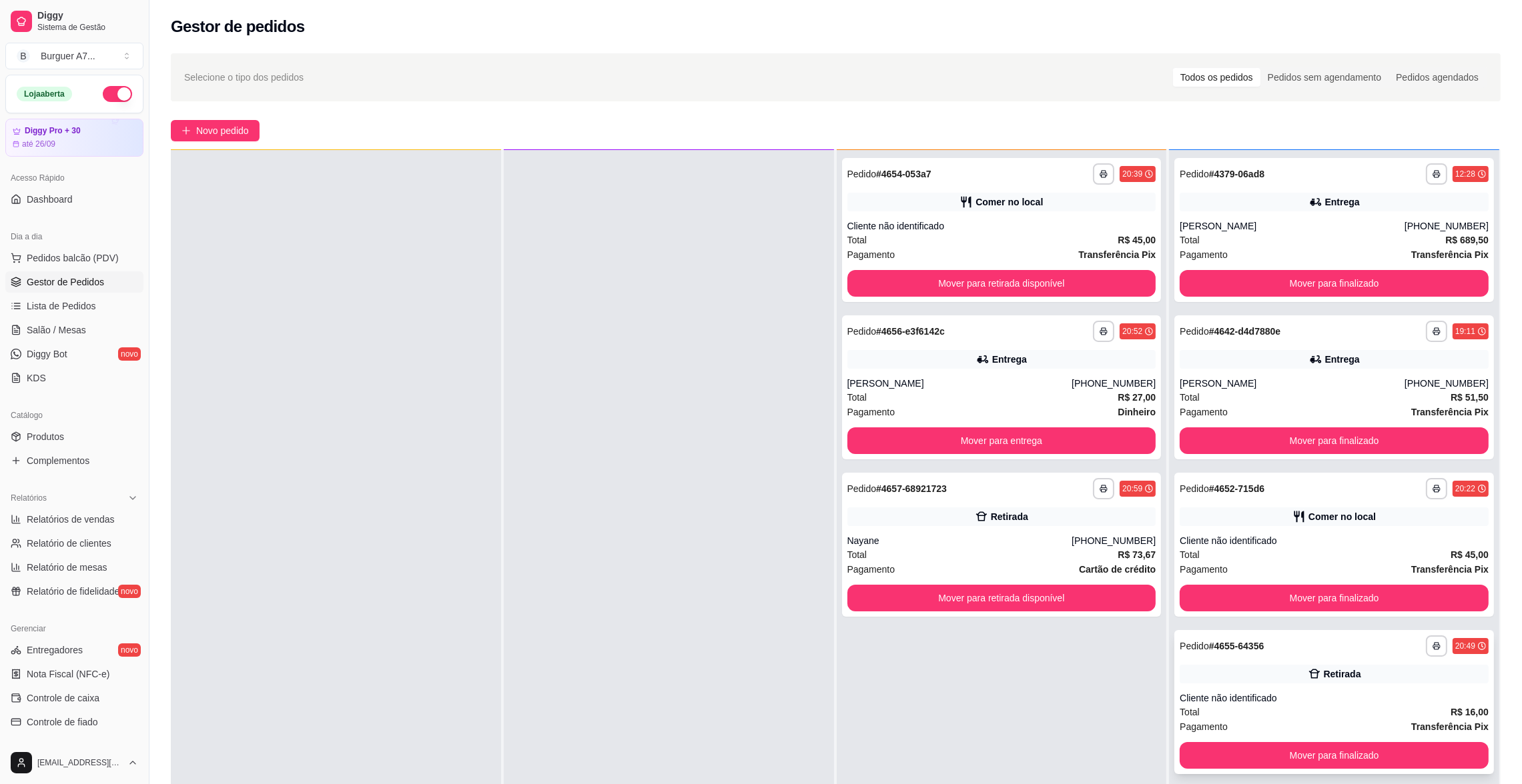
click at [1266, 691] on div "Cliente não identificado" at bounding box center [1334, 698] width 309 height 13
click at [1352, 738] on div "**********" at bounding box center [1334, 702] width 319 height 144
click at [1324, 749] on button "Mover para finalizado" at bounding box center [1334, 755] width 309 height 26
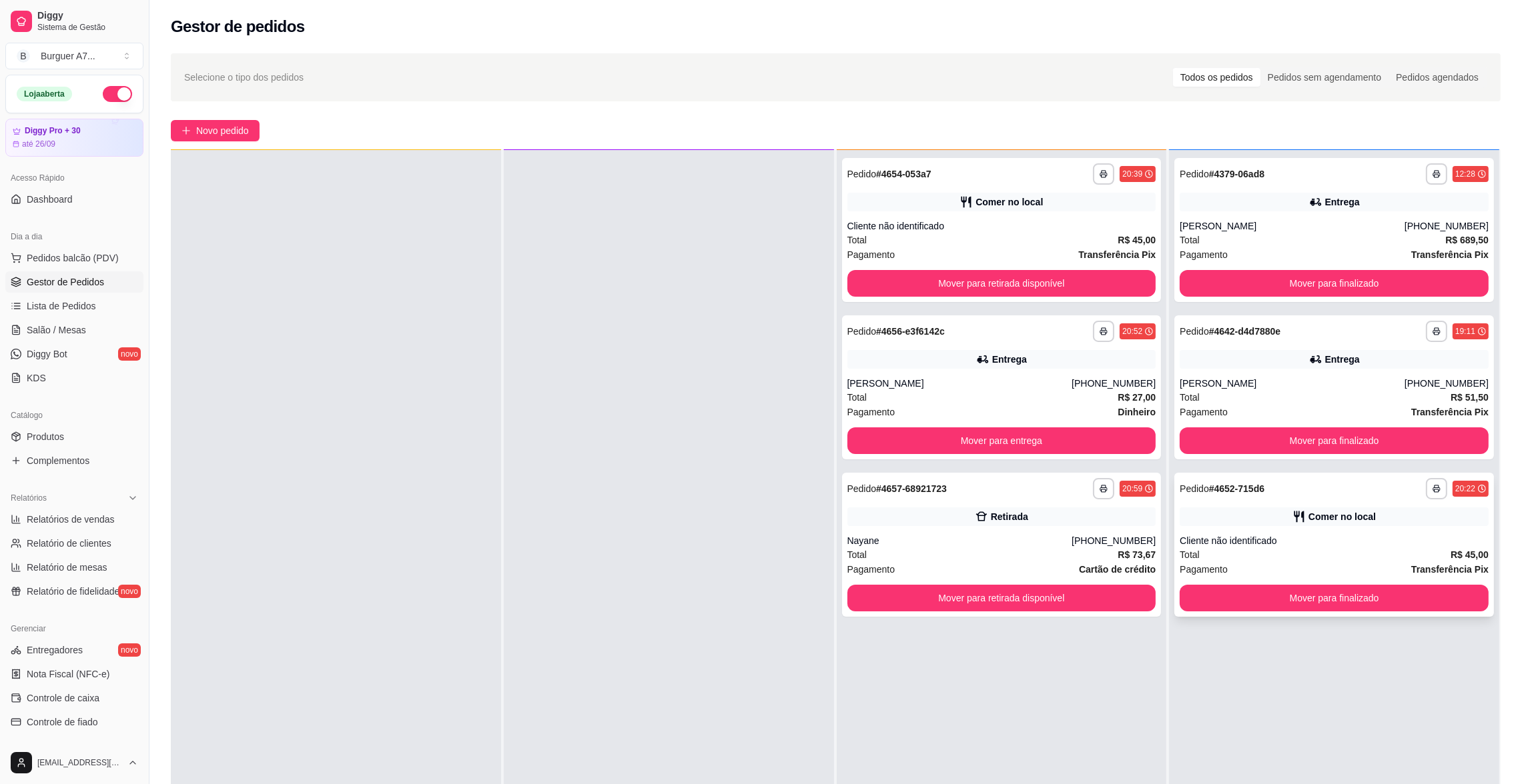
click at [1395, 538] on div "Cliente não identificado" at bounding box center [1334, 541] width 309 height 13
click at [1068, 211] on div "**********" at bounding box center [1001, 230] width 319 height 144
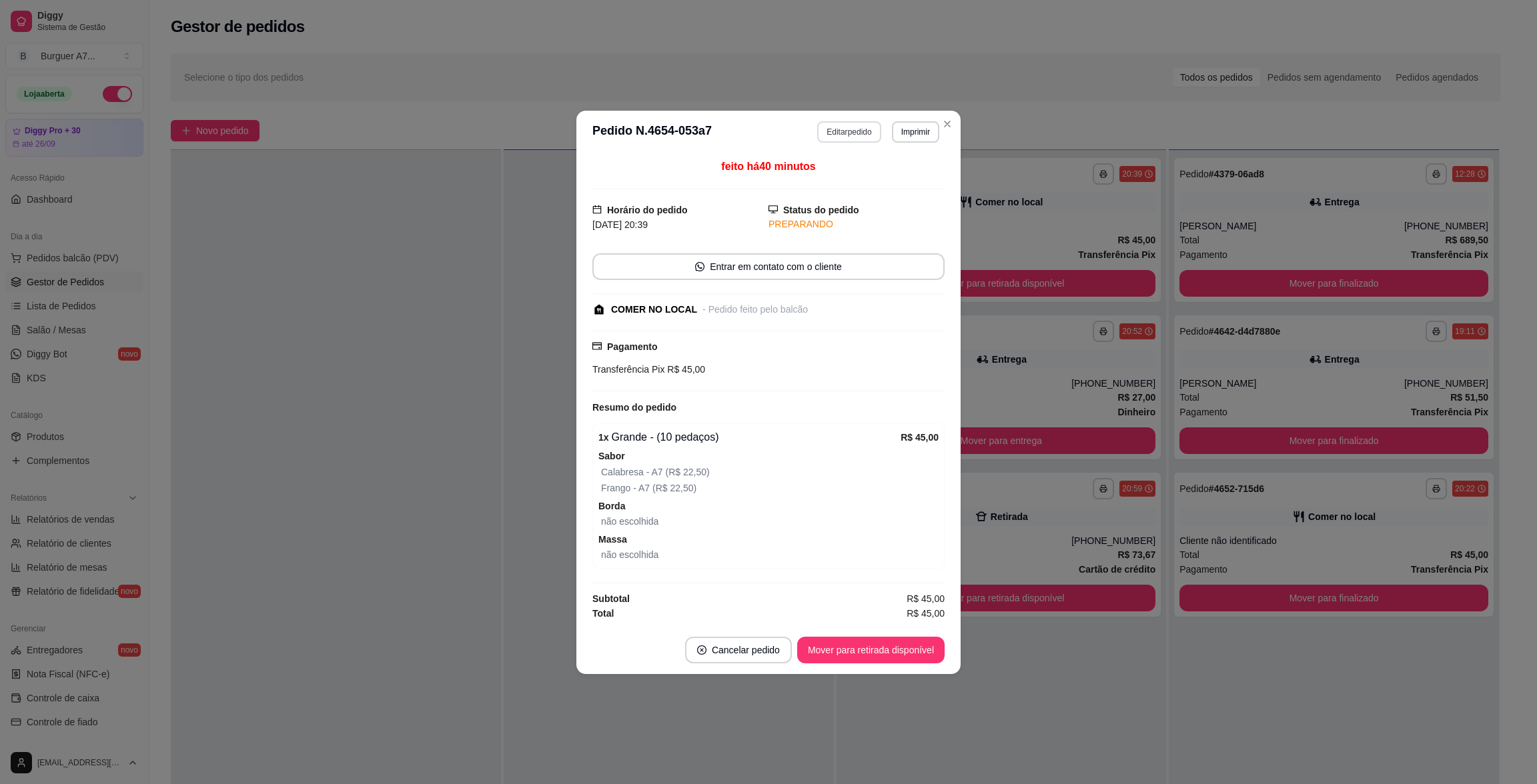
click at [834, 132] on button "Editar pedido" at bounding box center [849, 132] width 63 height 21
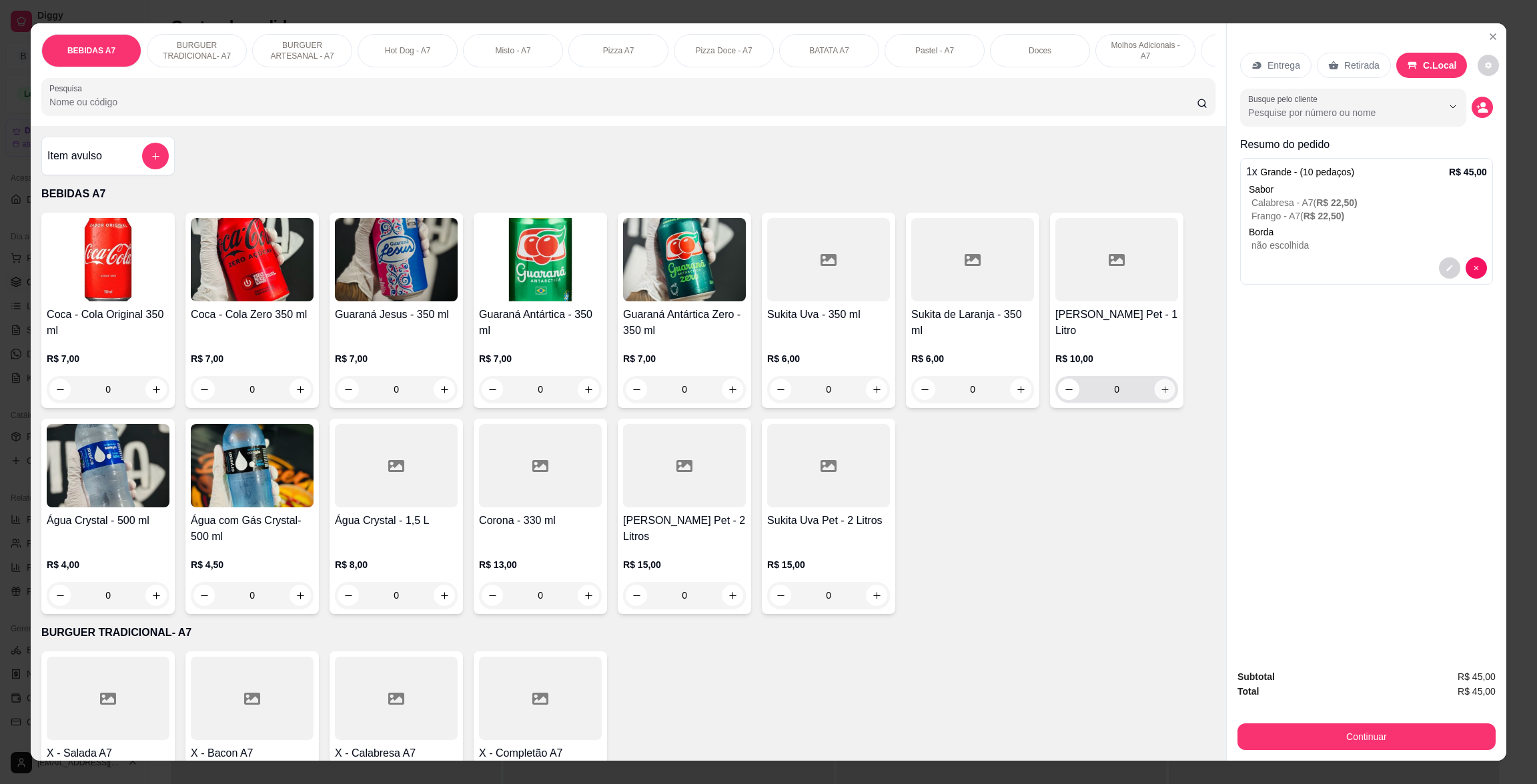
click at [1162, 400] on button "increase-product-quantity" at bounding box center [1165, 390] width 21 height 21
type input "1"
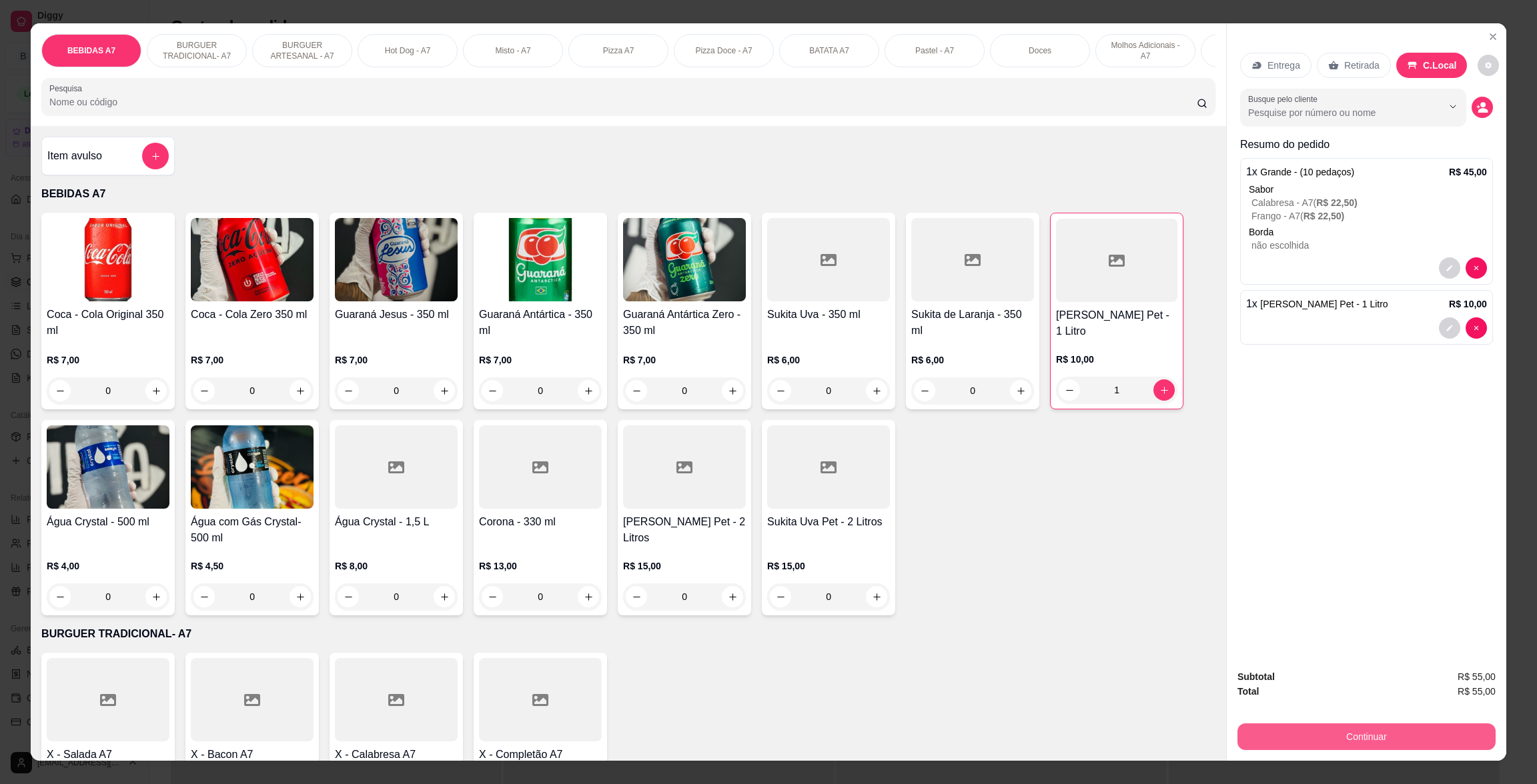
click at [1468, 727] on button "Continuar" at bounding box center [1366, 737] width 258 height 26
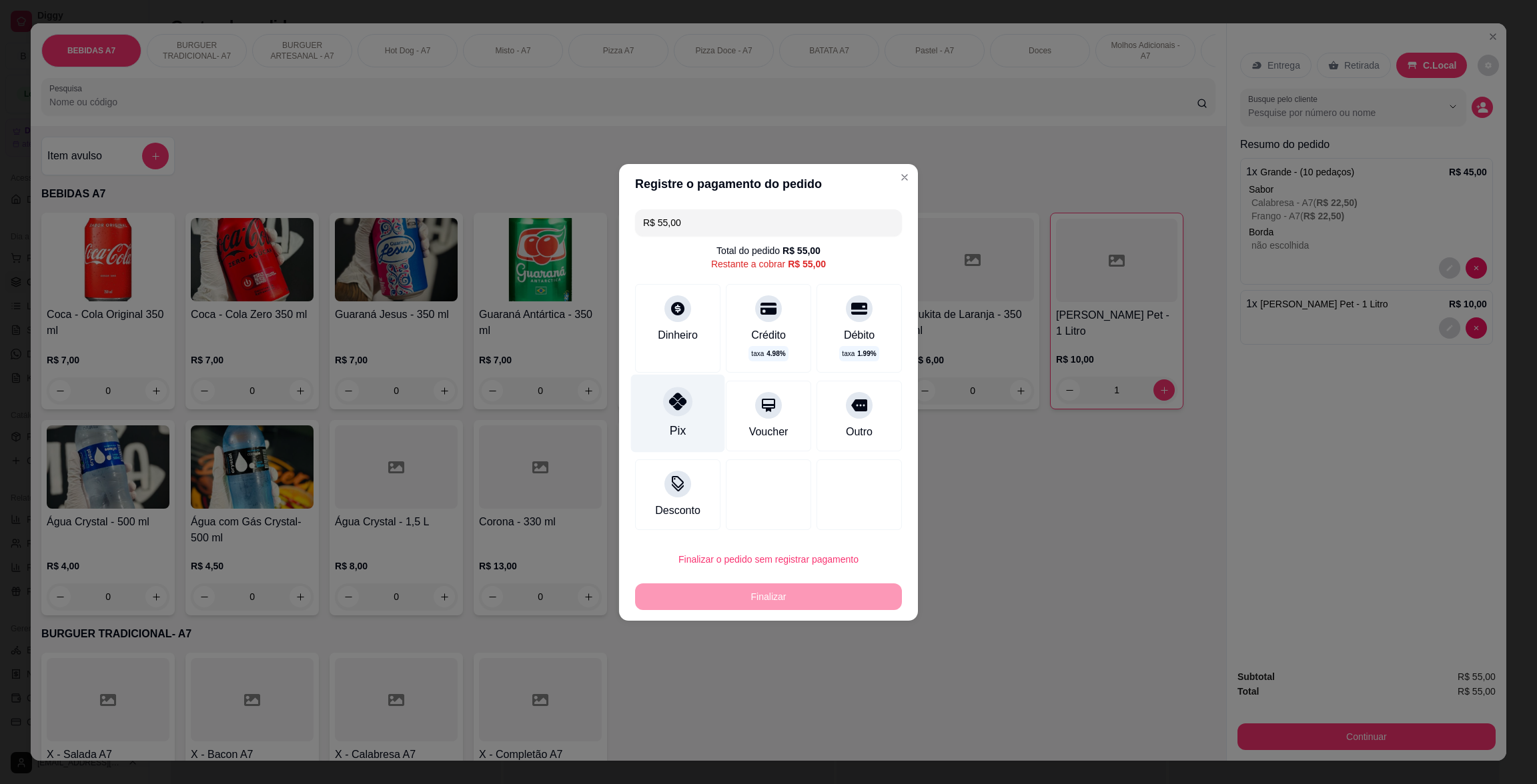
drag, startPoint x: 666, startPoint y: 398, endPoint x: 672, endPoint y: 407, distance: 10.8
click at [666, 399] on div at bounding box center [678, 402] width 29 height 29
type input "R$ 0,00"
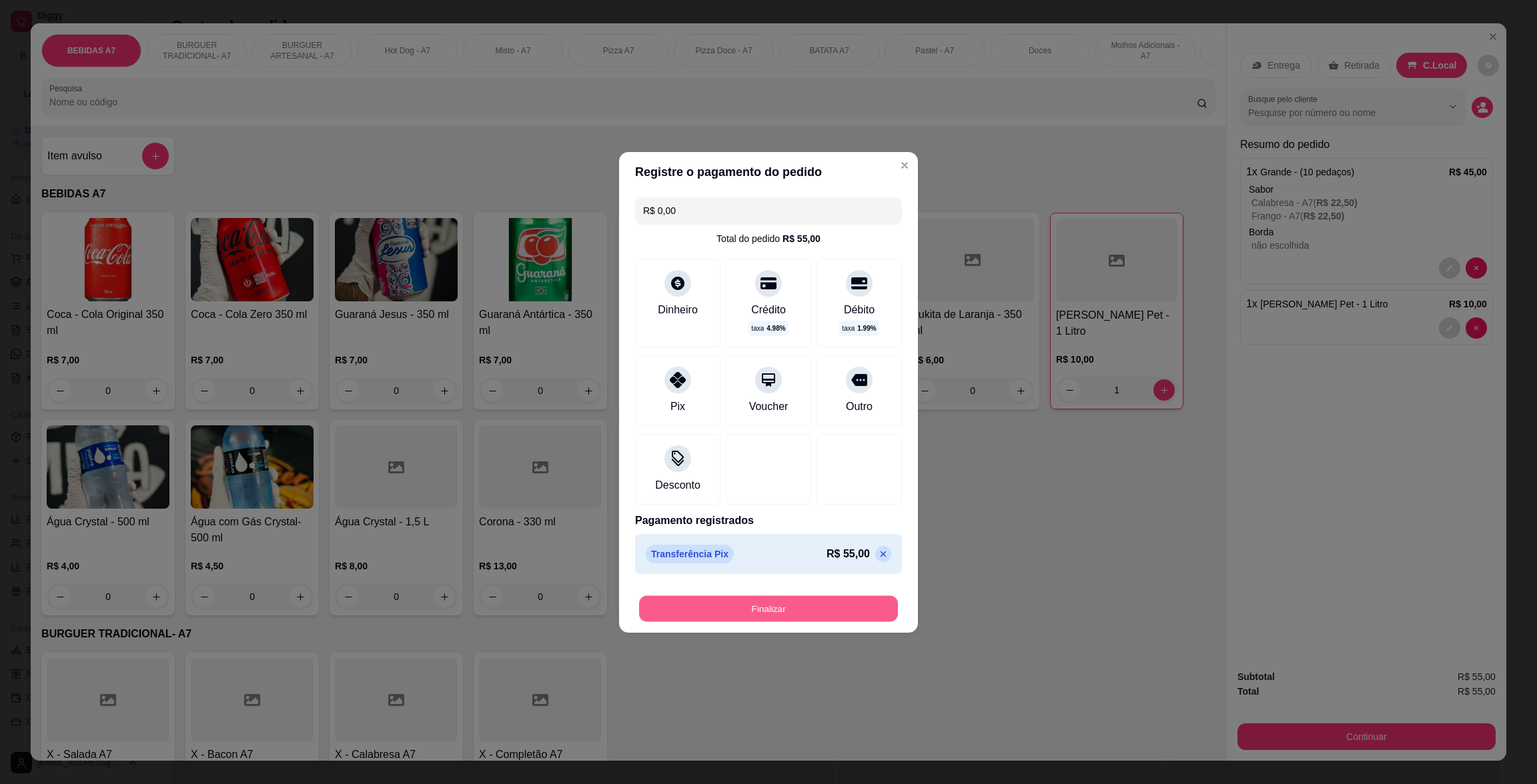
click at [777, 597] on button "Finalizar" at bounding box center [769, 608] width 259 height 26
type input "0"
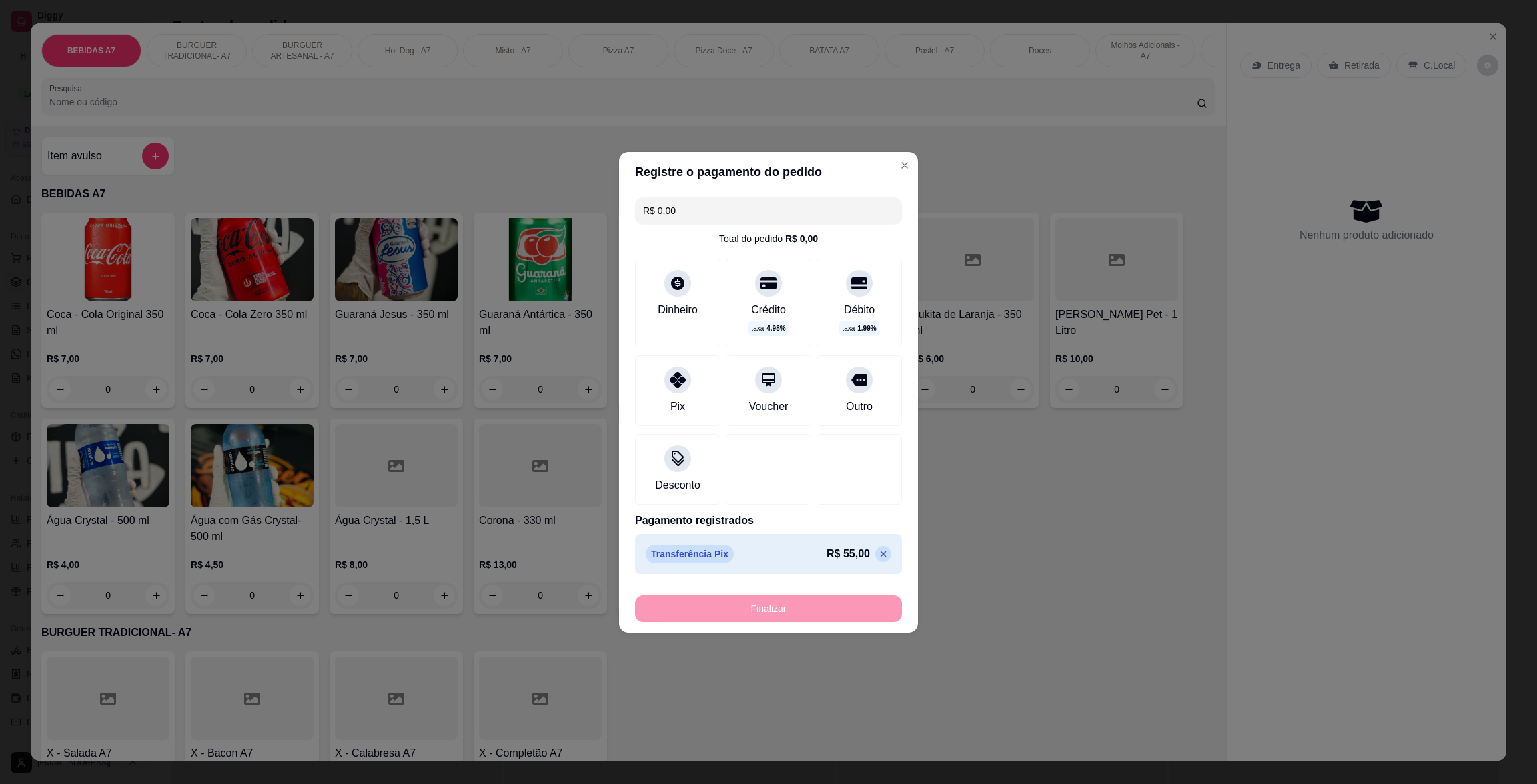
type input "-R$ 55,00"
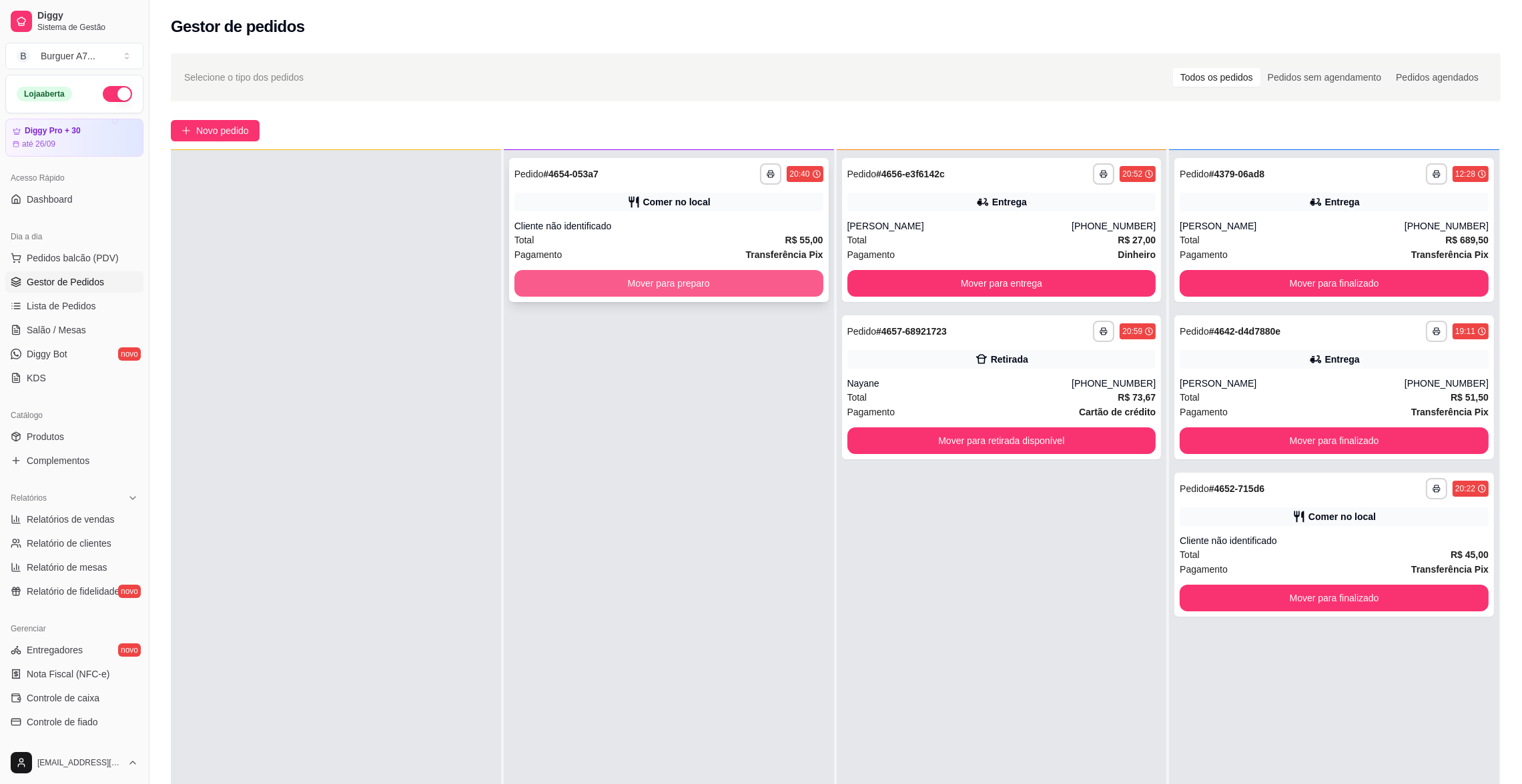
click at [802, 282] on button "Mover para preparo" at bounding box center [669, 283] width 309 height 26
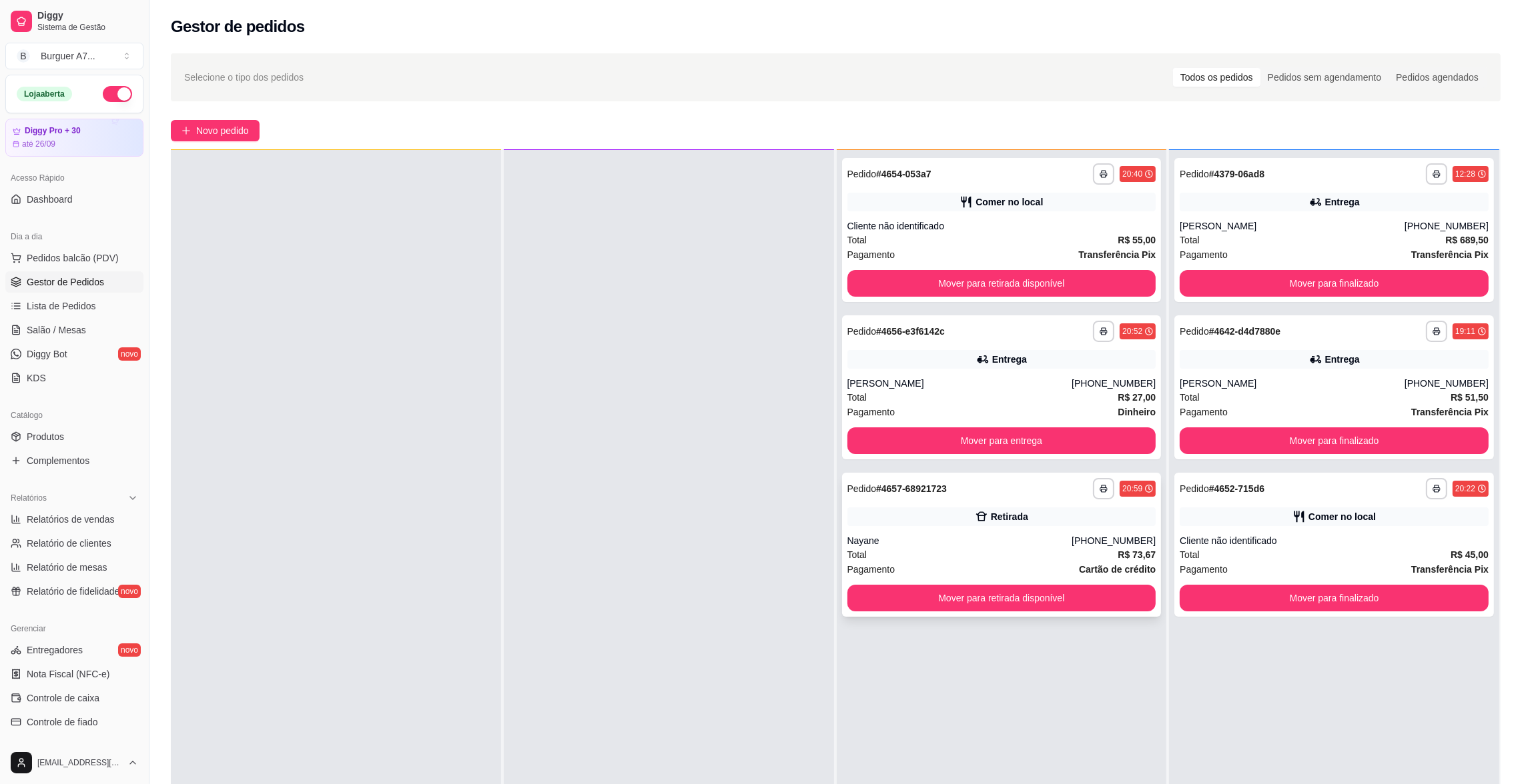
click at [1124, 333] on div "**********" at bounding box center [1001, 542] width 330 height 784
click at [1102, 266] on div "**********" at bounding box center [1001, 230] width 319 height 144
click at [1103, 290] on button "Mover para retirada disponível" at bounding box center [1002, 283] width 309 height 26
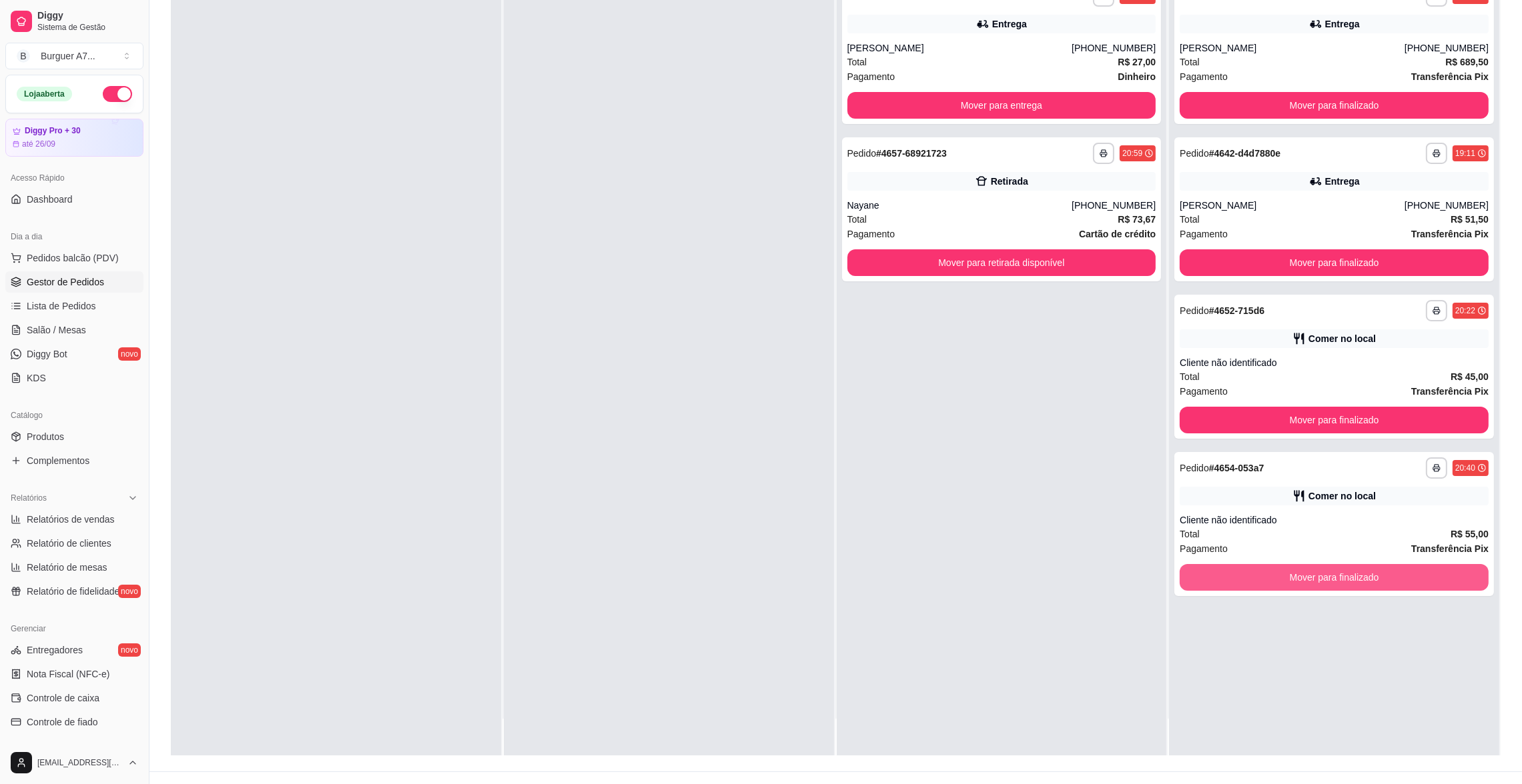
scroll to position [200, 0]
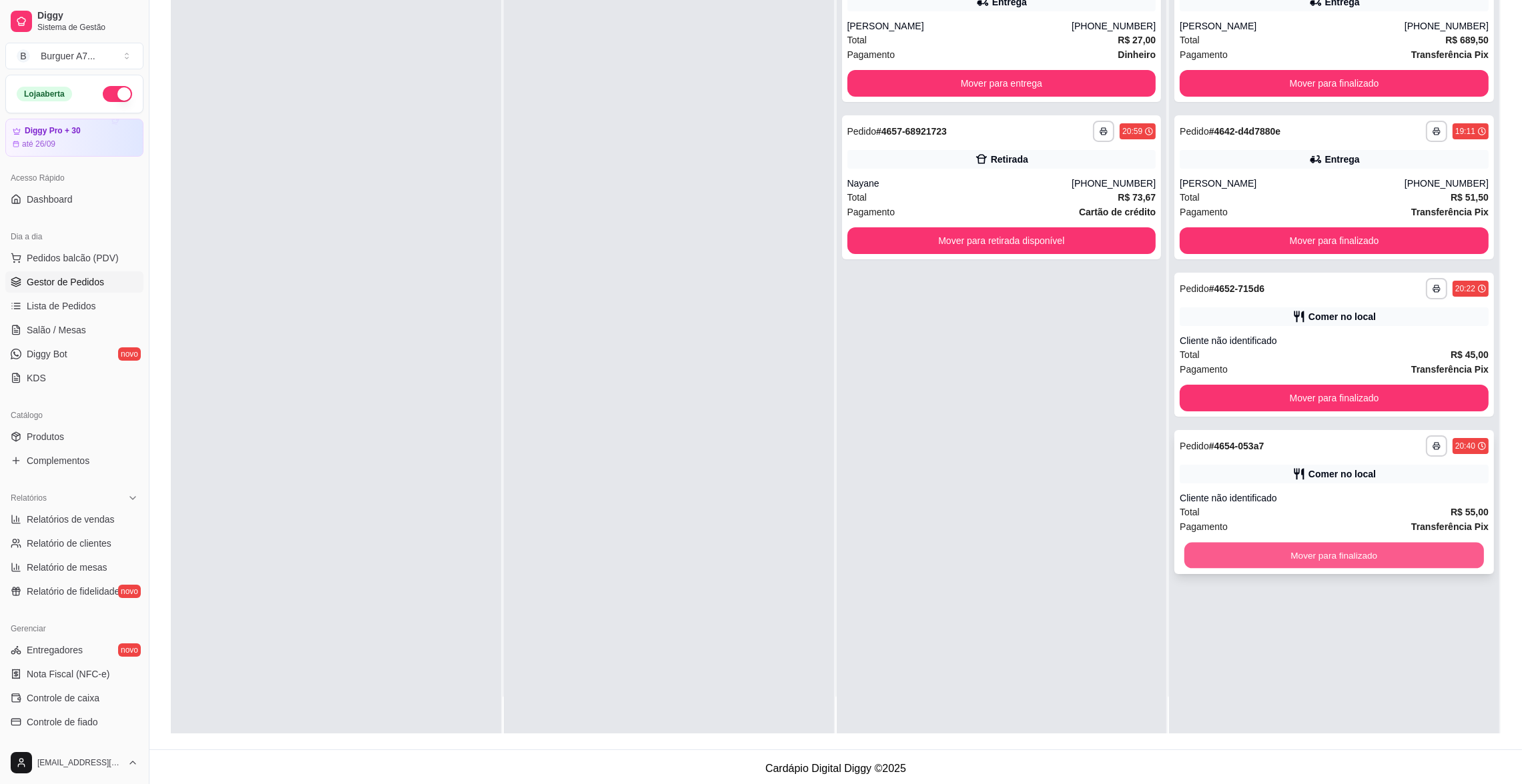
click at [1416, 547] on button "Mover para finalizado" at bounding box center [1334, 555] width 299 height 26
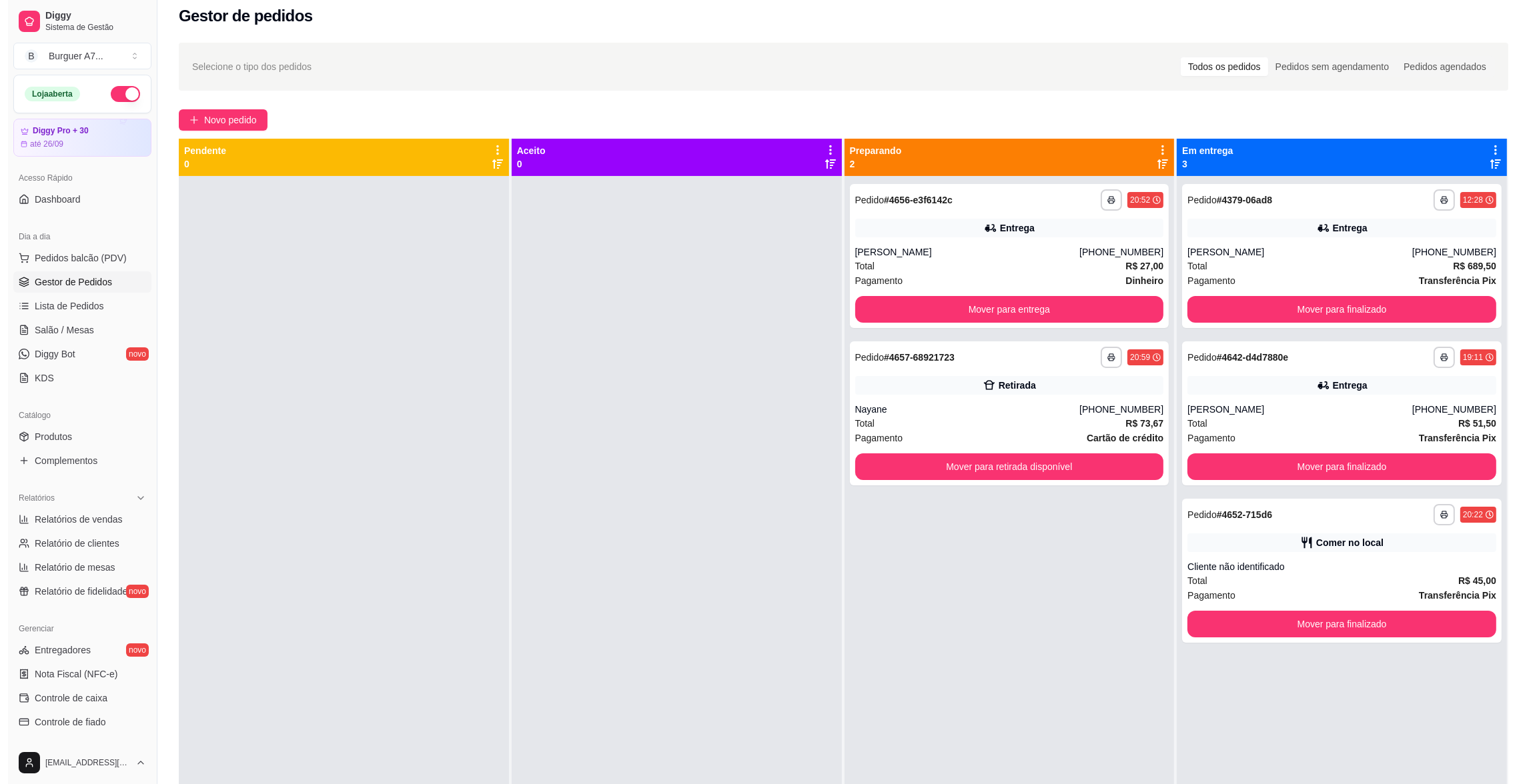
scroll to position [0, 0]
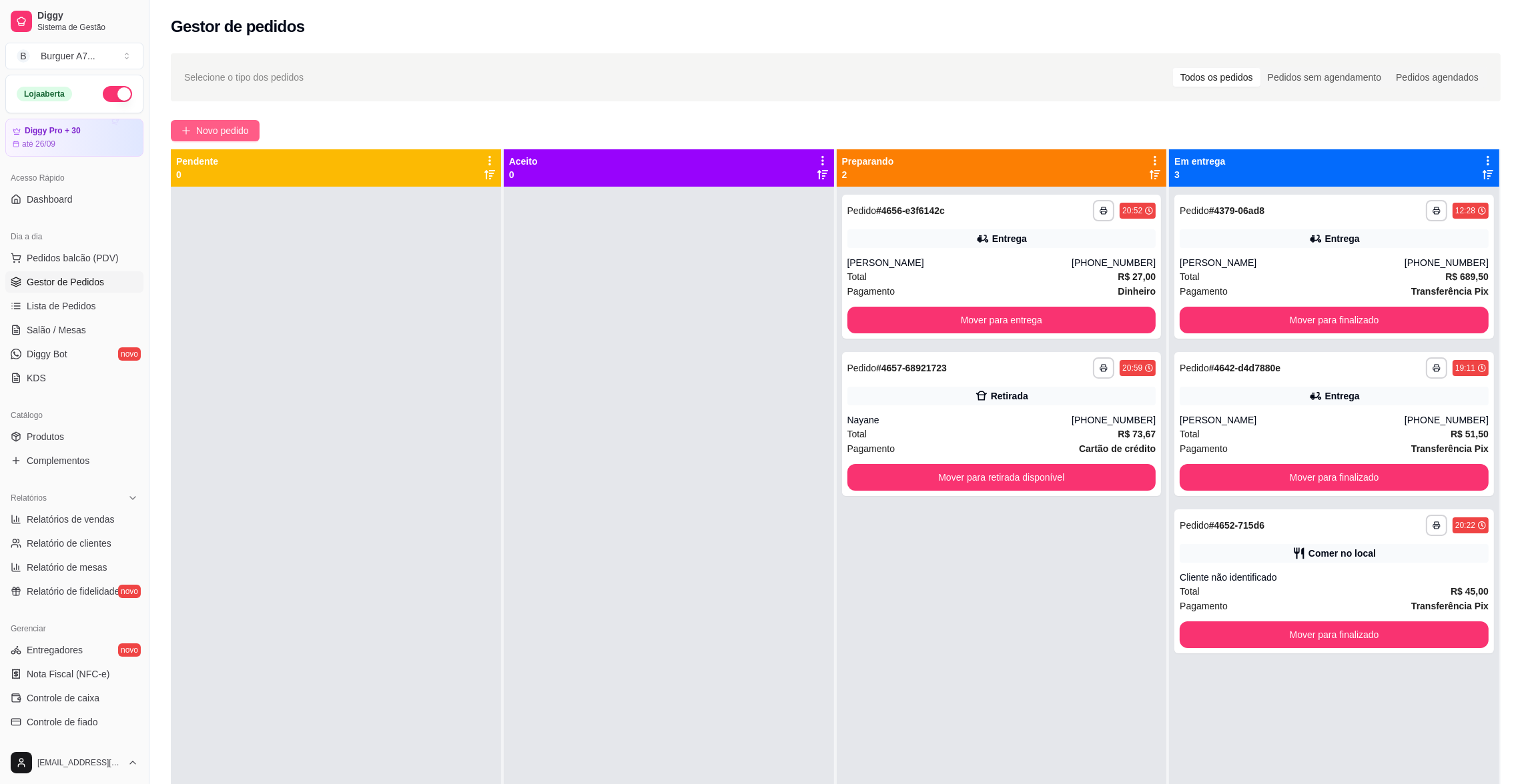
click at [202, 135] on button "Novo pedido" at bounding box center [215, 130] width 89 height 21
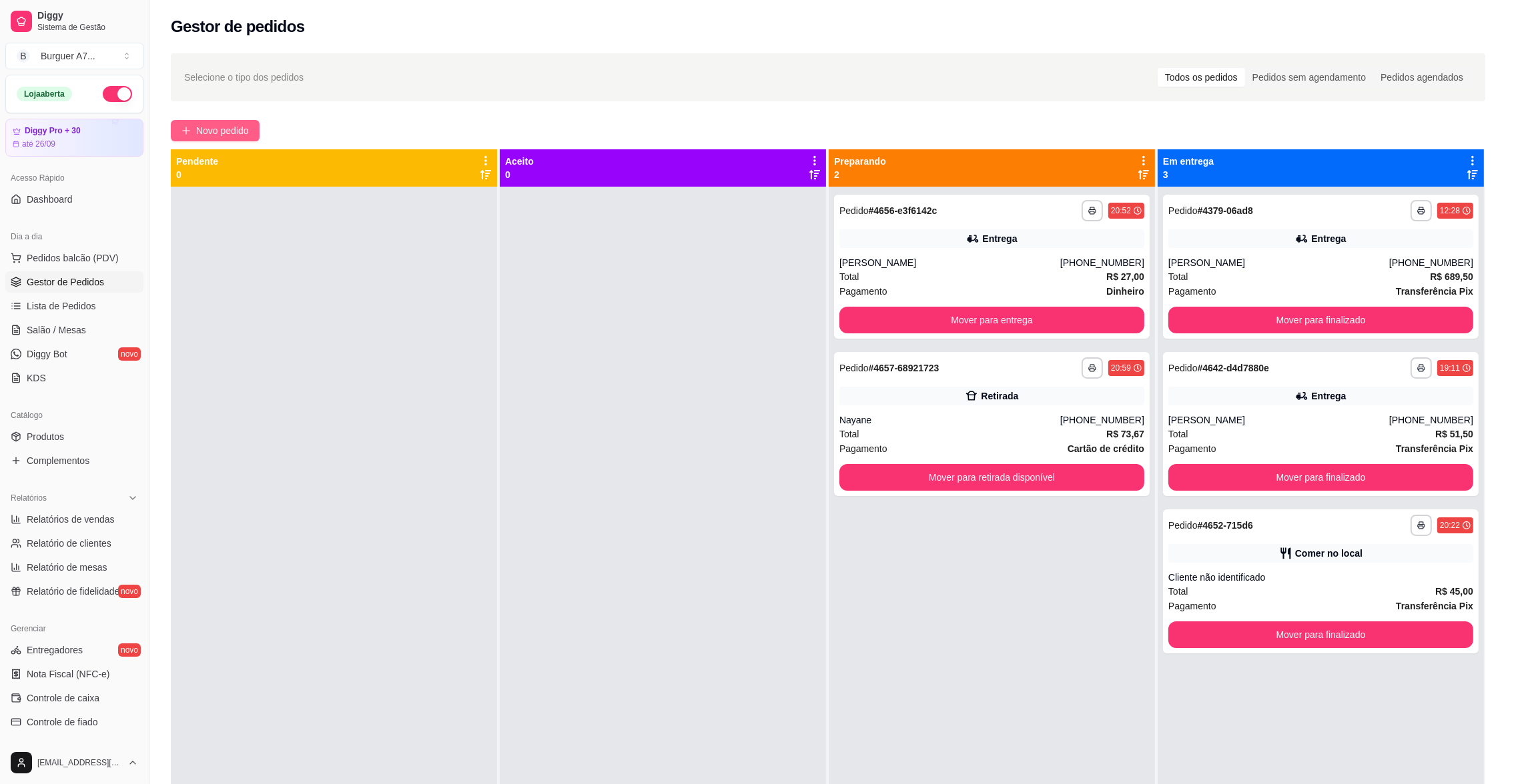
click at [211, 113] on div "Pesquisa" at bounding box center [619, 94] width 1171 height 38
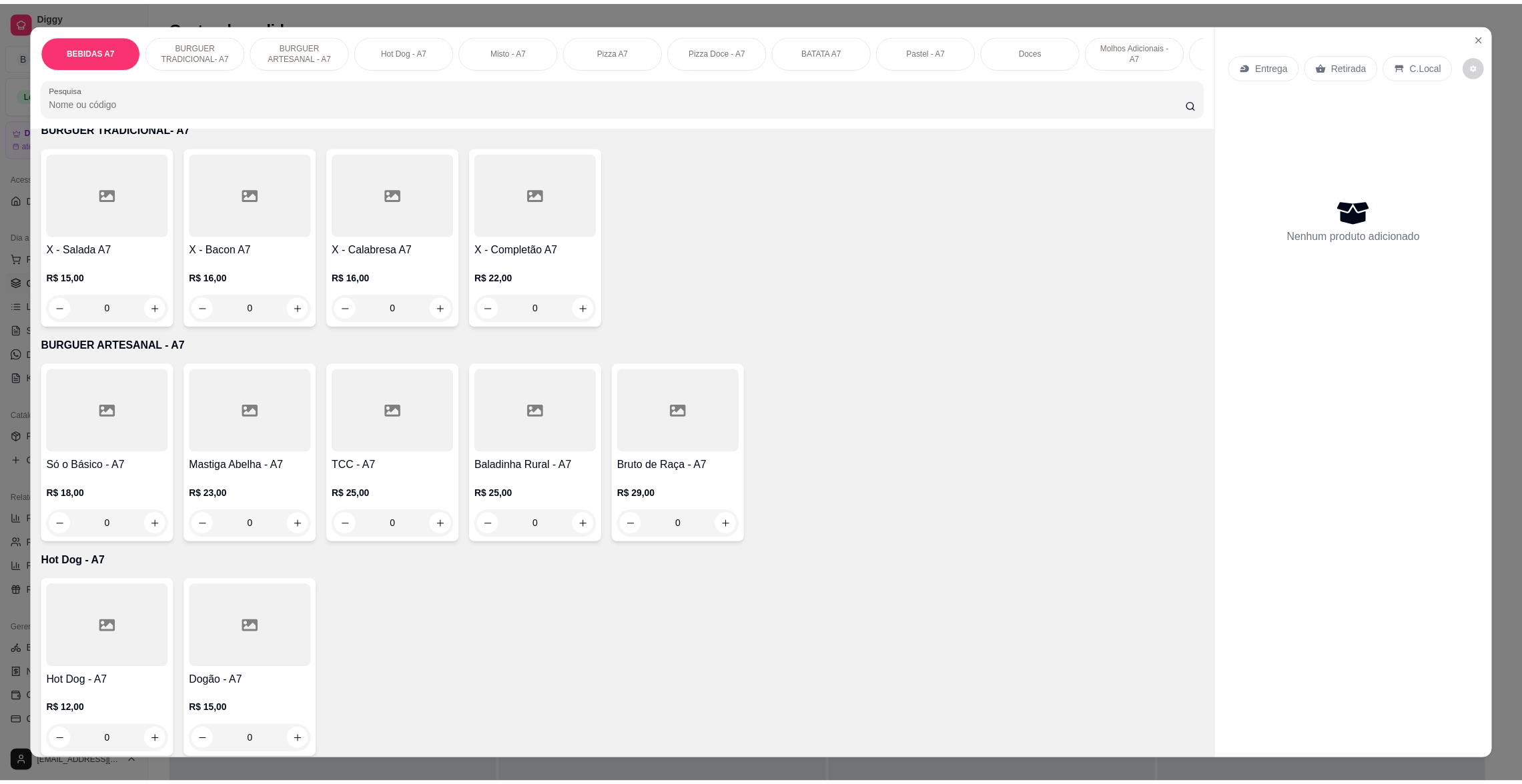
scroll to position [499, 0]
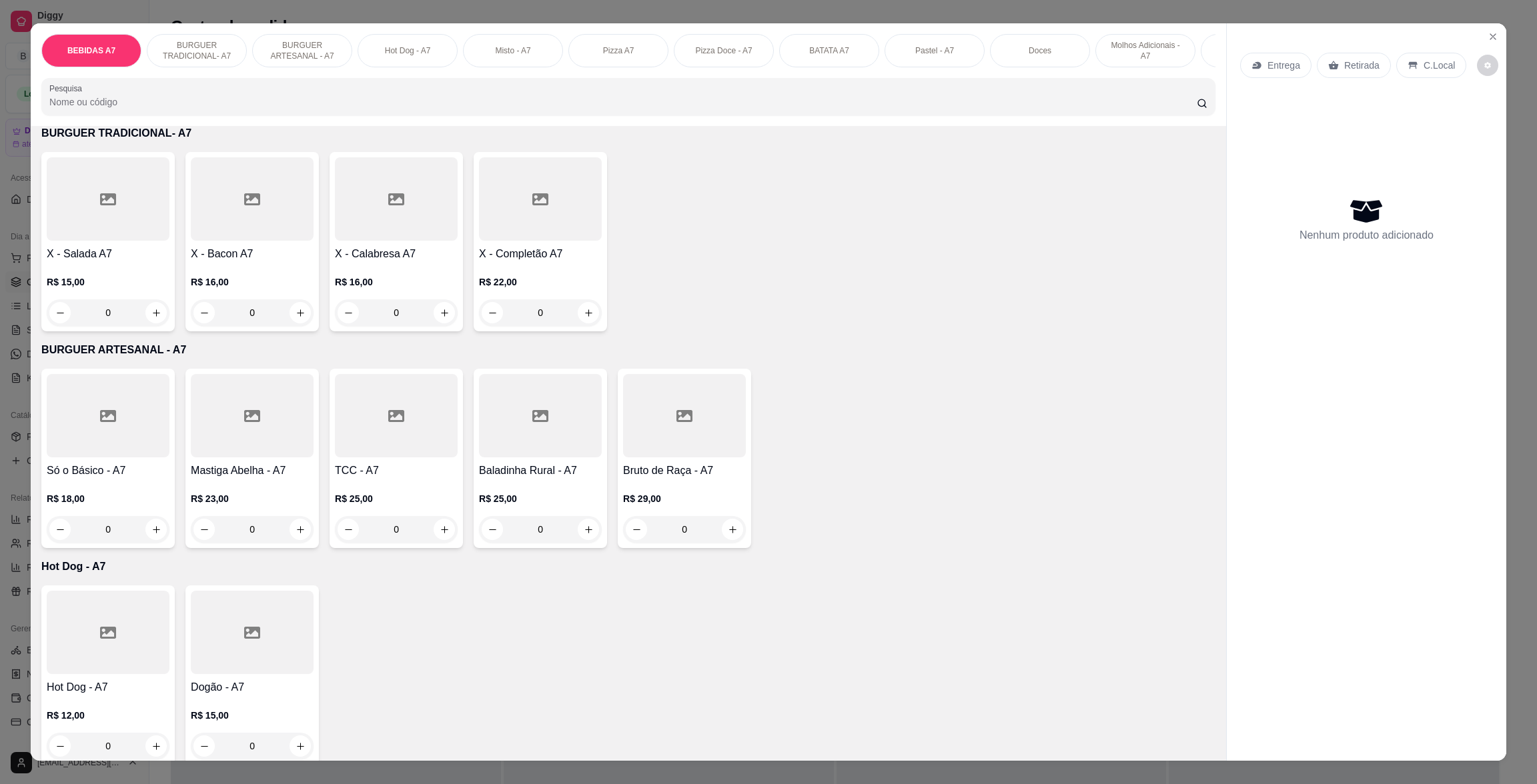
click at [150, 326] on div "0" at bounding box center [107, 313] width 123 height 26
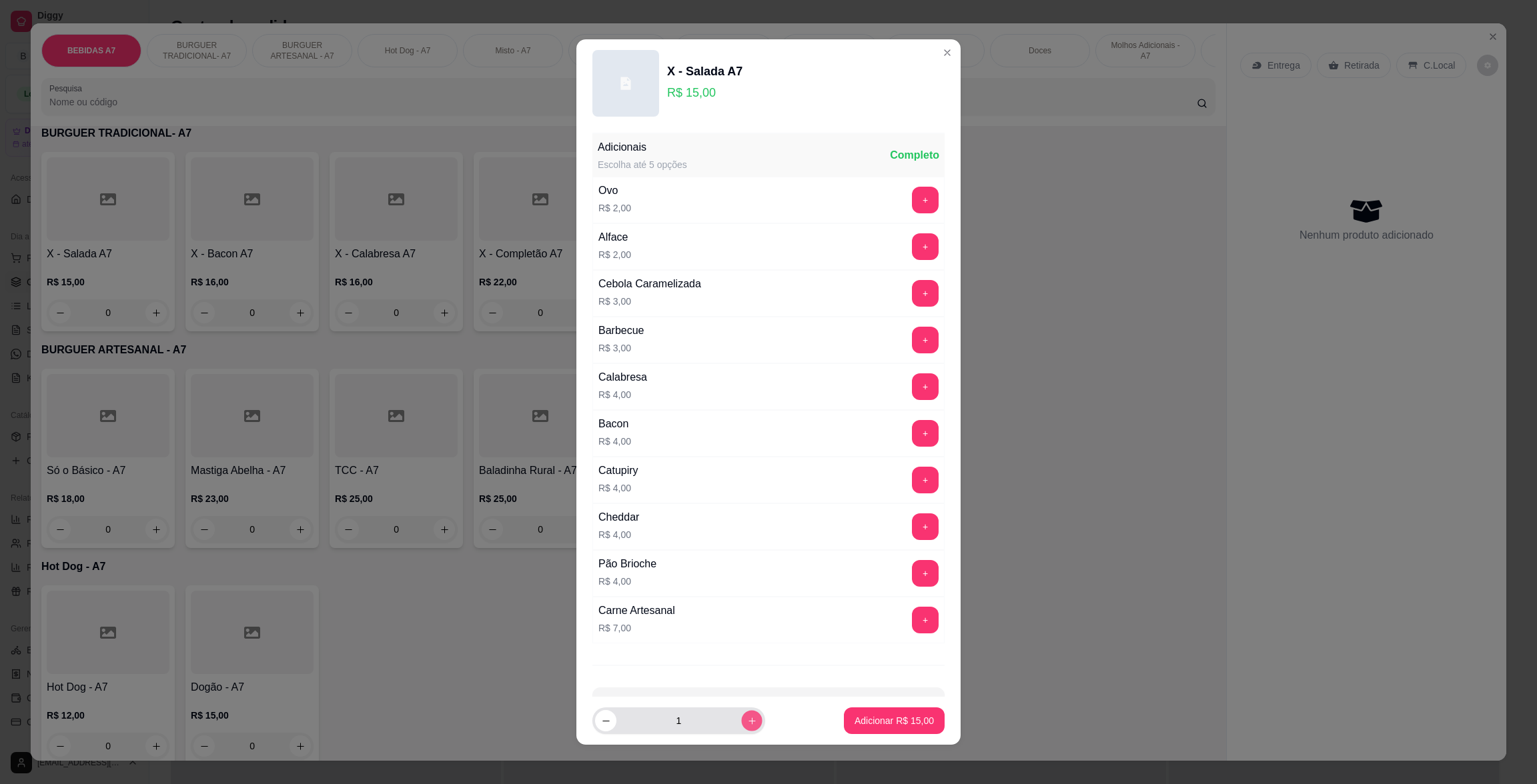
click at [742, 713] on button "increase-product-quantity" at bounding box center [752, 721] width 21 height 21
type input "2"
click at [908, 719] on p "Adicionar R$ 30,00" at bounding box center [894, 721] width 77 height 13
type input "2"
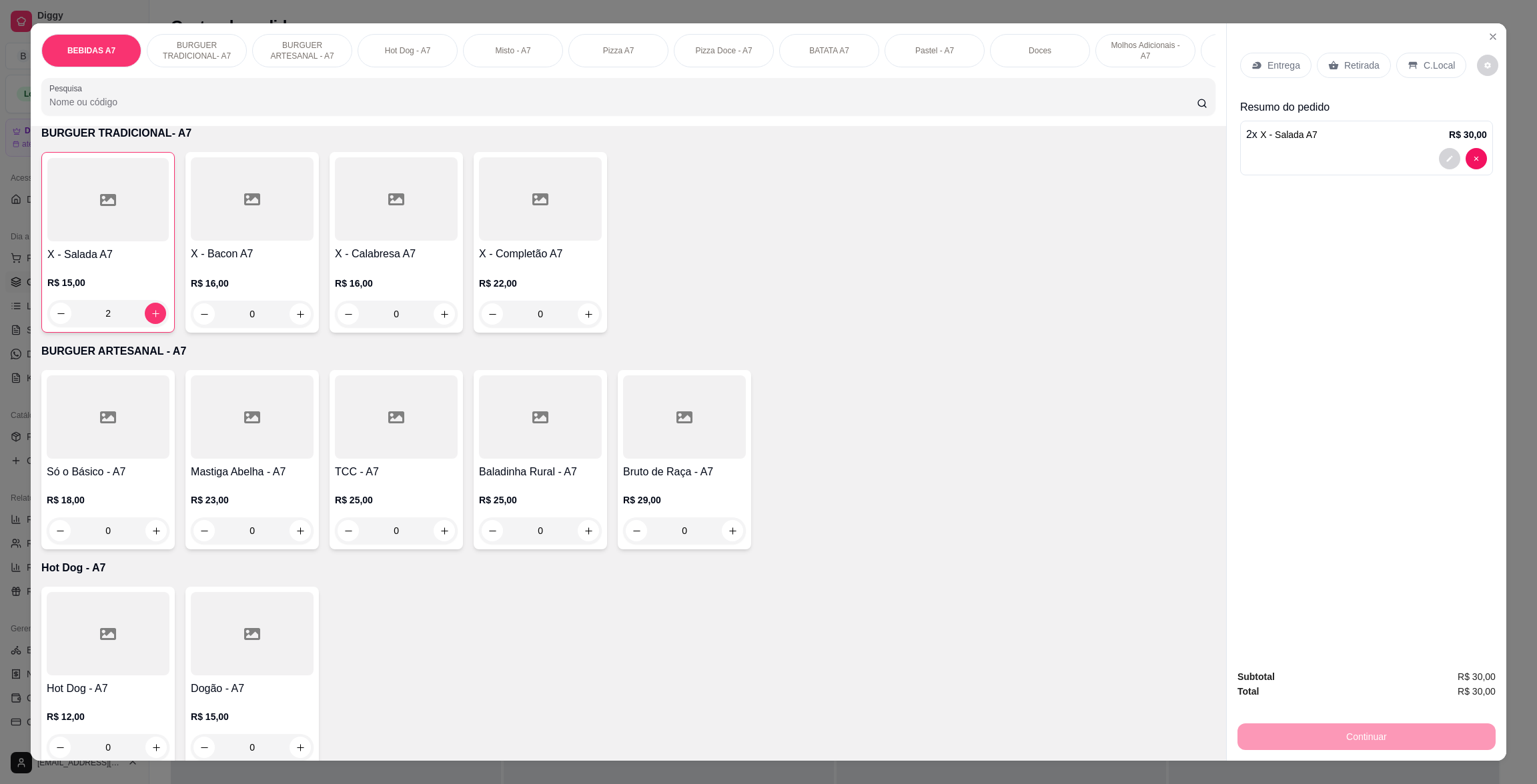
click at [1348, 65] on p "Retirada" at bounding box center [1362, 65] width 35 height 13
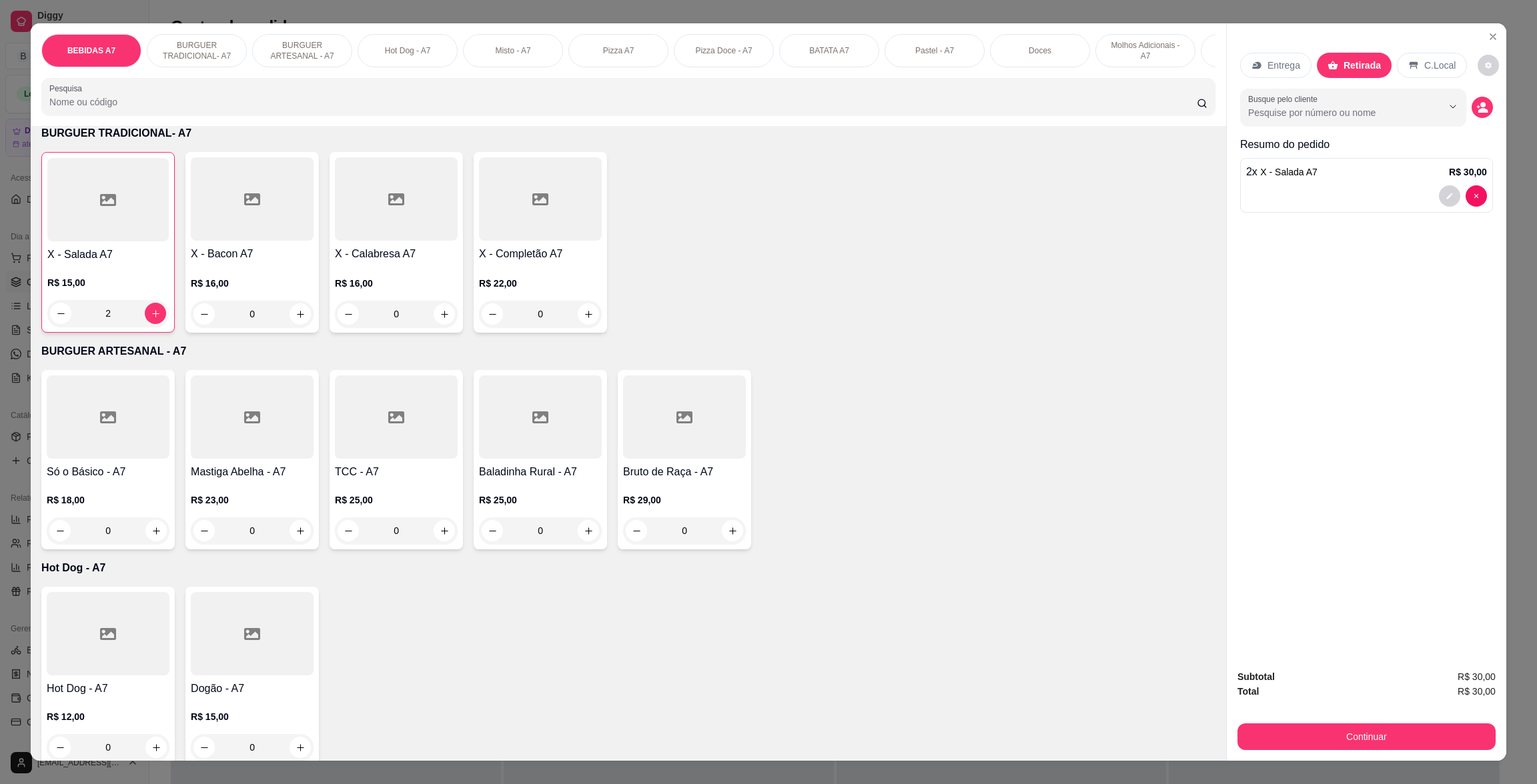
click at [1371, 718] on div "Subtotal R$ 30,00 Total R$ 30,00 Continuar" at bounding box center [1366, 710] width 258 height 81
click at [1371, 730] on button "Continuar" at bounding box center [1367, 736] width 250 height 26
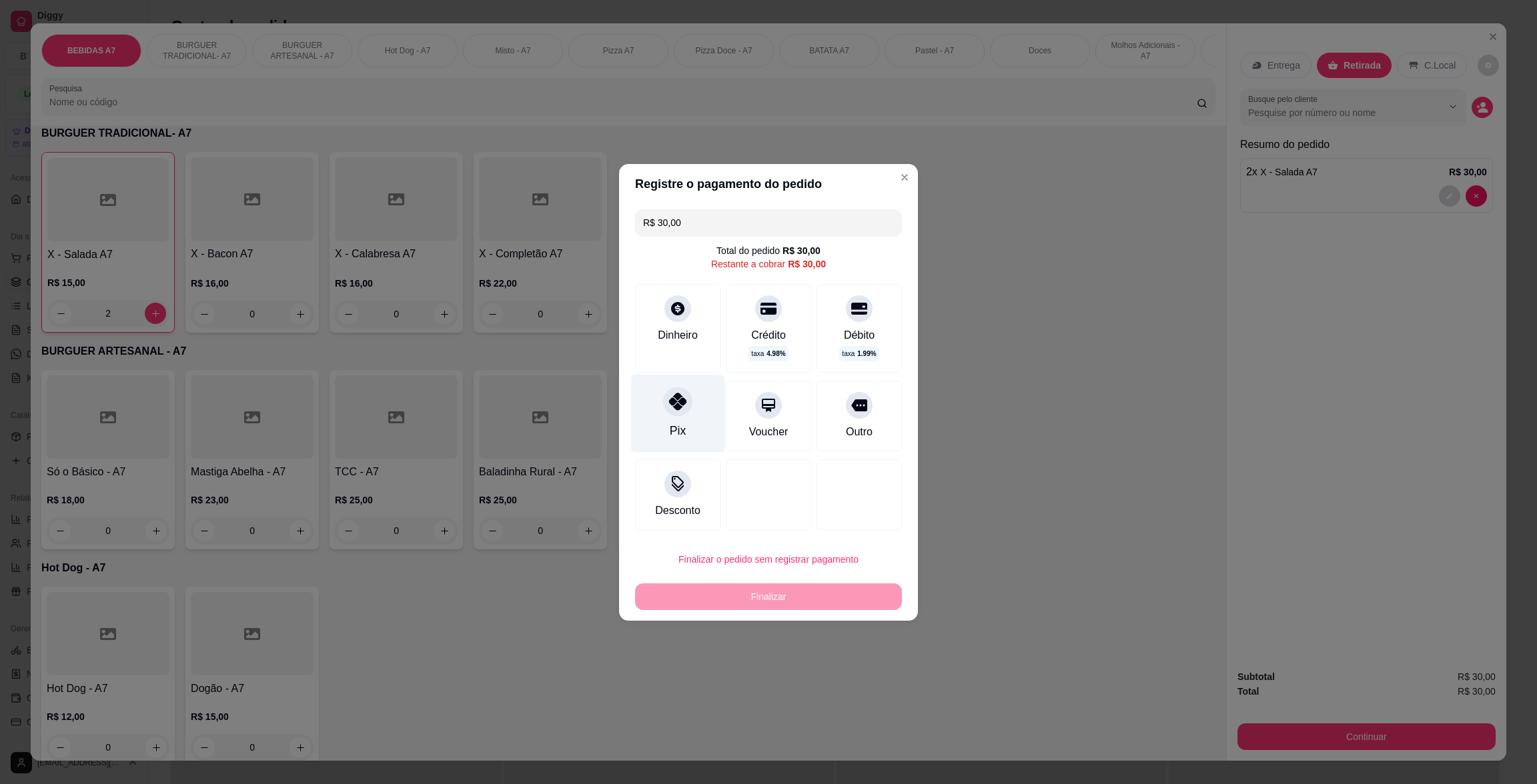
click at [686, 399] on div at bounding box center [678, 402] width 29 height 29
type input "R$ 0,00"
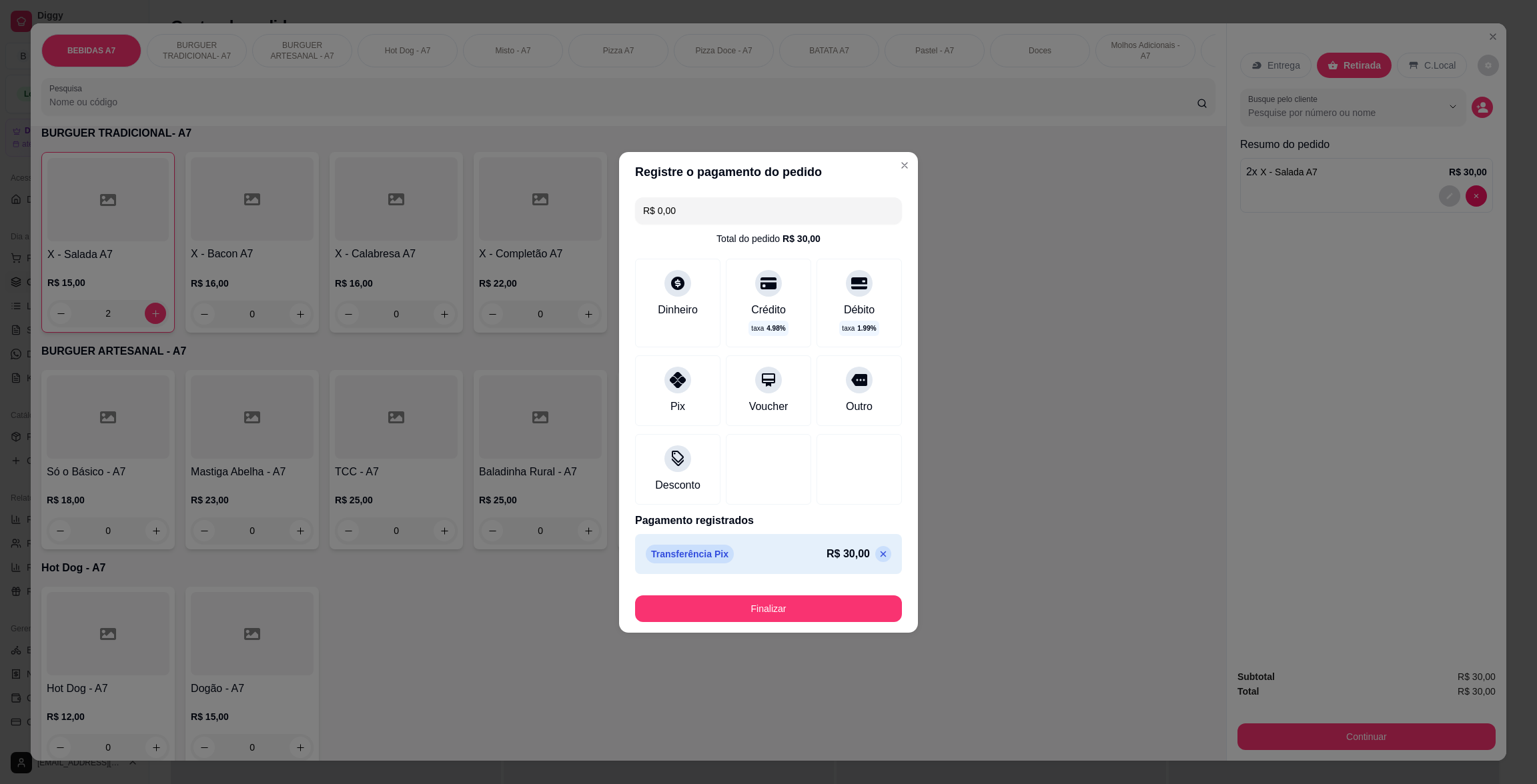
click at [780, 597] on div "Finalizar" at bounding box center [768, 607] width 267 height 32
click at [781, 598] on button "Finalizar" at bounding box center [768, 609] width 267 height 26
type input "0"
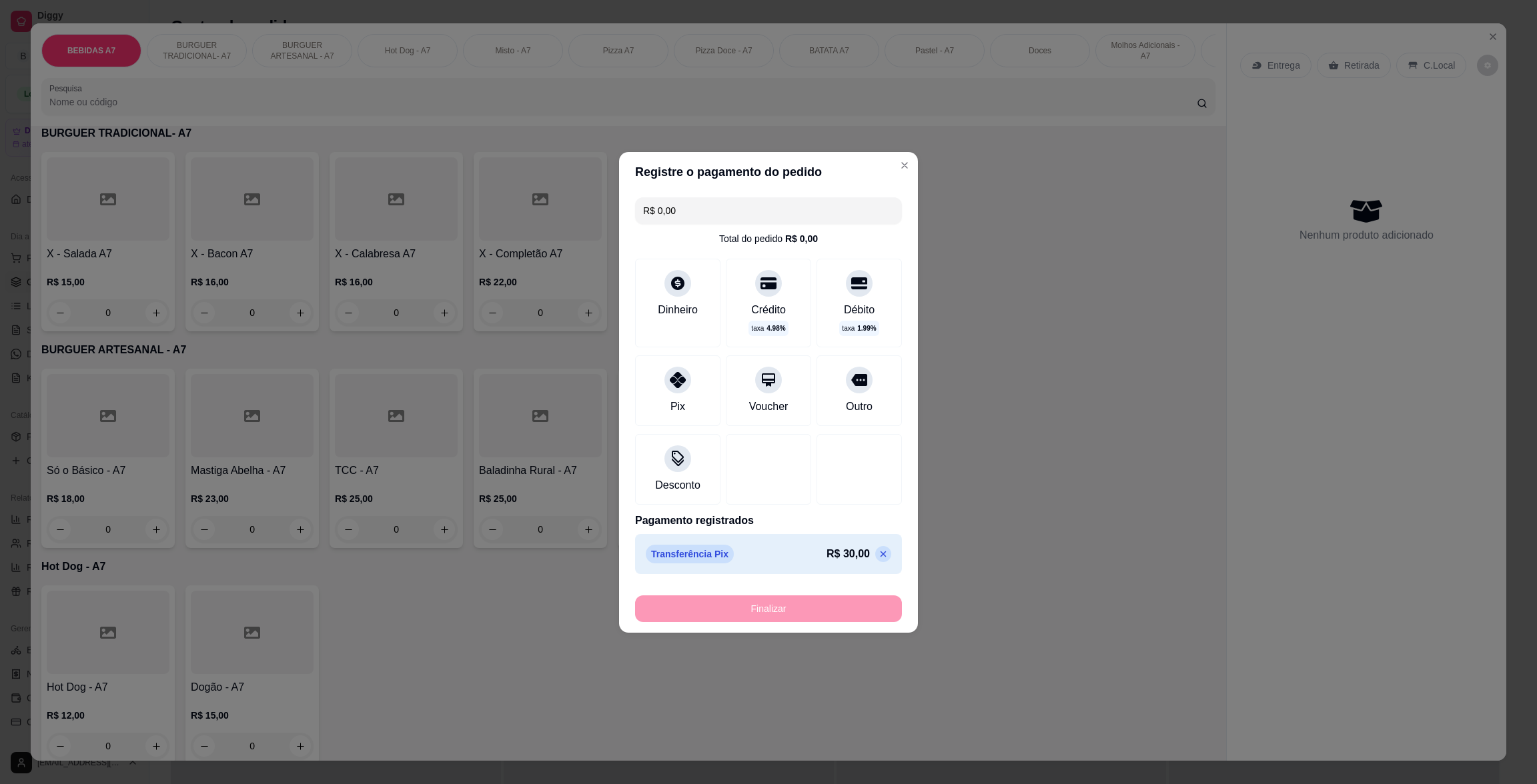
type input "-R$ 30,00"
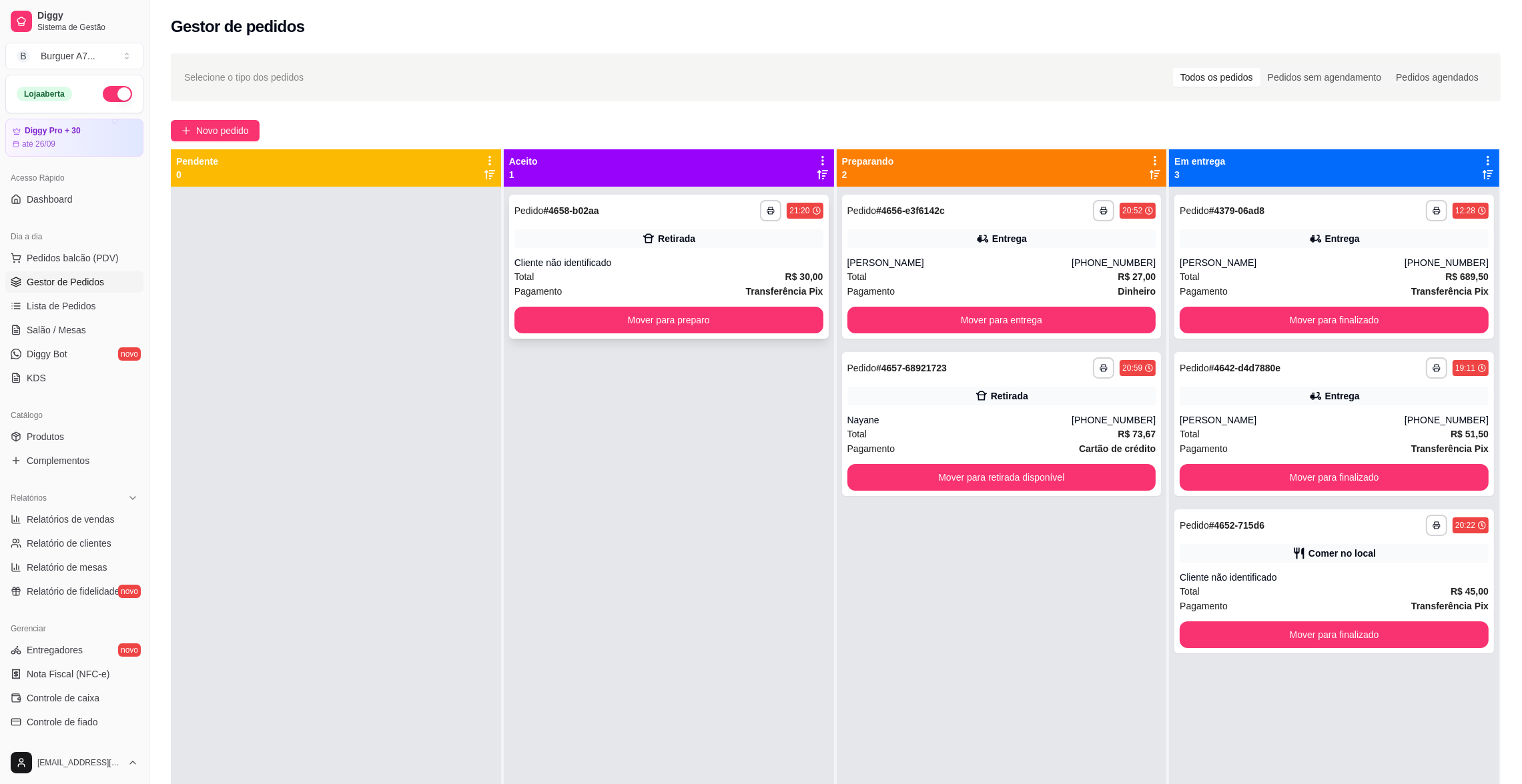
click at [796, 309] on div "**********" at bounding box center [669, 267] width 319 height 144
click at [1051, 324] on button "Mover para entrega" at bounding box center [1000, 320] width 299 height 26
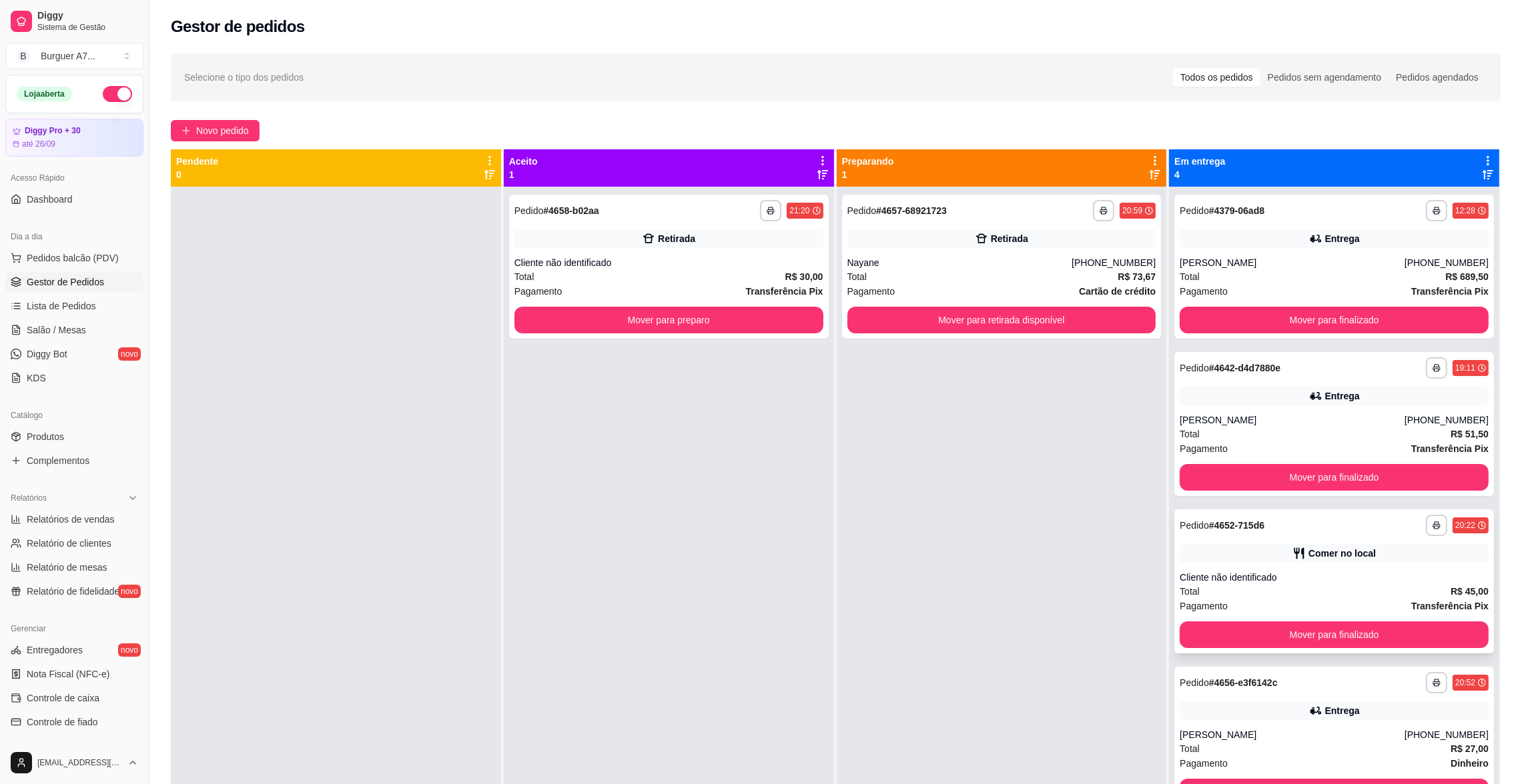
click at [1336, 538] on div "**********" at bounding box center [1334, 582] width 319 height 144
click at [779, 316] on button "Mover para preparo" at bounding box center [669, 320] width 309 height 26
click at [79, 519] on span "Relatórios de vendas" at bounding box center [71, 519] width 88 height 13
select select "ALL"
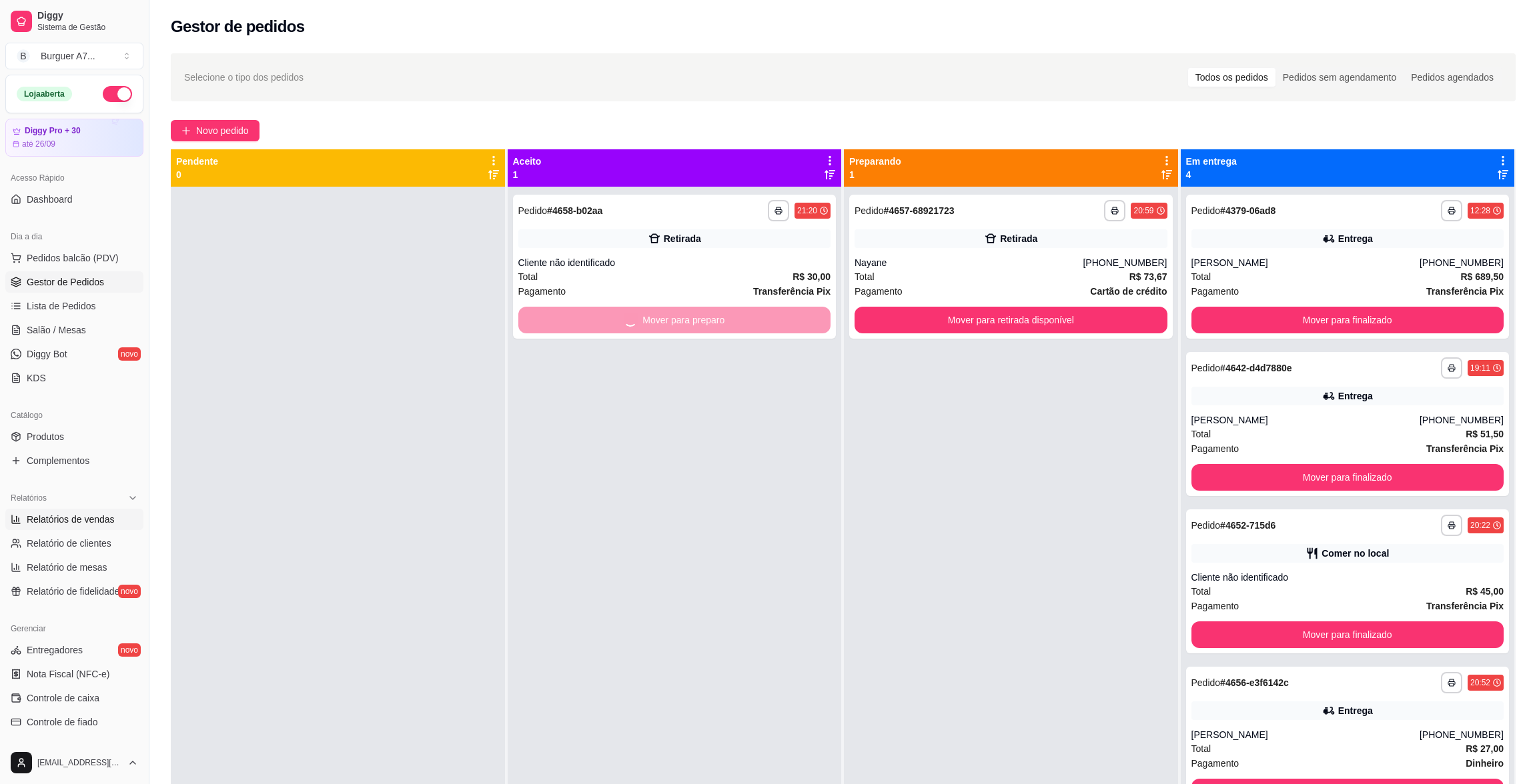
select select "0"
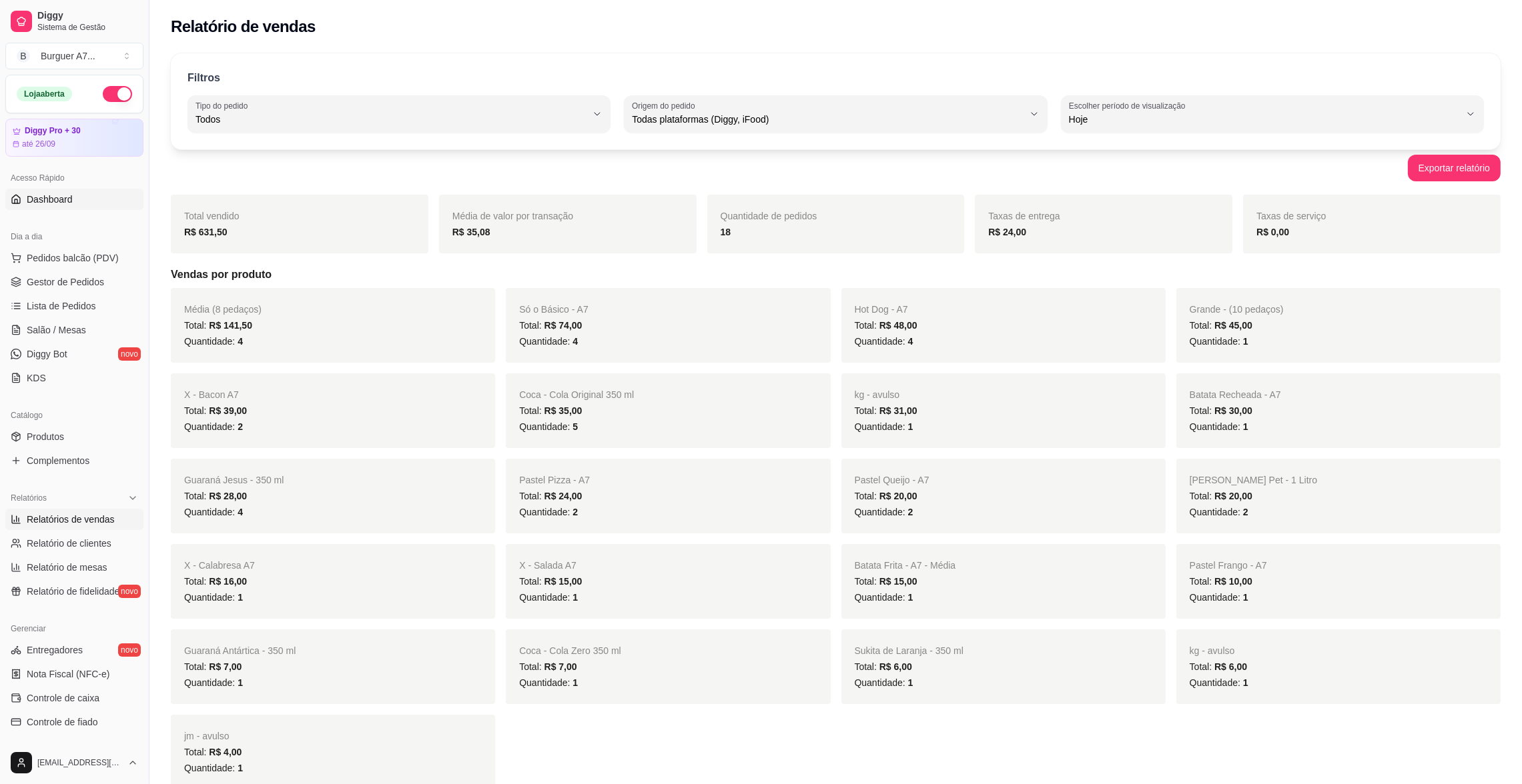
click at [71, 204] on span "Dashboard" at bounding box center [49, 199] width 46 height 13
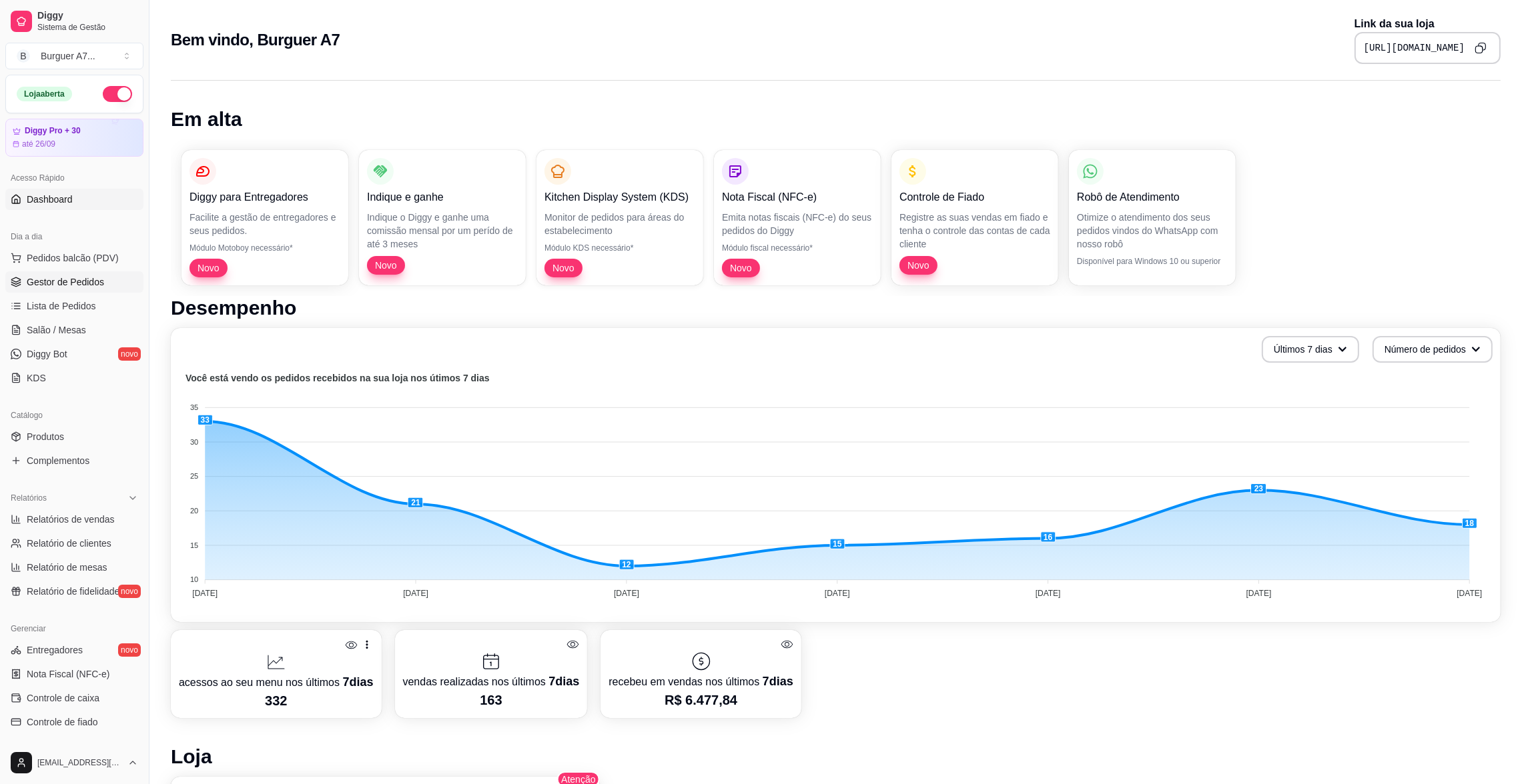
click at [109, 274] on link "Gestor de Pedidos" at bounding box center [74, 282] width 138 height 21
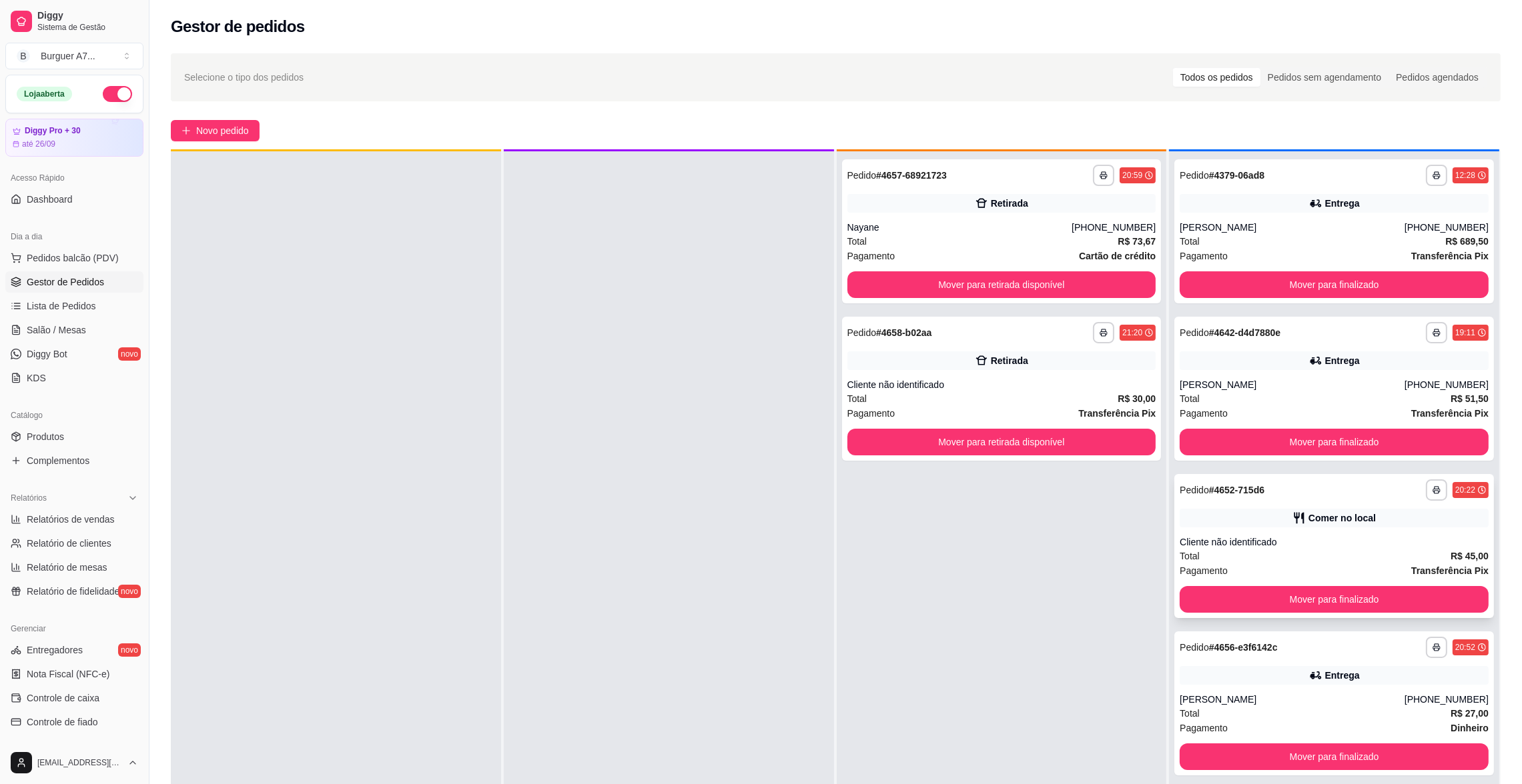
scroll to position [37, 0]
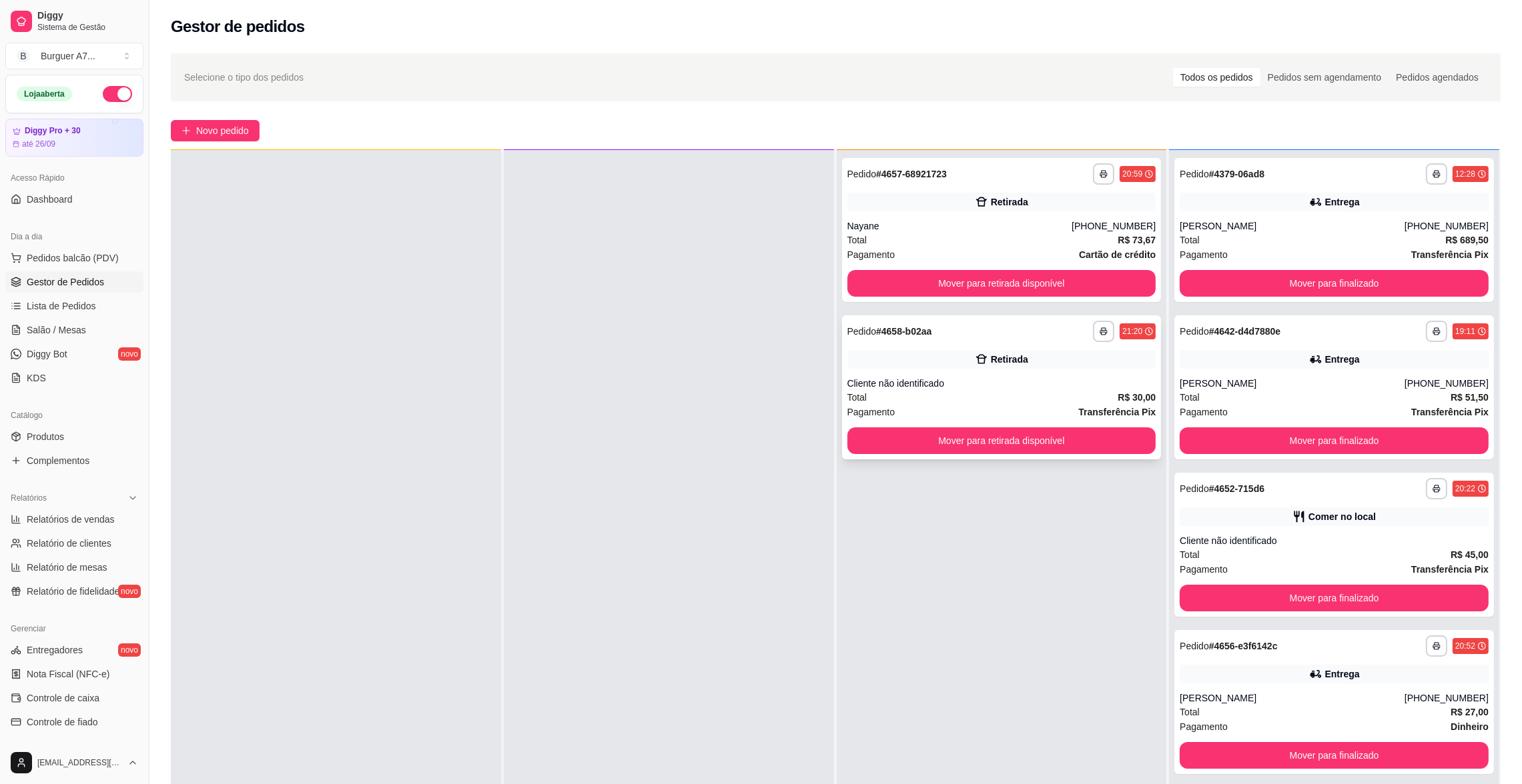
click at [919, 375] on div "**********" at bounding box center [1001, 388] width 319 height 144
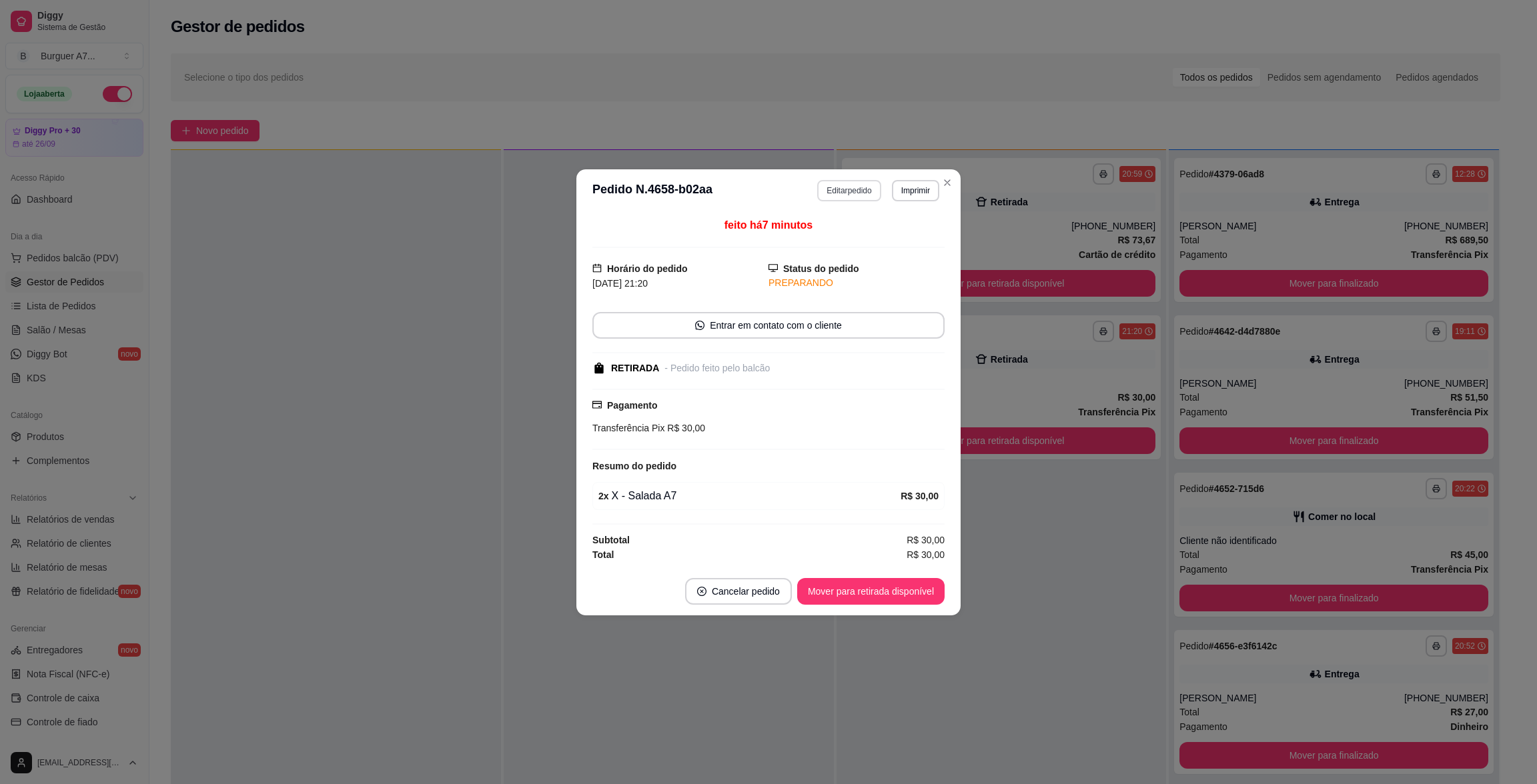
click at [844, 187] on button "Editar pedido" at bounding box center [849, 190] width 63 height 21
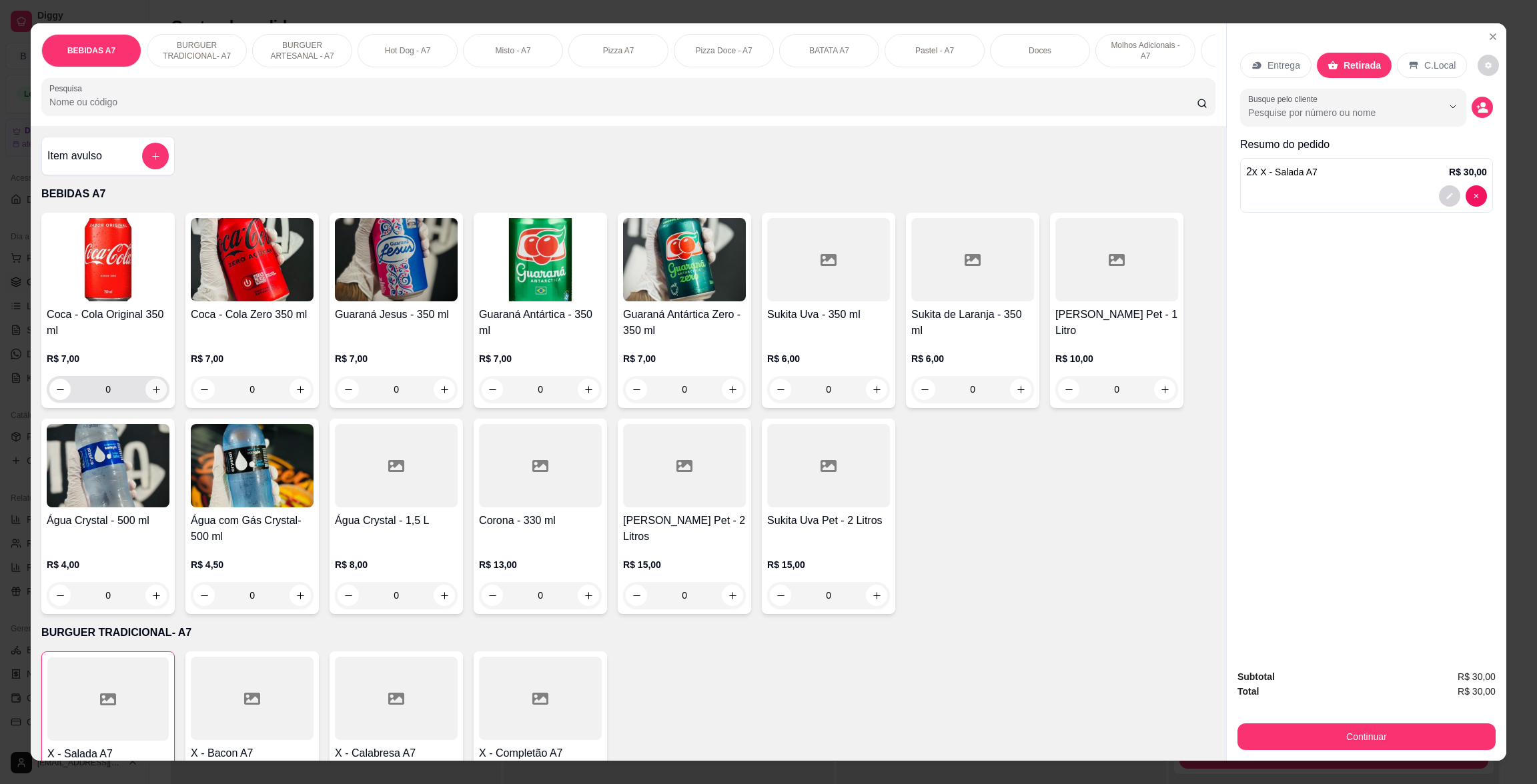
click at [146, 400] on button "increase-product-quantity" at bounding box center [156, 389] width 21 height 21
type input "1"
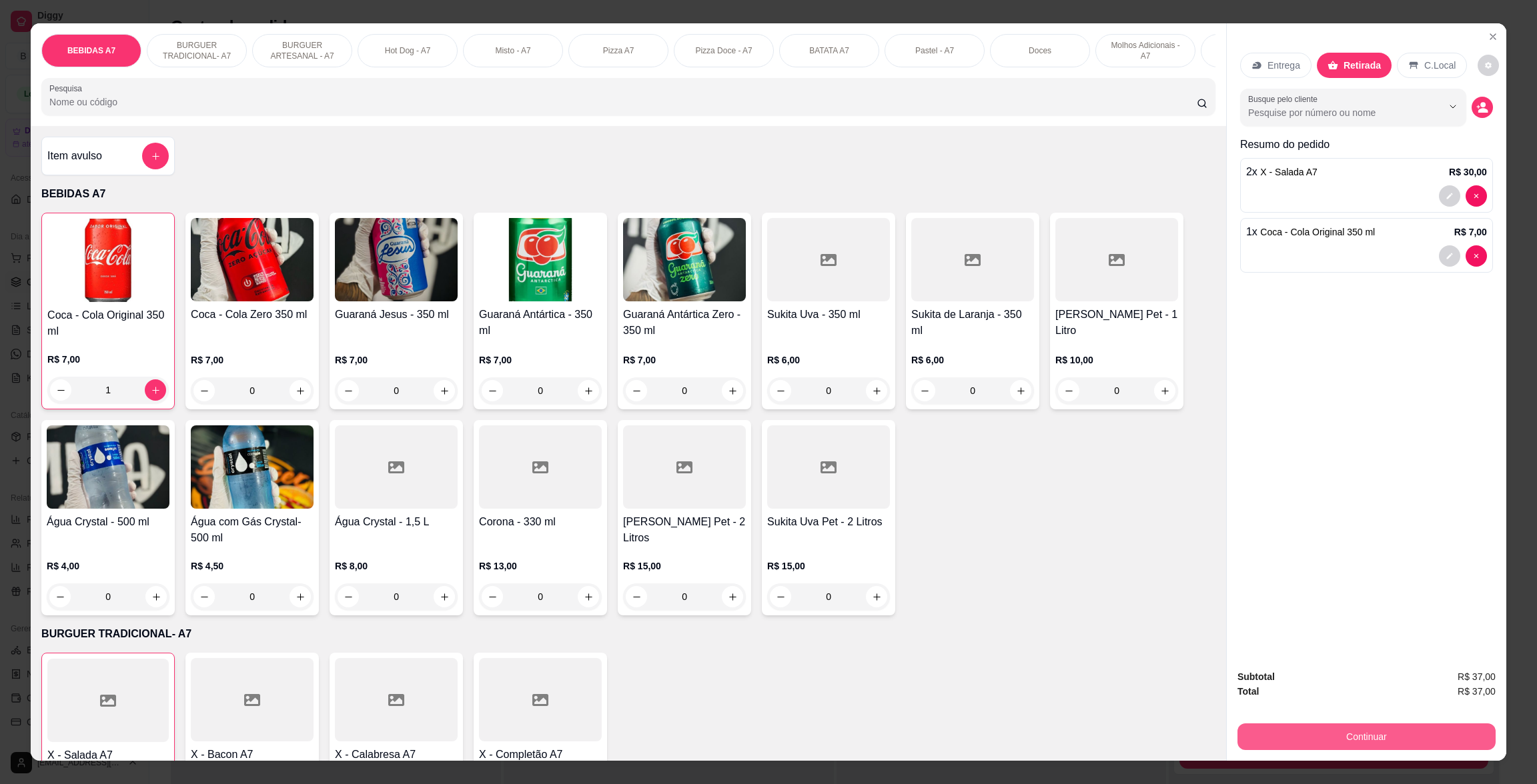
click at [1367, 741] on button "Continuar" at bounding box center [1366, 737] width 258 height 26
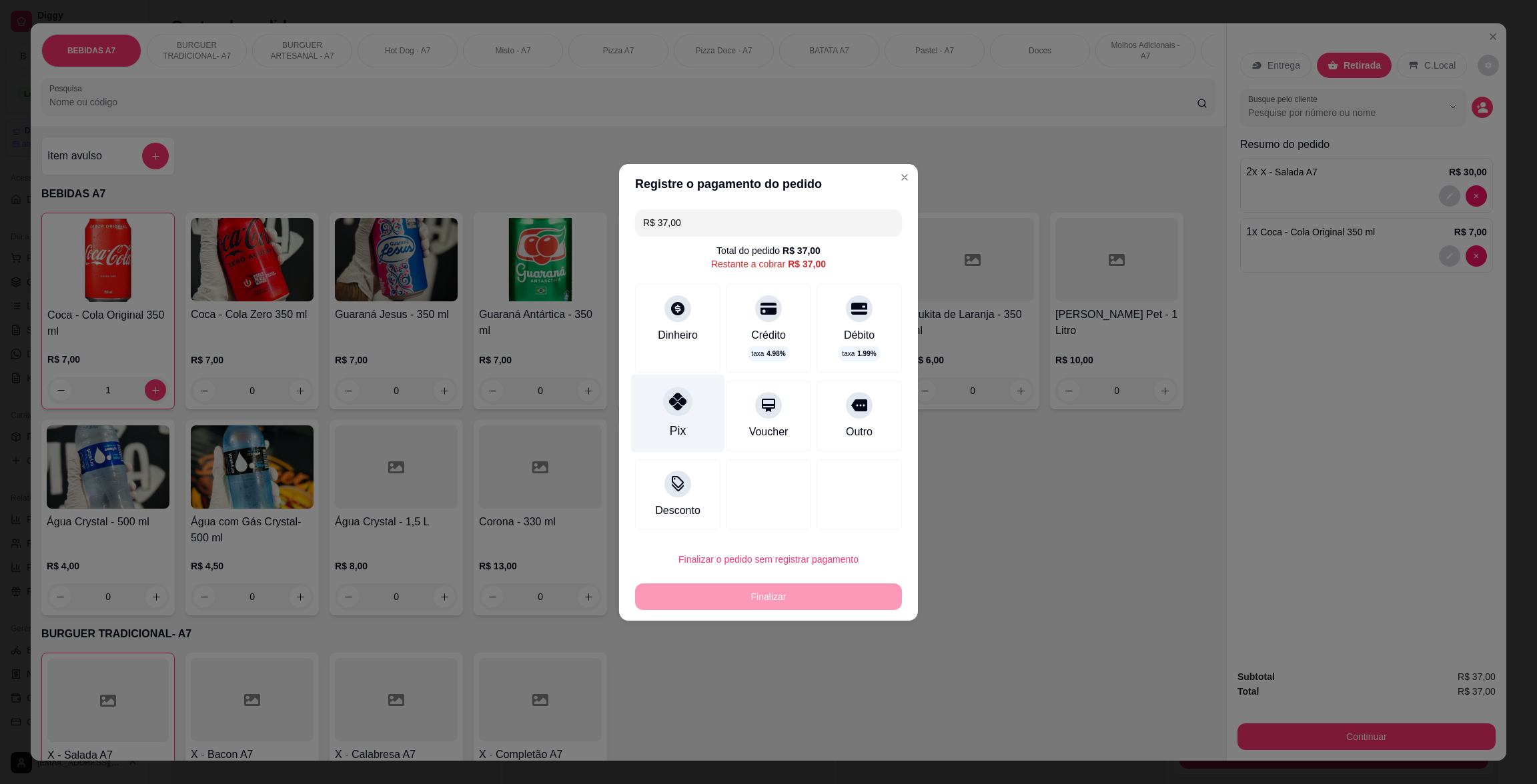
click at [664, 399] on div at bounding box center [678, 402] width 29 height 29
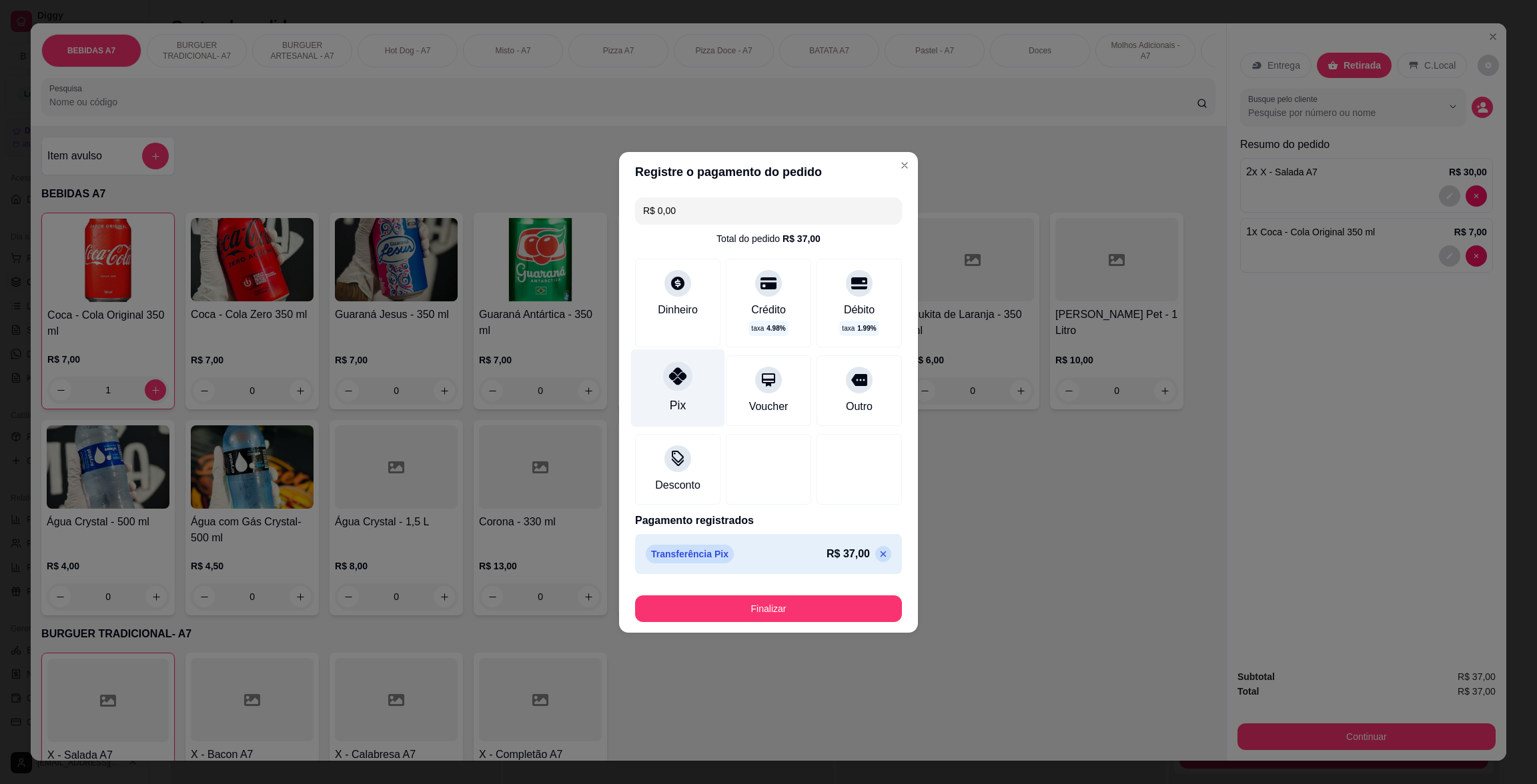
type input "R$ 0,00"
click at [808, 606] on button "Finalizar" at bounding box center [768, 609] width 267 height 26
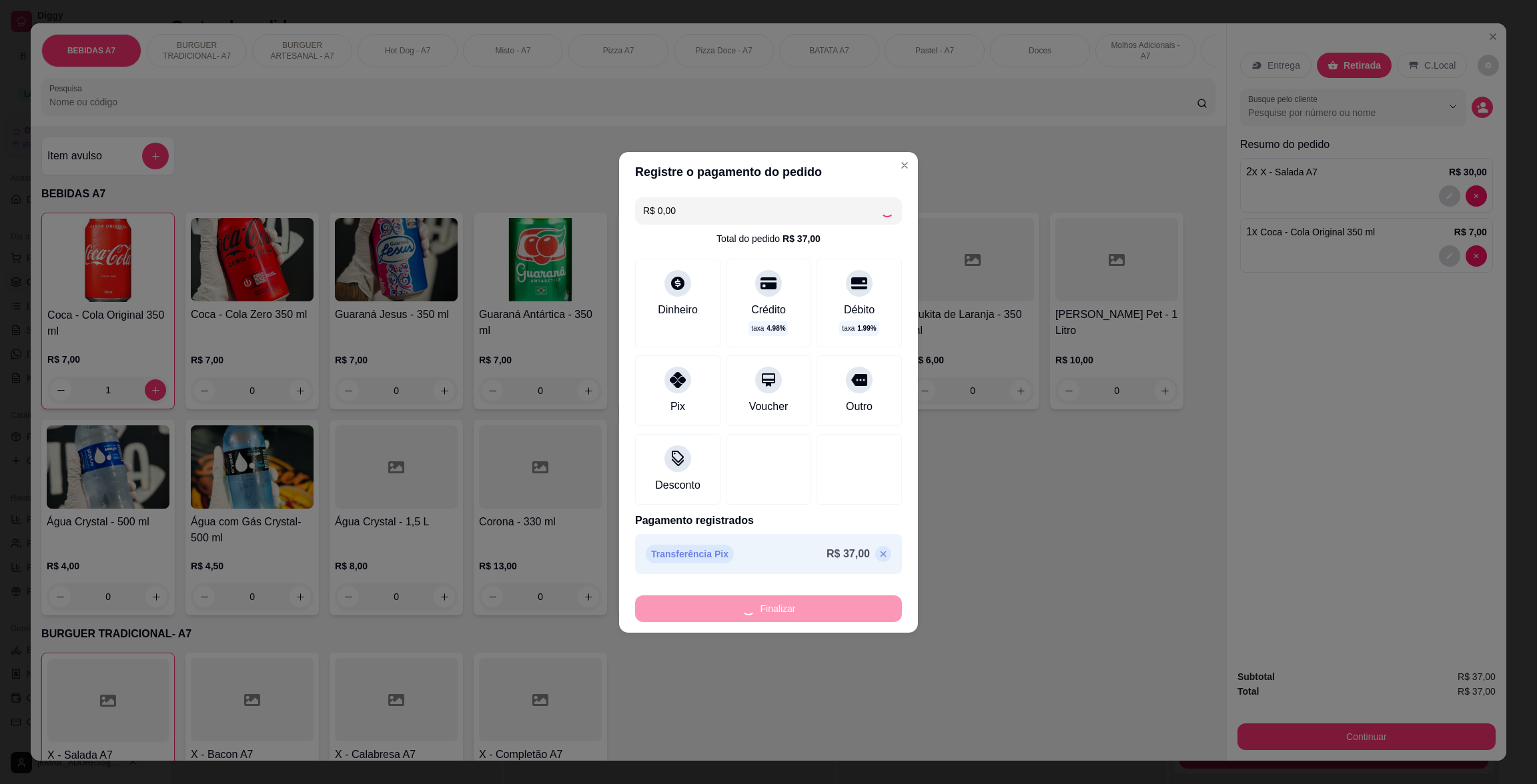
type input "0"
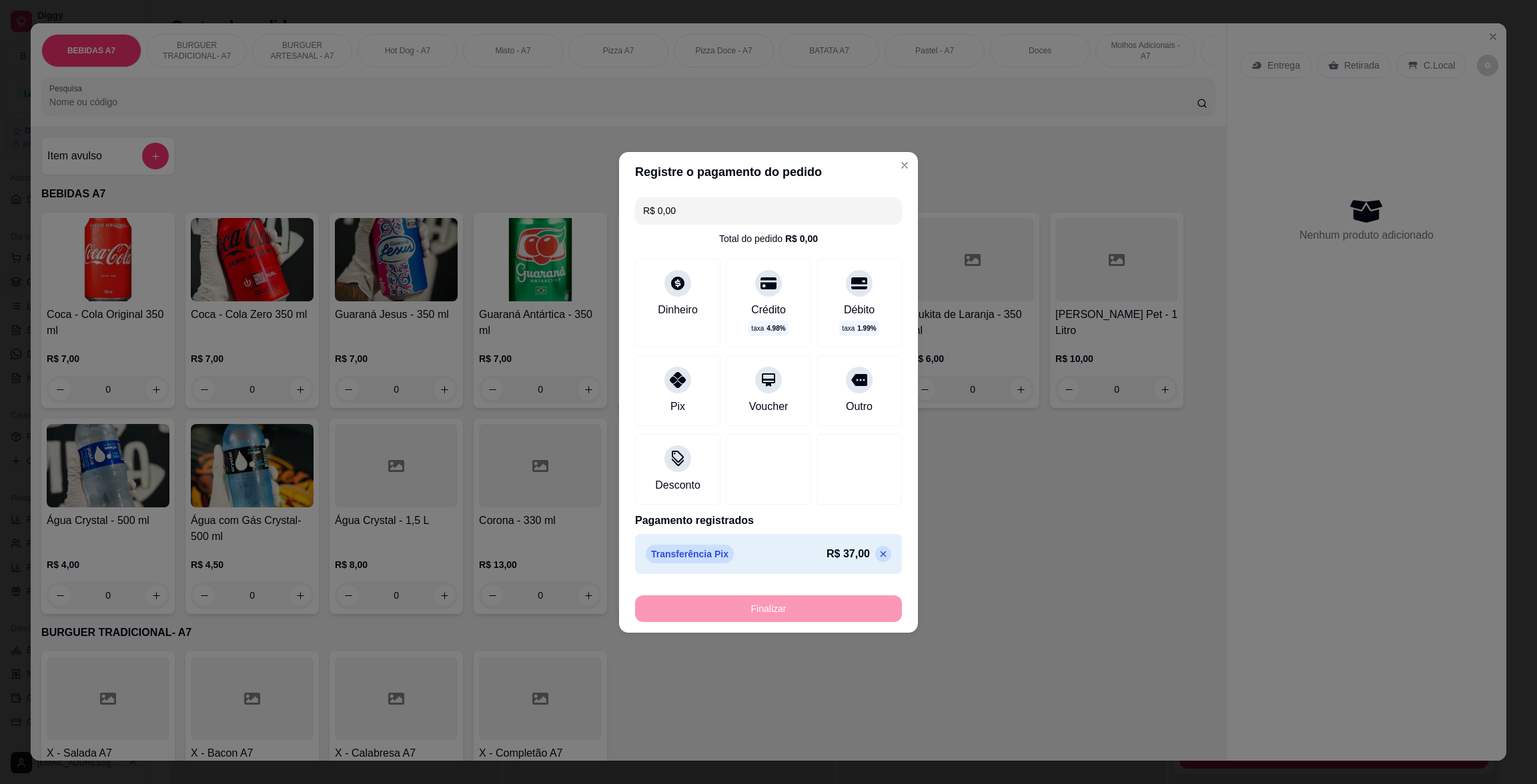
type input "-R$ 37,00"
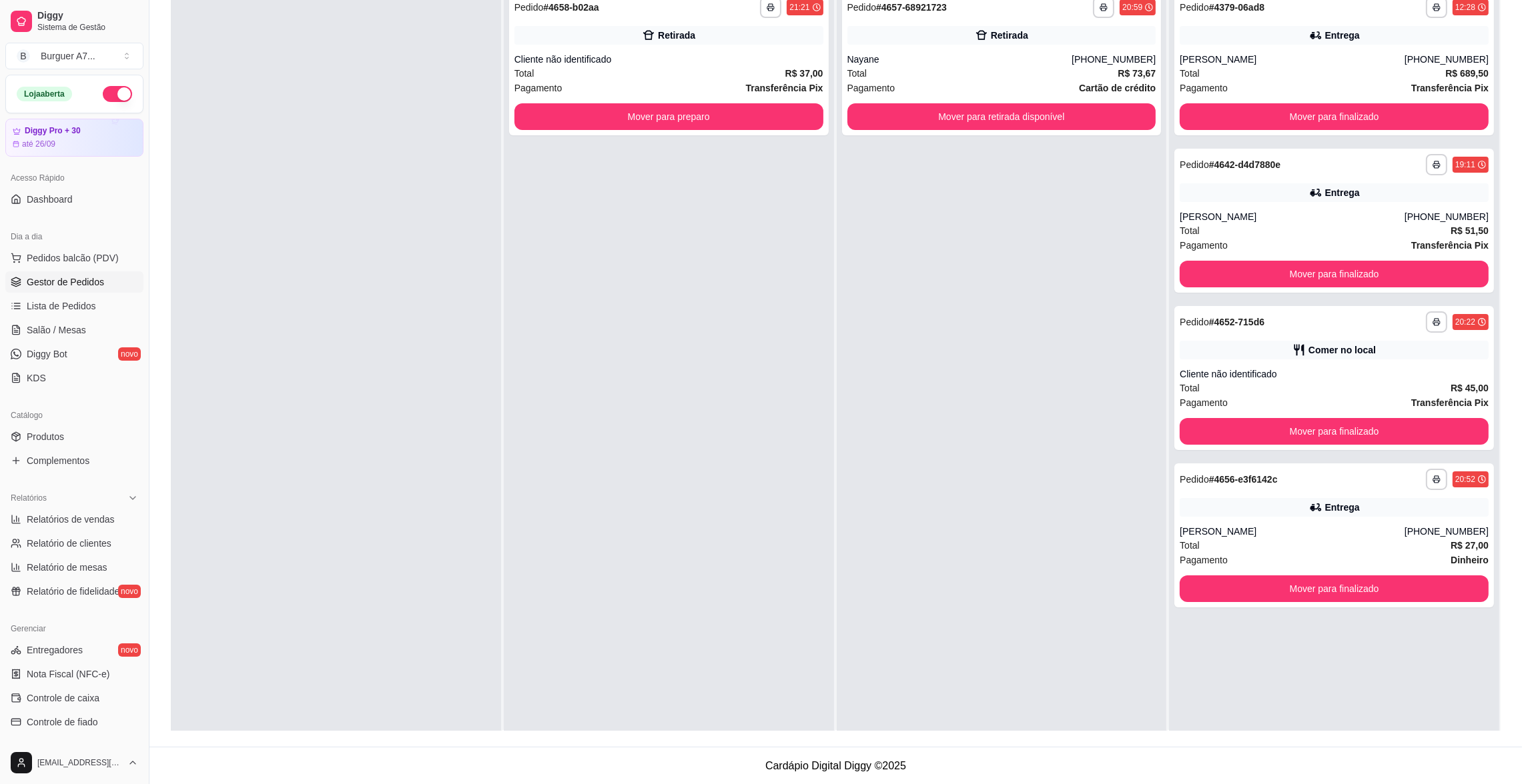
scroll to position [0, 0]
click at [806, 118] on button "Mover para preparo" at bounding box center [669, 117] width 309 height 26
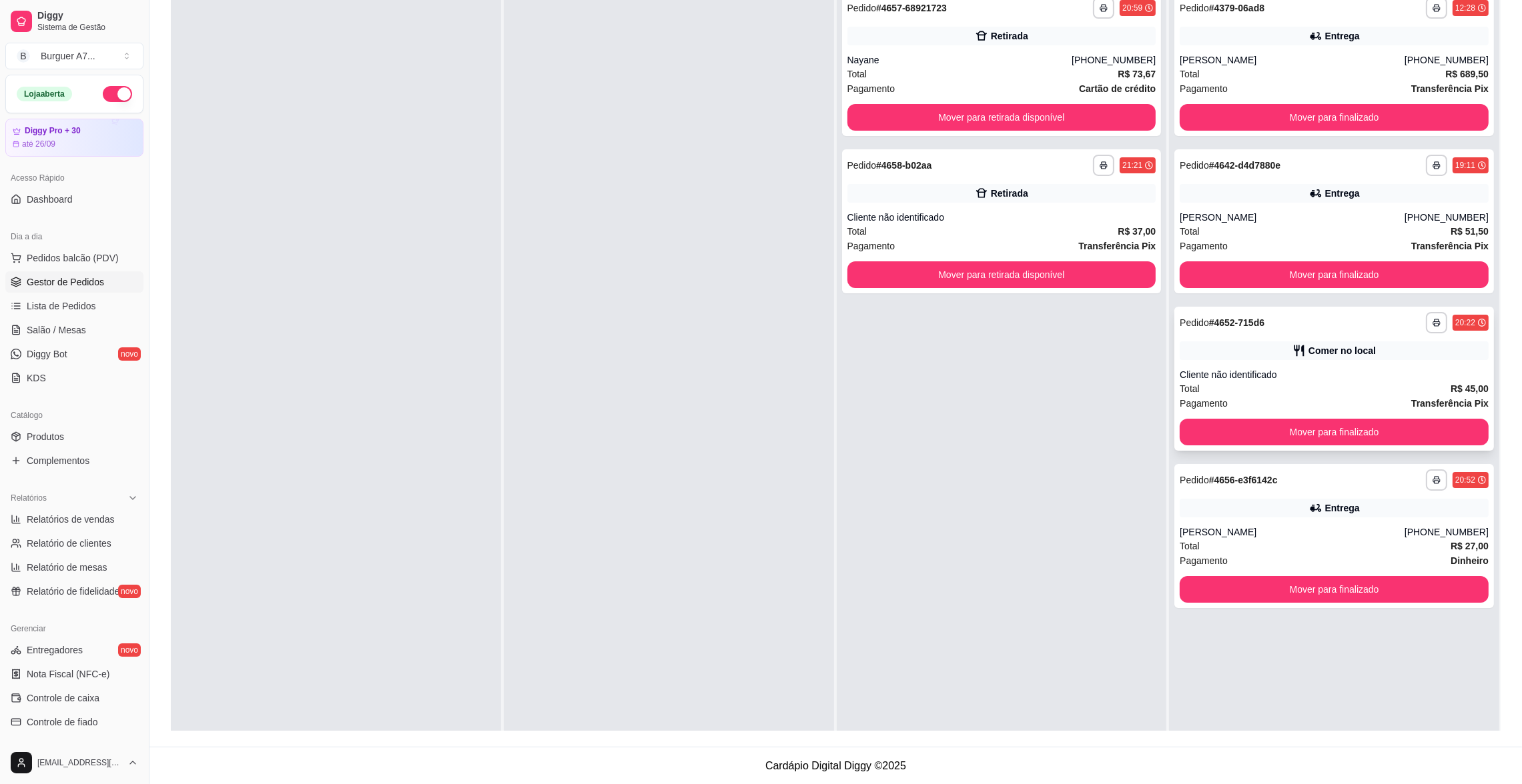
click at [1300, 369] on div "Cliente não identificado" at bounding box center [1334, 375] width 309 height 13
click at [1020, 211] on div "Cliente não identificado" at bounding box center [1002, 218] width 309 height 13
click at [1090, 291] on div "**********" at bounding box center [1001, 221] width 319 height 144
click at [1096, 277] on button "Mover para retirada disponível" at bounding box center [1002, 274] width 309 height 26
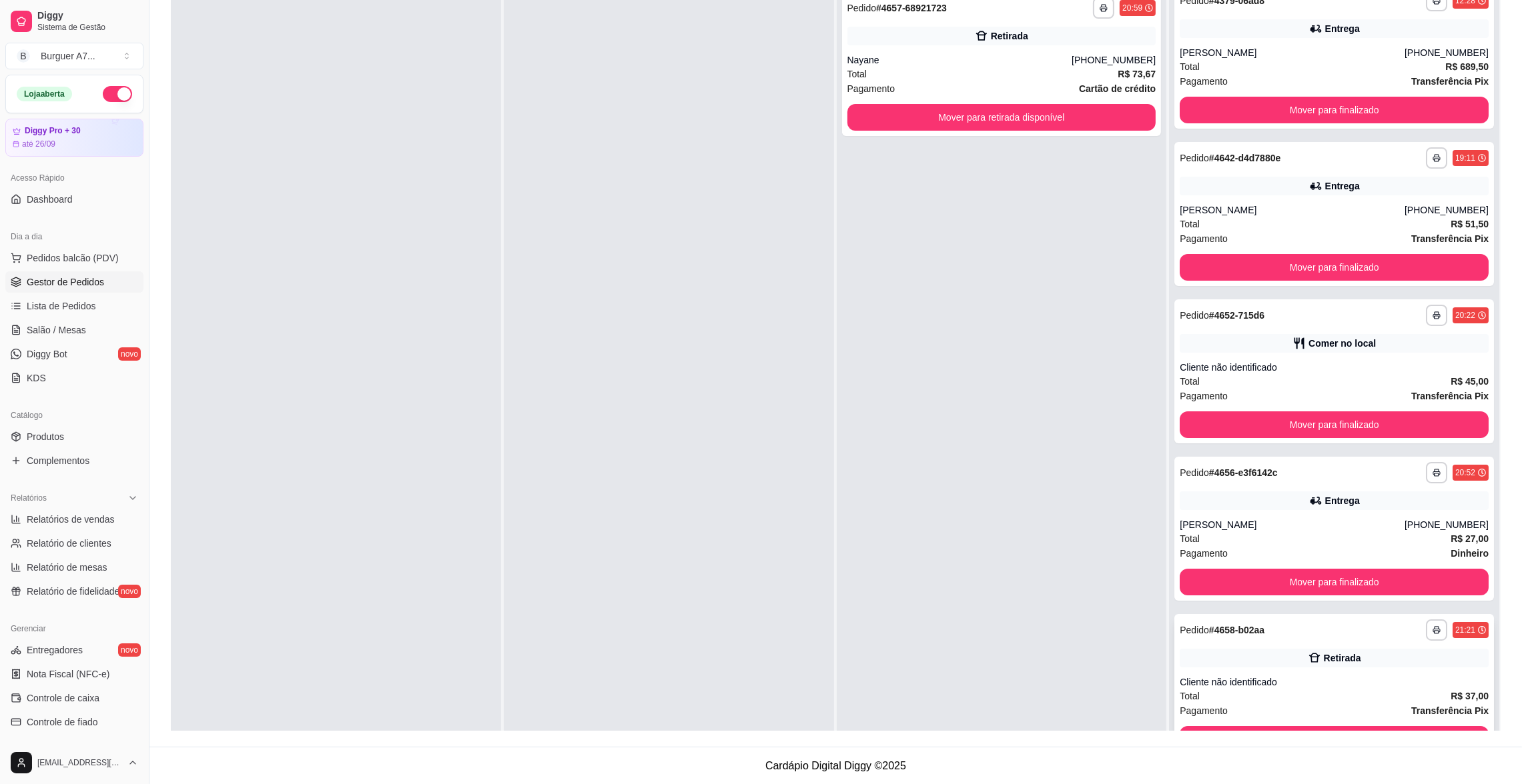
scroll to position [15, 0]
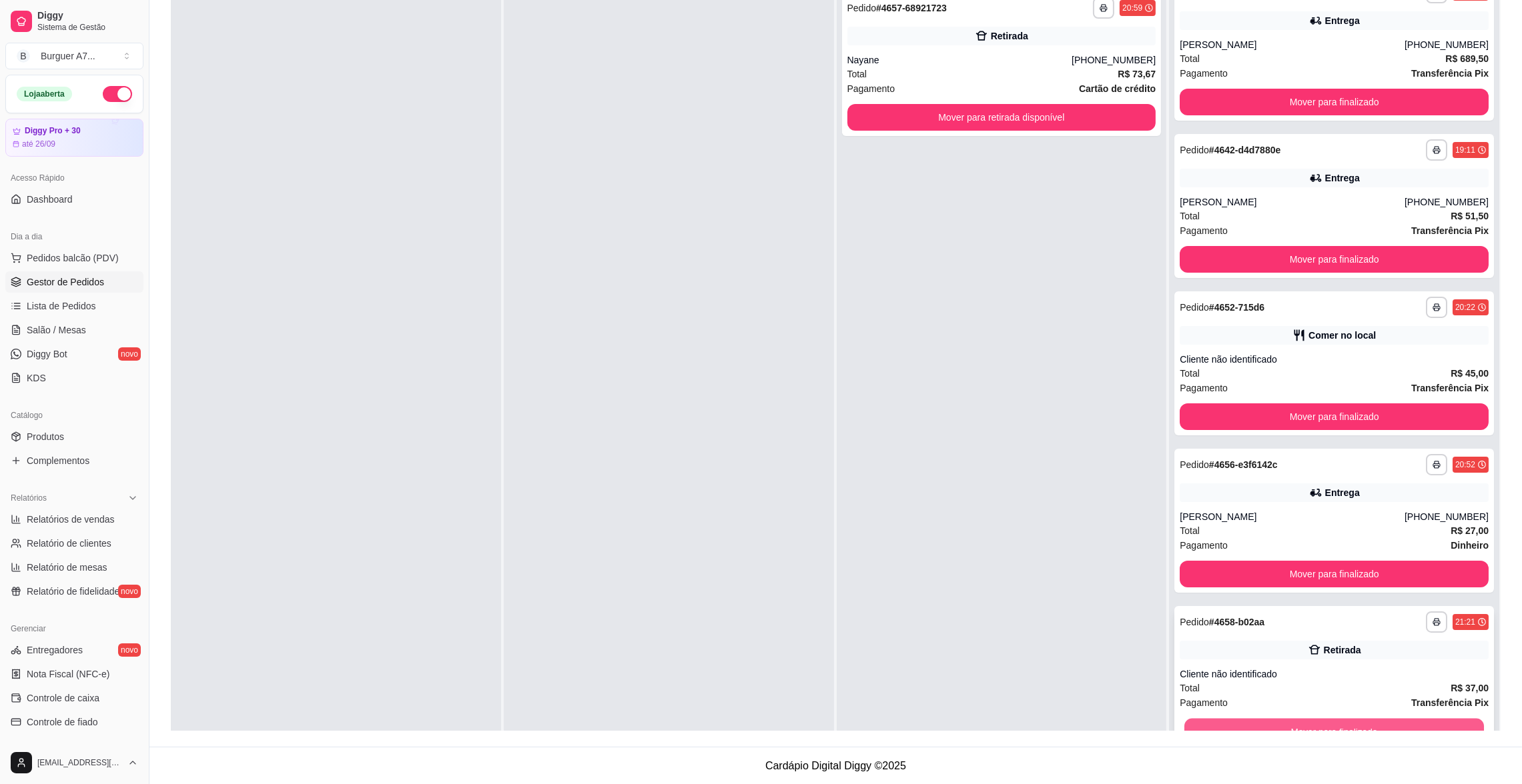
click at [1415, 721] on button "Mover para finalizado" at bounding box center [1334, 732] width 299 height 26
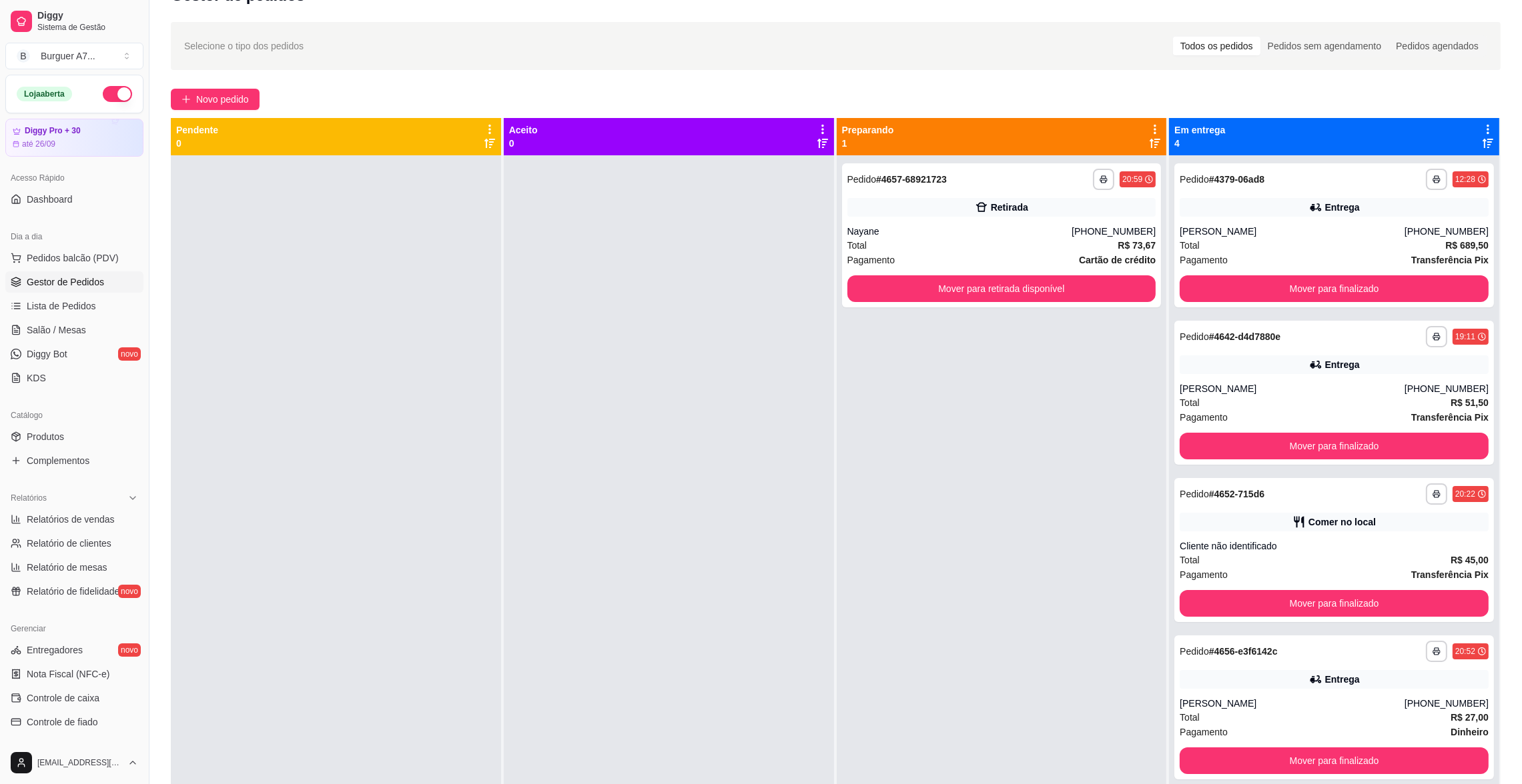
scroll to position [3, 0]
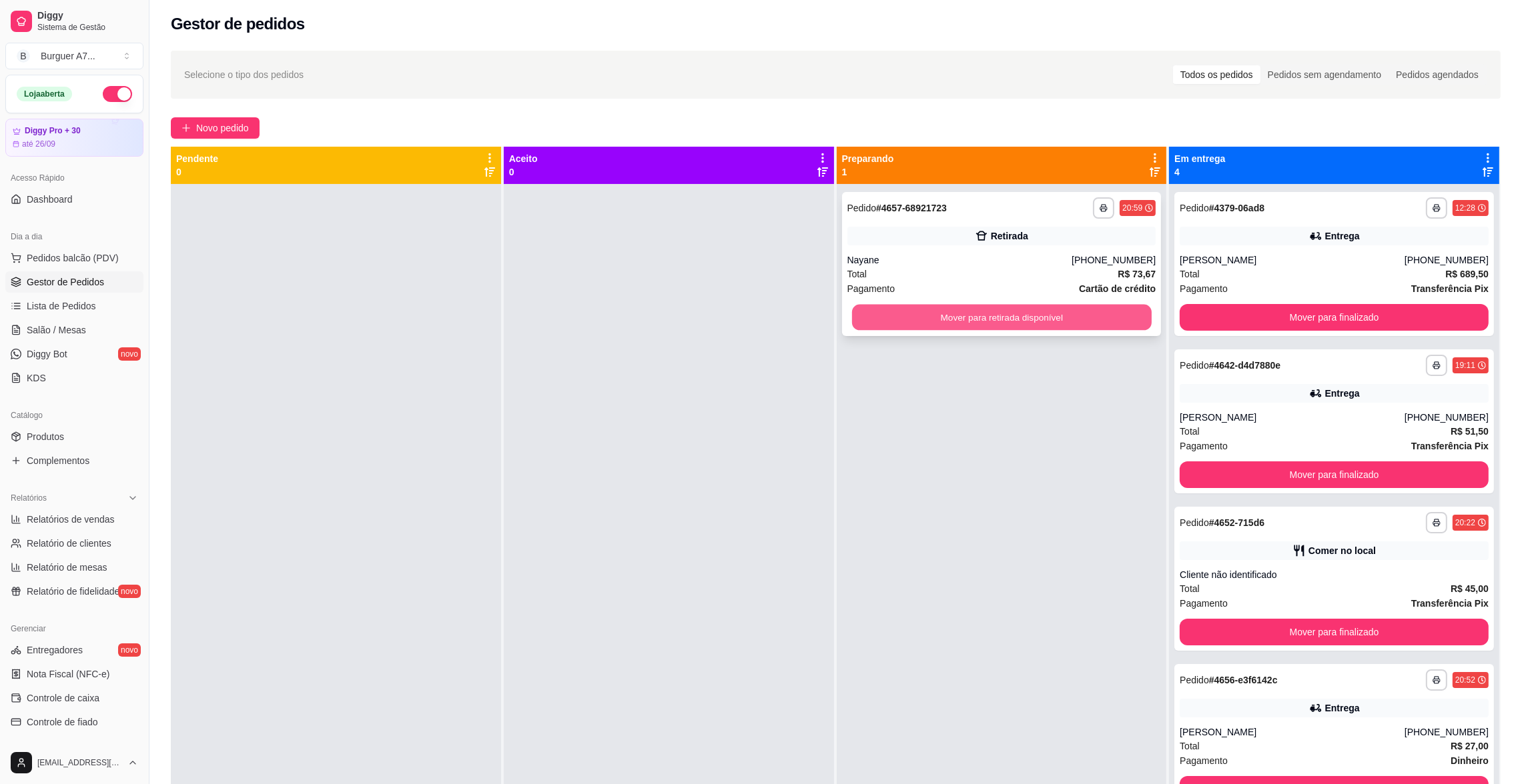
click at [1046, 315] on button "Mover para retirada disponível" at bounding box center [1000, 317] width 299 height 26
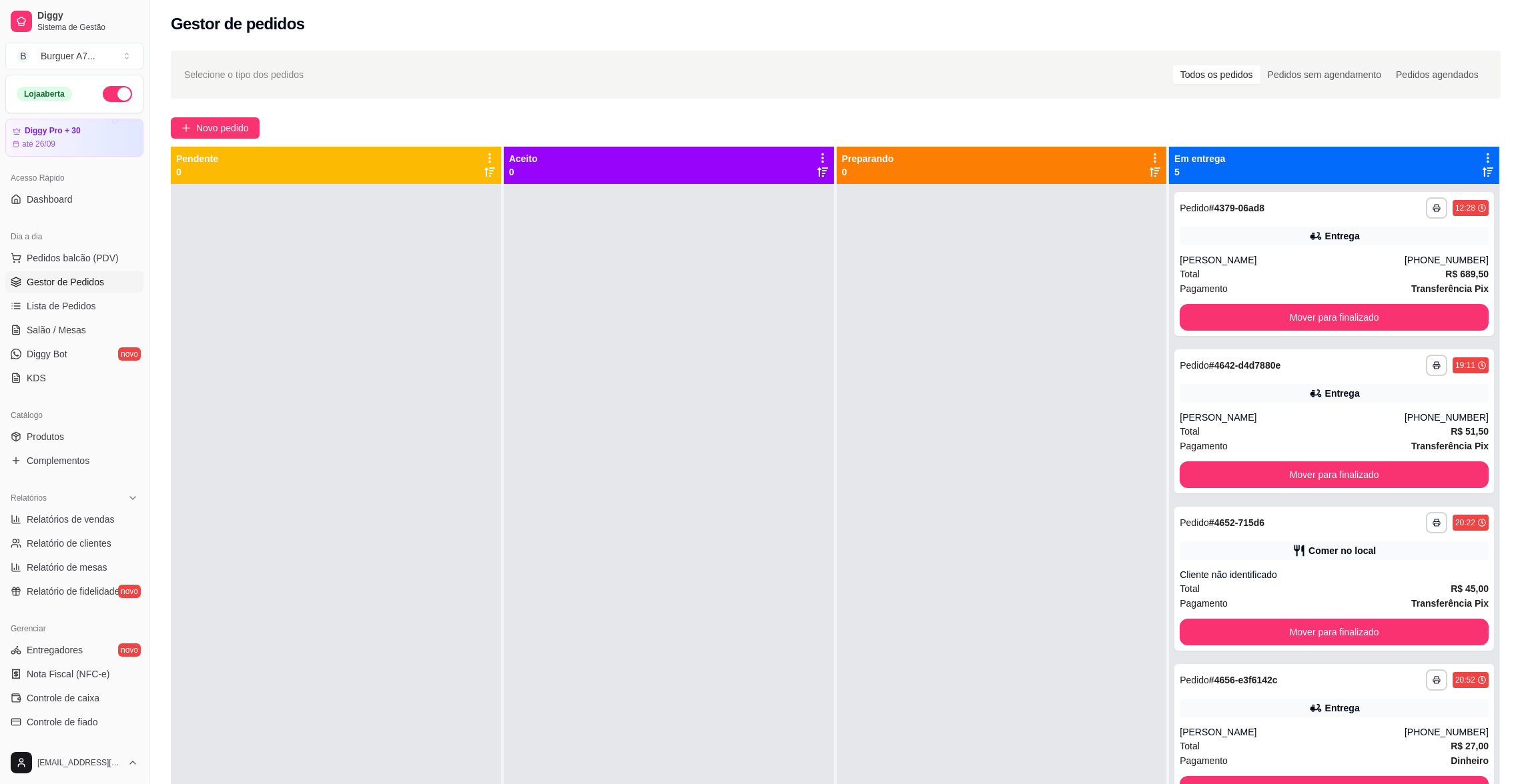
drag, startPoint x: 91, startPoint y: 540, endPoint x: 91, endPoint y: 530, distance: 10.0
click at [90, 539] on span "Relatório de clientes" at bounding box center [68, 544] width 85 height 13
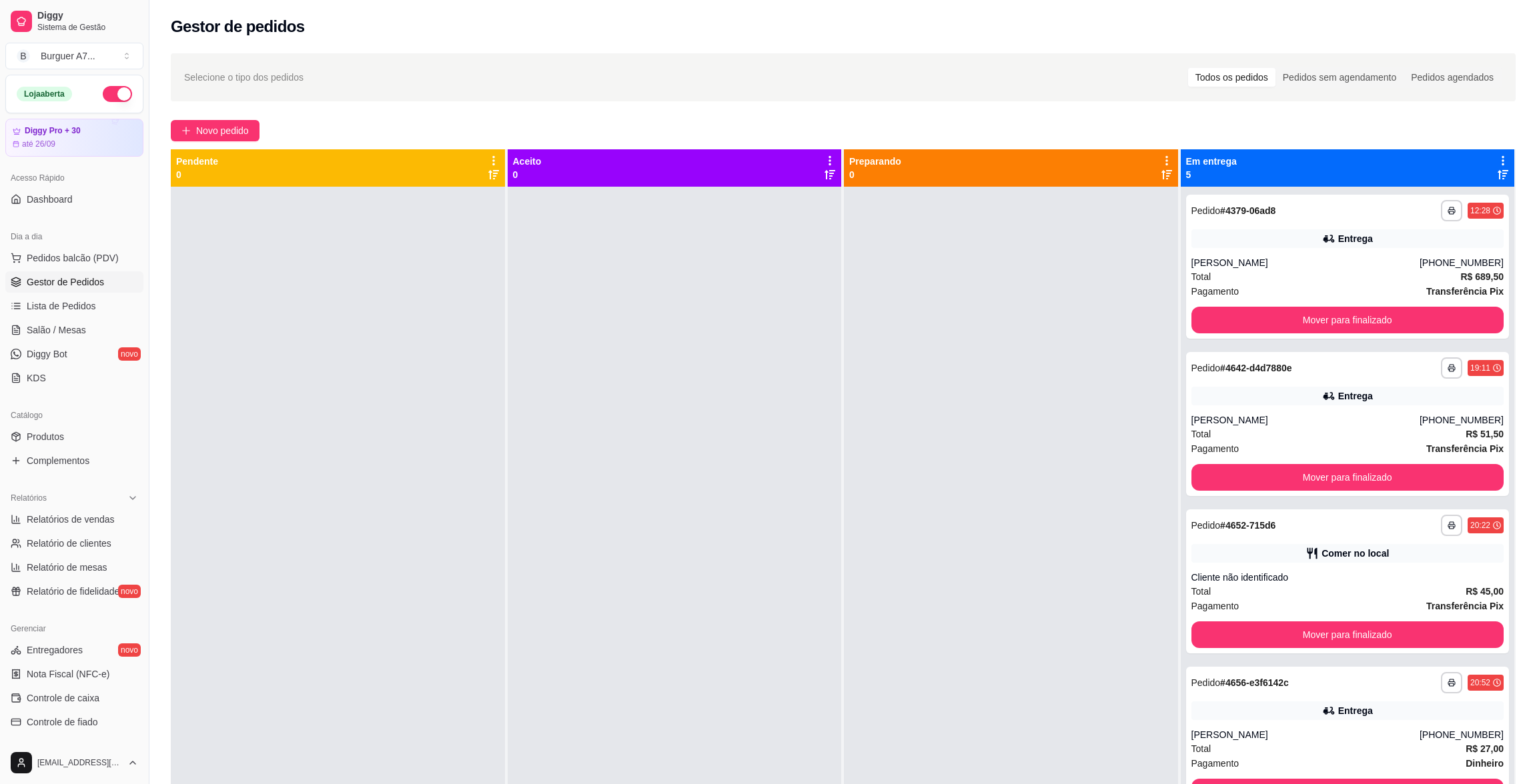
select select "30"
select select "HIGHEST_TOTAL_SPENT_WITH_ORDERS"
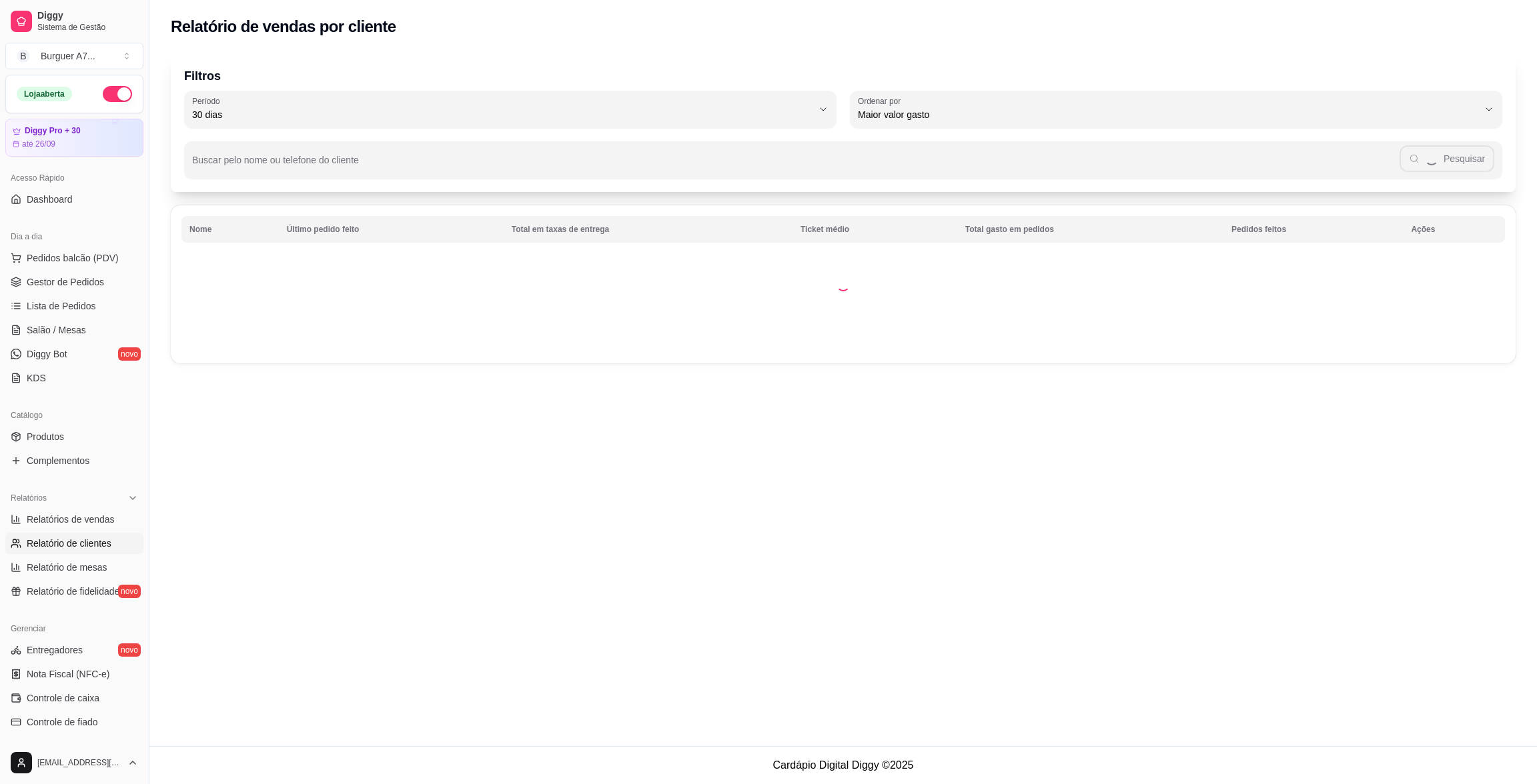
click at [91, 530] on ul "Relatórios de vendas Relatório de clientes Relatório de mesas Relatório de fide…" at bounding box center [74, 555] width 138 height 93
click at [97, 523] on span "Relatórios de vendas" at bounding box center [71, 519] width 88 height 13
select select "ALL"
select select "0"
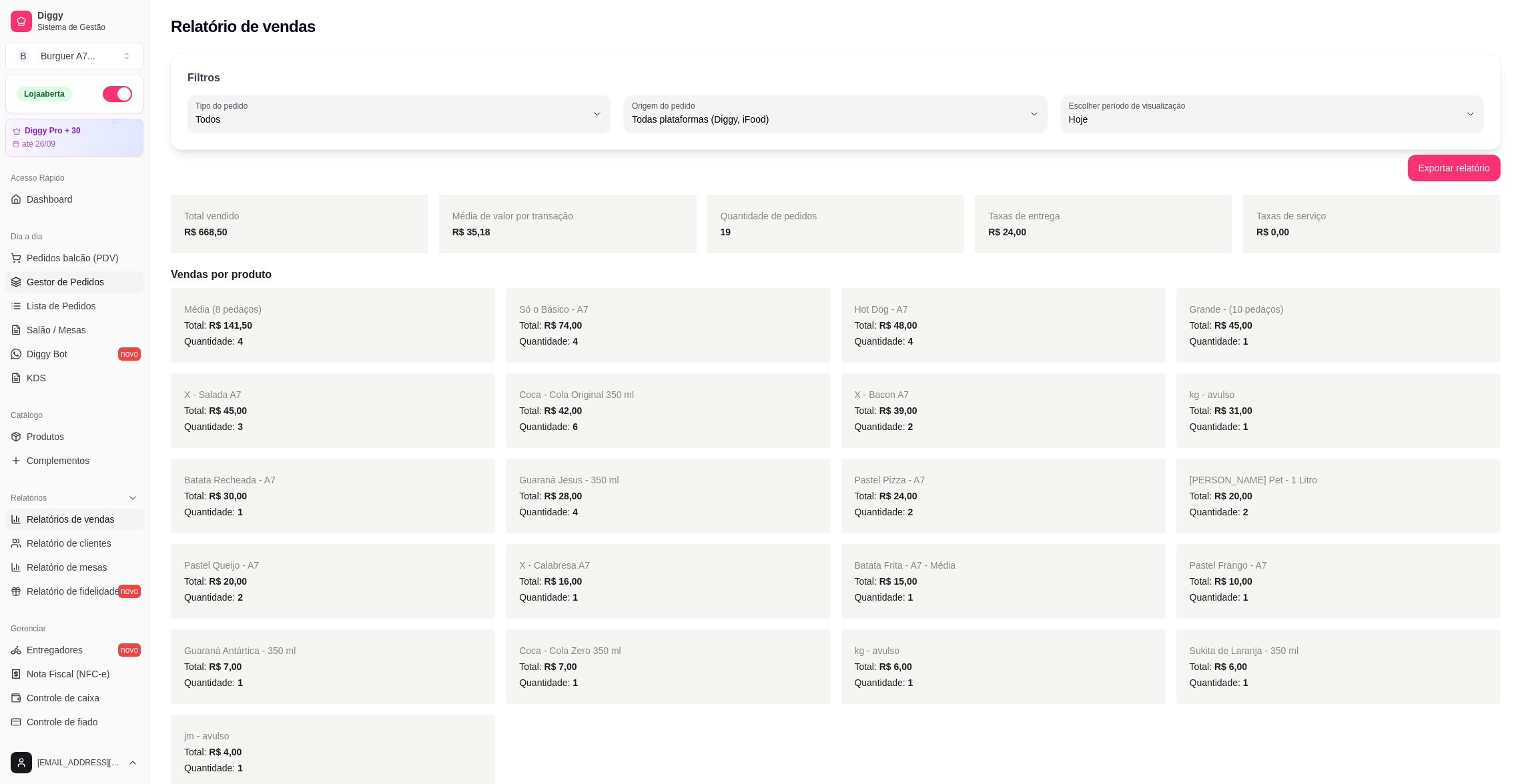
click at [93, 281] on span "Gestor de Pedidos" at bounding box center [65, 282] width 77 height 13
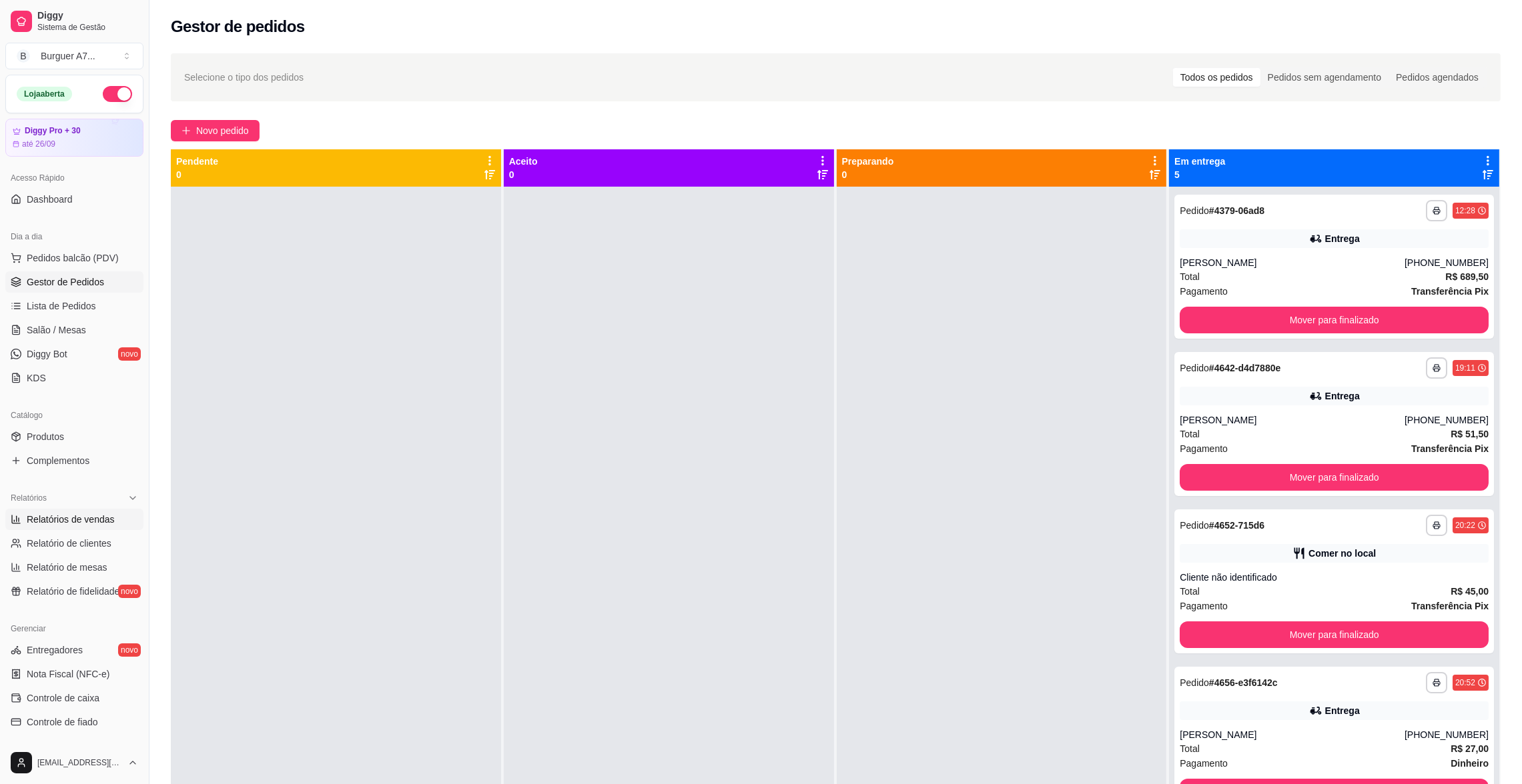
click at [63, 509] on link "Relatórios de vendas" at bounding box center [74, 519] width 138 height 21
select select "ALL"
select select "0"
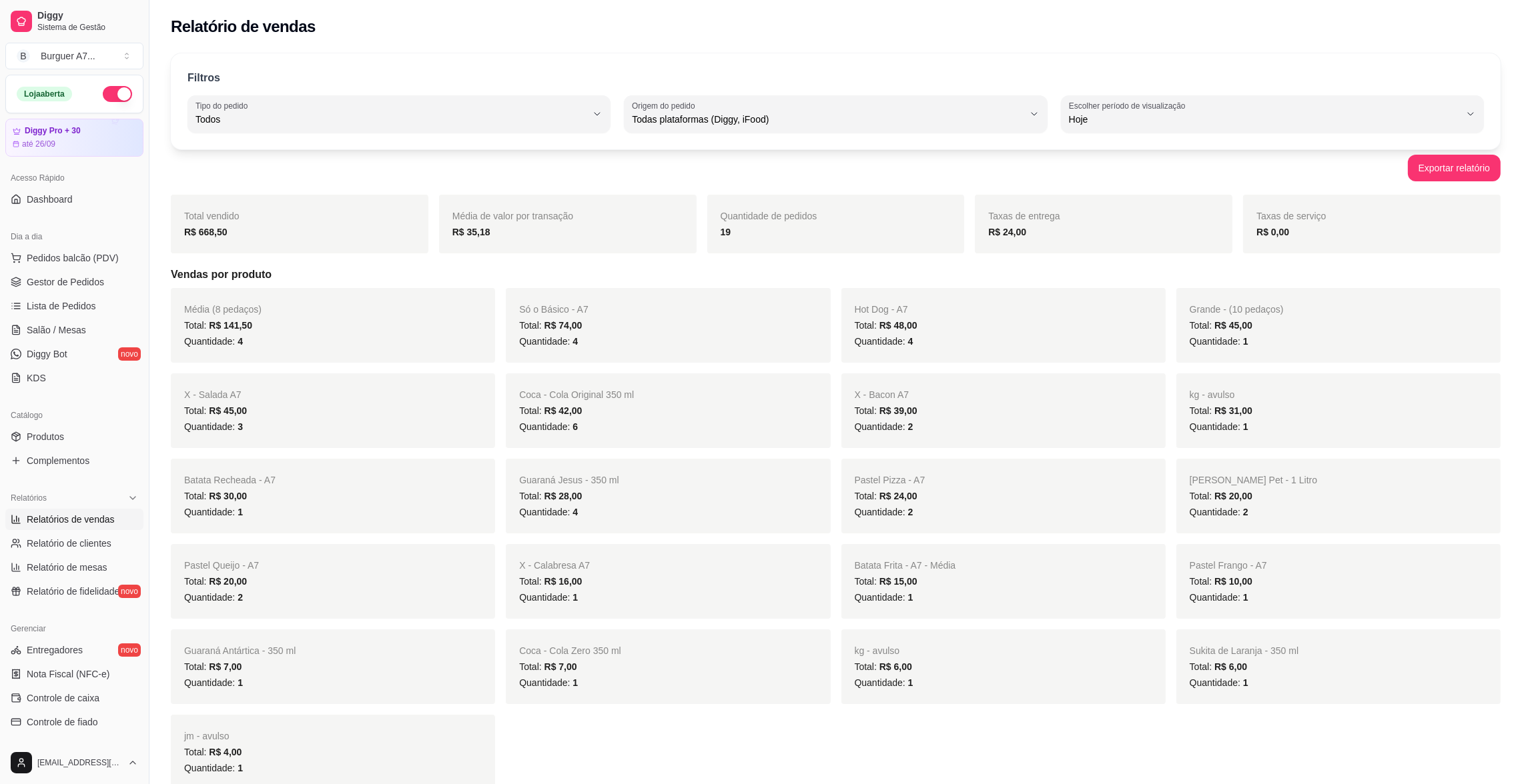
click at [73, 516] on span "Relatórios de vendas" at bounding box center [71, 519] width 88 height 13
click at [113, 283] on link "Gestor de Pedidos" at bounding box center [74, 282] width 138 height 21
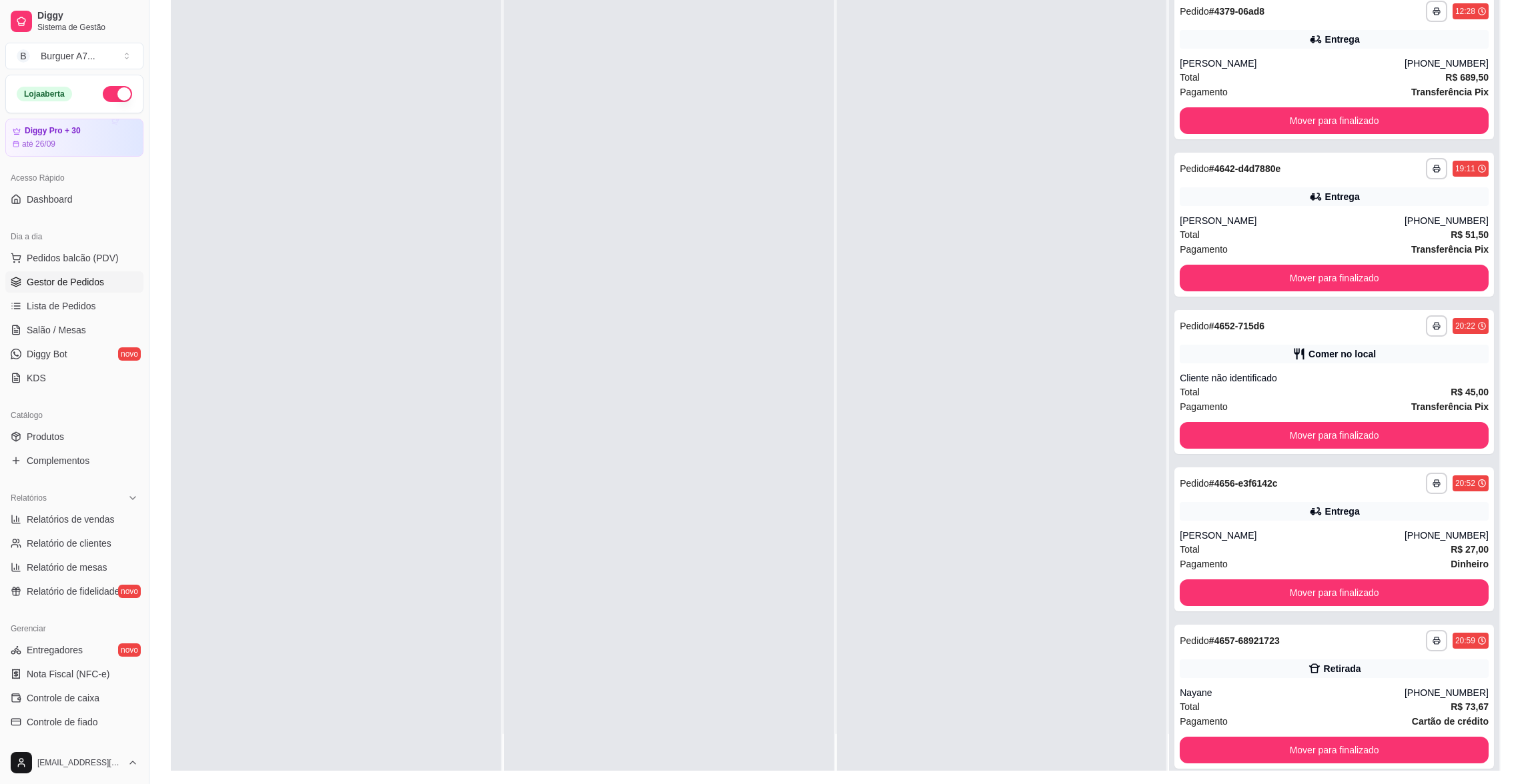
scroll to position [203, 0]
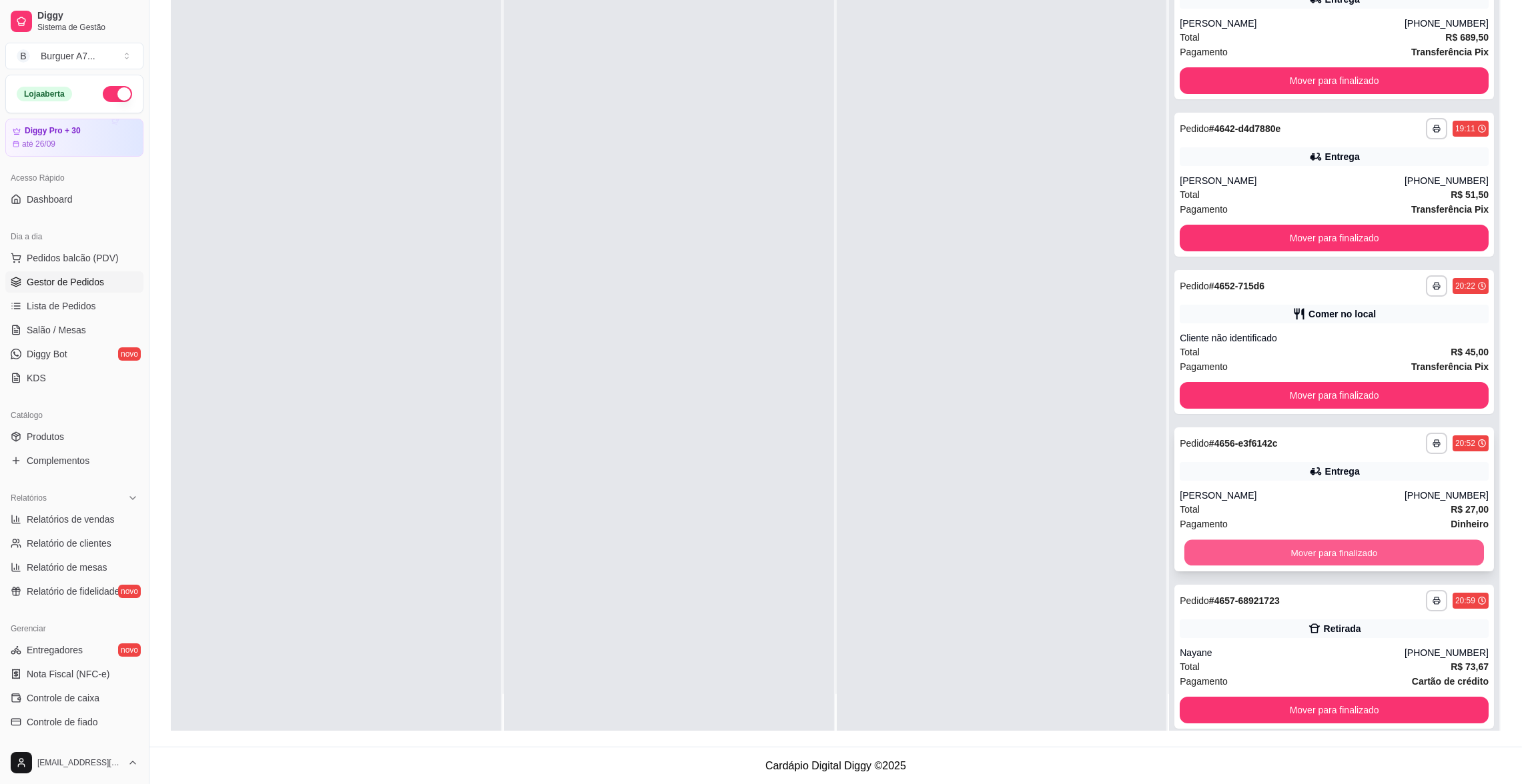
click at [1365, 544] on button "Mover para finalizado" at bounding box center [1334, 553] width 299 height 26
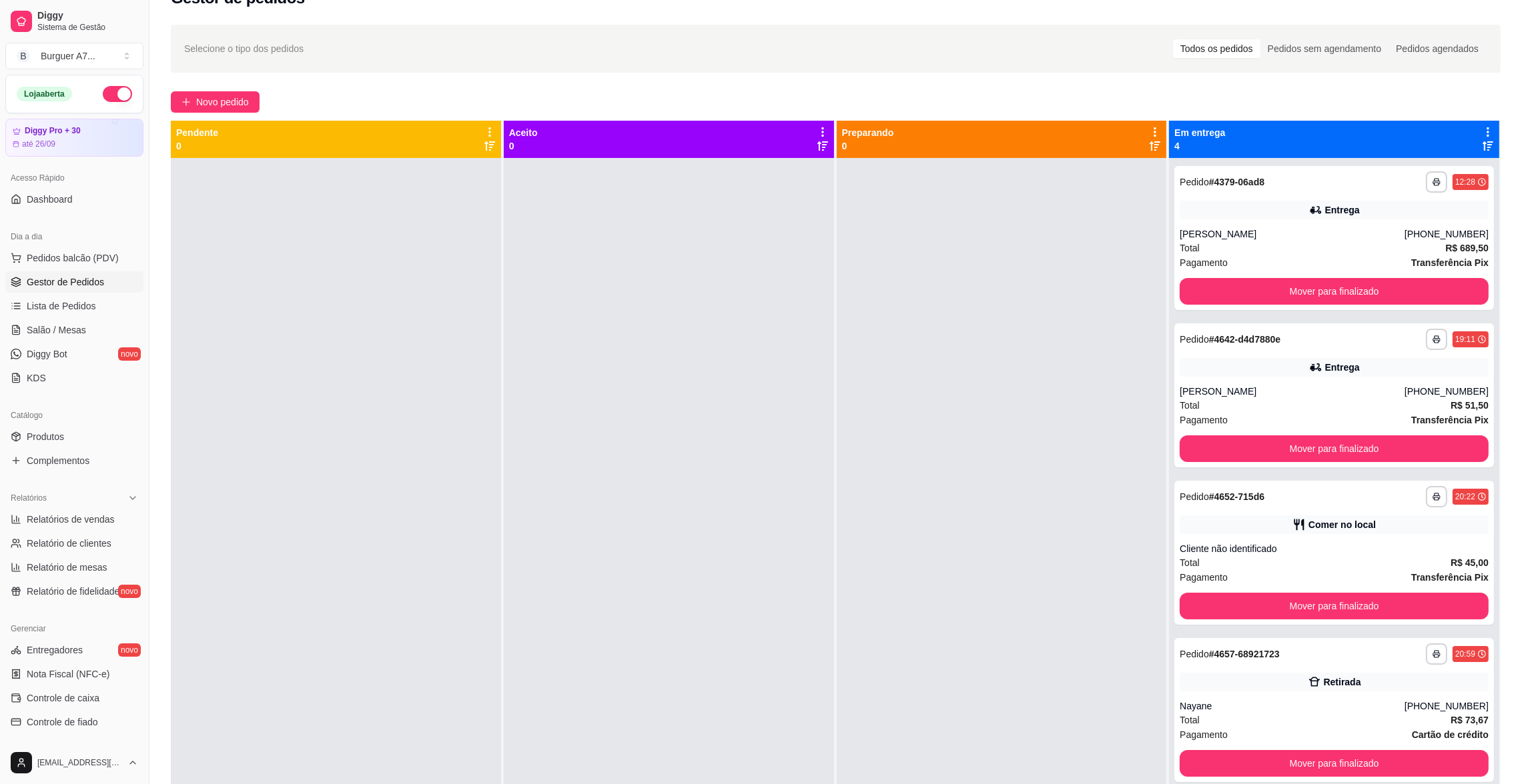
scroll to position [0, 0]
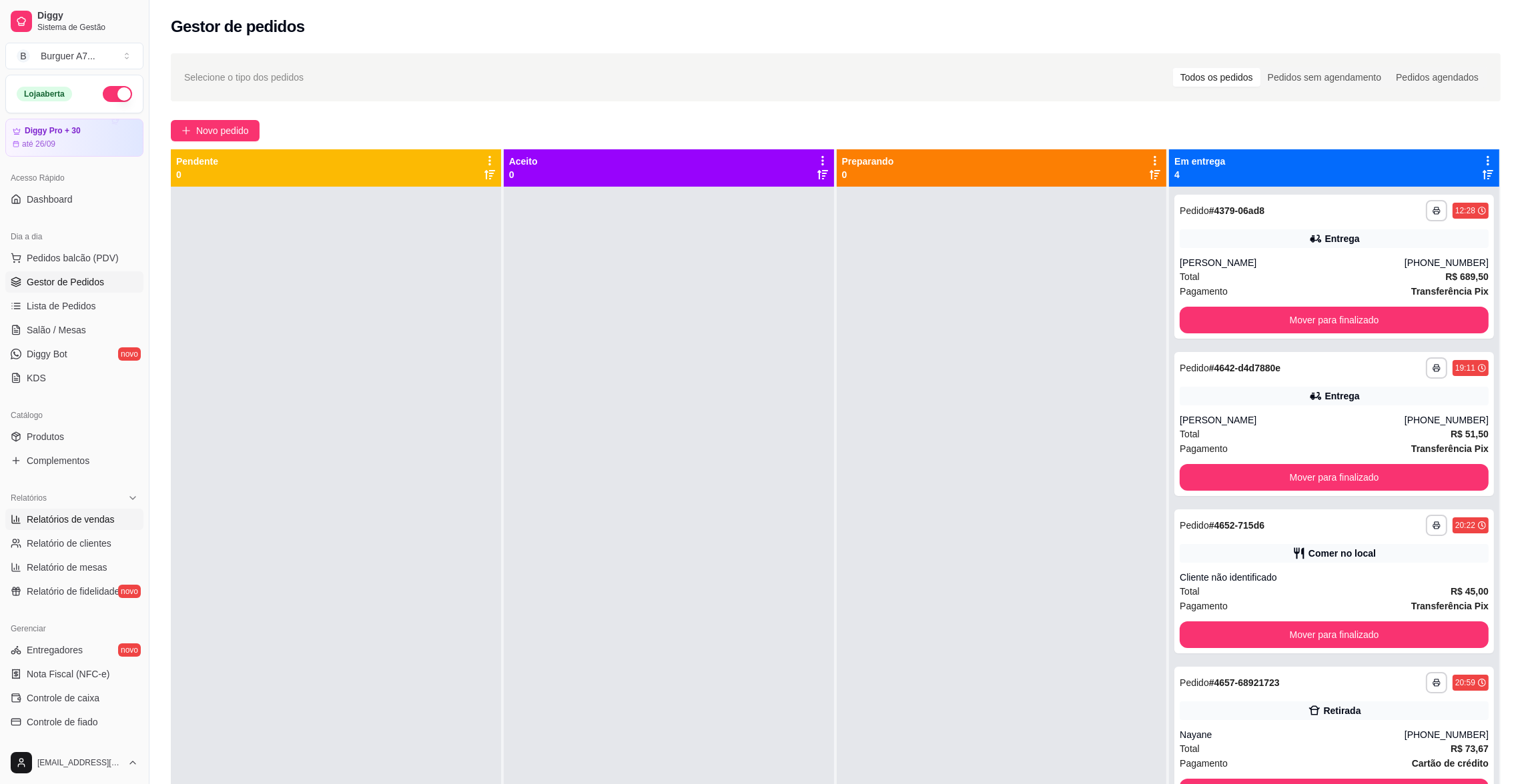
click at [79, 514] on span "Relatórios de vendas" at bounding box center [71, 519] width 88 height 13
select select "ALL"
select select "0"
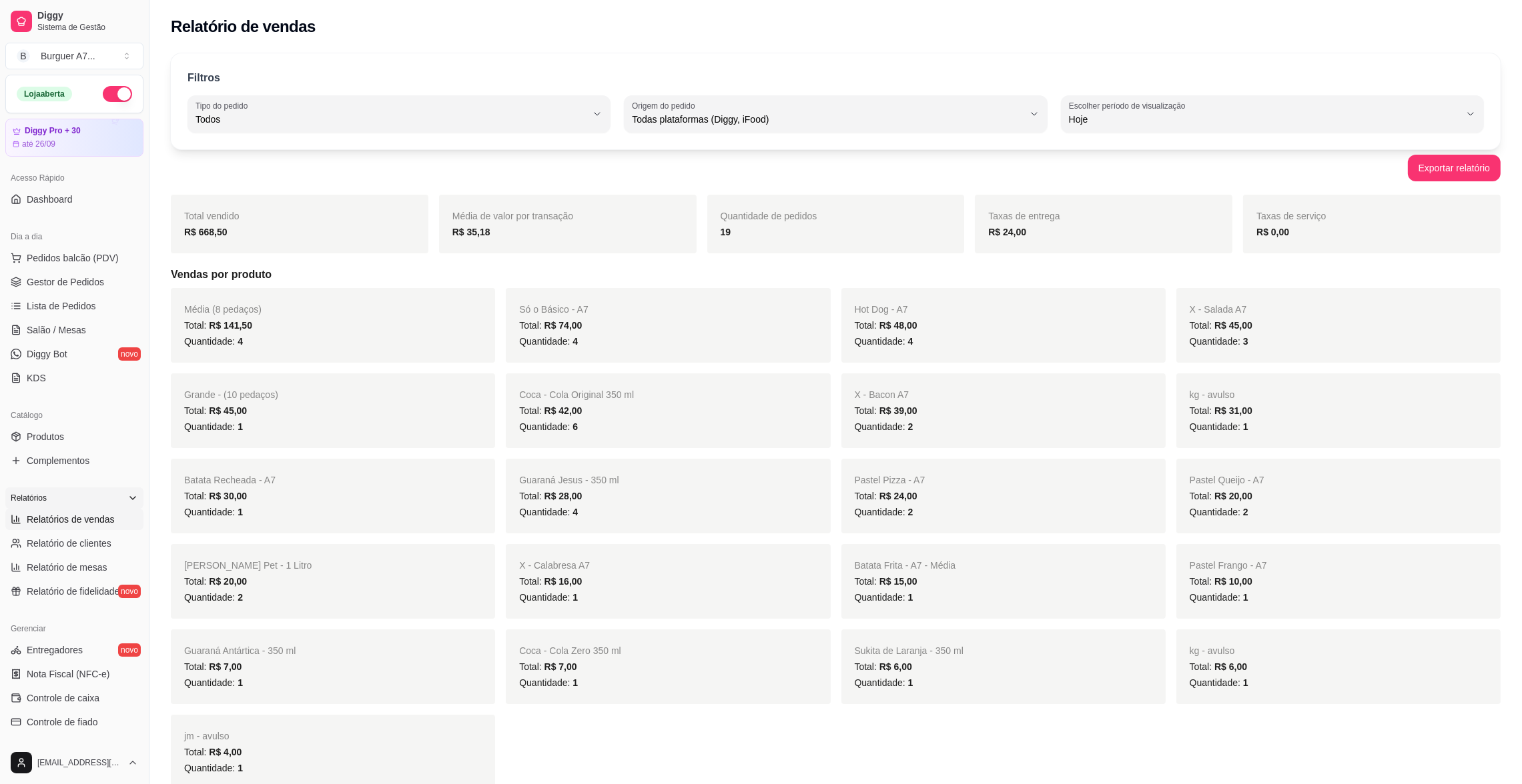
click at [81, 507] on div "Relatórios" at bounding box center [74, 498] width 138 height 21
click at [74, 279] on span "Gestor de Pedidos" at bounding box center [65, 282] width 77 height 13
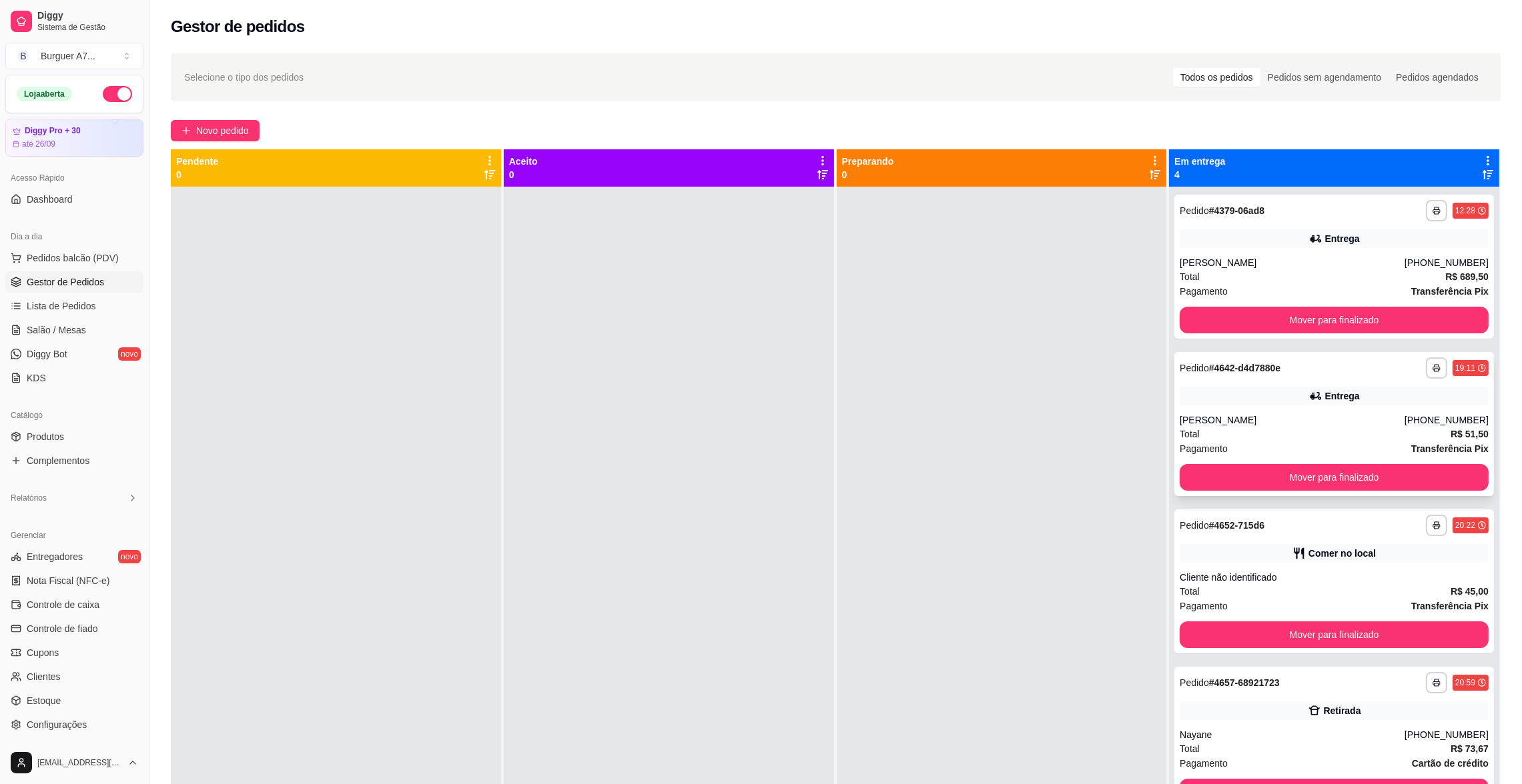
click at [1231, 419] on div "[PERSON_NAME]" at bounding box center [1292, 420] width 225 height 13
click at [1028, 410] on div at bounding box center [1001, 579] width 330 height 784
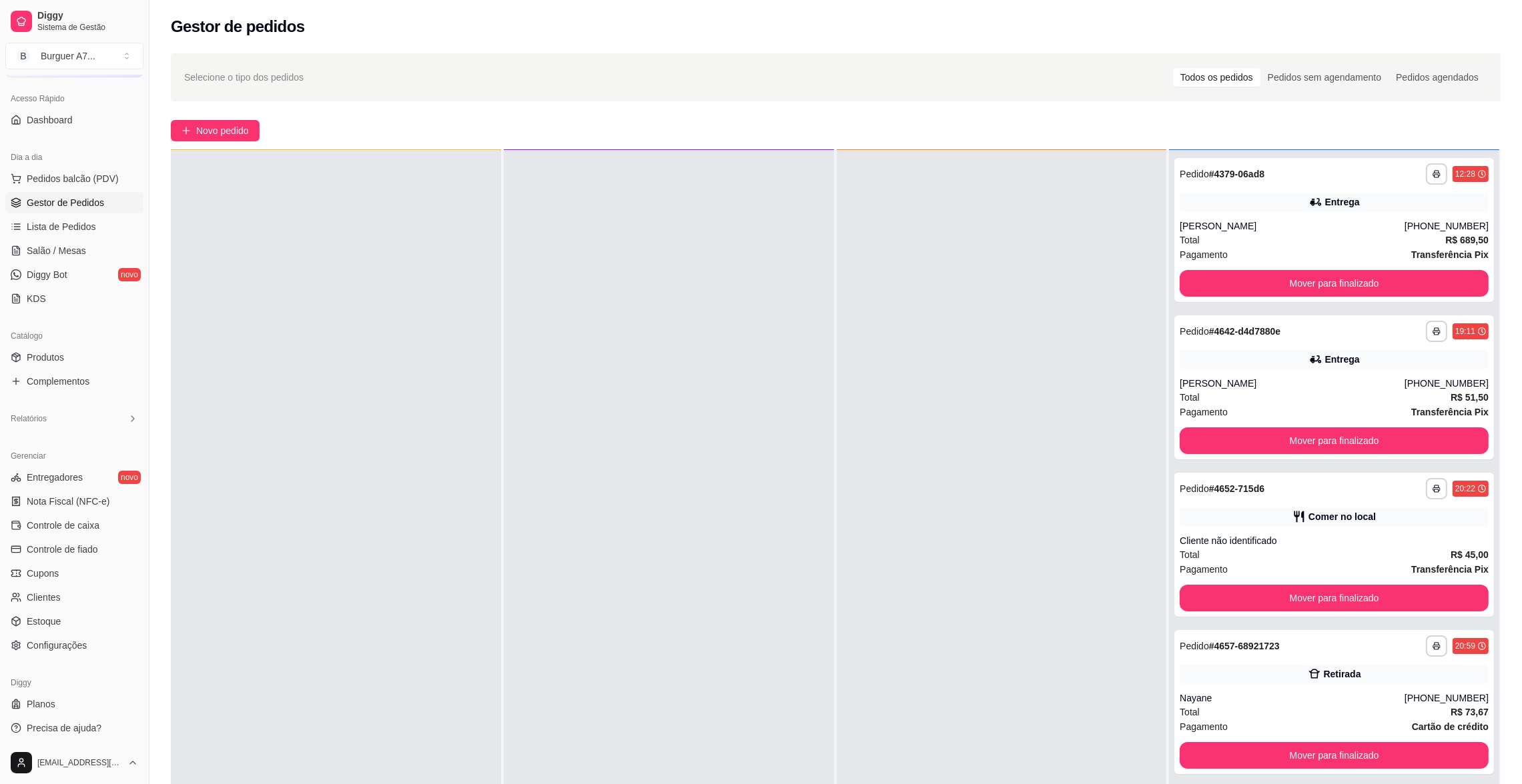
scroll to position [82, 0]
click at [93, 702] on link "Planos" at bounding box center [74, 702] width 138 height 21
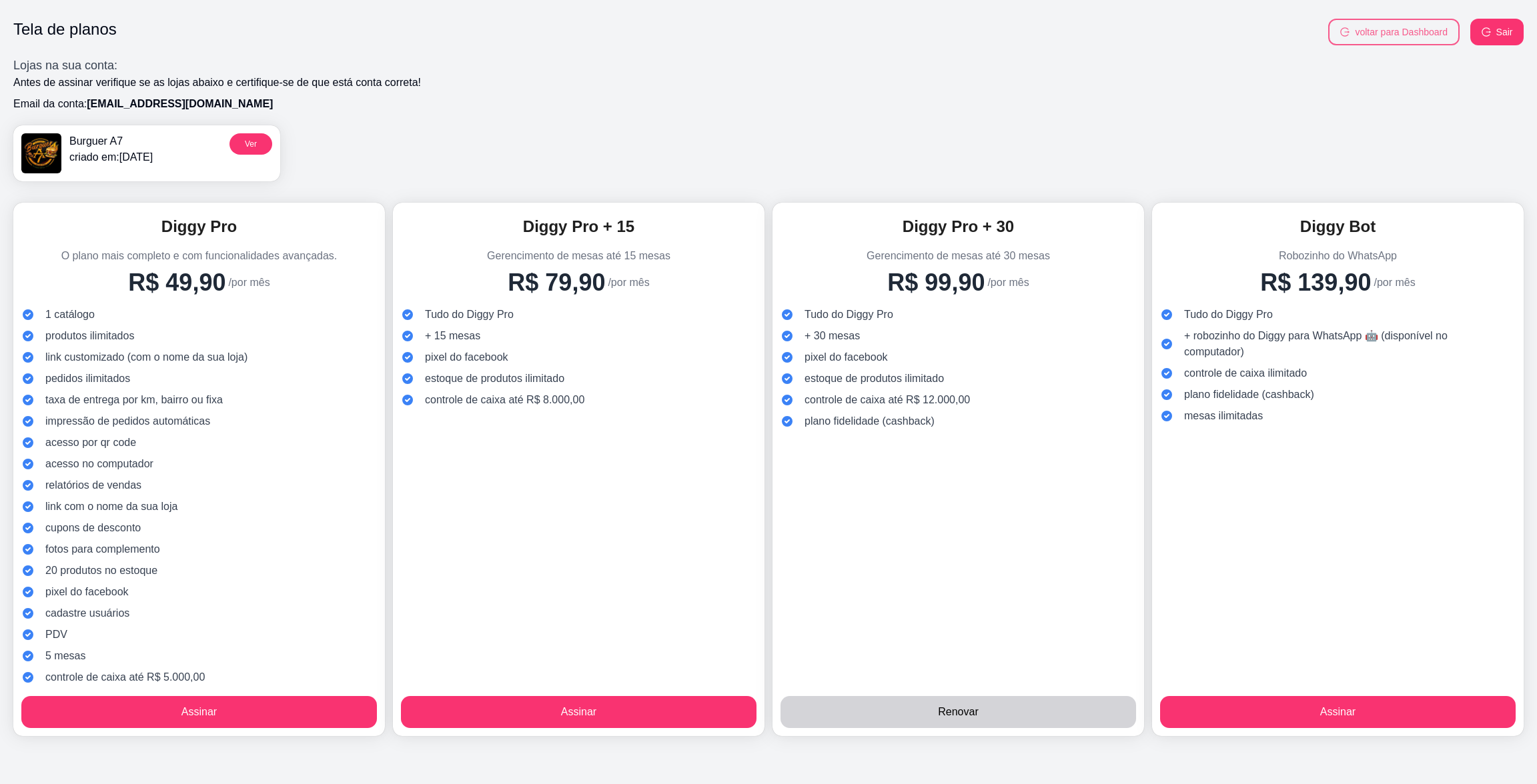
click at [1390, 30] on button "voltar para Dashboard" at bounding box center [1394, 32] width 132 height 26
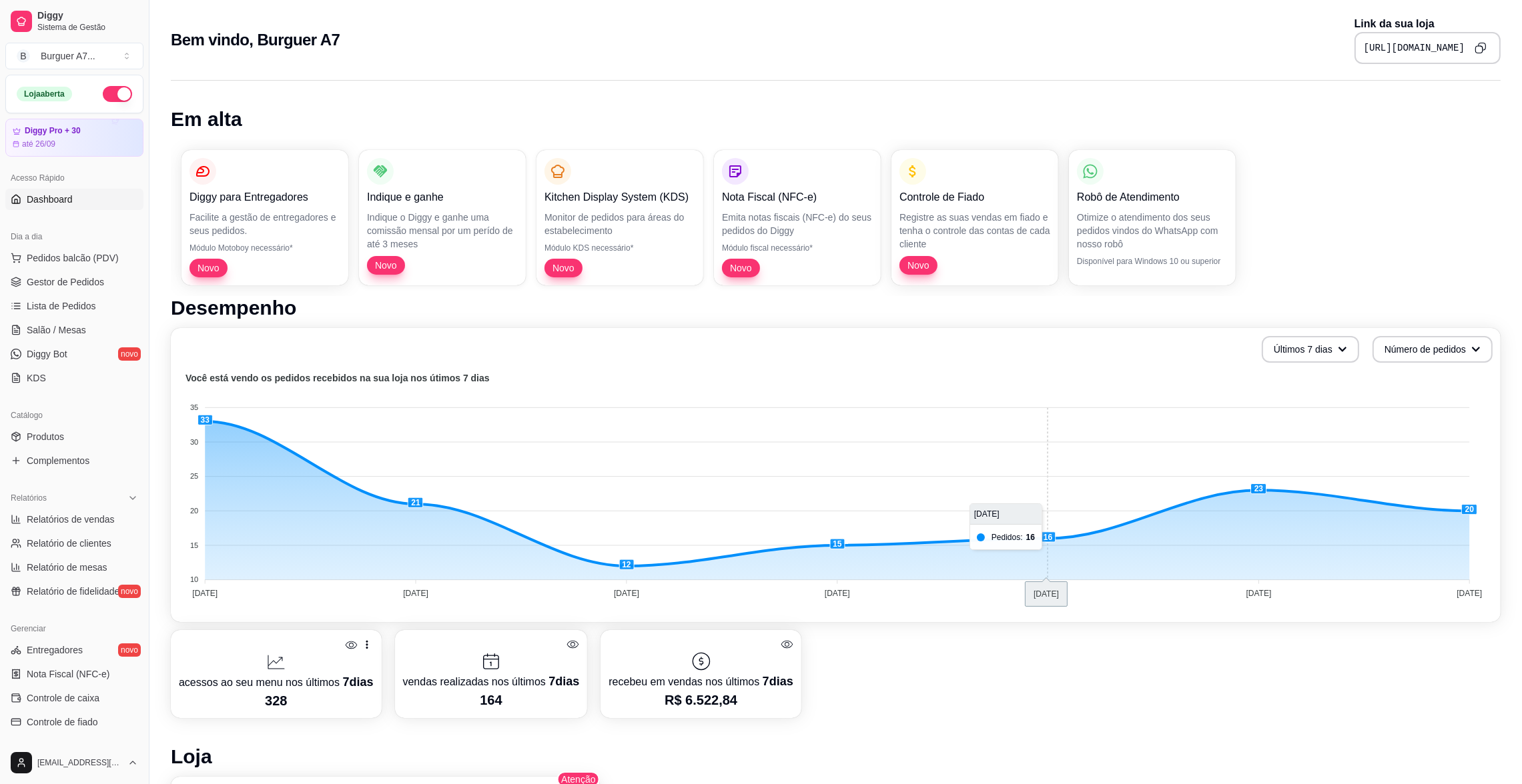
click at [1059, 543] on foreignobject at bounding box center [836, 487] width 1314 height 233
click at [1052, 541] on foreignobject at bounding box center [836, 487] width 1314 height 233
click at [1031, 535] on foreignobject at bounding box center [836, 487] width 1314 height 233
click at [96, 287] on span "Gestor de Pedidos" at bounding box center [65, 282] width 77 height 13
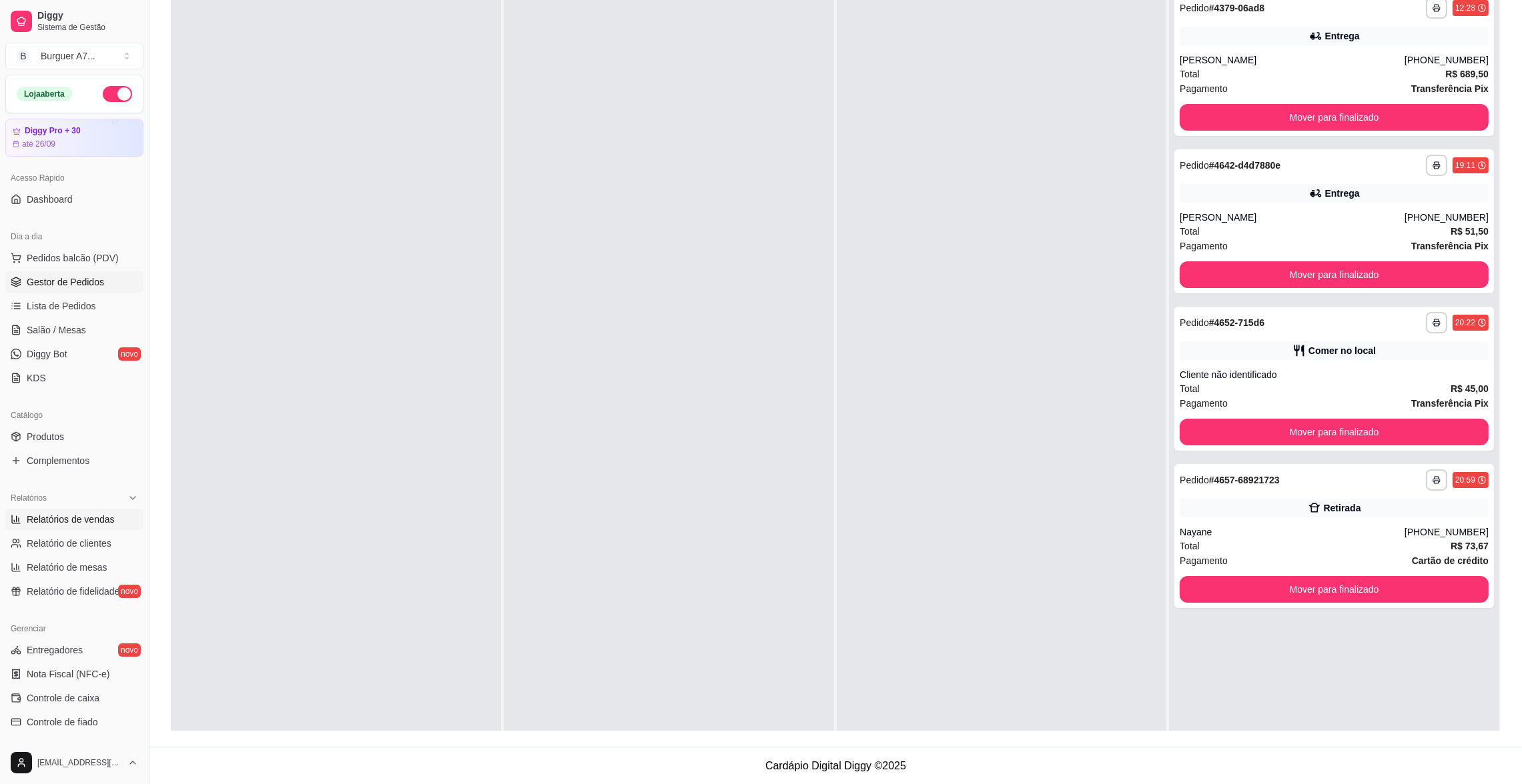
click at [61, 526] on span "Relatórios de vendas" at bounding box center [71, 519] width 88 height 13
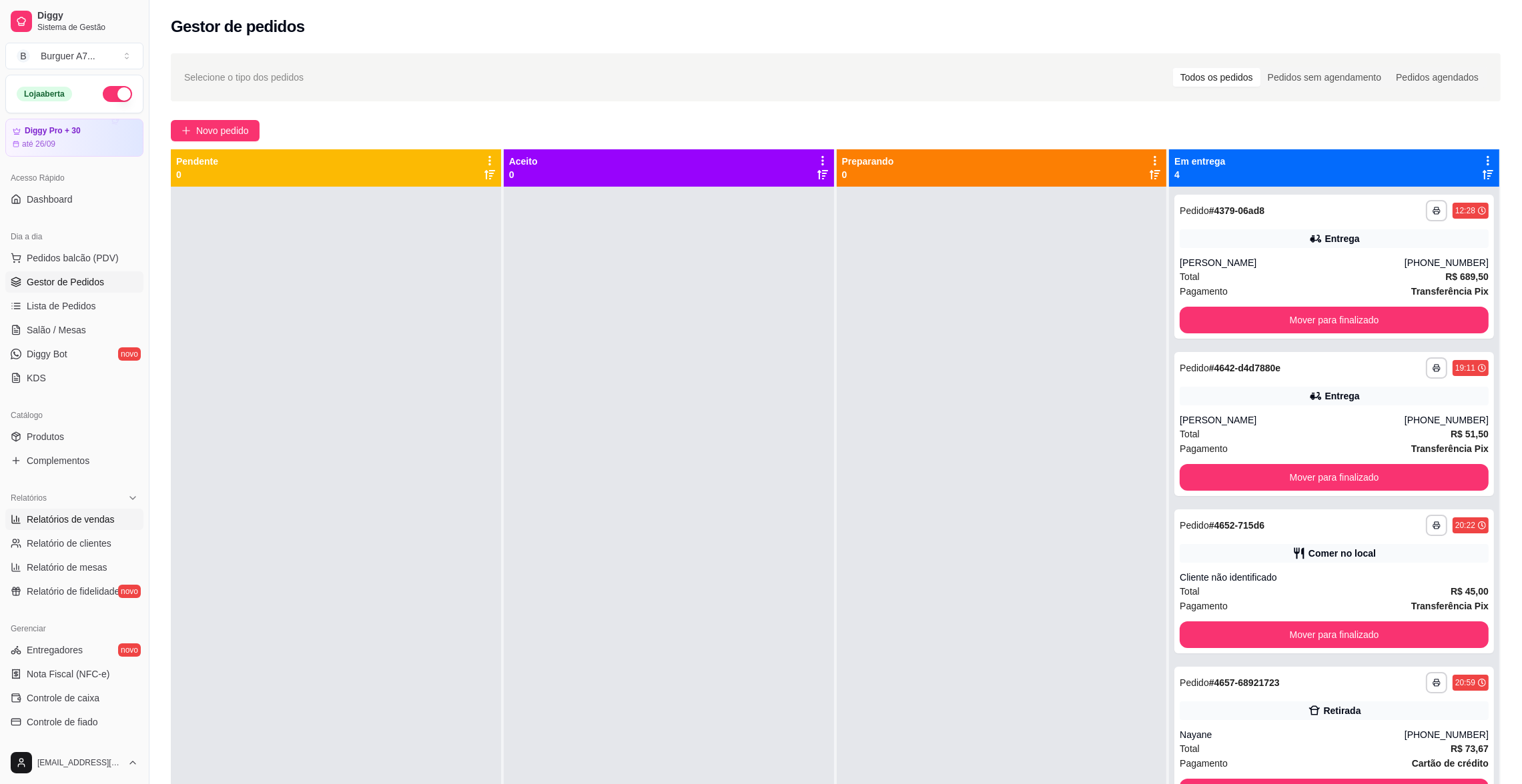
select select "ALL"
select select "0"
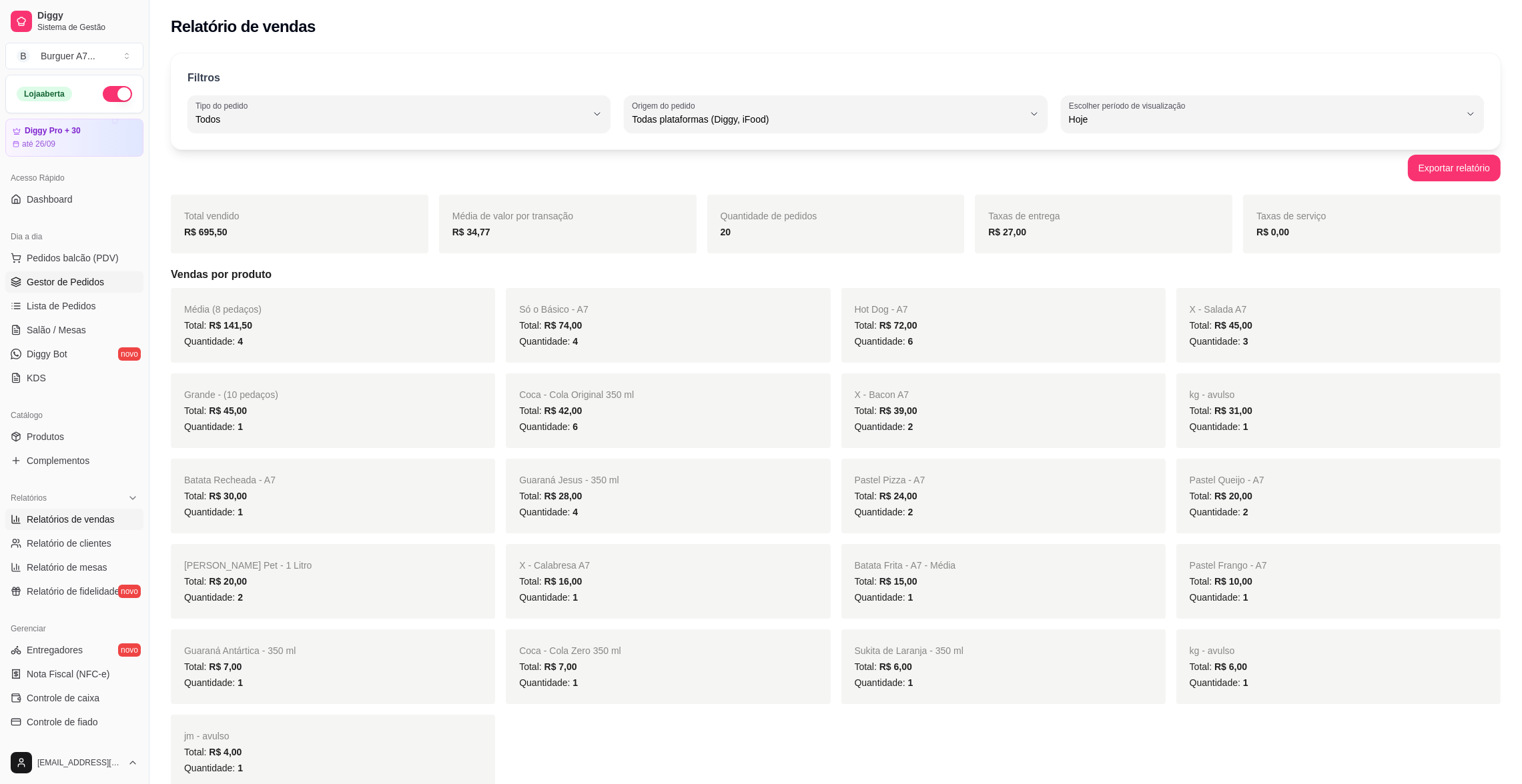
click at [93, 283] on span "Gestor de Pedidos" at bounding box center [65, 282] width 77 height 13
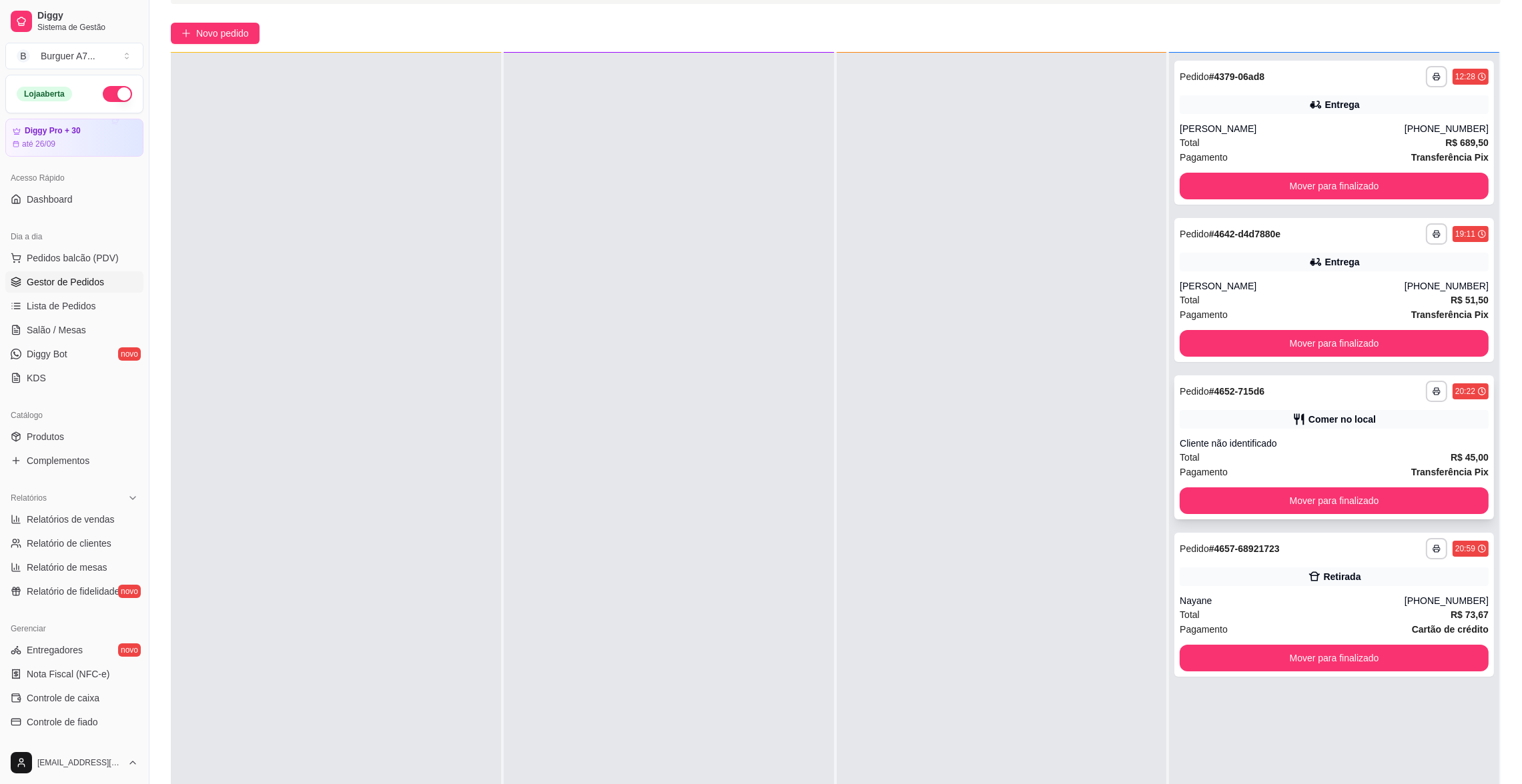
scroll to position [100, 0]
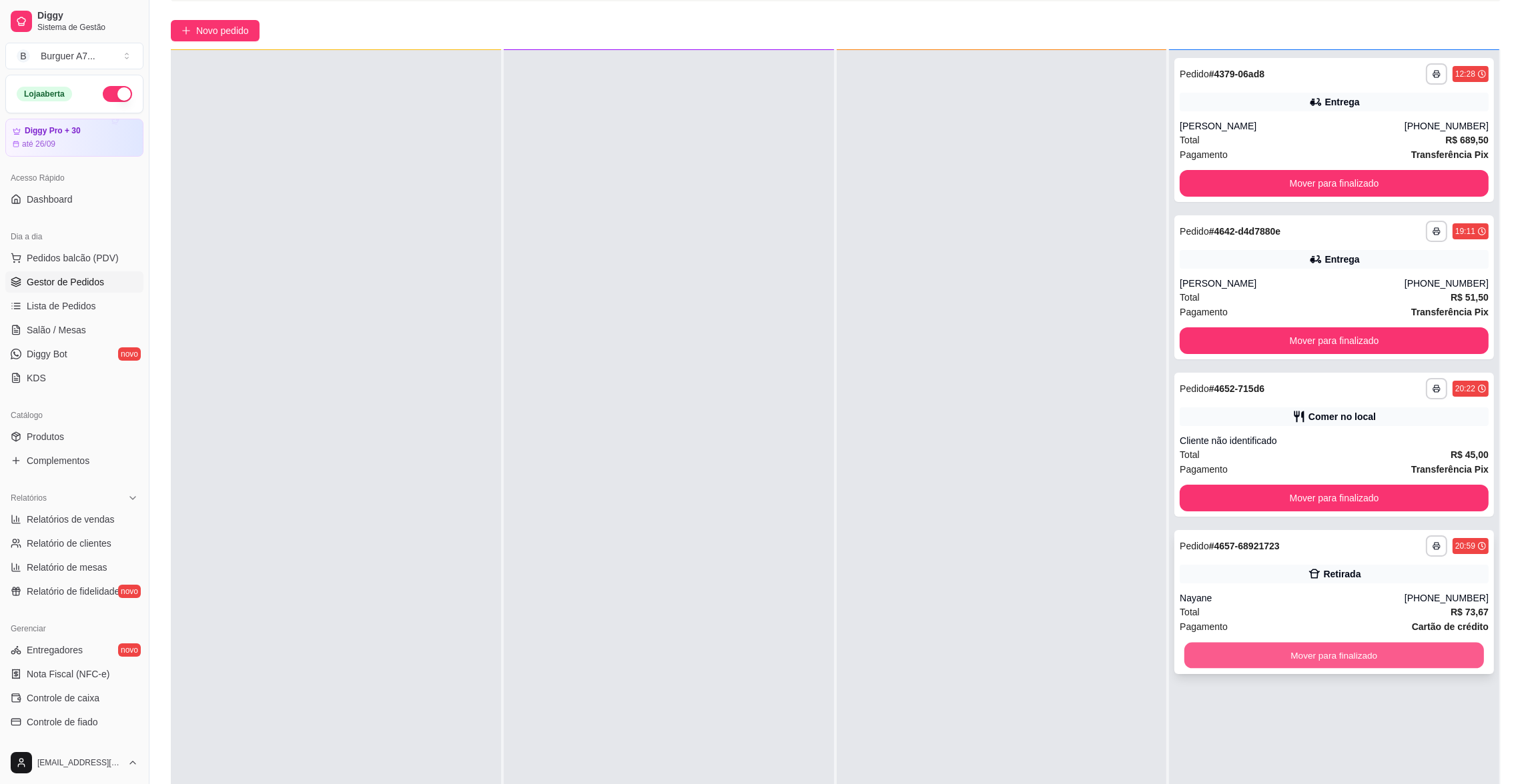
click at [1382, 655] on button "Mover para finalizado" at bounding box center [1334, 655] width 299 height 26
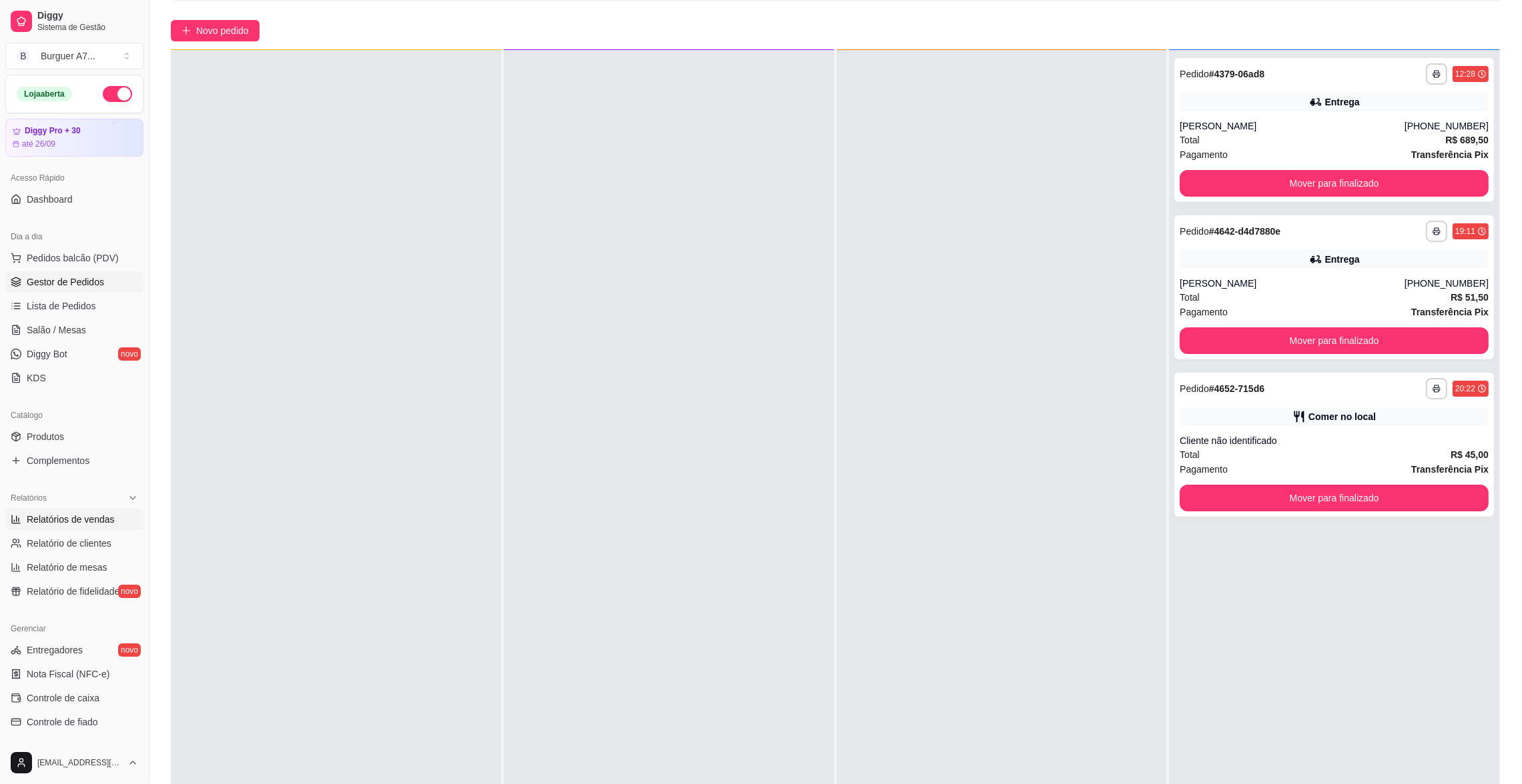
click at [93, 529] on link "Relatórios de vendas" at bounding box center [74, 519] width 138 height 21
select select "ALL"
select select "0"
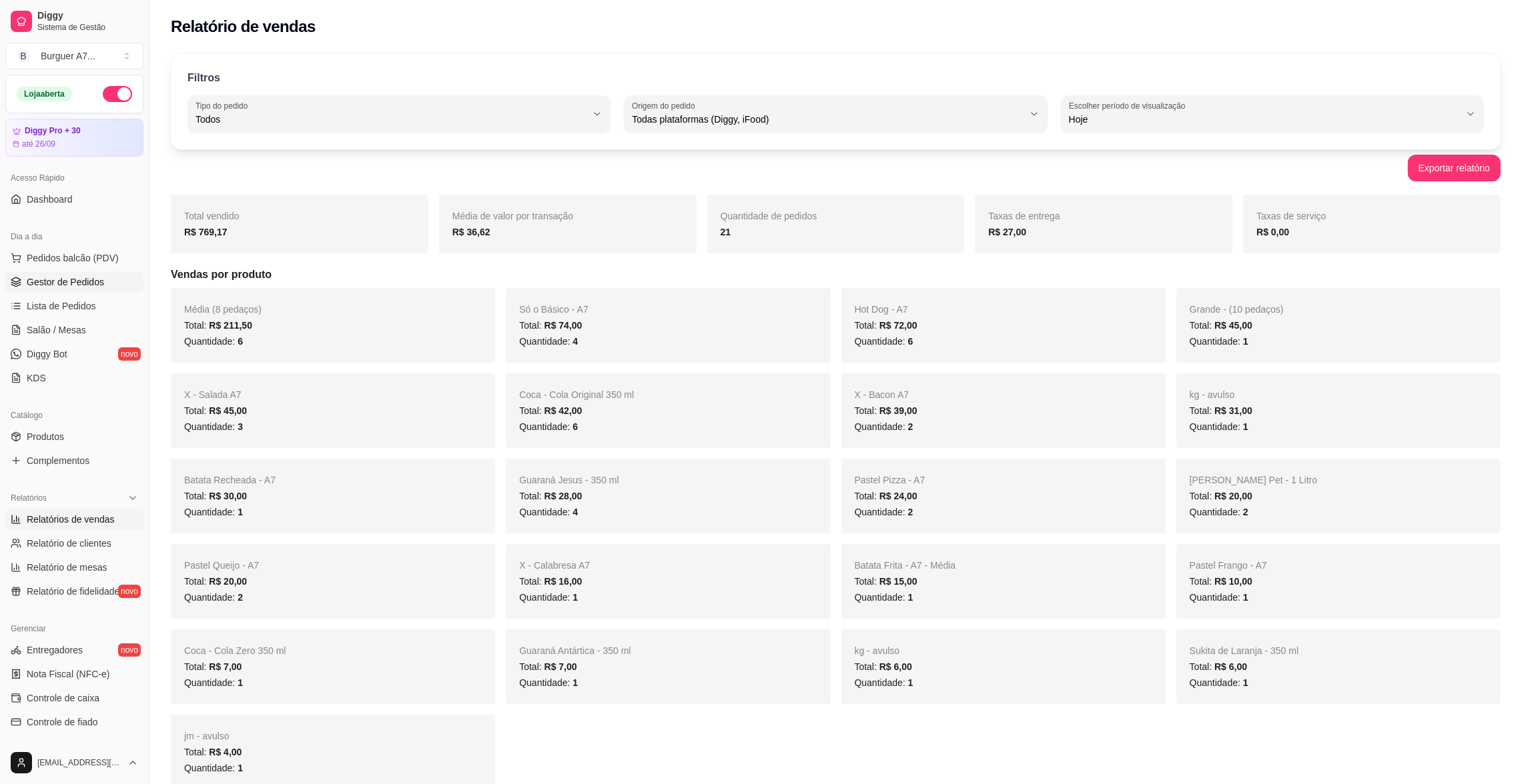
click at [93, 287] on span "Gestor de Pedidos" at bounding box center [65, 282] width 77 height 13
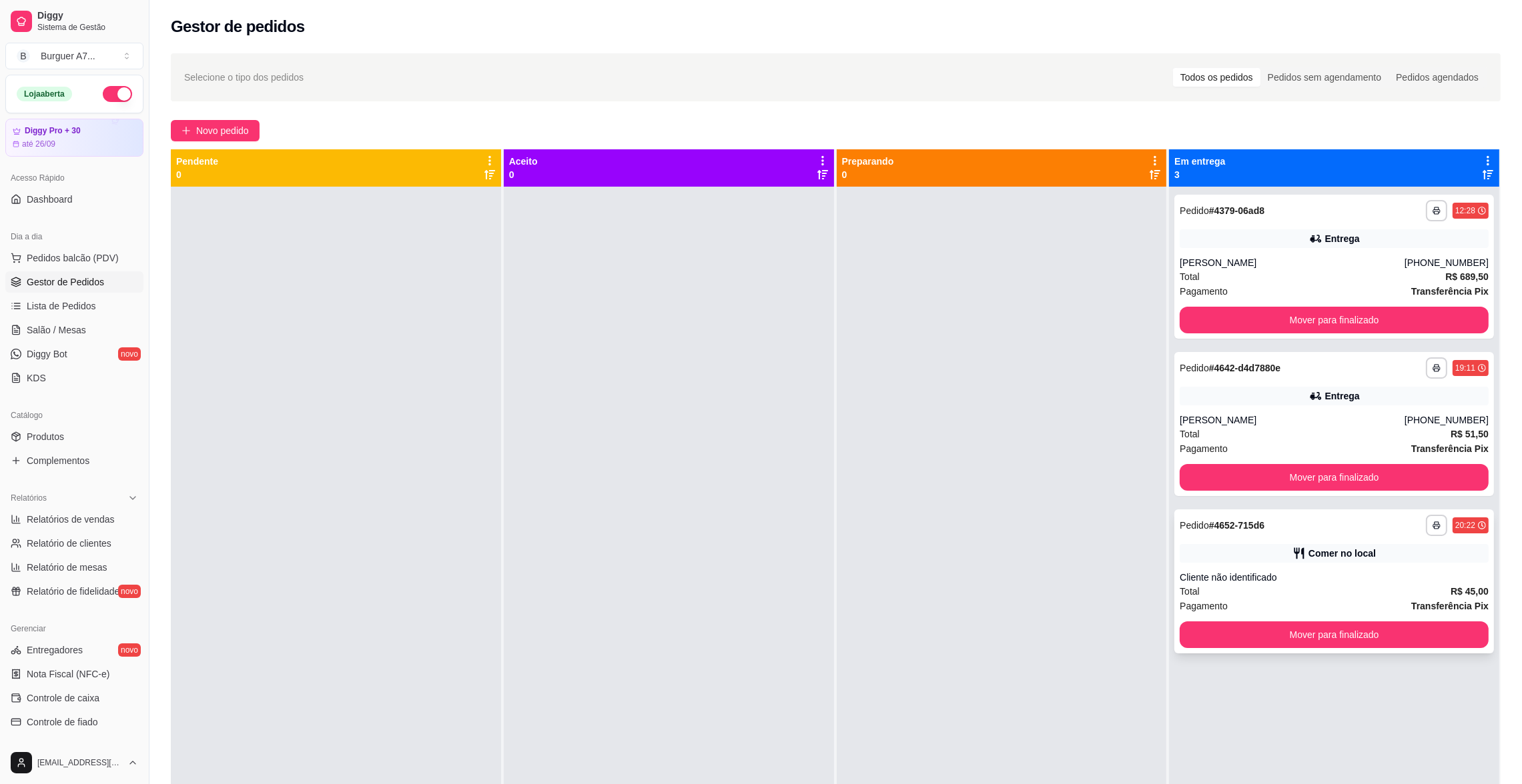
click at [1244, 571] on div "Cliente não identificado" at bounding box center [1334, 577] width 309 height 13
click at [114, 530] on link "Relatórios de vendas" at bounding box center [74, 519] width 138 height 21
select select "ALL"
select select "0"
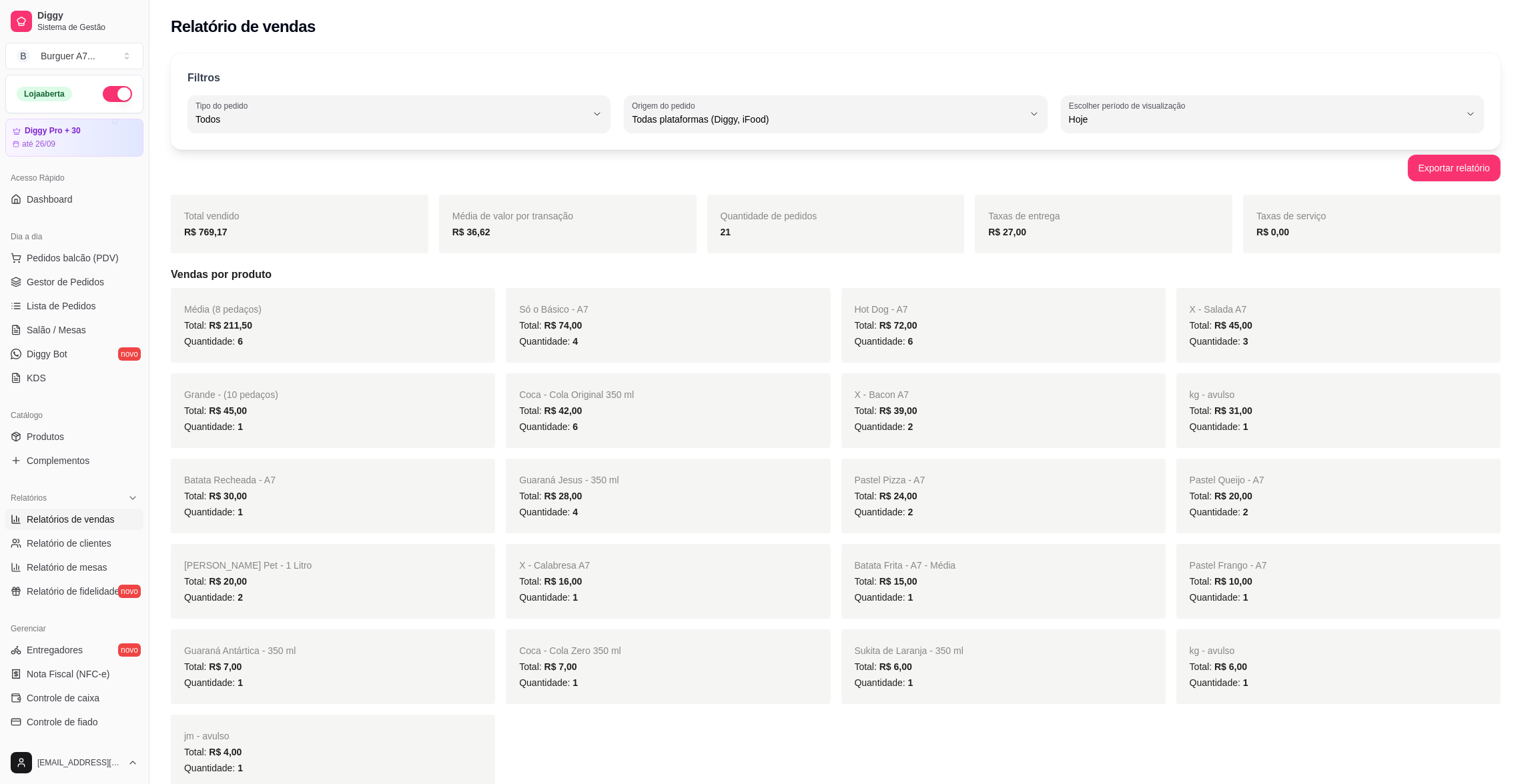
click at [104, 294] on ul "Pedidos balcão (PDV) Gestor de Pedidos Lista de Pedidos Salão / Mesas Diggy Bot…" at bounding box center [74, 318] width 138 height 141
click at [77, 286] on span "Gestor de Pedidos" at bounding box center [65, 282] width 77 height 13
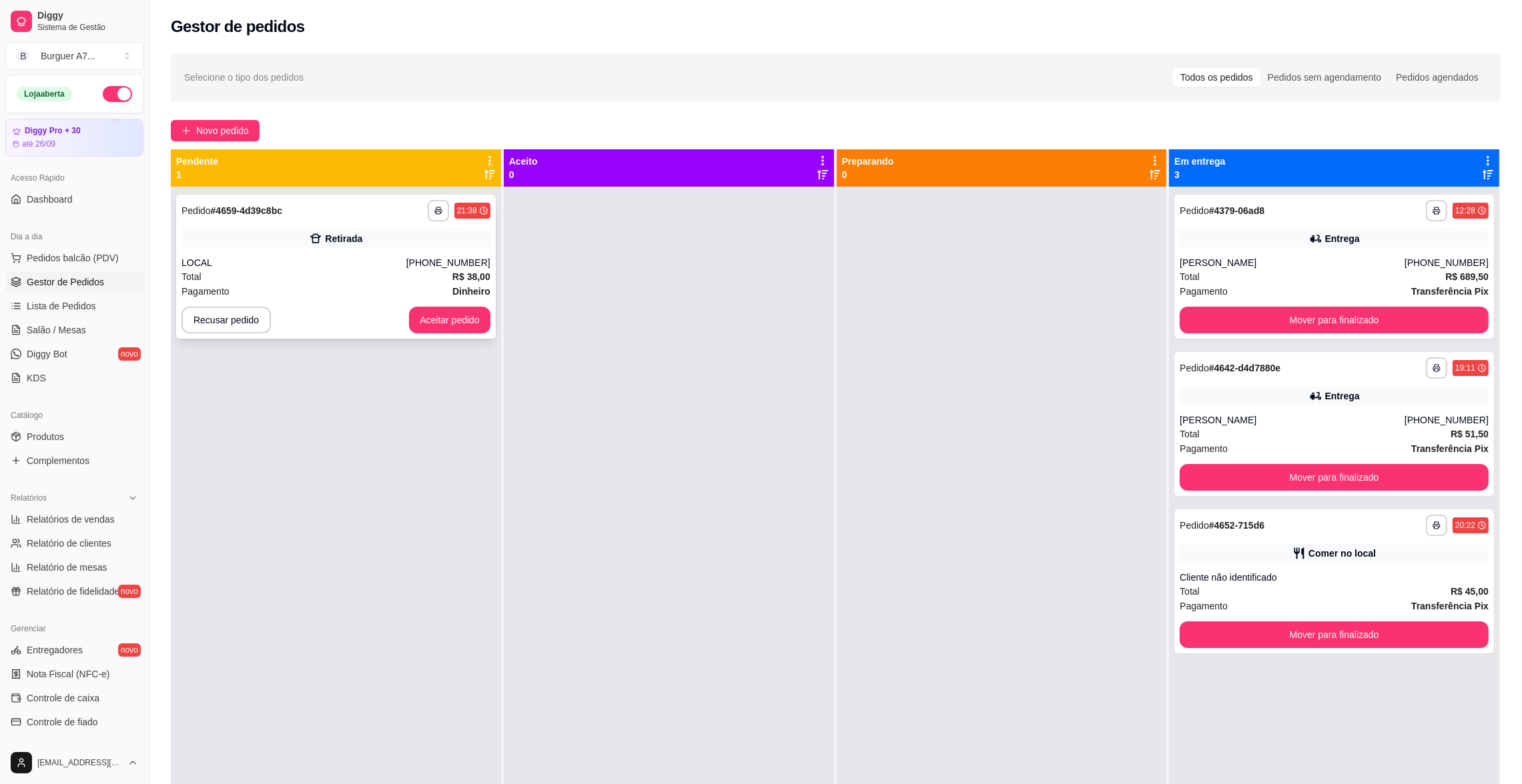
click at [460, 282] on div "**********" at bounding box center [335, 267] width 319 height 144
click at [385, 263] on div "LOCAL" at bounding box center [294, 263] width 225 height 13
click at [402, 310] on div "Recusar pedido Aceitar pedido" at bounding box center [336, 320] width 309 height 26
click at [427, 331] on button "Aceitar pedido" at bounding box center [449, 320] width 79 height 26
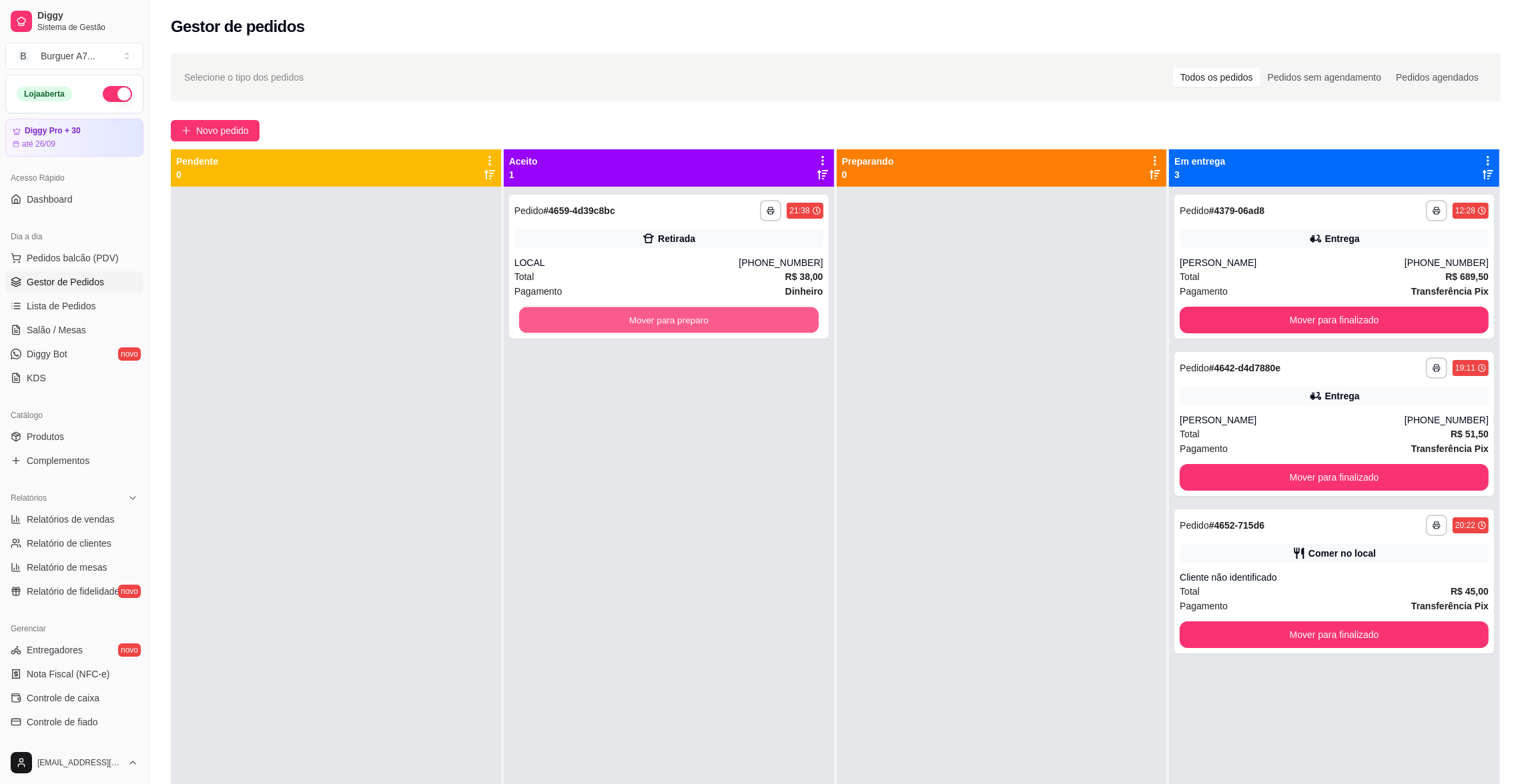
click at [575, 316] on button "Mover para preparo" at bounding box center [669, 320] width 299 height 26
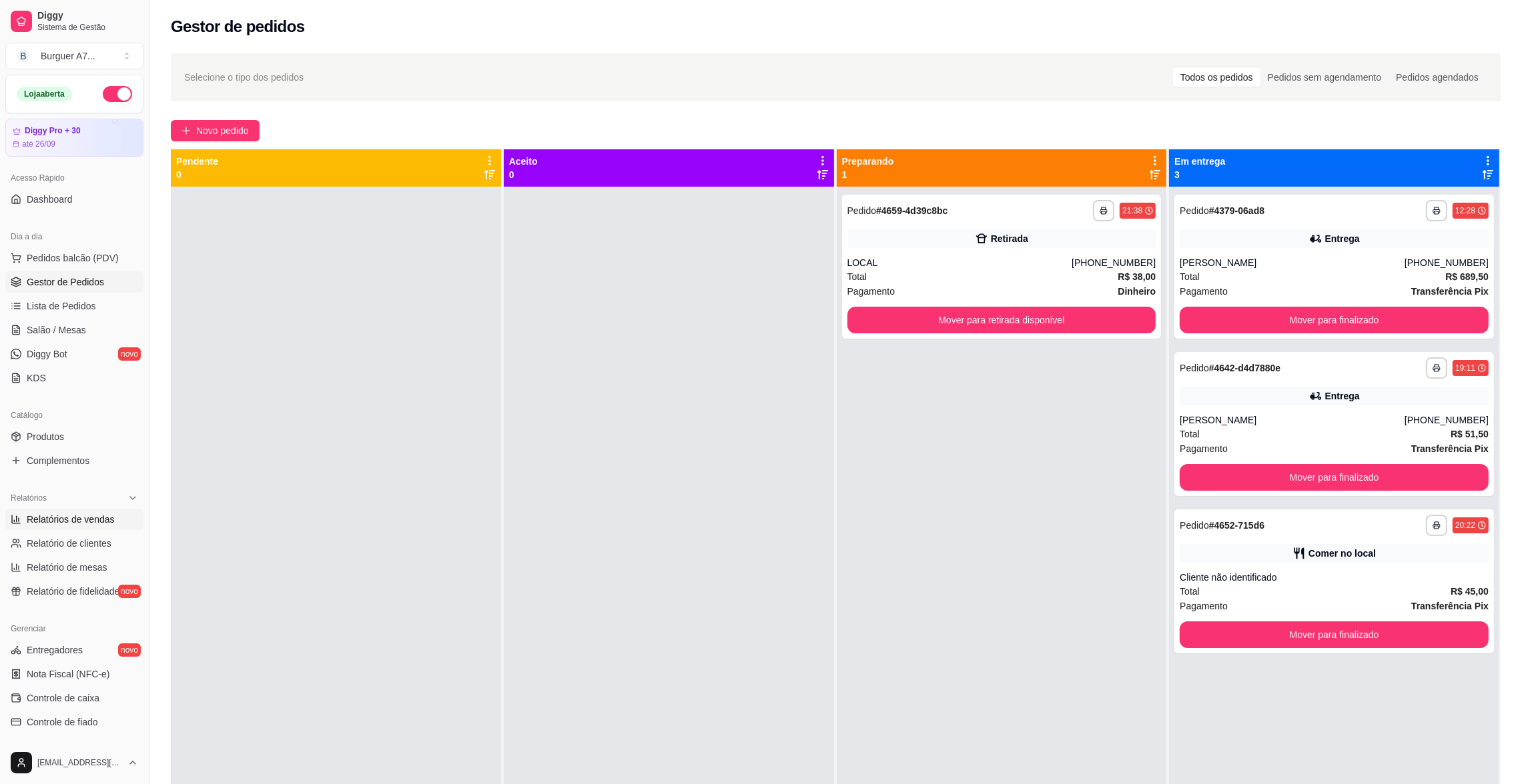
click at [43, 514] on span "Relatórios de vendas" at bounding box center [71, 519] width 88 height 13
select select "ALL"
select select "0"
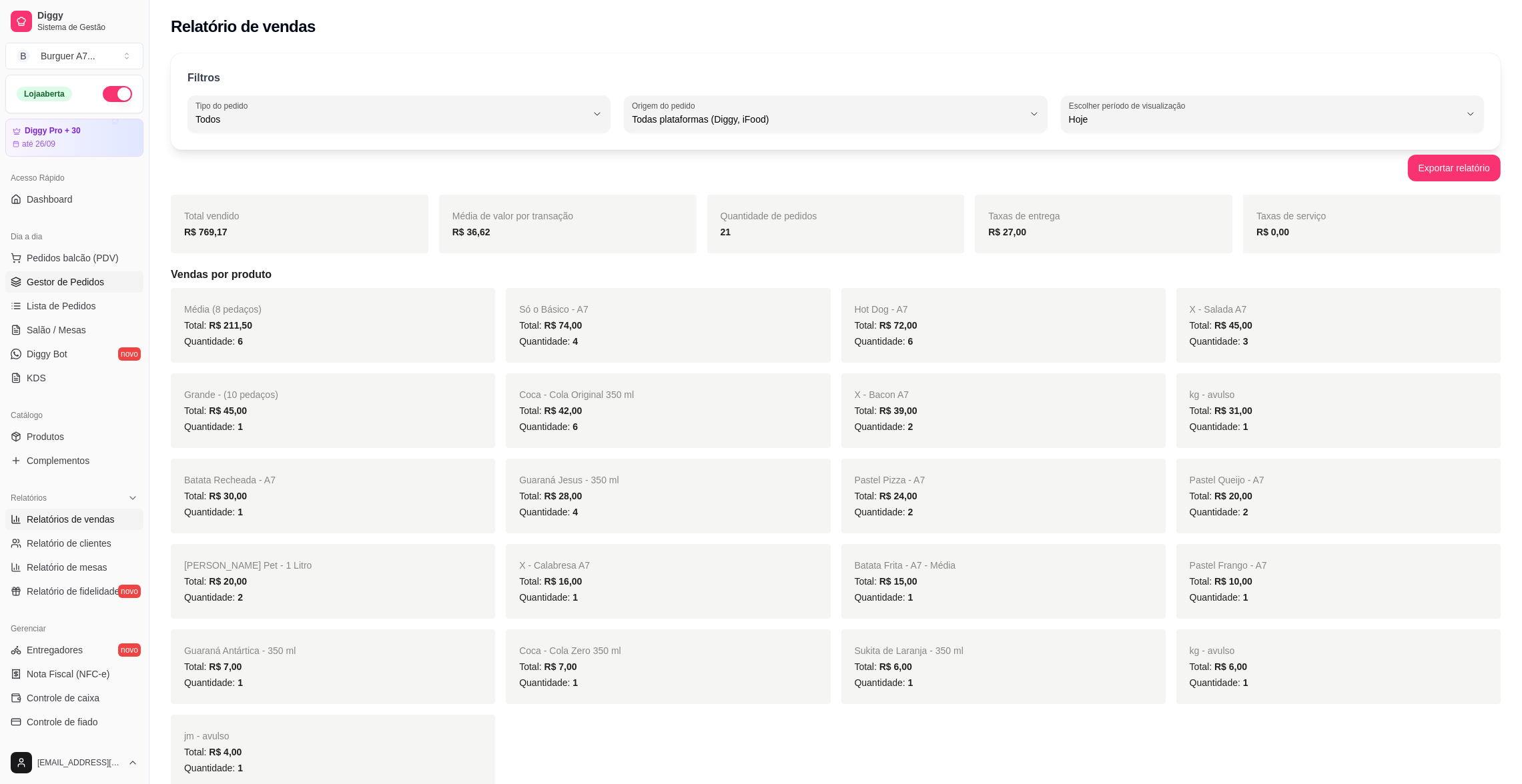
click at [79, 283] on span "Gestor de Pedidos" at bounding box center [65, 282] width 77 height 13
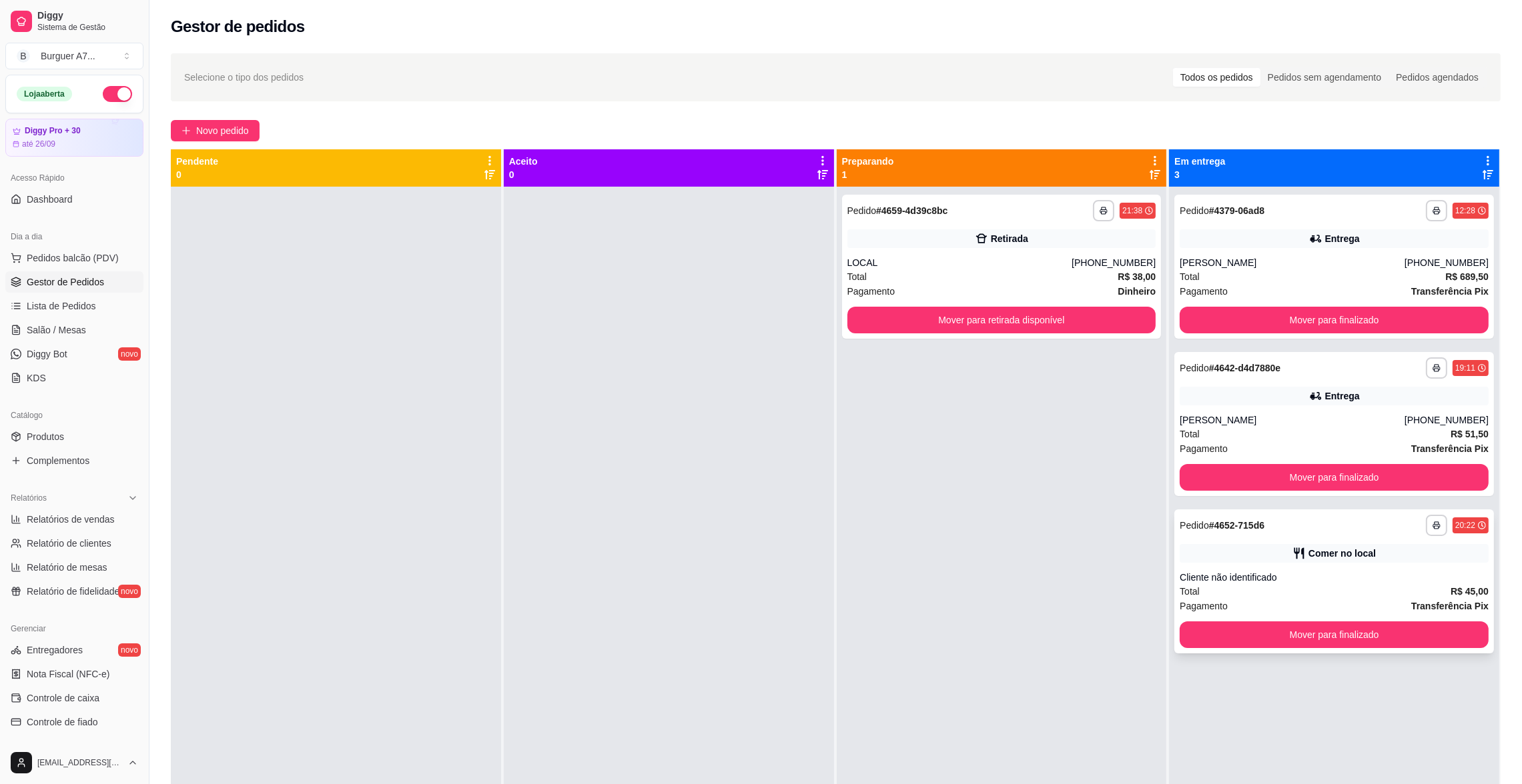
click at [1308, 557] on div "Comer no local" at bounding box center [1342, 554] width 68 height 13
click at [73, 545] on span "Relatório de clientes" at bounding box center [68, 544] width 85 height 13
select select "30"
select select "HIGHEST_TOTAL_SPENT_WITH_ORDERS"
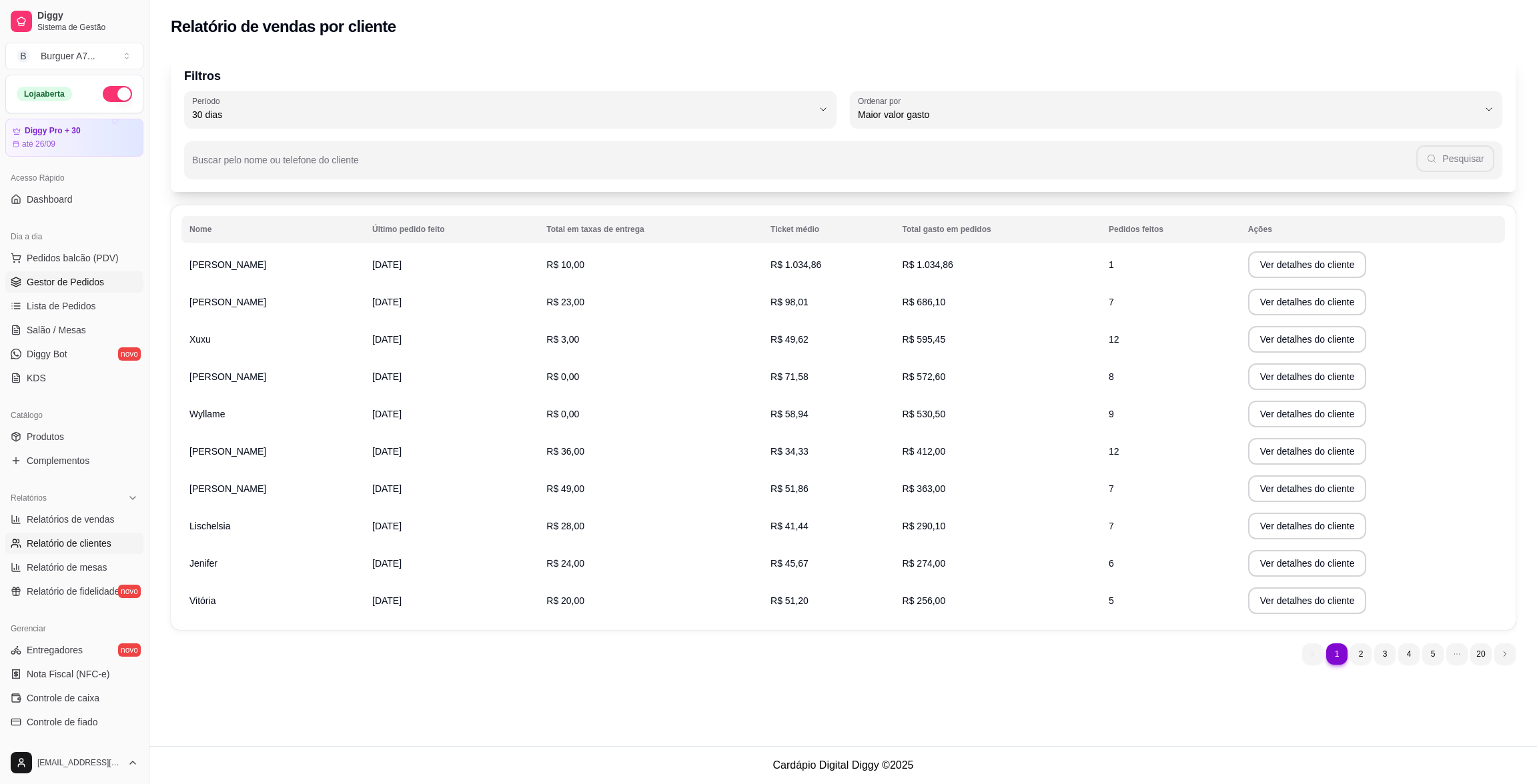
click at [88, 279] on span "Gestor de Pedidos" at bounding box center [65, 282] width 77 height 13
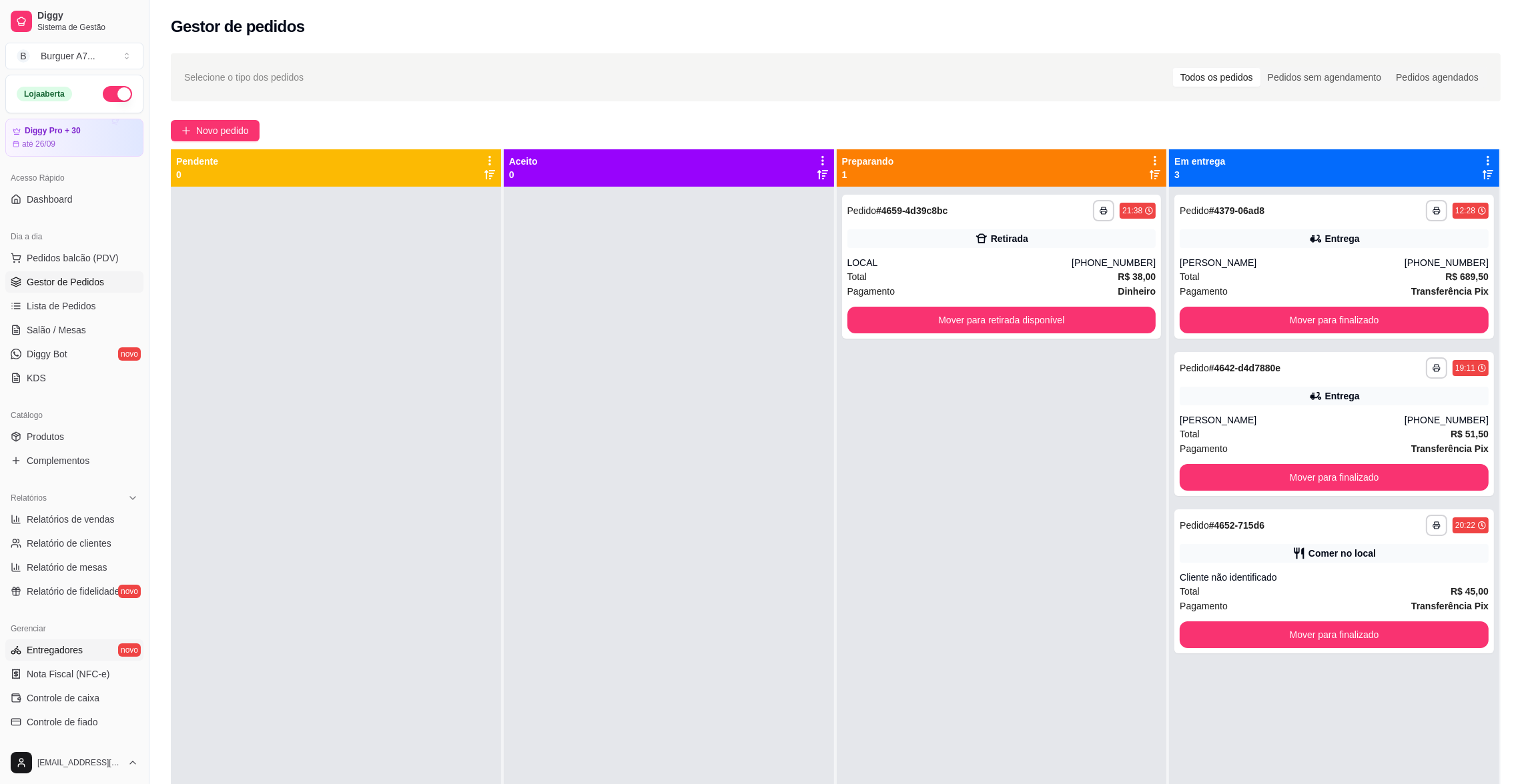
click at [93, 655] on link "Entregadores novo" at bounding box center [74, 650] width 138 height 21
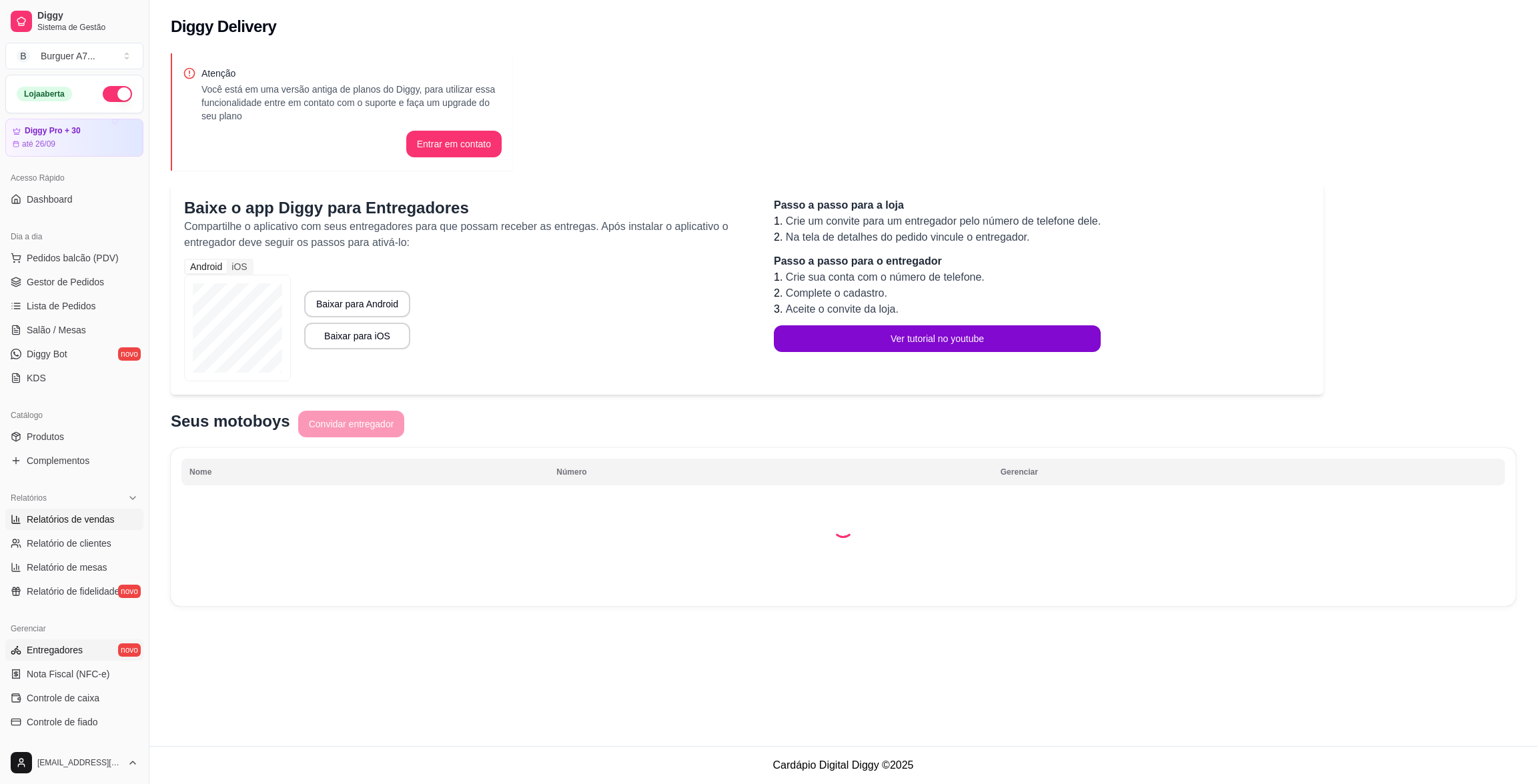
click at [90, 530] on link "Relatórios de vendas" at bounding box center [74, 519] width 138 height 21
select select "ALL"
select select "0"
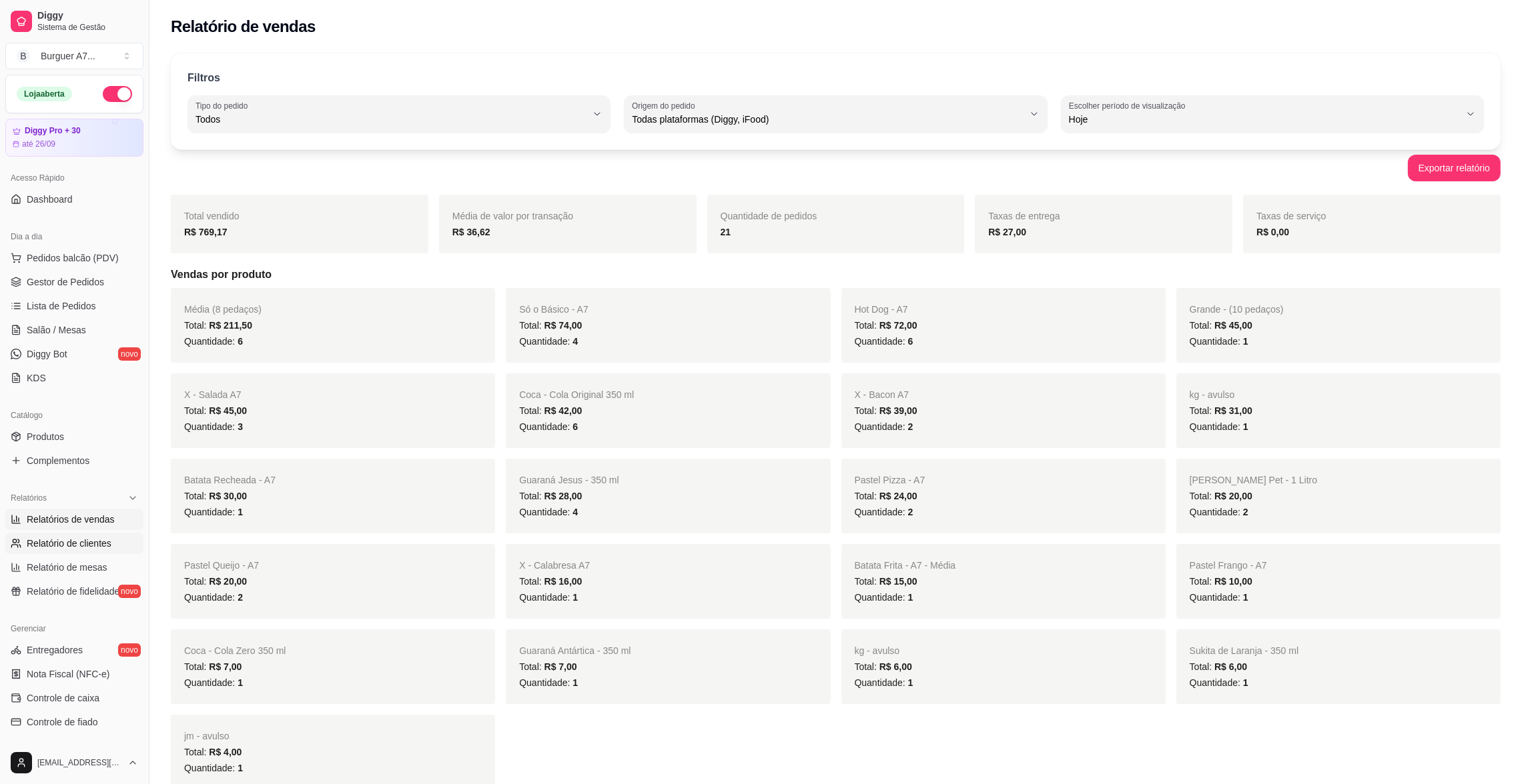
click at [93, 548] on span "Relatório de clientes" at bounding box center [68, 544] width 85 height 13
select select "30"
select select "HIGHEST_TOTAL_SPENT_WITH_ORDERS"
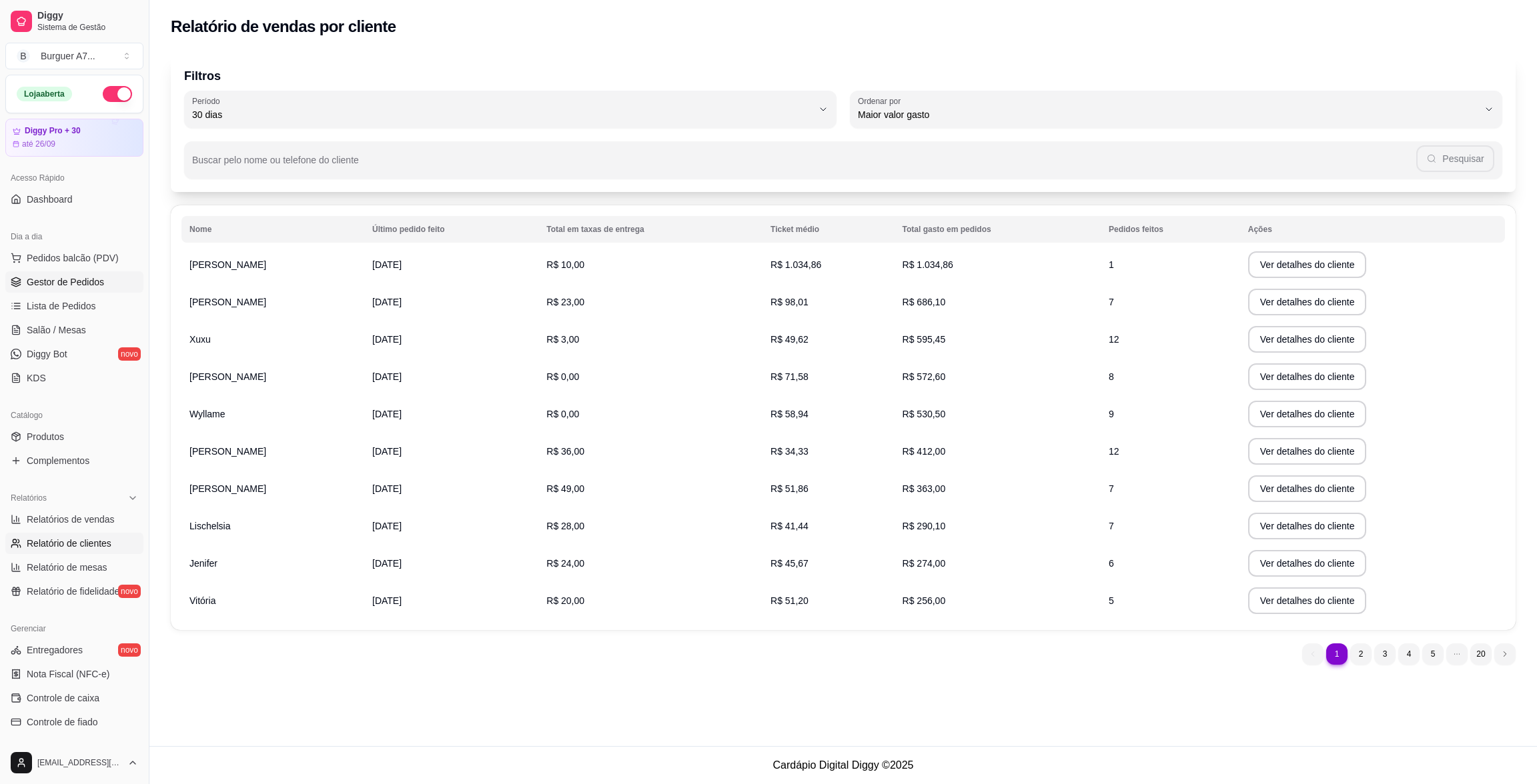
click at [79, 283] on span "Gestor de Pedidos" at bounding box center [65, 282] width 77 height 13
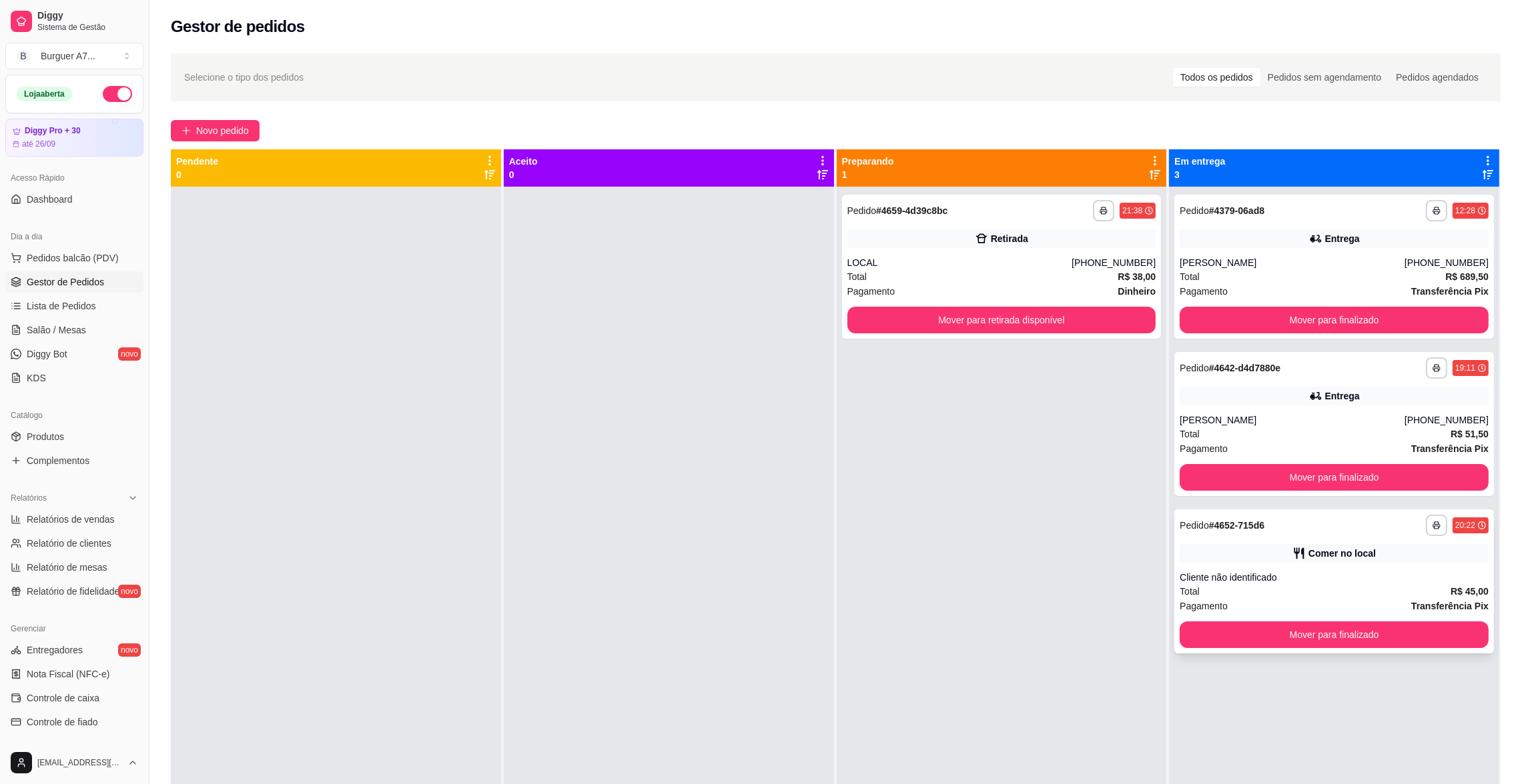
click at [1270, 557] on div "Comer no local" at bounding box center [1334, 553] width 309 height 18
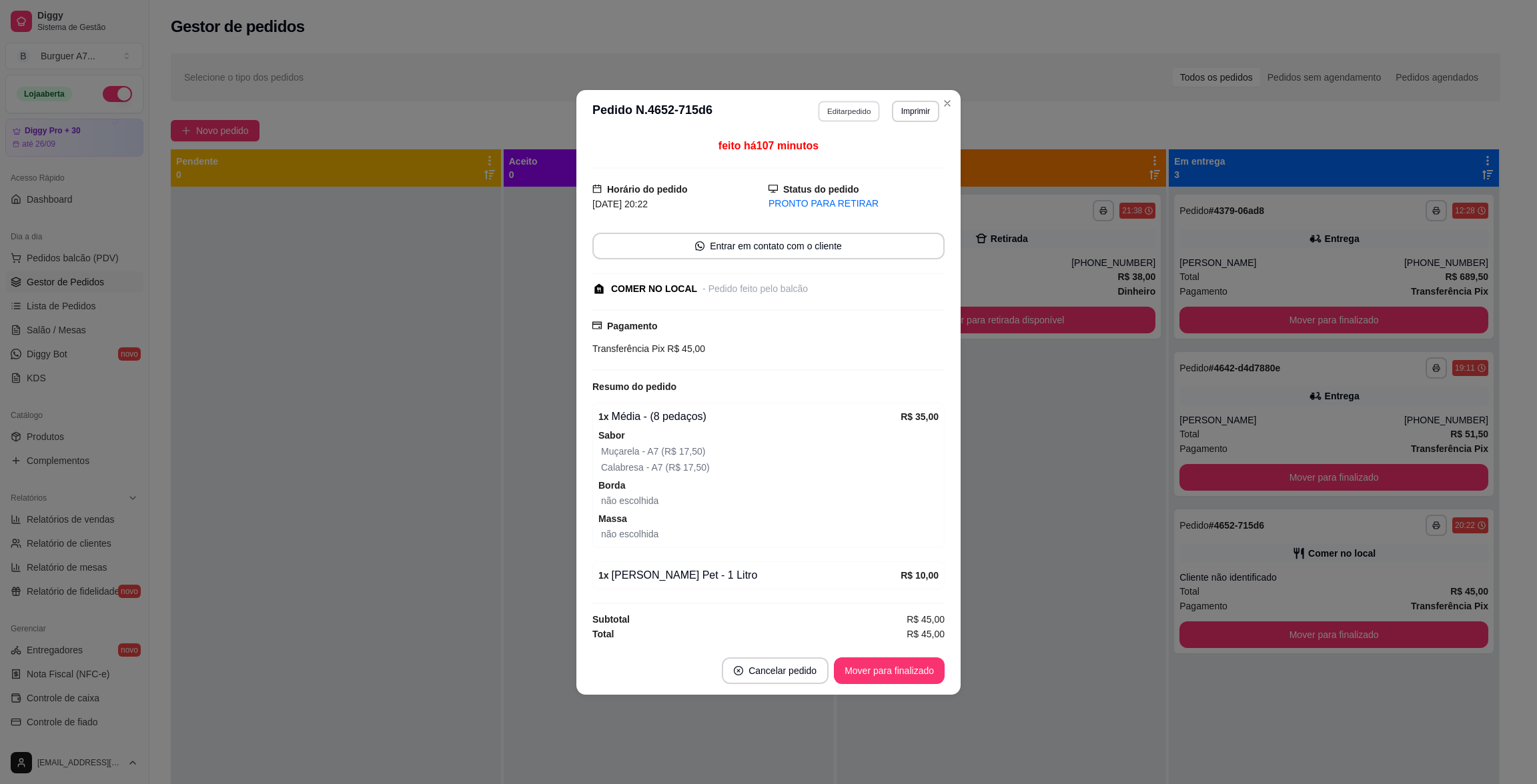
click at [820, 115] on button "Editar pedido" at bounding box center [850, 111] width 62 height 21
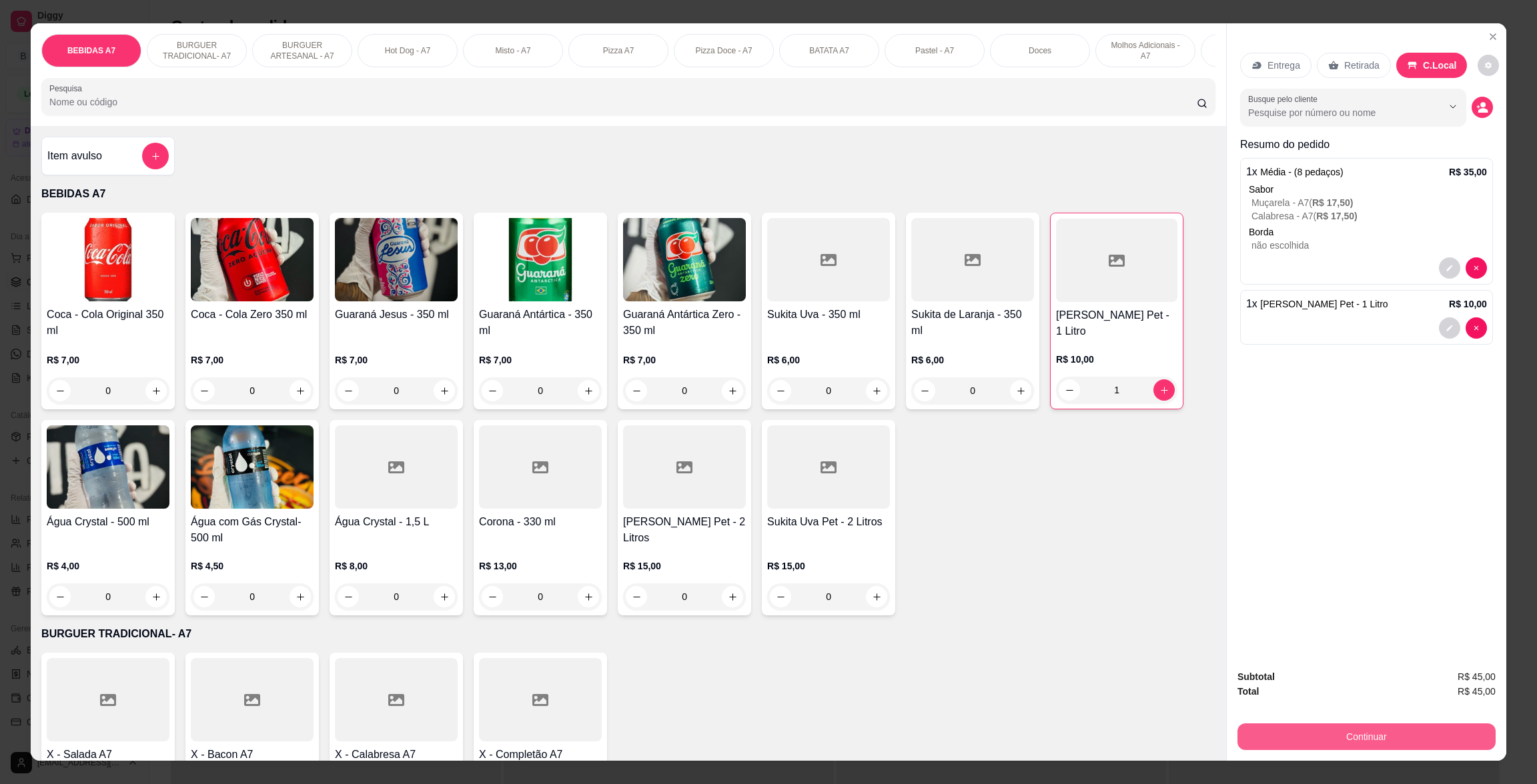
click at [1308, 740] on button "Continuar" at bounding box center [1366, 737] width 258 height 26
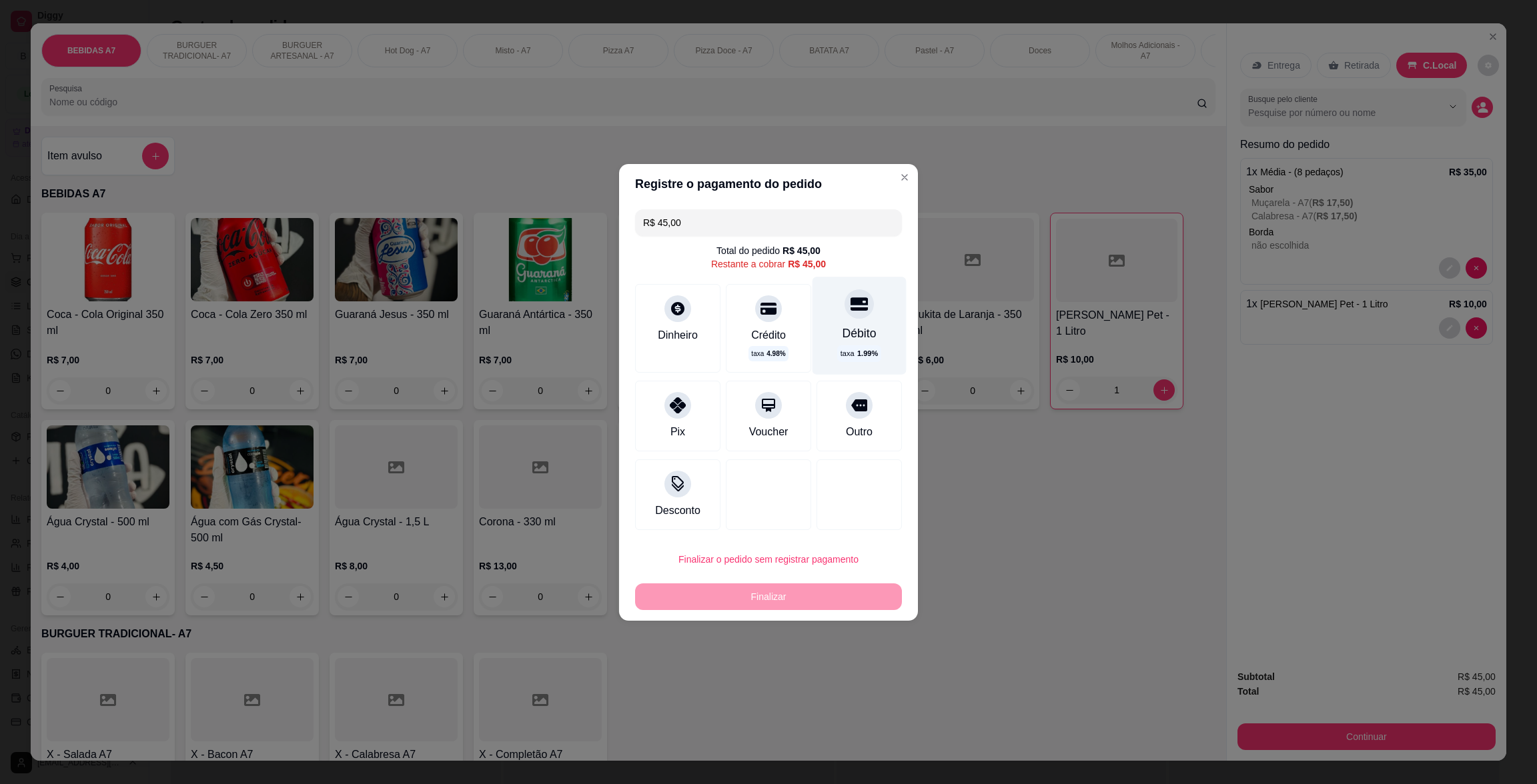
click at [864, 304] on div "Débito taxa 1.99 %" at bounding box center [860, 325] width 94 height 97
type input "R$ 0,00"
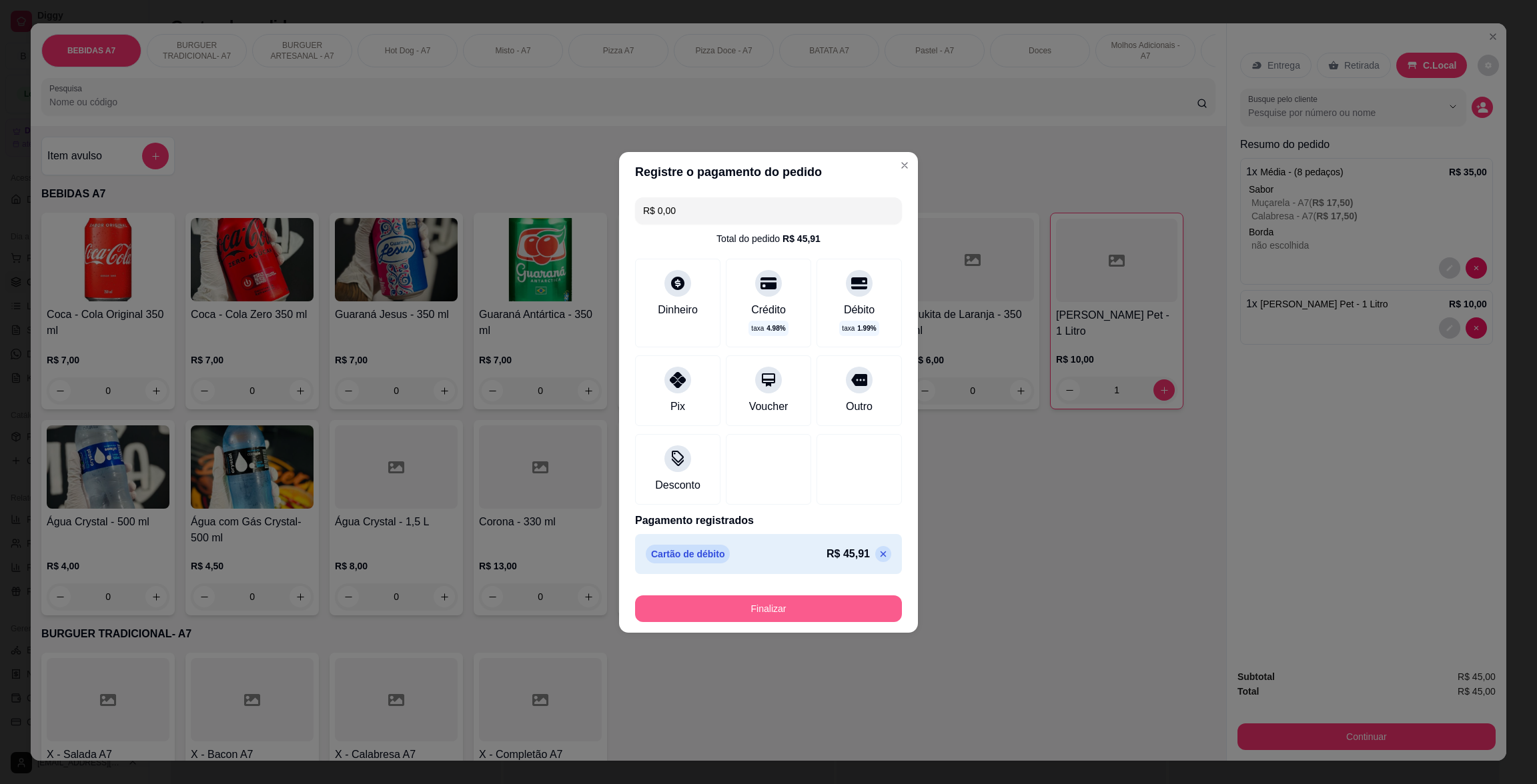
click at [842, 615] on button "Finalizar" at bounding box center [768, 609] width 267 height 26
type input "0"
type input "-R$ 45,00"
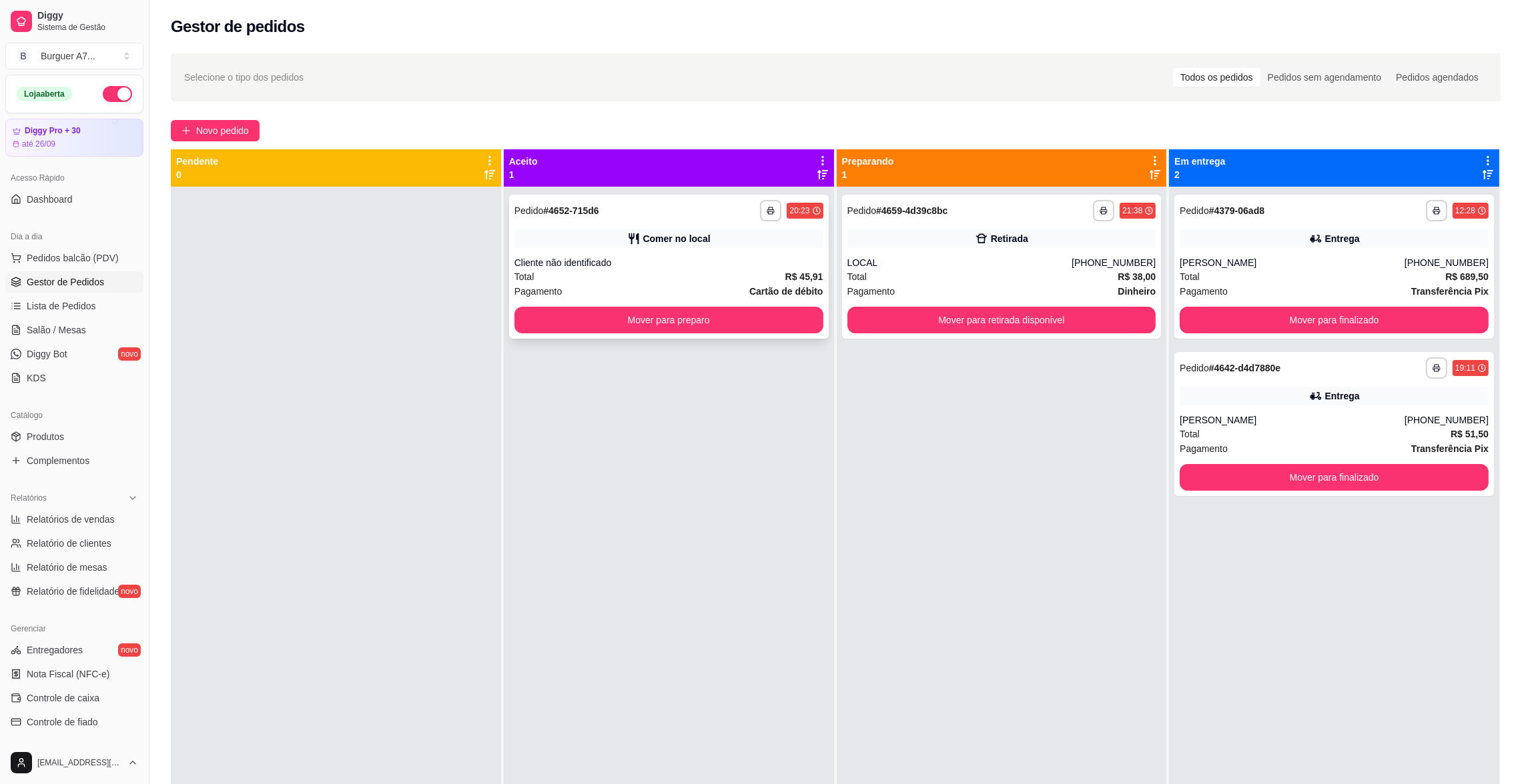
click at [675, 286] on div "Pagamento Cartão de débito" at bounding box center [669, 291] width 309 height 15
click at [1091, 291] on div "Pagamento Dinheiro" at bounding box center [1002, 291] width 309 height 15
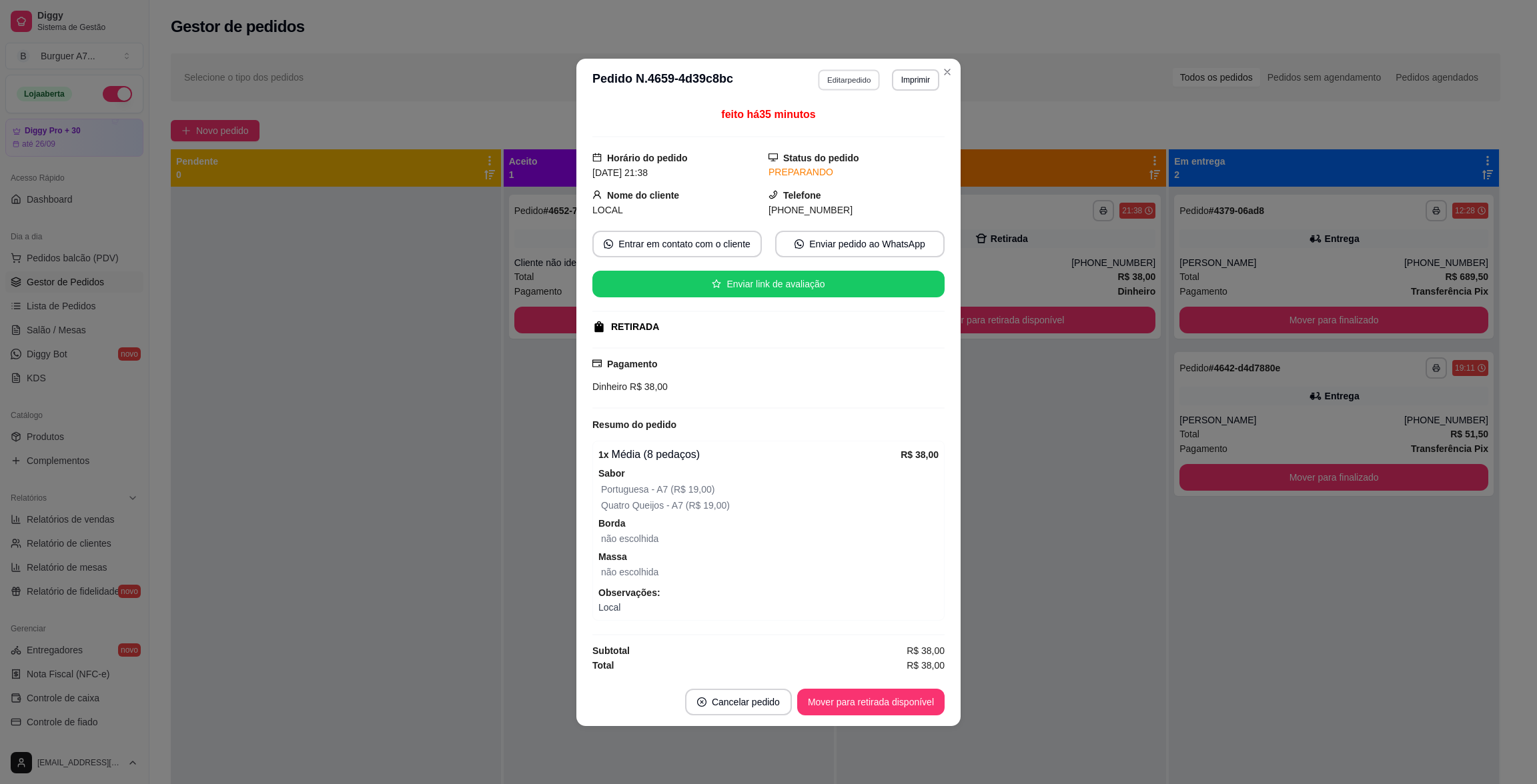
click at [844, 83] on button "Editar pedido" at bounding box center [850, 79] width 62 height 21
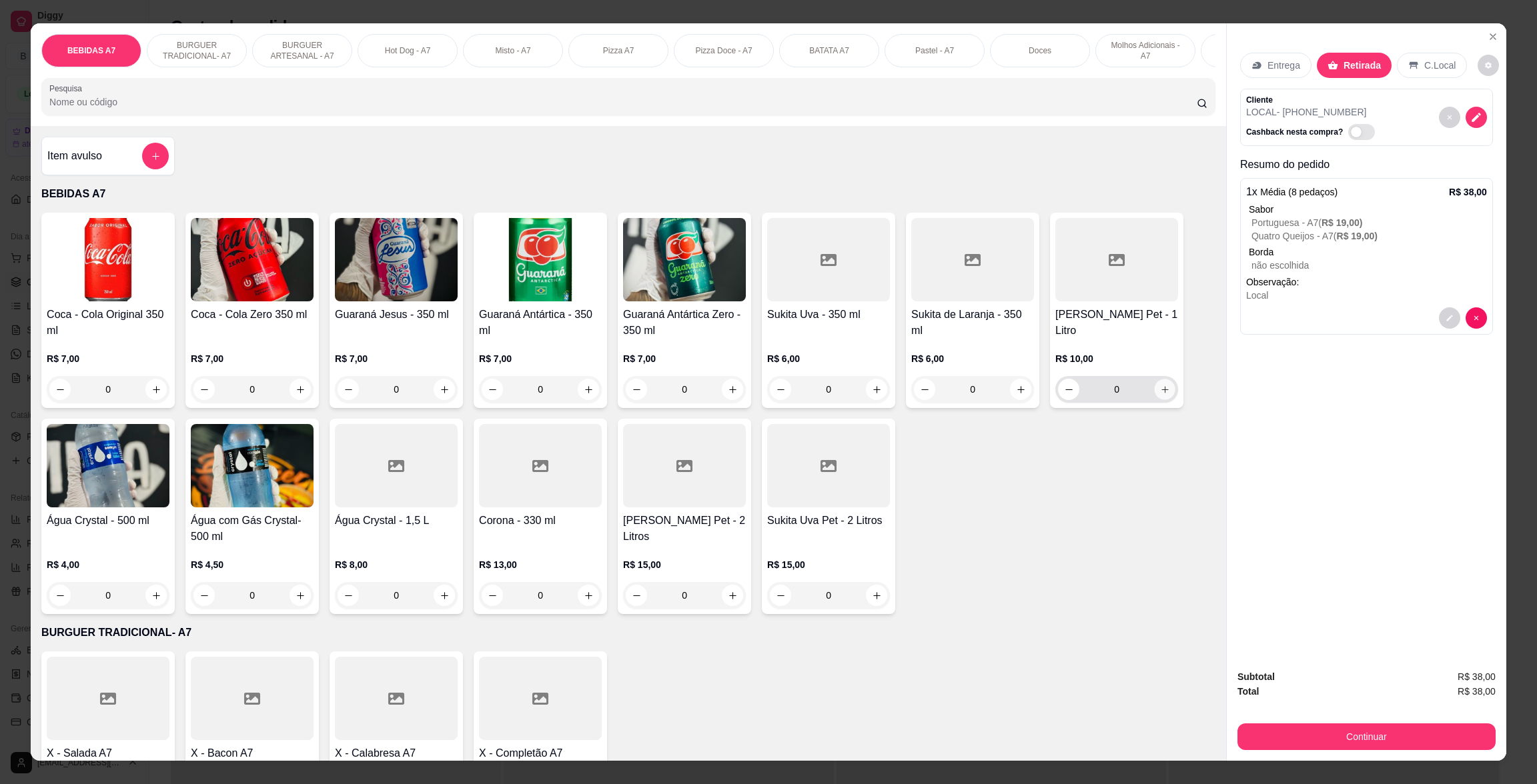
click at [1160, 395] on icon "increase-product-quantity" at bounding box center [1165, 390] width 10 height 10
type input "1"
click at [1468, 43] on div "Entrega Retirada C.Local" at bounding box center [1367, 65] width 253 height 46
click at [1483, 42] on button "Close" at bounding box center [1493, 36] width 21 height 21
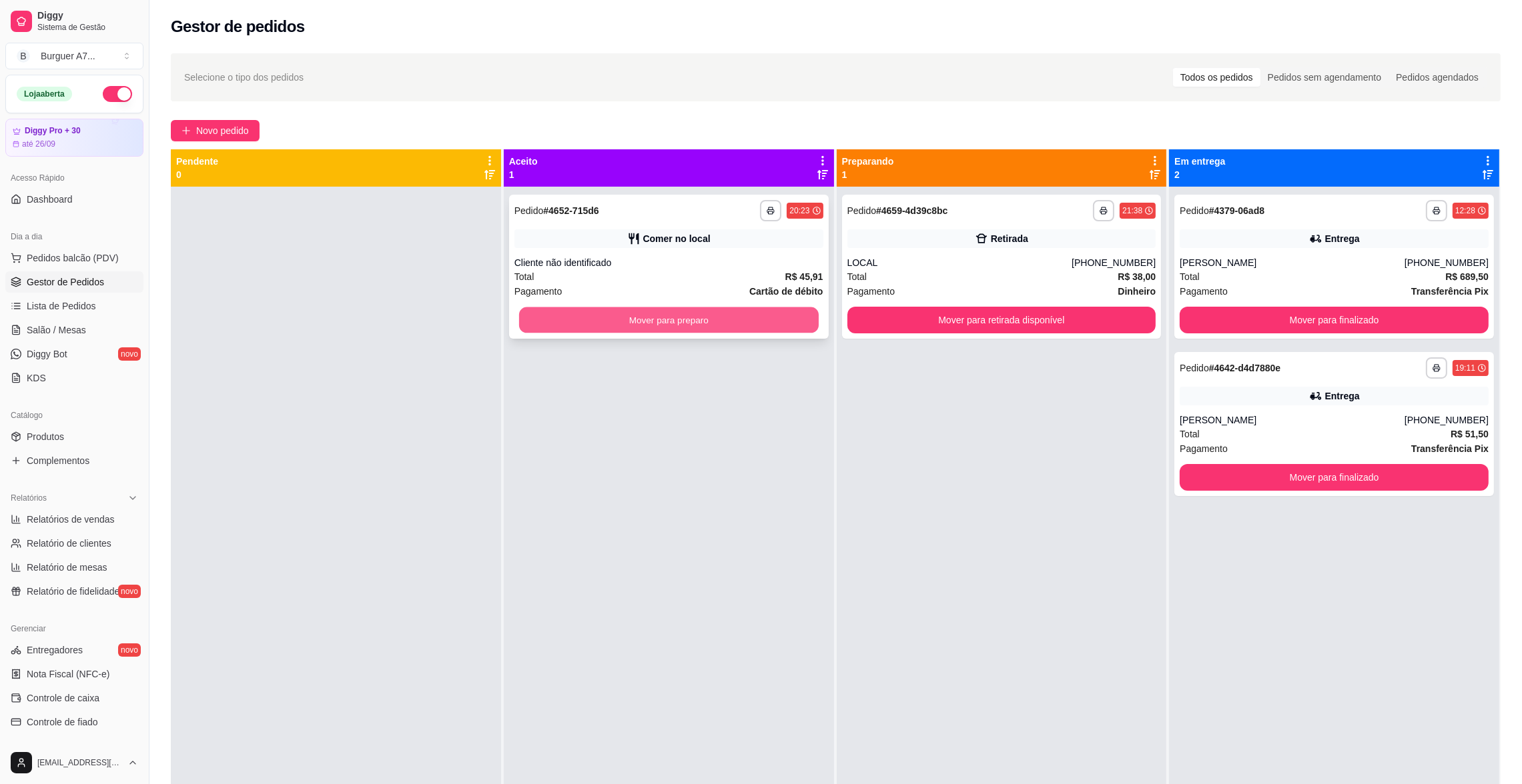
click at [798, 318] on button "Mover para preparo" at bounding box center [669, 320] width 299 height 26
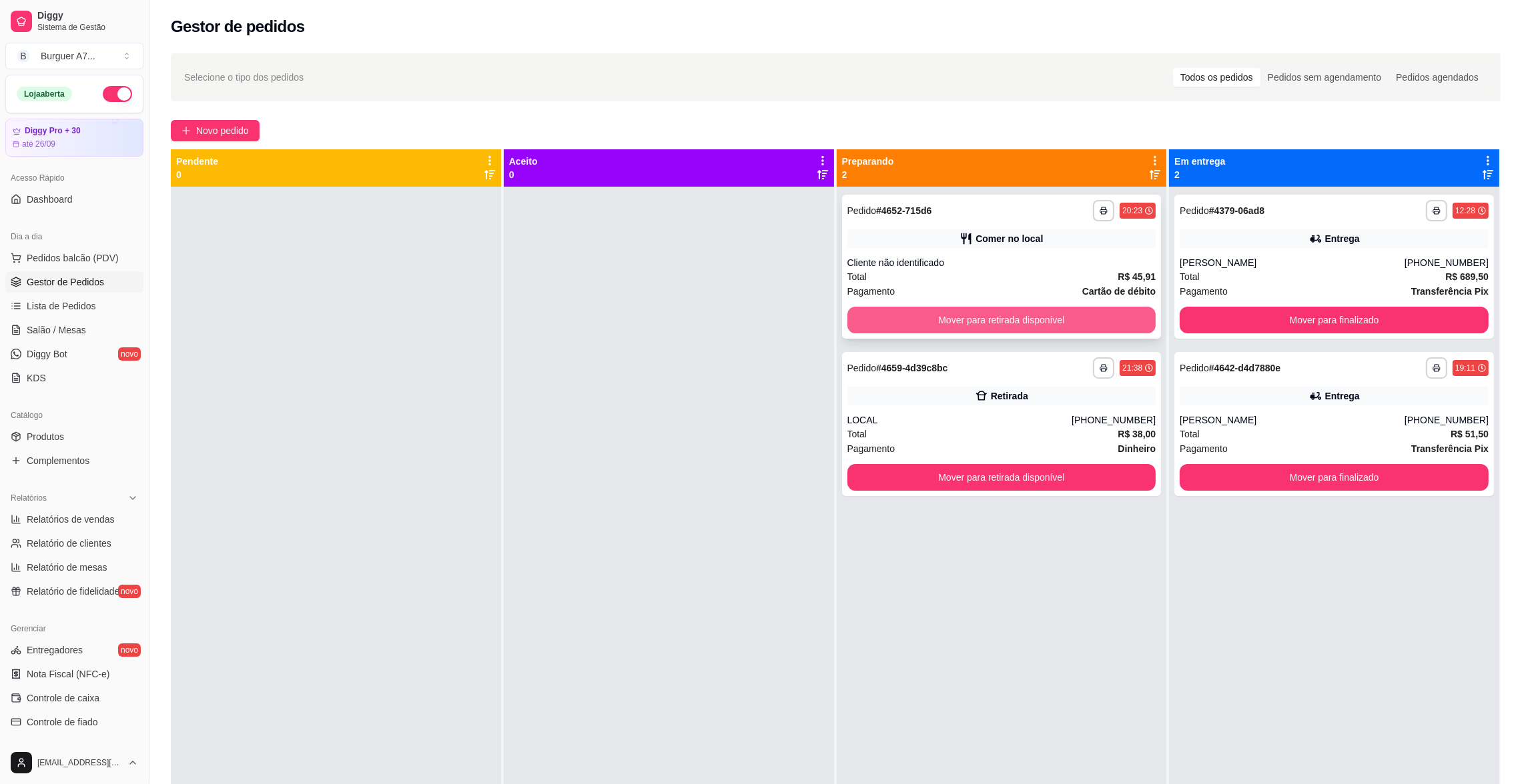
click at [1120, 321] on button "Mover para retirada disponível" at bounding box center [1002, 320] width 309 height 26
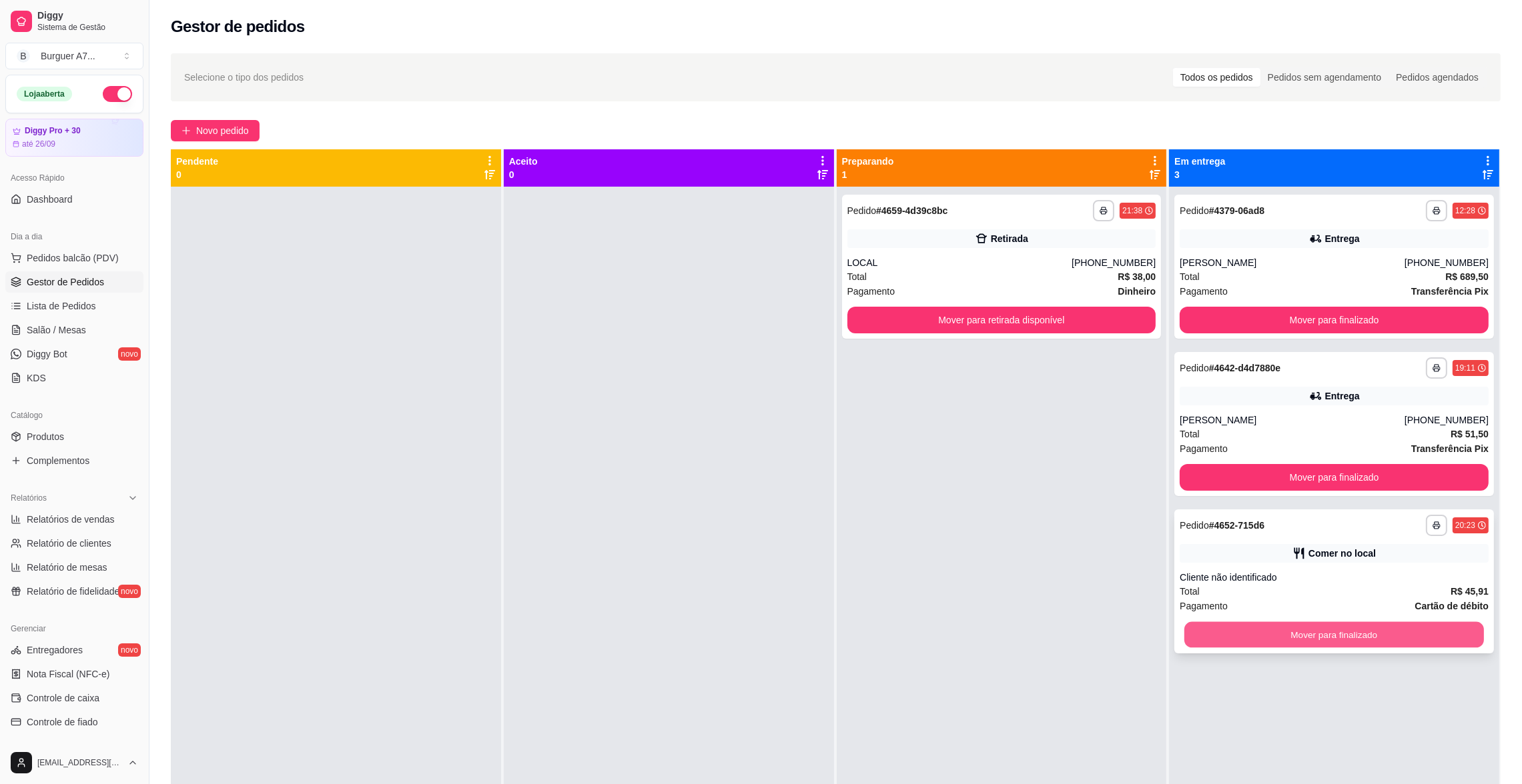
click at [1380, 633] on button "Mover para finalizado" at bounding box center [1334, 635] width 299 height 26
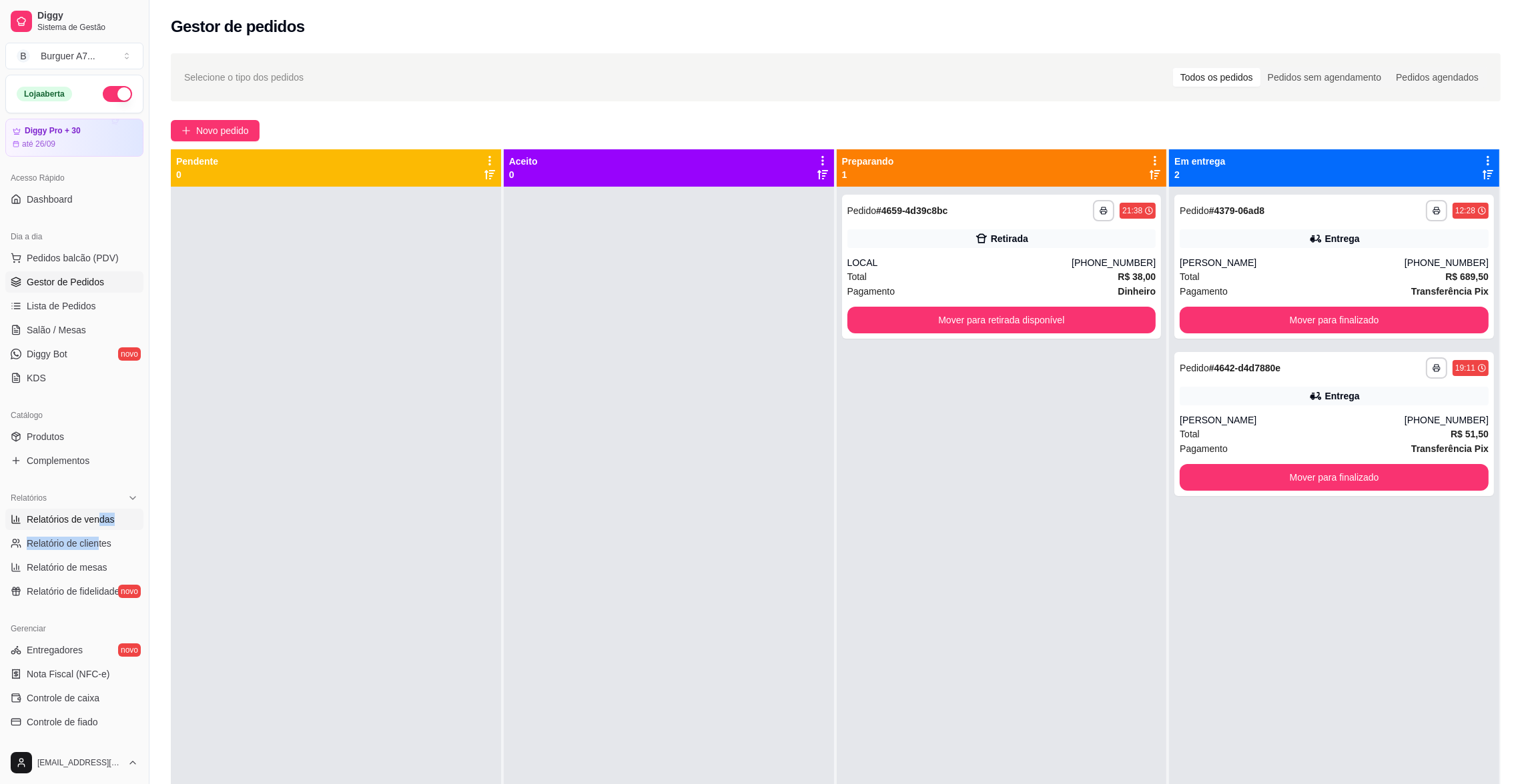
drag, startPoint x: 99, startPoint y: 533, endPoint x: 99, endPoint y: 521, distance: 12.0
click at [99, 521] on ul "Relatórios de vendas Relatório de clientes Relatório de mesas Relatório de fide…" at bounding box center [74, 555] width 138 height 93
click at [99, 519] on span "Relatórios de vendas" at bounding box center [71, 519] width 88 height 13
select select "ALL"
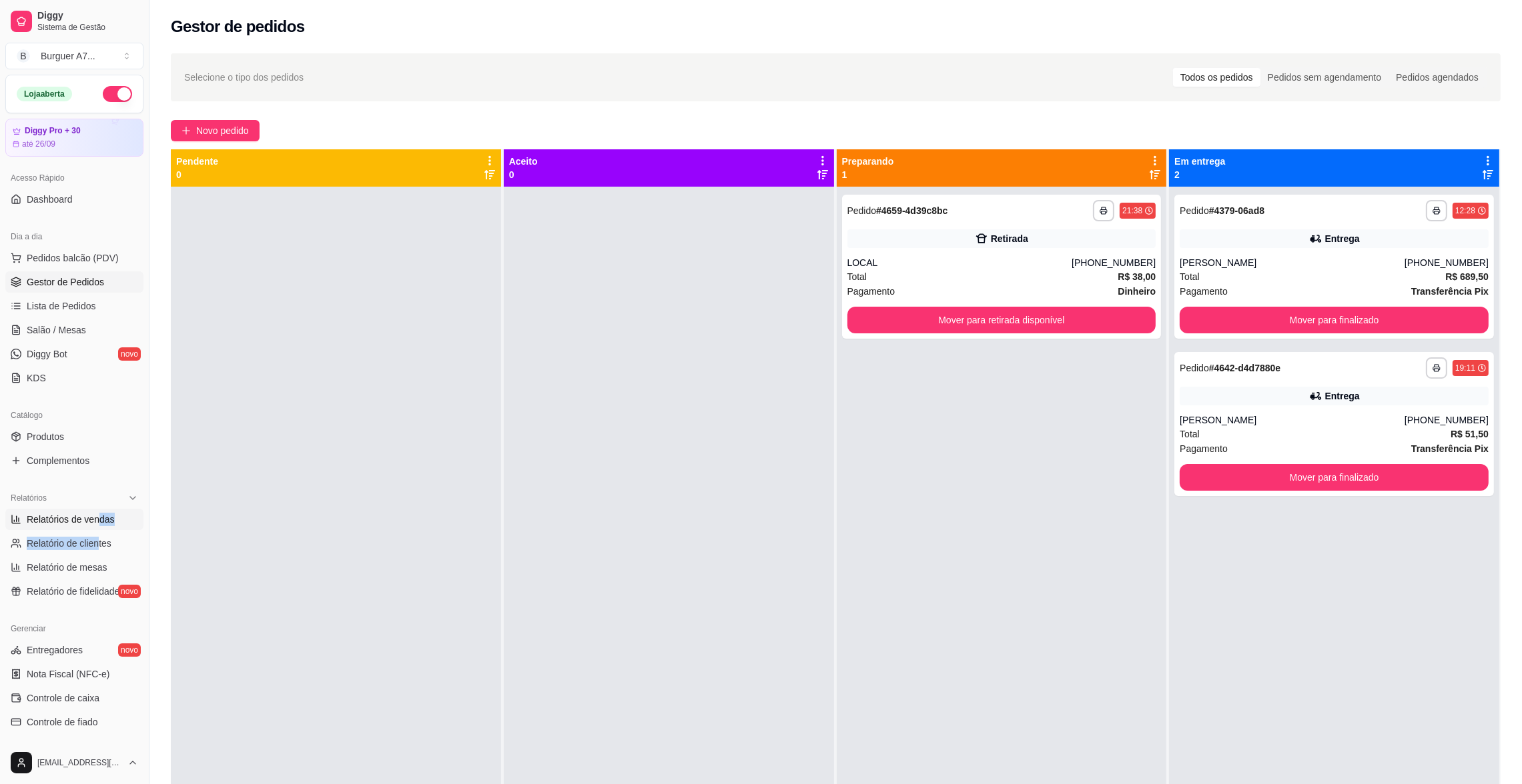
select select "0"
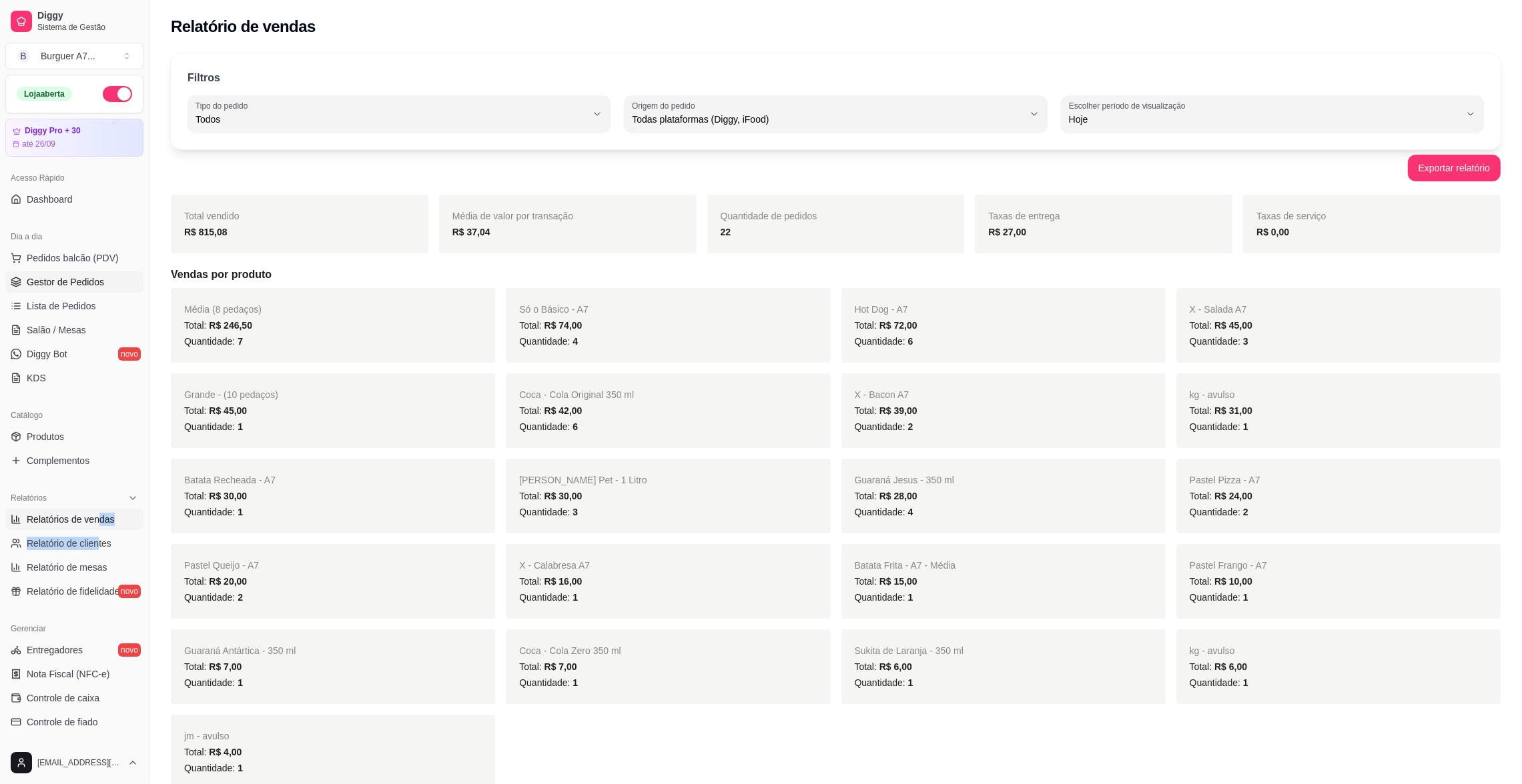
click at [70, 286] on span "Gestor de Pedidos" at bounding box center [65, 282] width 77 height 13
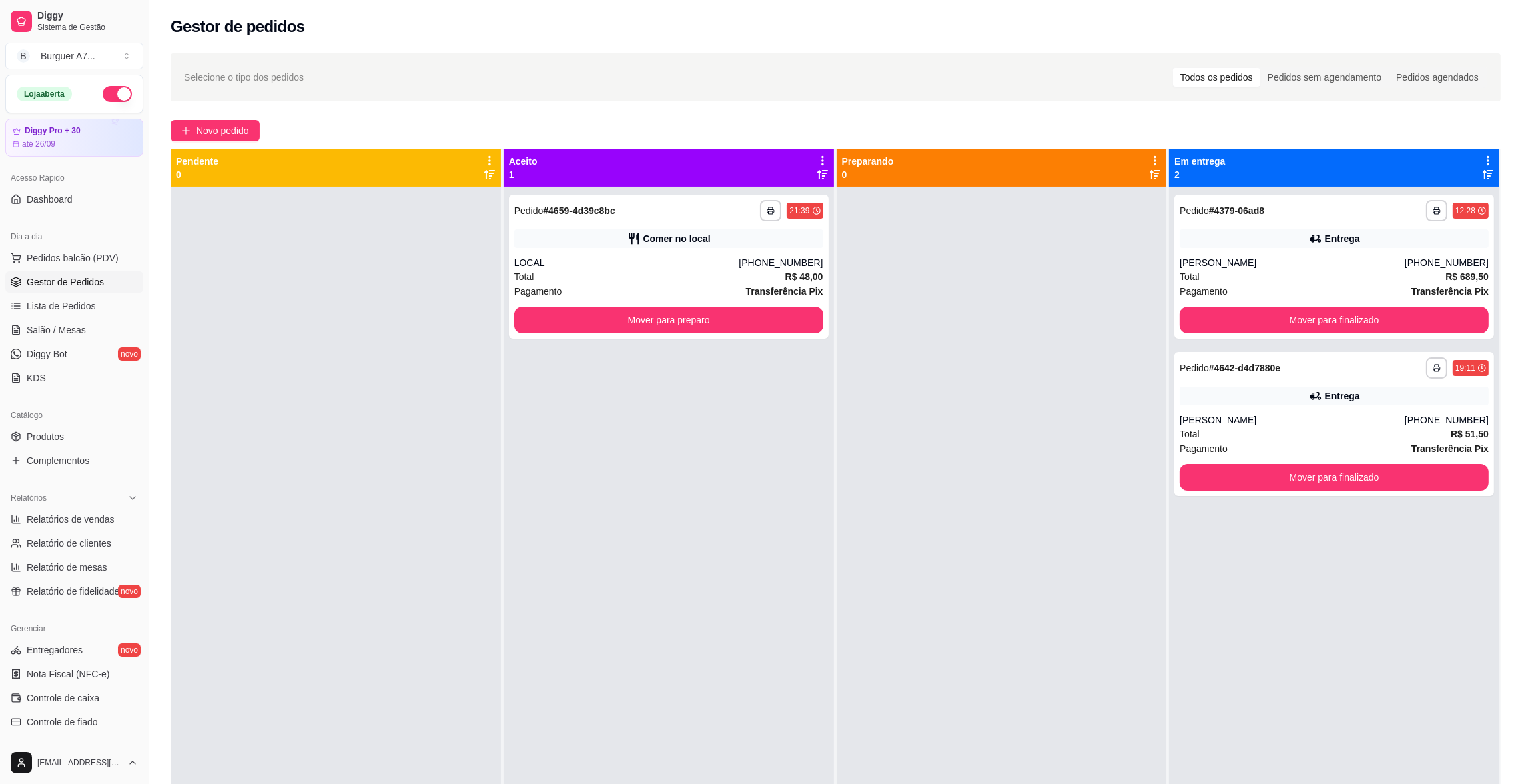
drag, startPoint x: 1099, startPoint y: 451, endPoint x: 1092, endPoint y: 587, distance: 136.2
click at [1106, 473] on div at bounding box center [1001, 579] width 330 height 784
click at [205, 121] on button "Novo pedido" at bounding box center [215, 130] width 89 height 21
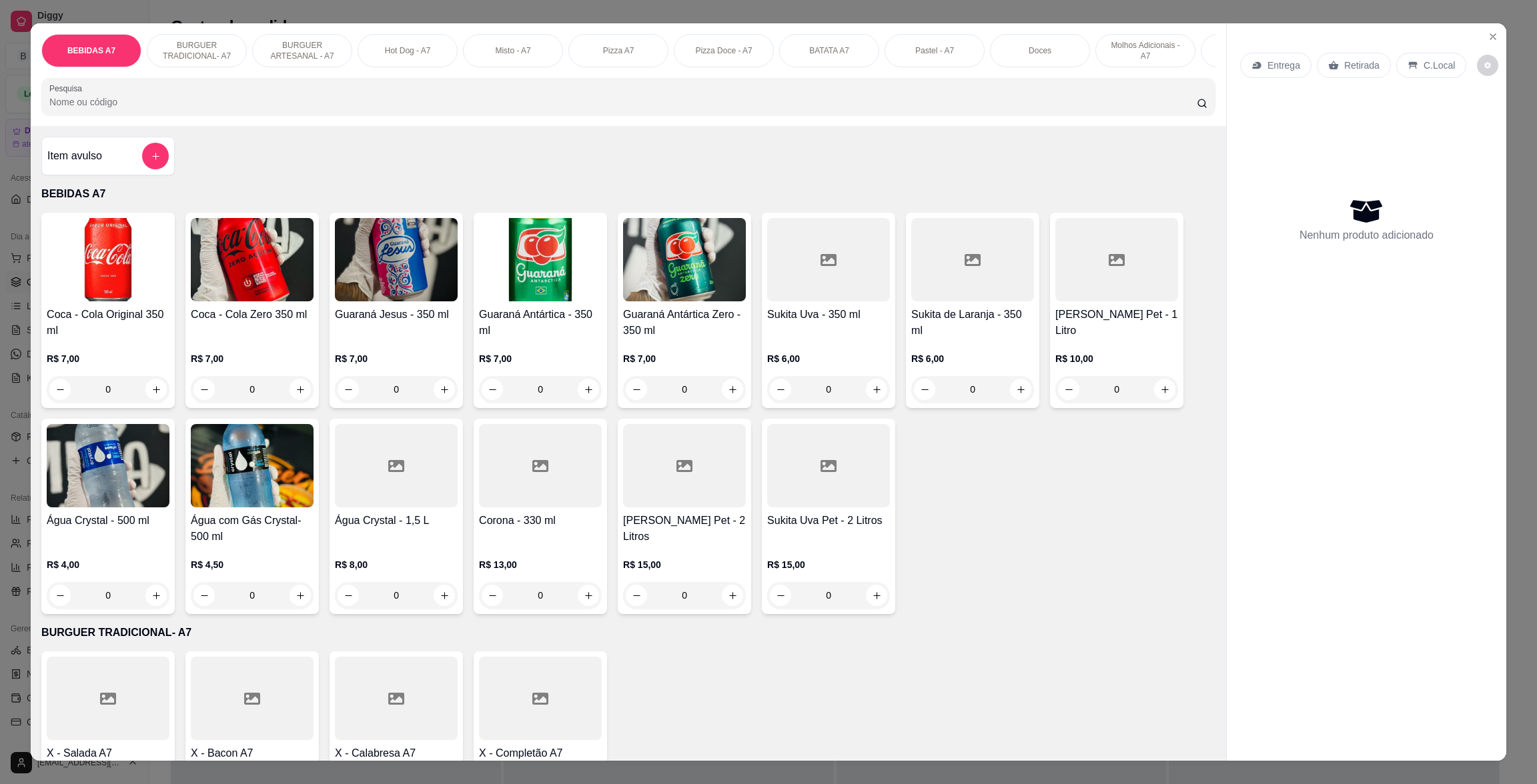
click at [129, 161] on div "Item avulso" at bounding box center [107, 156] width 121 height 26
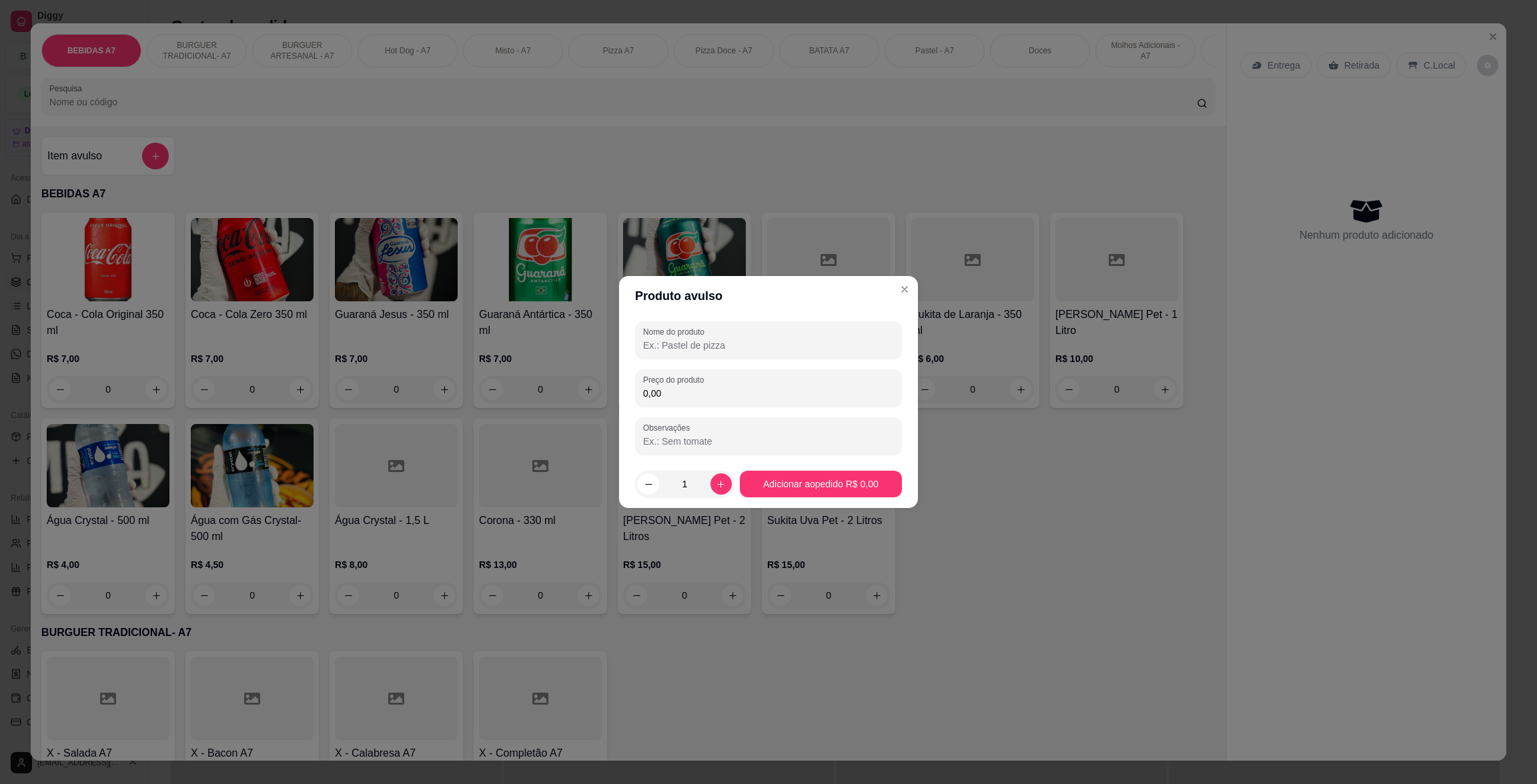
click at [906, 403] on div "Nome do produto Preço do produto 0,00 Observações" at bounding box center [769, 388] width 299 height 144
click at [906, 383] on div "Nome do produto Preço do produto 0,00 Observações" at bounding box center [769, 388] width 299 height 144
click at [778, 391] on input "0,00" at bounding box center [768, 393] width 251 height 13
type input "16,50"
click at [791, 351] on input "Nome do produto" at bounding box center [768, 346] width 251 height 13
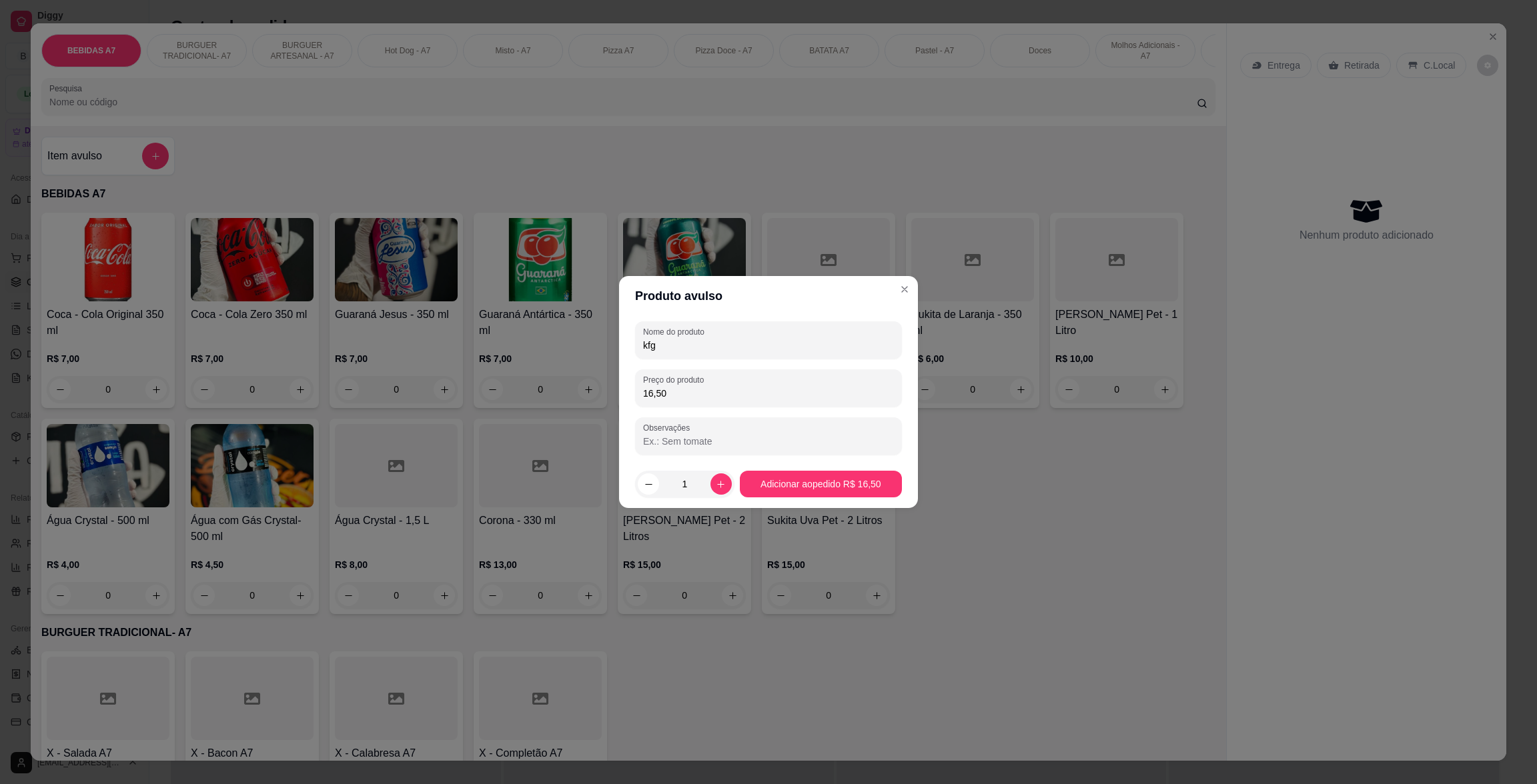
type input "kfg"
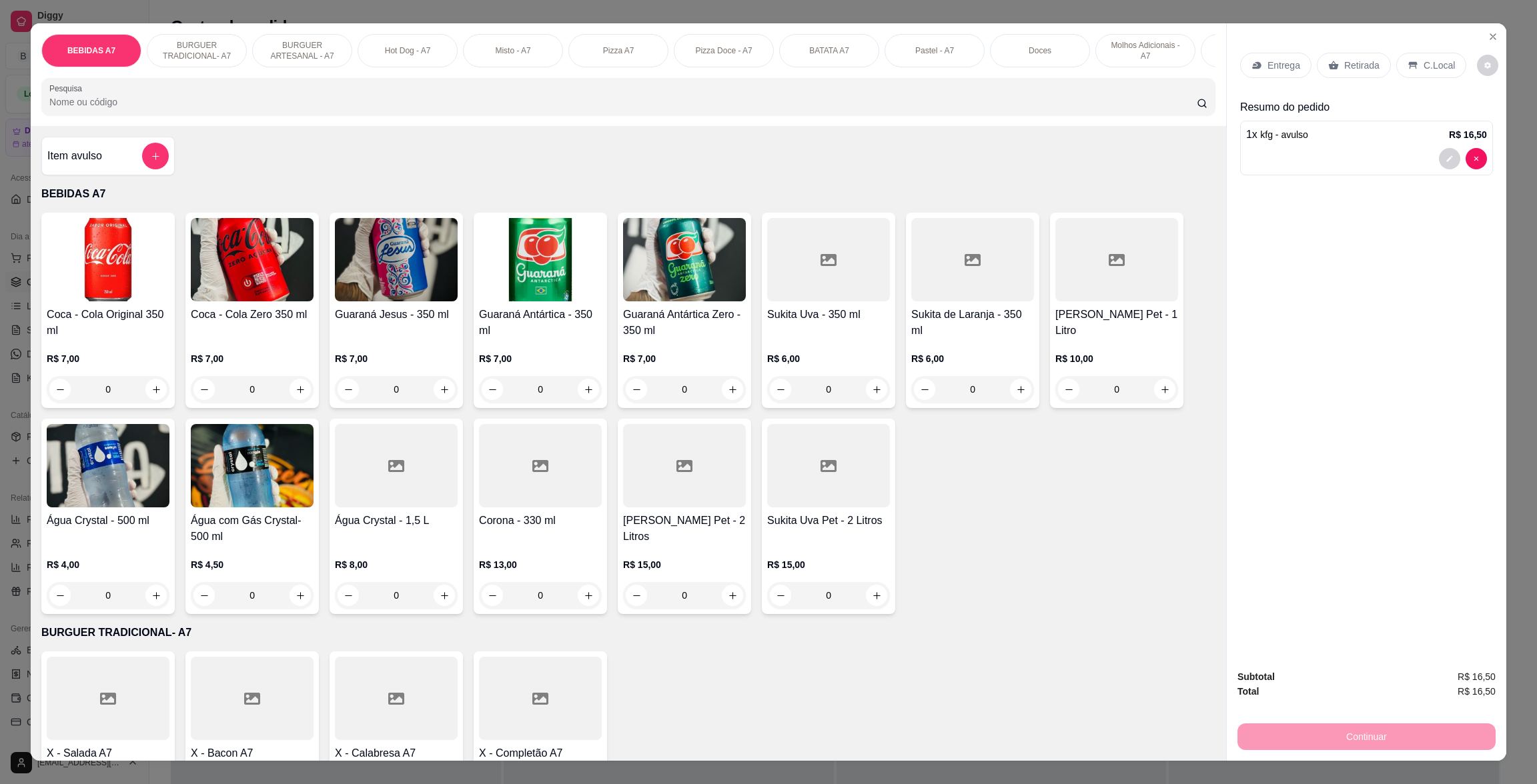
click at [1344, 63] on p "Retirada" at bounding box center [1362, 65] width 35 height 13
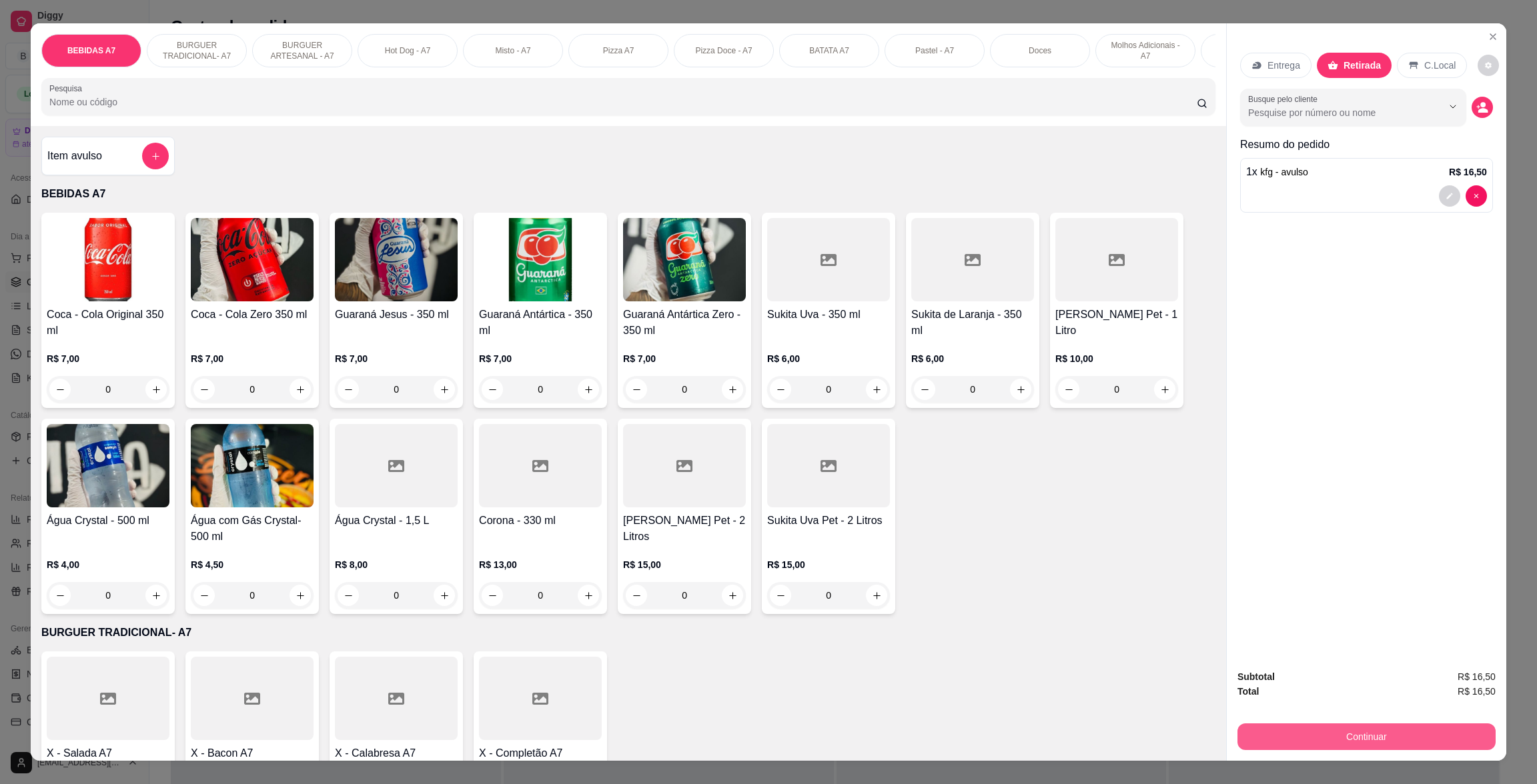
click at [1474, 745] on button "Continuar" at bounding box center [1366, 737] width 258 height 26
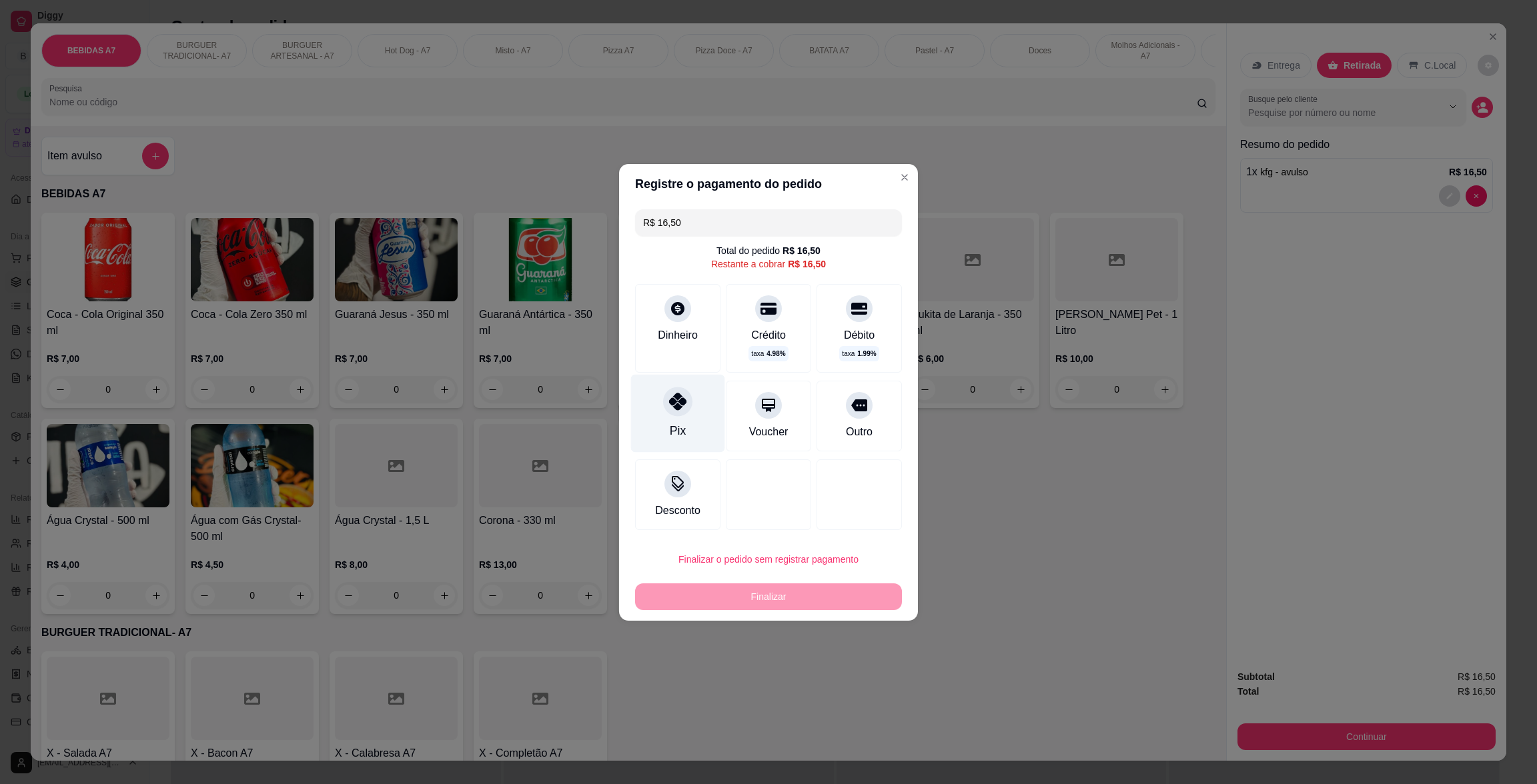
click at [663, 402] on div at bounding box center [678, 402] width 29 height 29
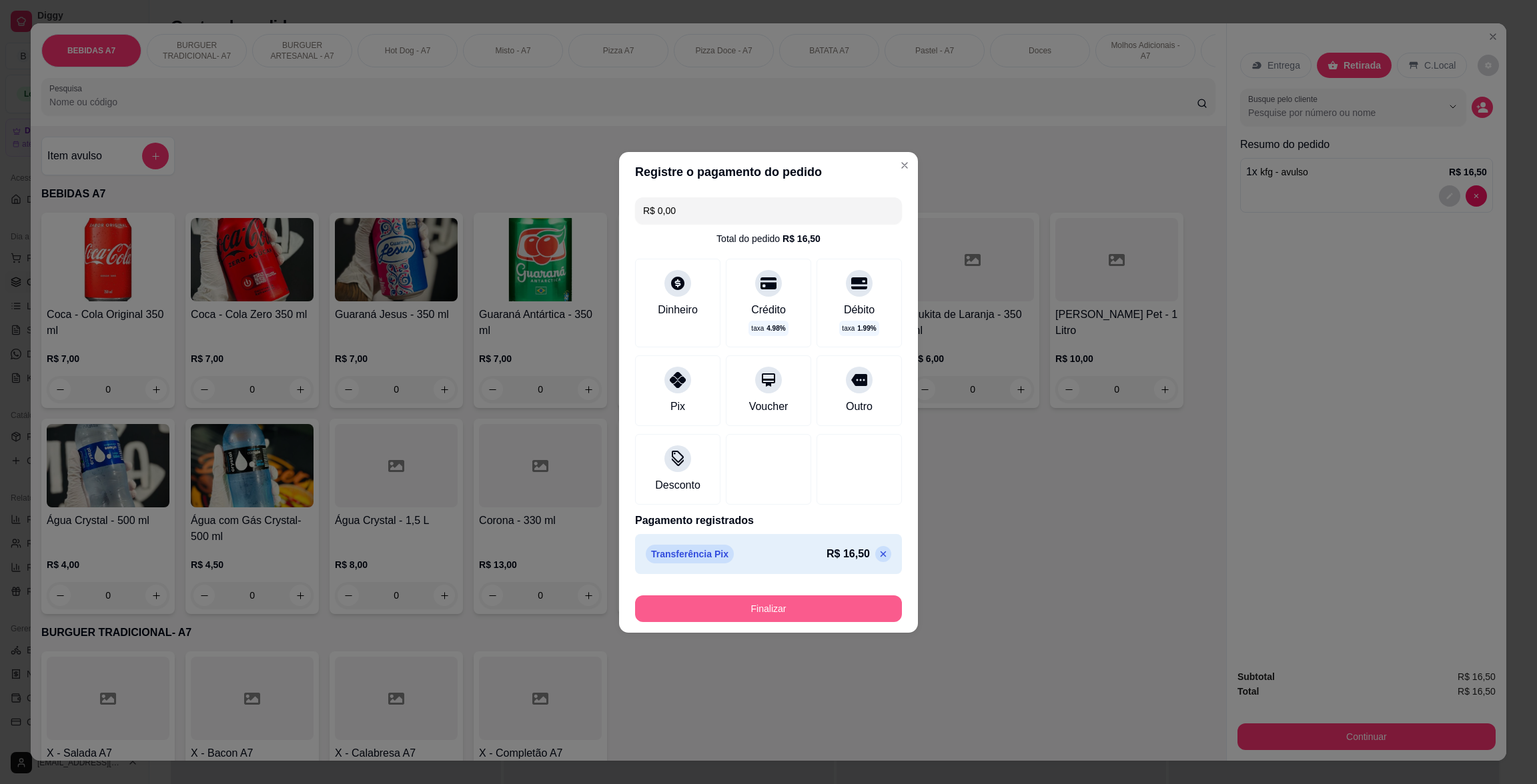
click at [770, 605] on button "Finalizar" at bounding box center [768, 609] width 267 height 26
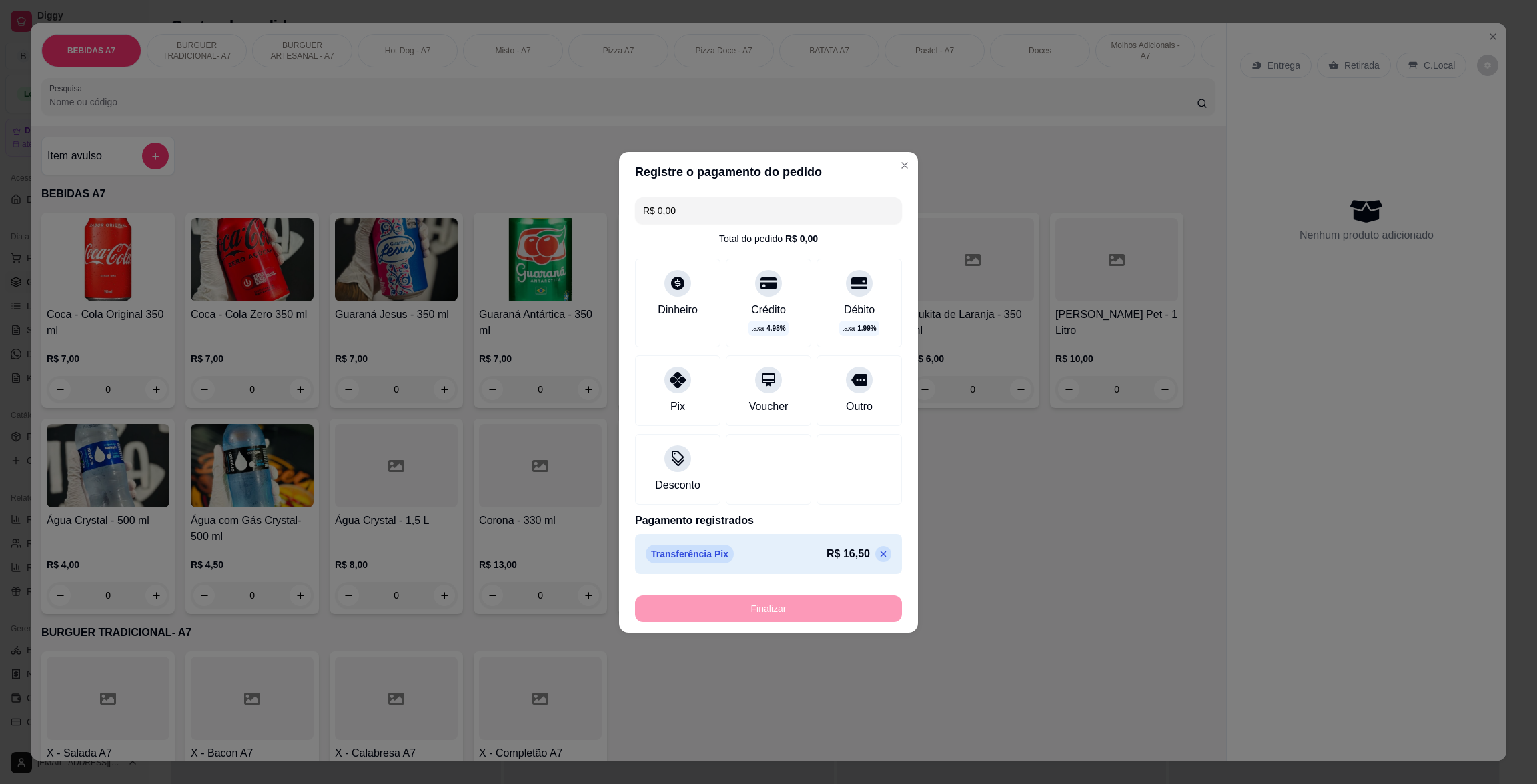
type input "-R$ 16,50"
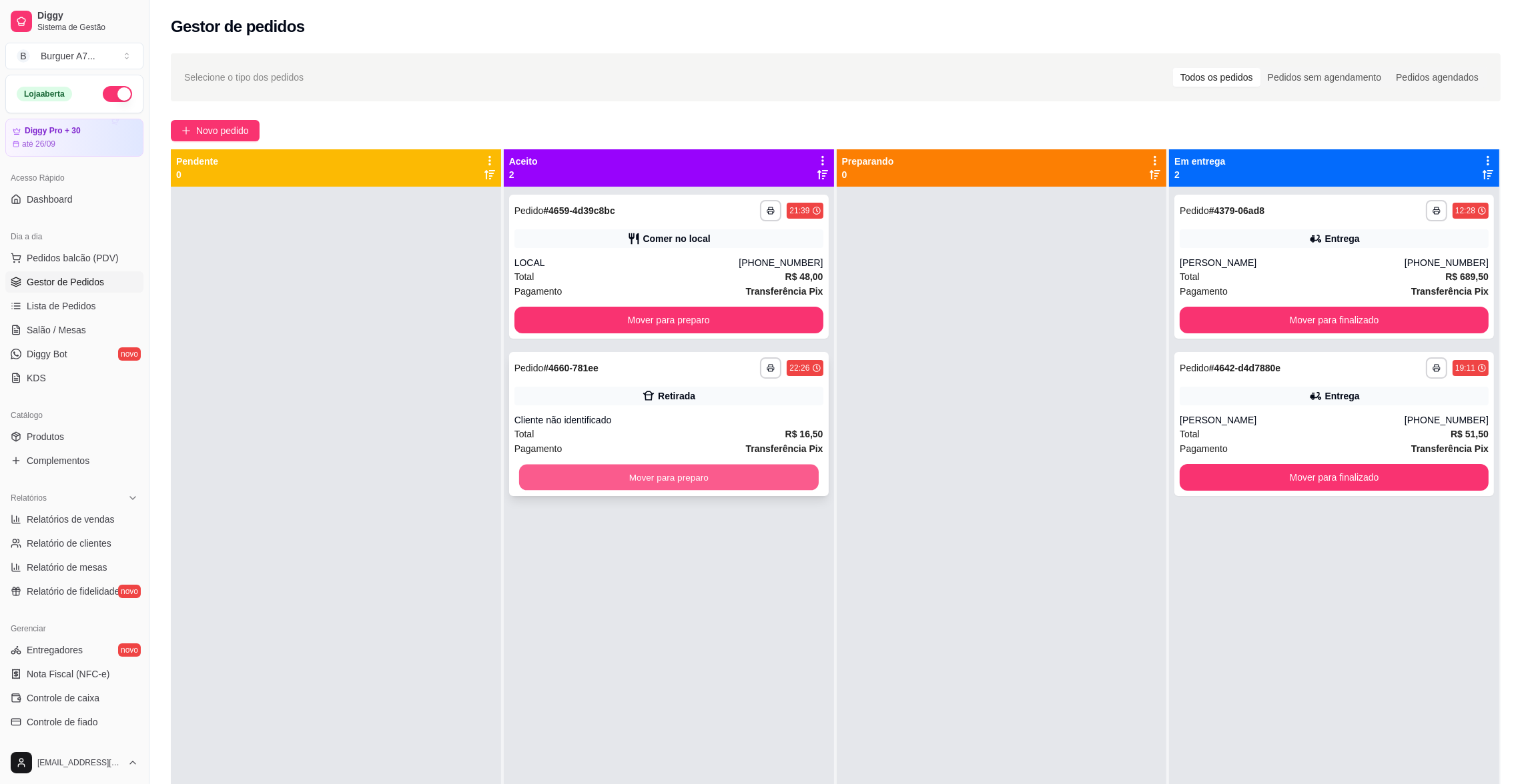
click at [792, 482] on button "Mover para preparo" at bounding box center [669, 477] width 299 height 26
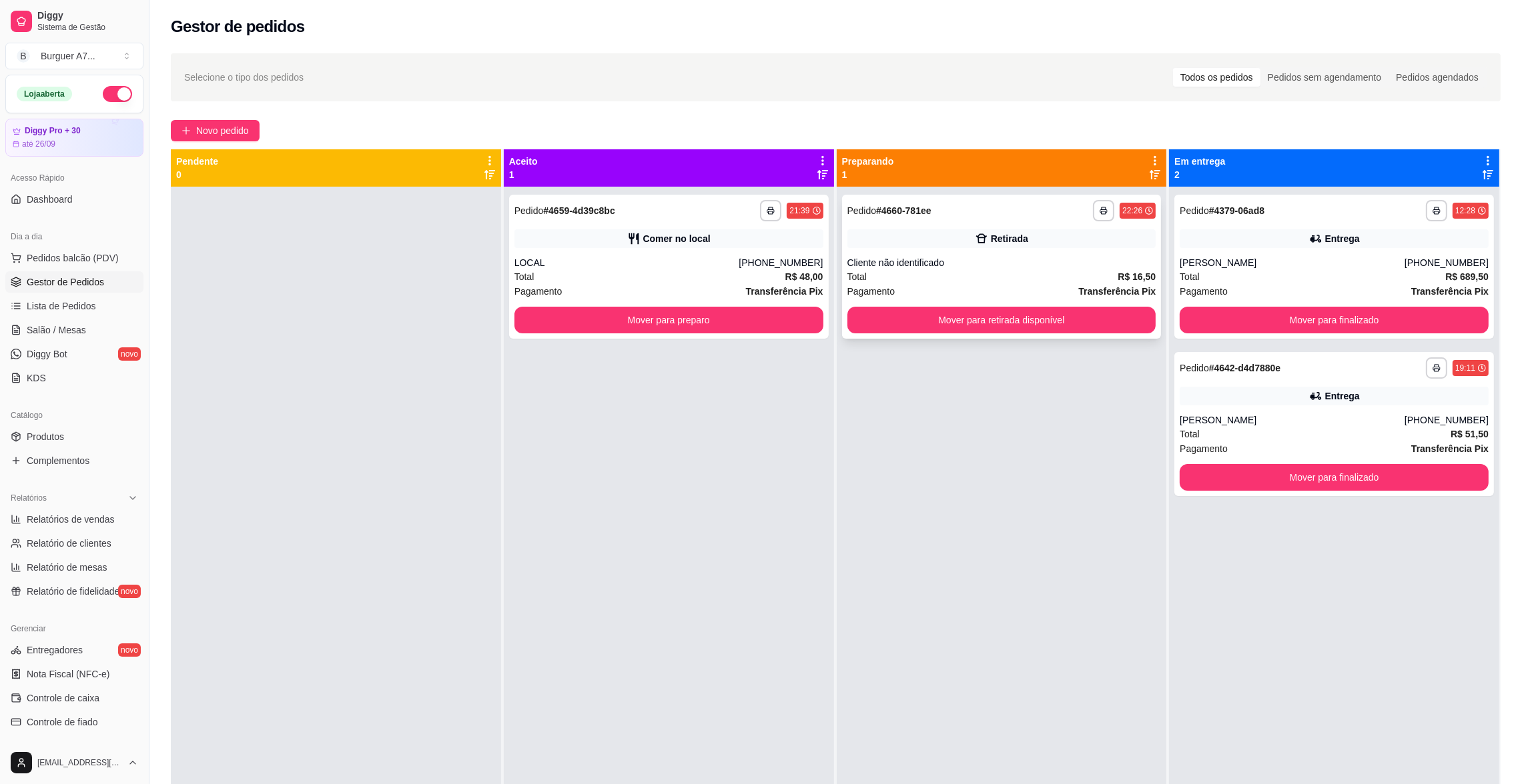
drag, startPoint x: 1050, startPoint y: 313, endPoint x: 1060, endPoint y: 306, distance: 12.2
click at [1060, 306] on div "**********" at bounding box center [1001, 267] width 319 height 144
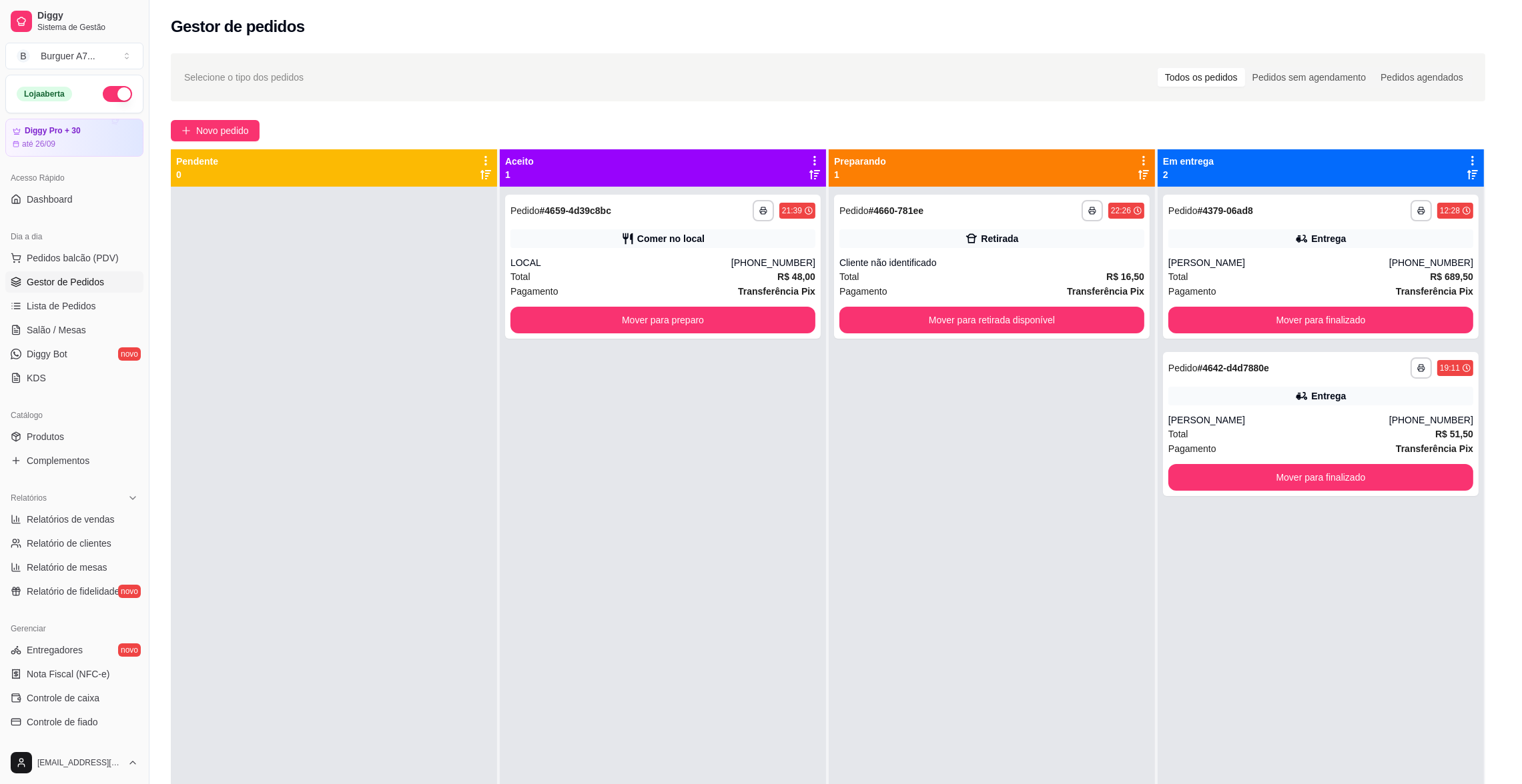
click at [1083, 323] on button "Mover para retirada disponível" at bounding box center [992, 320] width 305 height 26
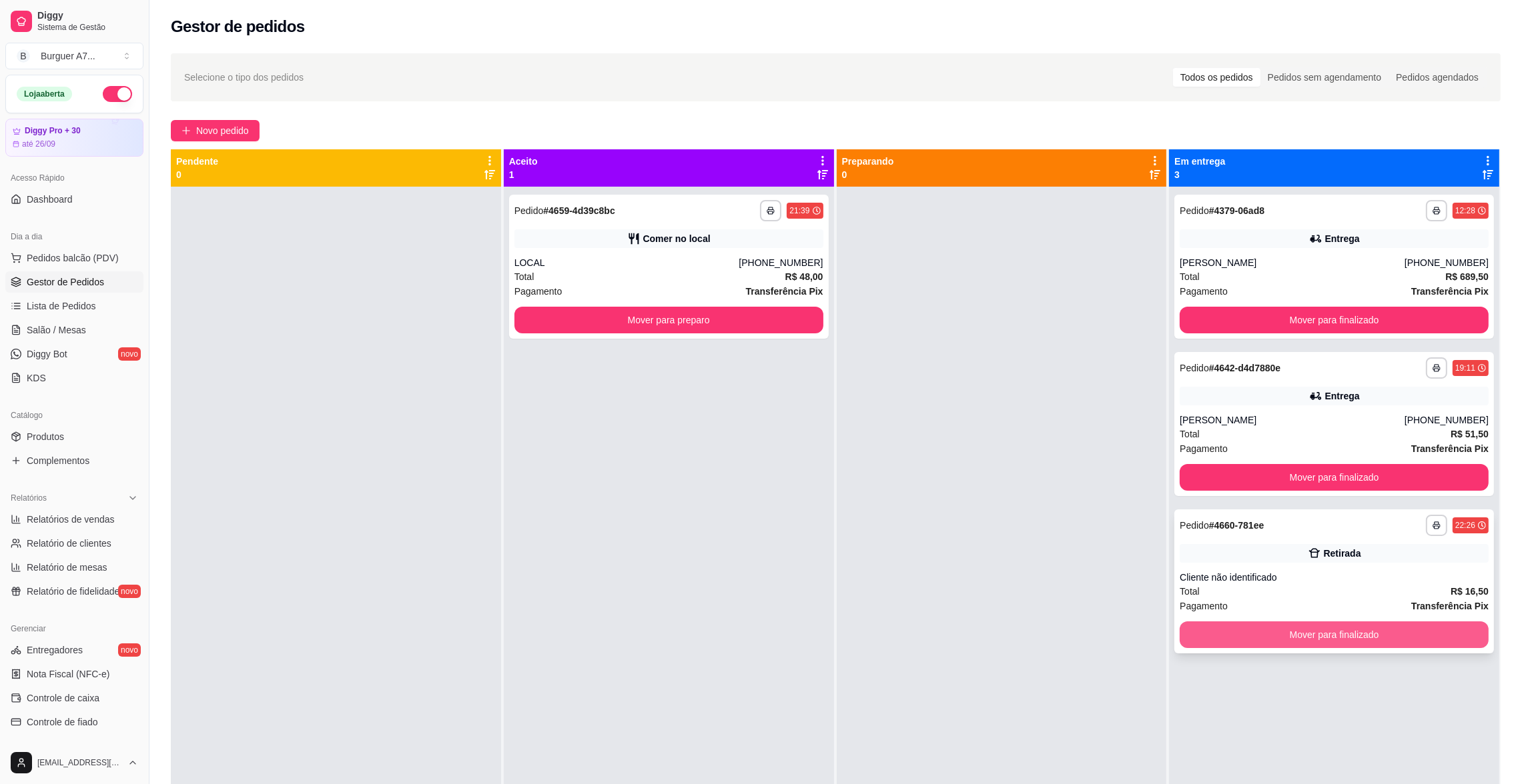
click at [1419, 641] on button "Mover para finalizado" at bounding box center [1334, 635] width 309 height 26
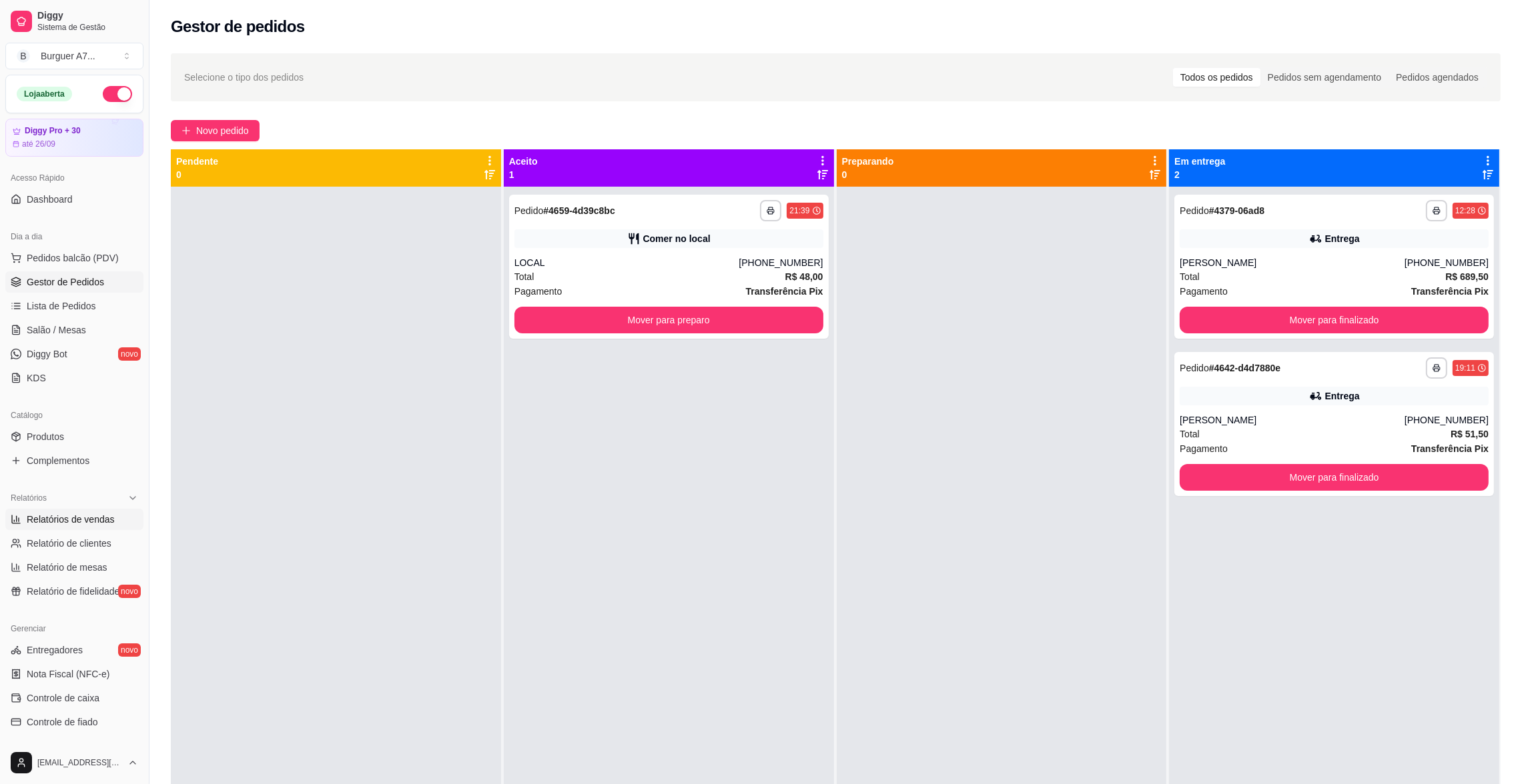
click at [34, 523] on span "Relatórios de vendas" at bounding box center [71, 519] width 88 height 13
select select "ALL"
select select "0"
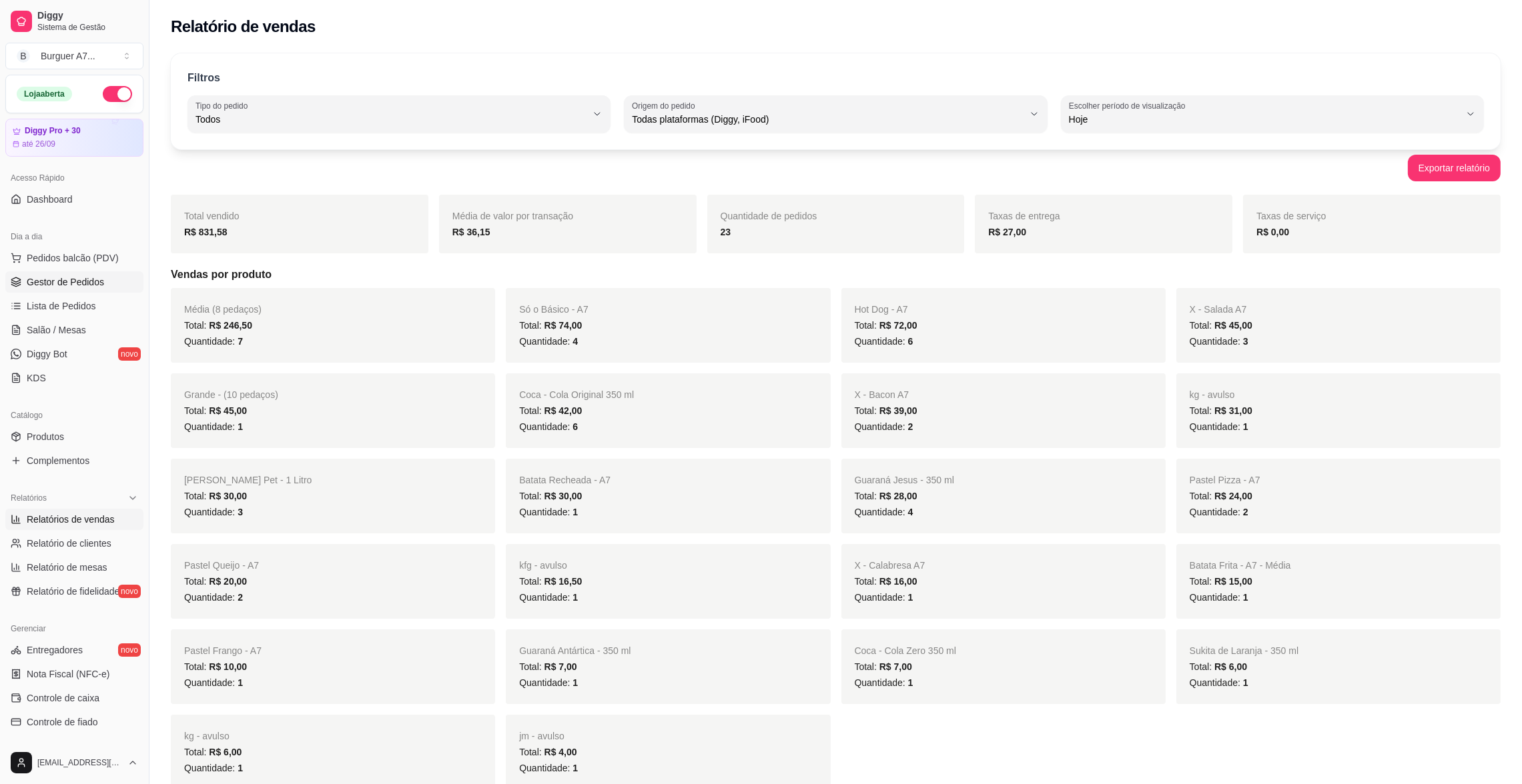
click at [104, 275] on link "Gestor de Pedidos" at bounding box center [74, 282] width 138 height 21
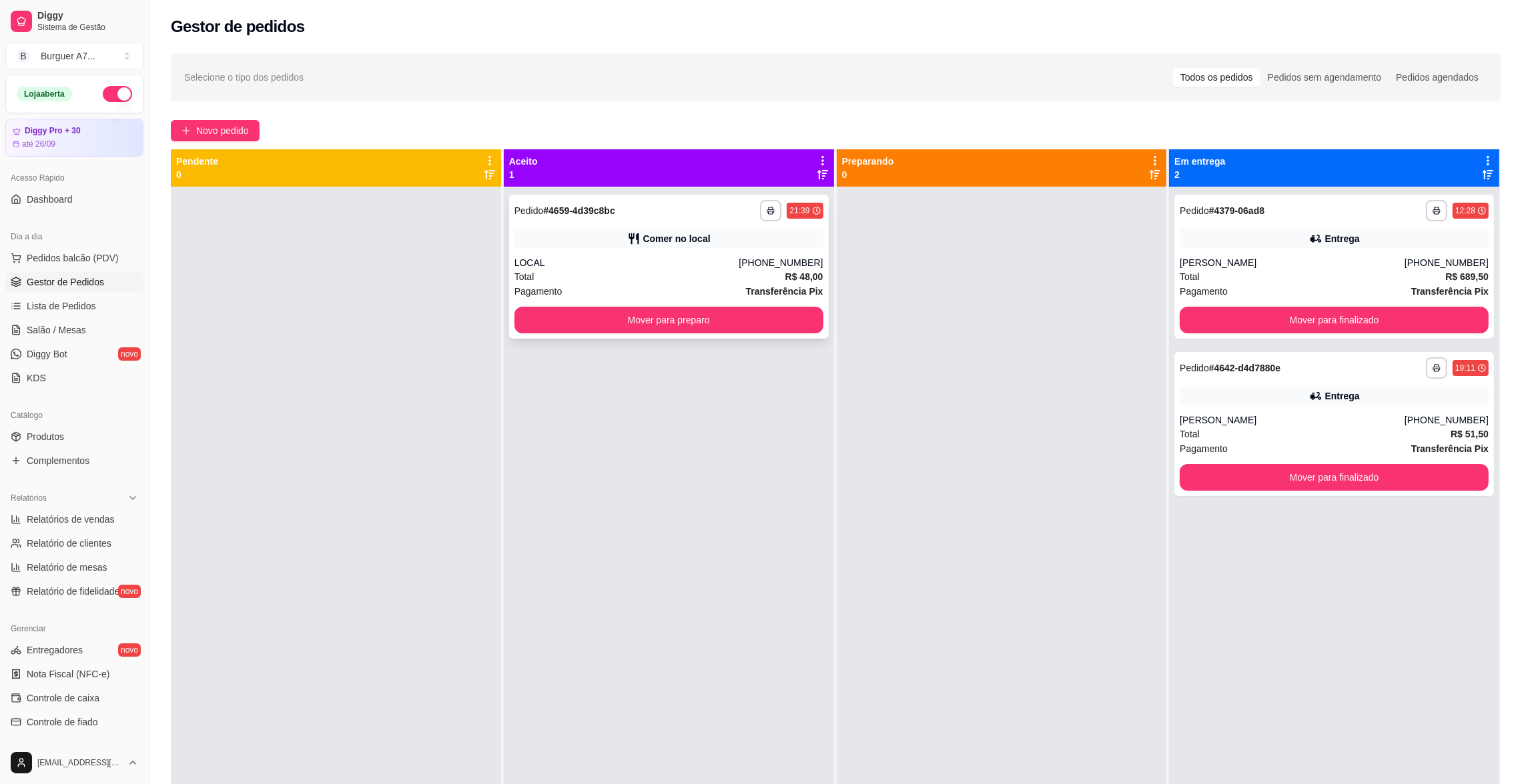
click at [766, 257] on div "[PHONE_NUMBER]" at bounding box center [780, 263] width 84 height 13
click at [615, 246] on div "Comer no local" at bounding box center [669, 238] width 309 height 18
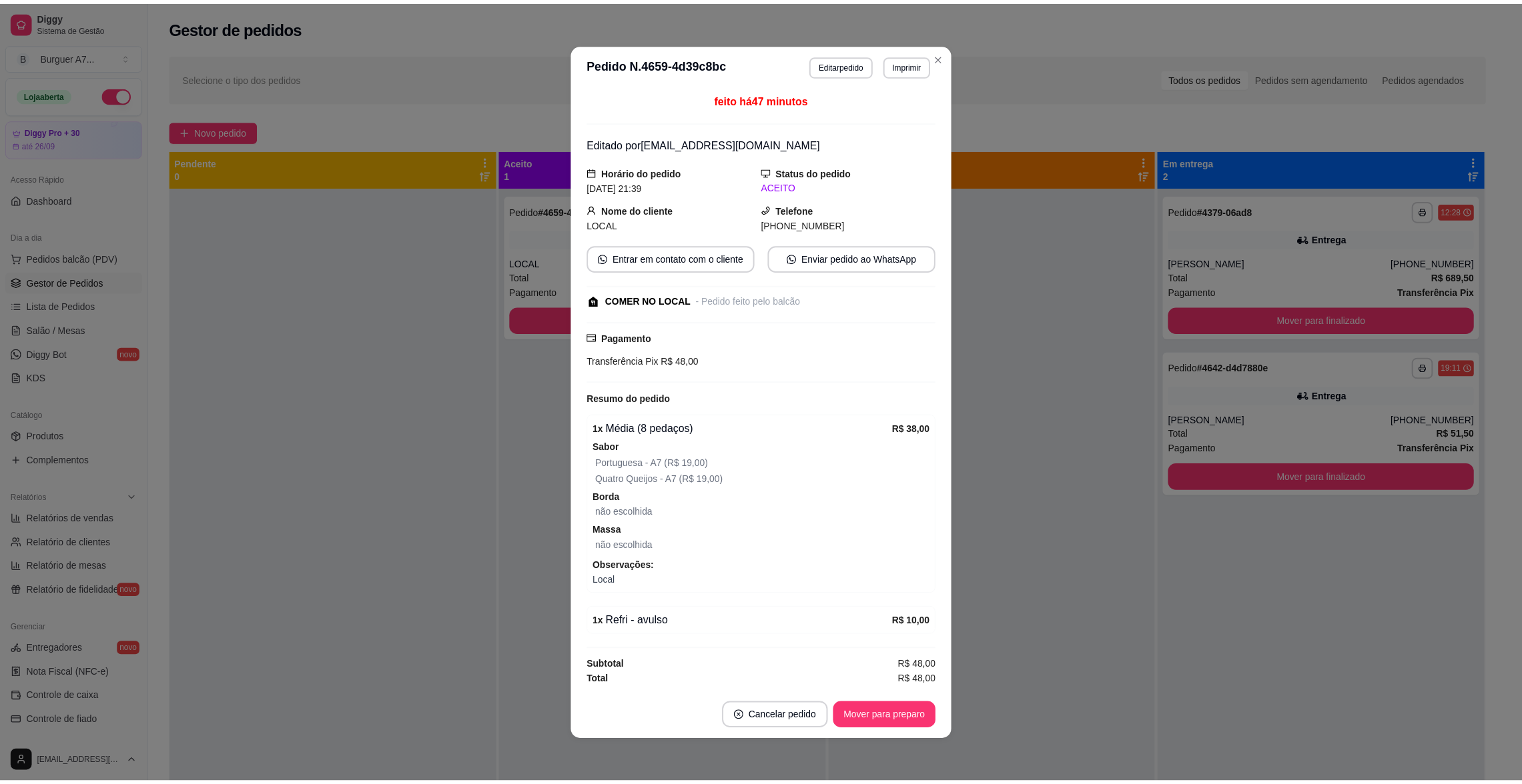
scroll to position [1, 0]
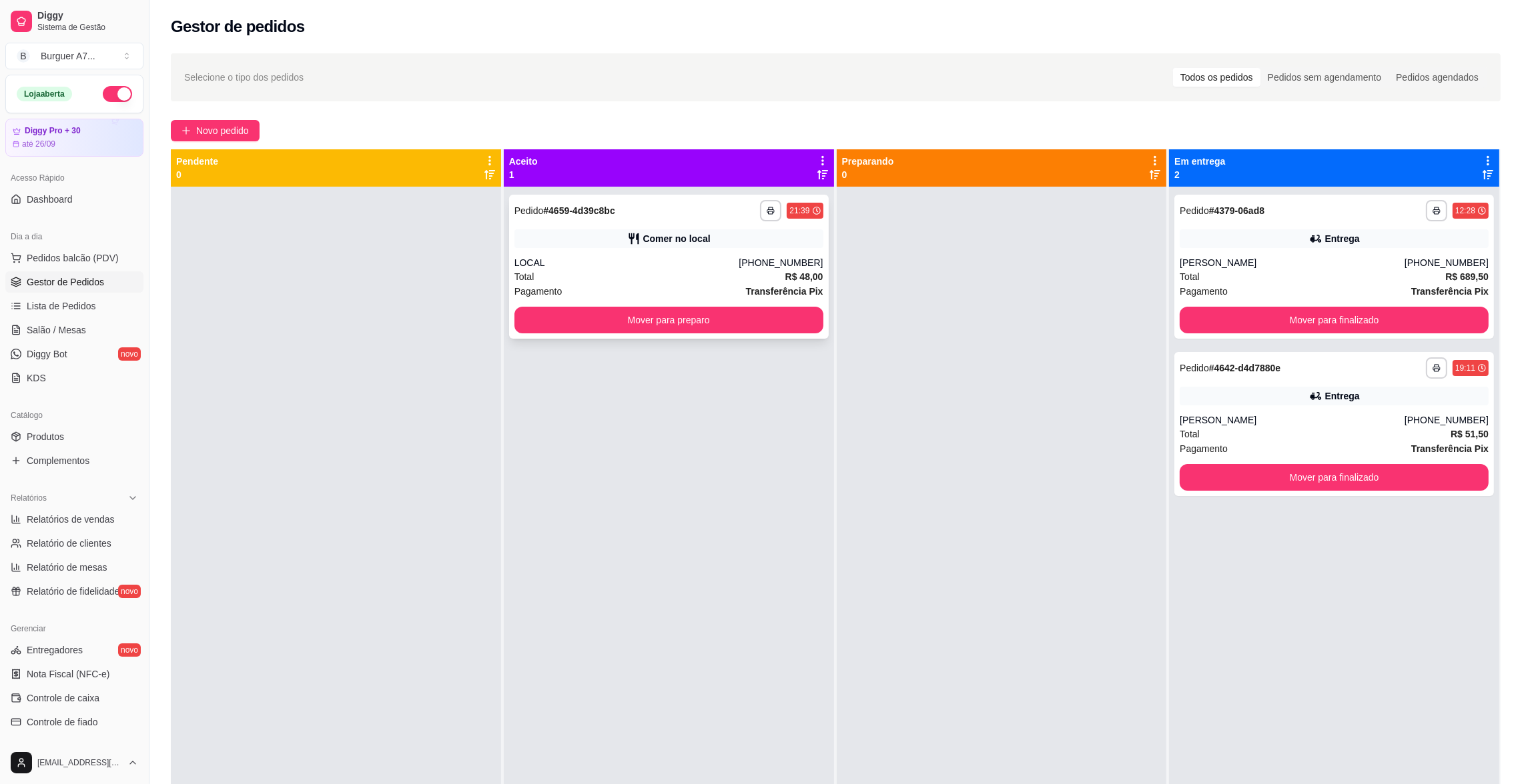
click at [773, 254] on div "**********" at bounding box center [669, 267] width 319 height 144
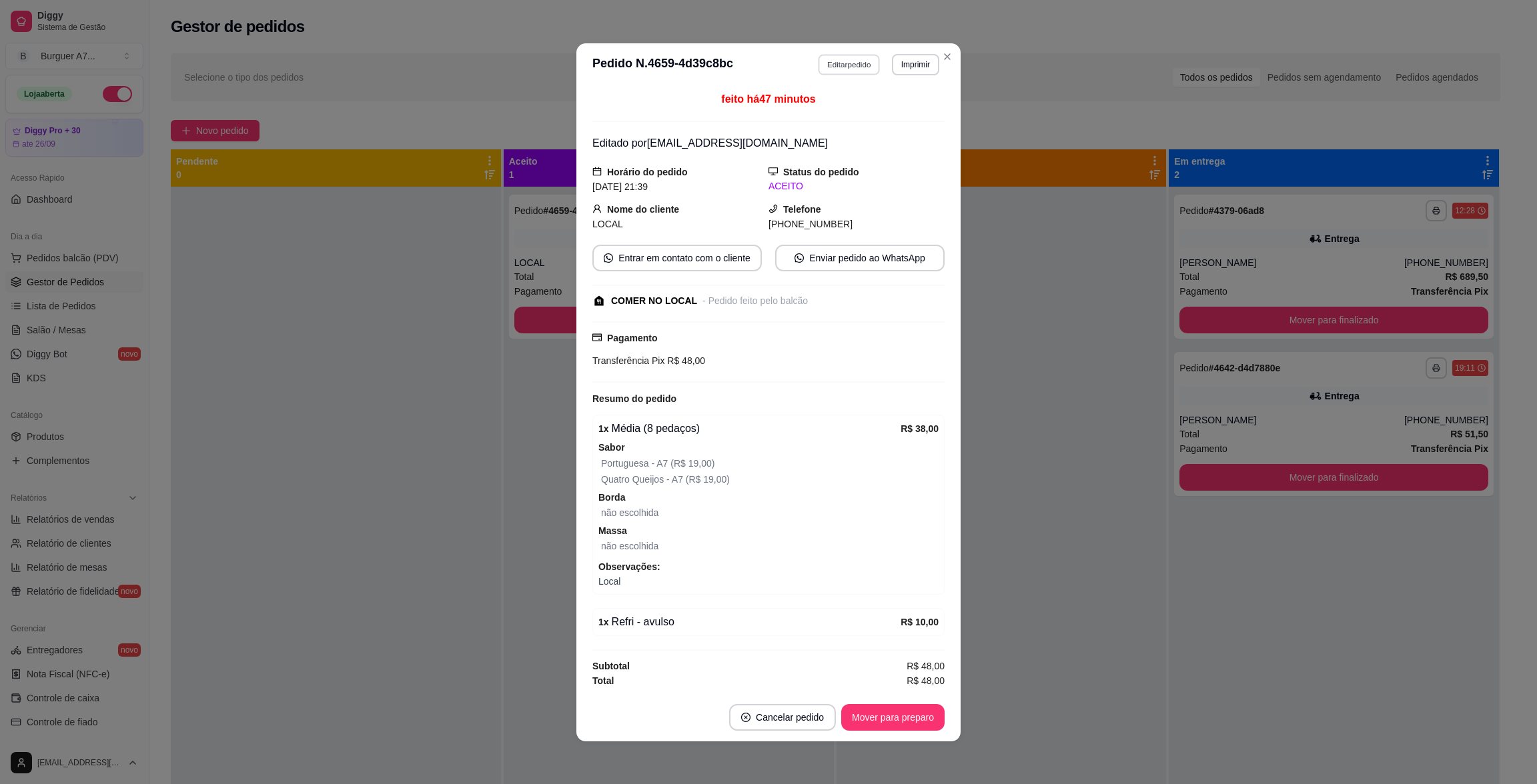
click at [831, 57] on button "Editar pedido" at bounding box center [850, 64] width 62 height 21
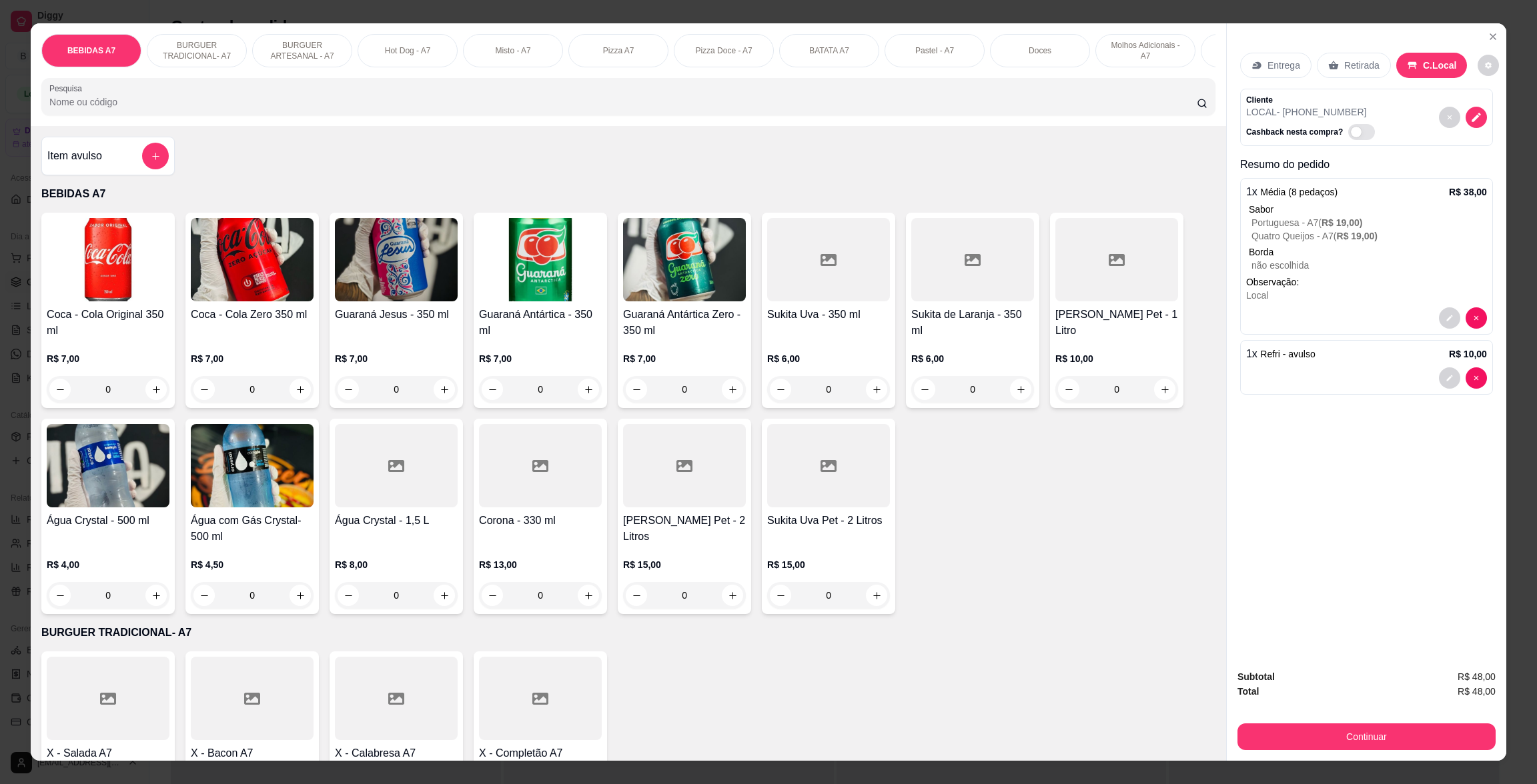
click at [125, 165] on div "Item avulso" at bounding box center [107, 156] width 121 height 26
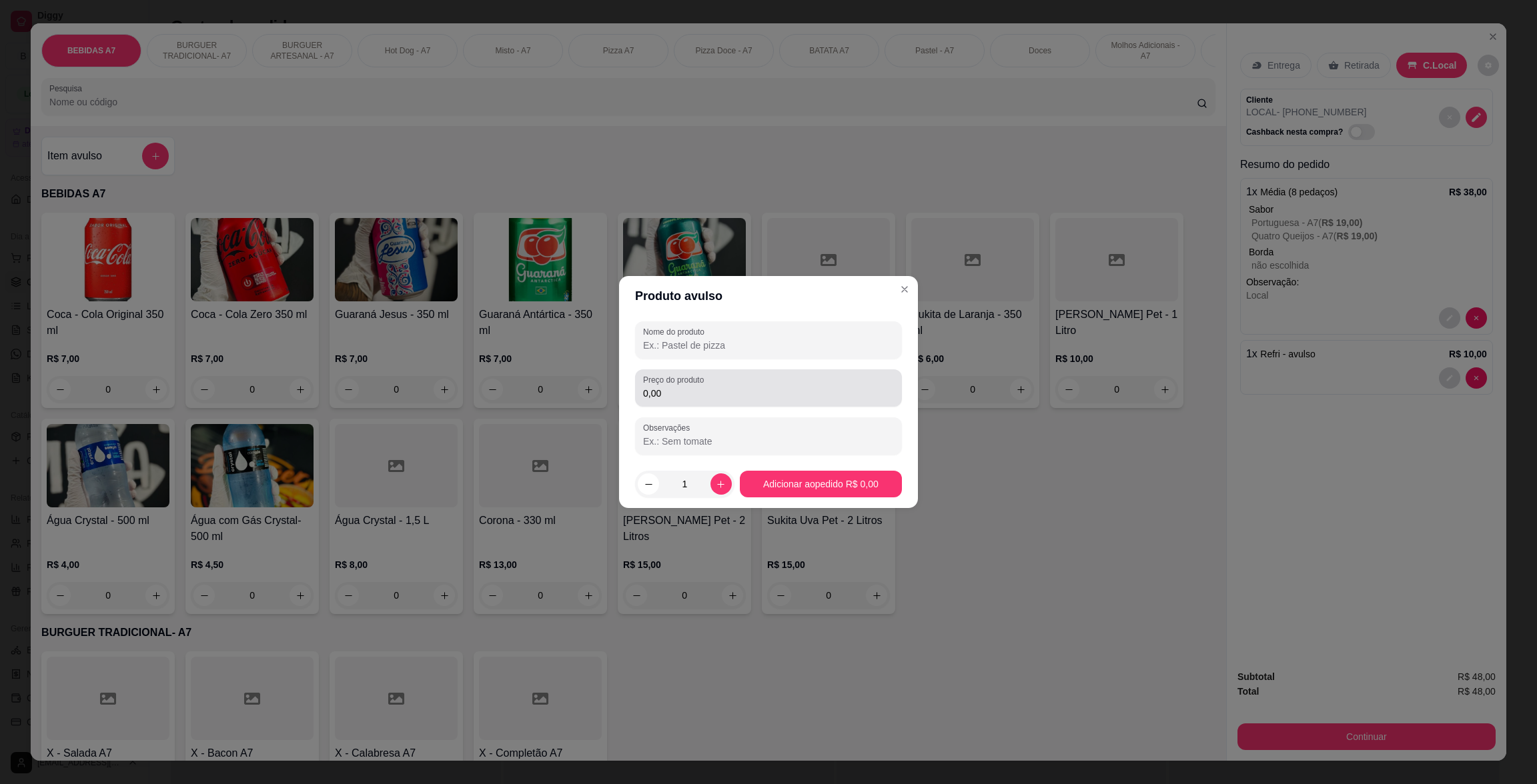
drag, startPoint x: 740, startPoint y: 374, endPoint x: 739, endPoint y: 385, distance: 11.0
click at [740, 374] on div "Preço do produto 0,00" at bounding box center [768, 388] width 267 height 38
type input "16,50"
click at [763, 333] on div at bounding box center [768, 340] width 251 height 26
type input "uoç"
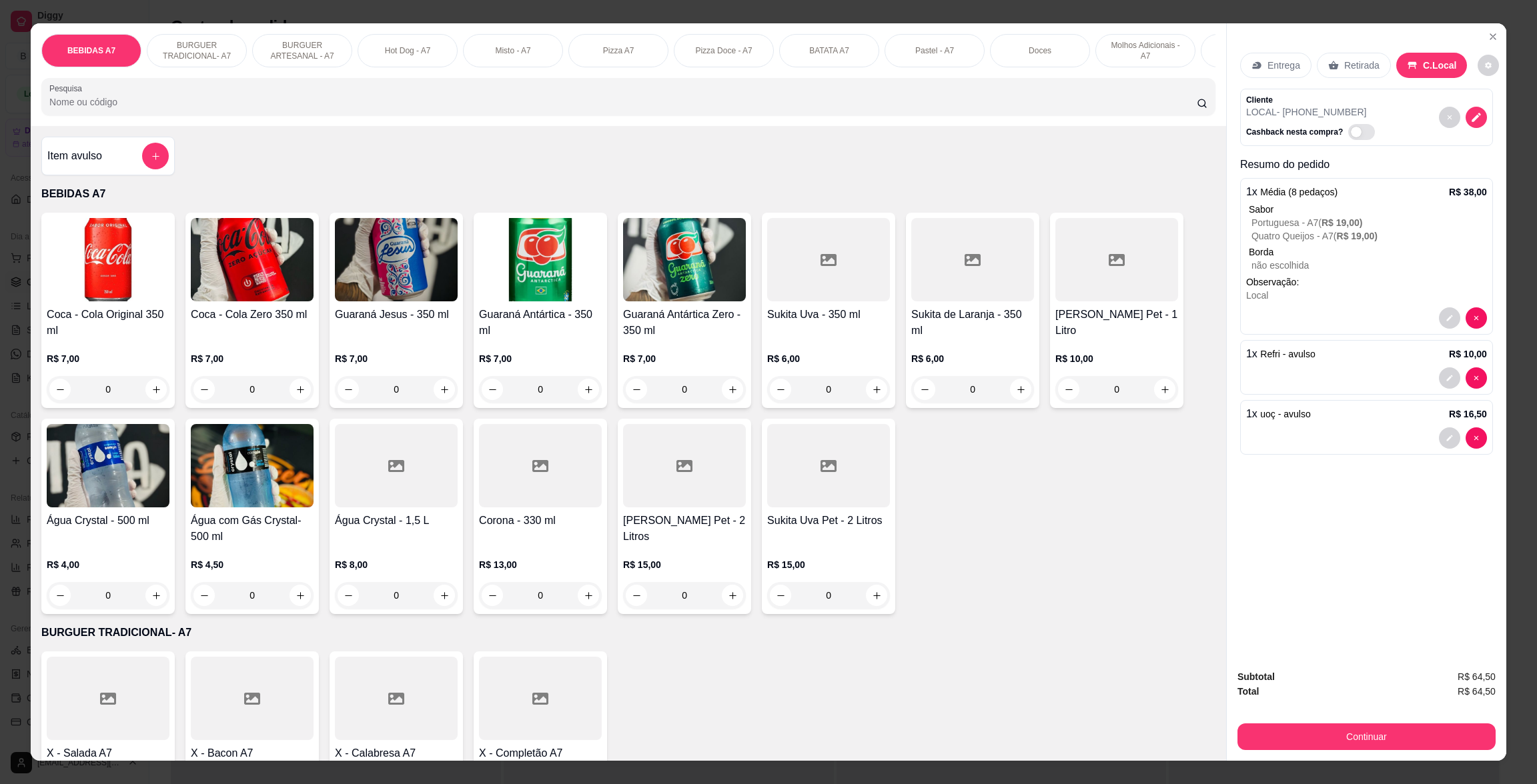
click at [1324, 488] on div "Entrega Retirada C.Local Cliente LOCAL - [PHONE_NUMBER] Cashback nesta compra? …" at bounding box center [1367, 341] width 280 height 635
click at [1463, 738] on button "Continuar" at bounding box center [1367, 736] width 250 height 26
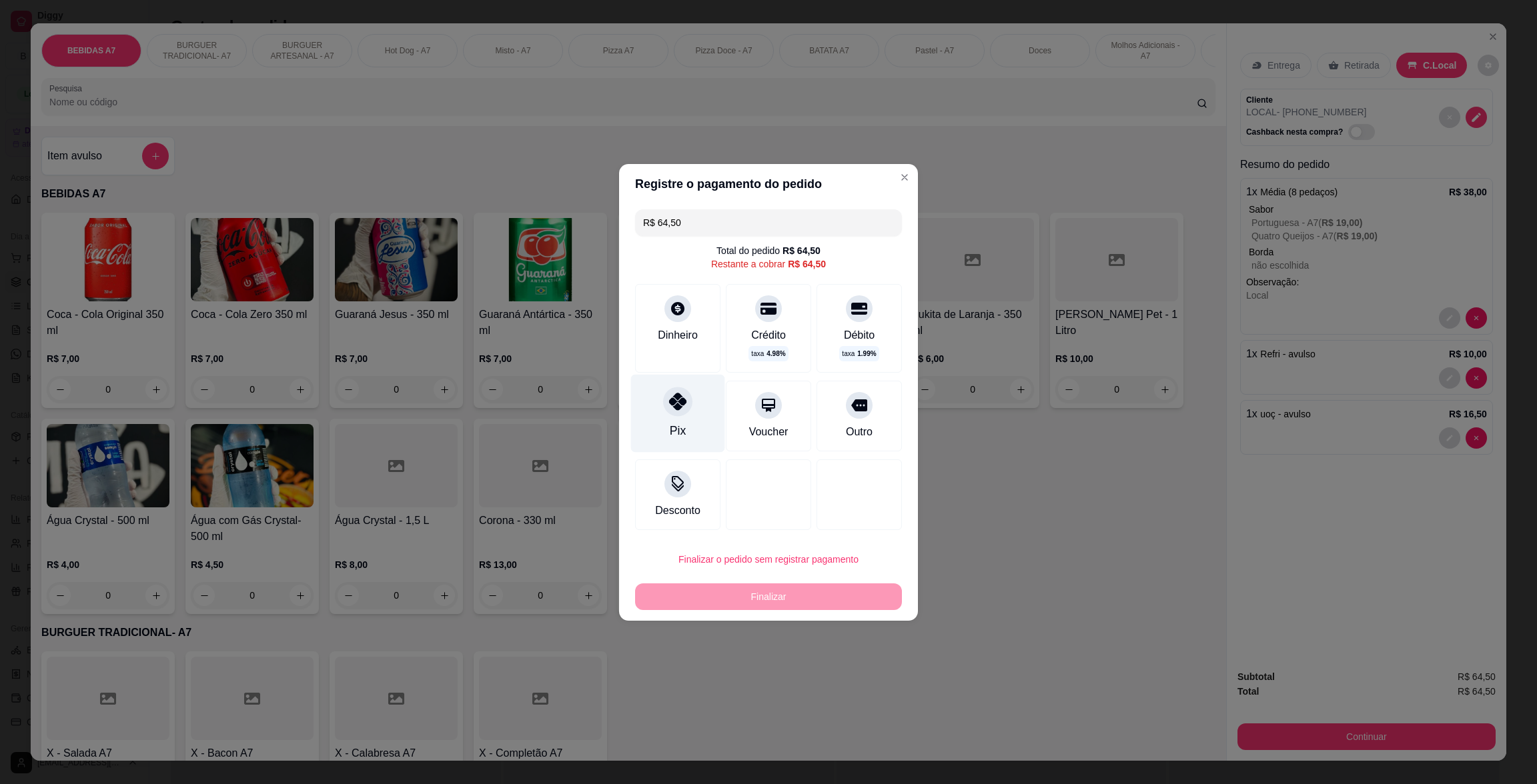
click at [693, 410] on div "Pix" at bounding box center [678, 413] width 94 height 78
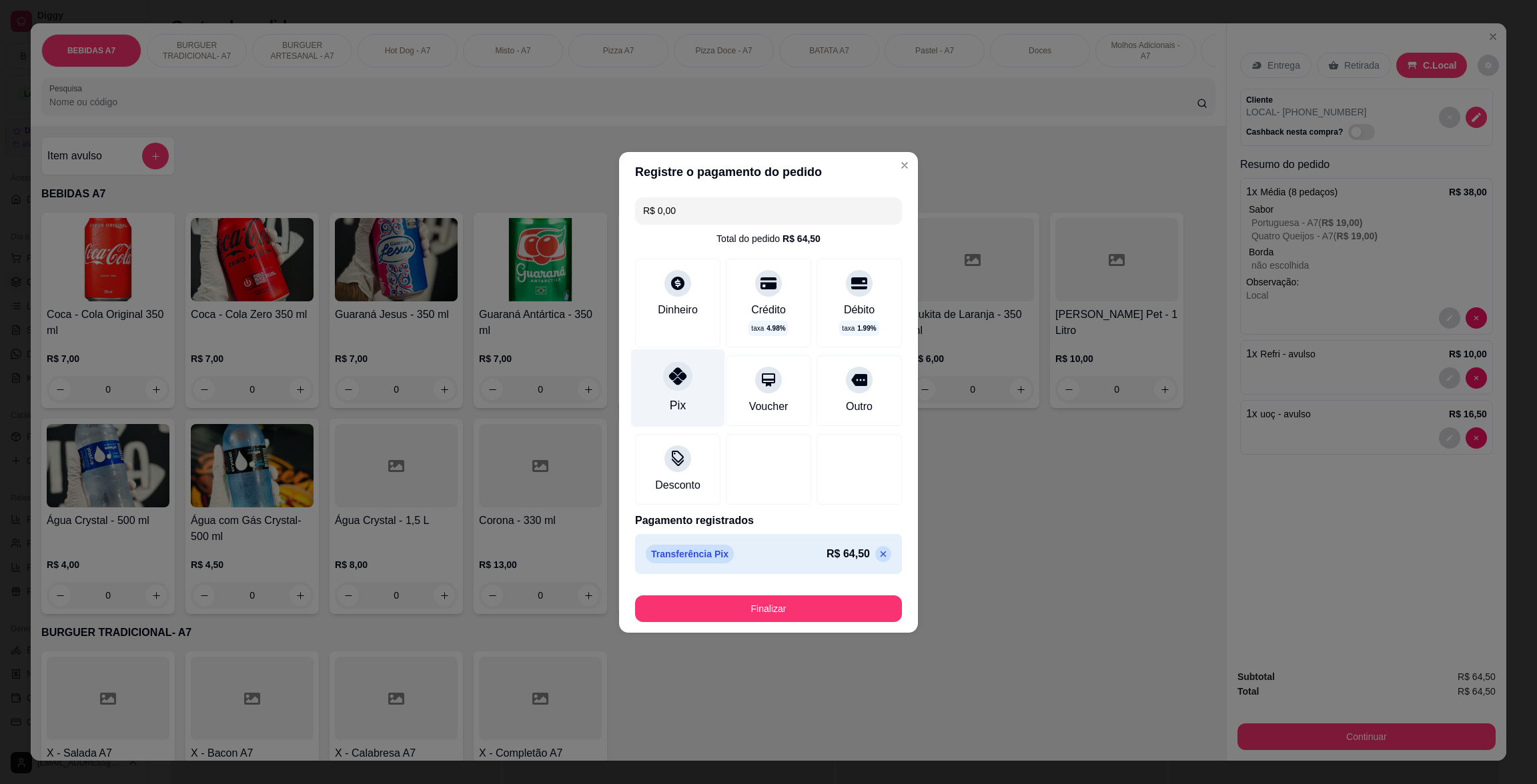
click at [663, 369] on div at bounding box center [678, 377] width 29 height 29
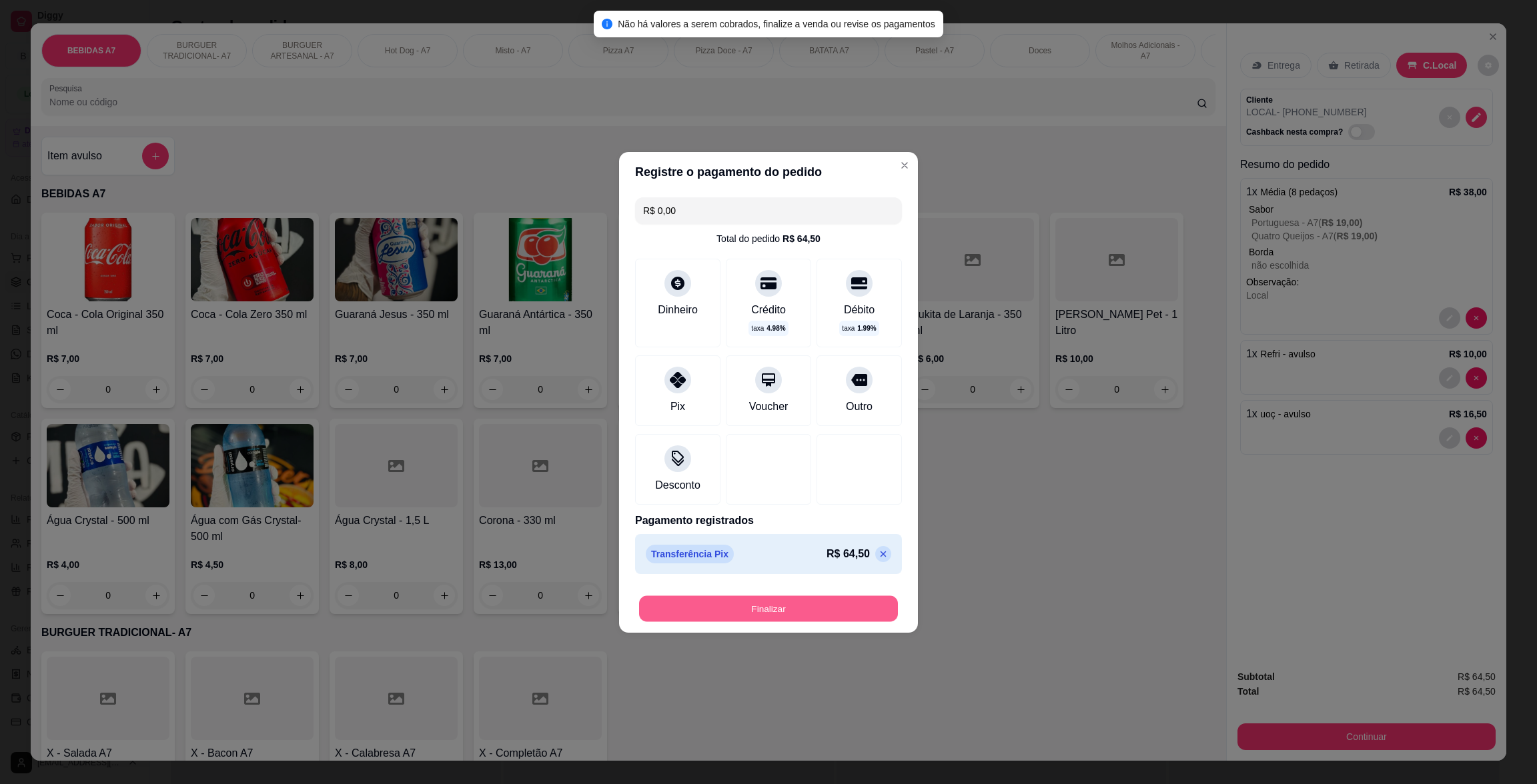
click at [793, 611] on button "Finalizar" at bounding box center [769, 608] width 259 height 26
type input "-R$ 64,50"
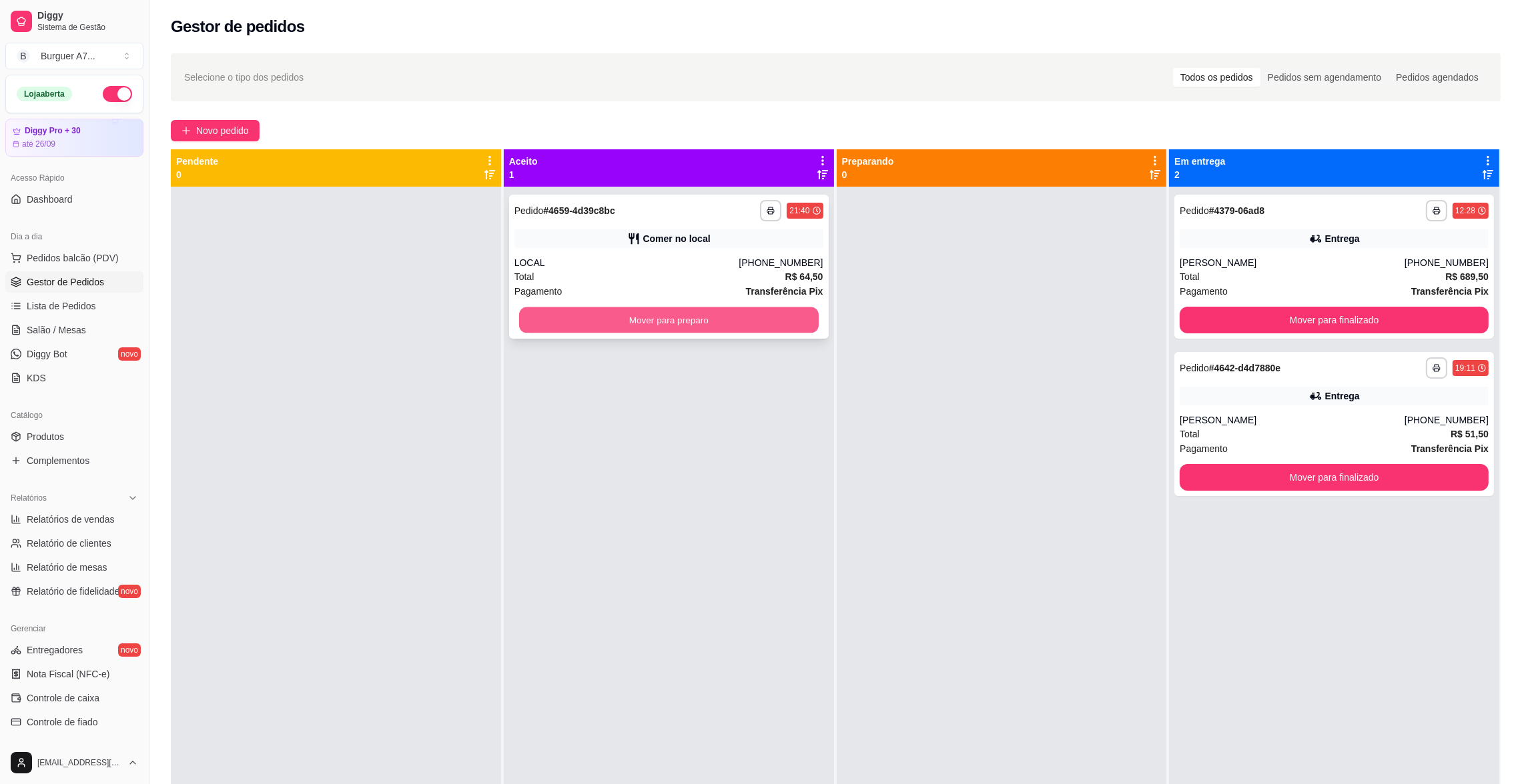
click at [749, 326] on button "Mover para preparo" at bounding box center [669, 320] width 299 height 26
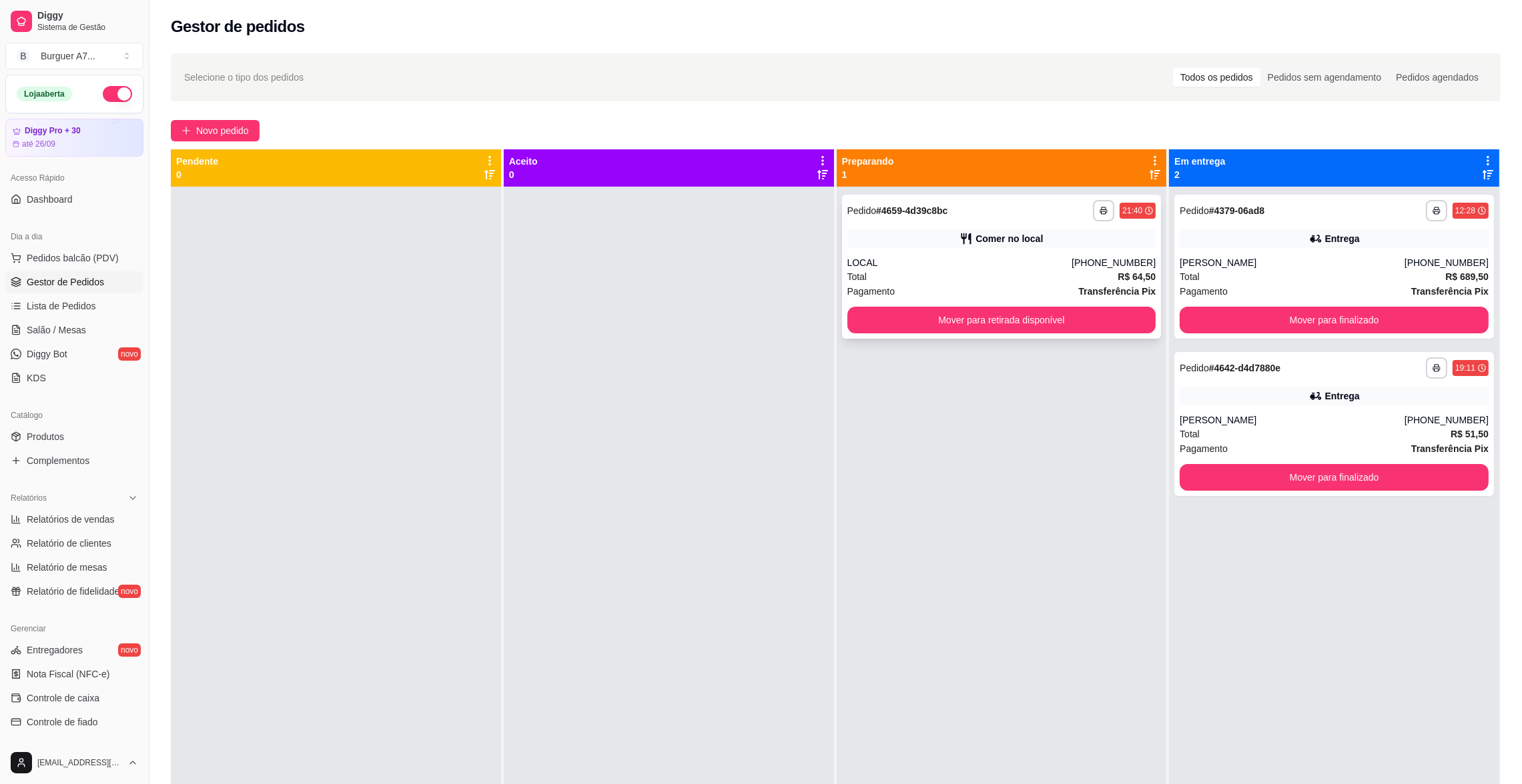
click at [1019, 305] on div "**********" at bounding box center [1001, 267] width 319 height 144
click at [1103, 329] on button "Mover para retirada disponível" at bounding box center [1000, 320] width 299 height 26
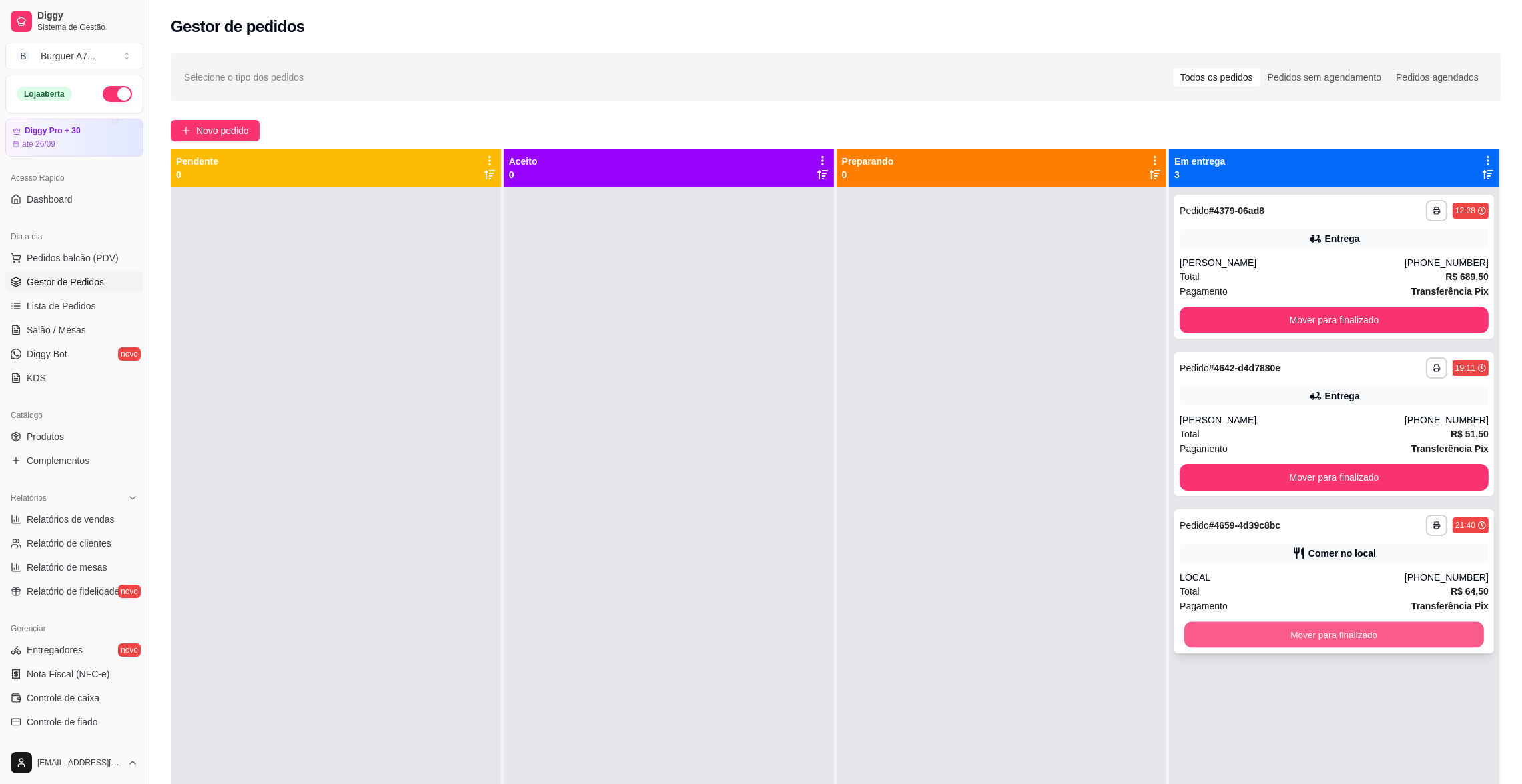
click at [1396, 642] on button "Mover para finalizado" at bounding box center [1334, 635] width 299 height 26
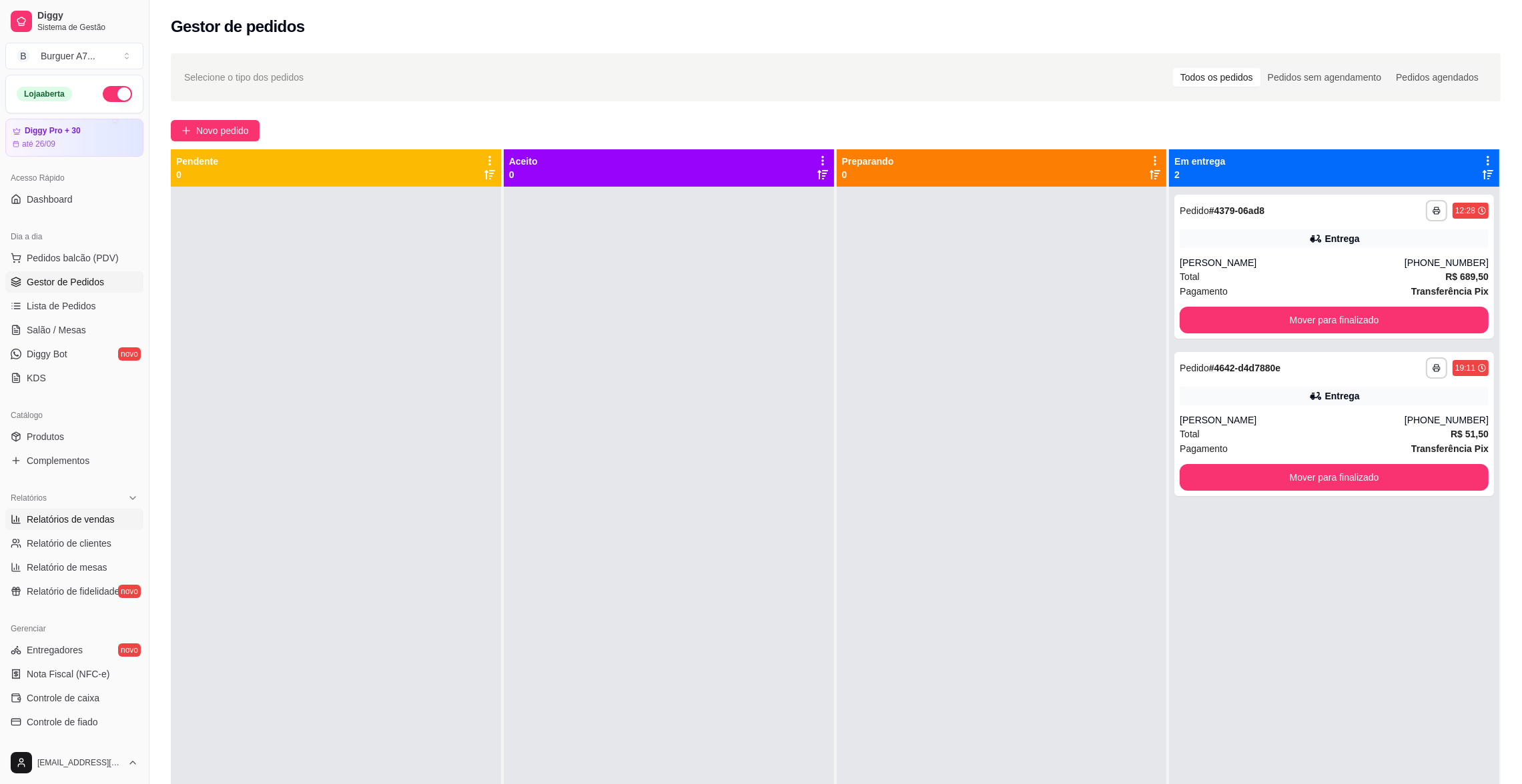
click at [122, 518] on link "Relatórios de vendas" at bounding box center [74, 519] width 138 height 21
select select "ALL"
select select "0"
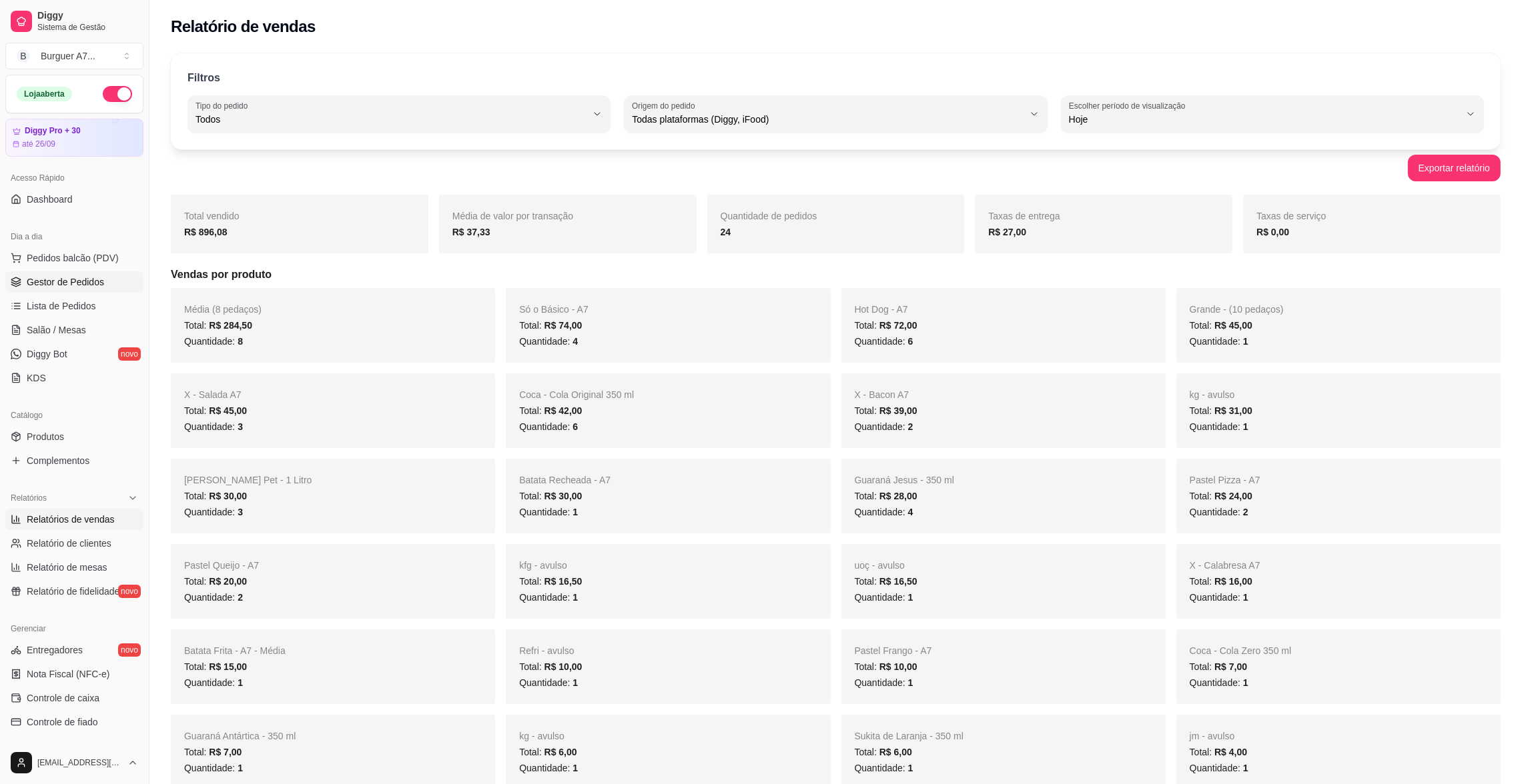
click at [101, 281] on span "Gestor de Pedidos" at bounding box center [65, 282] width 77 height 13
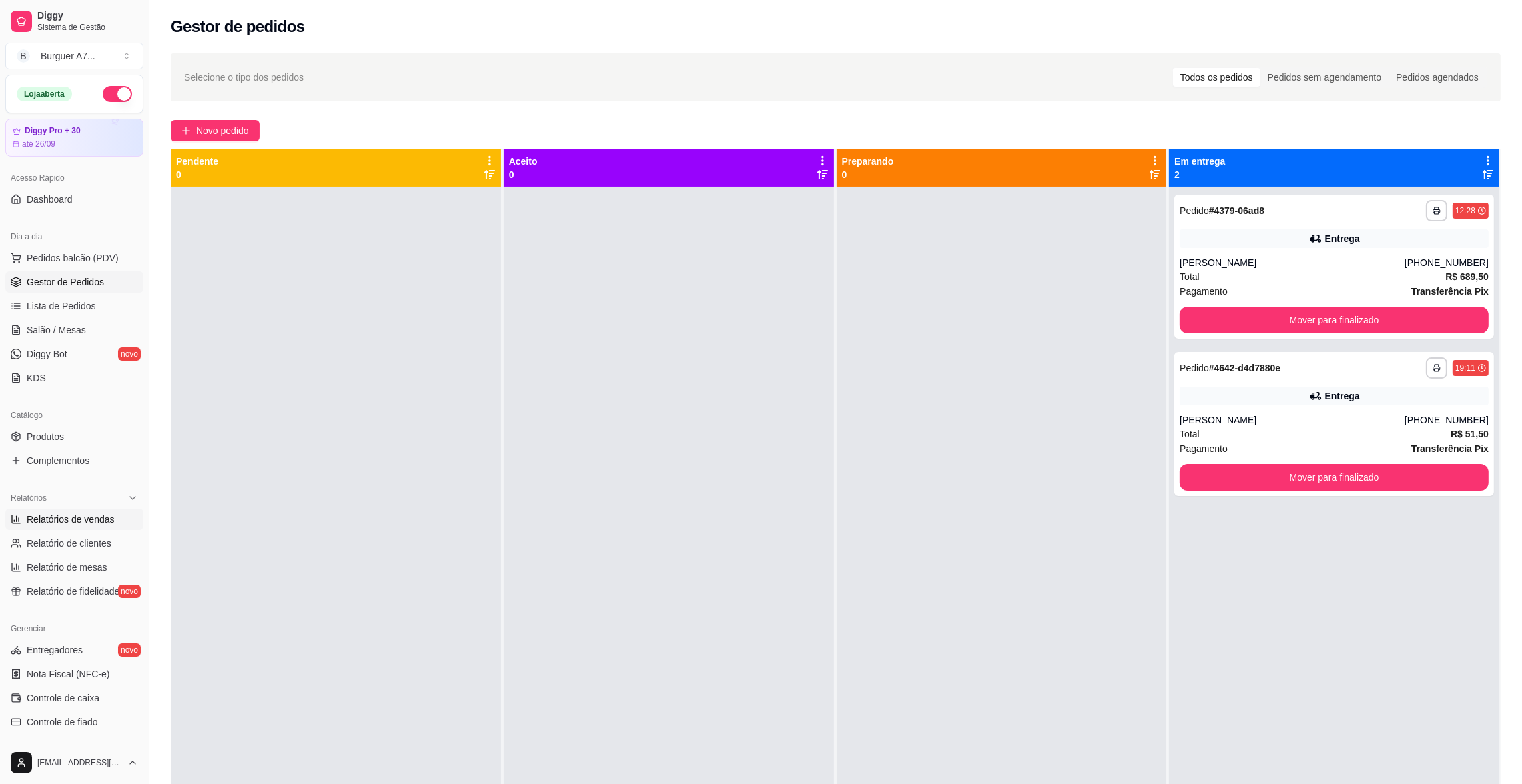
click at [85, 519] on span "Relatórios de vendas" at bounding box center [71, 519] width 88 height 13
select select "ALL"
select select "0"
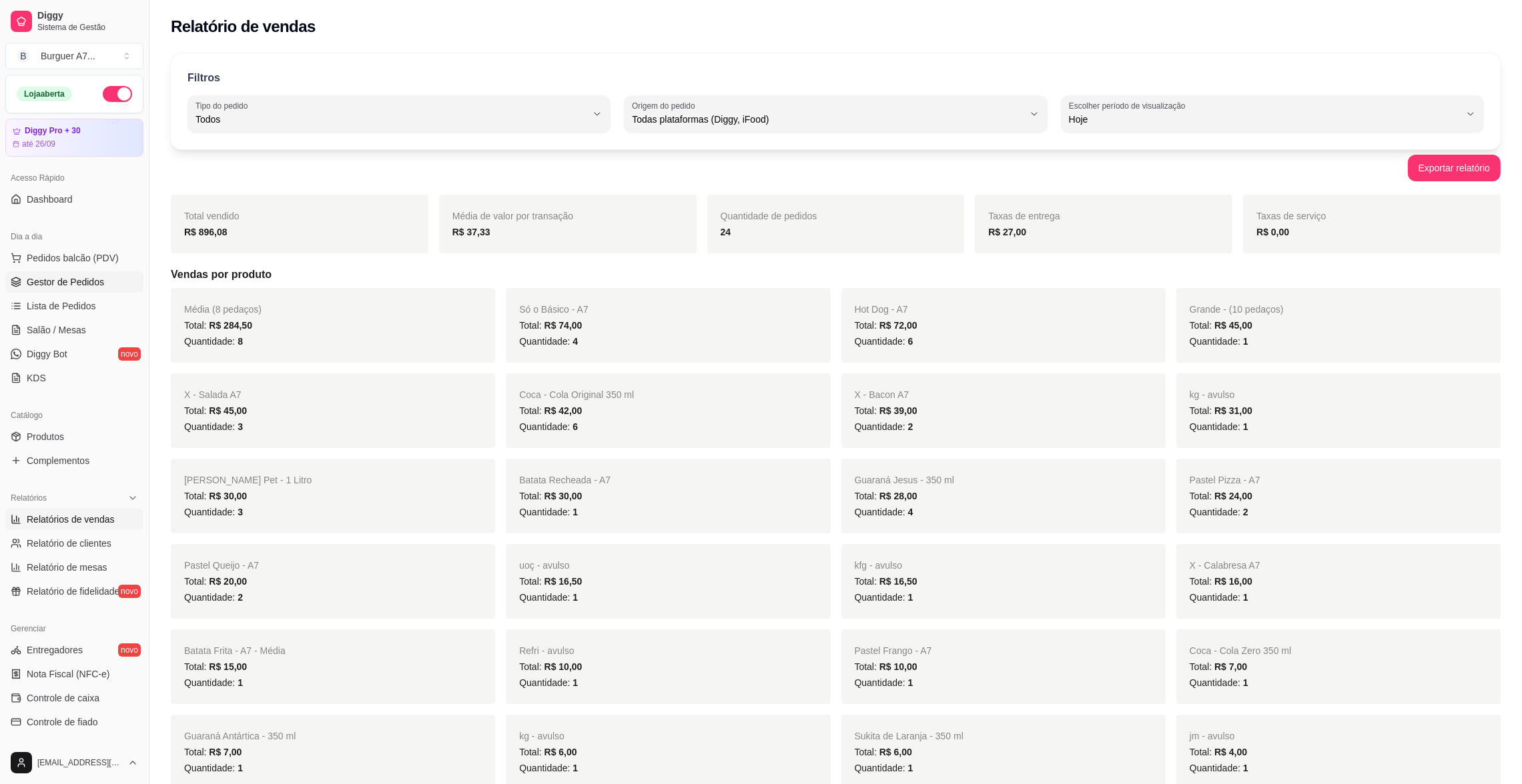
click at [77, 291] on link "Gestor de Pedidos" at bounding box center [74, 282] width 138 height 21
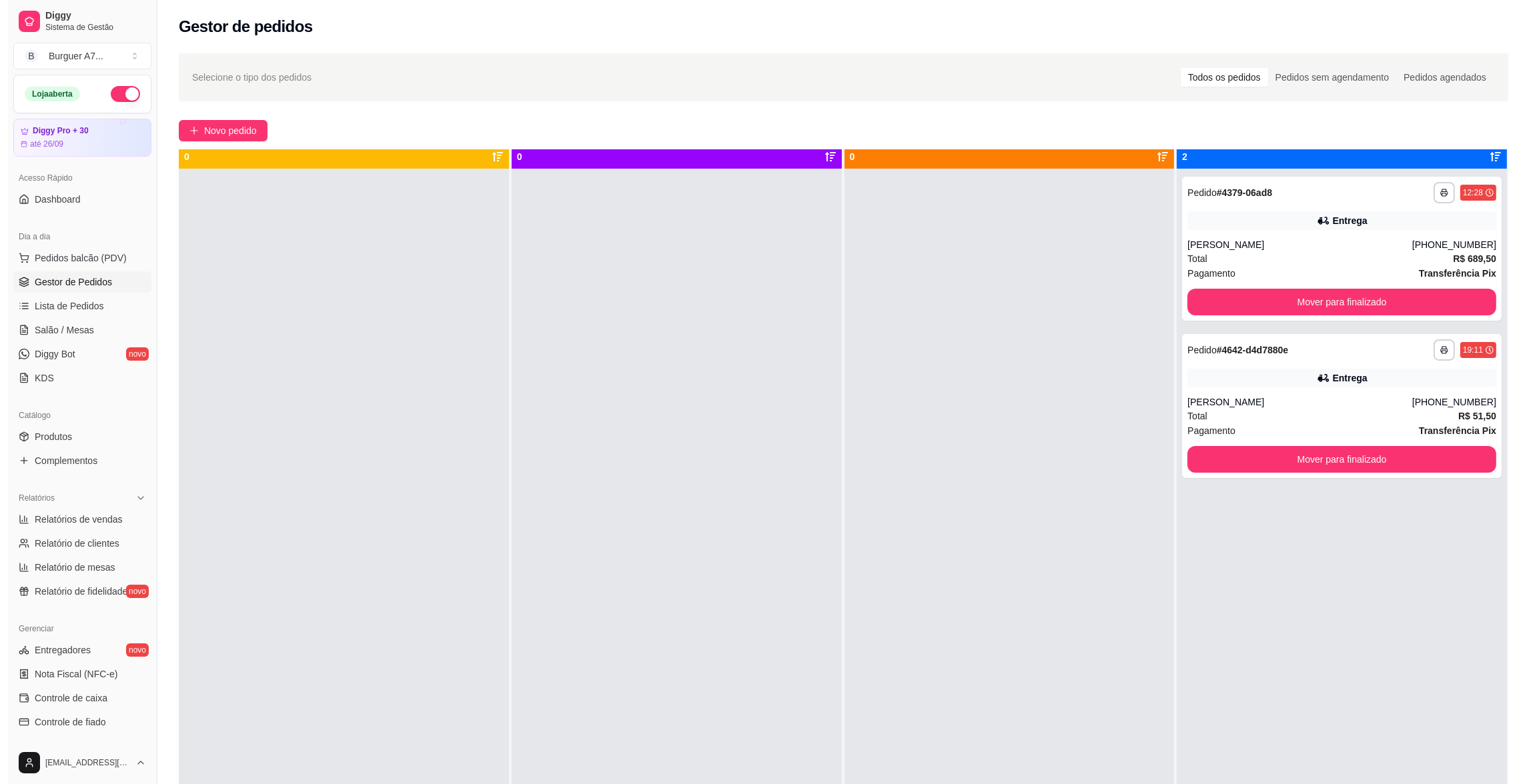
scroll to position [37, 0]
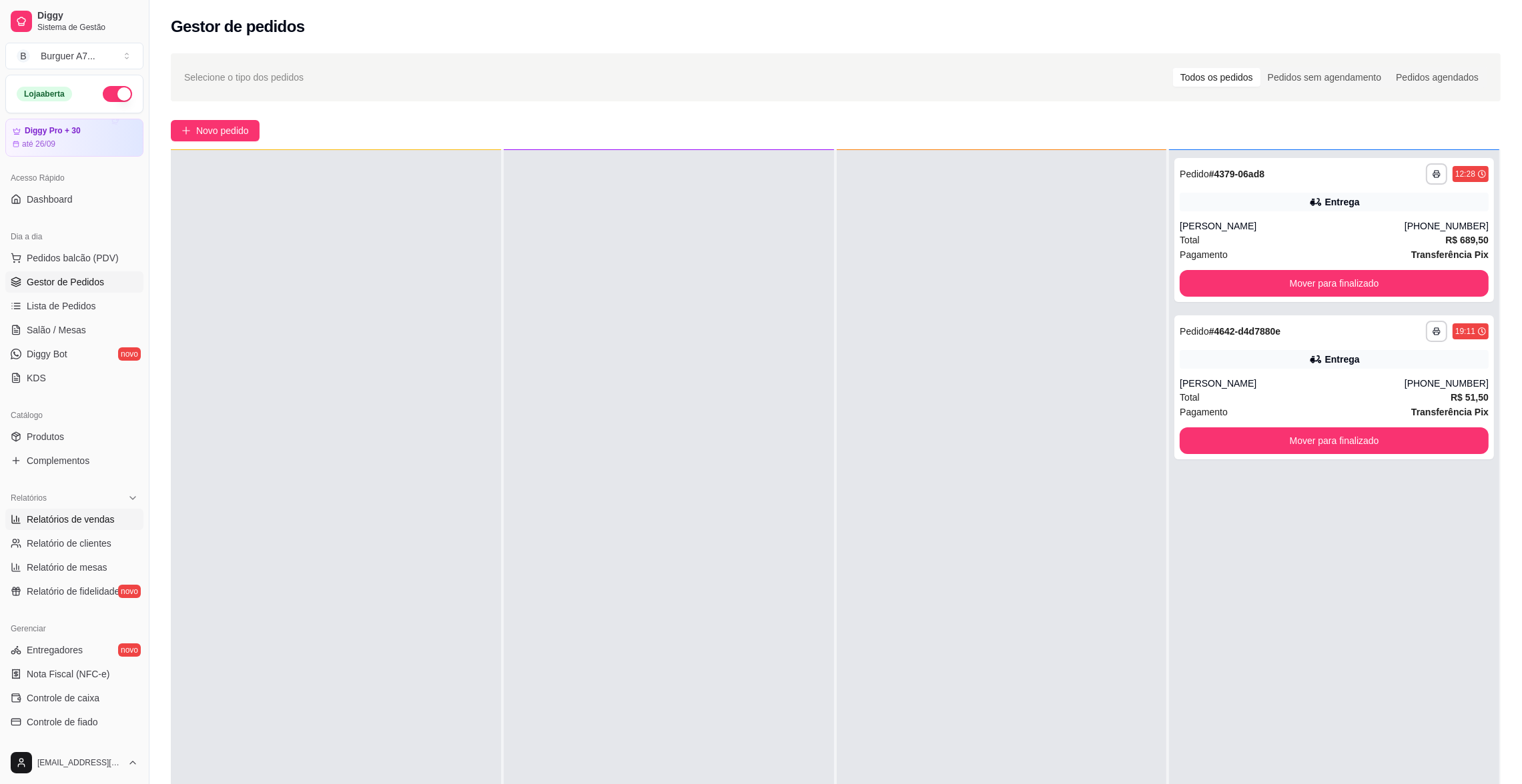
click at [74, 523] on span "Relatórios de vendas" at bounding box center [71, 519] width 88 height 13
select select "ALL"
select select "0"
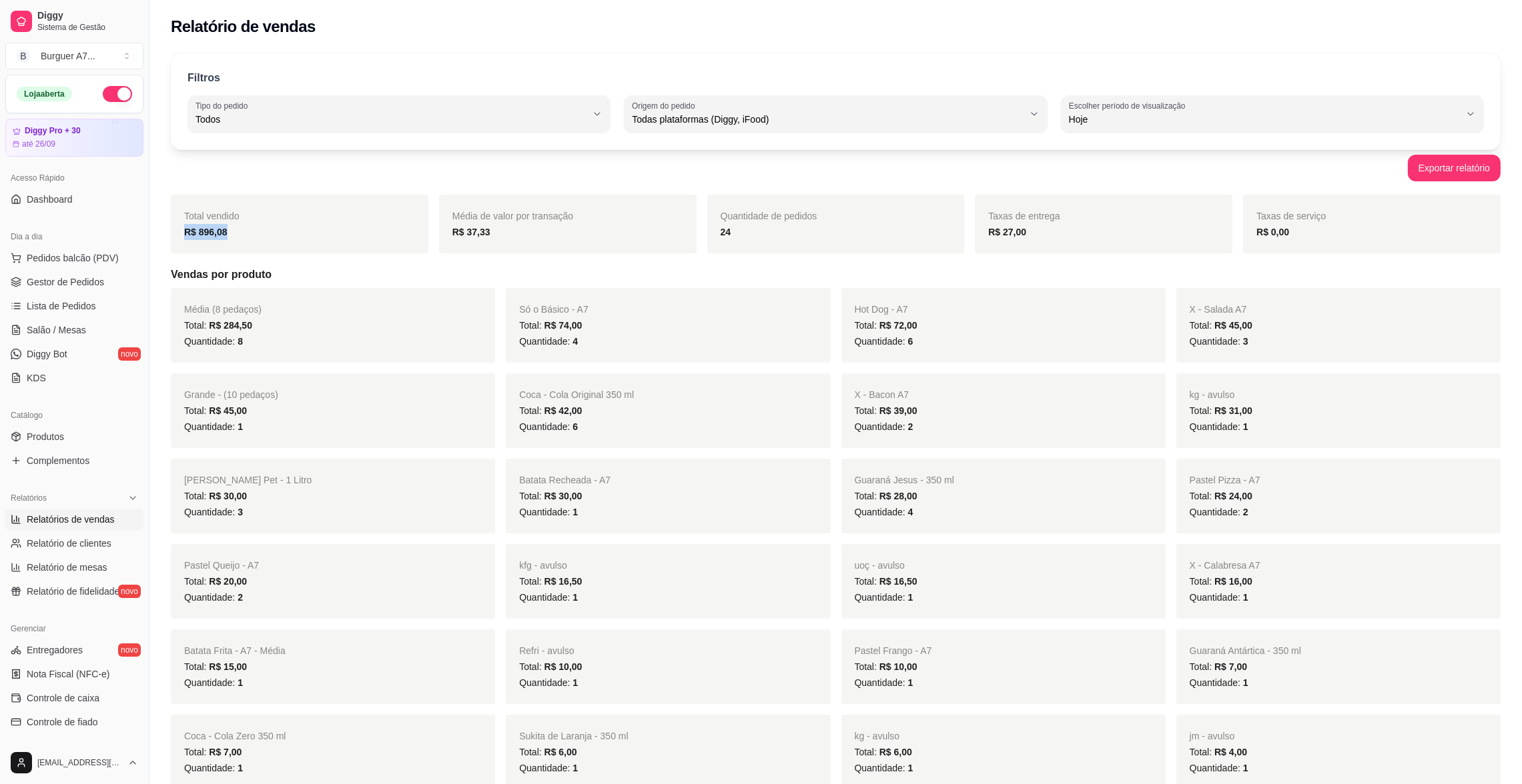
drag, startPoint x: 266, startPoint y: 211, endPoint x: 260, endPoint y: 224, distance: 14.3
click at [241, 234] on div "Total vendido R$ 896,08" at bounding box center [299, 224] width 257 height 59
click at [746, 252] on div "Quantidade de pedidos 24" at bounding box center [836, 224] width 257 height 59
click at [82, 278] on span "Gestor de Pedidos" at bounding box center [65, 282] width 77 height 13
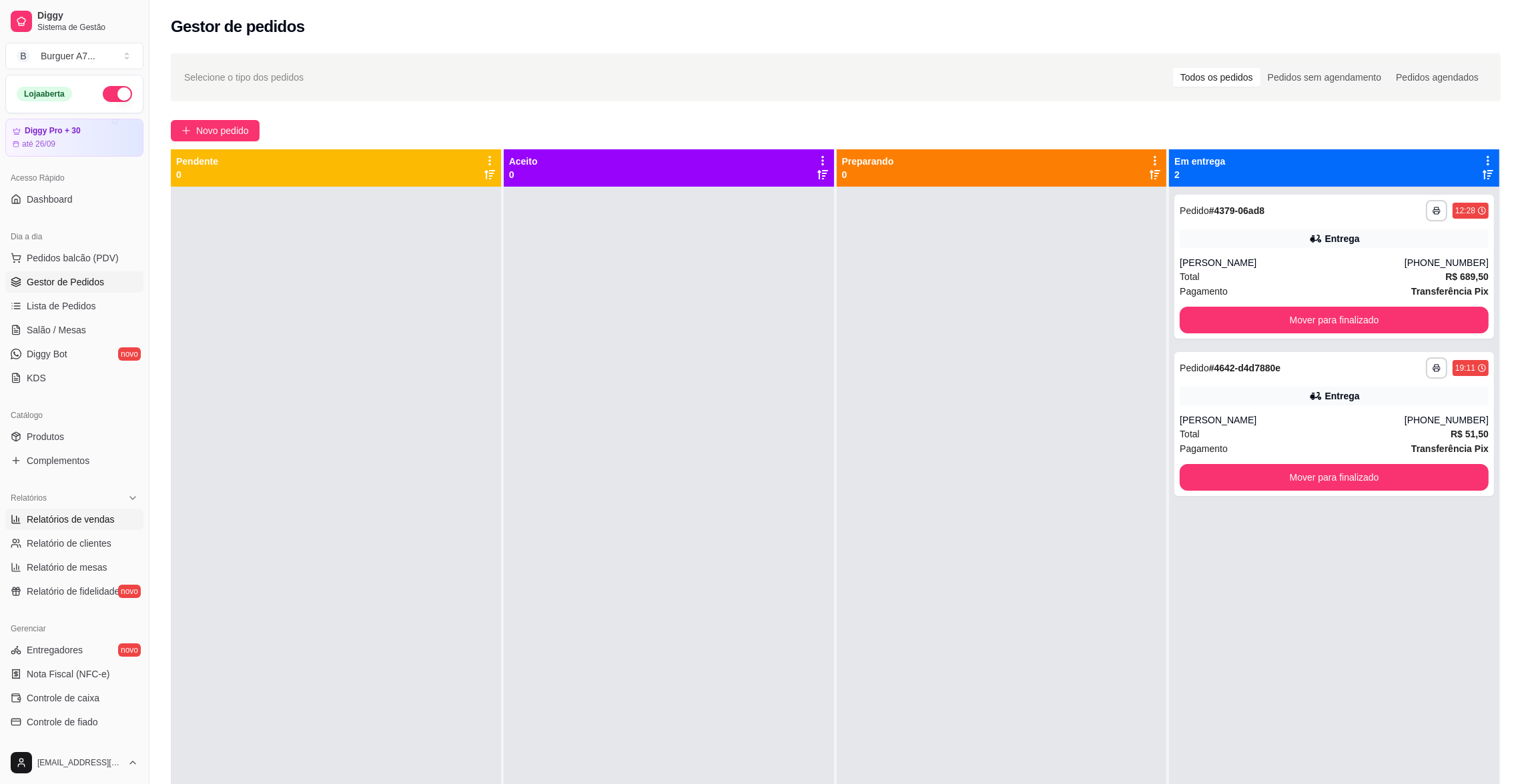
click at [107, 519] on span "Relatórios de vendas" at bounding box center [71, 519] width 88 height 13
select select "ALL"
select select "0"
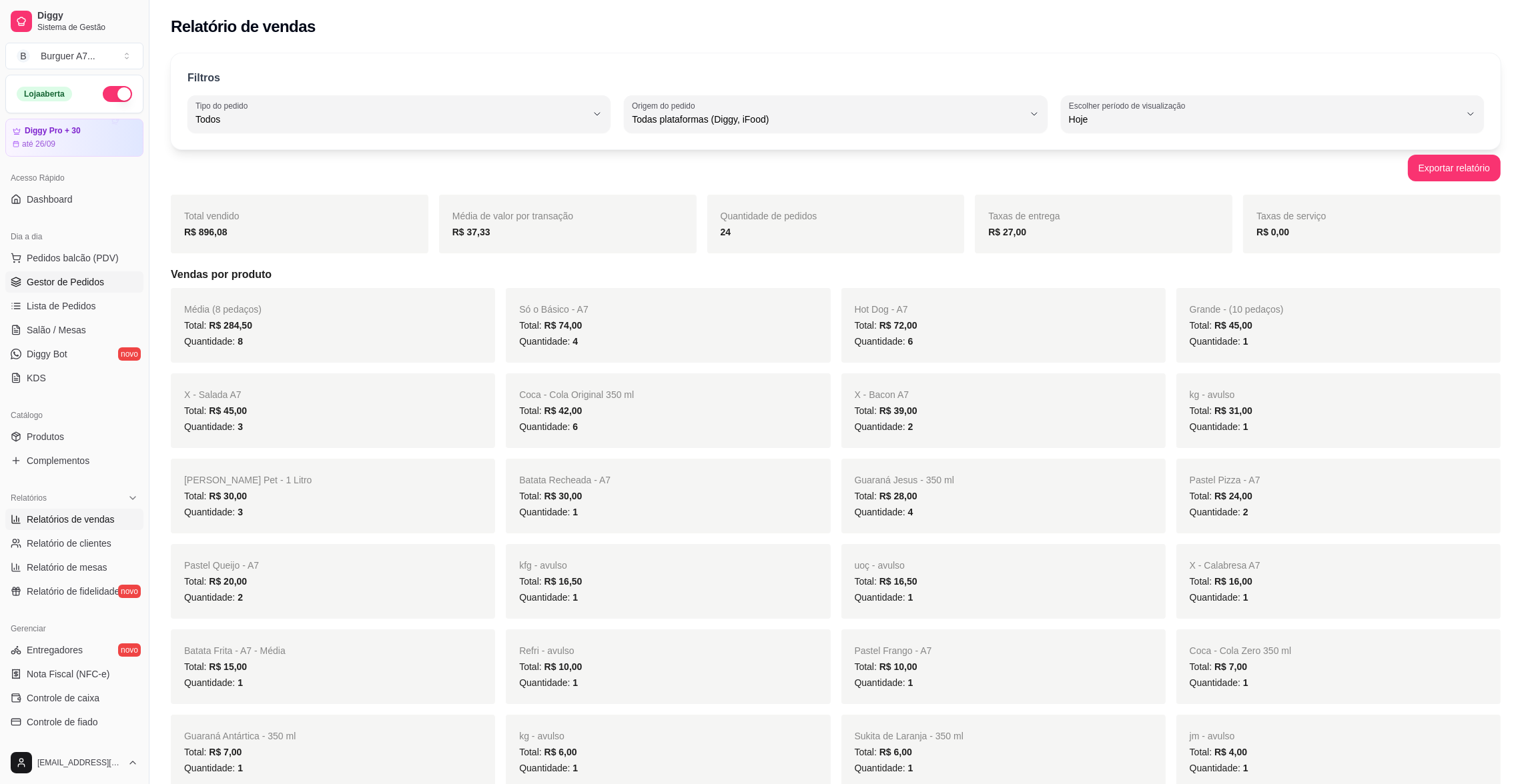
click at [85, 283] on span "Gestor de Pedidos" at bounding box center [65, 282] width 77 height 13
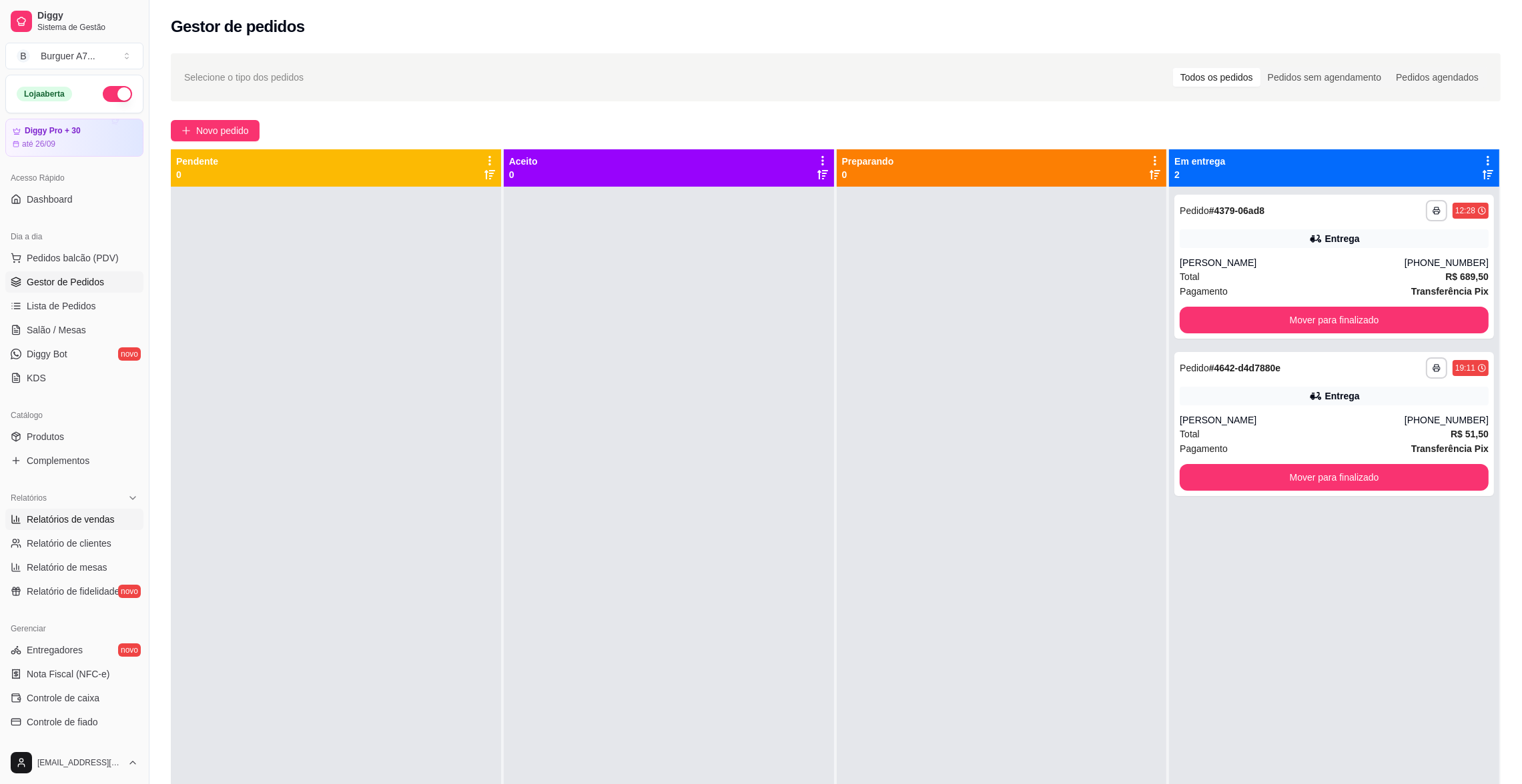
click at [78, 521] on span "Relatórios de vendas" at bounding box center [71, 519] width 88 height 13
select select "ALL"
select select "0"
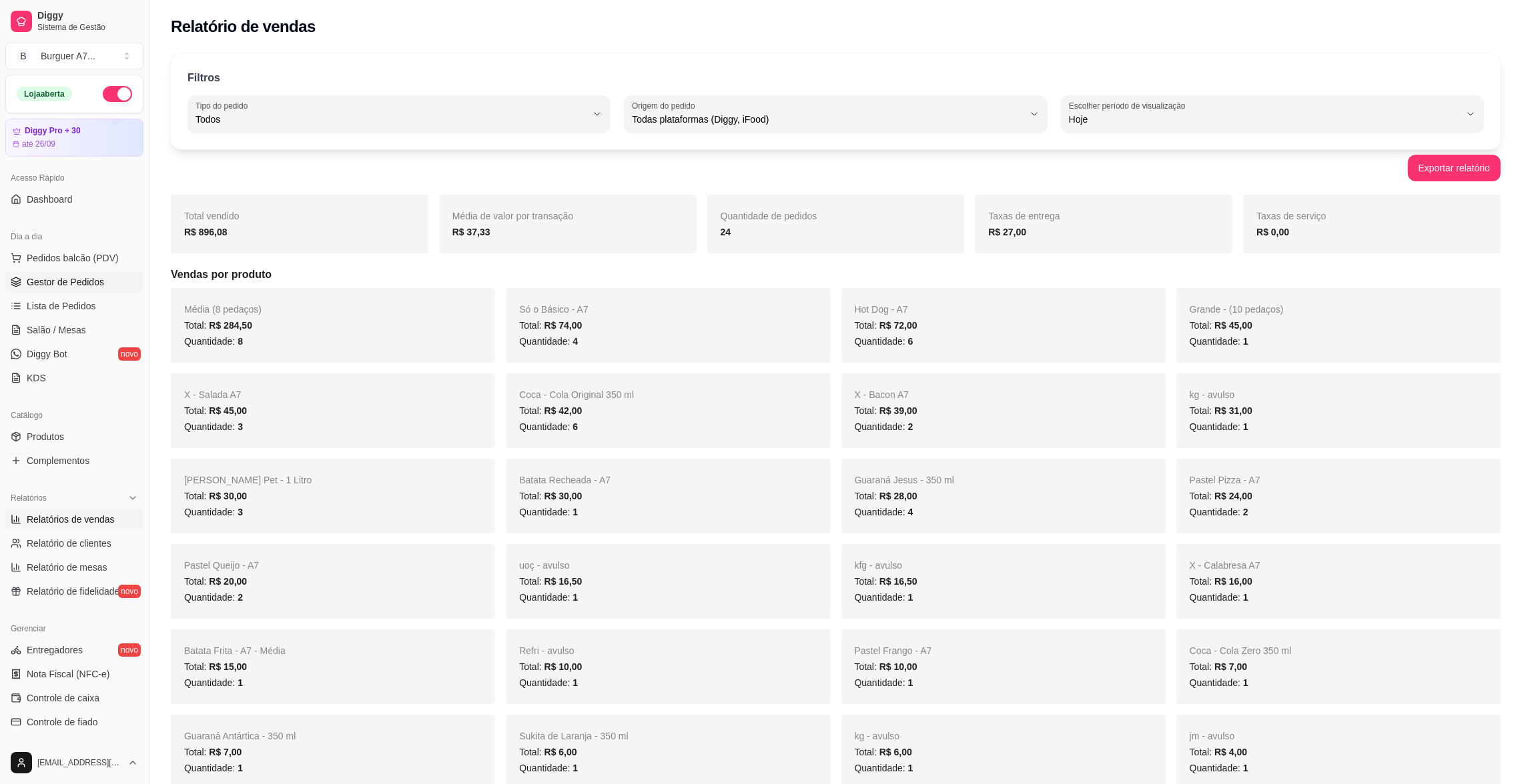
click at [102, 279] on span "Gestor de Pedidos" at bounding box center [65, 282] width 77 height 13
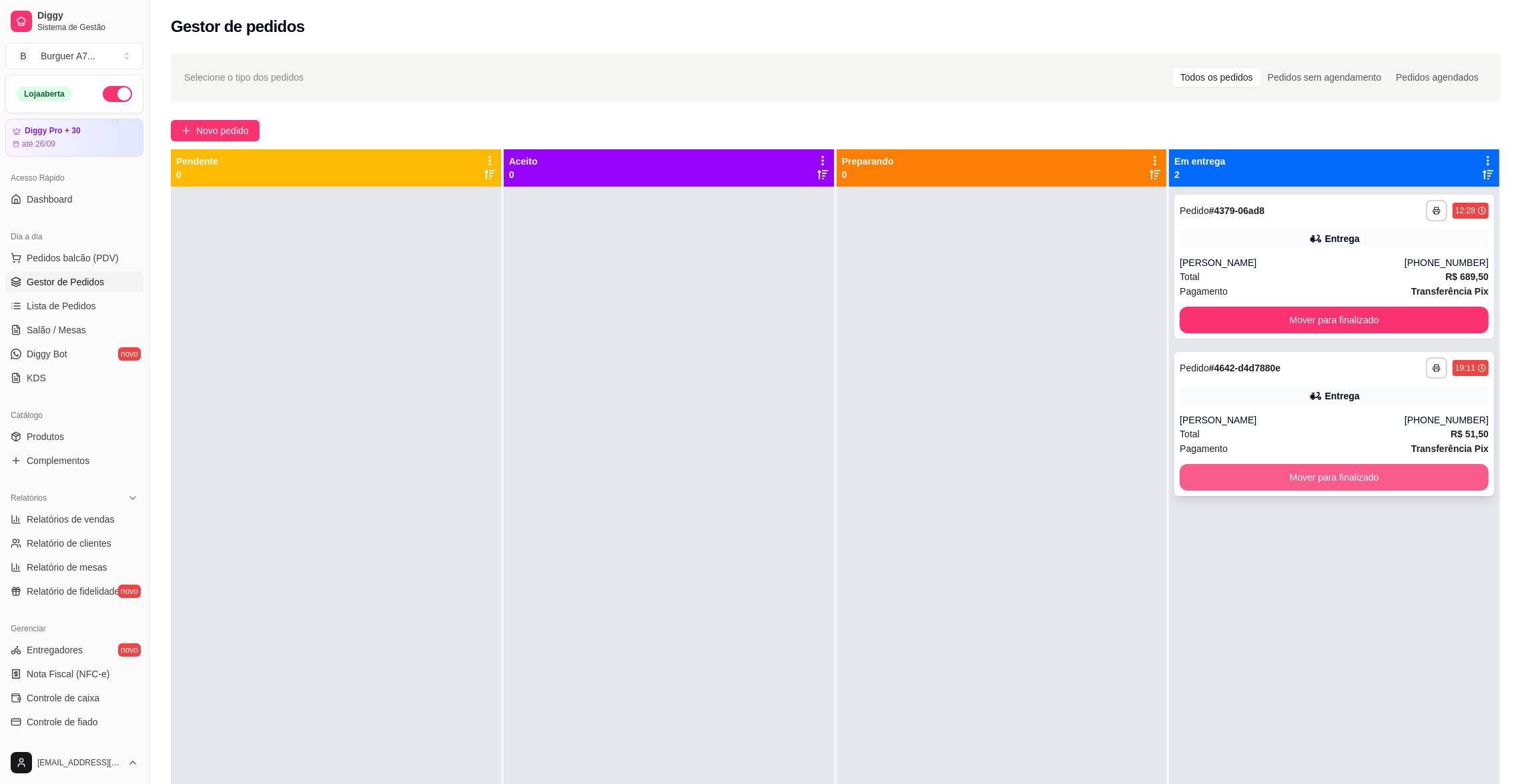
click at [1427, 474] on button "Mover para finalizado" at bounding box center [1334, 477] width 309 height 26
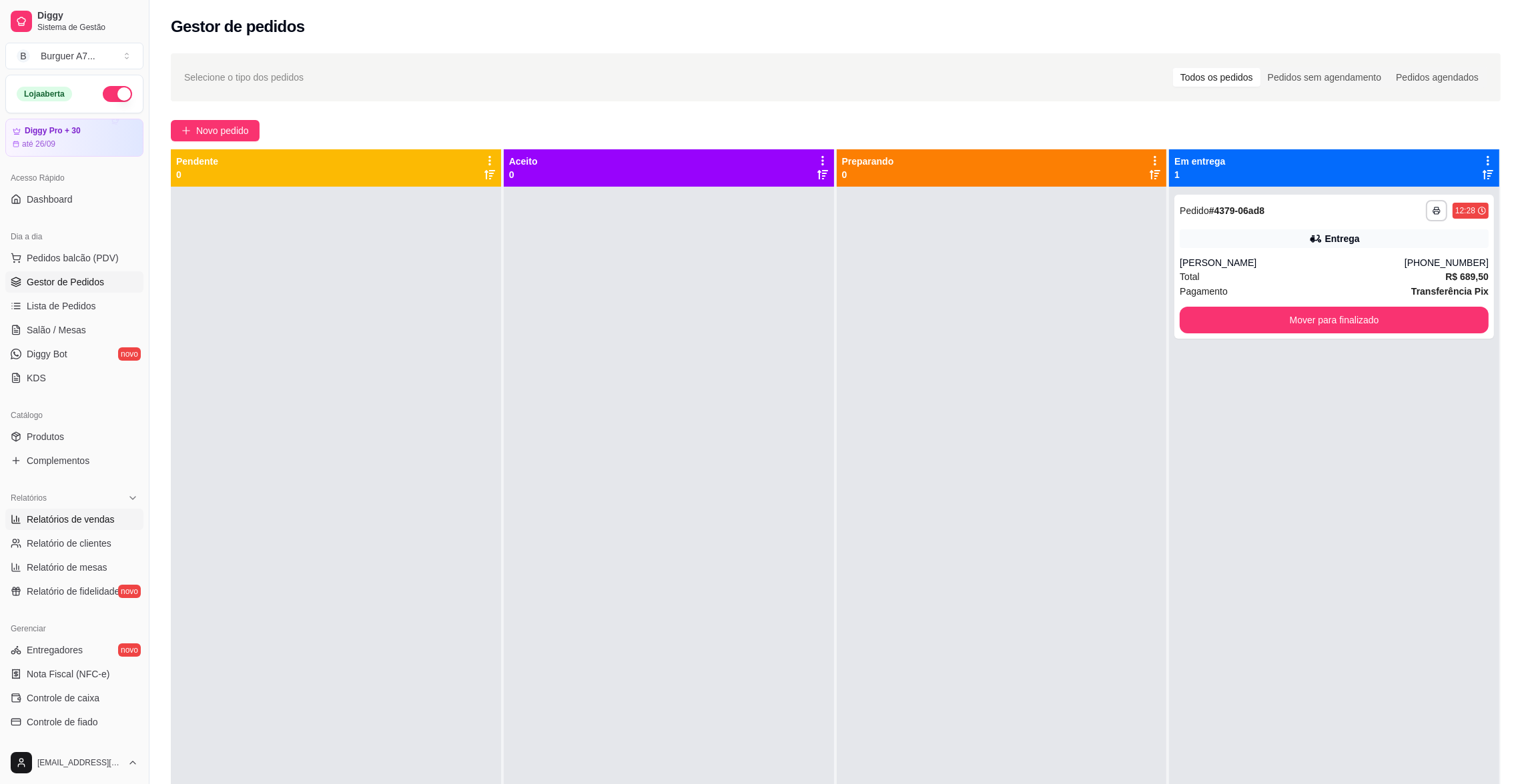
click at [54, 512] on link "Relatórios de vendas" at bounding box center [74, 519] width 138 height 21
select select "ALL"
select select "0"
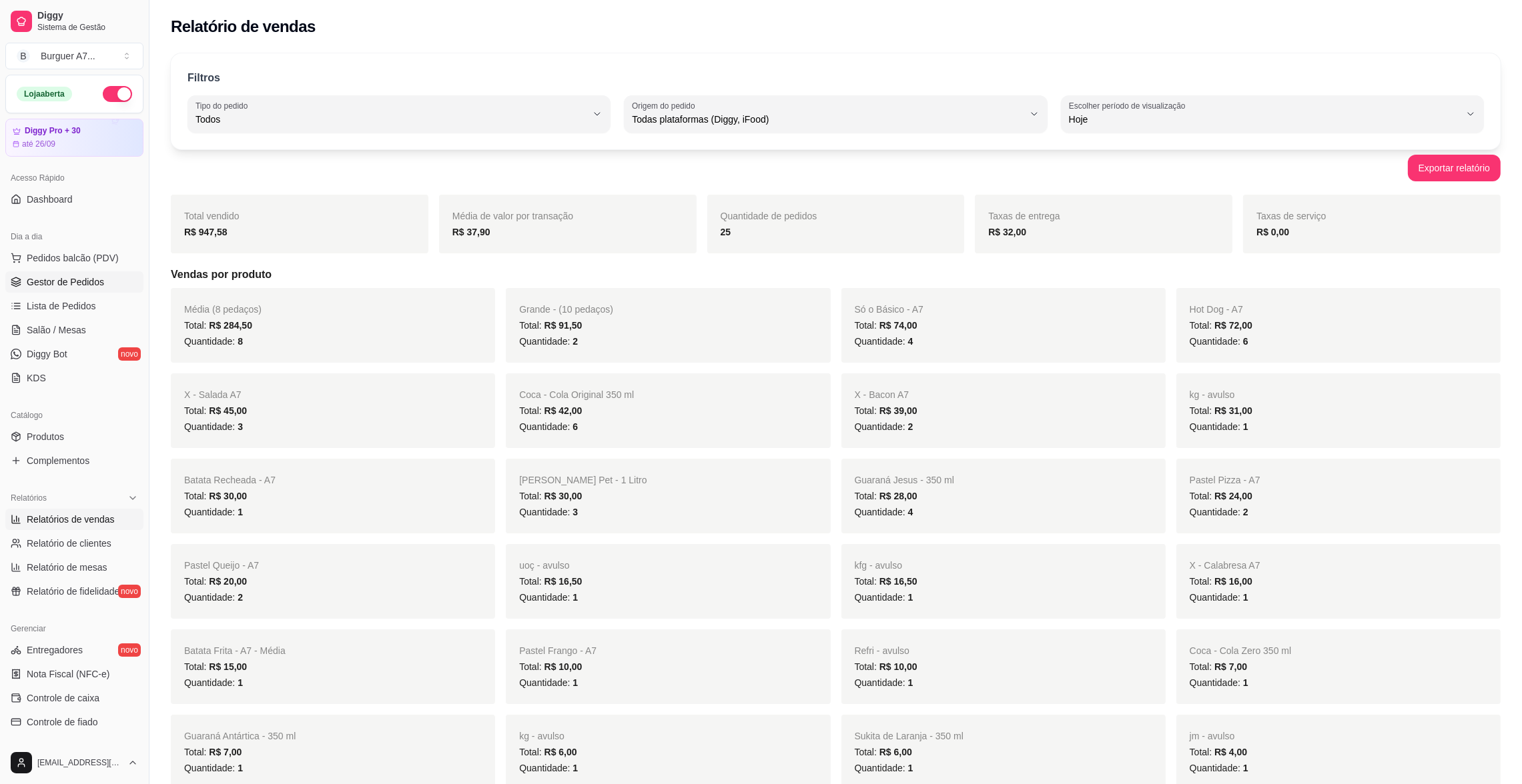
click at [67, 281] on span "Gestor de Pedidos" at bounding box center [65, 282] width 77 height 13
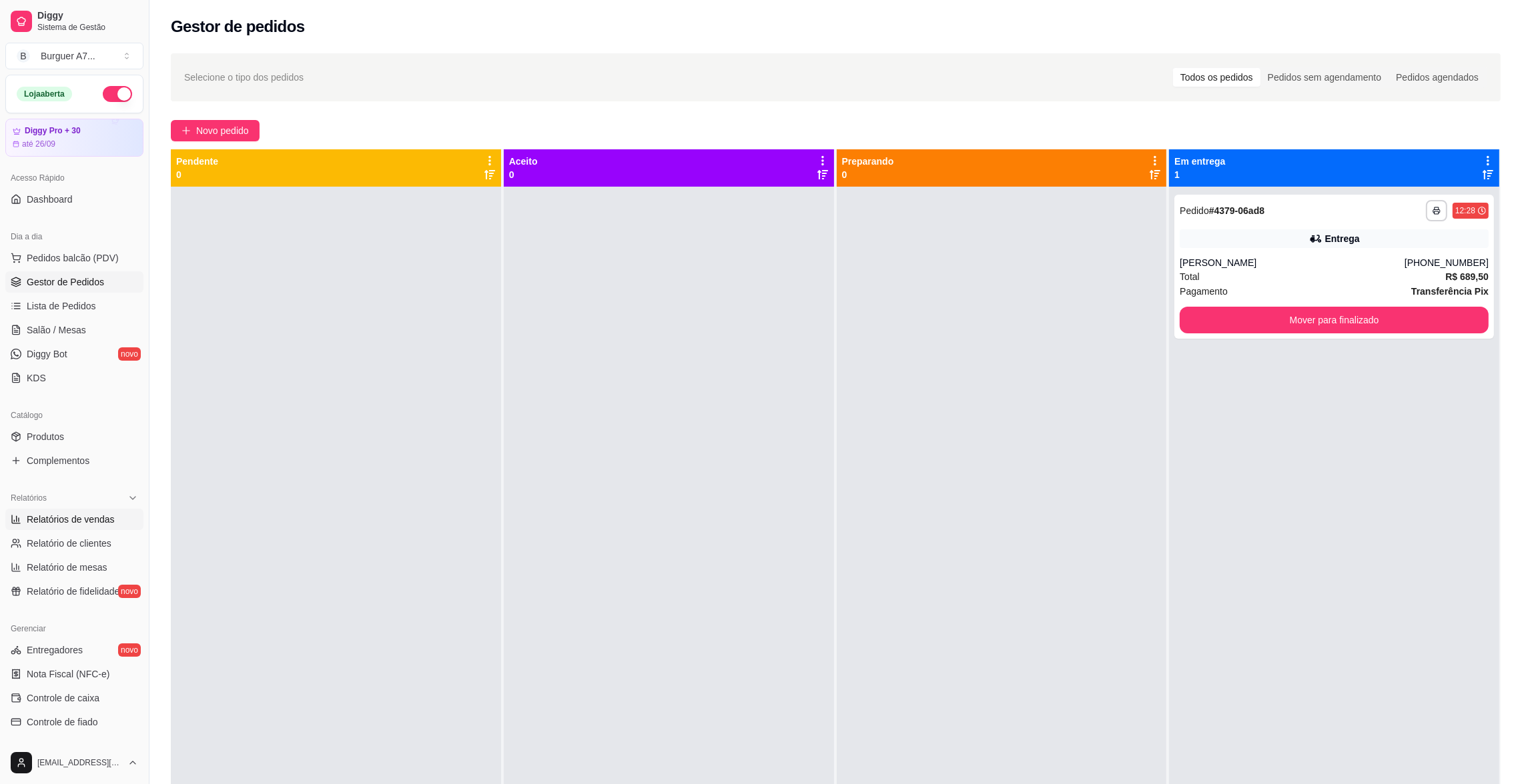
click at [62, 530] on link "Relatórios de vendas" at bounding box center [74, 519] width 138 height 21
select select "ALL"
select select "0"
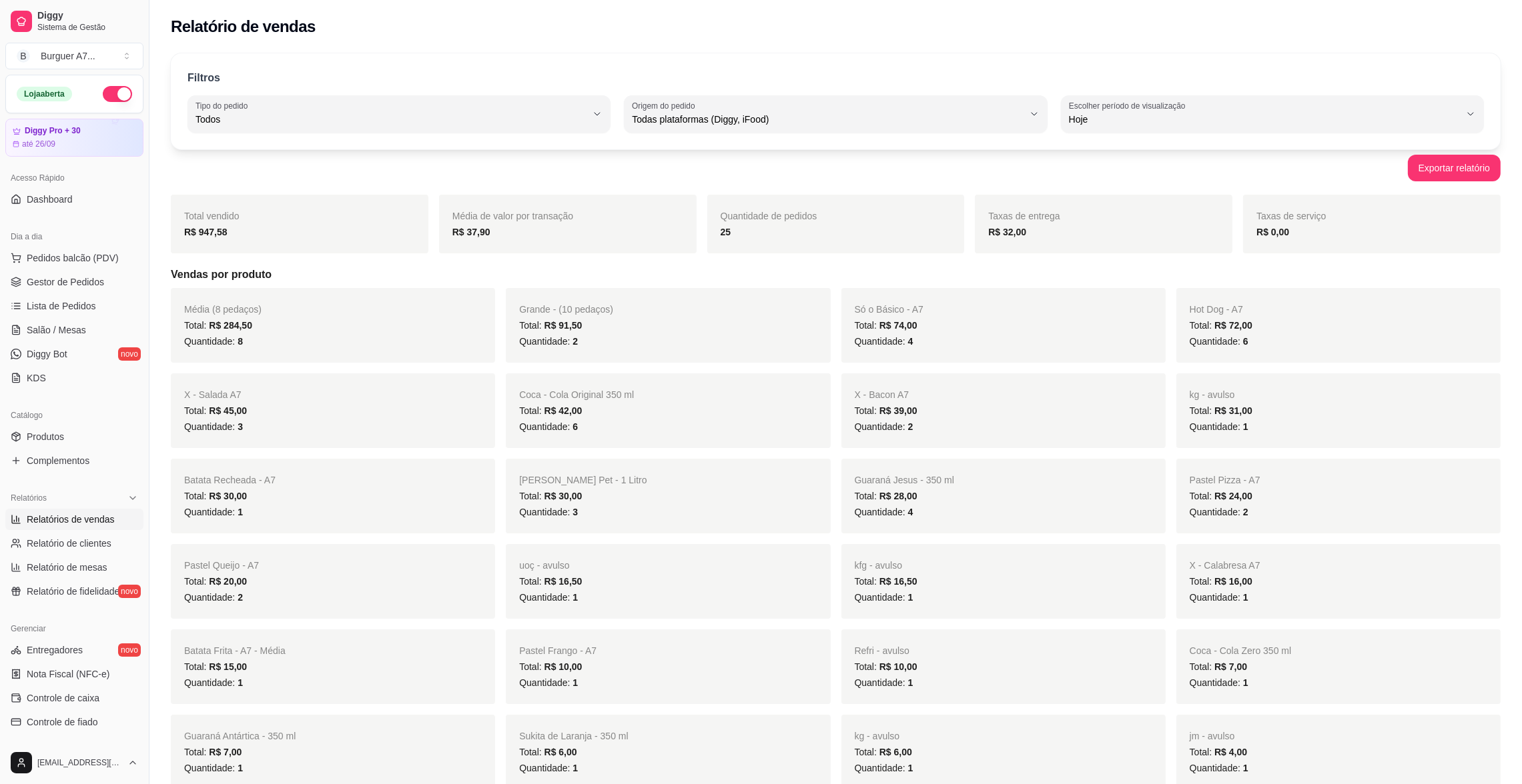
click at [61, 524] on span "Relatórios de vendas" at bounding box center [71, 519] width 88 height 13
click at [46, 286] on span "Gestor de Pedidos" at bounding box center [65, 282] width 77 height 13
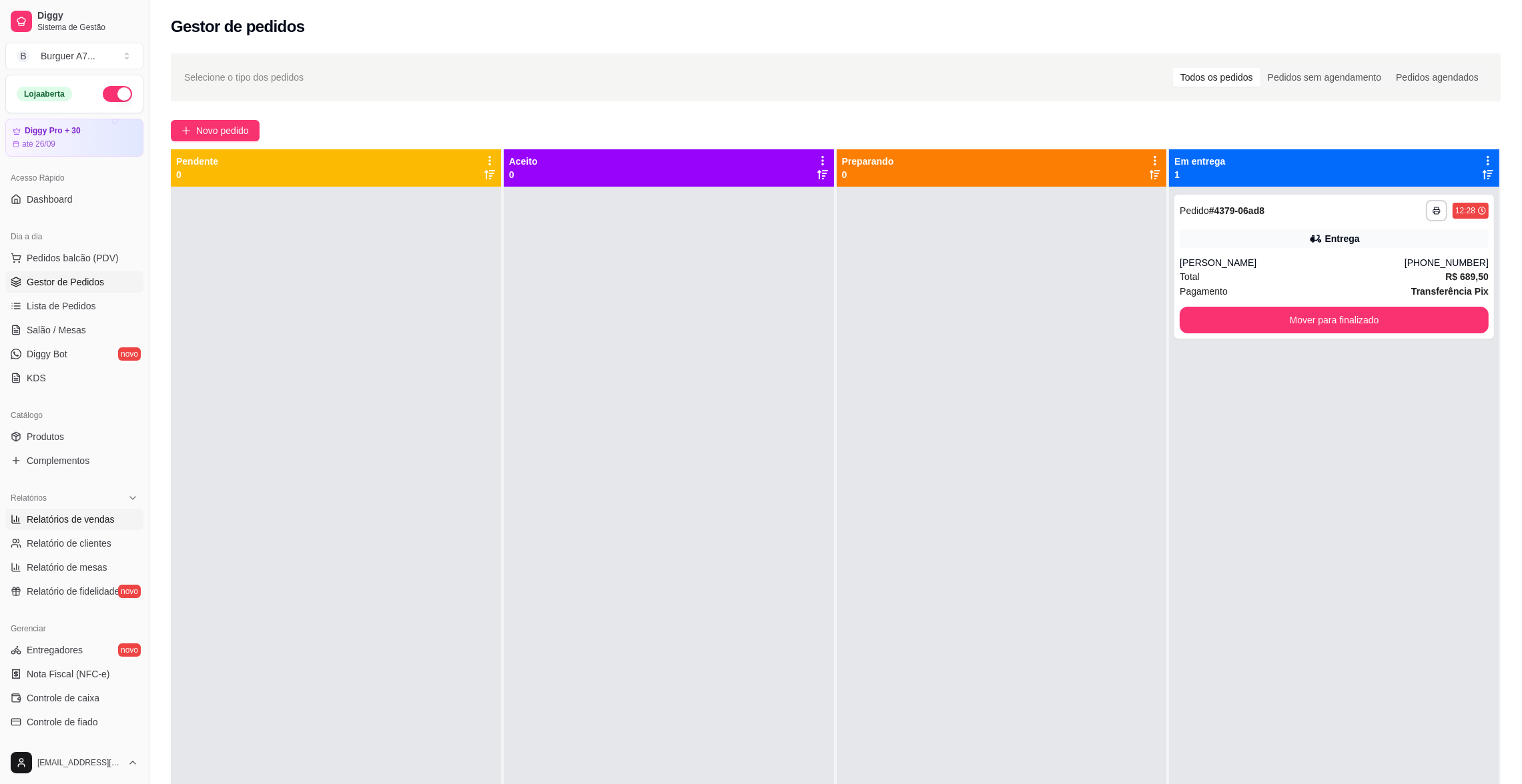
click at [45, 526] on span "Relatórios de vendas" at bounding box center [71, 519] width 88 height 13
select select "ALL"
select select "0"
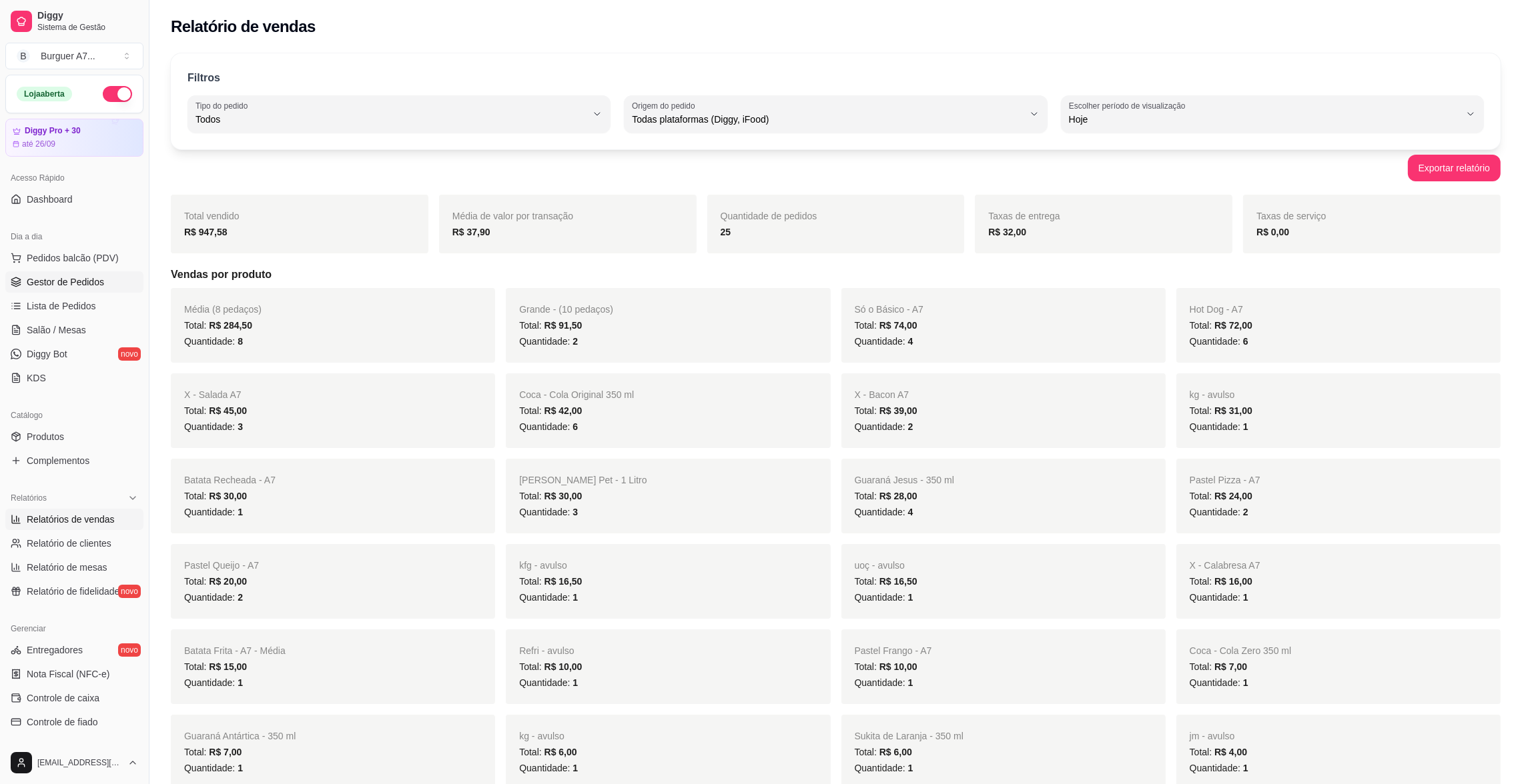
click at [89, 281] on span "Gestor de Pedidos" at bounding box center [65, 282] width 77 height 13
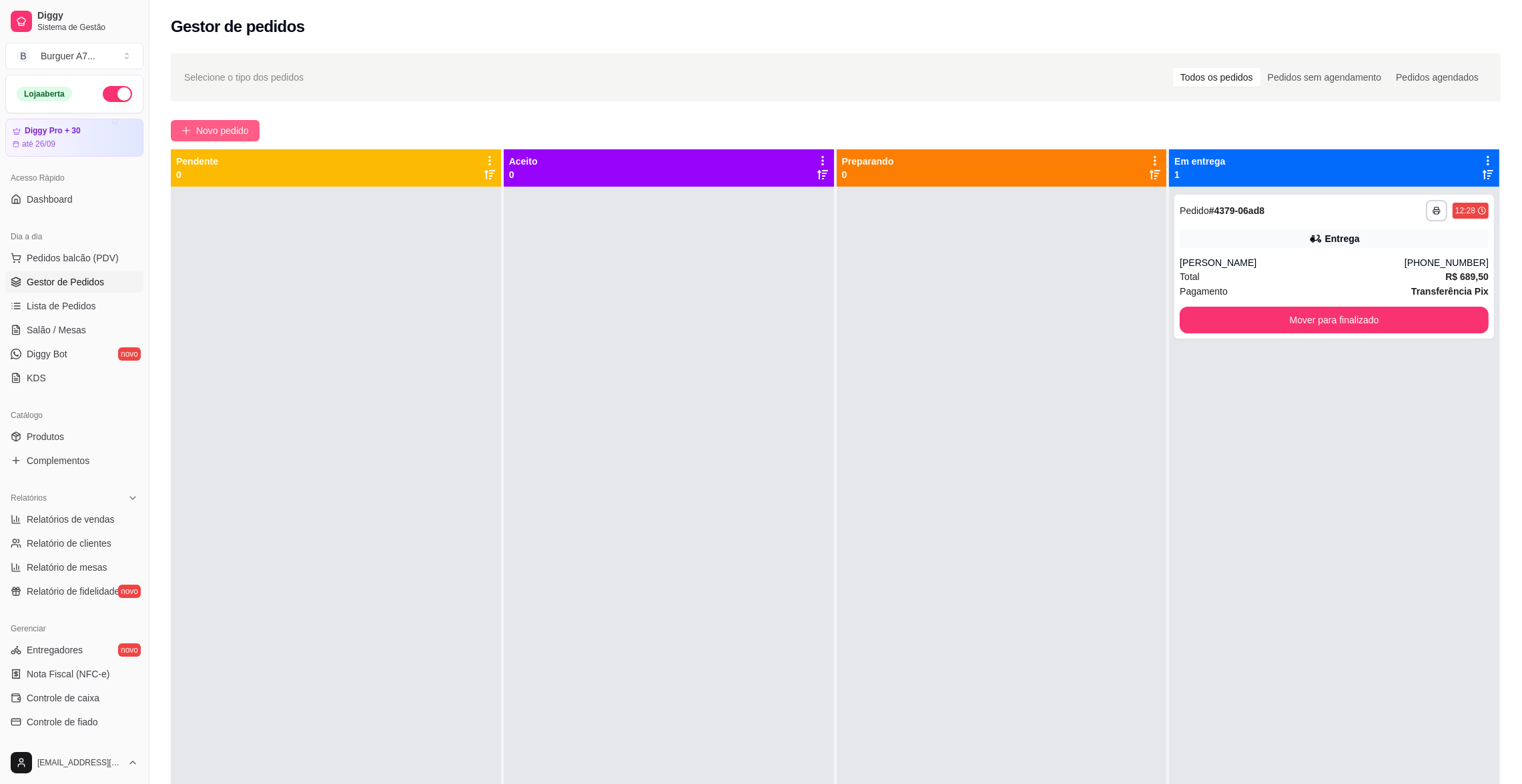
click at [233, 140] on button "Novo pedido" at bounding box center [215, 130] width 89 height 21
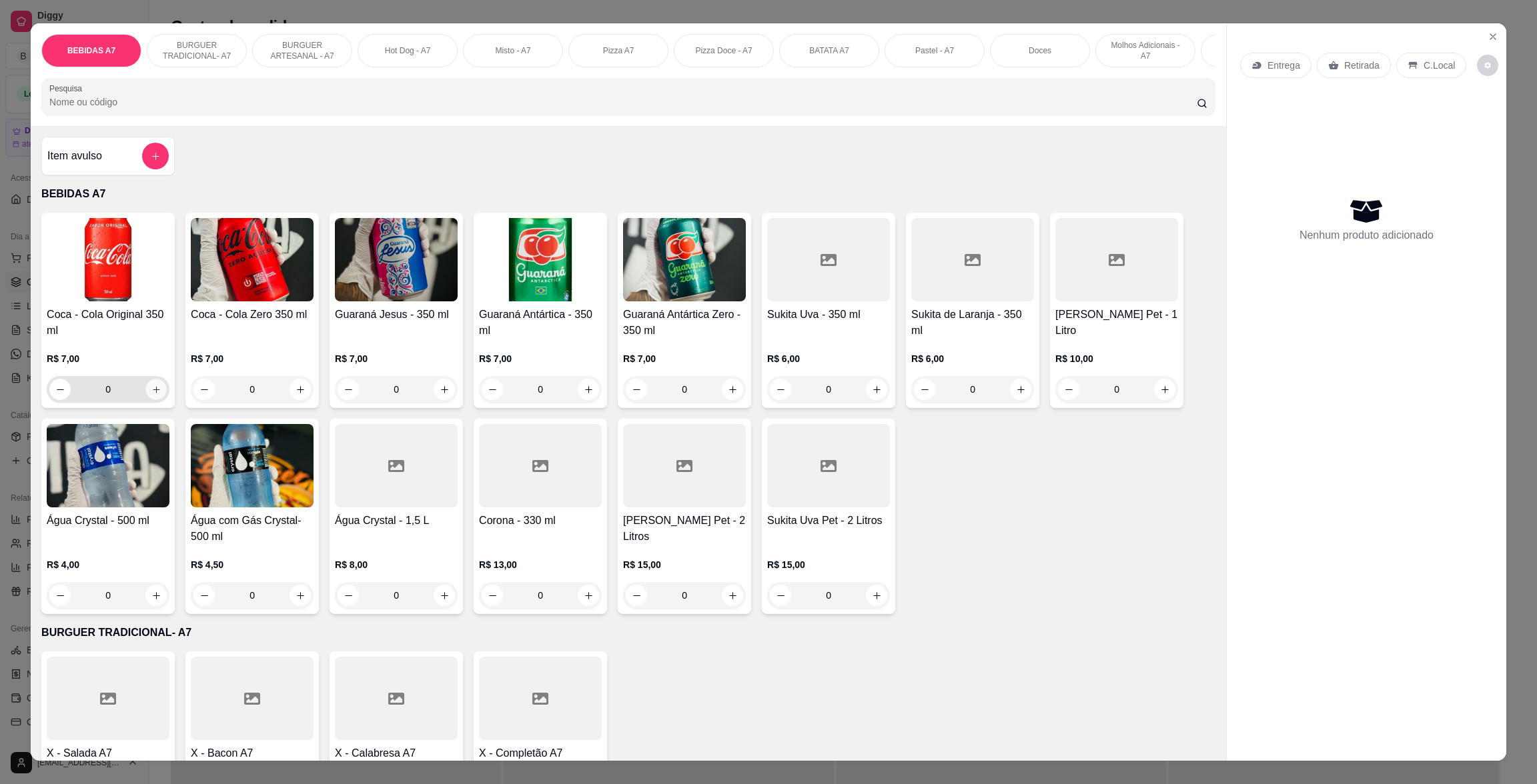
click at [149, 400] on button "increase-product-quantity" at bounding box center [157, 390] width 21 height 21
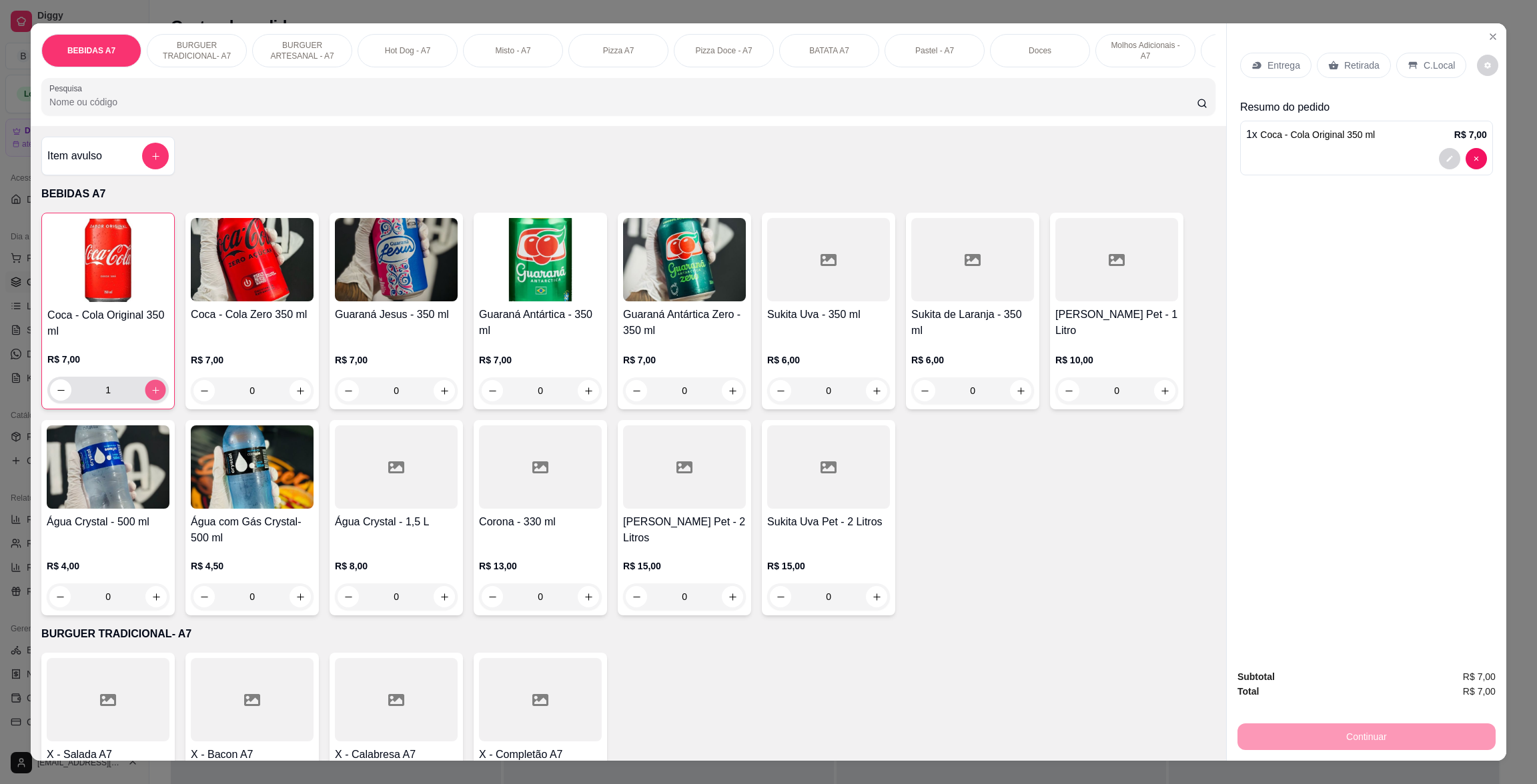
click at [151, 396] on icon "increase-product-quantity" at bounding box center [156, 391] width 10 height 10
type input "2"
click at [142, 169] on button "add-separate-item" at bounding box center [155, 156] width 26 height 26
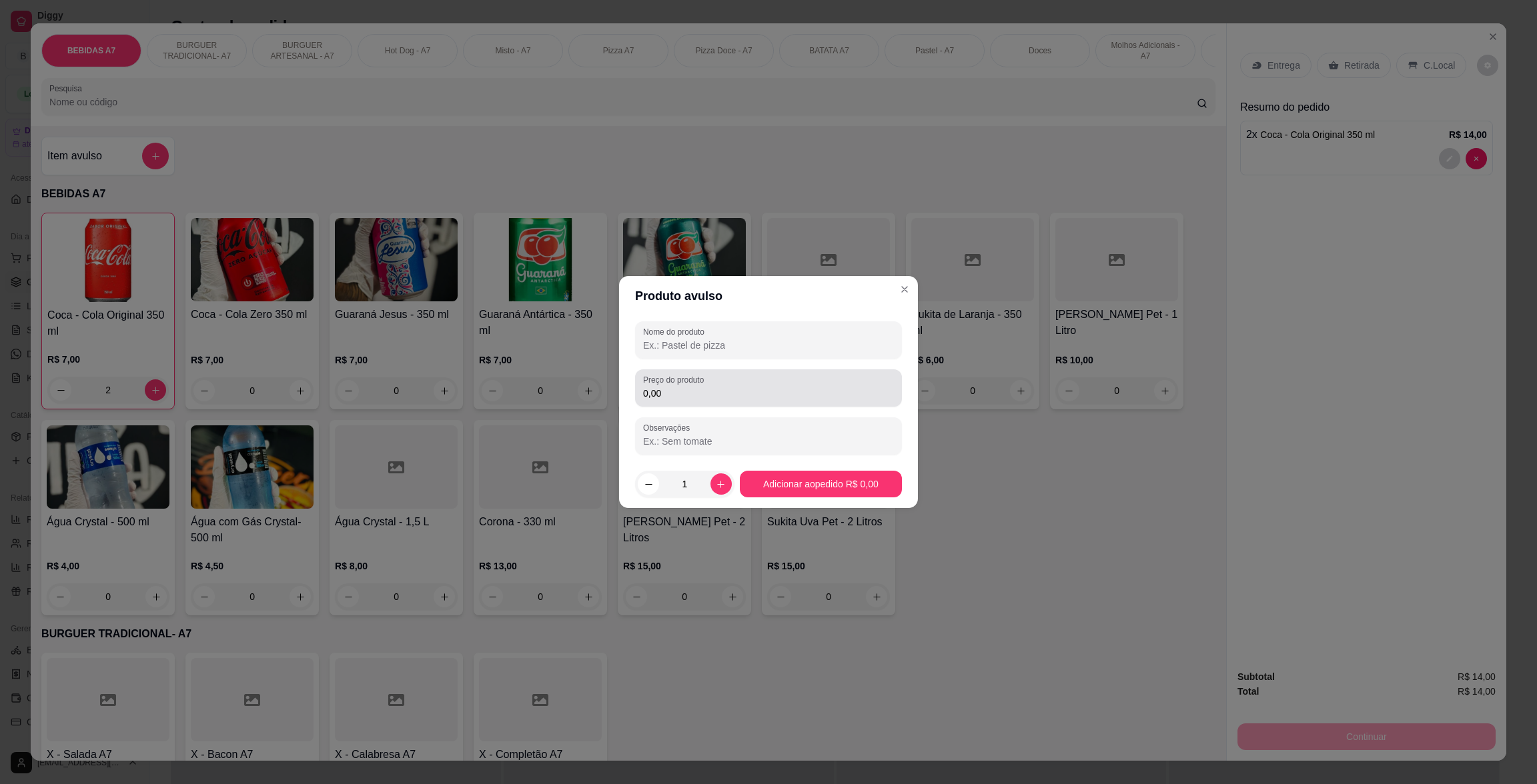
click at [698, 382] on label "Preço do produto" at bounding box center [675, 379] width 65 height 11
click at [698, 387] on input "0,00" at bounding box center [768, 393] width 251 height 13
type input "5,00"
click at [739, 359] on div "Nome do produto Preço do produto 5,00 Observações" at bounding box center [768, 388] width 267 height 133
click at [742, 357] on div "Nome do produto" at bounding box center [768, 340] width 267 height 38
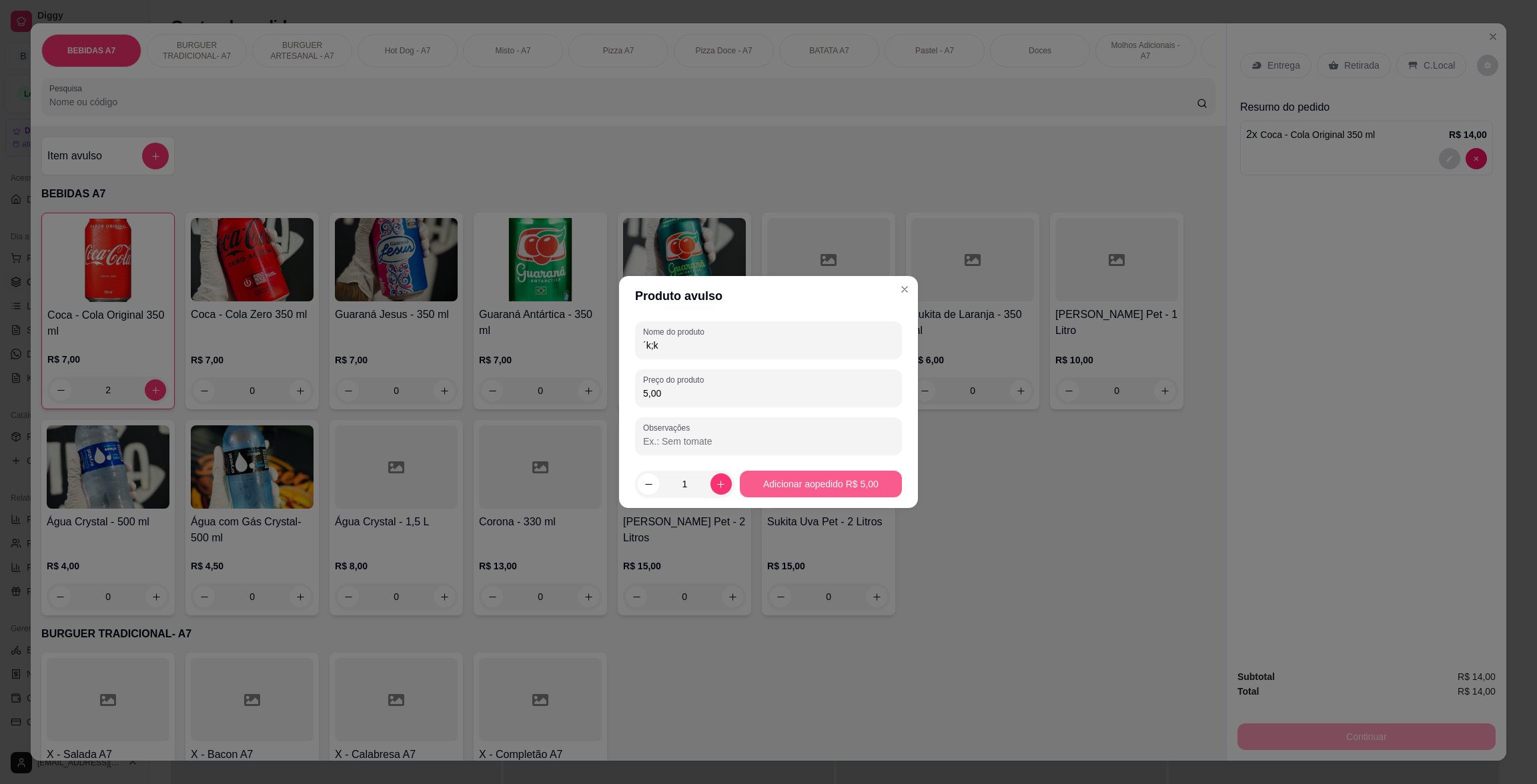
type input "´k;k"
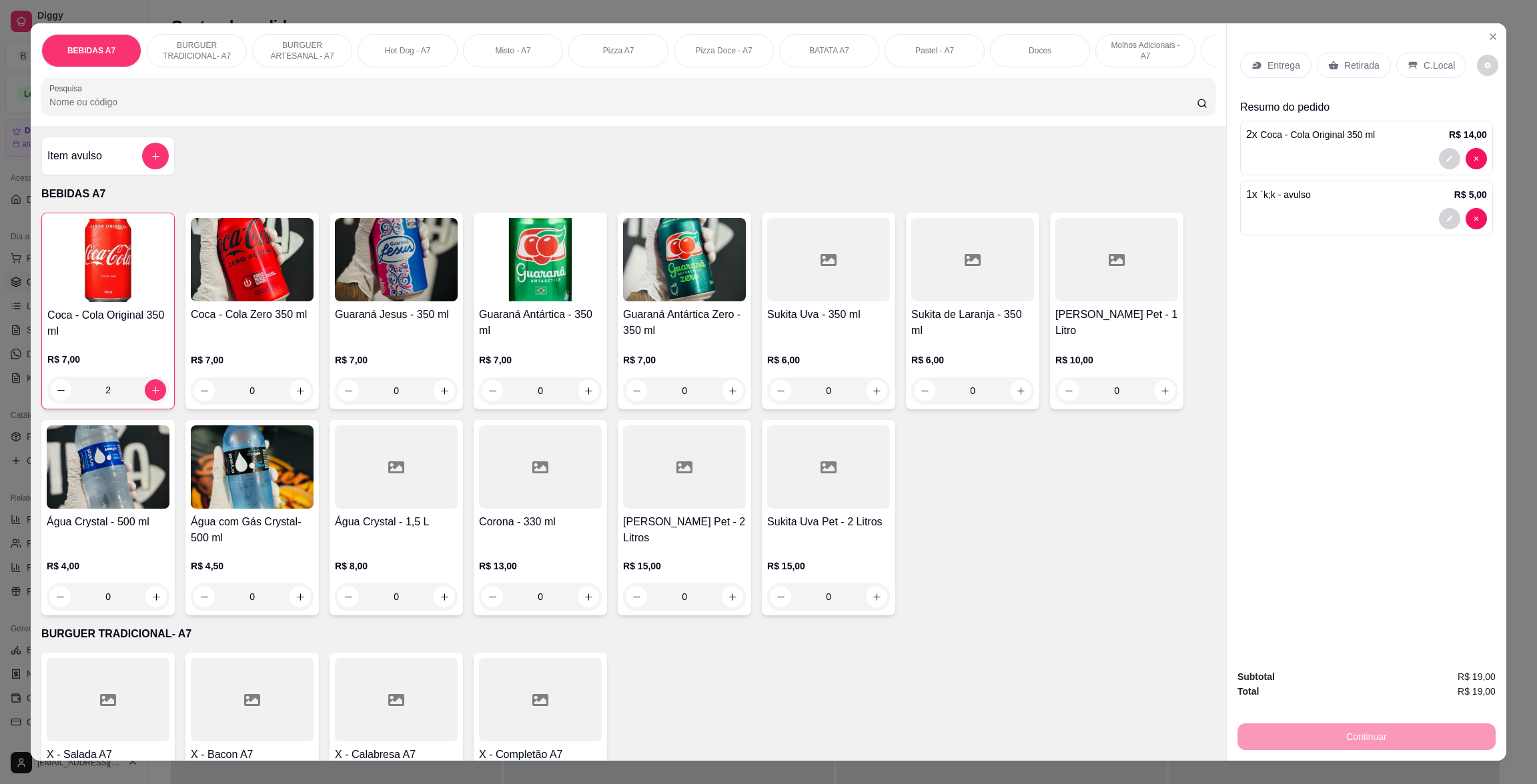
click at [1321, 74] on div "Retirada" at bounding box center [1354, 65] width 74 height 25
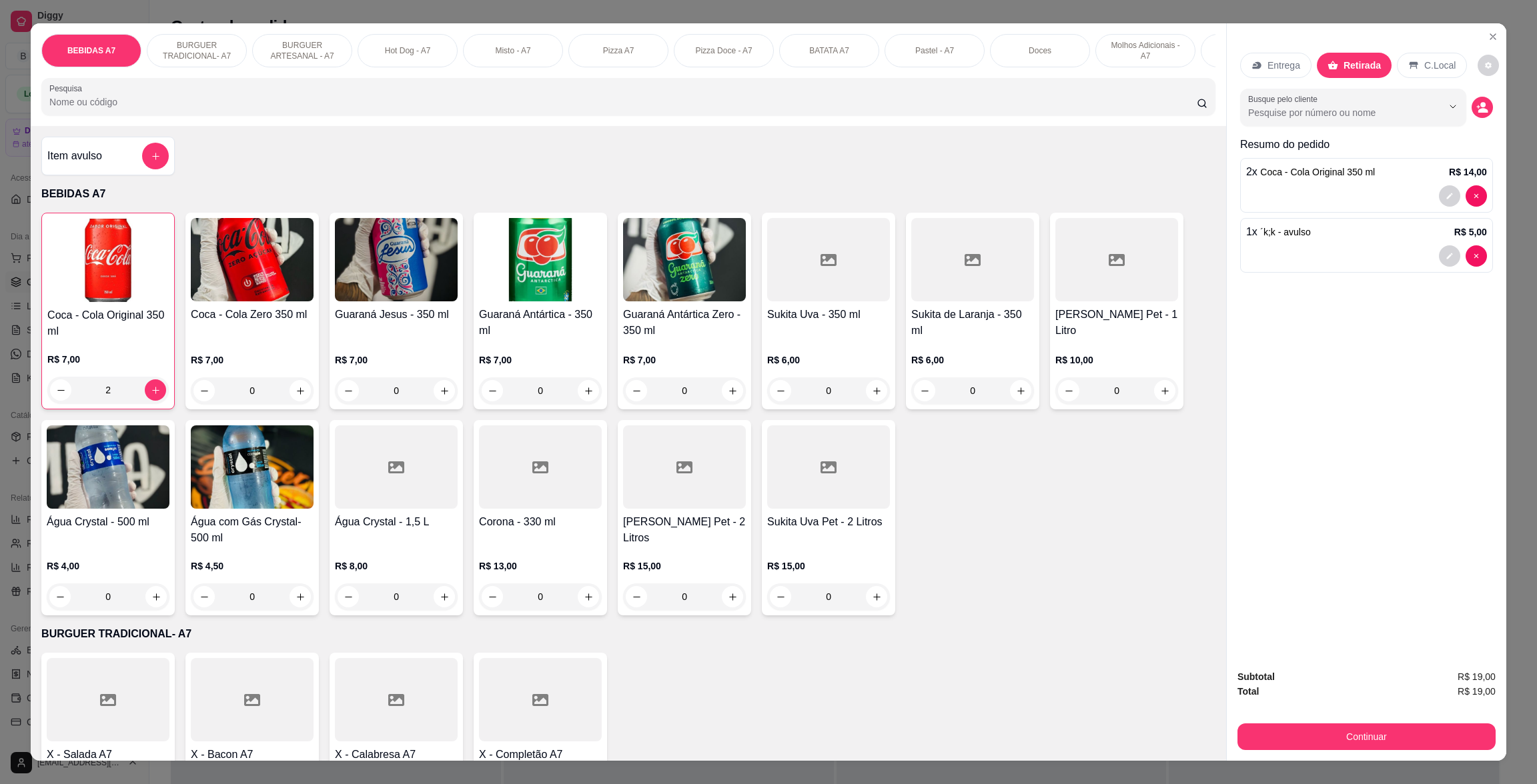
click at [1410, 755] on div "Subtotal R$ 19,00 Total R$ 19,00 Continuar" at bounding box center [1367, 710] width 280 height 102
click at [1408, 735] on button "Continuar" at bounding box center [1366, 737] width 258 height 26
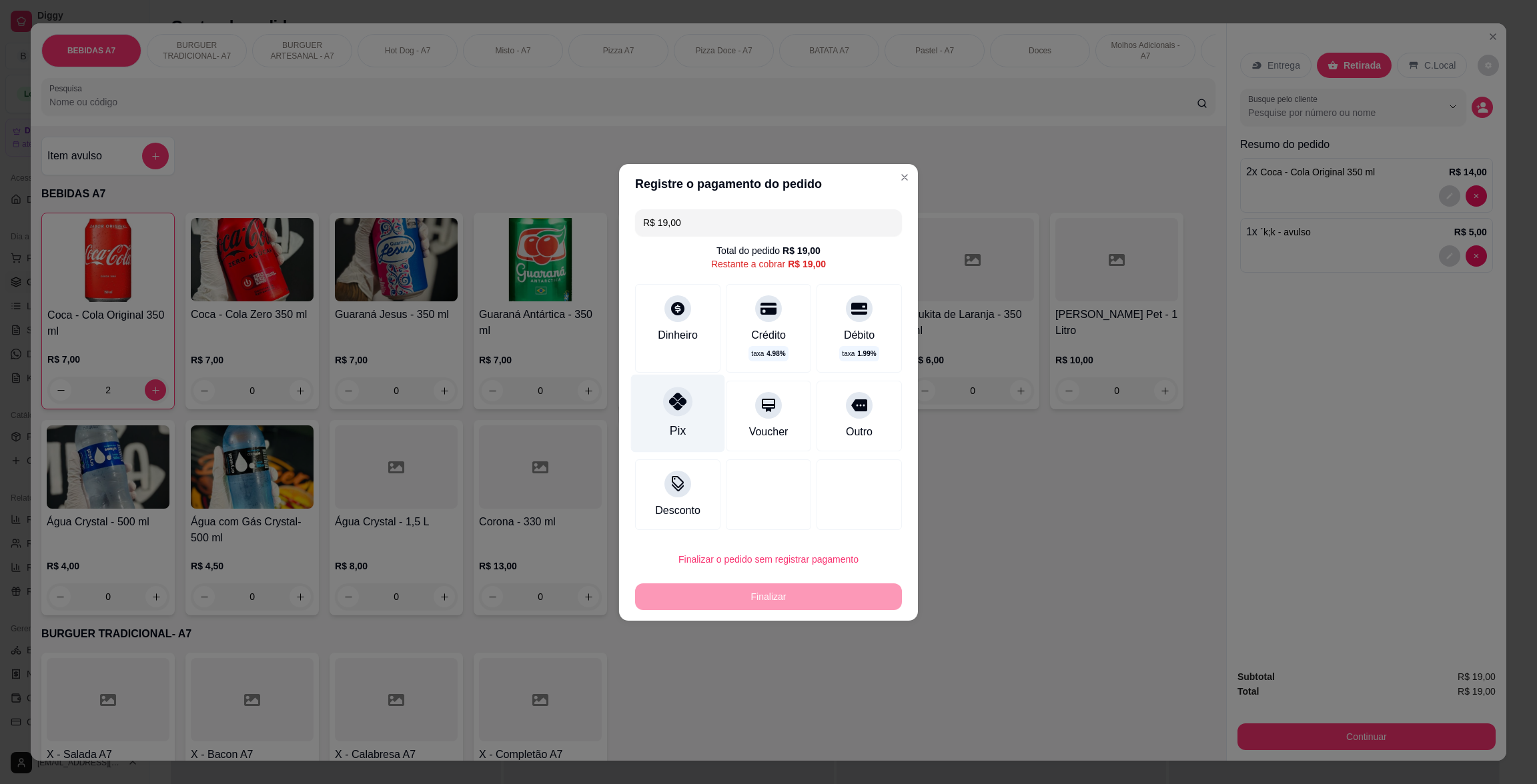
click at [695, 443] on div "Pix" at bounding box center [678, 413] width 94 height 78
type input "R$ 0,00"
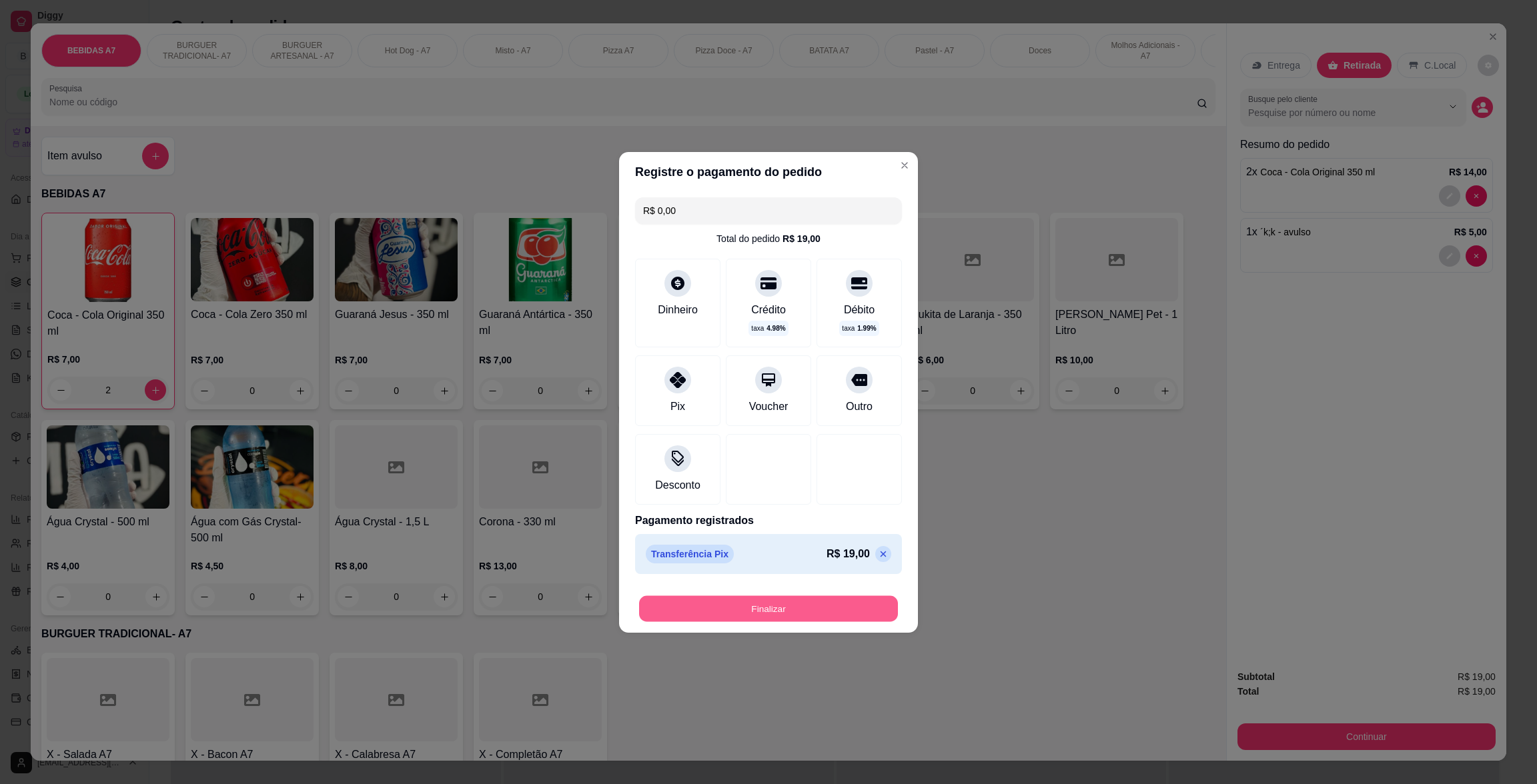
click at [824, 602] on button "Finalizar" at bounding box center [769, 608] width 259 height 26
type input "0"
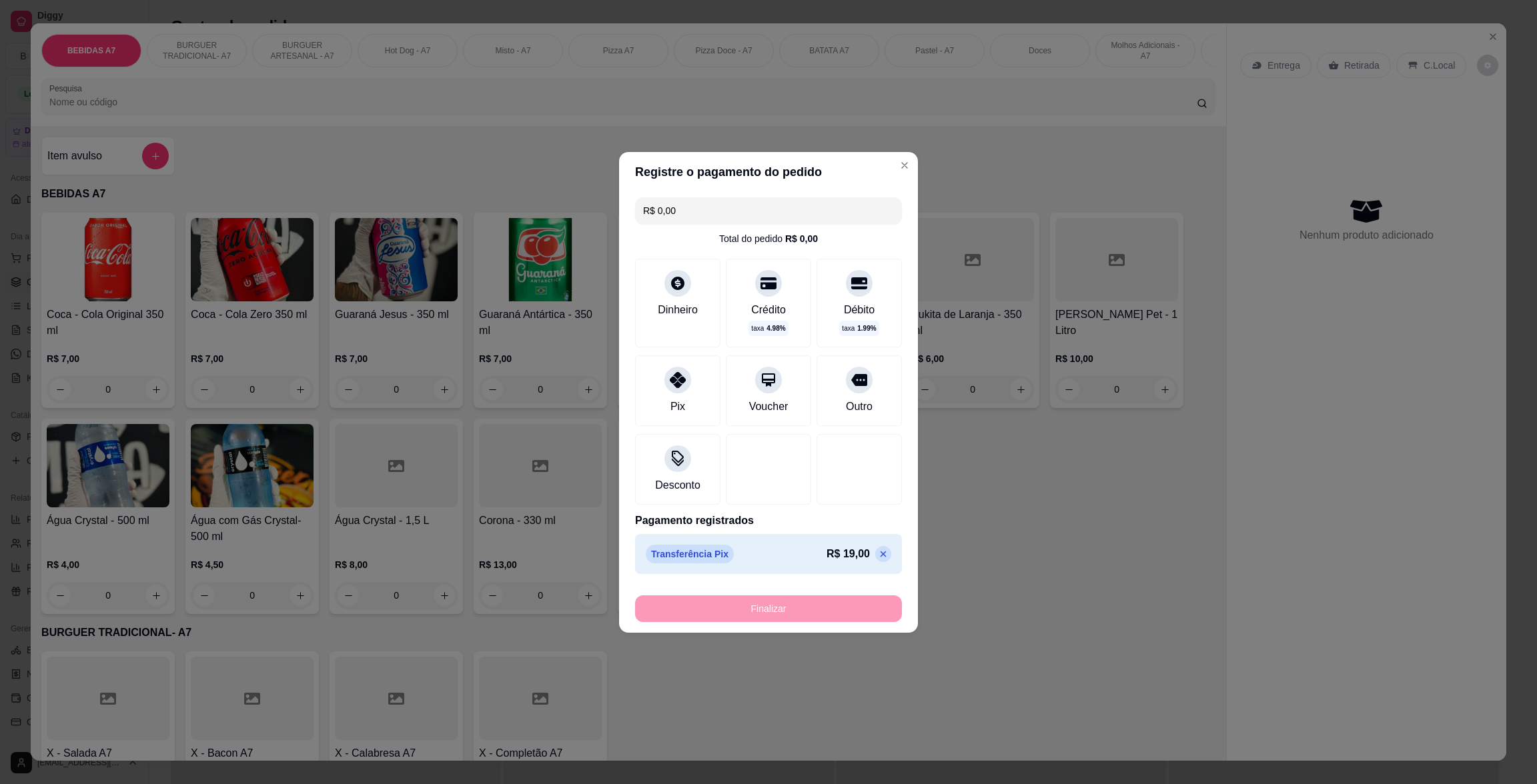
type input "-R$ 19,00"
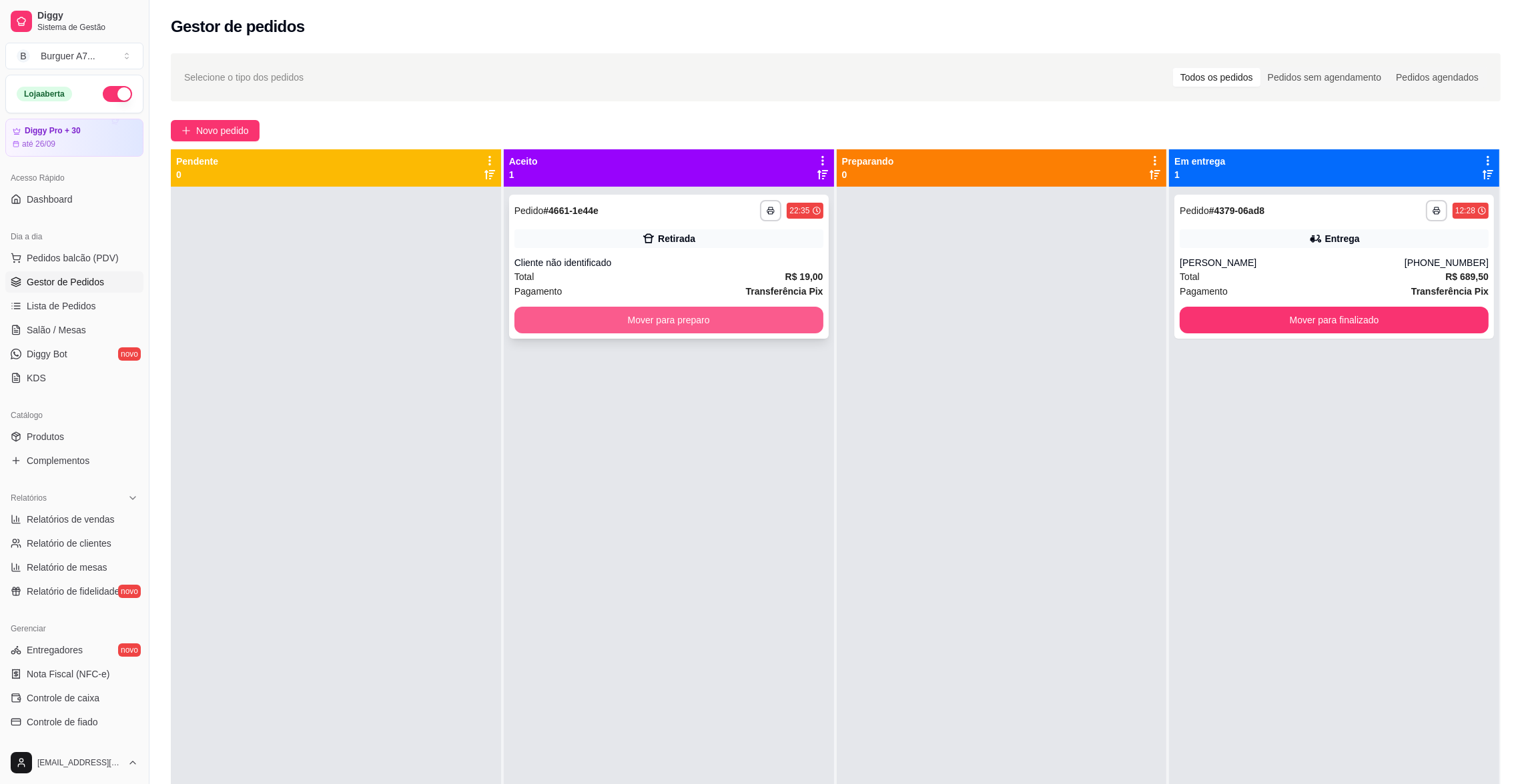
click at [575, 330] on button "Mover para preparo" at bounding box center [669, 320] width 309 height 26
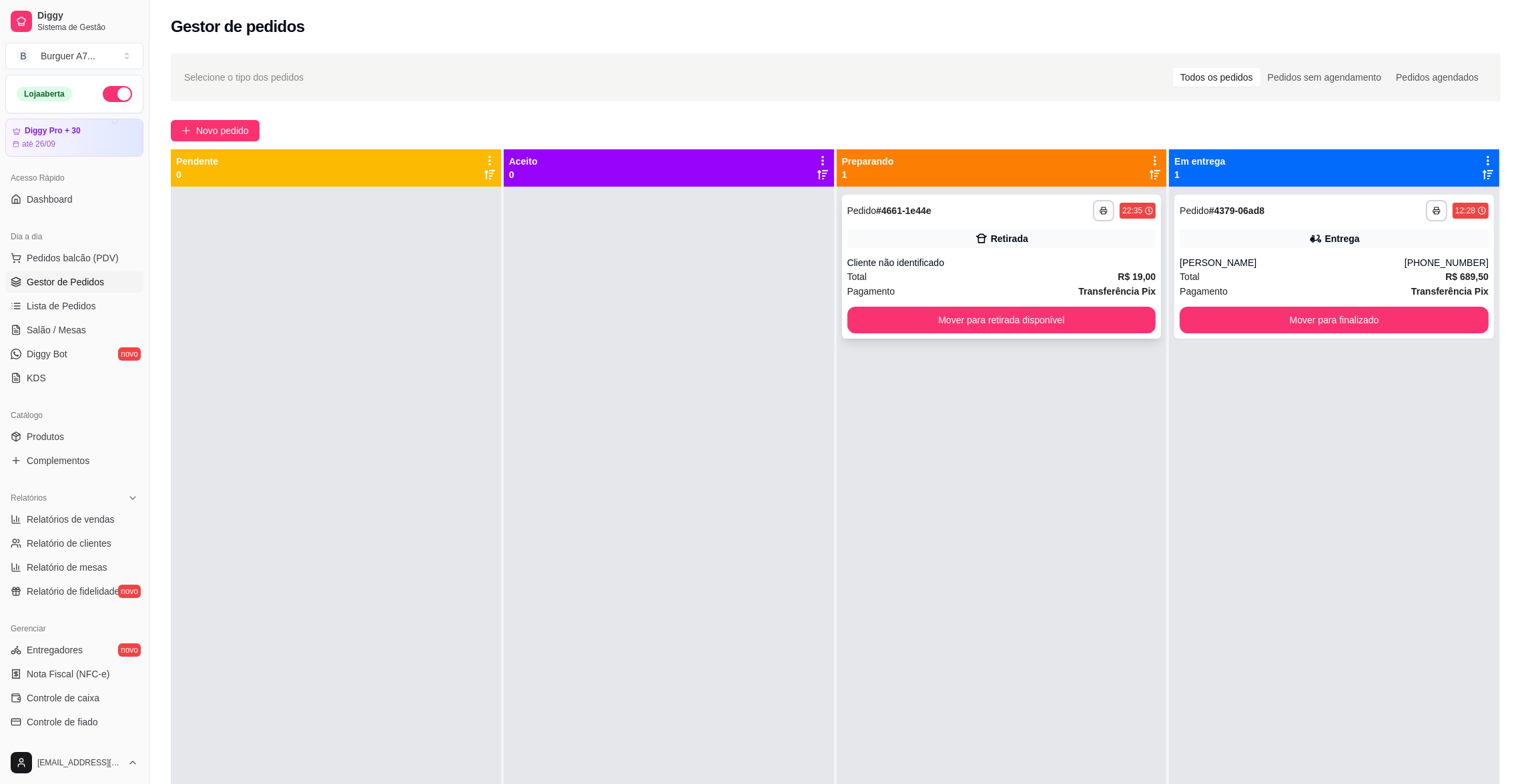
click at [1070, 338] on div "**********" at bounding box center [1001, 267] width 319 height 144
click at [1120, 326] on button "Mover para retirada disponível" at bounding box center [1000, 320] width 299 height 26
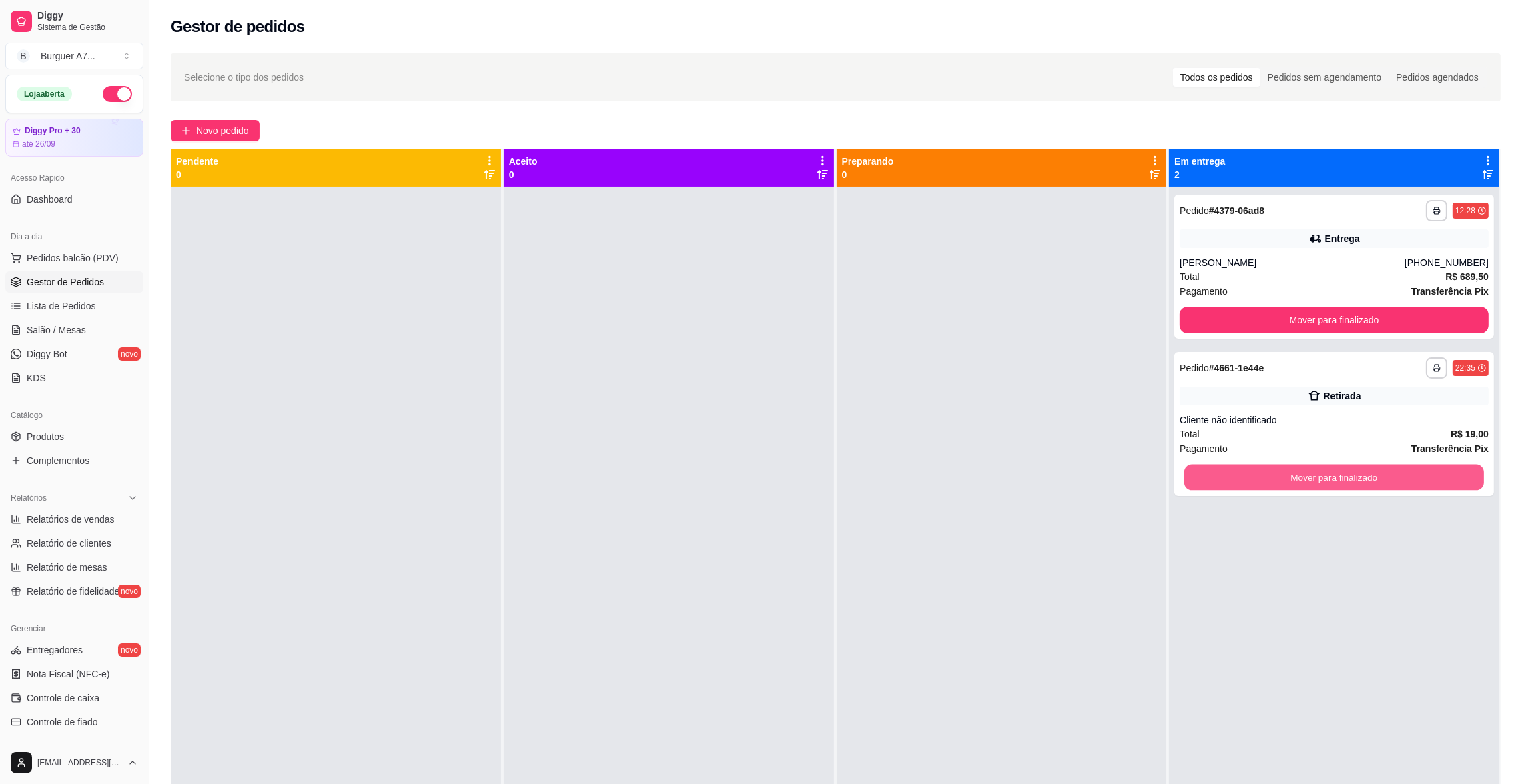
click at [1307, 471] on button "Mover para finalizado" at bounding box center [1334, 477] width 299 height 26
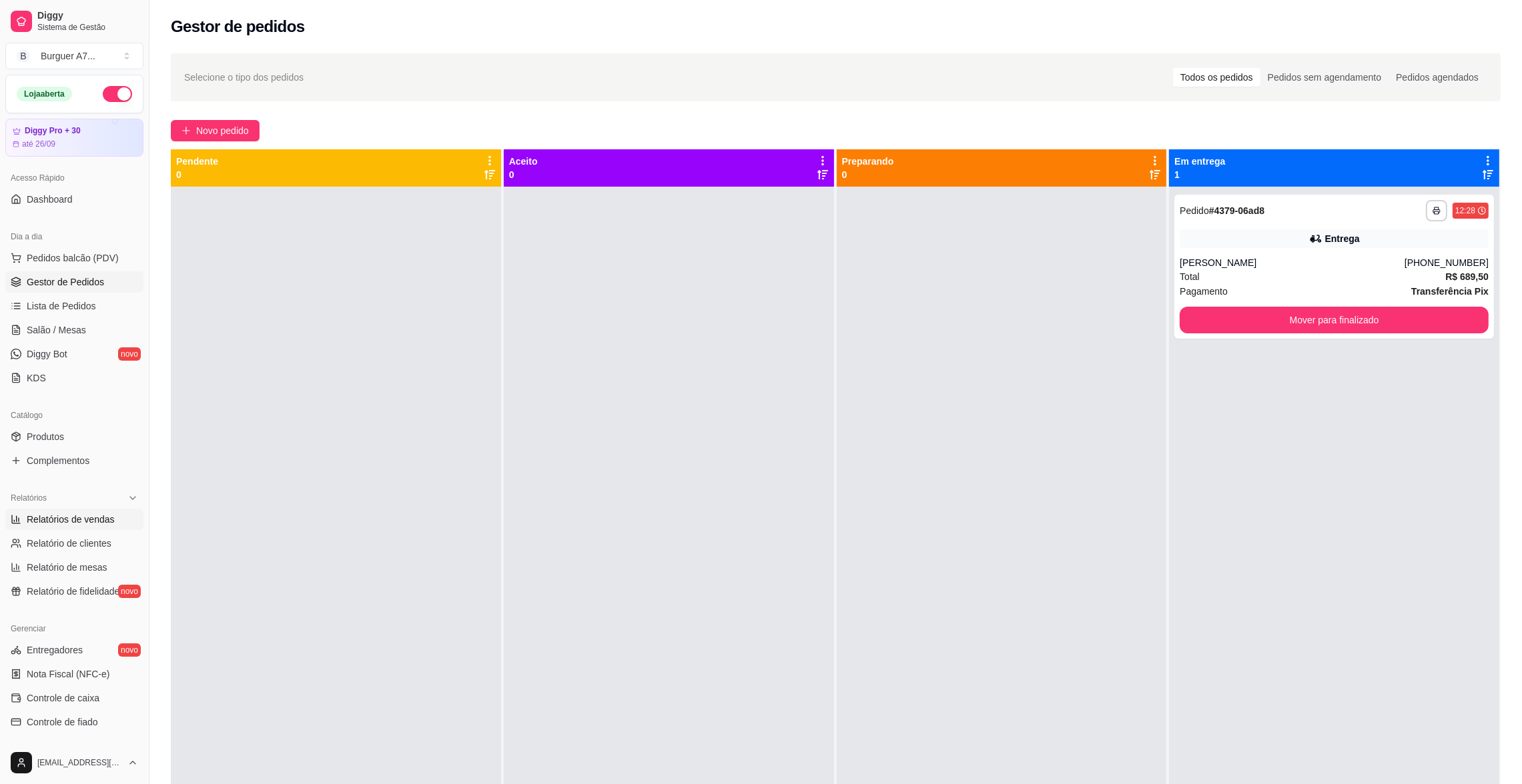
click at [103, 518] on span "Relatórios de vendas" at bounding box center [71, 519] width 88 height 13
select select "ALL"
select select "0"
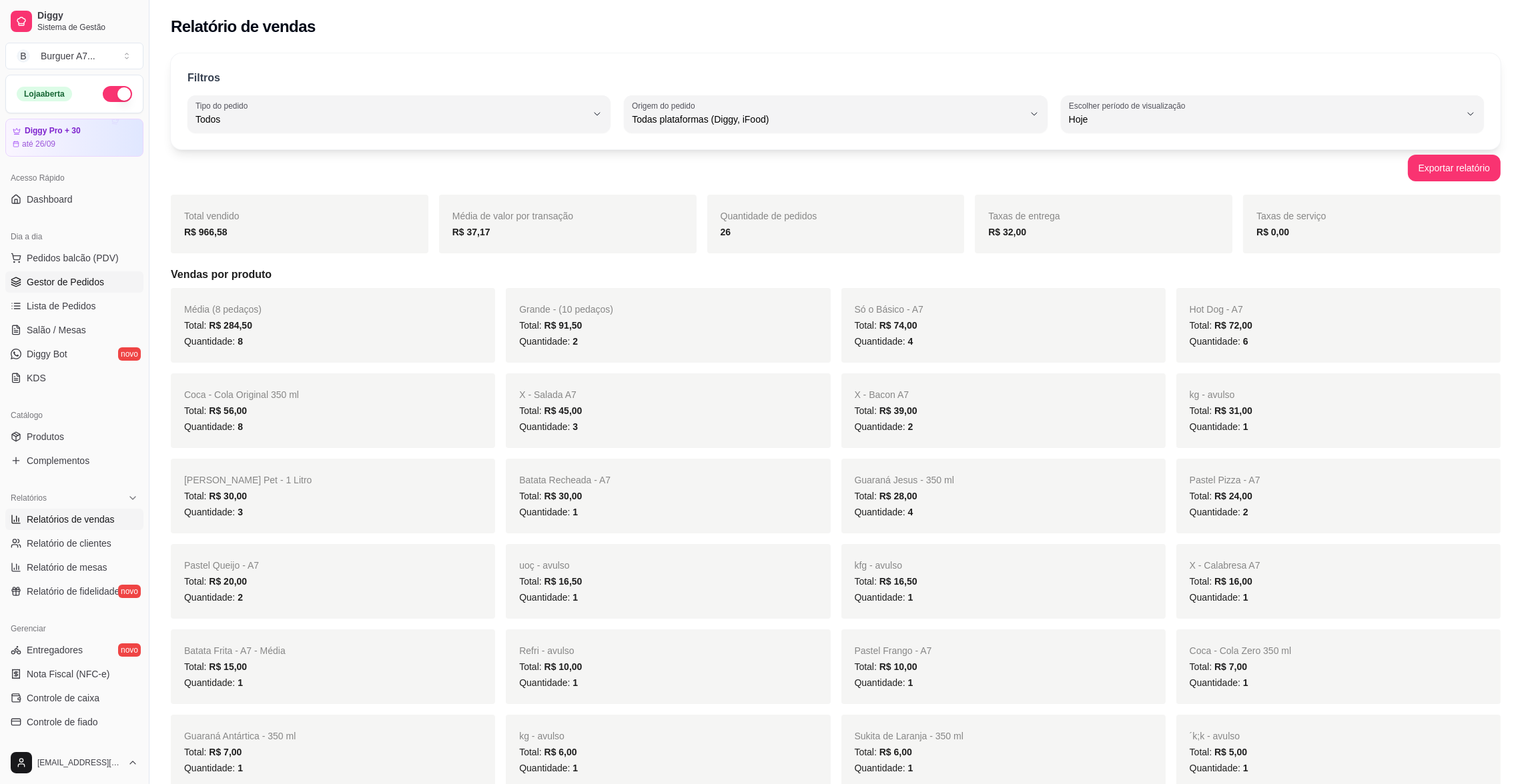
click at [57, 287] on span "Gestor de Pedidos" at bounding box center [65, 282] width 77 height 13
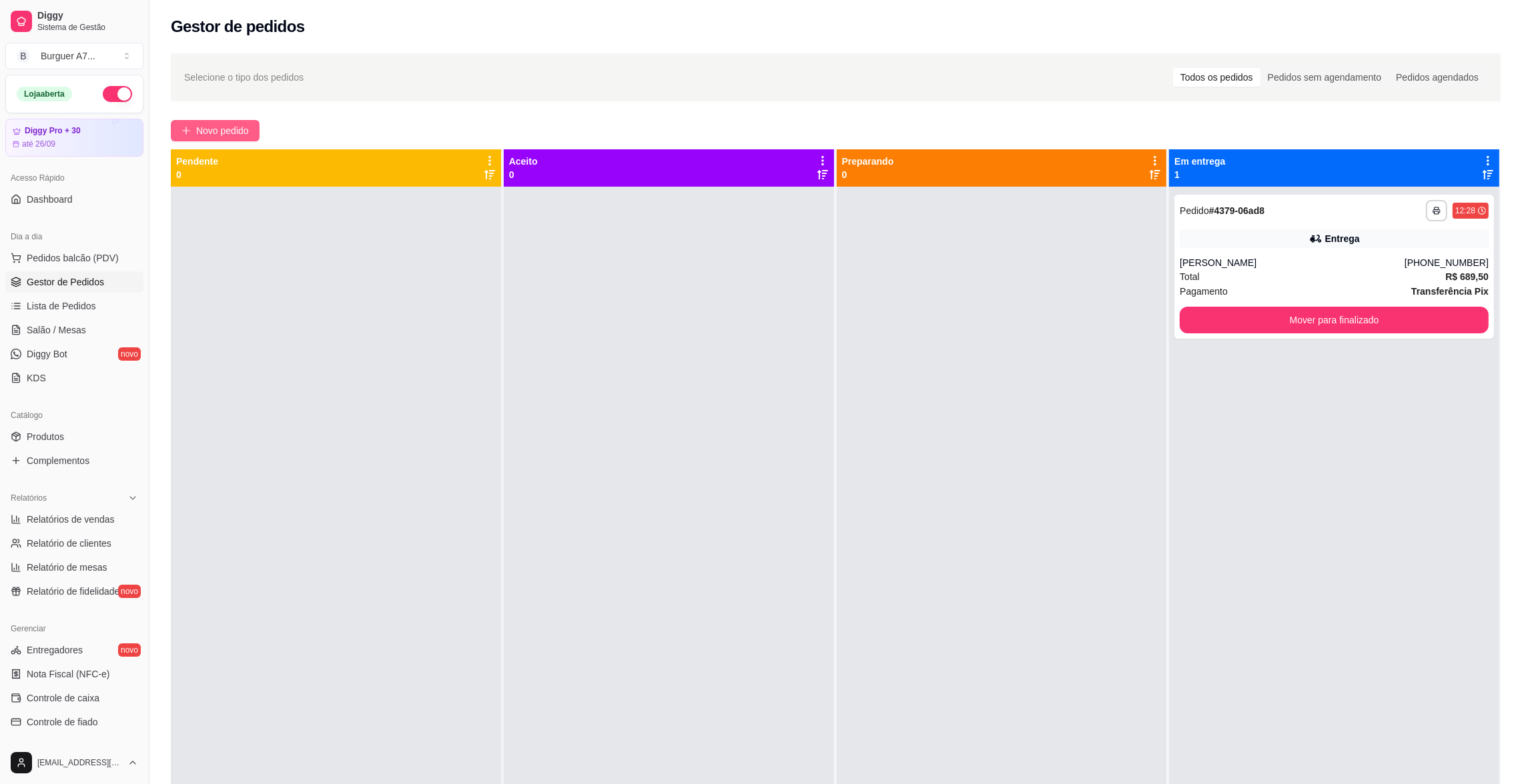
click at [235, 129] on span "Novo pedido" at bounding box center [223, 131] width 53 height 15
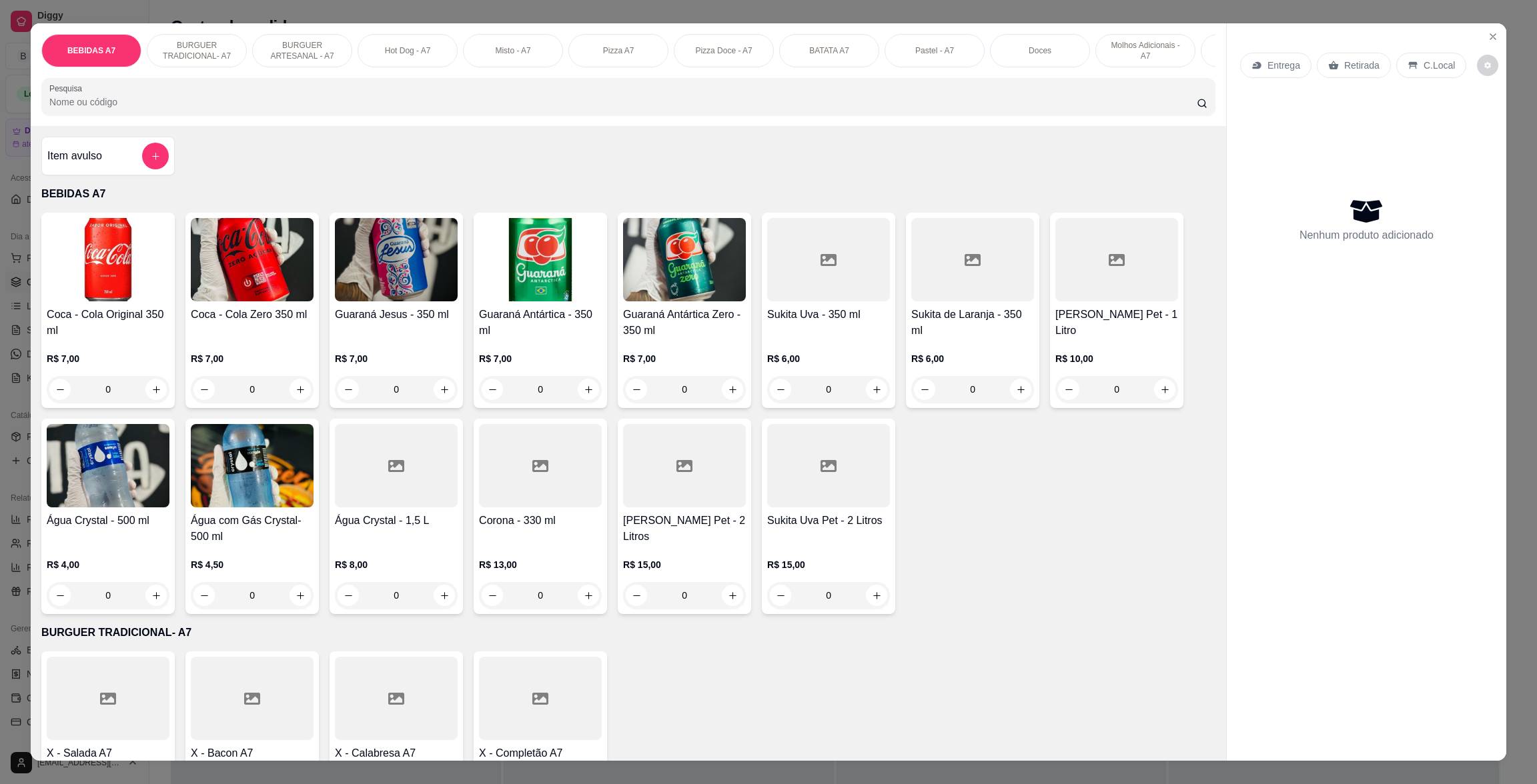
scroll to position [200, 0]
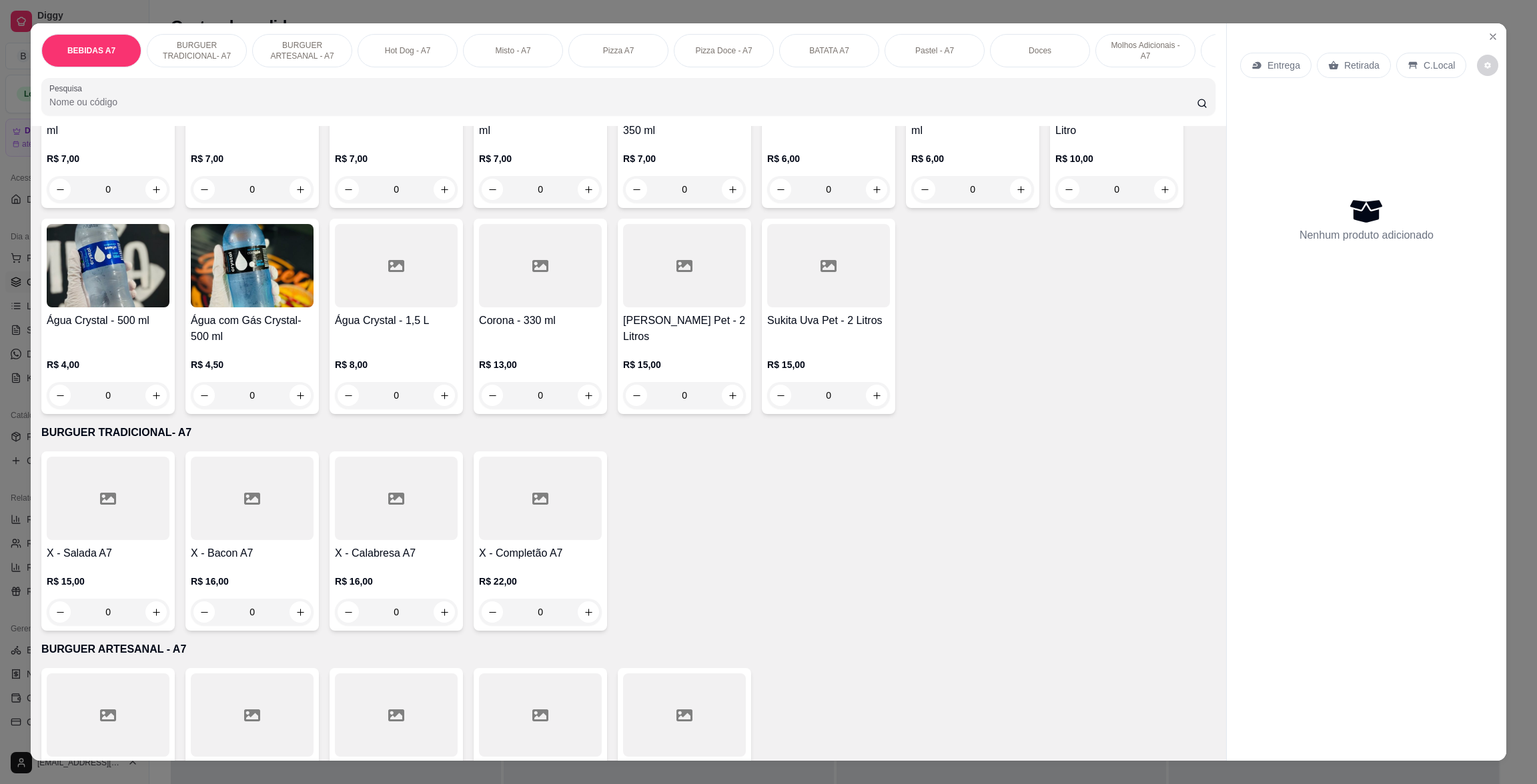
click at [496, 562] on h4 "X - Completão A7" at bounding box center [540, 554] width 123 height 16
click at [582, 623] on button "increase-product-quantity" at bounding box center [588, 612] width 21 height 21
type input "1"
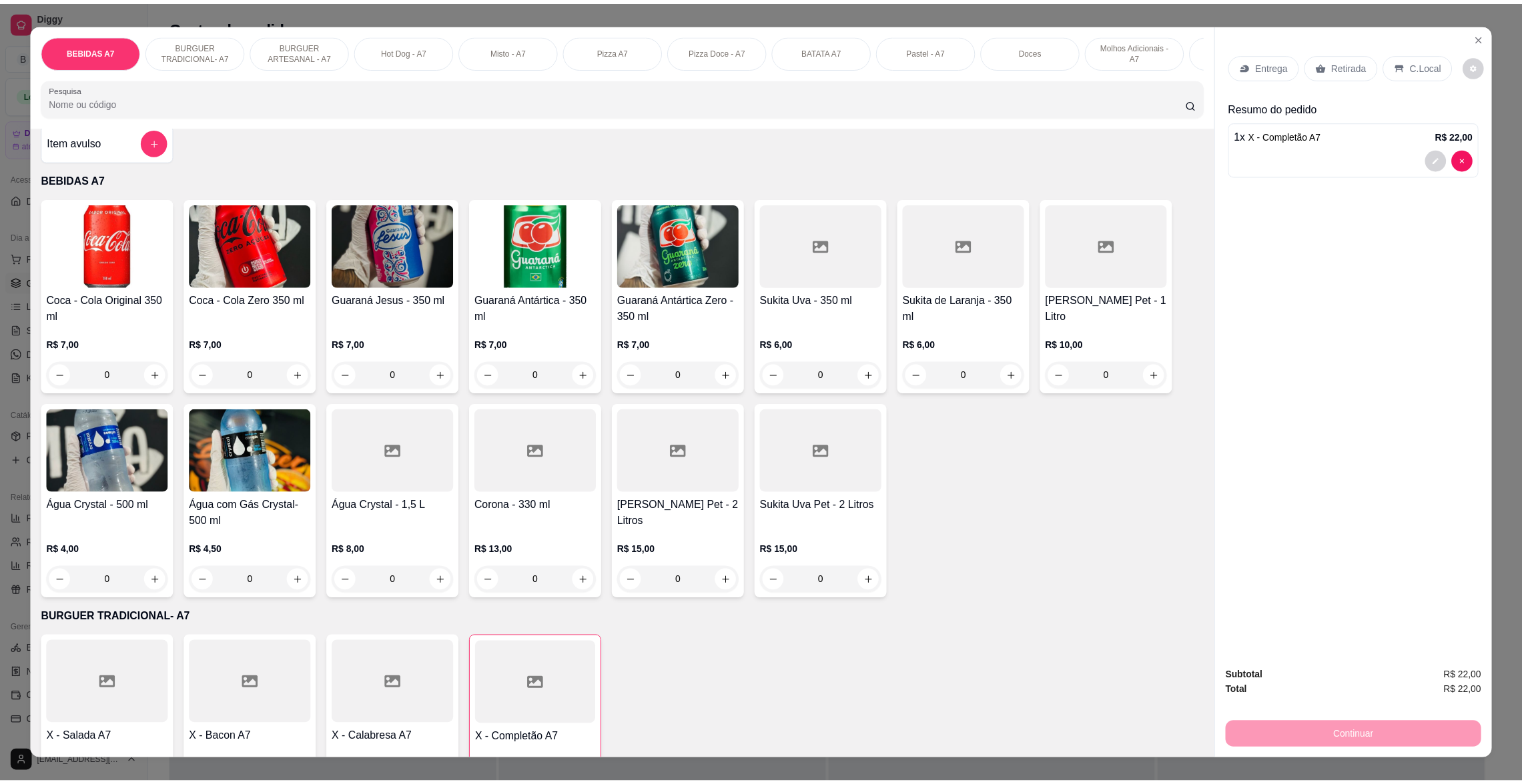
scroll to position [0, 0]
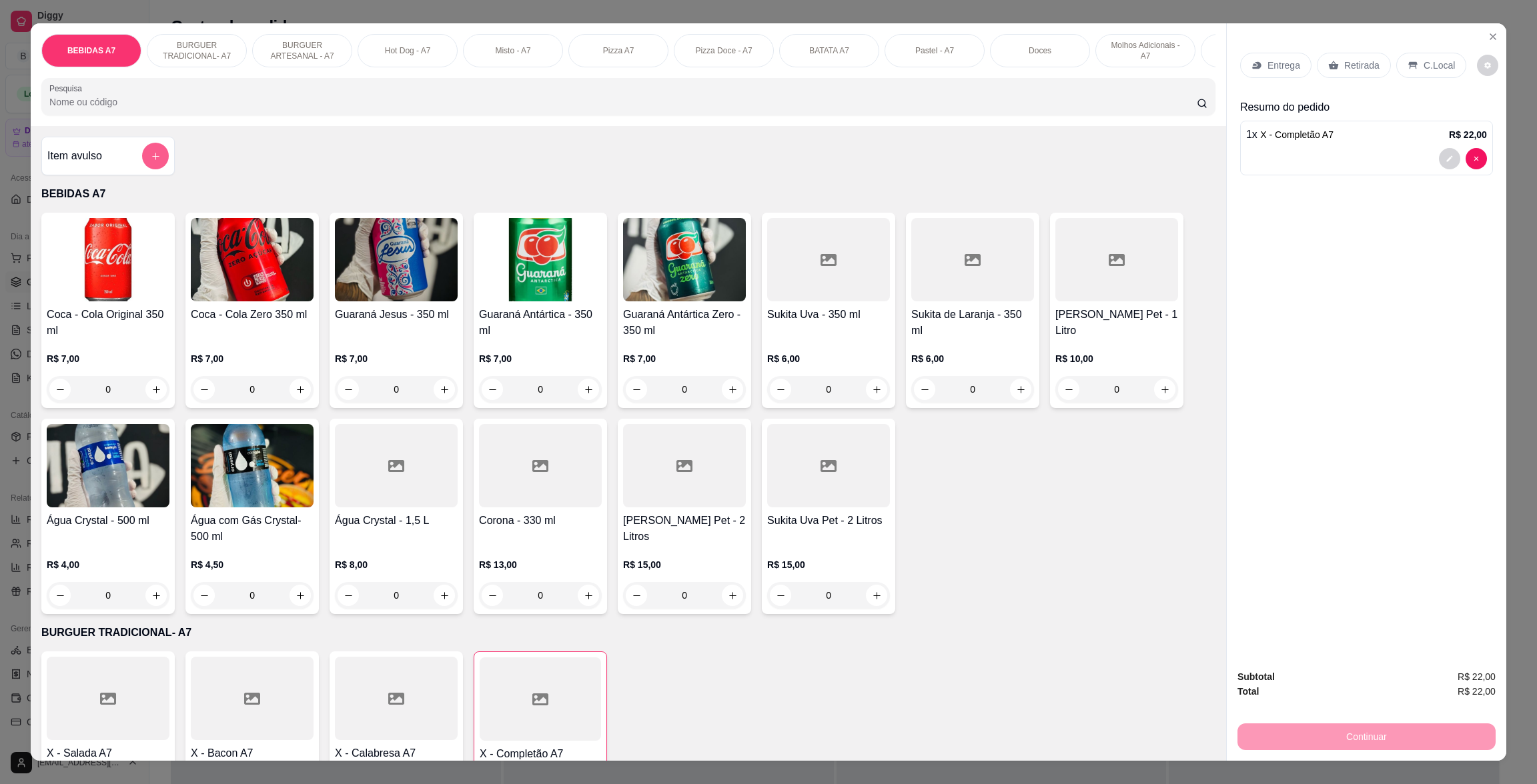
click at [142, 169] on div at bounding box center [155, 156] width 26 height 26
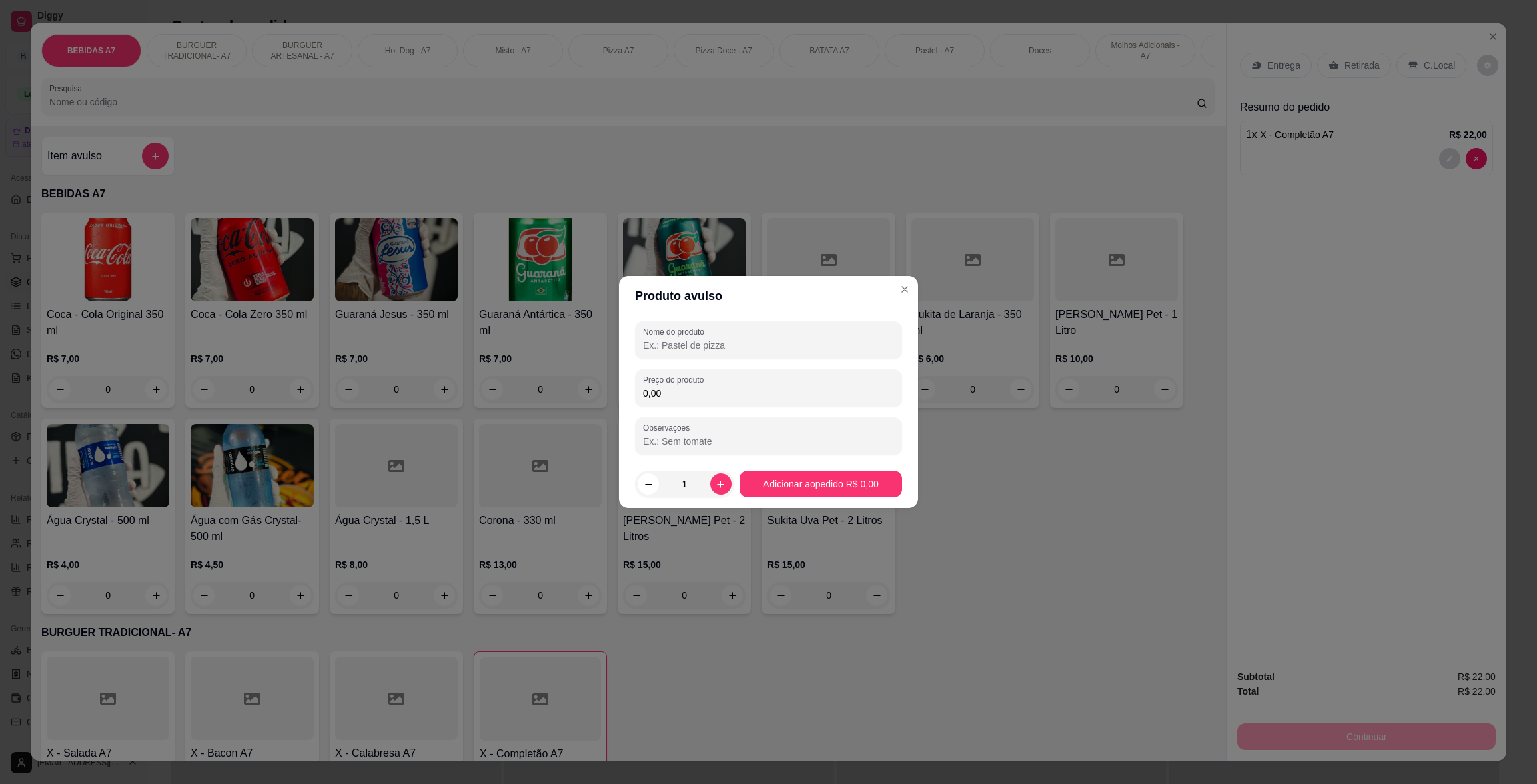
click at [660, 390] on input "0,00" at bounding box center [768, 393] width 251 height 13
type input "17,00"
click at [790, 330] on div at bounding box center [768, 340] width 251 height 26
type input "kg"
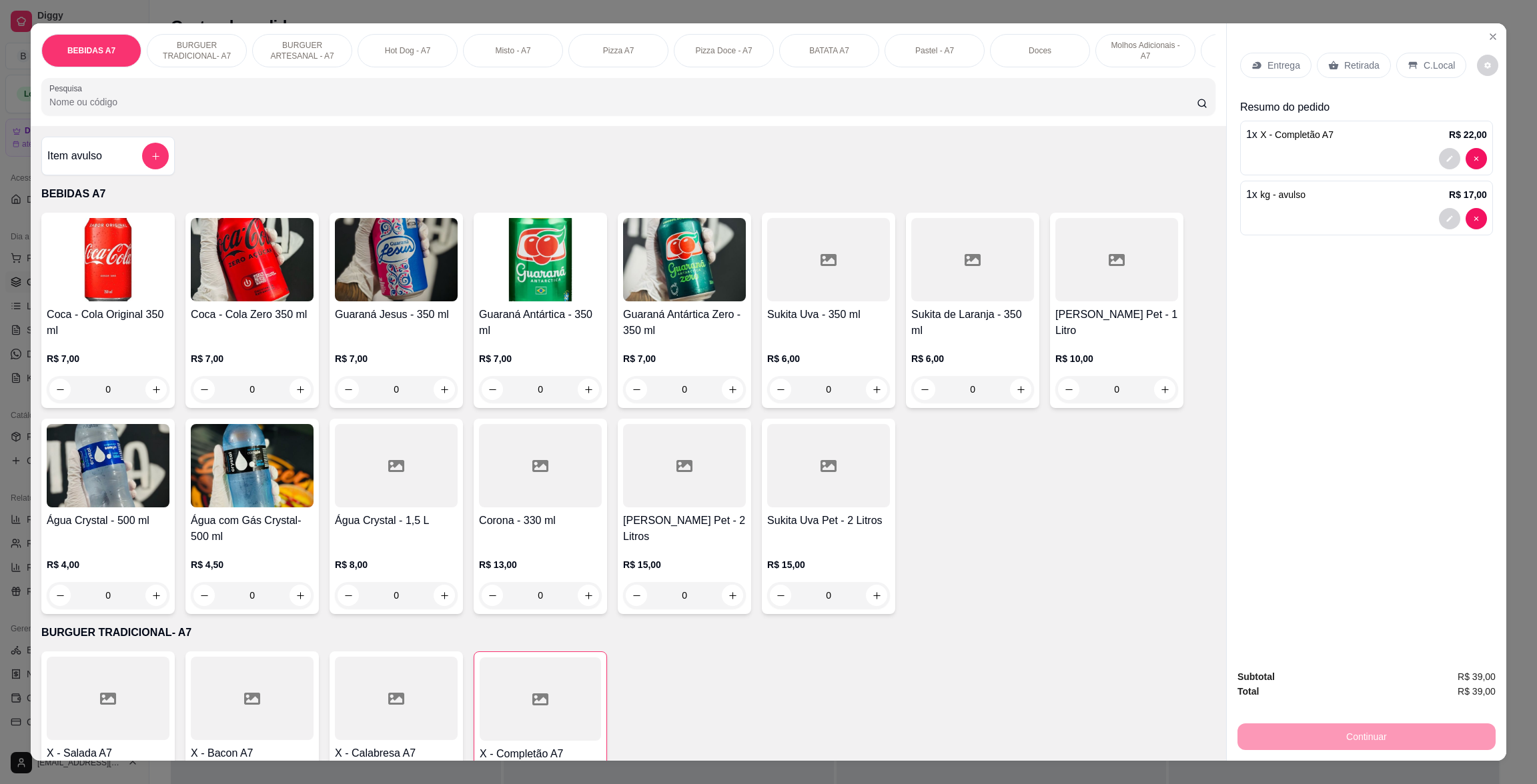
click at [1364, 63] on p "Retirada" at bounding box center [1362, 65] width 35 height 13
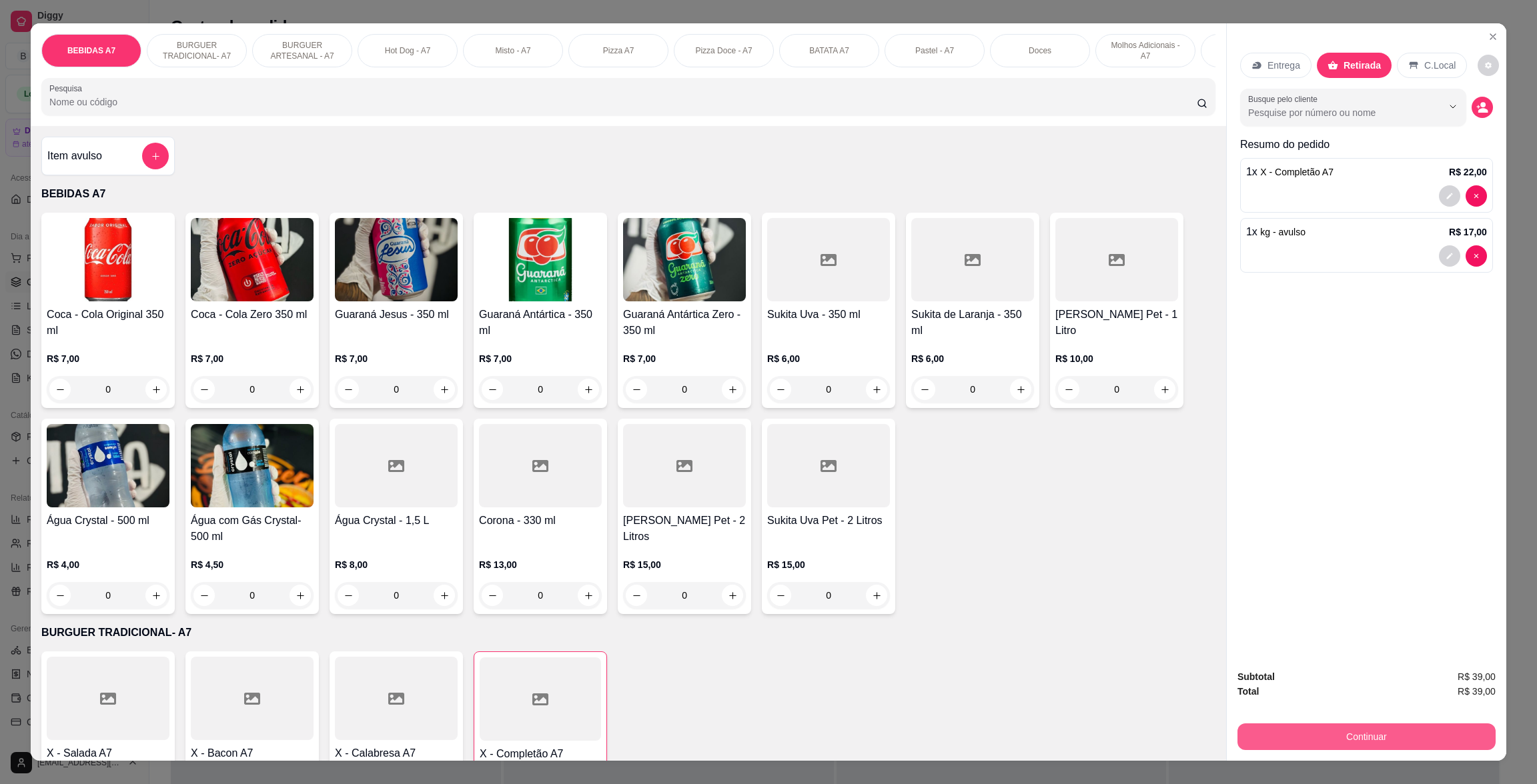
drag, startPoint x: 1404, startPoint y: 721, endPoint x: 1413, endPoint y: 742, distance: 22.8
click at [1413, 741] on div "Continuar" at bounding box center [1366, 735] width 258 height 30
click at [1413, 742] on button "Continuar" at bounding box center [1366, 737] width 258 height 26
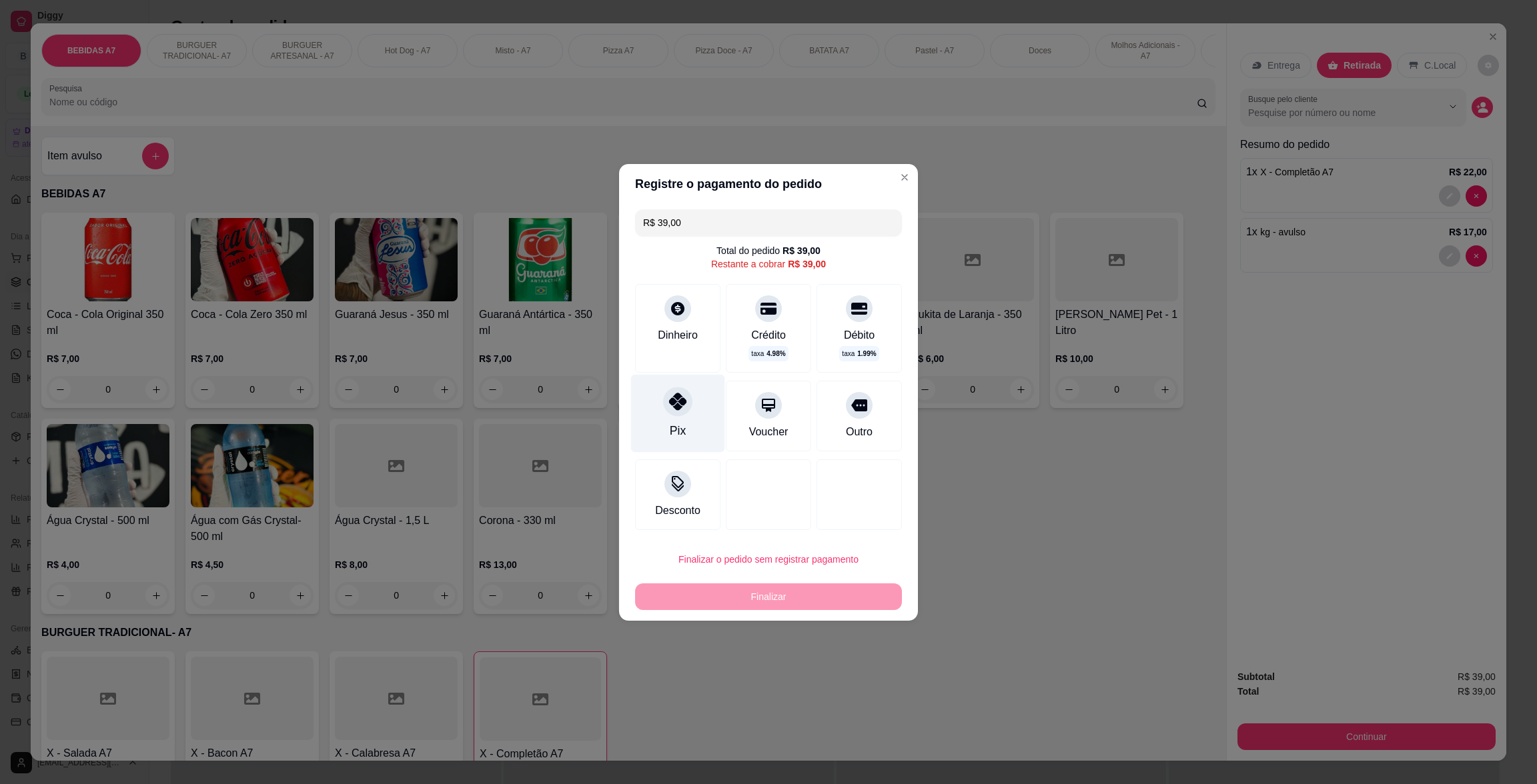
click at [706, 421] on div "Pix" at bounding box center [678, 413] width 94 height 78
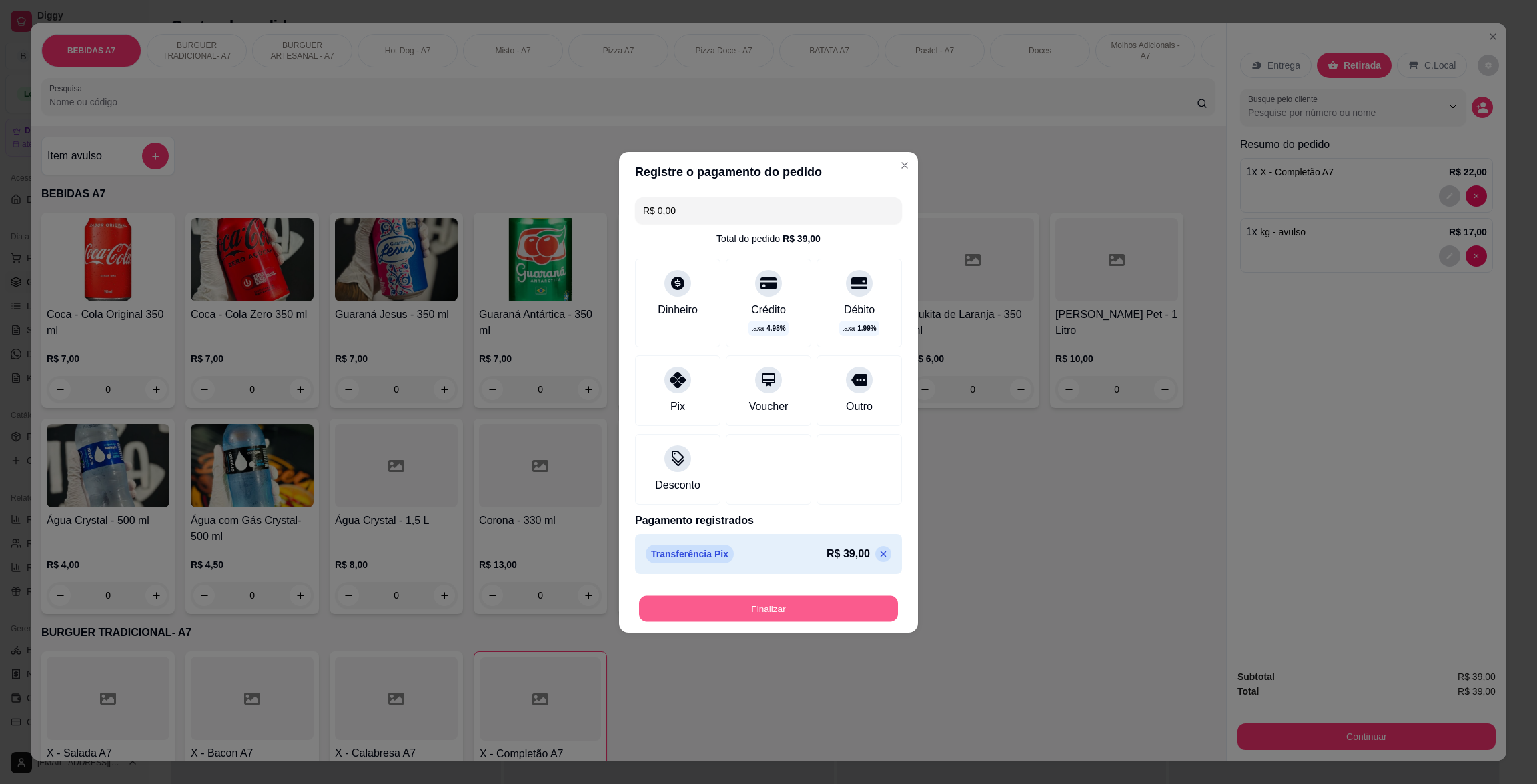
click at [849, 605] on button "Finalizar" at bounding box center [769, 608] width 259 height 26
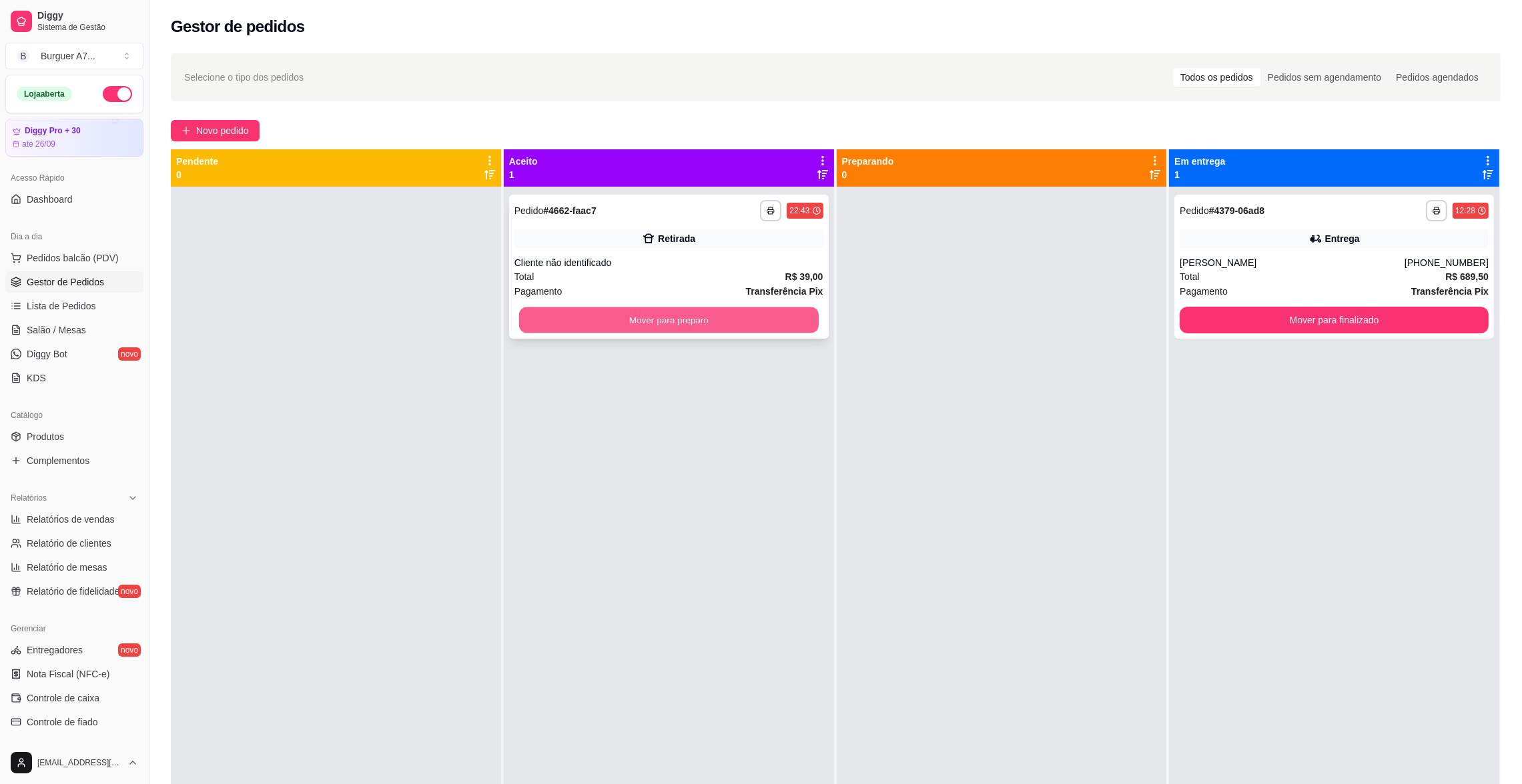
click at [772, 318] on button "Mover para preparo" at bounding box center [669, 320] width 299 height 26
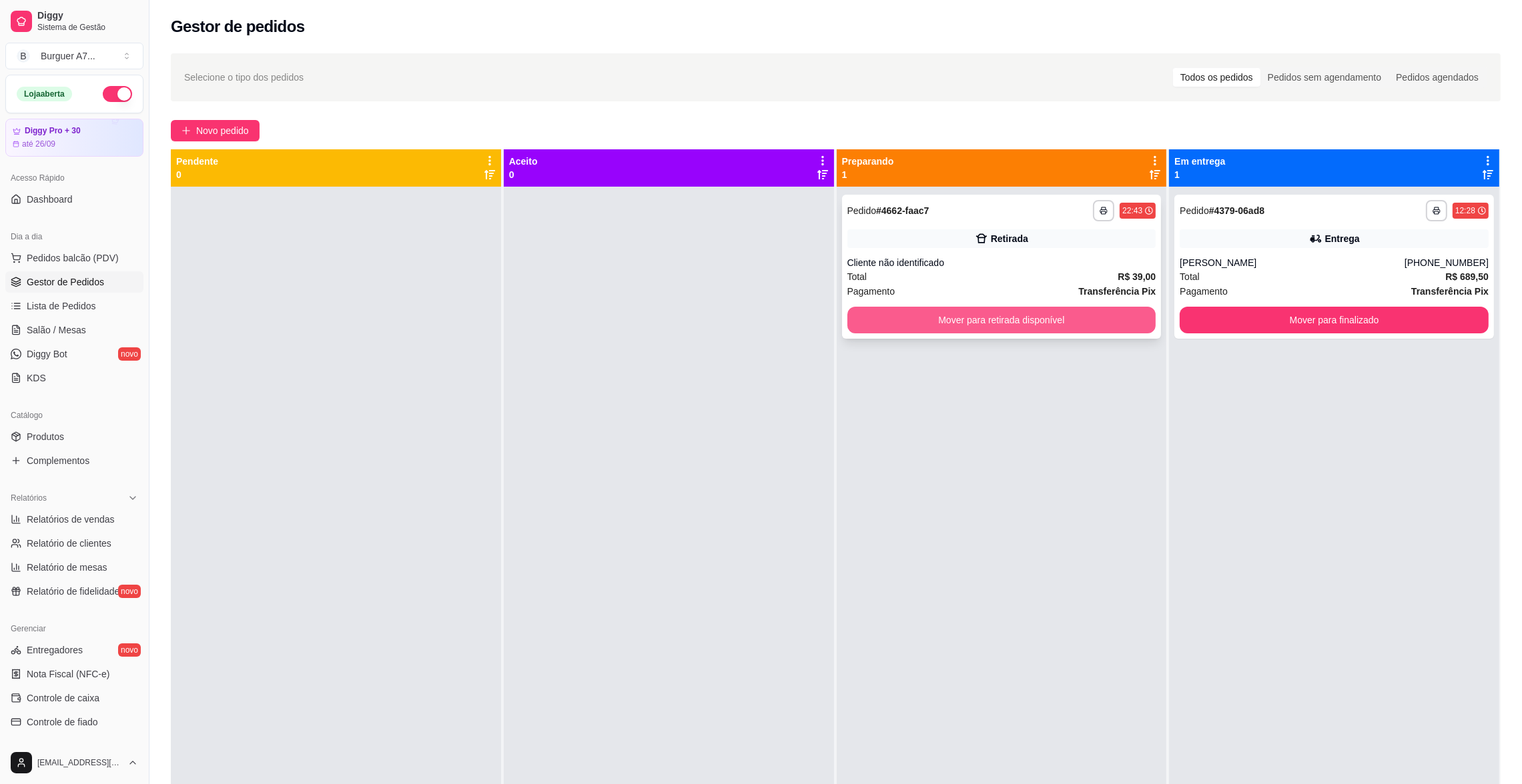
click at [1023, 321] on button "Mover para retirada disponível" at bounding box center [1002, 320] width 309 height 26
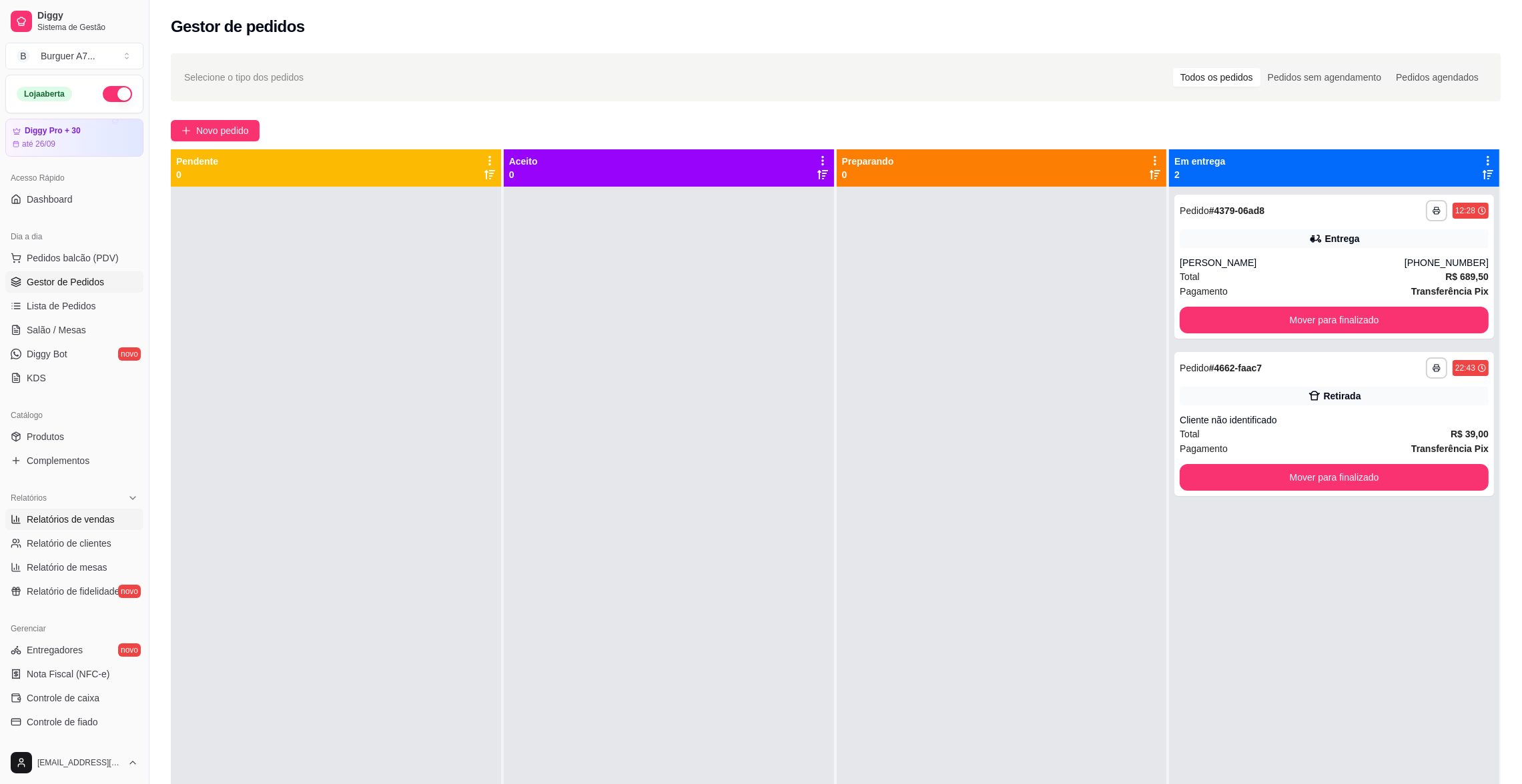
click at [78, 530] on link "Relatórios de vendas" at bounding box center [74, 519] width 138 height 21
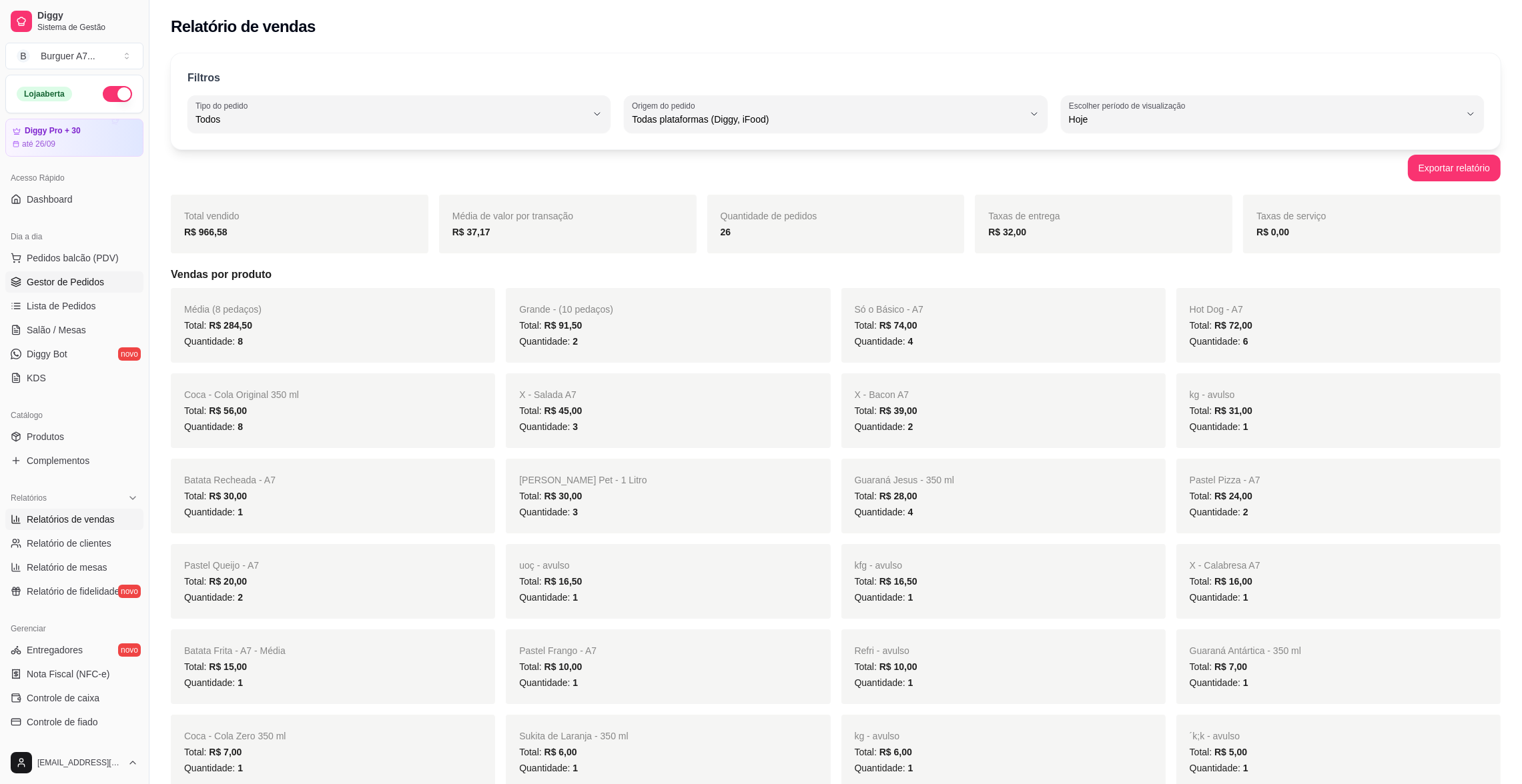
click at [90, 278] on span "Gestor de Pedidos" at bounding box center [65, 282] width 77 height 13
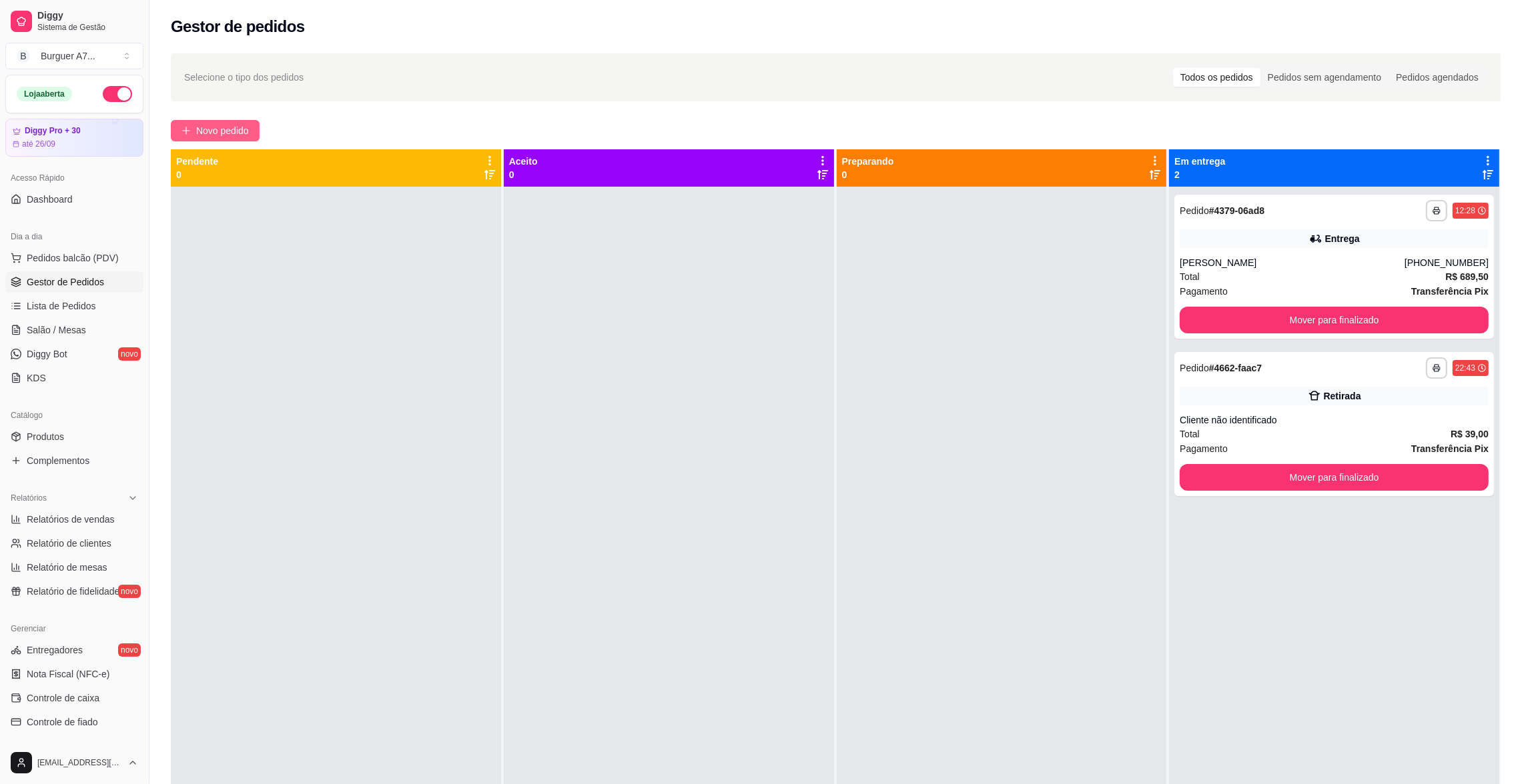
click at [218, 123] on div "**********" at bounding box center [835, 498] width 1372 height 905
click at [218, 125] on span "Novo pedido" at bounding box center [223, 131] width 53 height 15
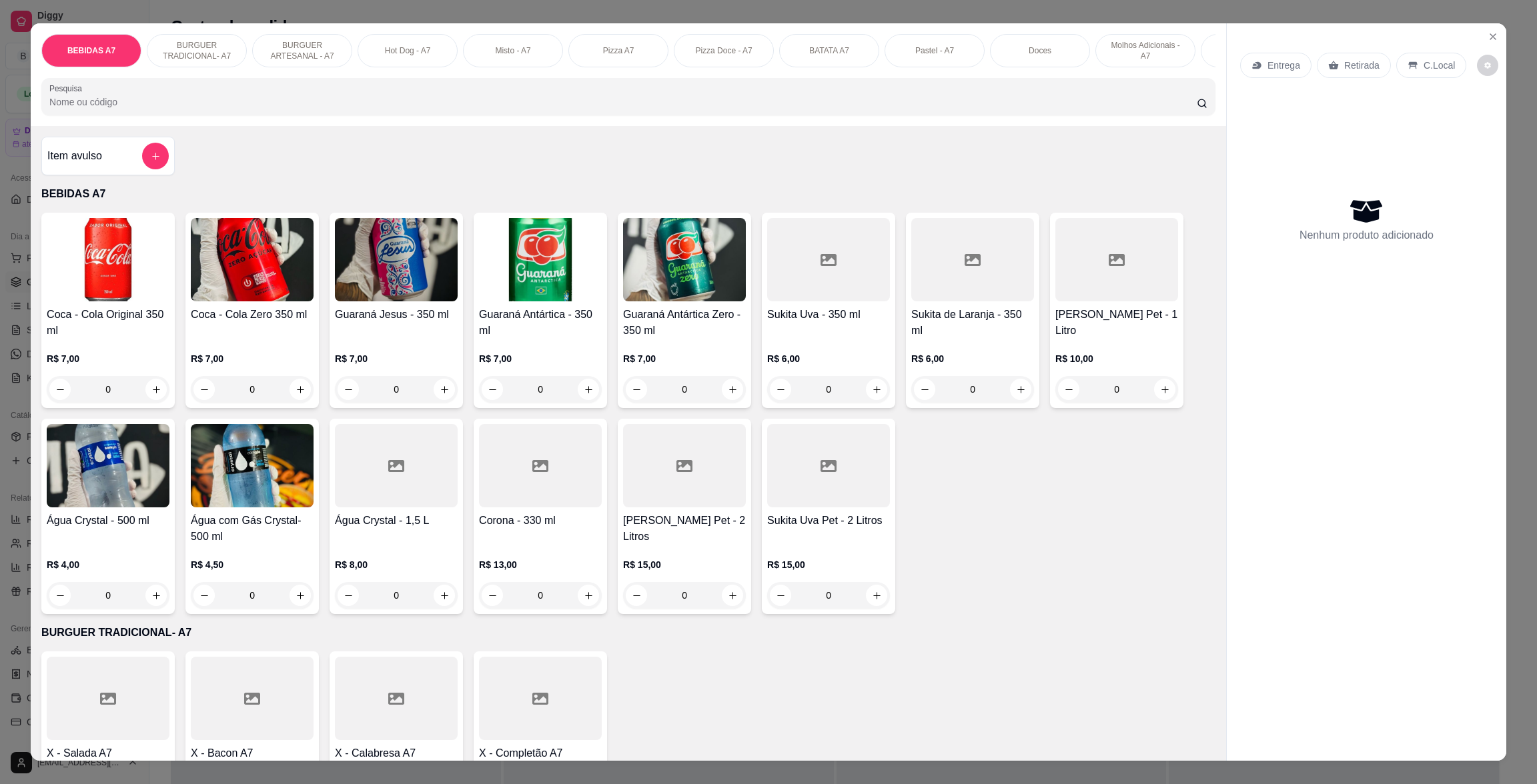
click at [150, 176] on div "Item avulso" at bounding box center [107, 156] width 133 height 39
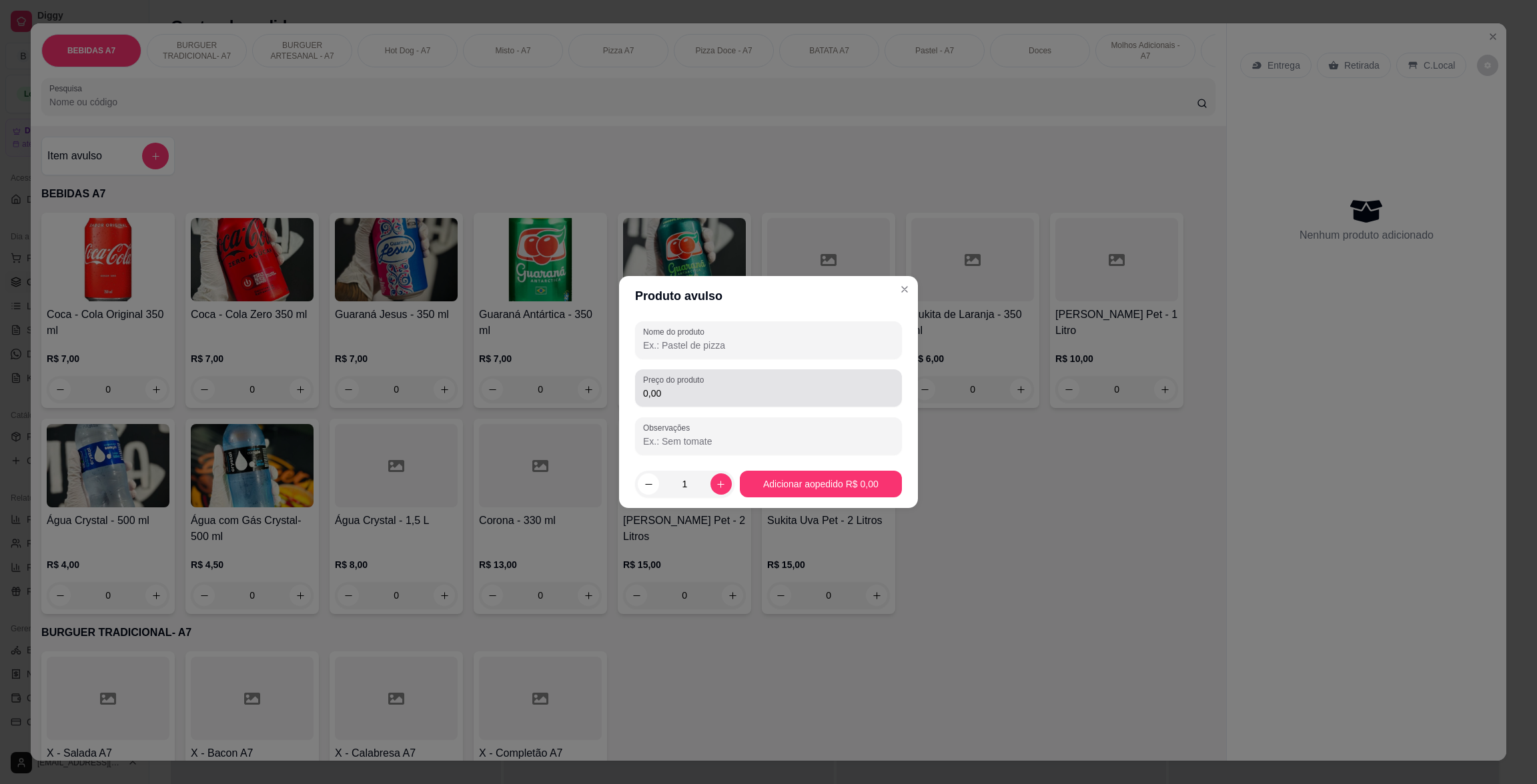
click at [658, 390] on input "0,00" at bounding box center [768, 393] width 251 height 13
click at [880, 354] on div "Nome do produto" at bounding box center [768, 340] width 267 height 38
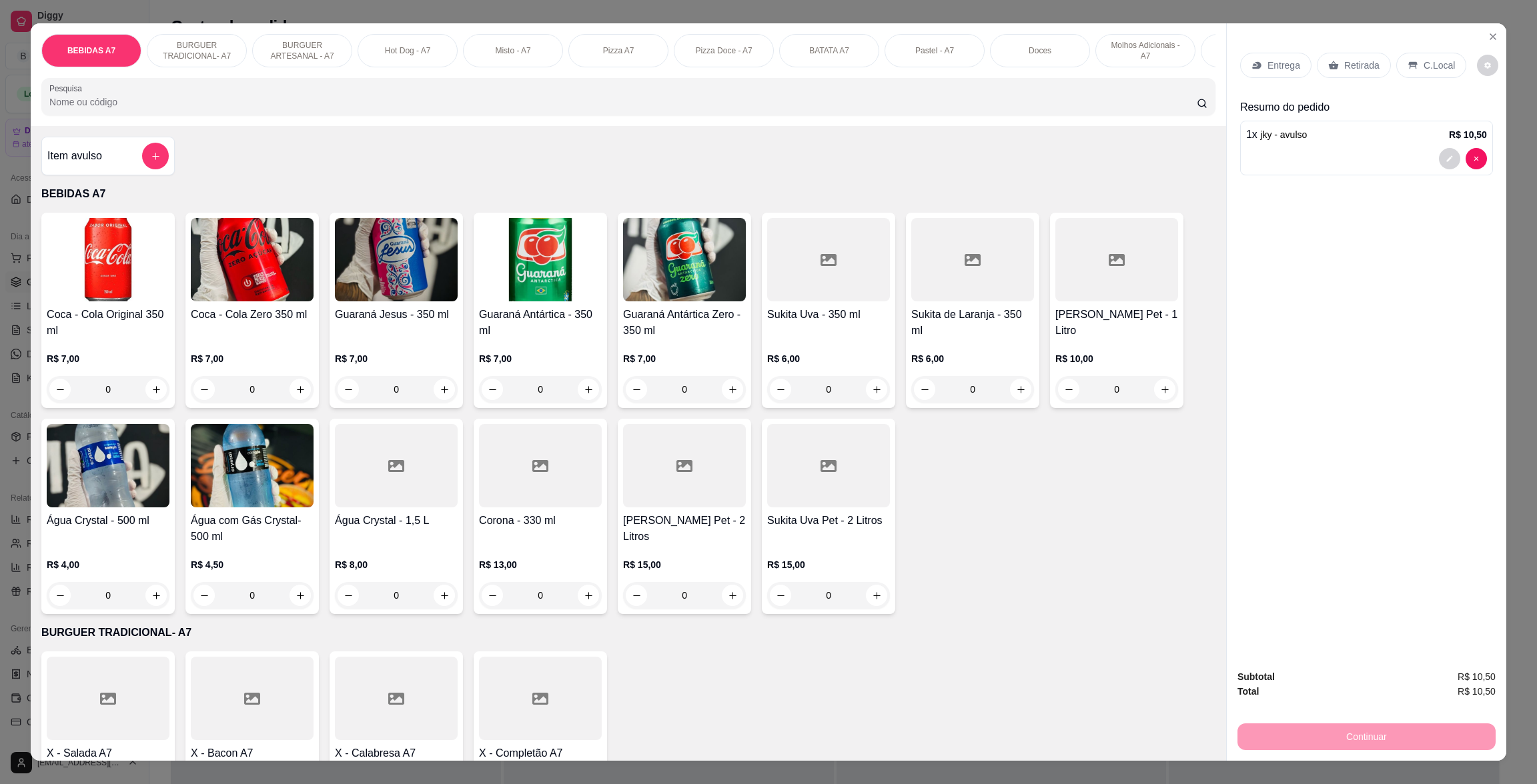
click at [1365, 74] on div "Retirada" at bounding box center [1354, 65] width 74 height 25
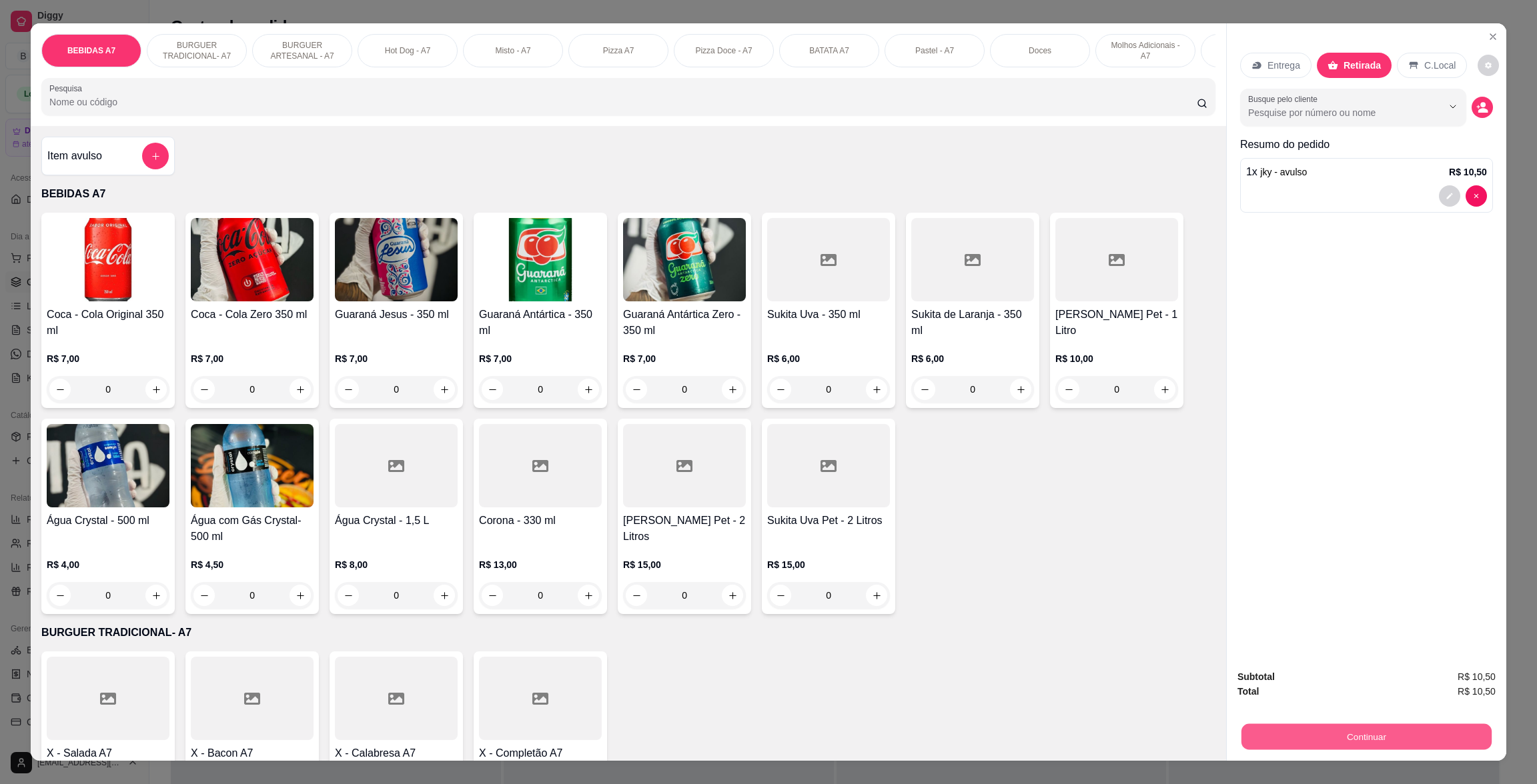
click at [1408, 741] on button "Continuar" at bounding box center [1367, 736] width 250 height 26
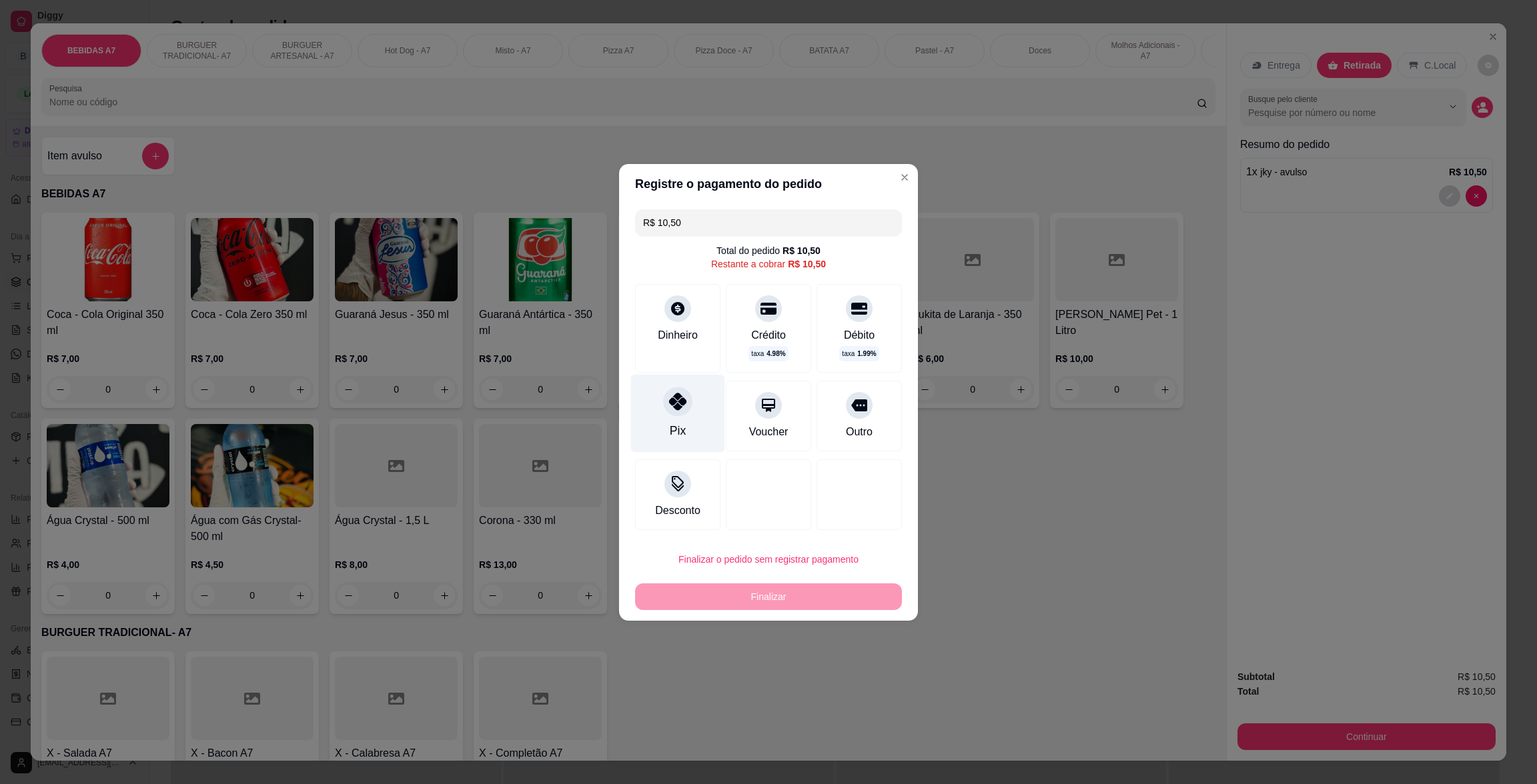
click at [680, 419] on div "Pix" at bounding box center [678, 413] width 94 height 78
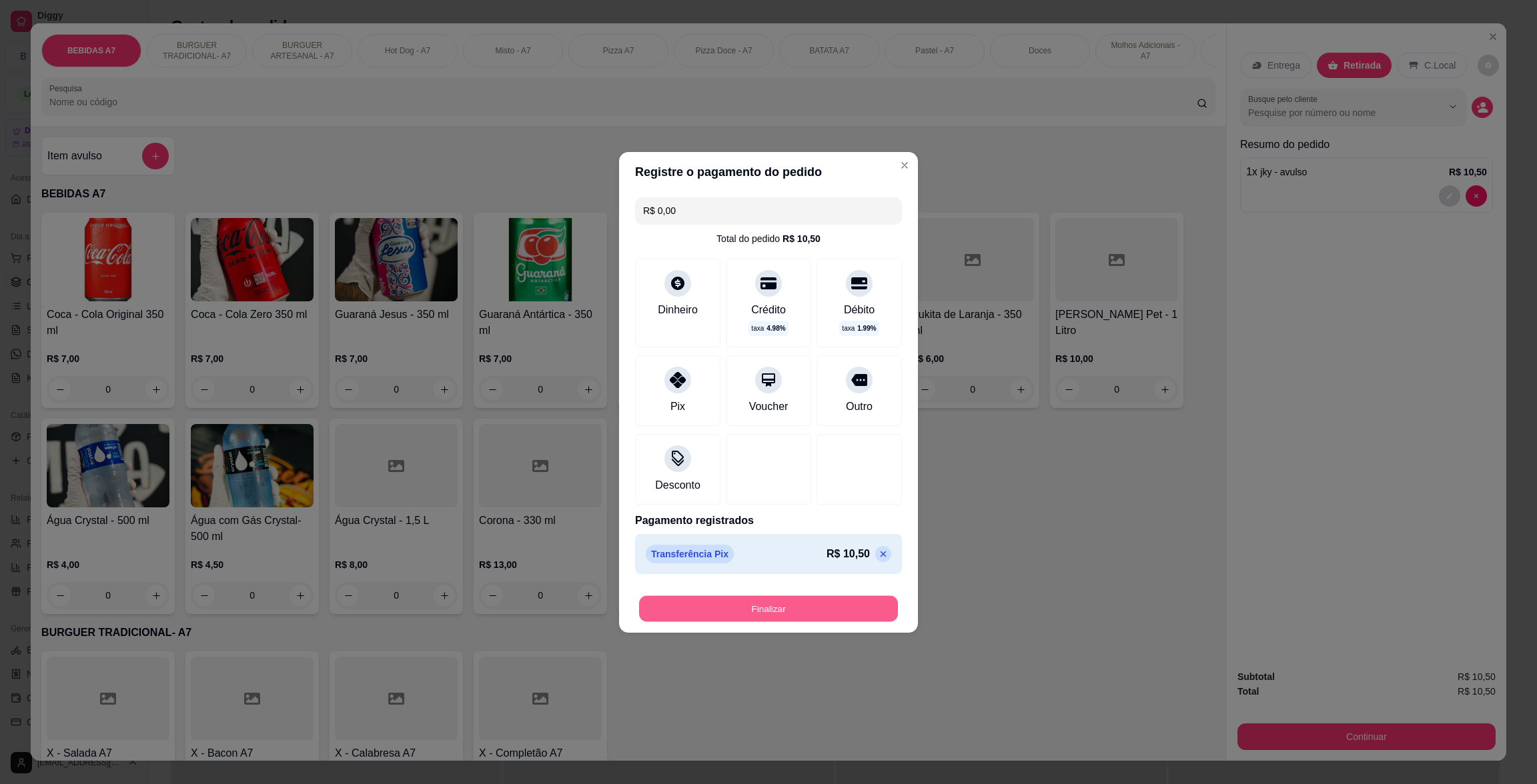
click at [834, 599] on button "Finalizar" at bounding box center [769, 608] width 259 height 26
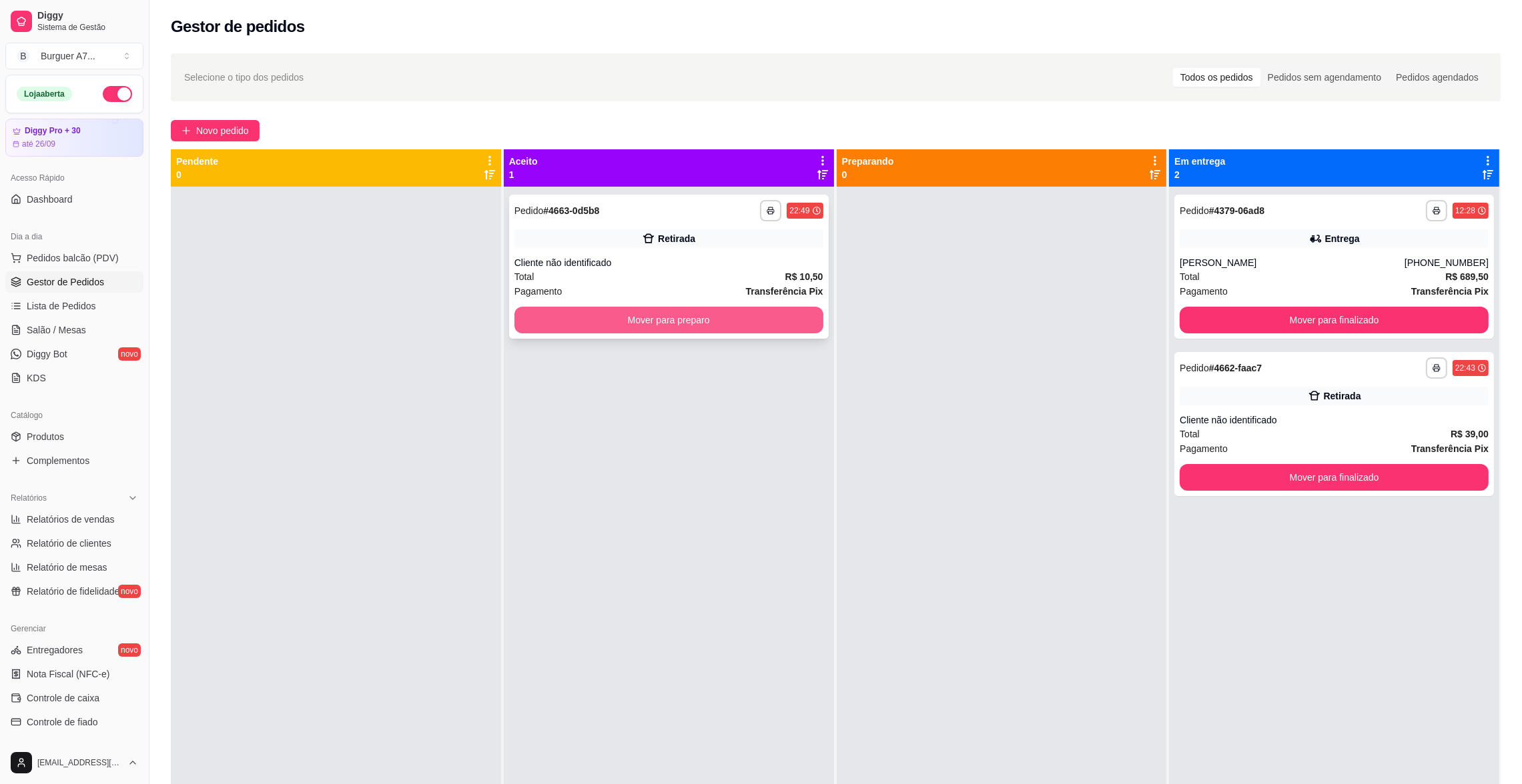
click at [635, 321] on button "Mover para preparo" at bounding box center [669, 320] width 309 height 26
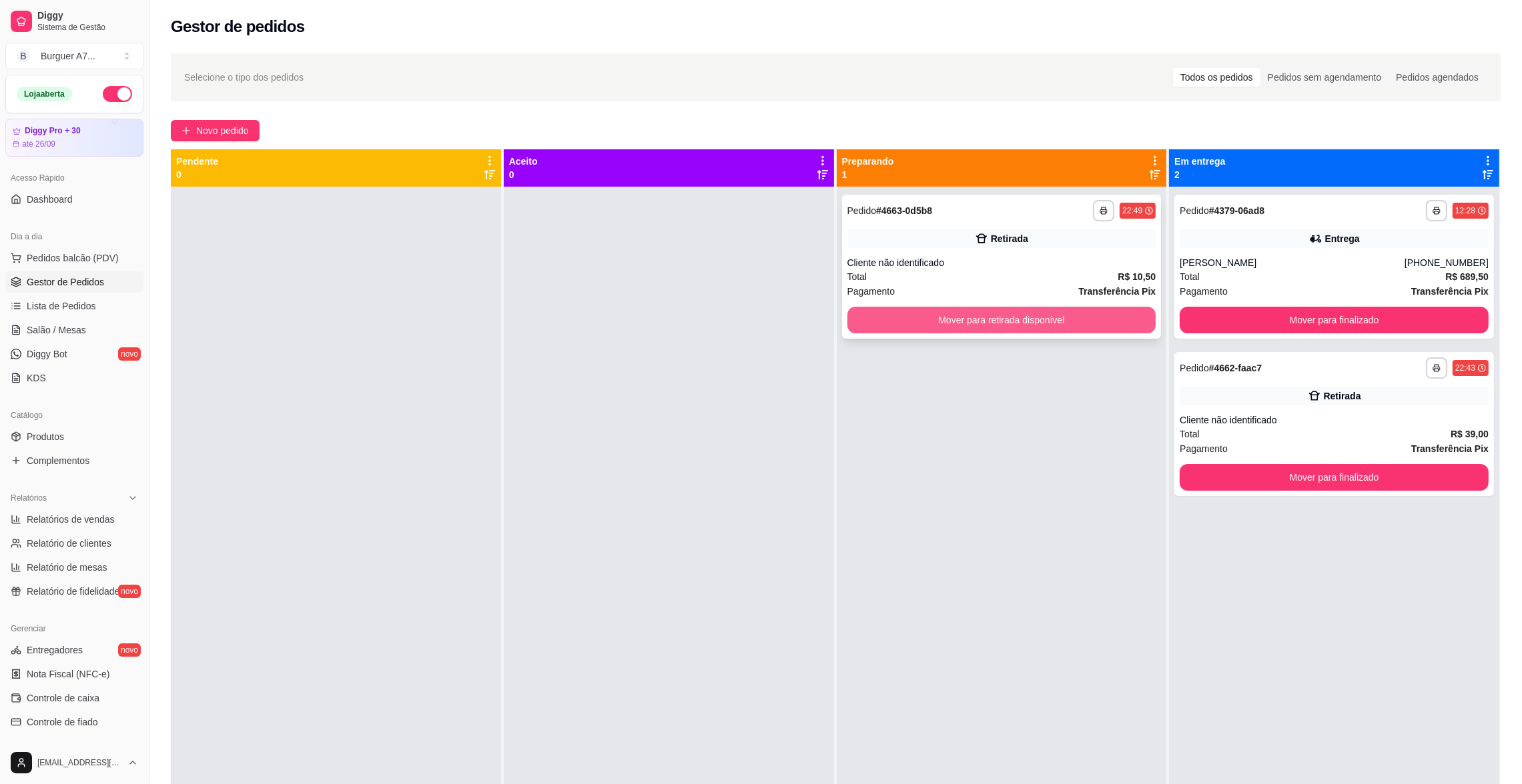
click at [1030, 327] on button "Mover para retirada disponível" at bounding box center [1002, 320] width 309 height 26
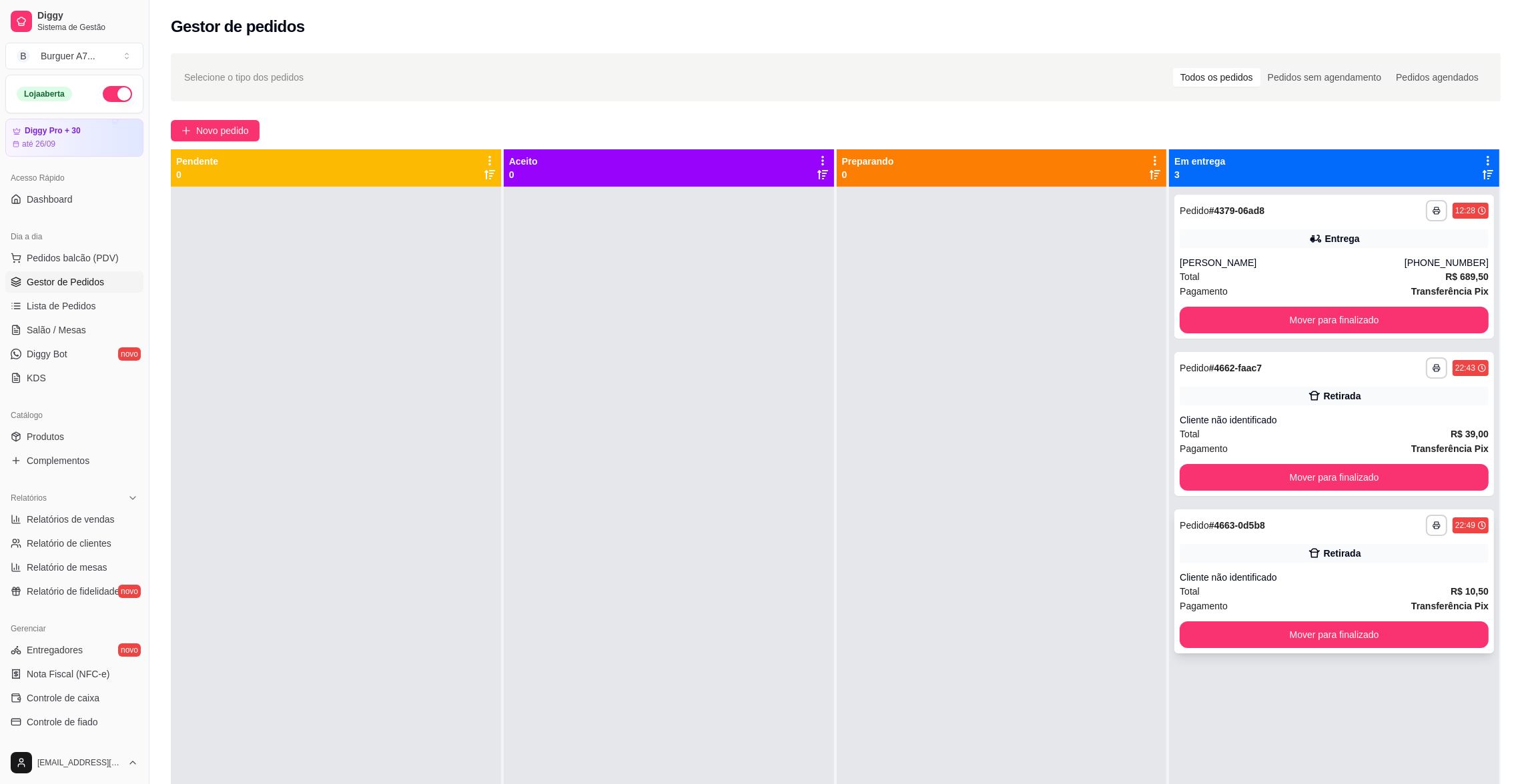
click at [1271, 599] on div "Pagamento Transferência Pix" at bounding box center [1334, 606] width 309 height 15
click at [1290, 621] on div "**********" at bounding box center [1334, 582] width 319 height 144
click at [1291, 629] on button "Mover para finalizado" at bounding box center [1334, 635] width 309 height 26
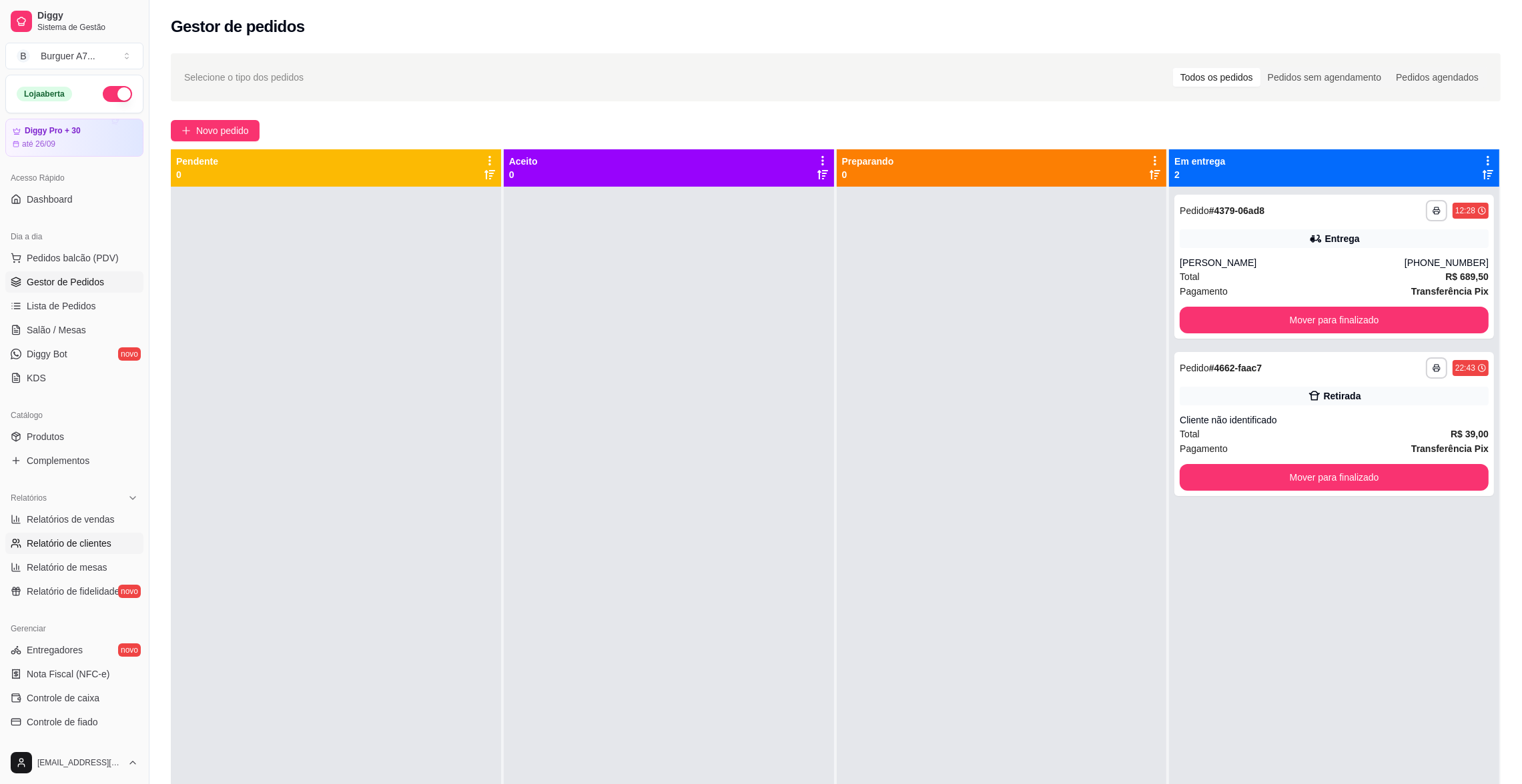
click at [85, 533] on link "Relatório de clientes" at bounding box center [74, 544] width 138 height 21
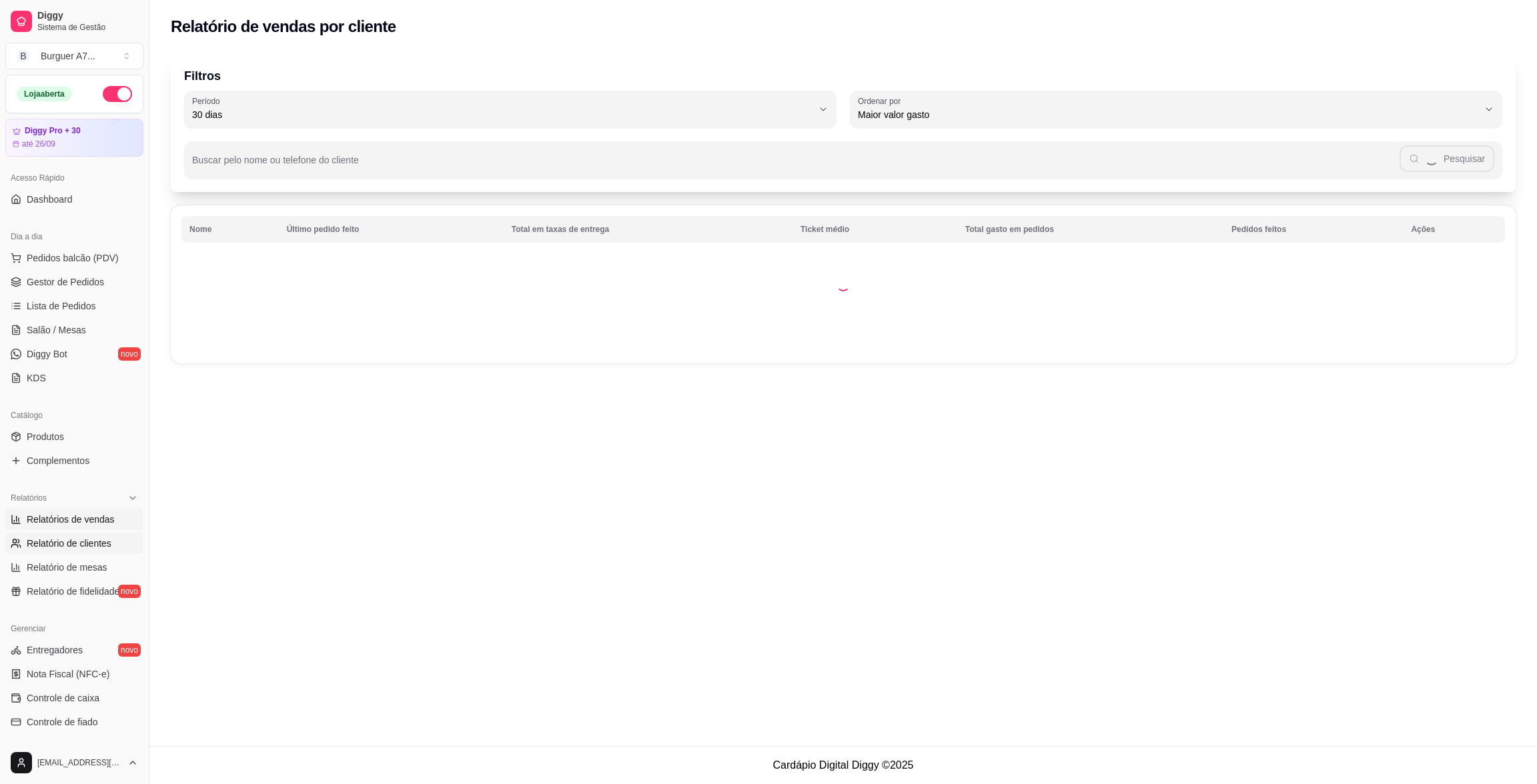
click at [83, 519] on span "Relatórios de vendas" at bounding box center [71, 519] width 88 height 13
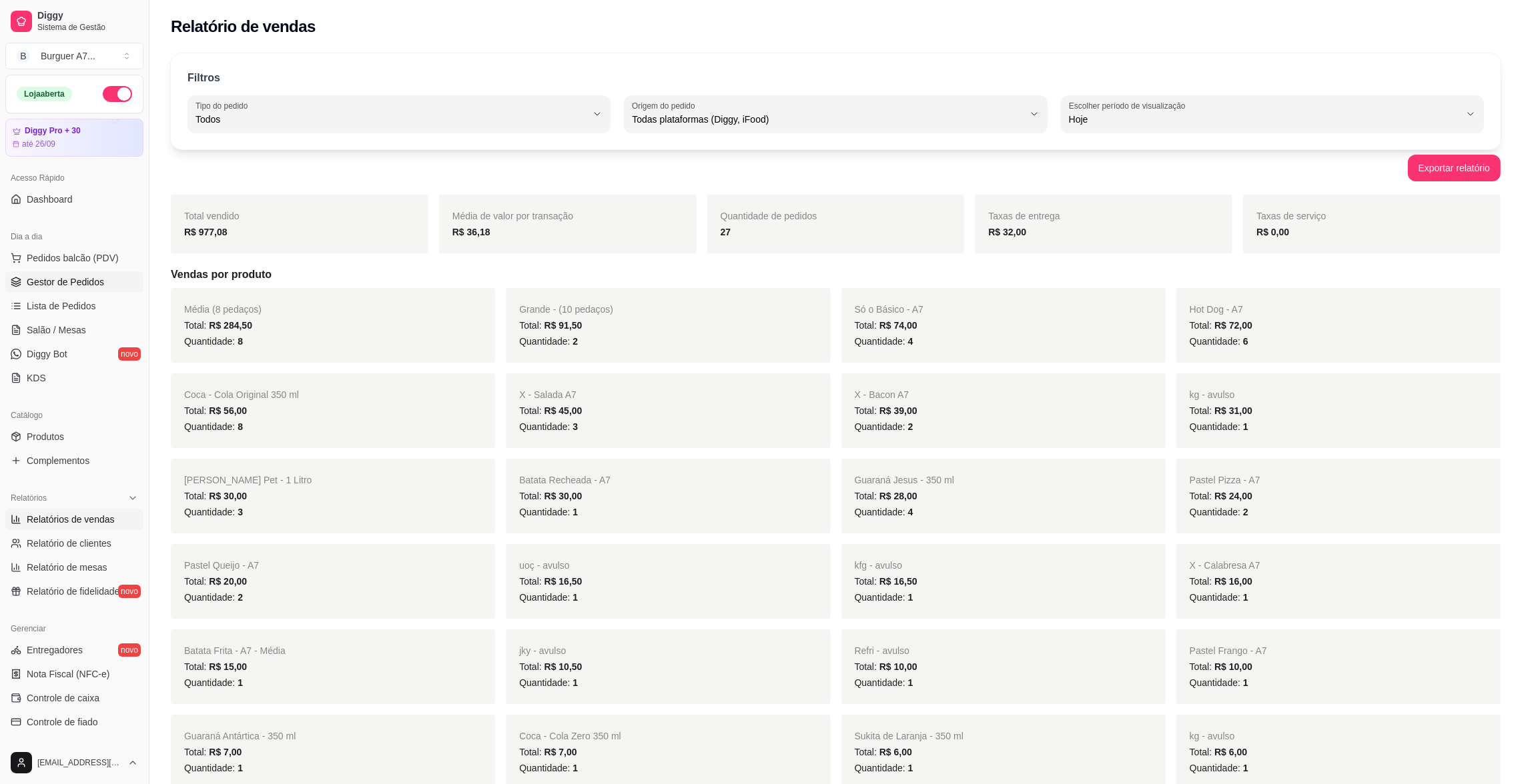
click at [49, 279] on span "Gestor de Pedidos" at bounding box center [65, 282] width 77 height 13
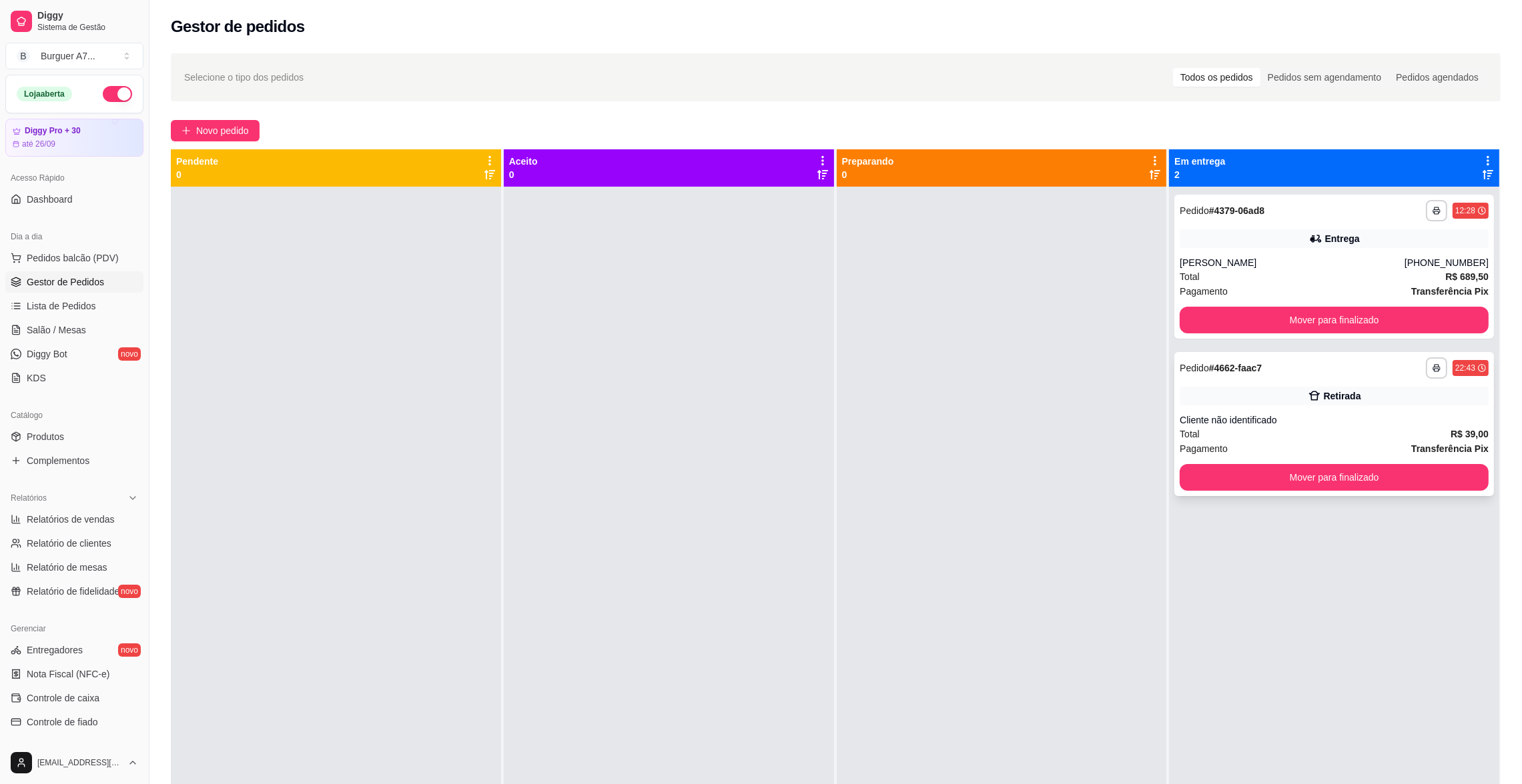
click at [1350, 491] on div "**********" at bounding box center [1334, 424] width 319 height 144
click at [1350, 489] on button "Mover para finalizado" at bounding box center [1334, 477] width 309 height 26
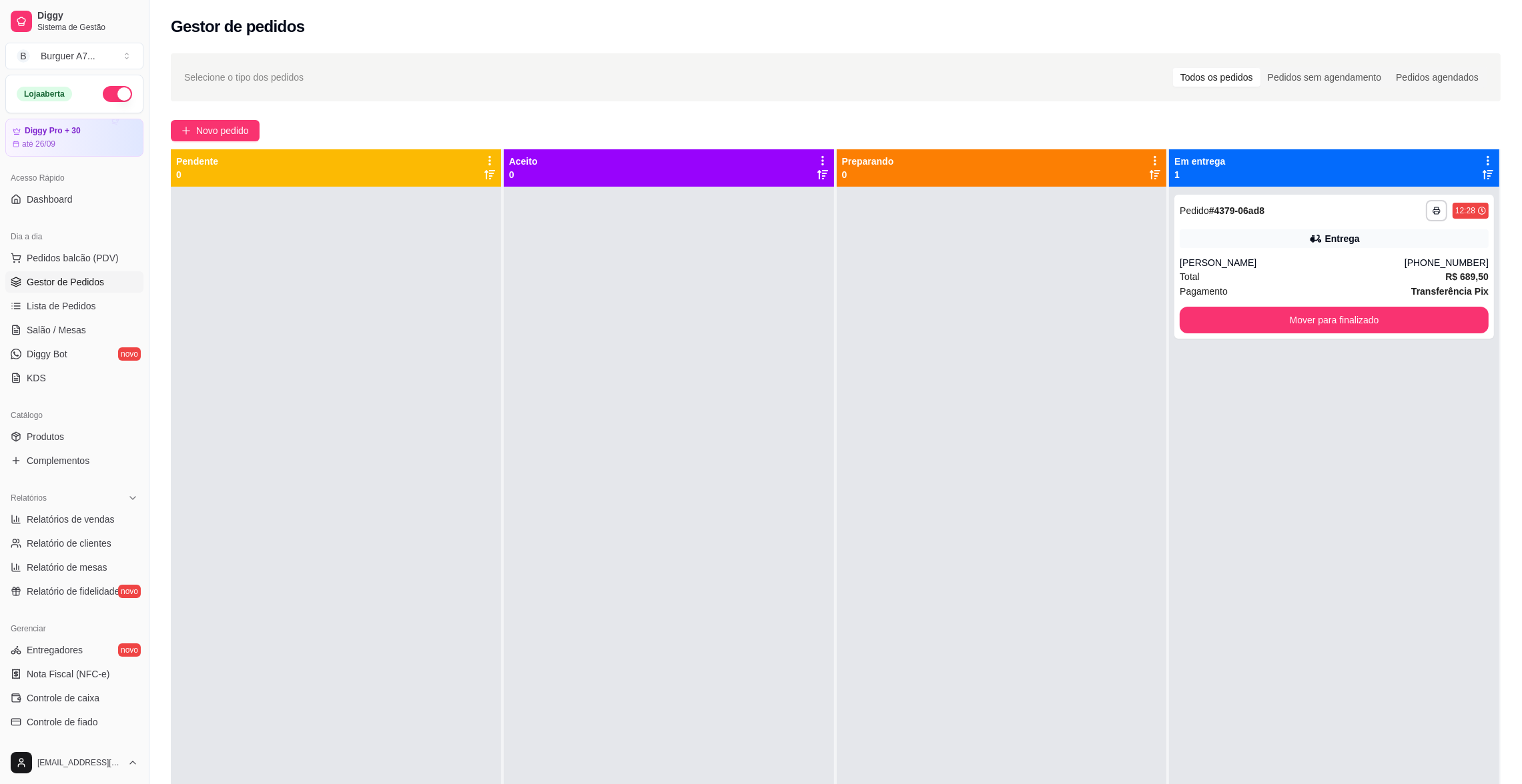
click at [40, 533] on link "Relatório de clientes" at bounding box center [74, 544] width 138 height 21
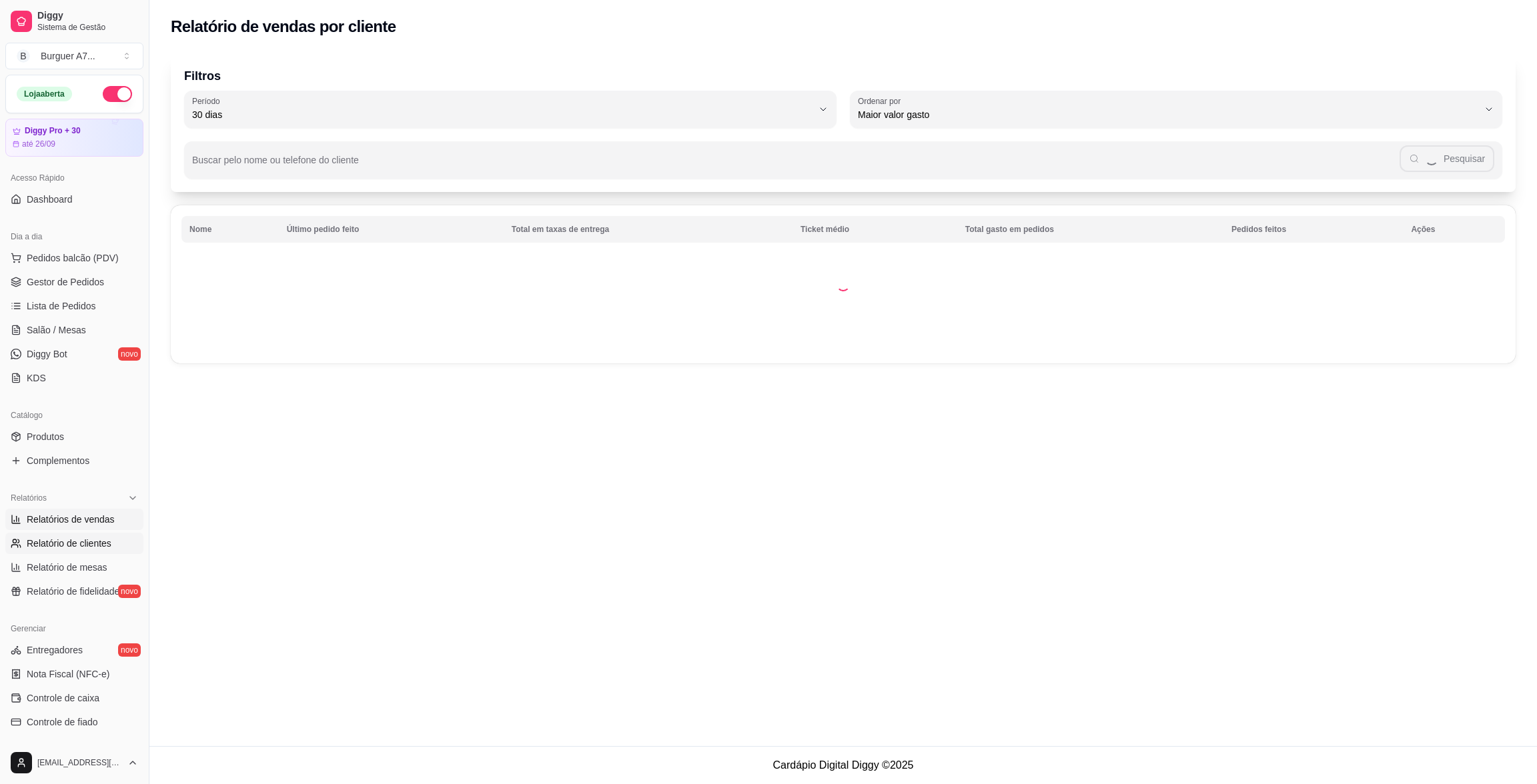
click at [65, 521] on span "Relatórios de vendas" at bounding box center [71, 519] width 88 height 13
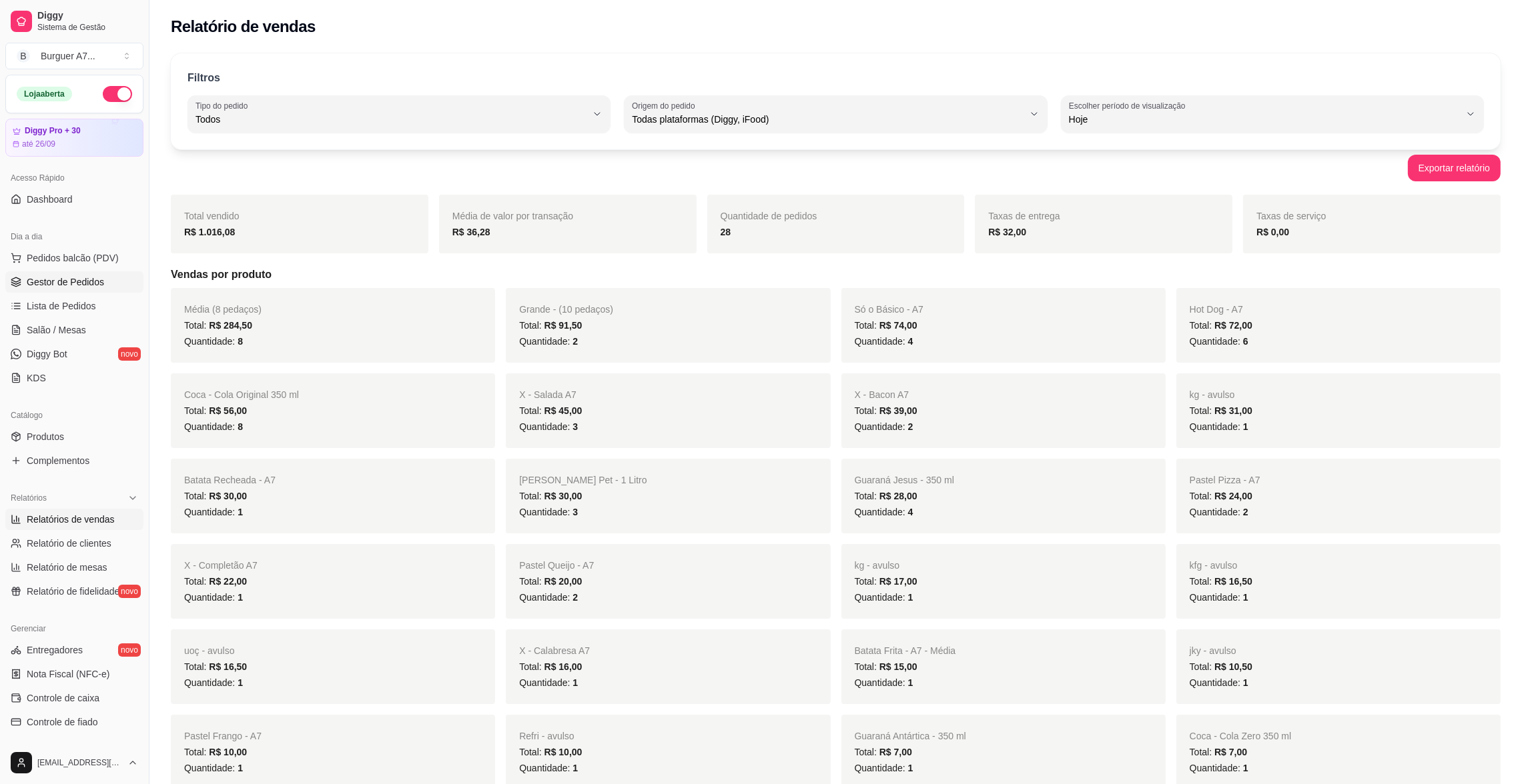
click at [82, 285] on span "Gestor de Pedidos" at bounding box center [65, 282] width 77 height 13
